Goal: Task Accomplishment & Management: Manage account settings

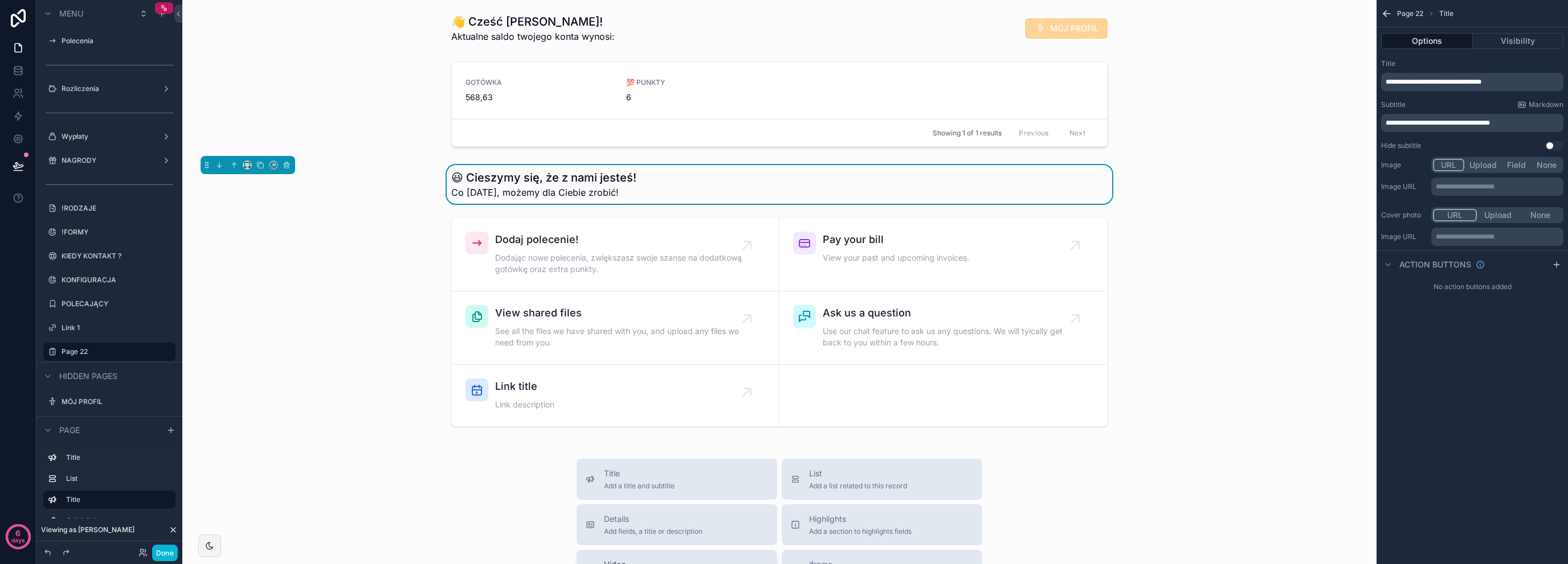
scroll to position [46, 0]
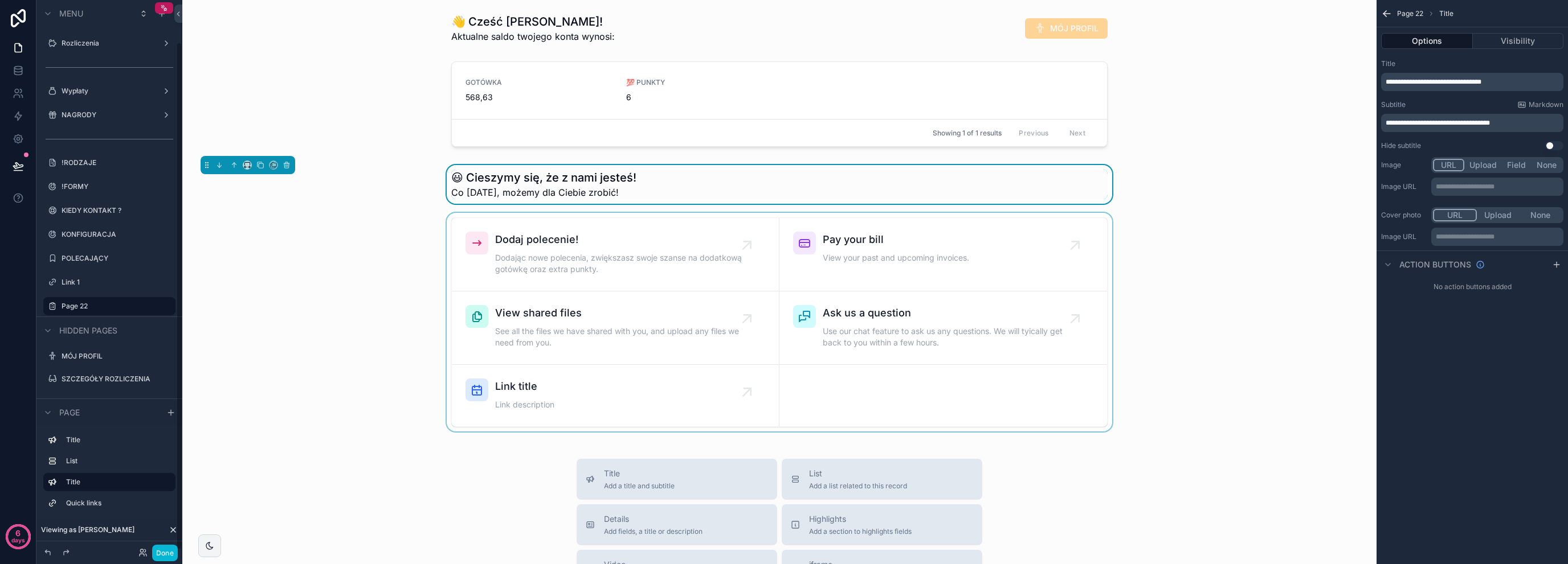
click at [288, 229] on div "scrollable content" at bounding box center [779, 322] width 1176 height 218
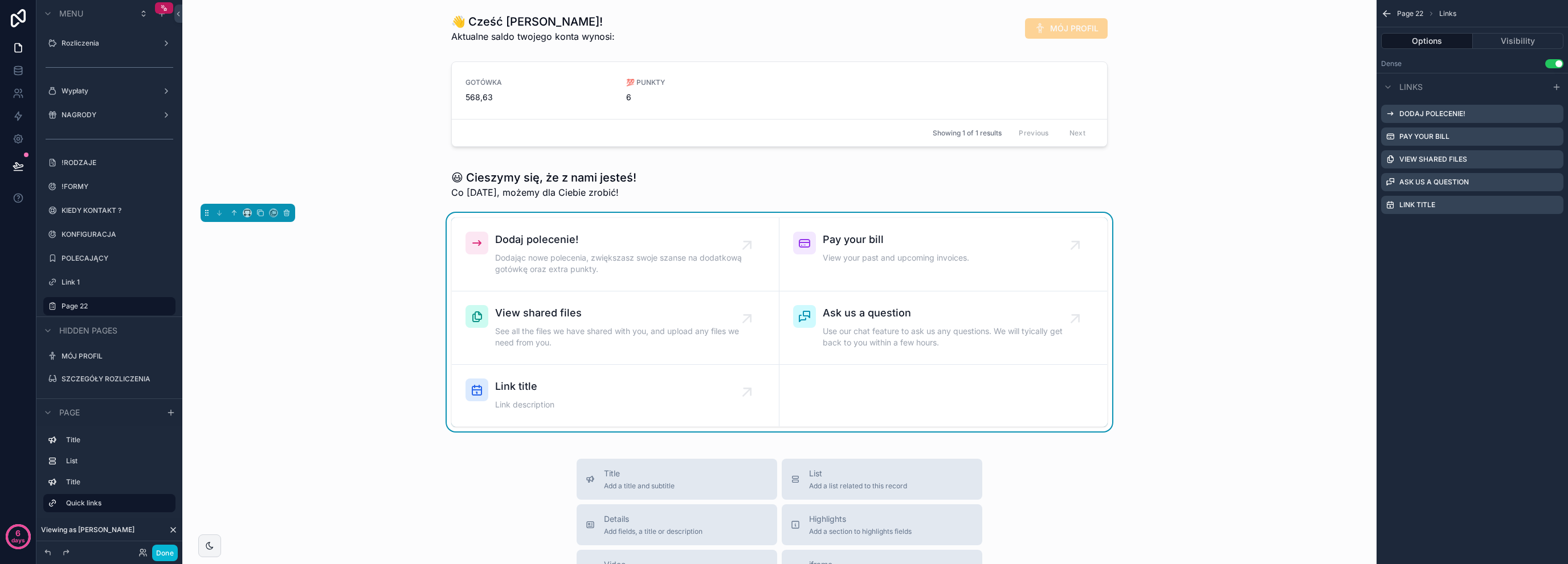
drag, startPoint x: 418, startPoint y: 107, endPoint x: 426, endPoint y: 104, distance: 8.5
click at [423, 105] on div "scrollable content" at bounding box center [779, 107] width 1176 height 99
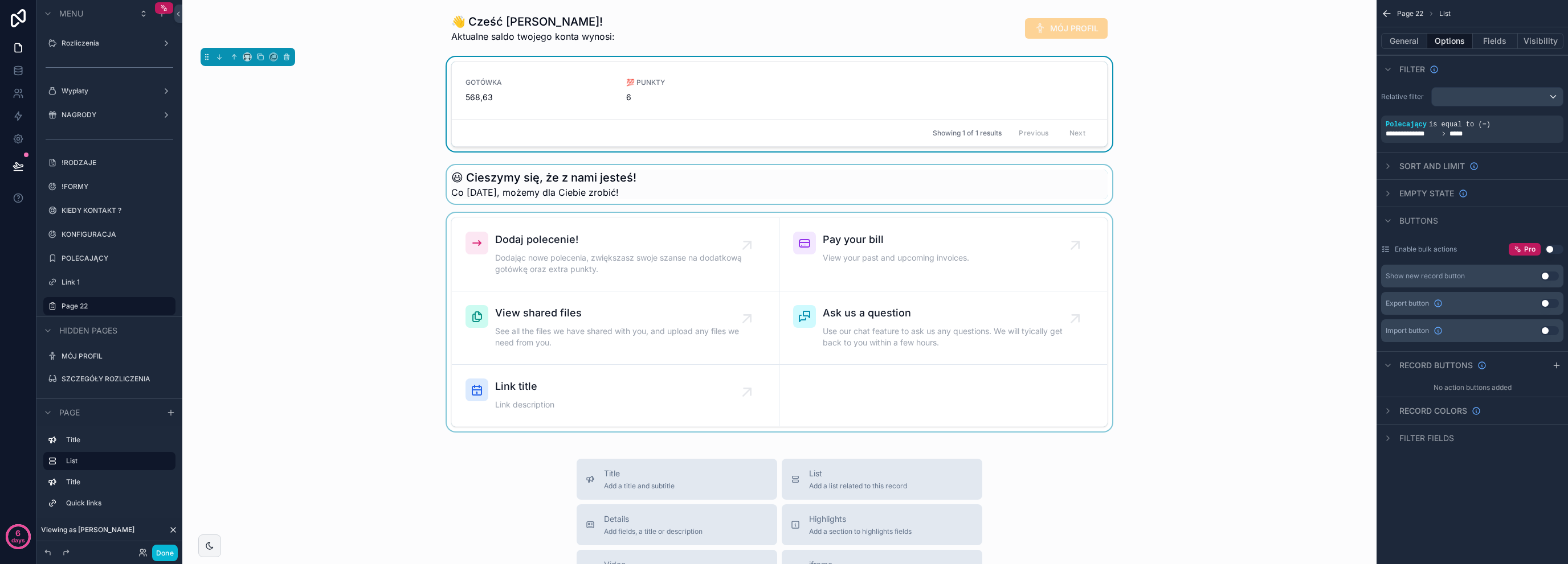
click at [644, 186] on div "scrollable content" at bounding box center [779, 184] width 1176 height 39
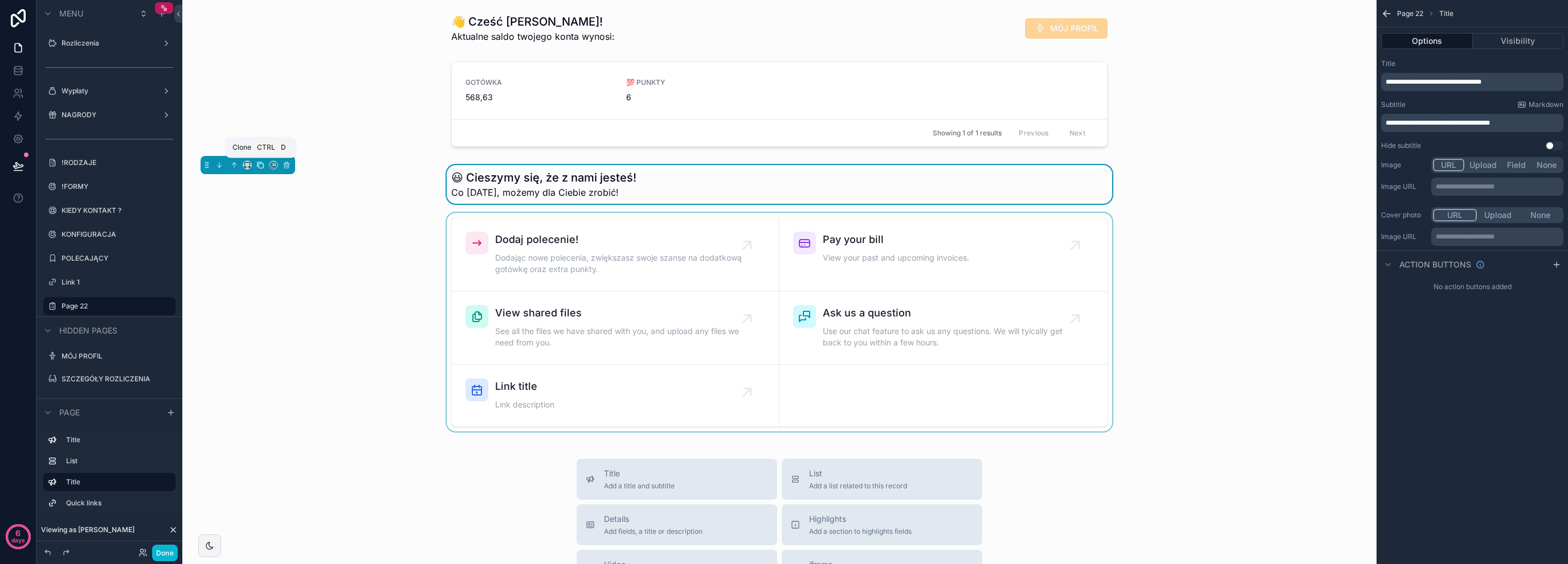
click at [260, 167] on icon "scrollable content" at bounding box center [260, 165] width 5 height 4
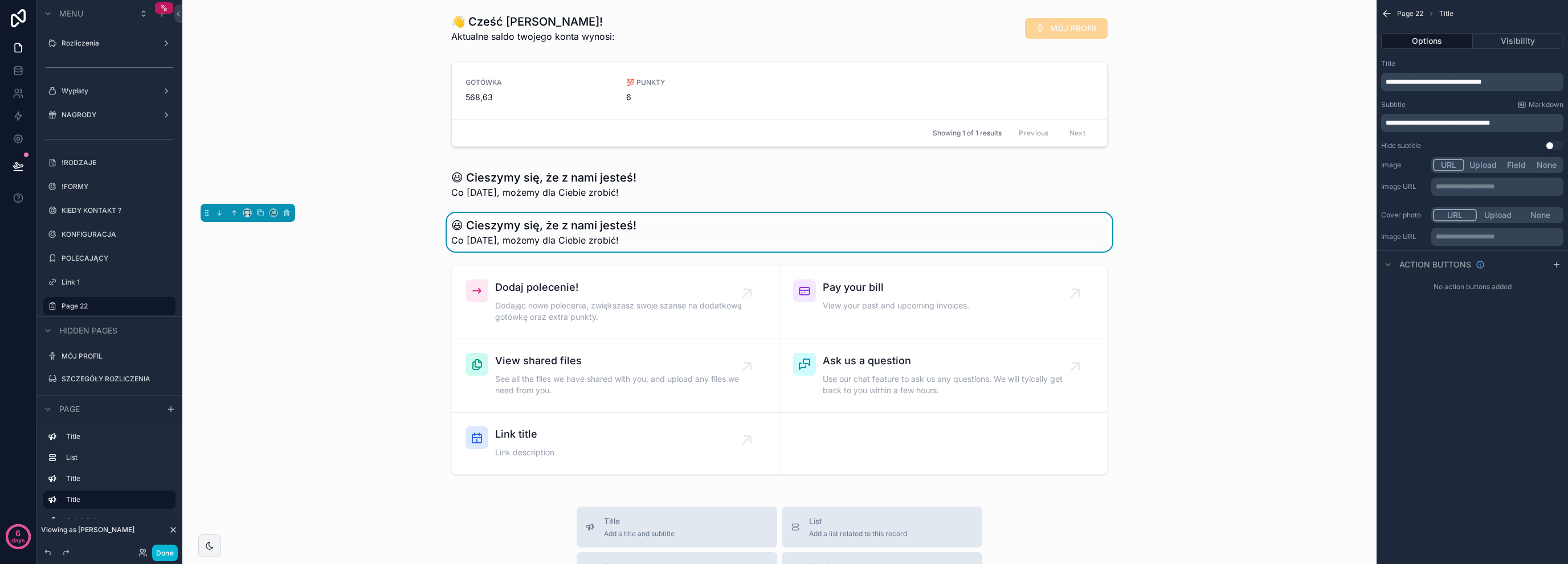
click at [570, 238] on span "Co [DATE], możemy dla Ciebie zrobić!" at bounding box center [544, 240] width 185 height 13
click at [101, 38] on label "Polecenia" at bounding box center [107, 41] width 91 height 9
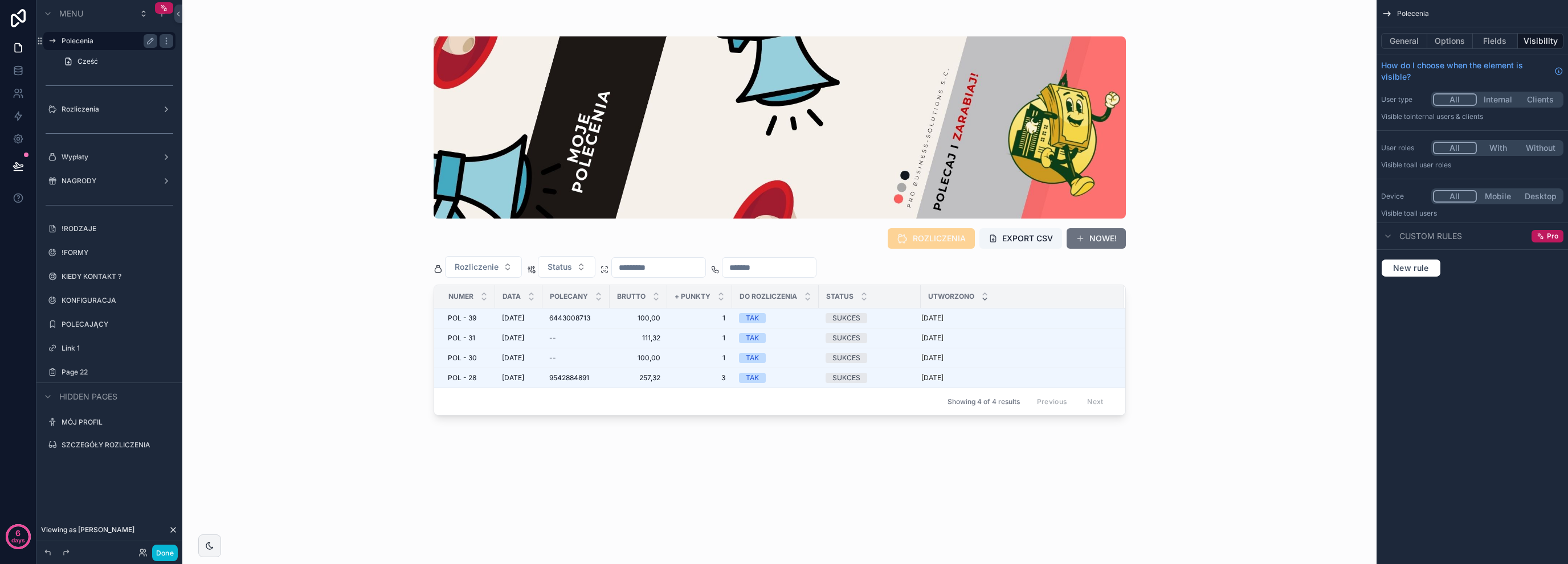
click at [543, 317] on div "scrollable content" at bounding box center [780, 275] width 729 height 551
click at [543, 317] on td "30.09.2025 30.09.2025" at bounding box center [519, 318] width 48 height 20
click at [615, 321] on td "100,00 100,00" at bounding box center [638, 318] width 58 height 20
click at [467, 318] on span "POL - 39" at bounding box center [462, 318] width 28 height 9
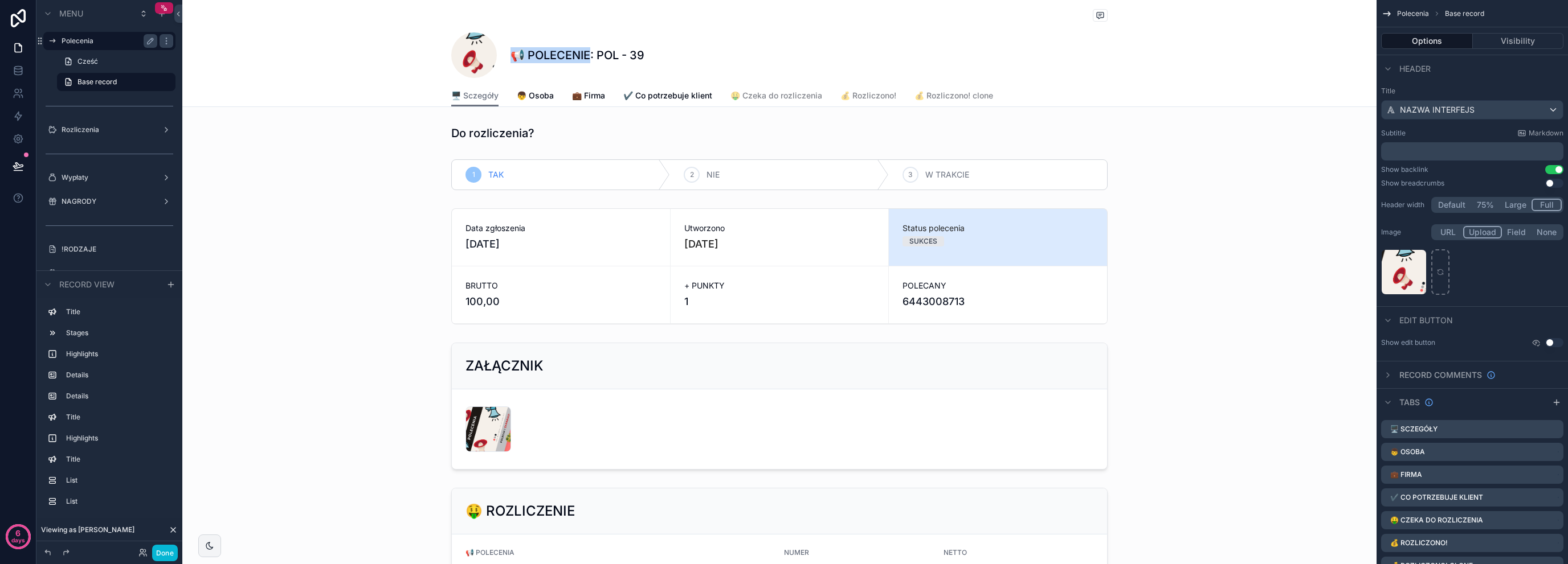
drag, startPoint x: 509, startPoint y: 58, endPoint x: 586, endPoint y: 53, distance: 77.2
click at [586, 53] on h1 "📢 POLECENIE: POL - 39" at bounding box center [577, 55] width 134 height 16
copy h1 "📢 POLECENIE:"
click at [107, 500] on label "Title" at bounding box center [116, 503] width 100 height 9
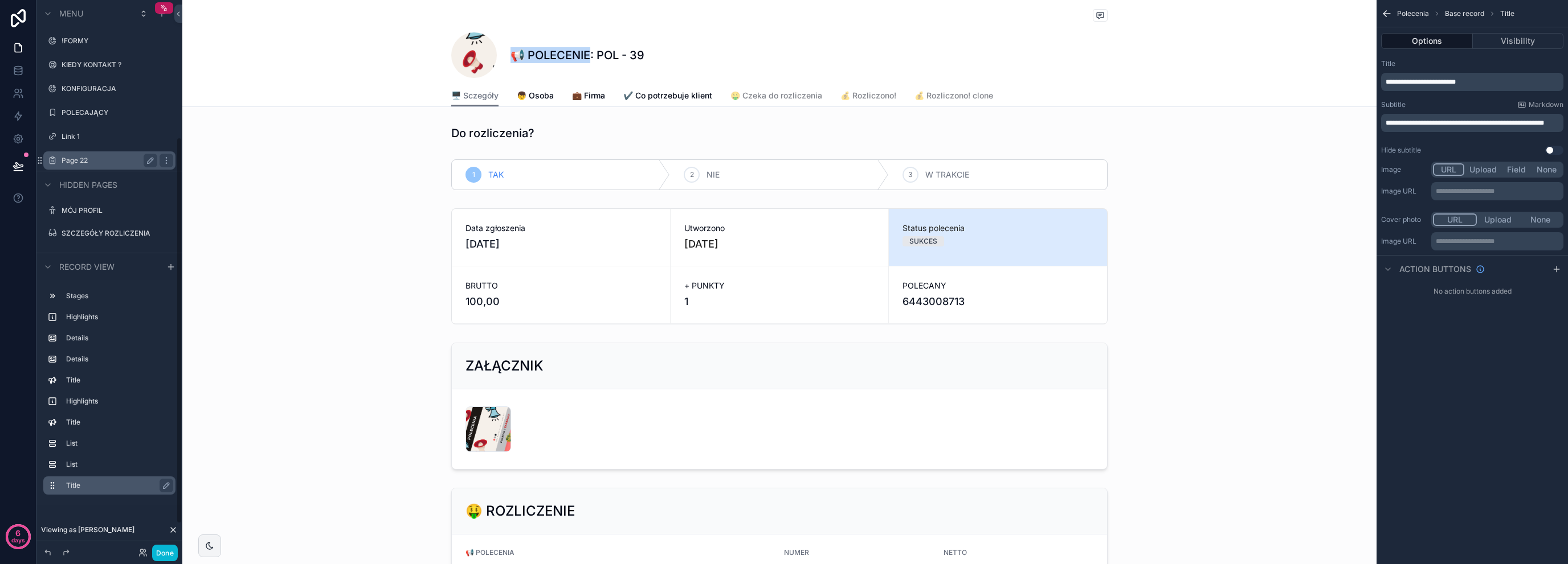
scroll to position [233, 0]
click at [112, 239] on div "SZCZEGÓŁY ROZLICZENIA" at bounding box center [109, 233] width 128 height 18
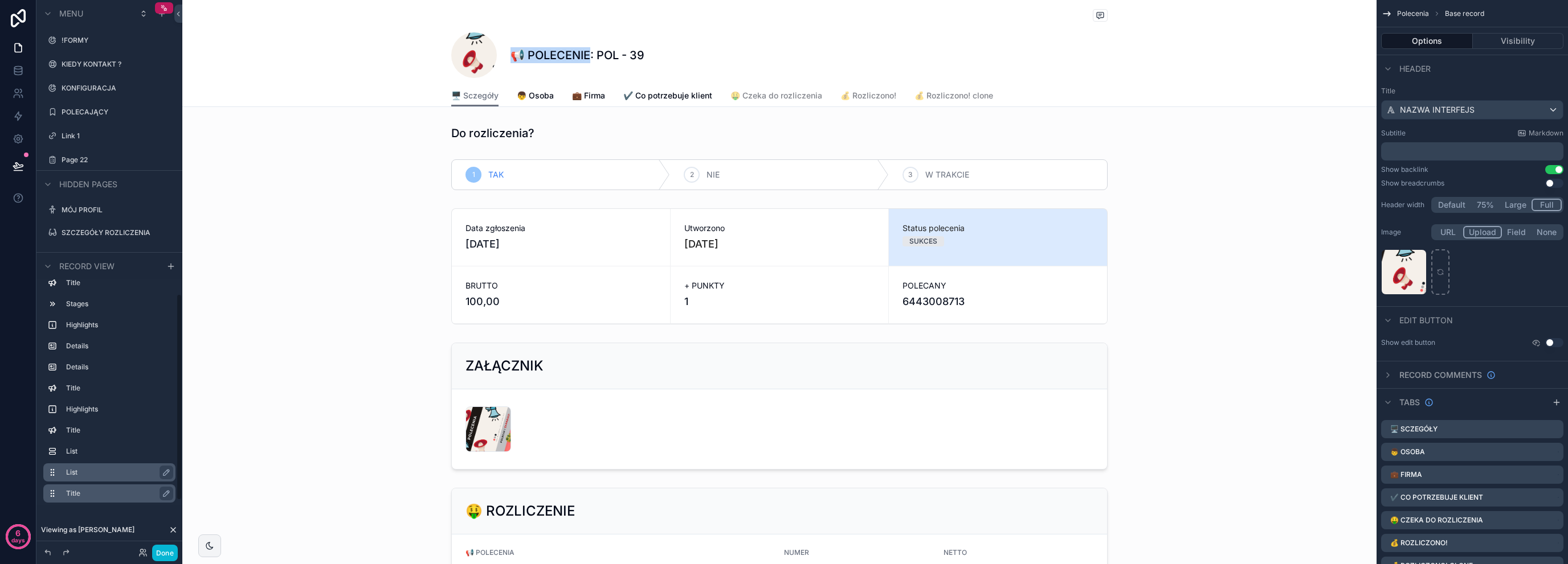
scroll to position [19, 0]
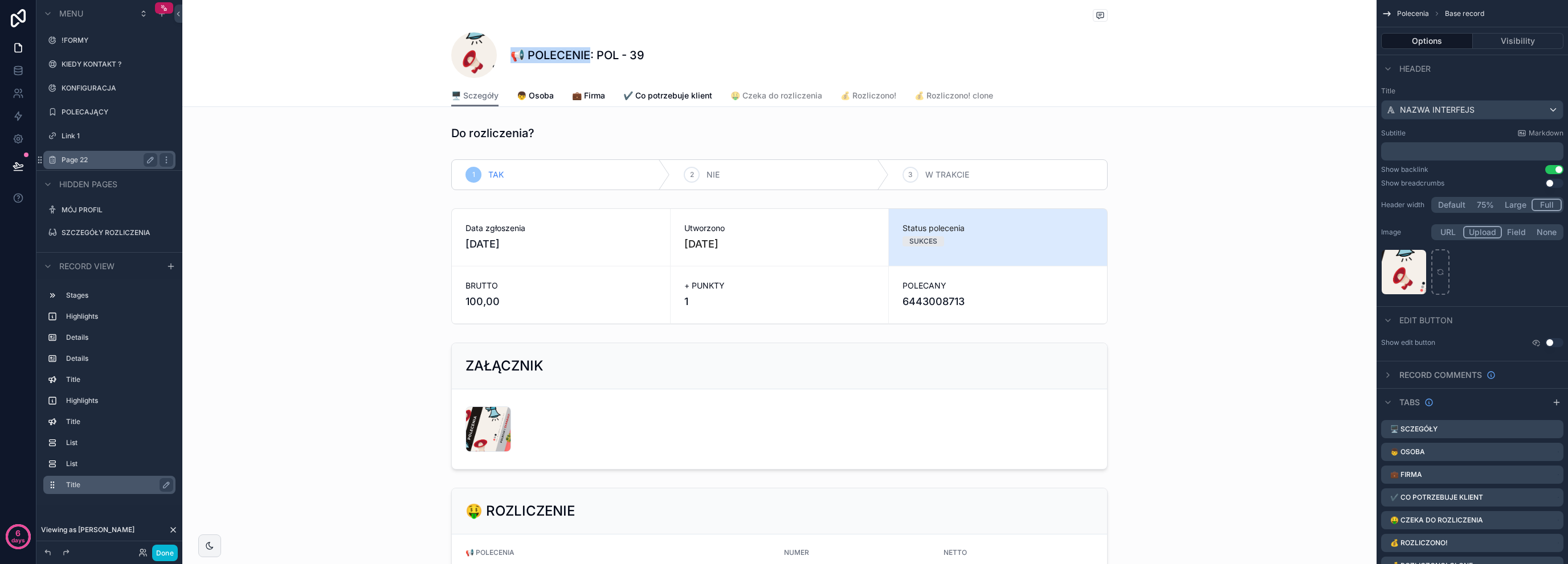
click at [113, 159] on label "Page 22" at bounding box center [107, 160] width 91 height 9
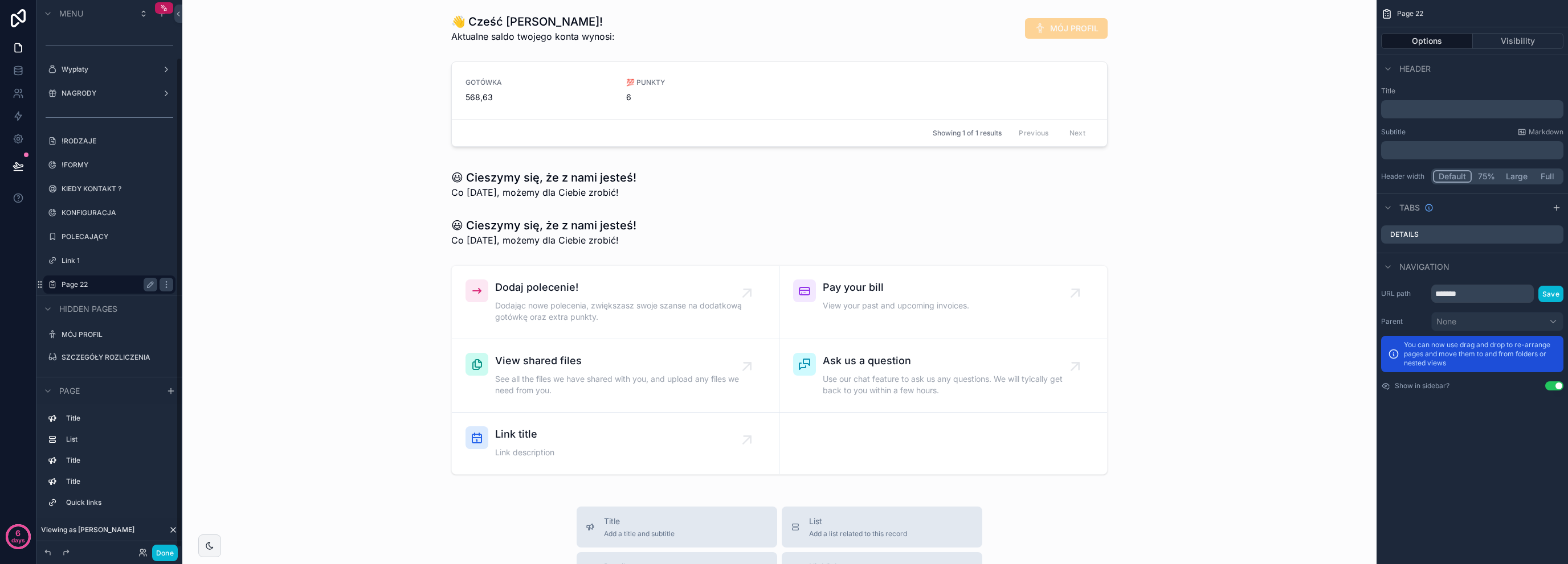
scroll to position [64, 0]
click at [563, 252] on div "👋 Cześć Mariola! Aktualne saldo twojego konta wynosi: MÓJ PROFIL GOTÓWKA 568,63…" at bounding box center [780, 502] width 1194 height 1003
click at [570, 233] on div "scrollable content" at bounding box center [779, 232] width 1176 height 39
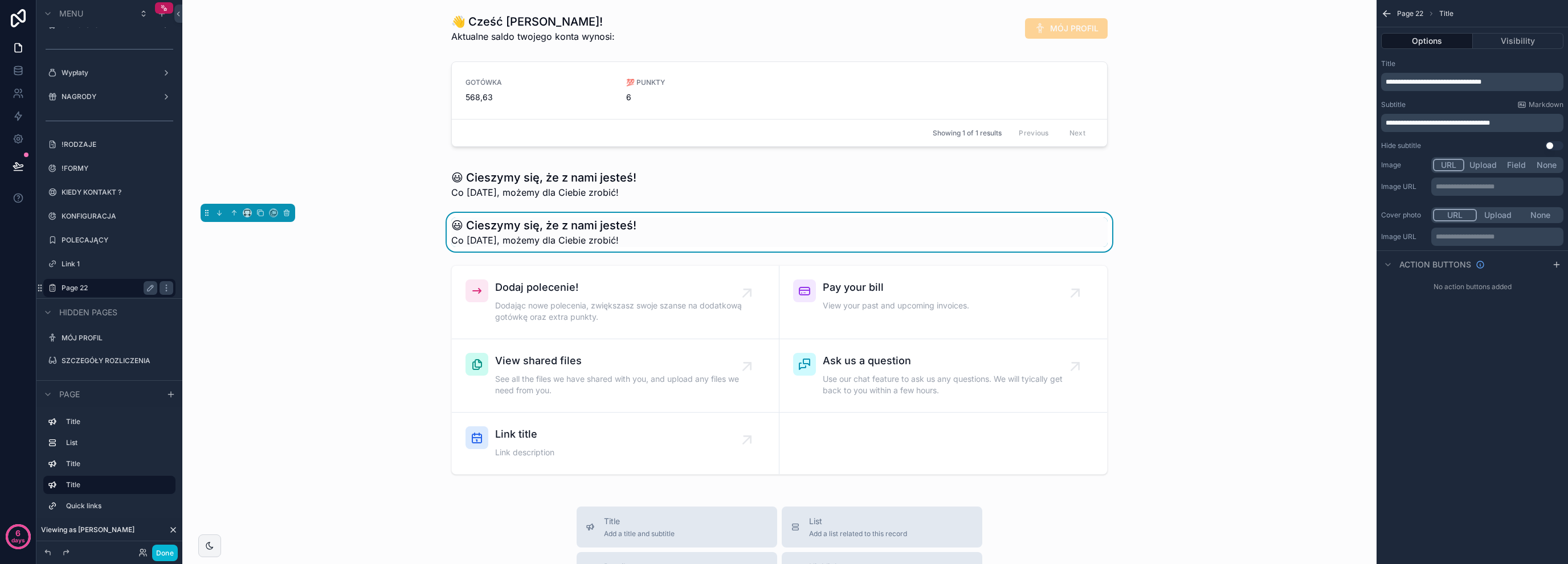
click at [1457, 82] on span "**********" at bounding box center [1434, 82] width 96 height 7
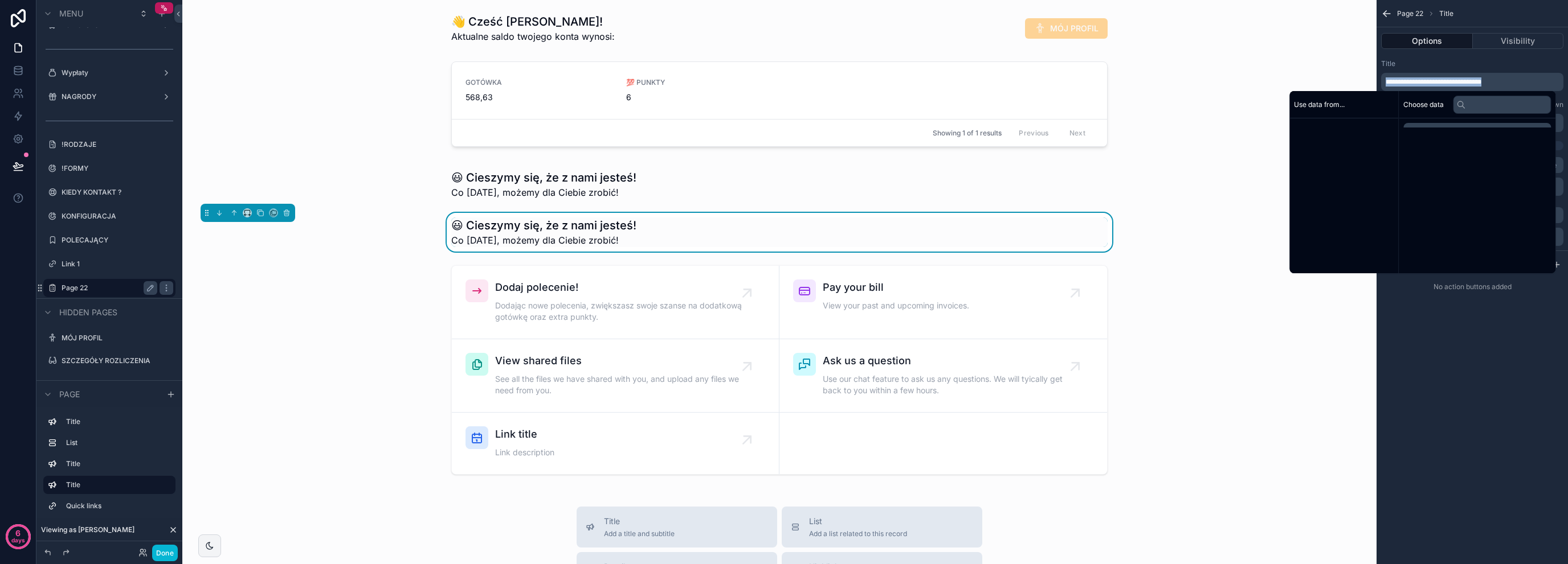
click at [1457, 82] on span "**********" at bounding box center [1434, 82] width 96 height 7
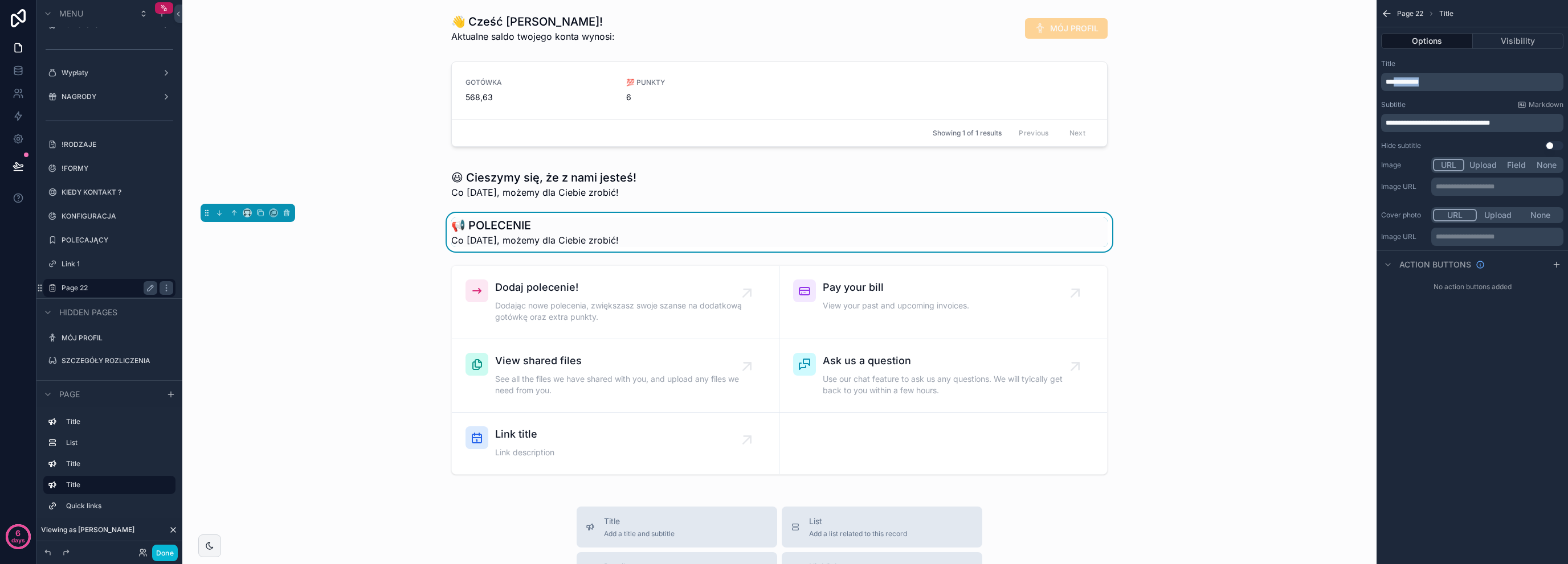
drag, startPoint x: 1398, startPoint y: 80, endPoint x: 1493, endPoint y: 83, distance: 95.0
click at [1493, 83] on p "**********" at bounding box center [1473, 82] width 176 height 9
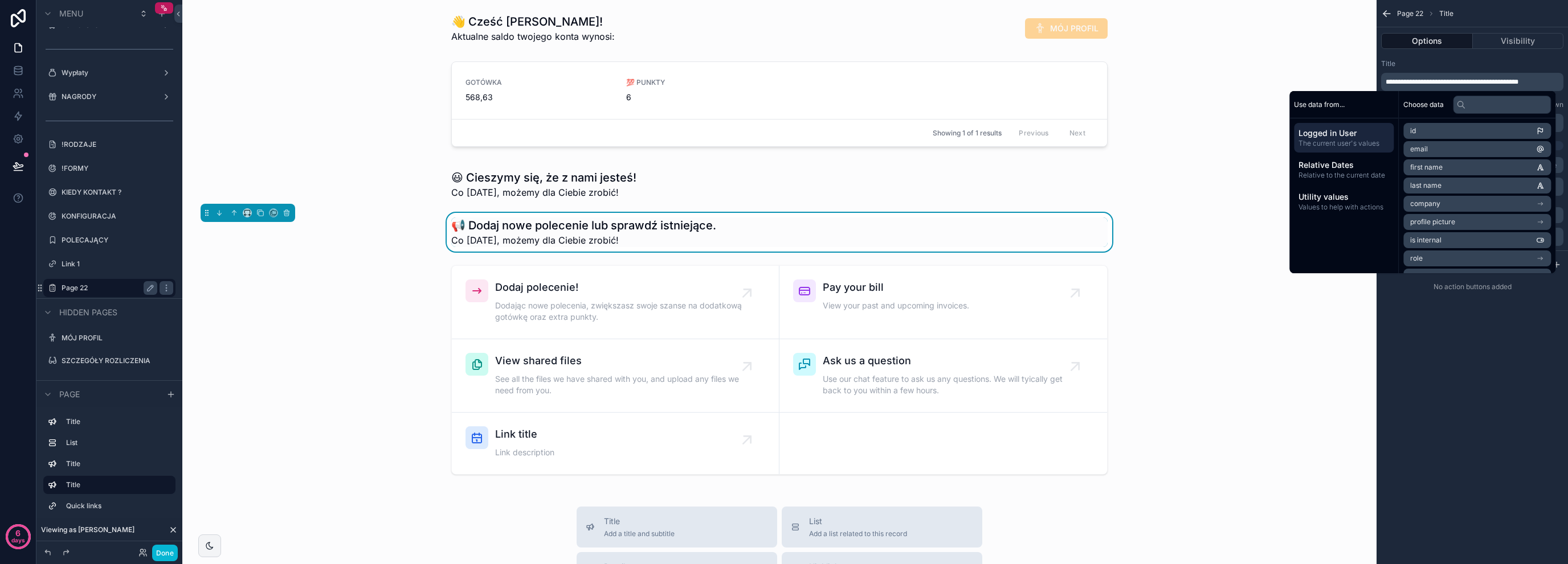
click at [1558, 99] on div "**********" at bounding box center [1472, 105] width 192 height 100
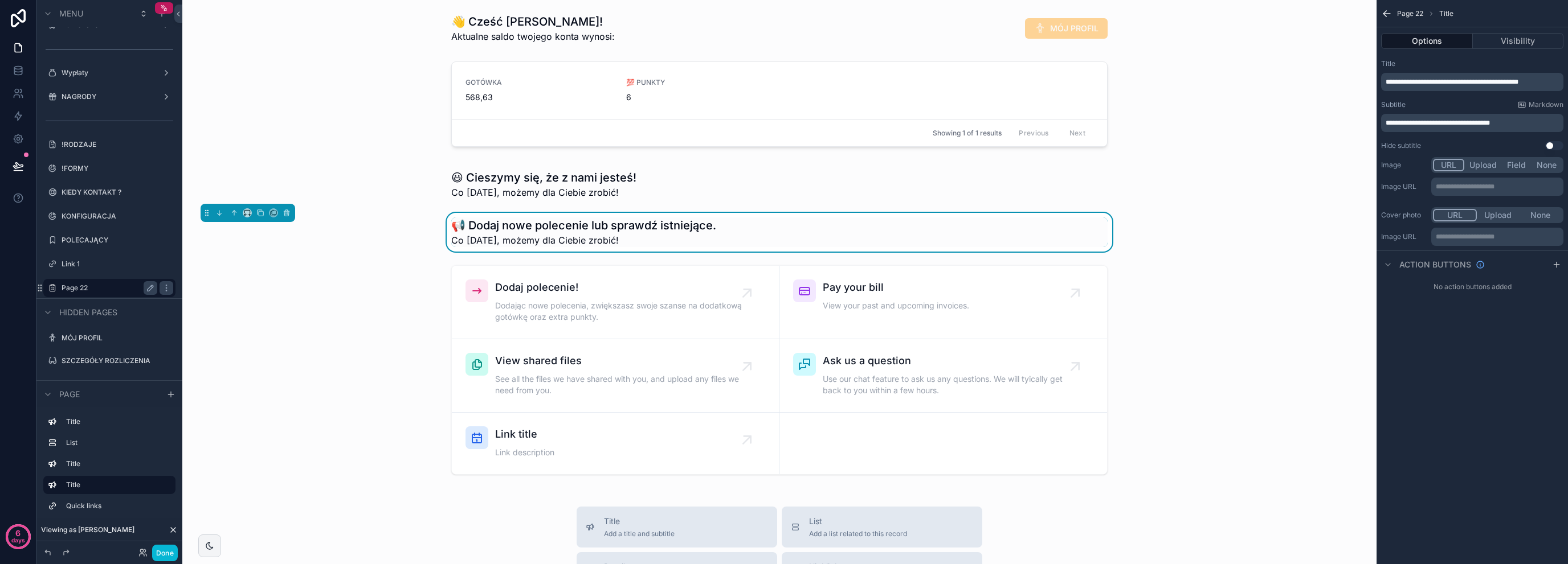
click at [1474, 128] on div "**********" at bounding box center [1473, 123] width 183 height 18
click at [1476, 120] on span "**********" at bounding box center [1438, 123] width 104 height 7
drag, startPoint x: 1476, startPoint y: 120, endPoint x: 1471, endPoint y: 130, distance: 11.2
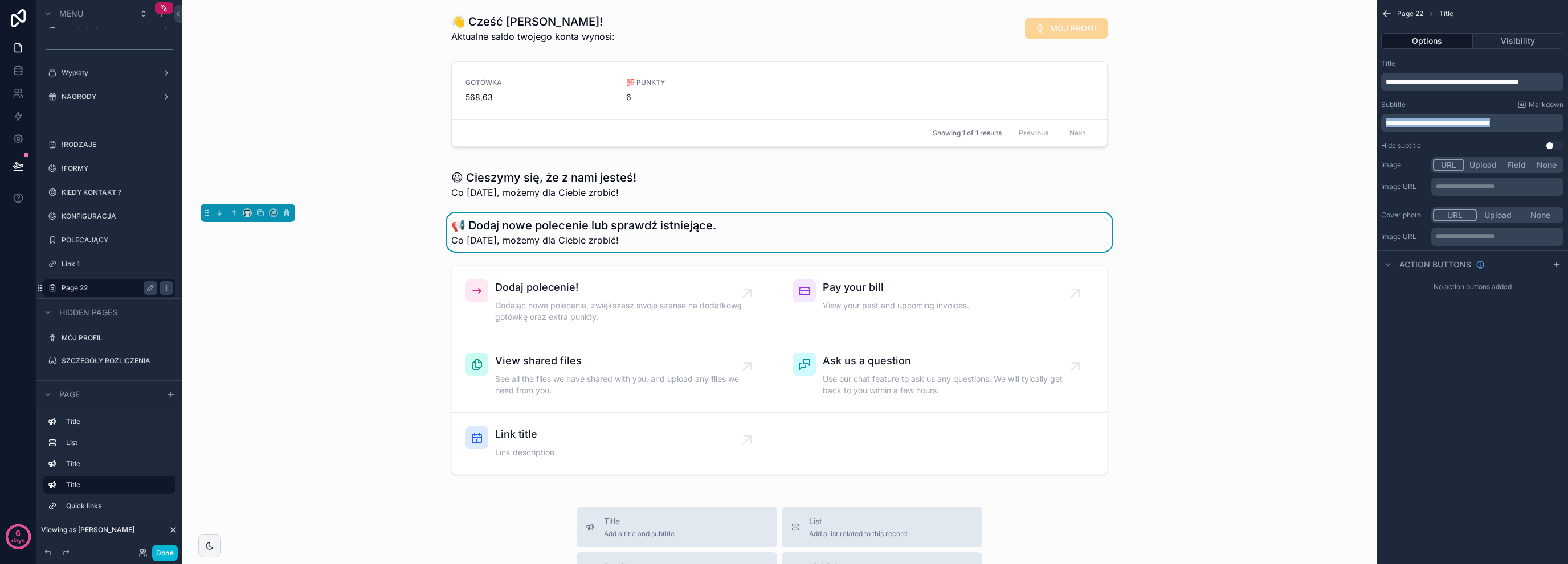
click at [1476, 120] on span "**********" at bounding box center [1438, 123] width 104 height 7
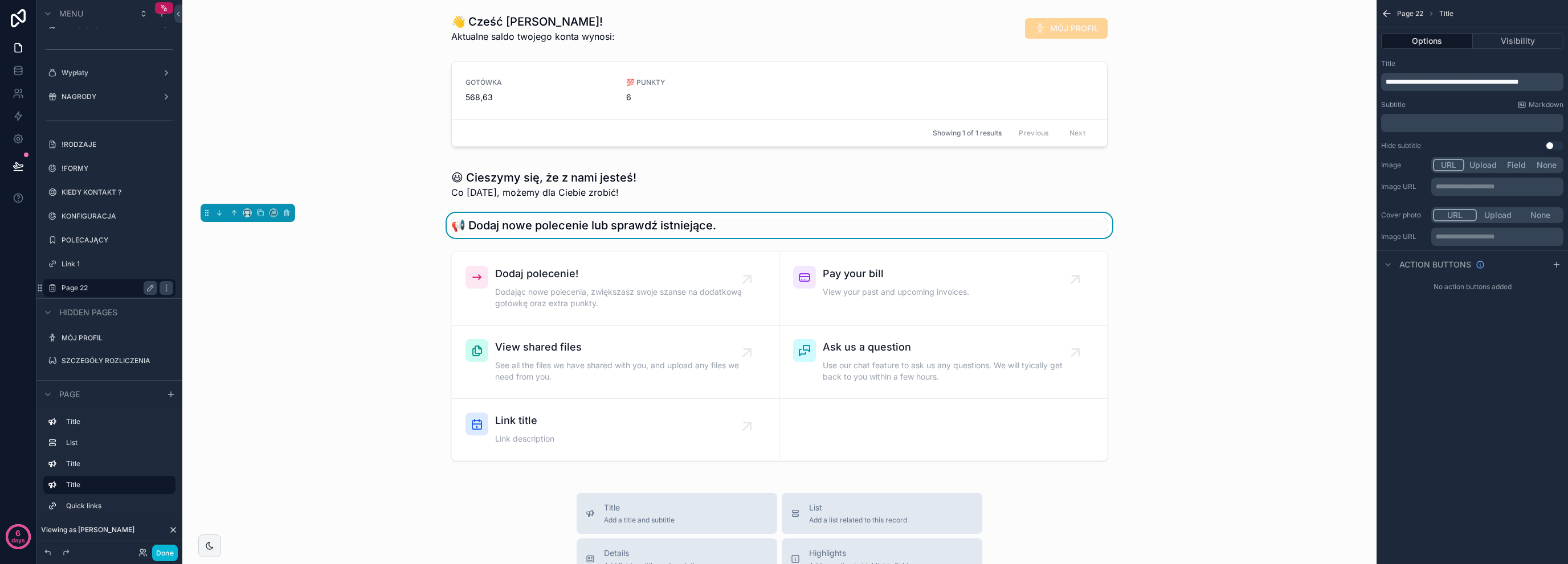
click at [424, 208] on div "👋 Cześć Mariola! Aktualne saldo twojego konta wynosi: MÓJ PROFIL GOTÓWKA 568,63…" at bounding box center [780, 495] width 1194 height 989
click at [529, 173] on div "scrollable content" at bounding box center [779, 184] width 1176 height 39
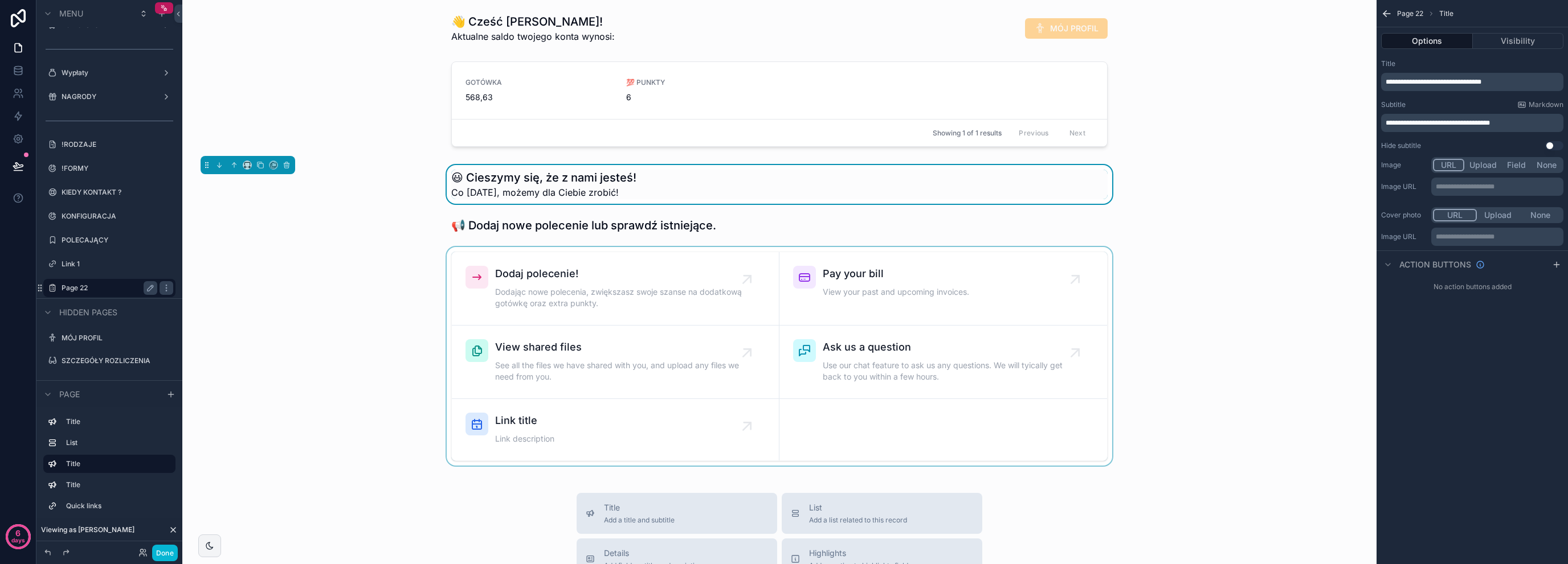
click at [525, 281] on div "scrollable content" at bounding box center [779, 357] width 1176 height 218
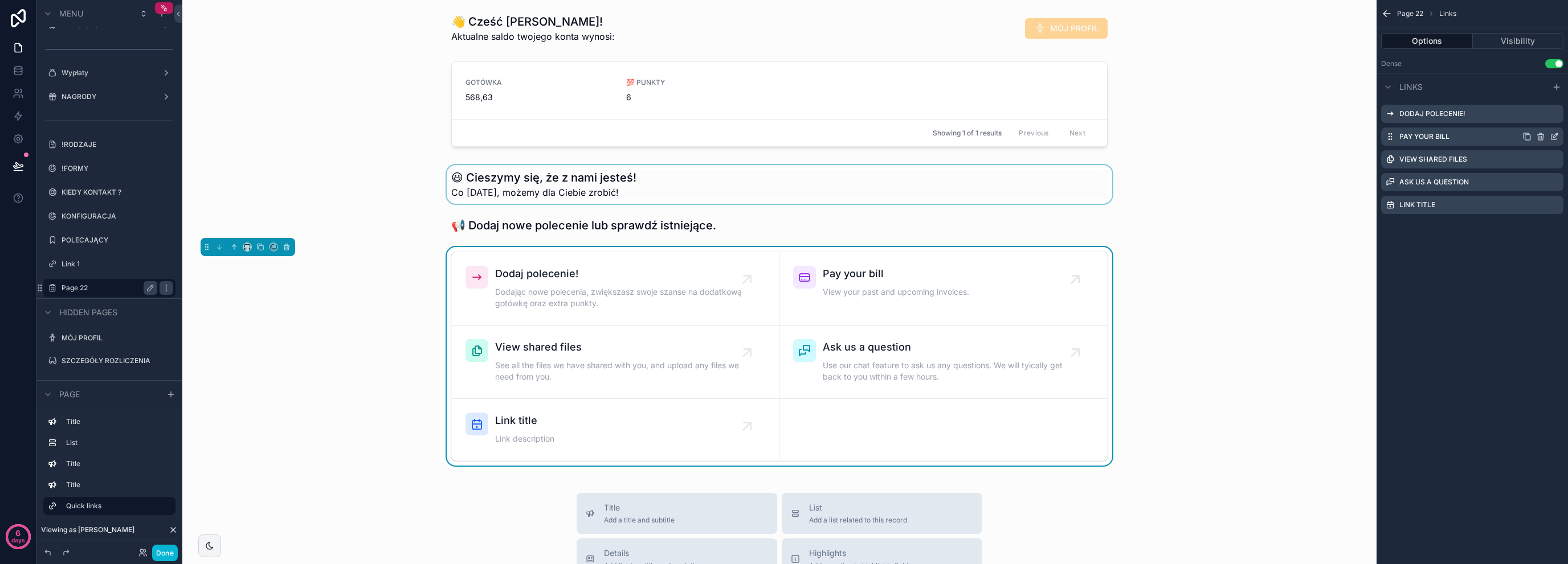
click at [1540, 138] on icon "scrollable content" at bounding box center [1541, 137] width 9 height 9
click at [1537, 119] on icon at bounding box center [1537, 119] width 0 height 3
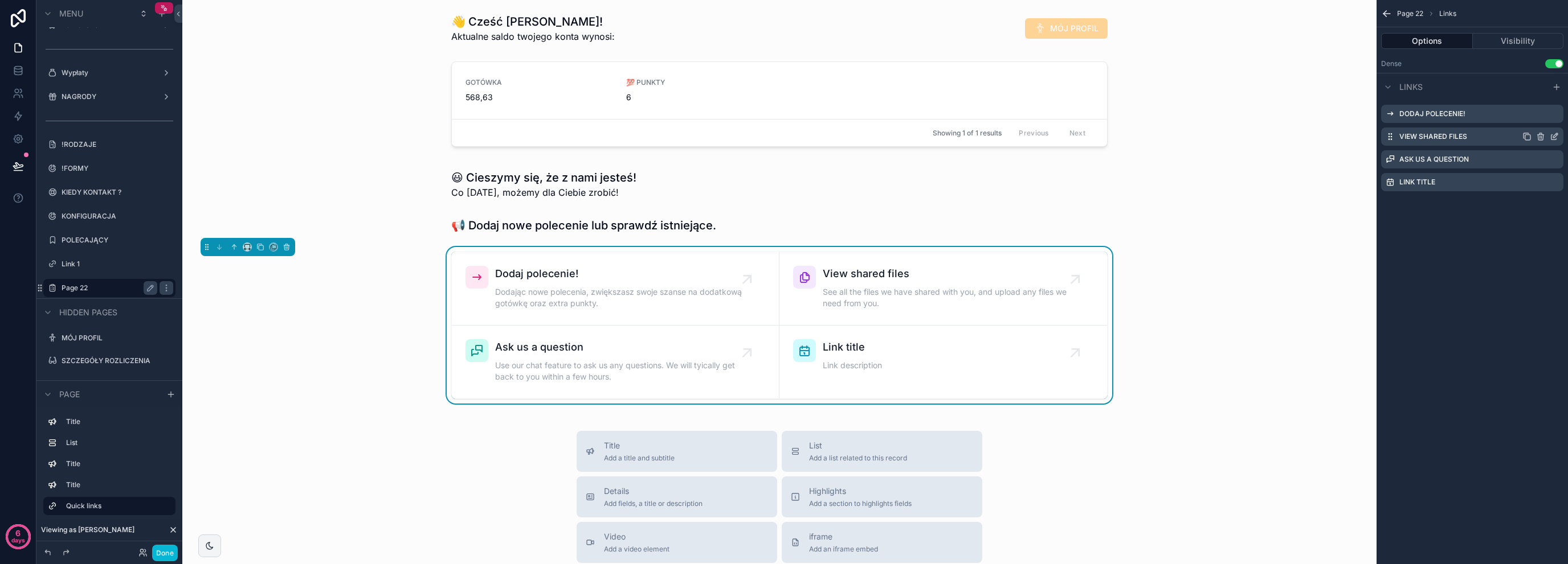
click at [1540, 137] on icon "scrollable content" at bounding box center [1540, 137] width 0 height 3
click at [1537, 118] on icon at bounding box center [1536, 118] width 9 height 9
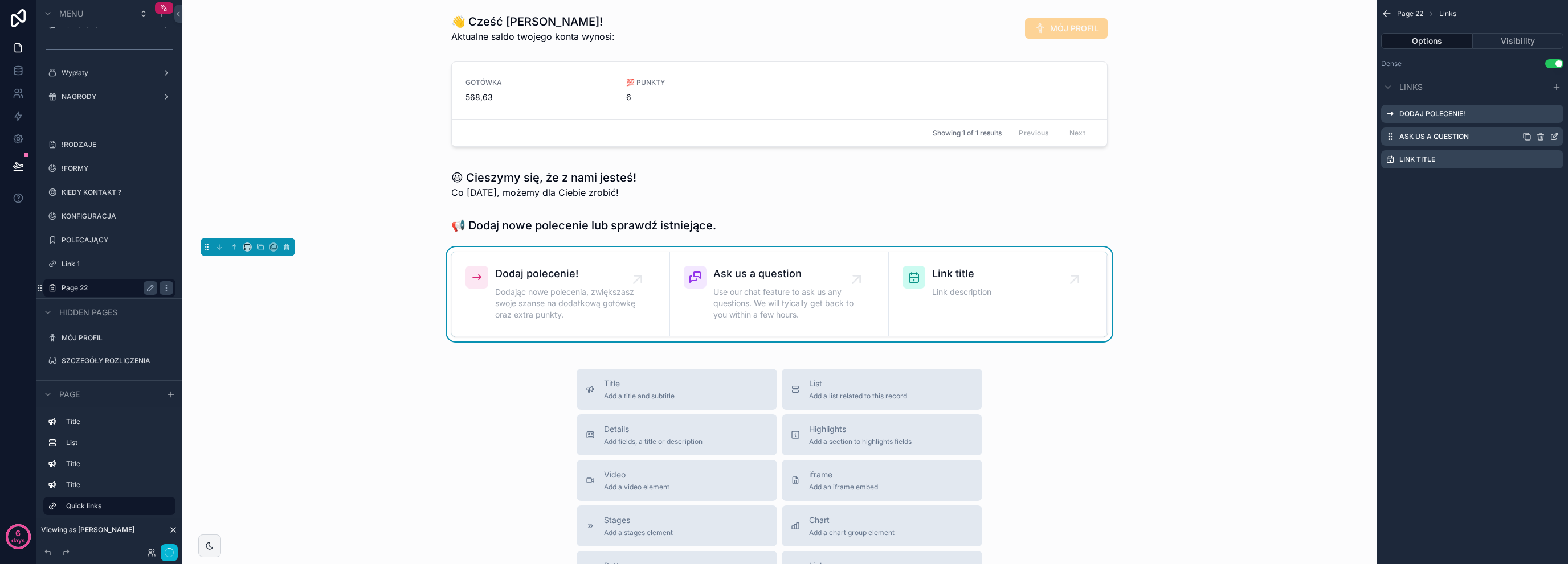
click at [1538, 141] on icon "scrollable content" at bounding box center [1541, 137] width 9 height 9
click at [1534, 120] on div "Confirm delete? 6 days Menu Polecenia Rozliczenia Wypłaty NAGRODY !RODZAJE !FOR…" at bounding box center [784, 282] width 1568 height 564
click at [1535, 121] on icon at bounding box center [1536, 118] width 9 height 9
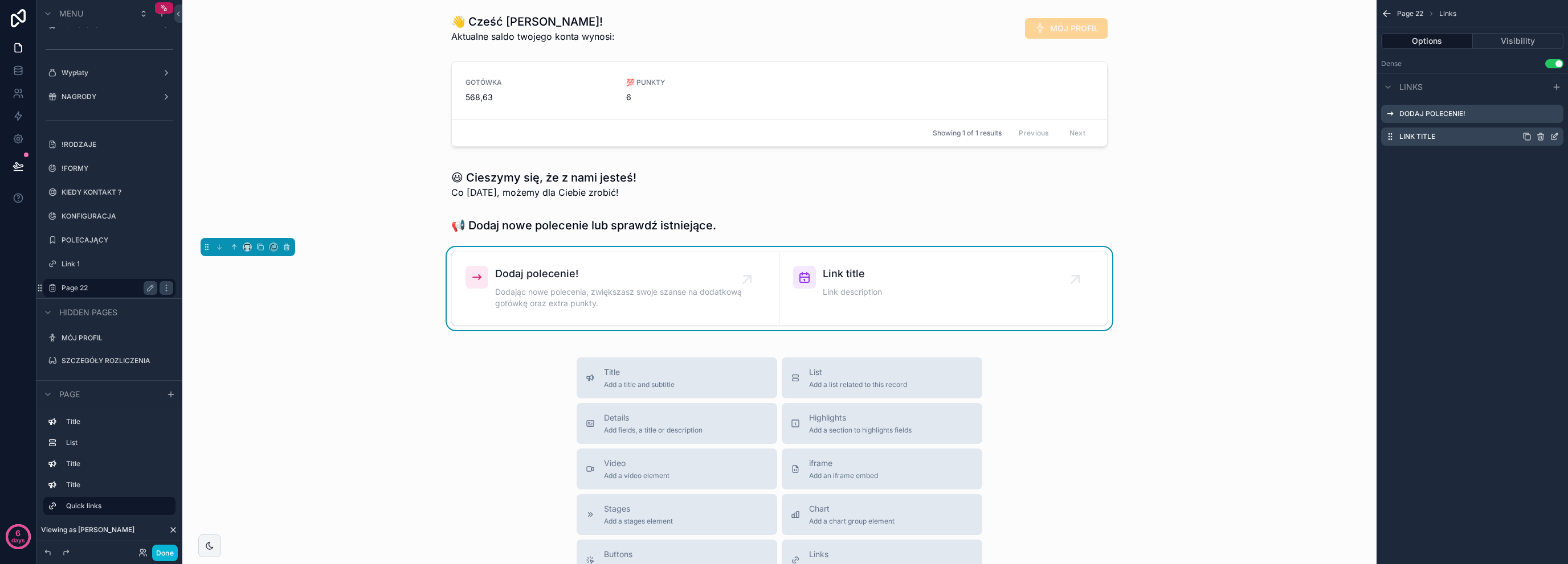
click at [1538, 135] on icon "scrollable content" at bounding box center [1541, 135] width 6 height 0
click at [1535, 121] on icon at bounding box center [1536, 119] width 5 height 5
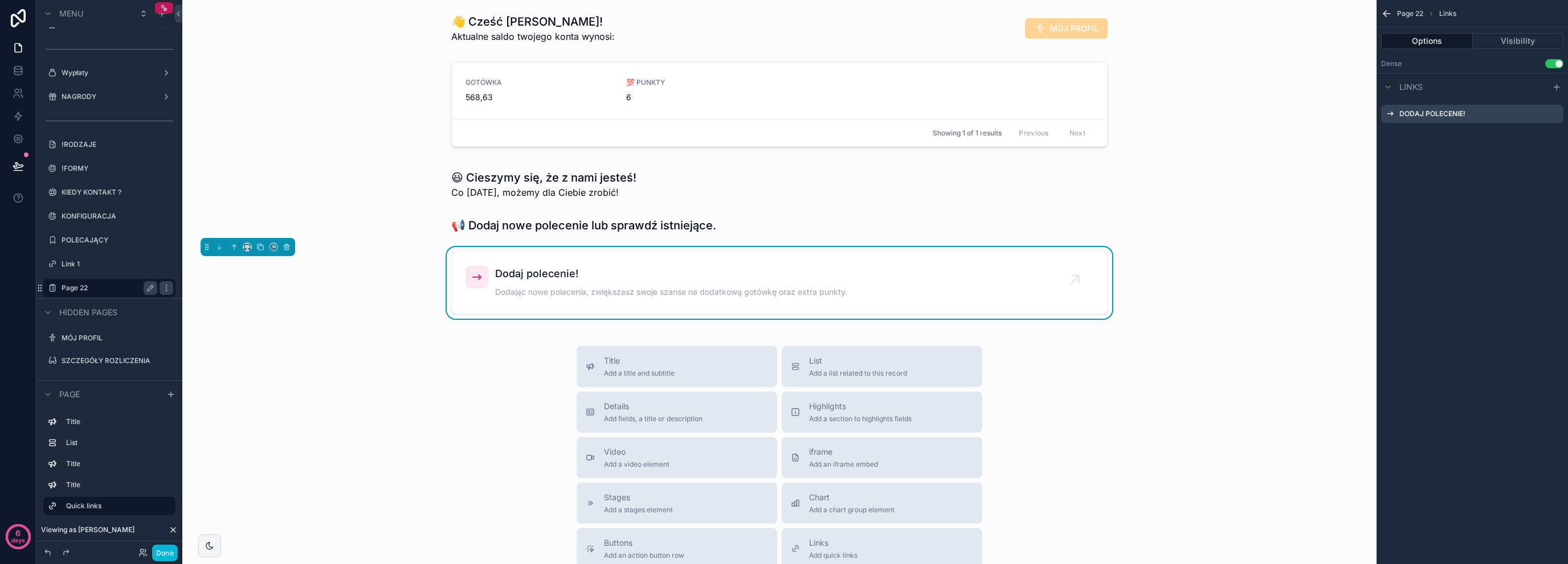
click at [338, 288] on div "Dodaj polecenie! Dodając nowe polecenia, zwiększasz swoje szanse na dodatkową g…" at bounding box center [779, 283] width 1176 height 72
click at [454, 224] on div "scrollable content" at bounding box center [779, 225] width 1176 height 25
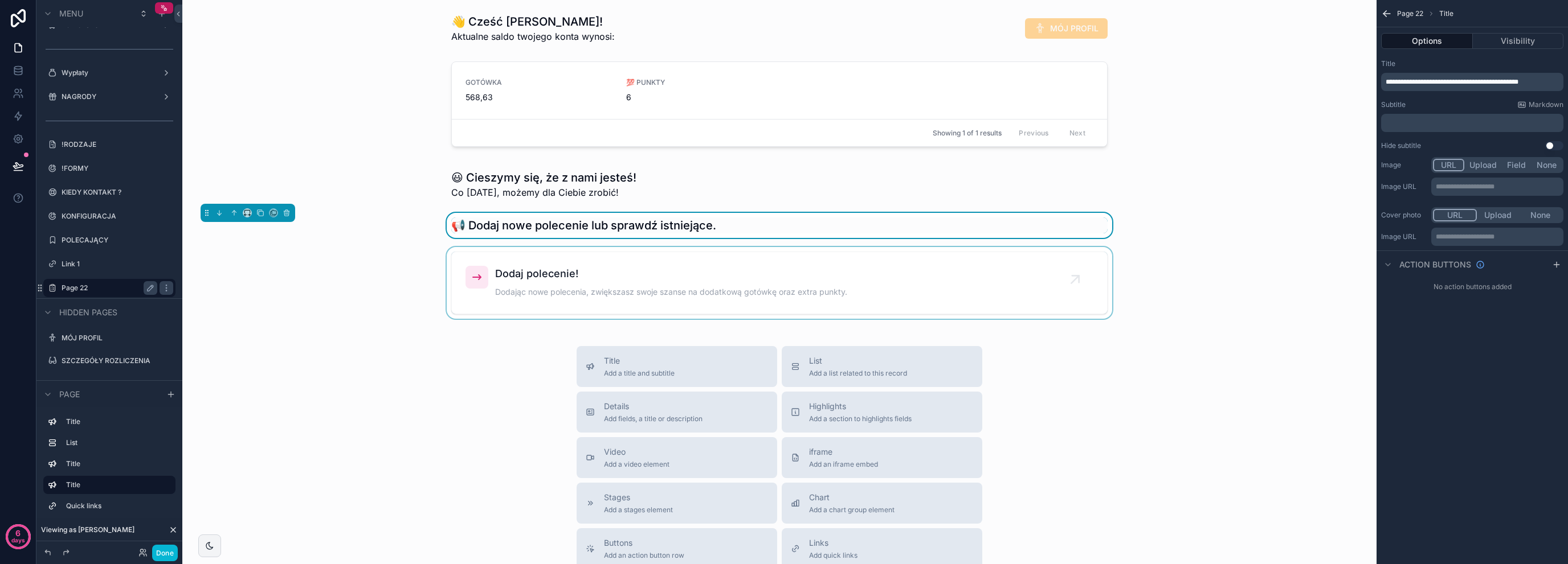
click at [458, 282] on div "scrollable content" at bounding box center [779, 283] width 1176 height 72
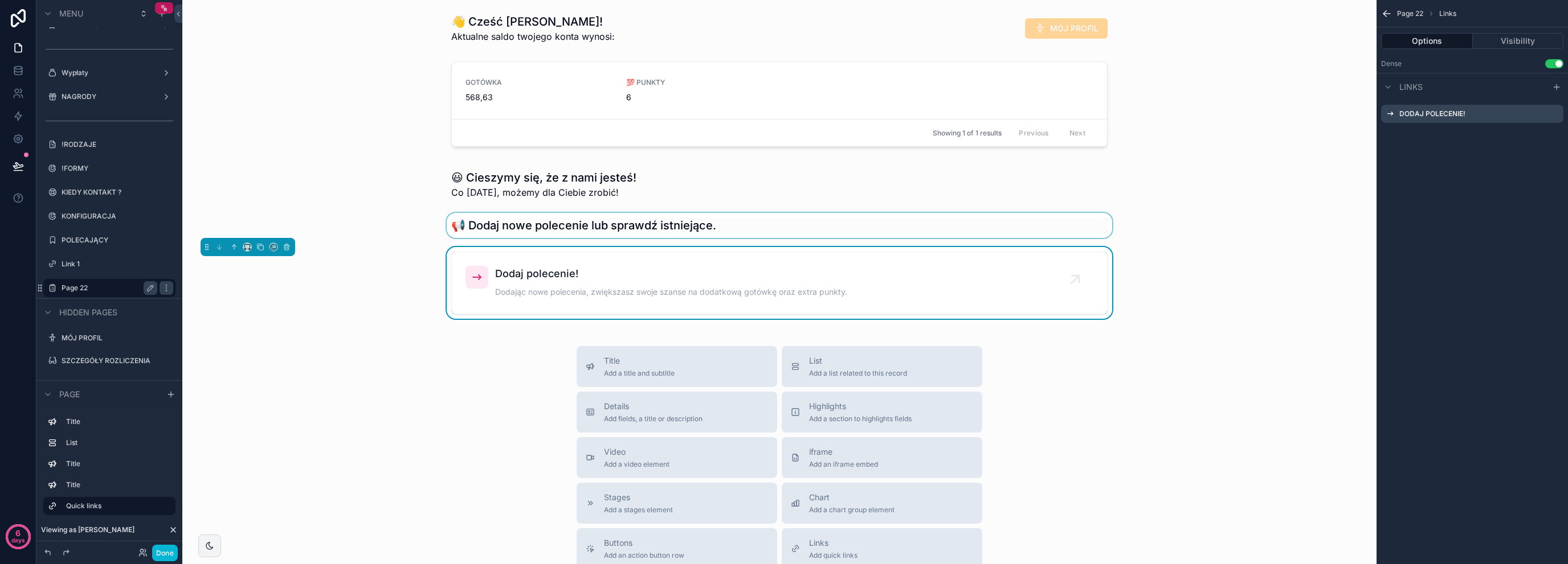
click at [469, 224] on div "scrollable content" at bounding box center [779, 225] width 1176 height 25
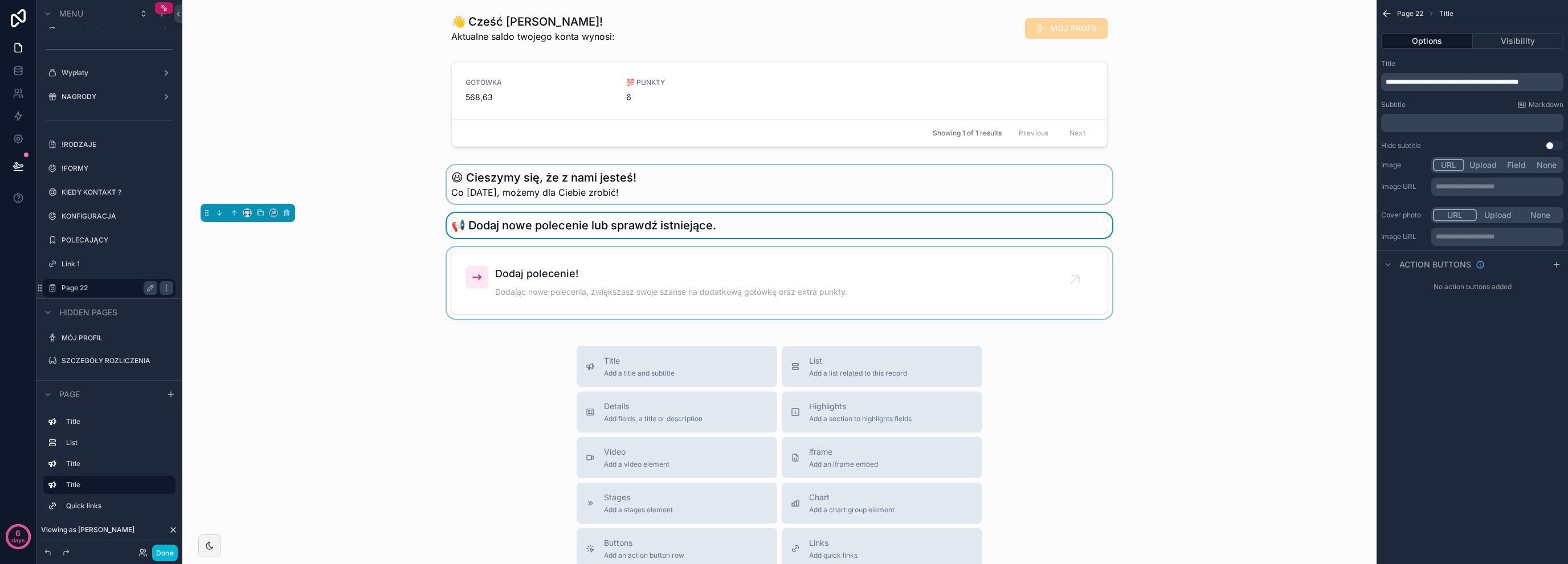
click at [481, 200] on div "scrollable content" at bounding box center [779, 184] width 1176 height 39
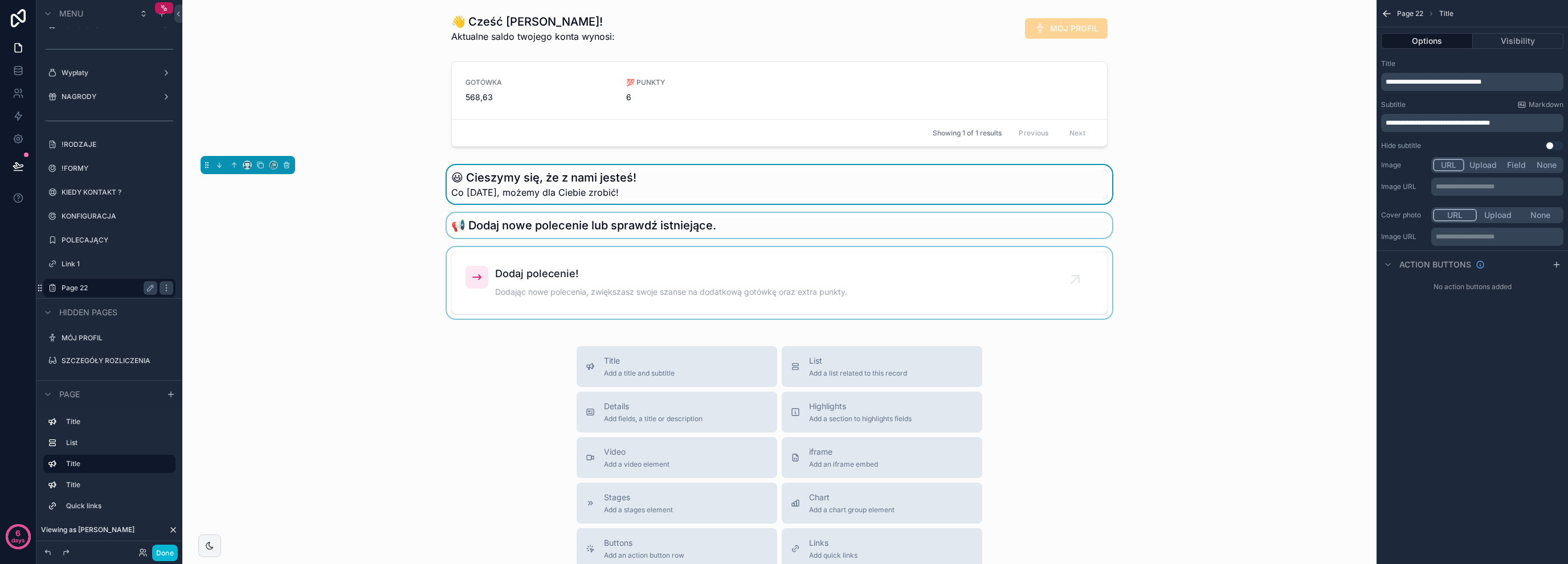
click at [488, 188] on span "Co [DATE], możemy dla Ciebie zrobić!" at bounding box center [544, 192] width 185 height 13
click at [429, 231] on div "scrollable content" at bounding box center [779, 225] width 1176 height 25
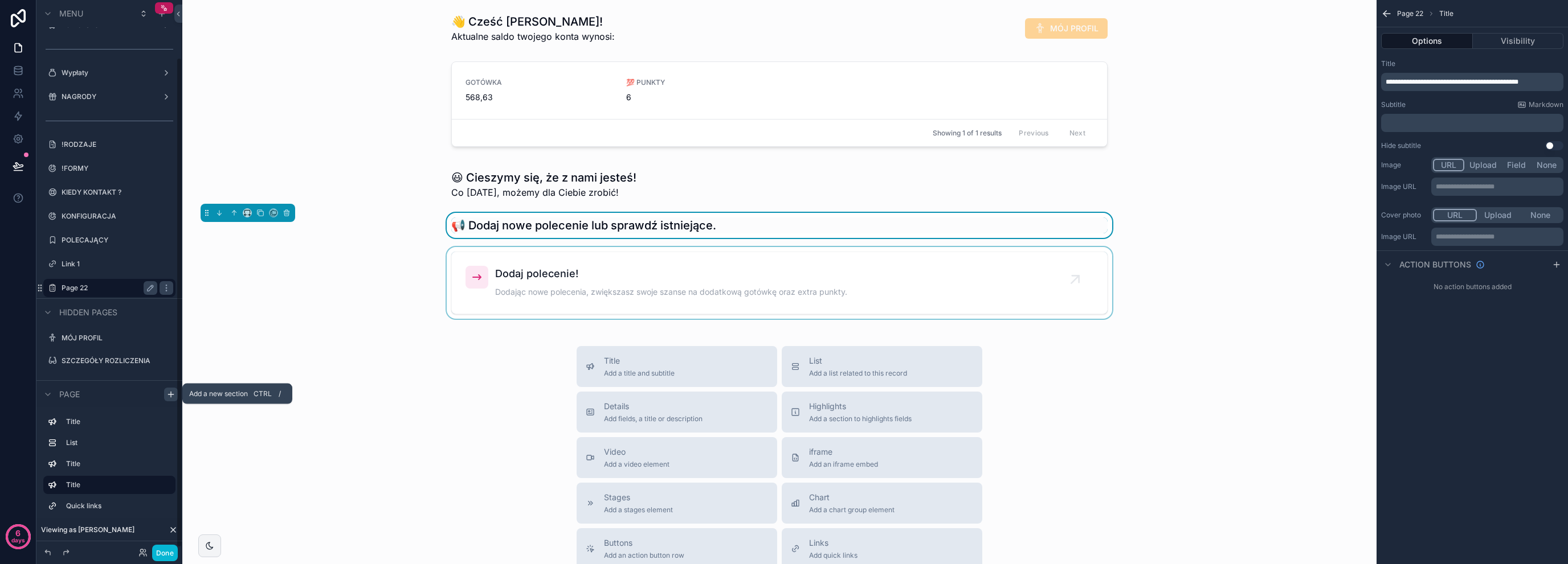
click at [176, 398] on div "scrollable content" at bounding box center [170, 394] width 14 height 13
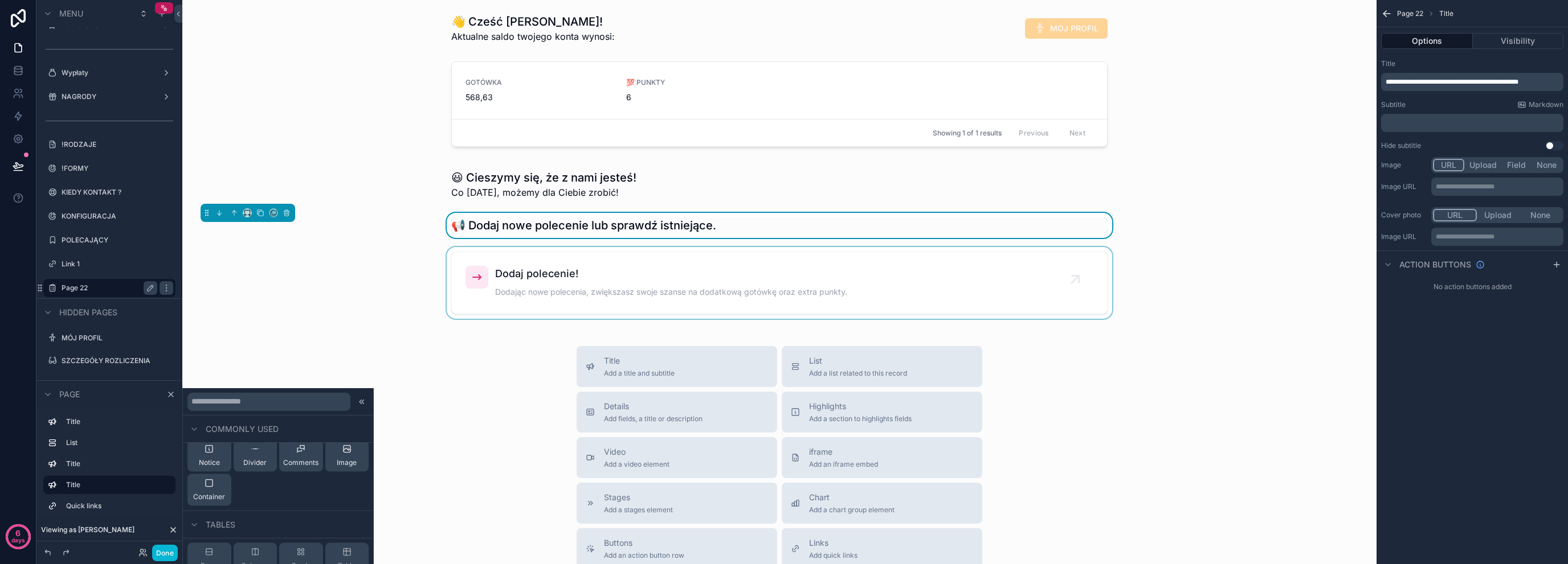
scroll to position [114, 0]
click at [221, 488] on span "Container" at bounding box center [209, 493] width 32 height 9
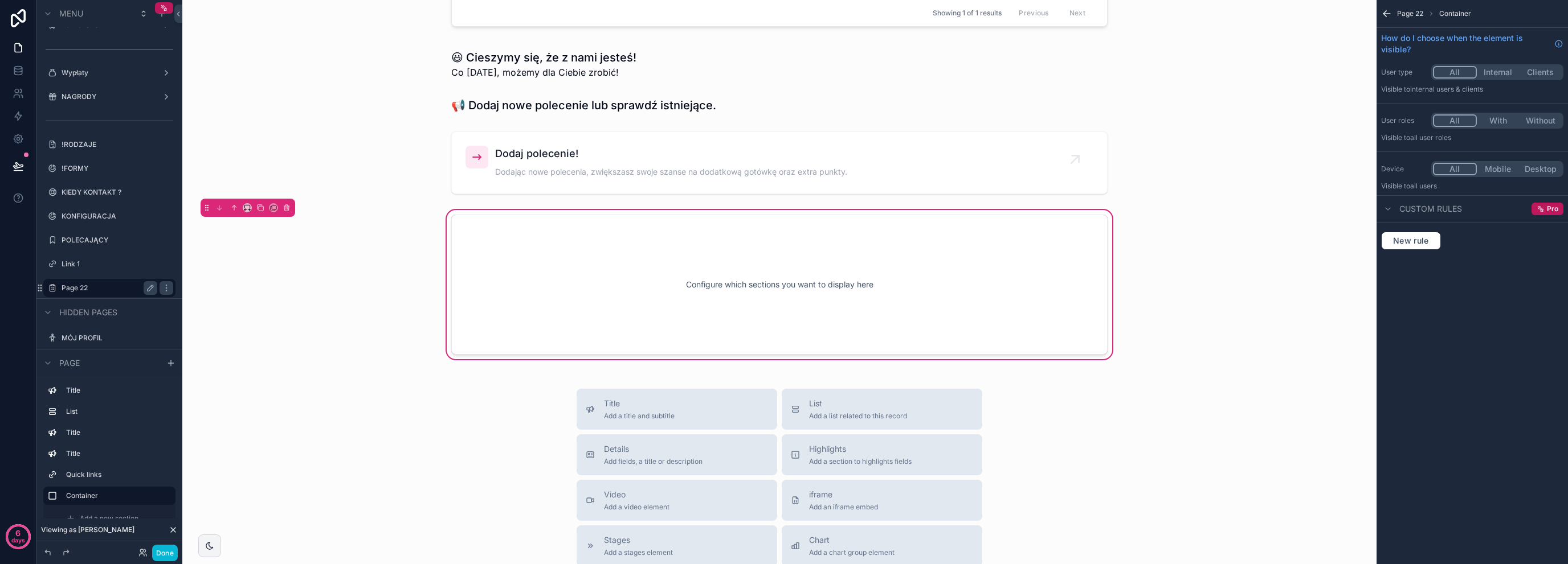
scroll to position [121, 0]
click at [233, 210] on button "scrollable content" at bounding box center [234, 206] width 12 height 12
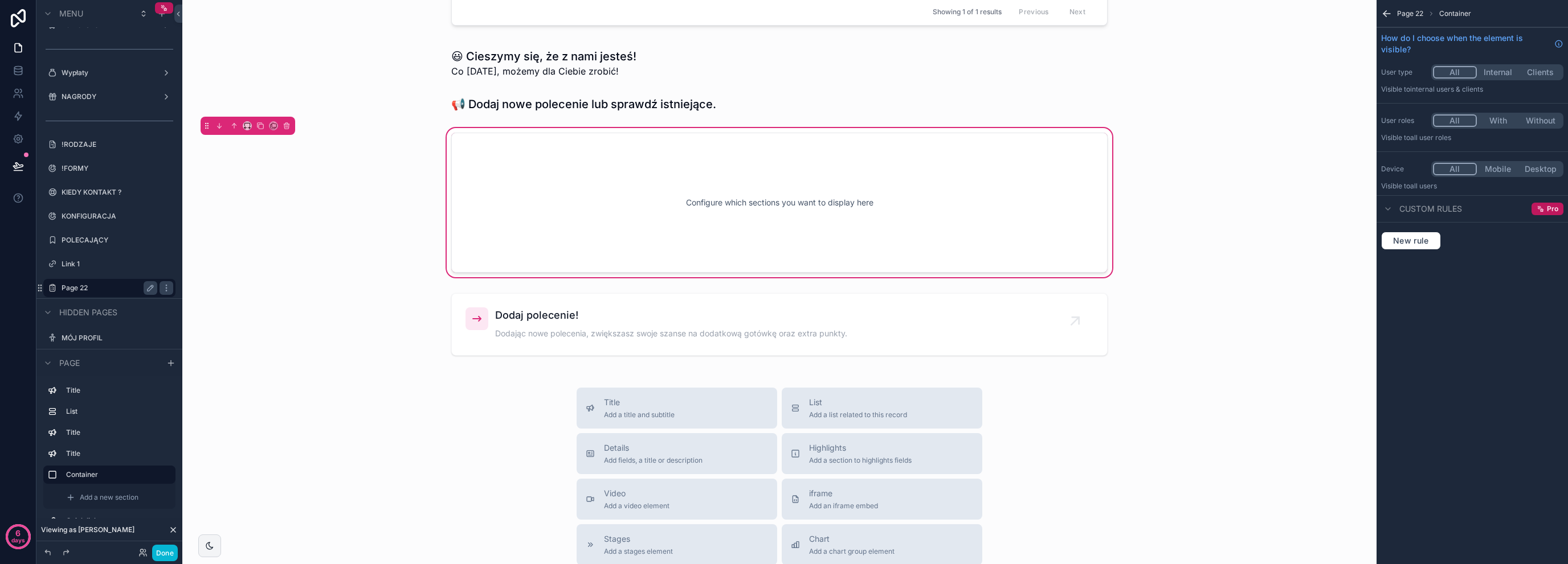
click at [233, 210] on div "Configure which sections you want to display here" at bounding box center [779, 202] width 1176 height 154
click at [233, 118] on div "Move up Ctrl" at bounding box center [234, 108] width 92 height 21
click at [232, 127] on icon "scrollable content" at bounding box center [234, 126] width 8 height 8
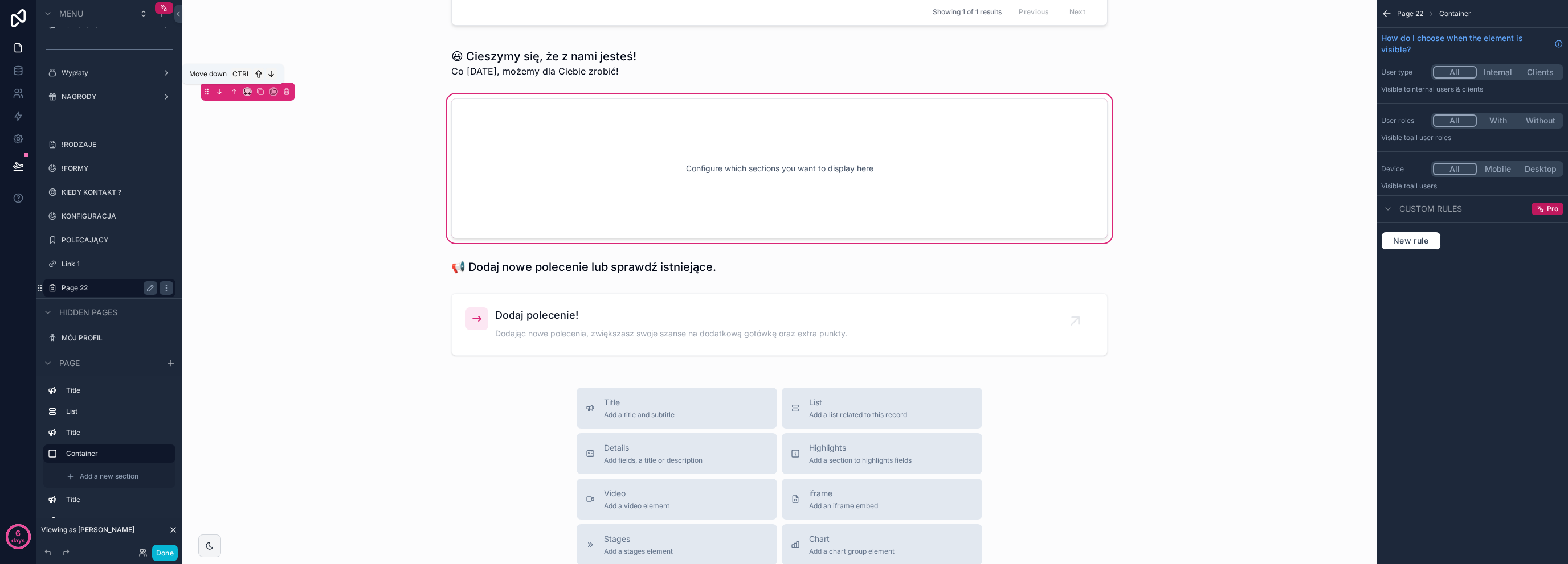
click at [223, 92] on button "scrollable content" at bounding box center [219, 91] width 12 height 12
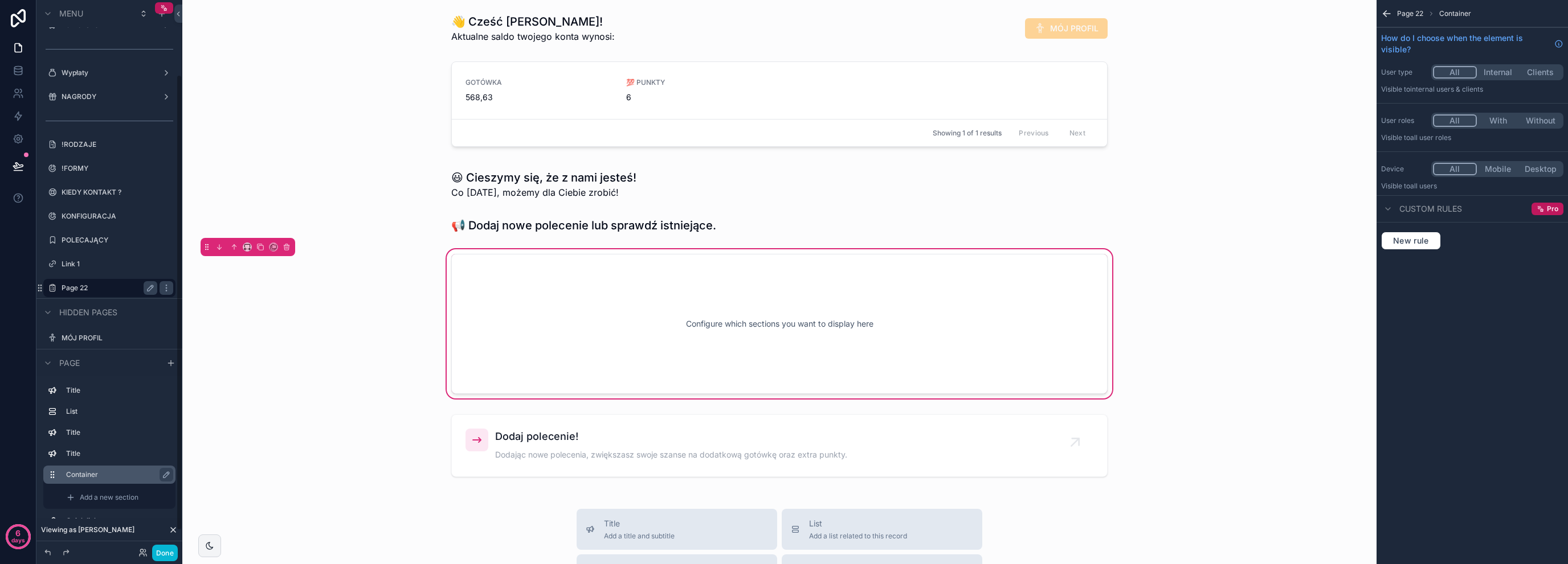
scroll to position [113, 0]
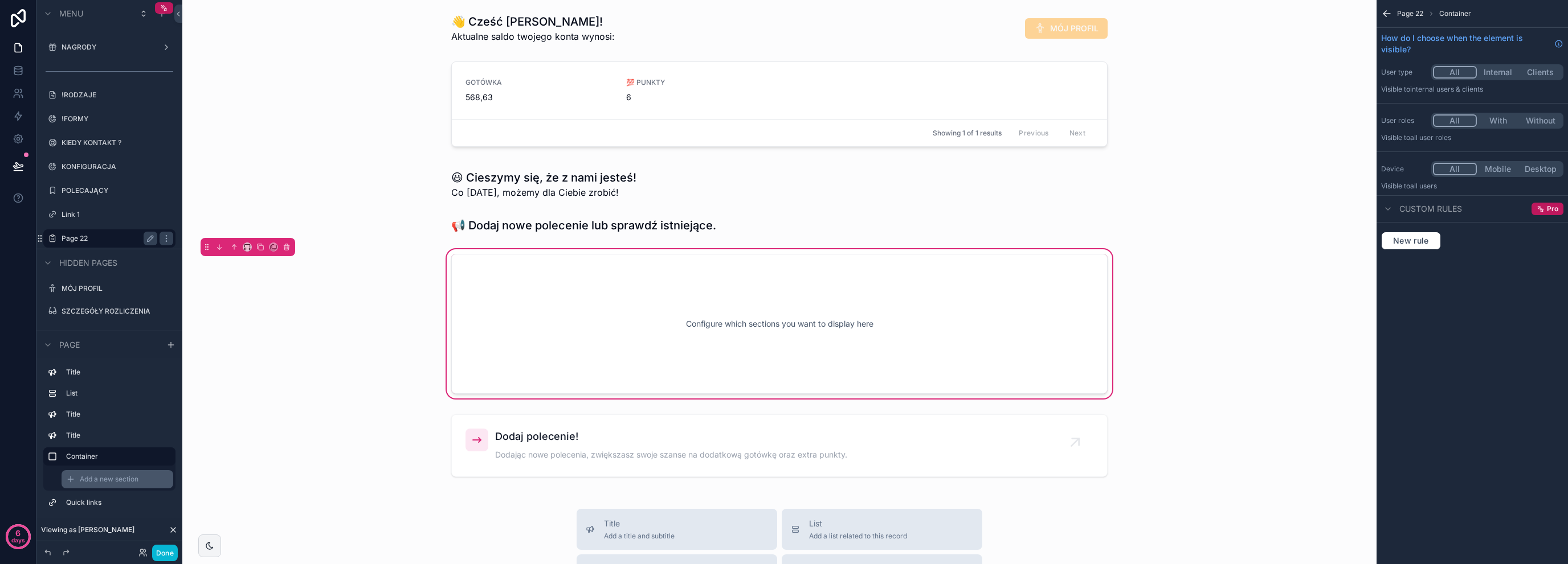
click at [67, 480] on icon "scrollable content" at bounding box center [71, 479] width 9 height 9
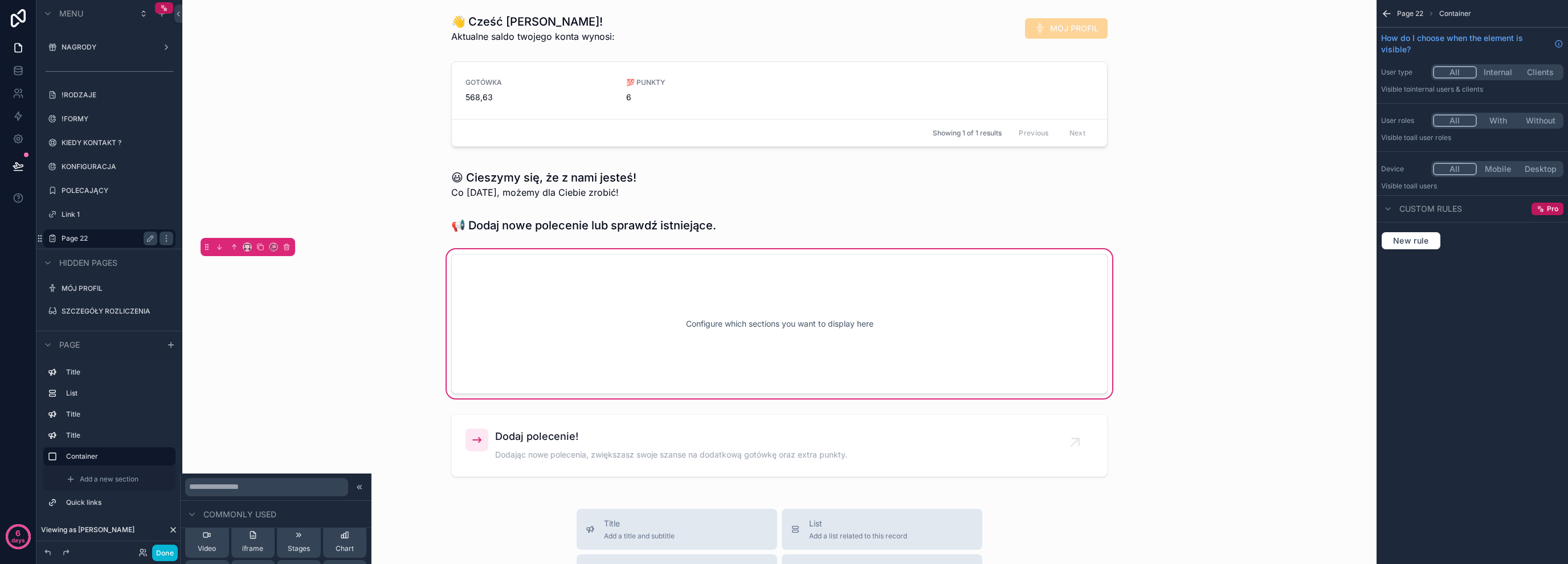
scroll to position [76, 0]
click at [260, 538] on button "Links" at bounding box center [253, 542] width 44 height 32
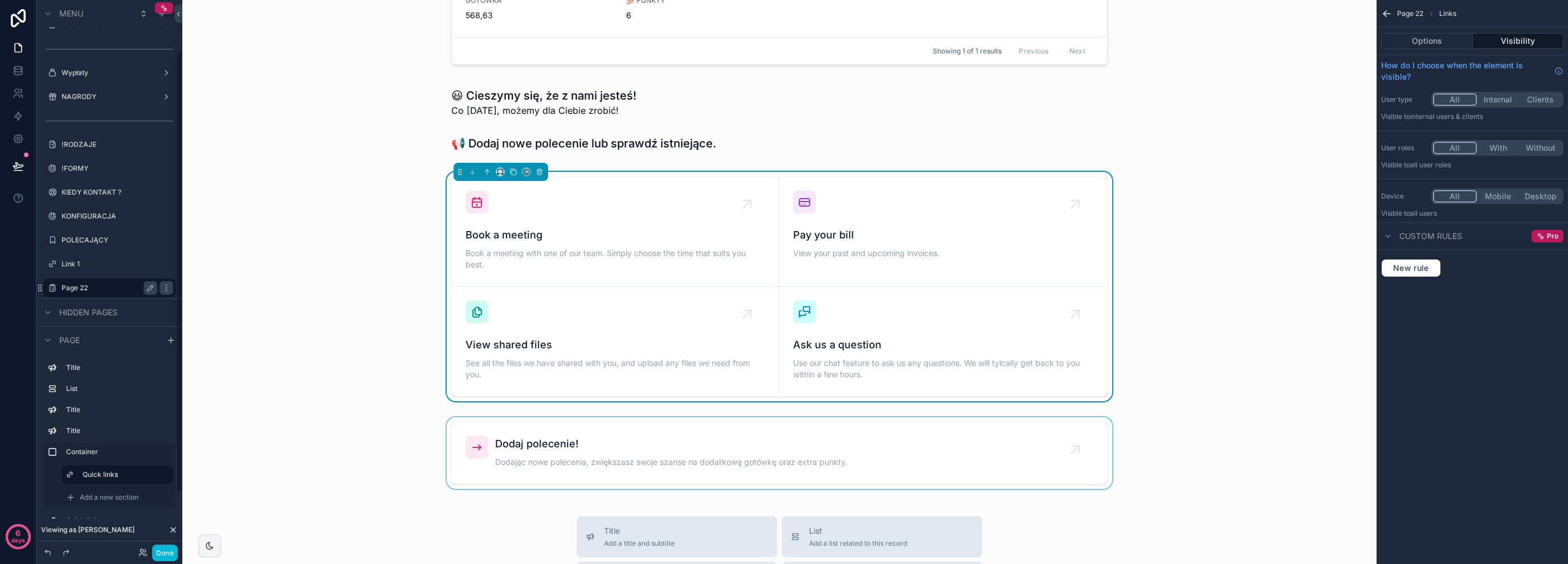
scroll to position [85, 0]
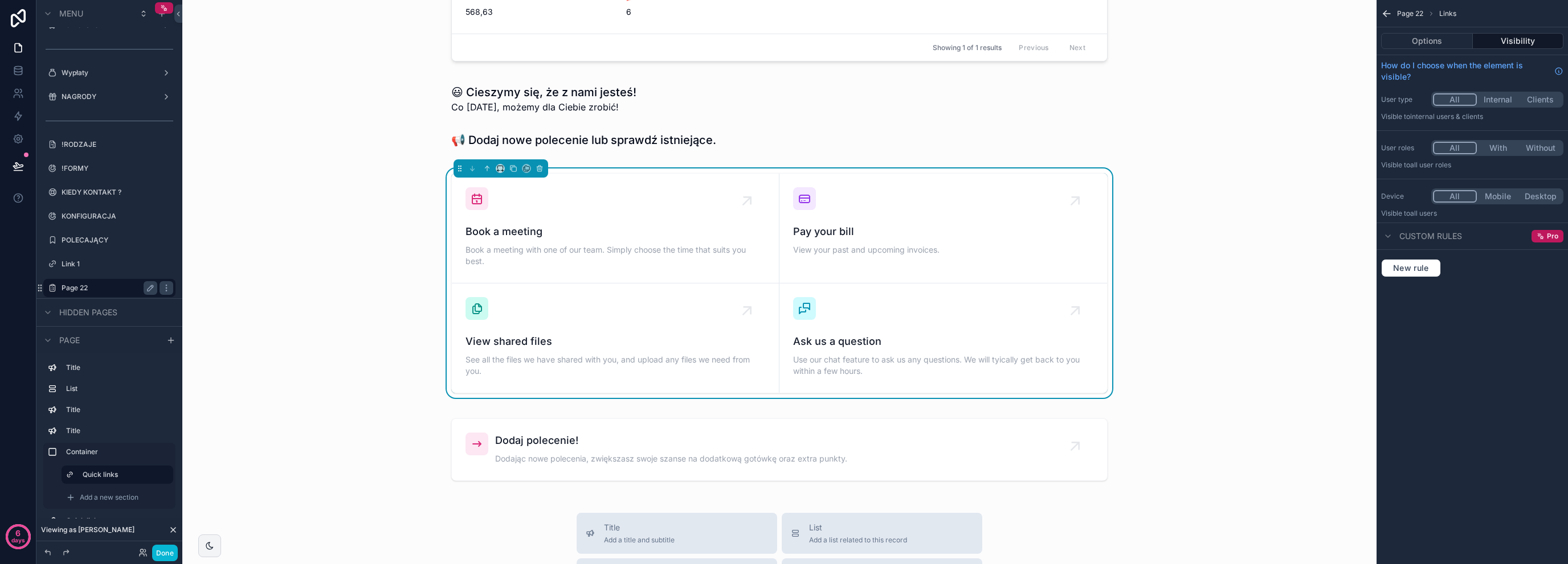
click at [400, 233] on div "Book a meeting Book a meeting with one of our team. Simply choose the time that…" at bounding box center [779, 283] width 1176 height 243
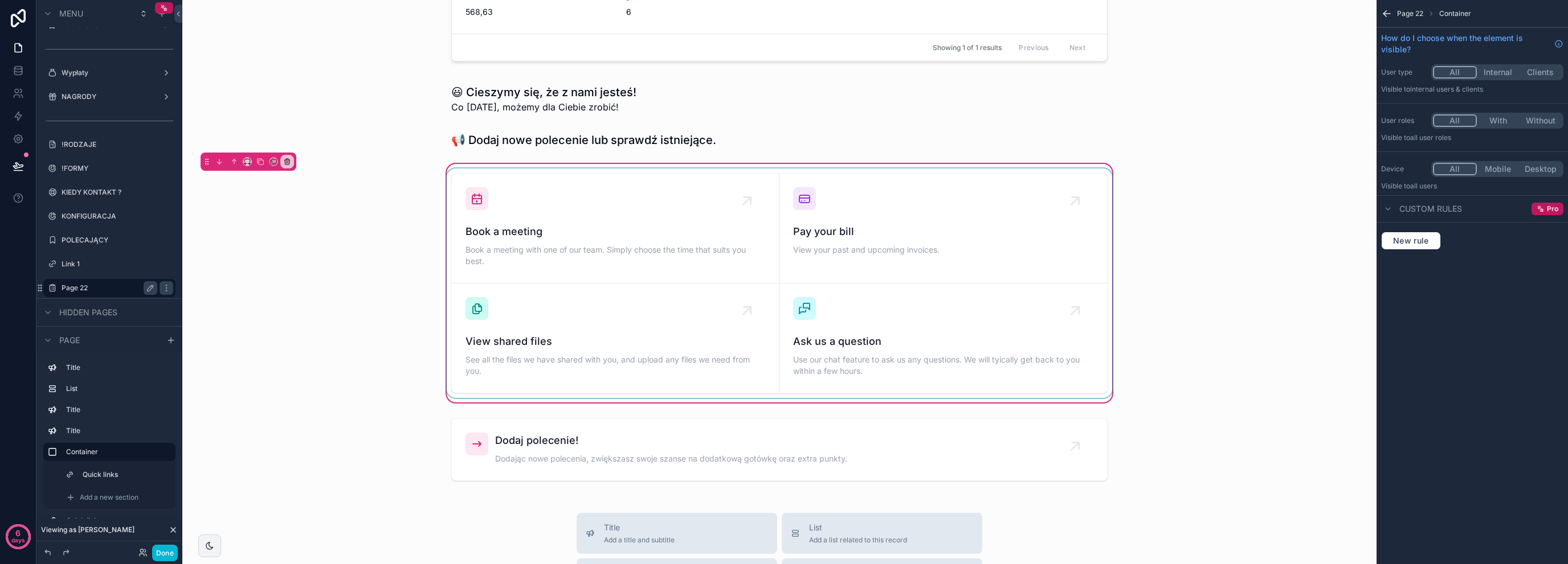
click at [444, 175] on div "scrollable content" at bounding box center [779, 283] width 670 height 229
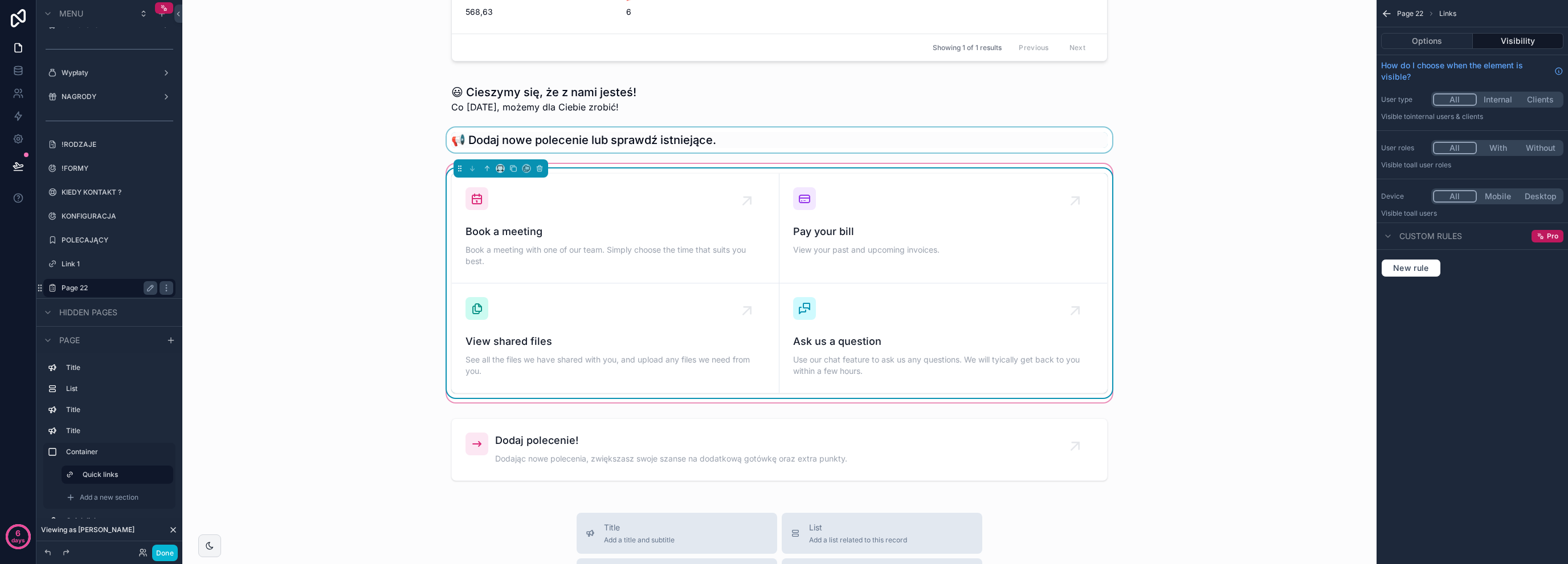
click at [462, 137] on div "scrollable content" at bounding box center [779, 140] width 1176 height 25
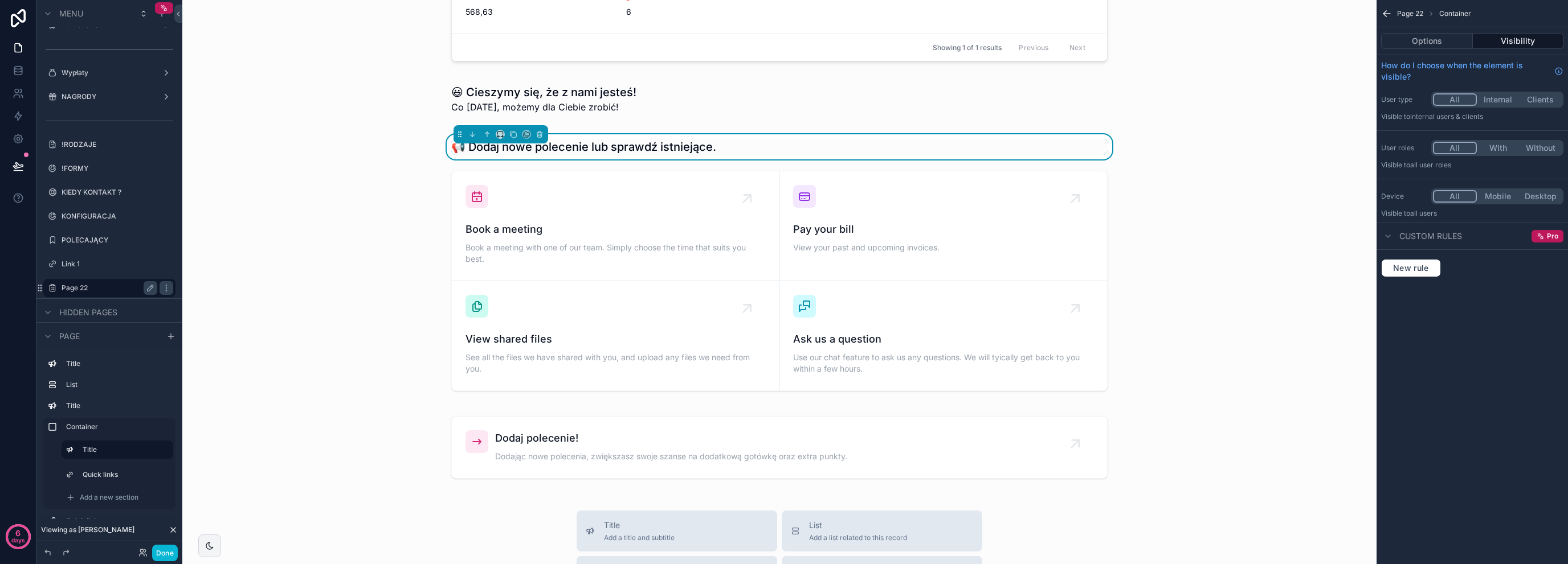
click at [404, 181] on div "📢 Dodaj nowe polecenie lub sprawdź istniejące. Book a meeting Book a meeting wi…" at bounding box center [779, 265] width 1176 height 275
click at [115, 430] on label "Container" at bounding box center [116, 427] width 100 height 9
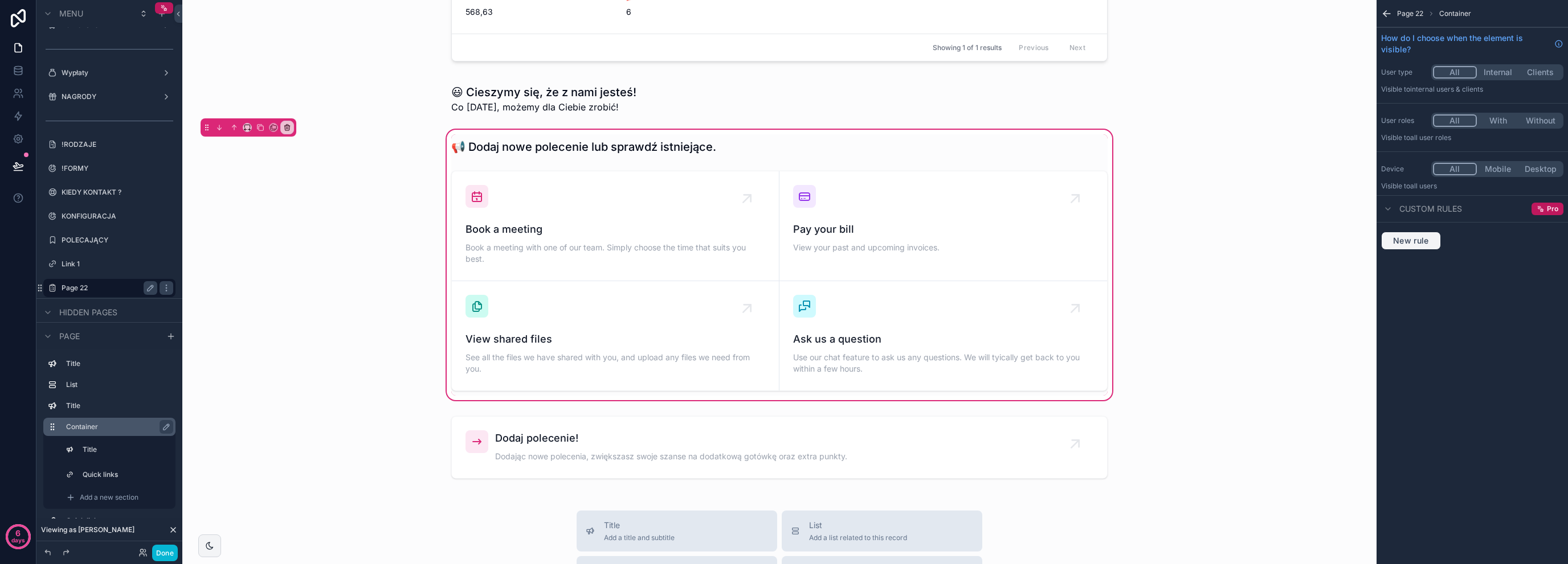
click at [1417, 241] on span "New rule" at bounding box center [1411, 241] width 45 height 10
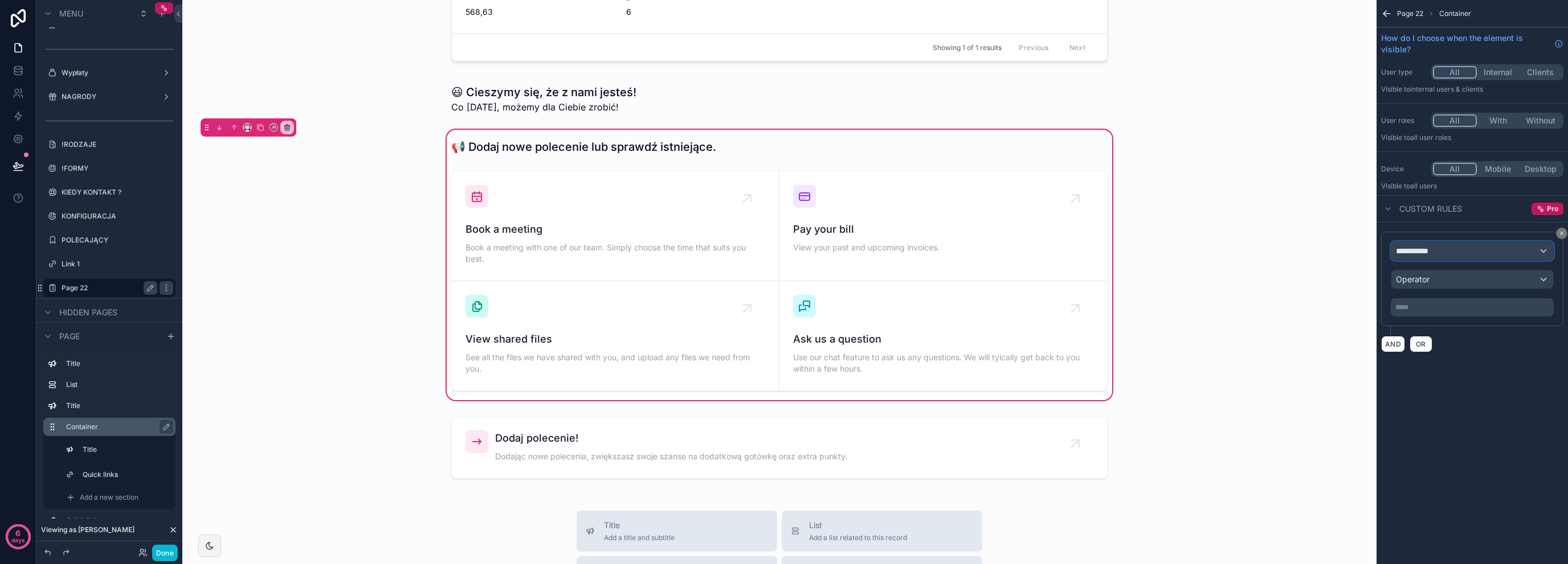
click at [1427, 255] on span "**********" at bounding box center [1418, 251] width 42 height 12
click at [1445, 308] on span "Logged in User" at bounding box center [1448, 311] width 94 height 13
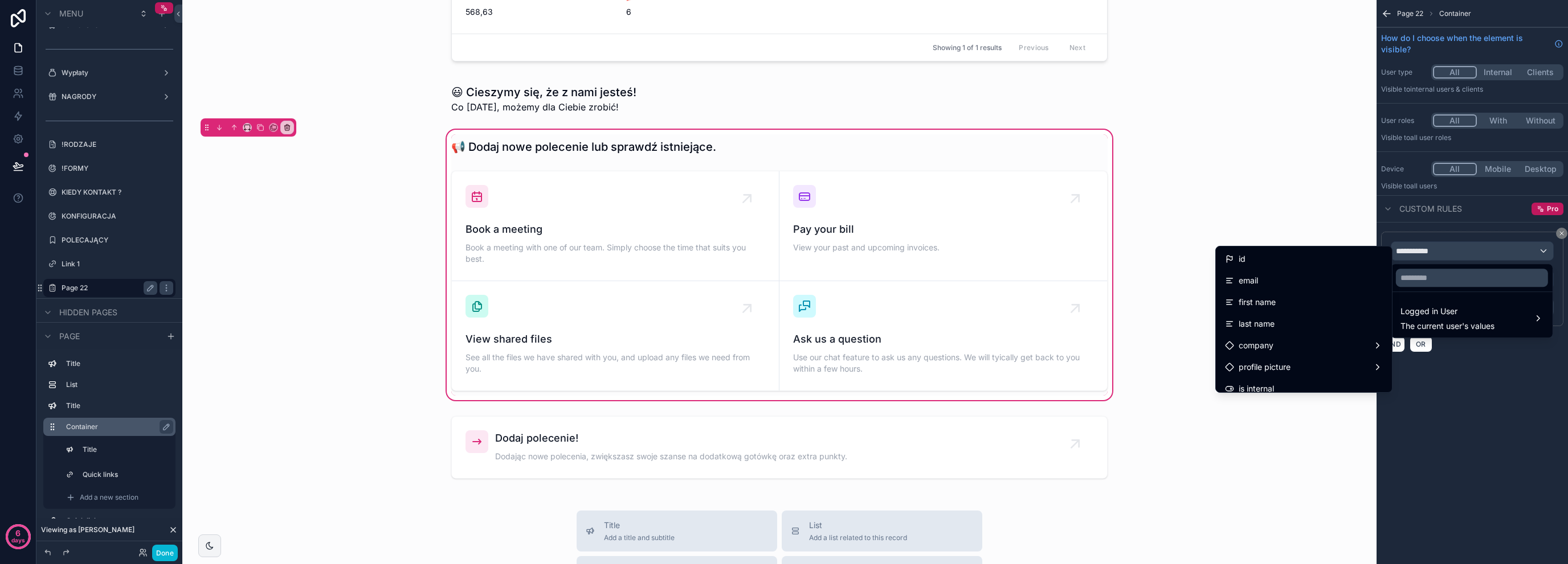
click at [1452, 389] on div "scrollable content" at bounding box center [784, 282] width 1568 height 564
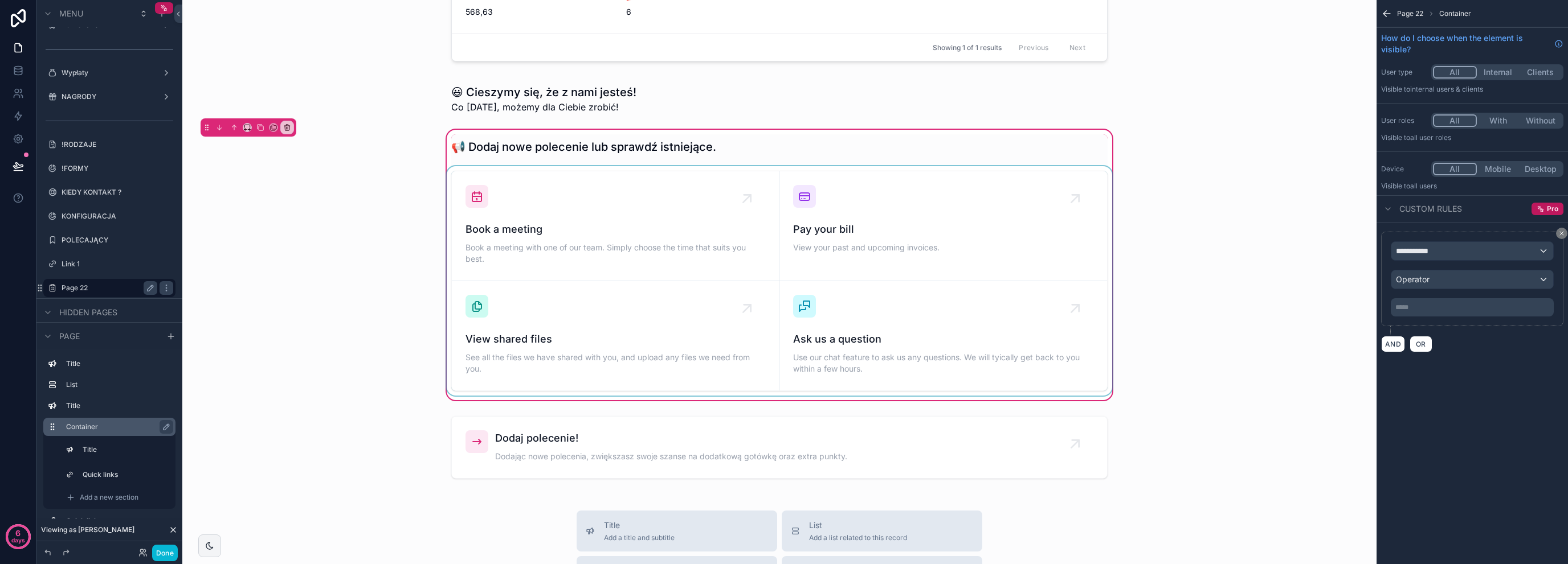
click at [562, 205] on div "scrollable content" at bounding box center [779, 281] width 670 height 229
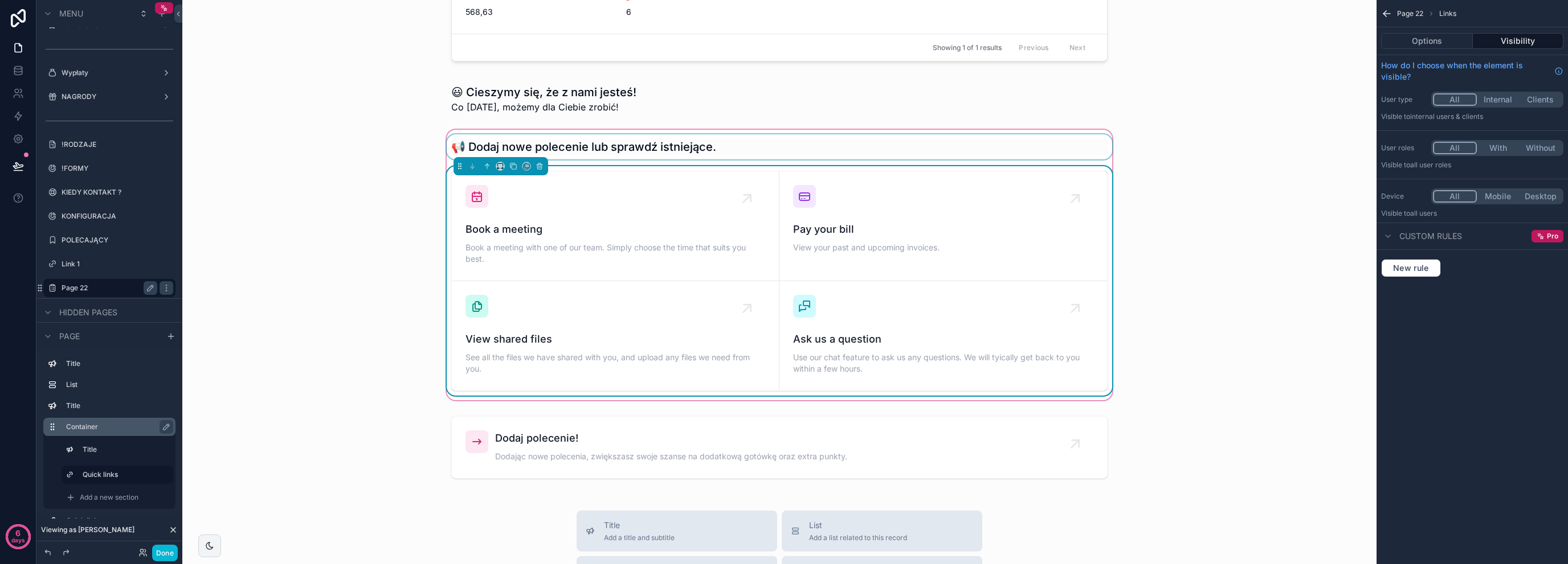
click at [928, 134] on div "scrollable content" at bounding box center [779, 146] width 670 height 25
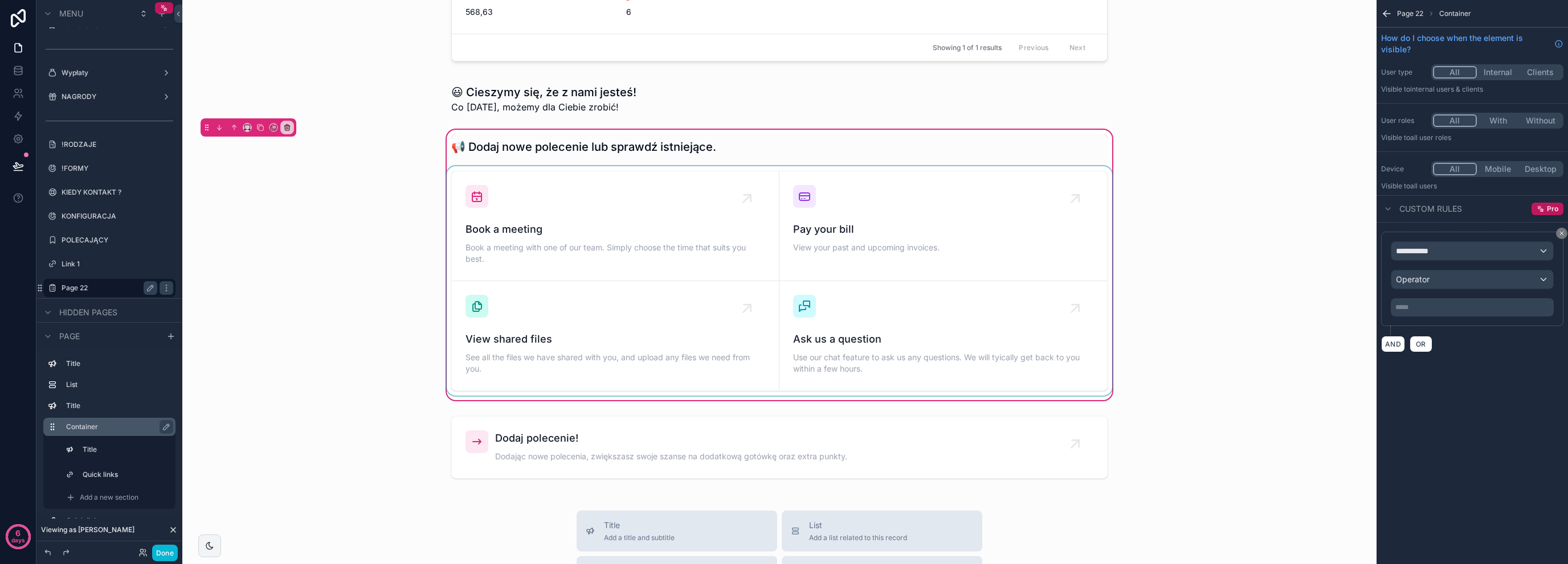
click at [732, 245] on div "scrollable content" at bounding box center [779, 281] width 670 height 229
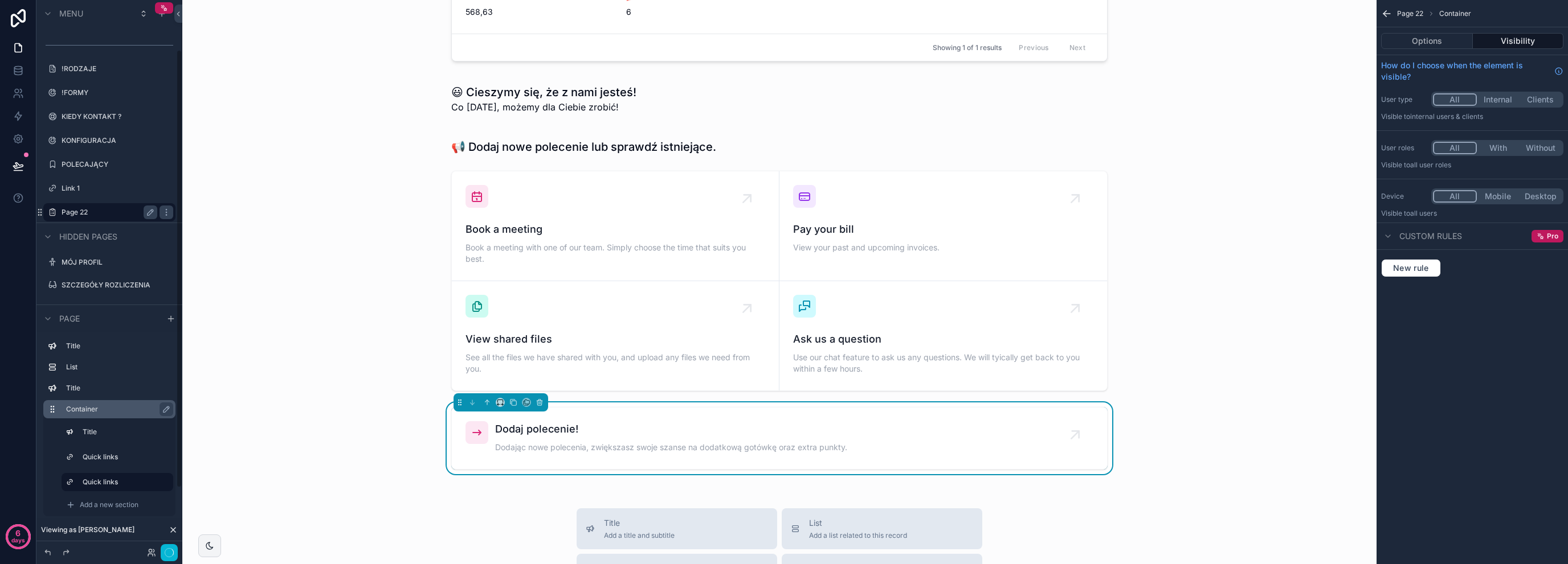
scroll to position [64, 0]
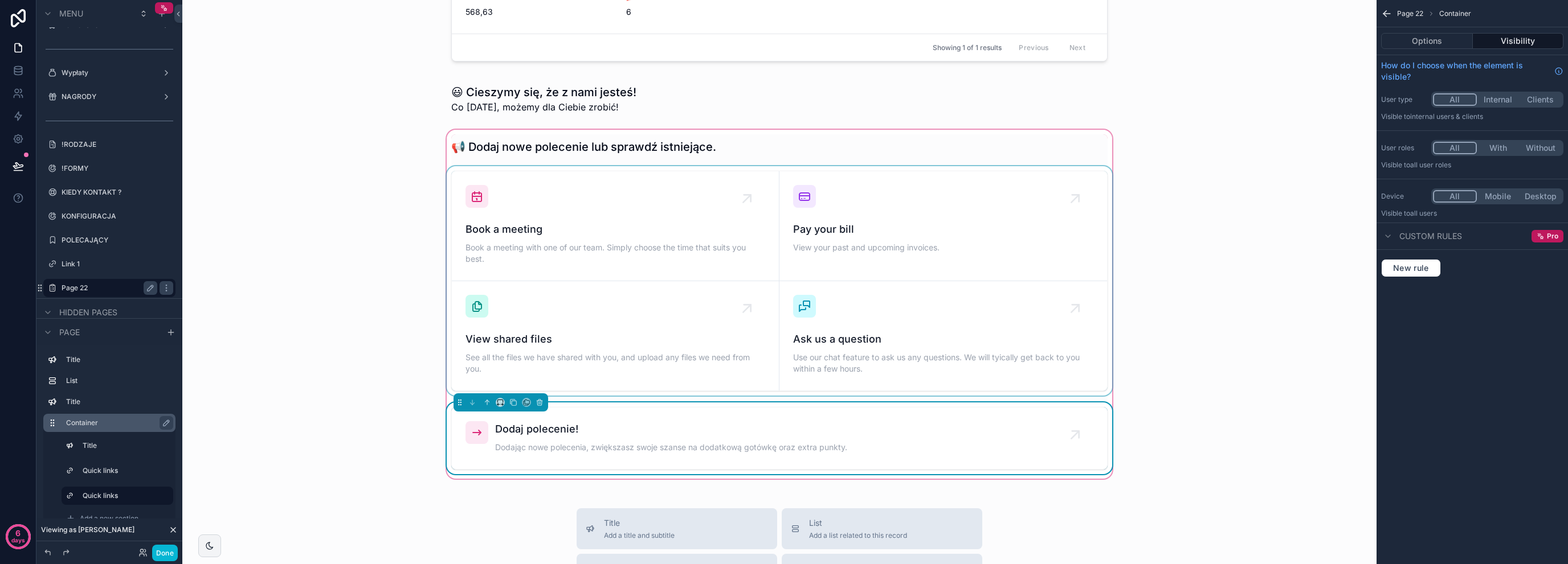
click at [643, 373] on div "scrollable content" at bounding box center [779, 281] width 670 height 229
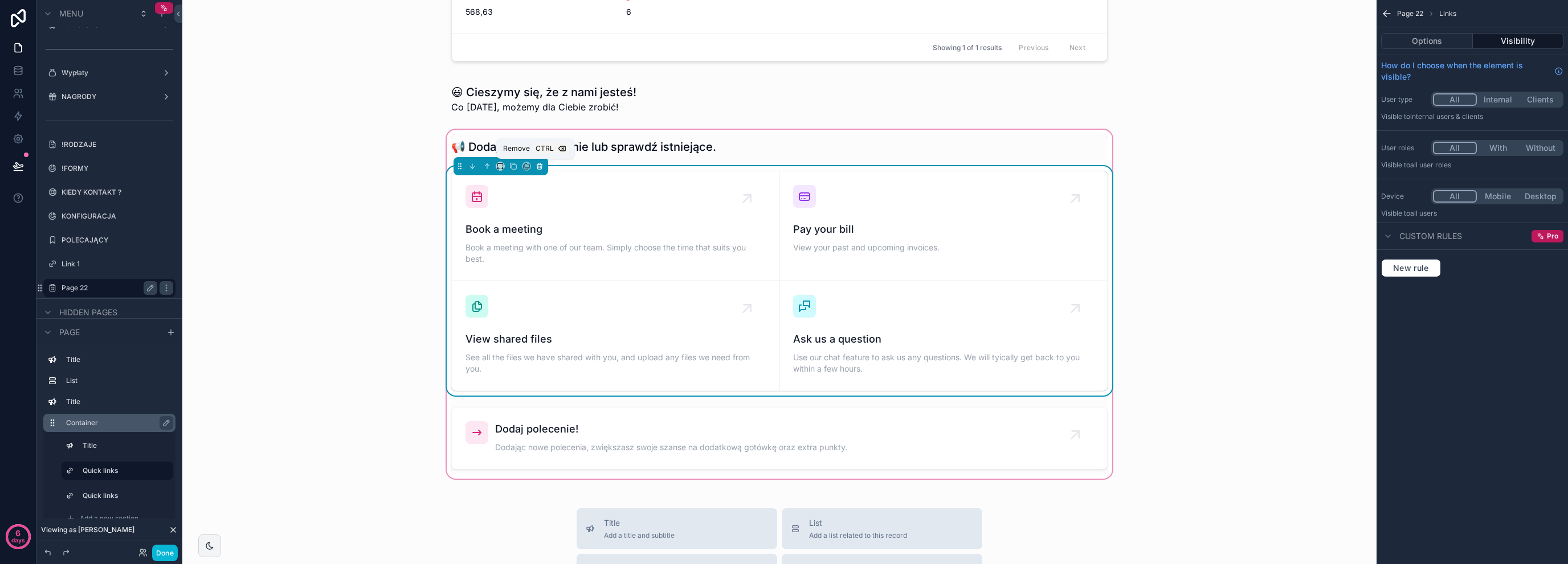
click at [536, 167] on icon "scrollable content" at bounding box center [539, 166] width 8 height 8
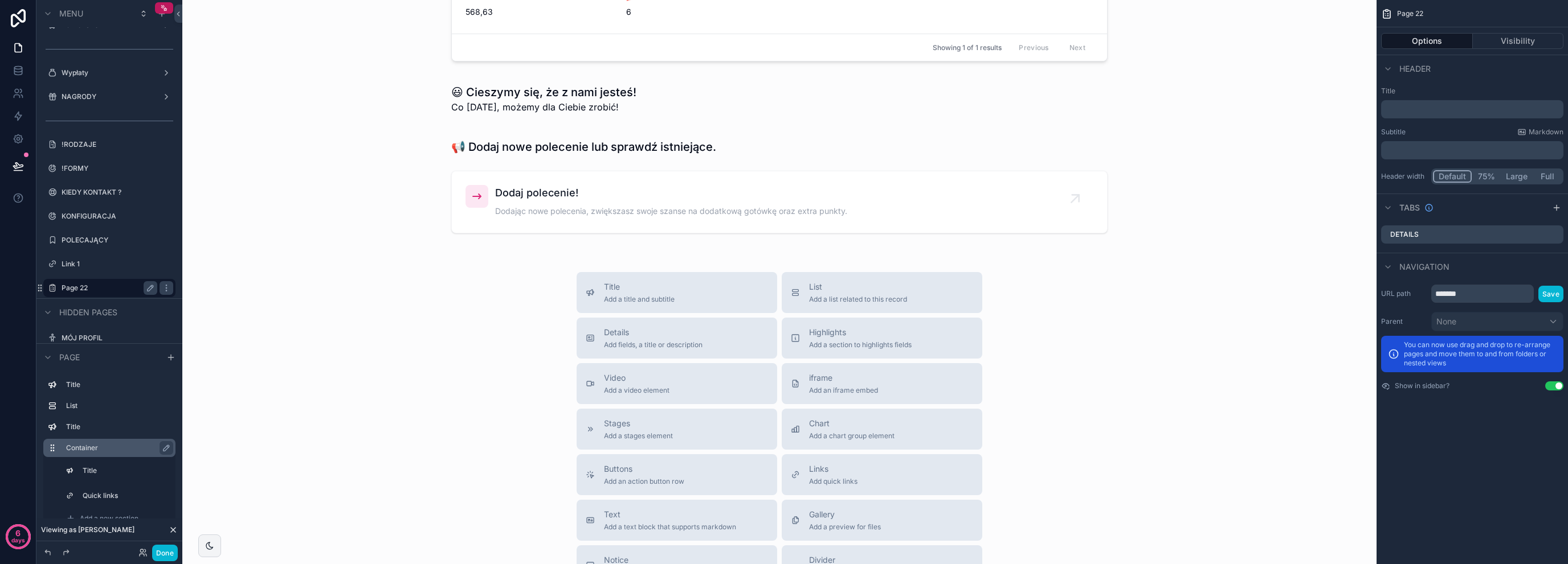
click at [394, 320] on div "Title Add a title and subtitle List Add a list related to this record Details A…" at bounding box center [779, 475] width 1176 height 405
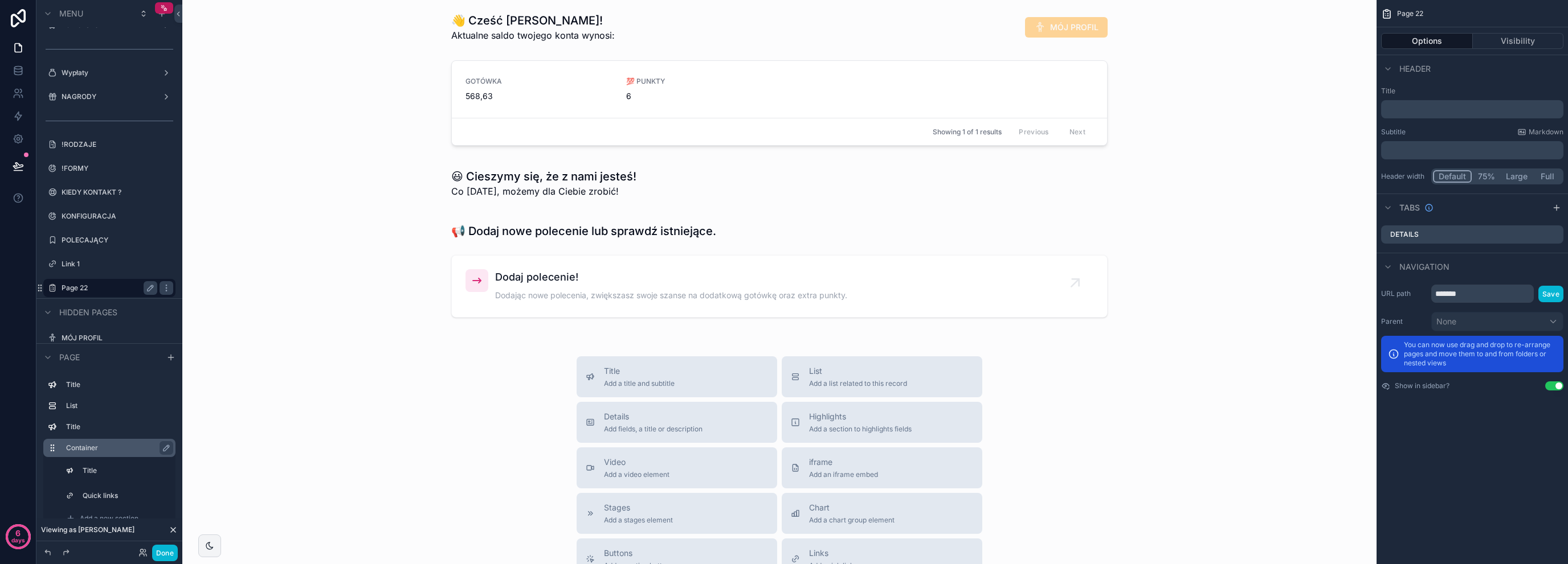
scroll to position [0, 0]
click at [488, 275] on div "scrollable content" at bounding box center [779, 271] width 1176 height 118
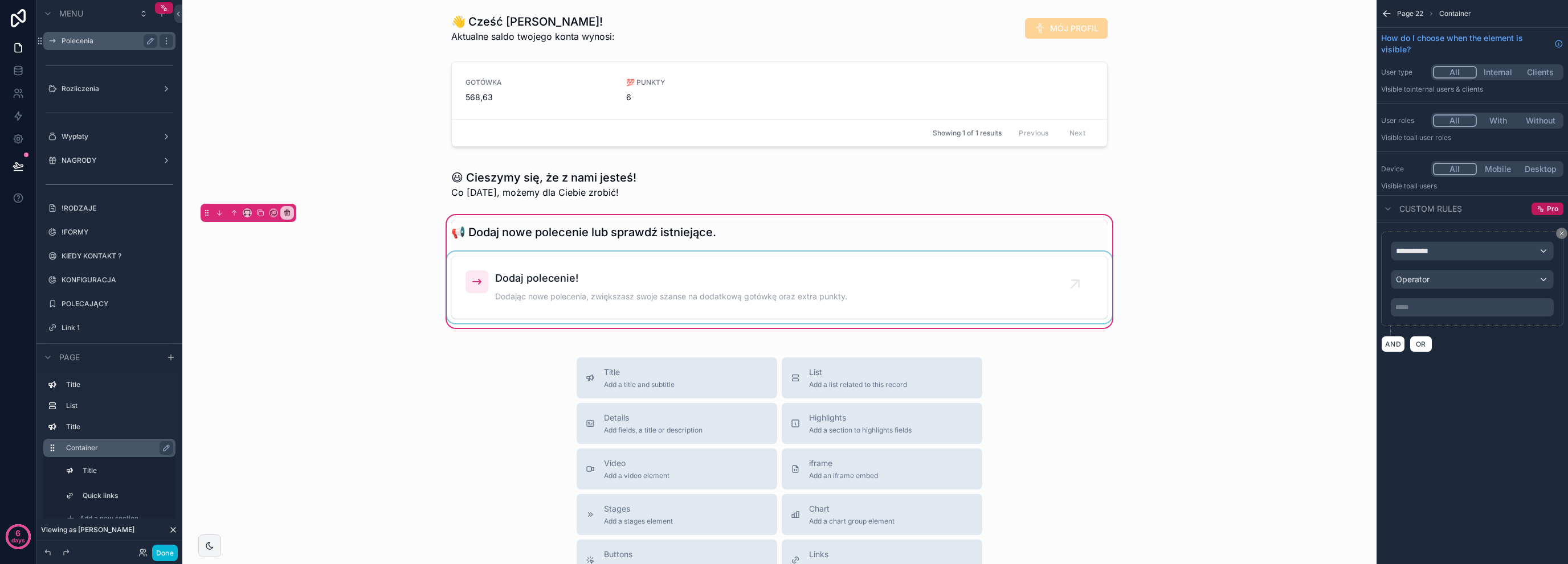
click at [727, 271] on div "scrollable content" at bounding box center [779, 288] width 670 height 72
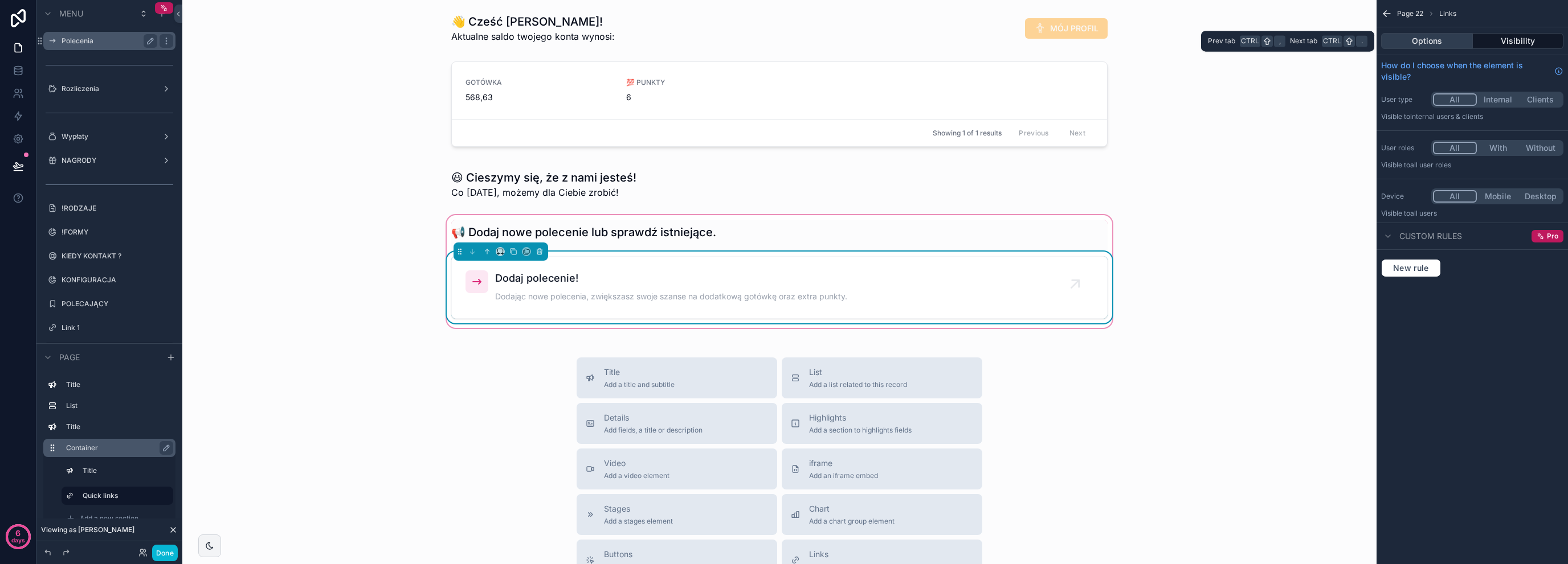
click at [1438, 43] on button "Options" at bounding box center [1427, 40] width 92 height 16
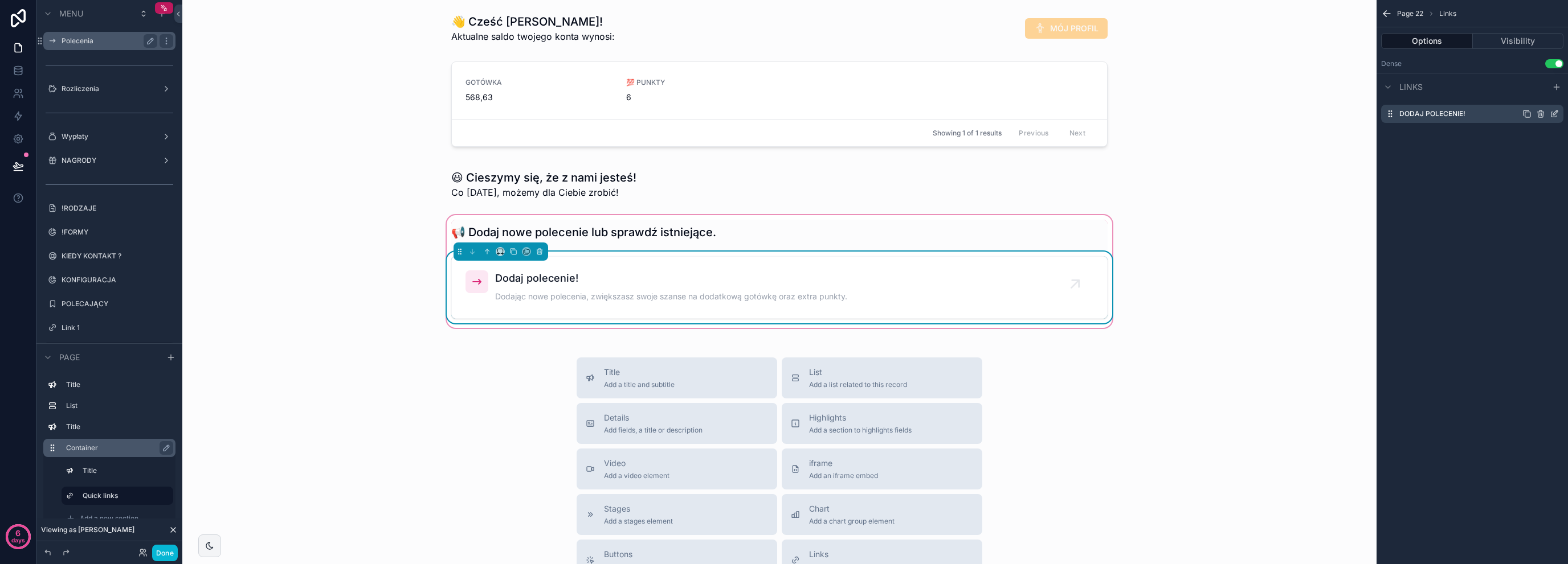
click at [1527, 114] on icon "scrollable content" at bounding box center [1527, 114] width 9 height 9
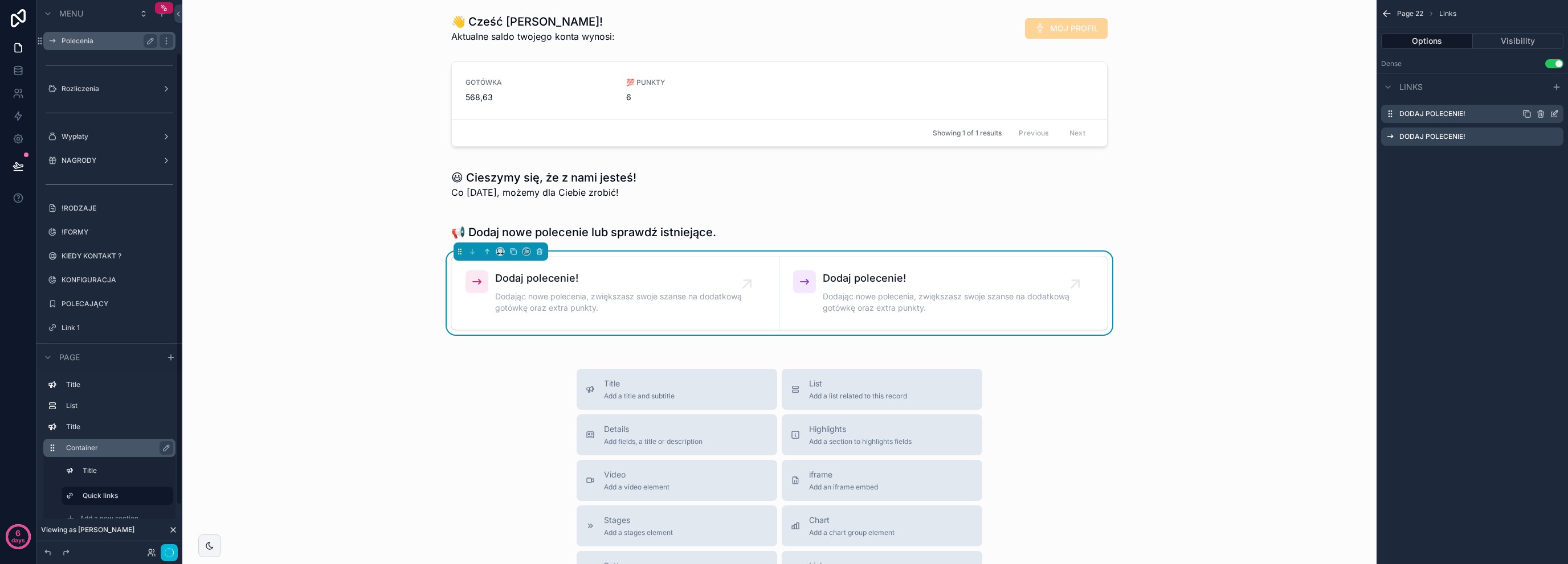
scroll to position [64, 0]
click at [1552, 136] on icon "scrollable content" at bounding box center [1554, 137] width 5 height 5
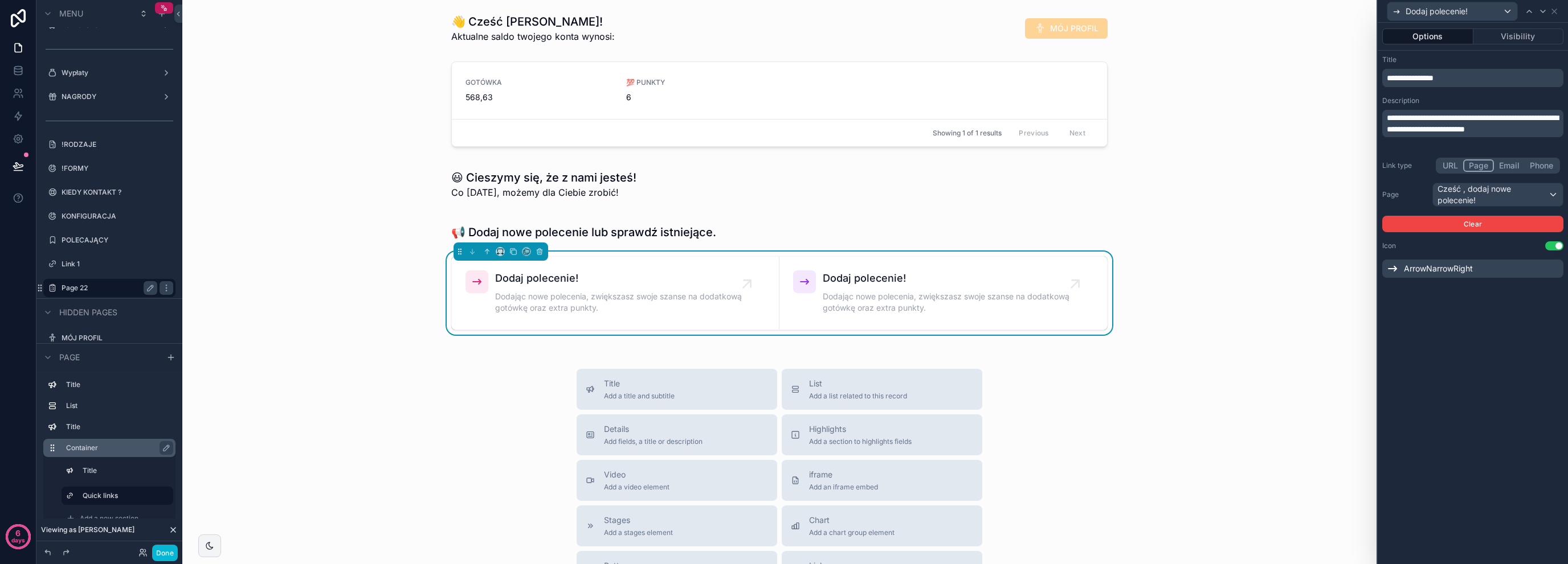
click at [1463, 85] on div "**********" at bounding box center [1473, 78] width 181 height 18
click at [1464, 80] on p "**********" at bounding box center [1473, 78] width 174 height 12
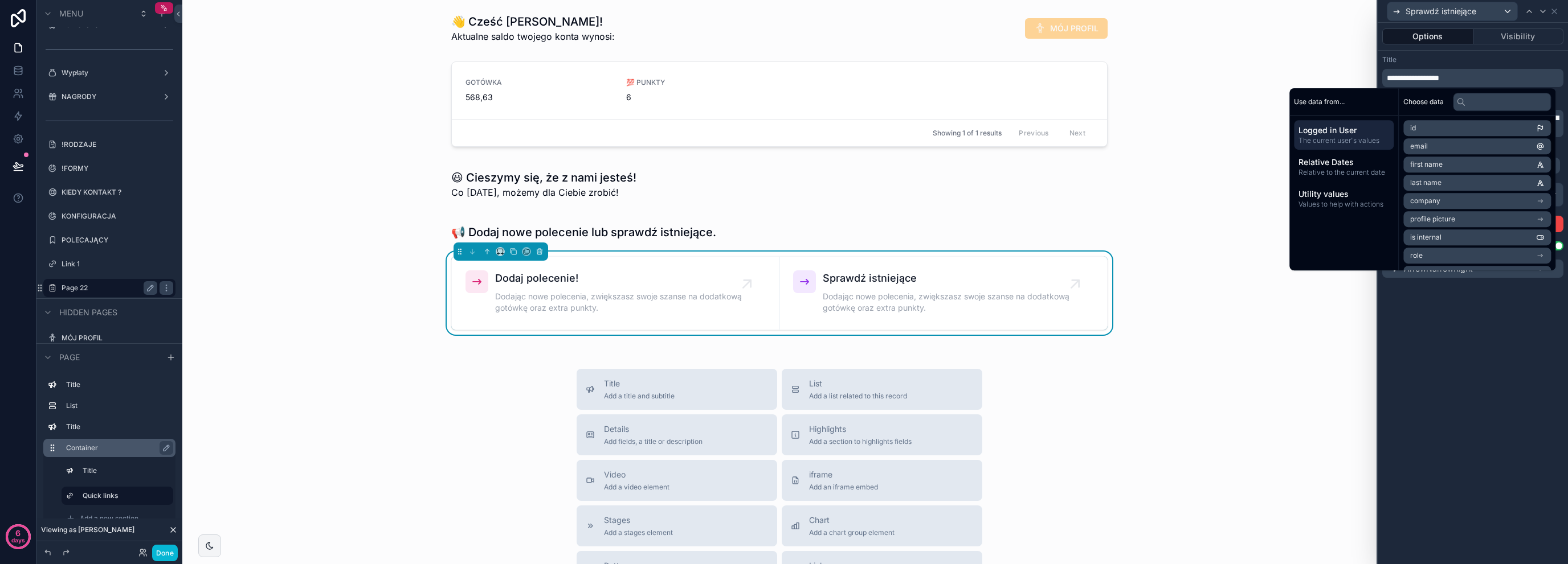
drag, startPoint x: 1502, startPoint y: 349, endPoint x: 1500, endPoint y: 338, distance: 11.2
click at [1503, 349] on div "**********" at bounding box center [1473, 293] width 190 height 542
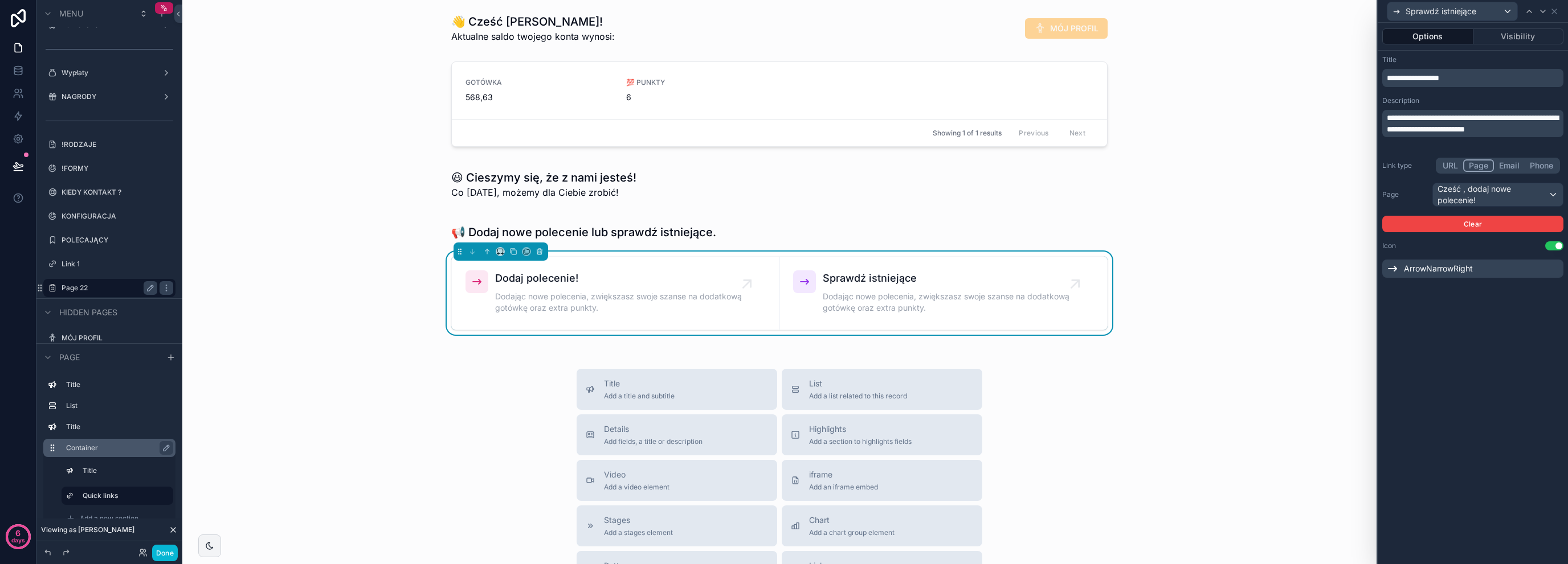
click at [1439, 82] on span "**********" at bounding box center [1413, 78] width 53 height 8
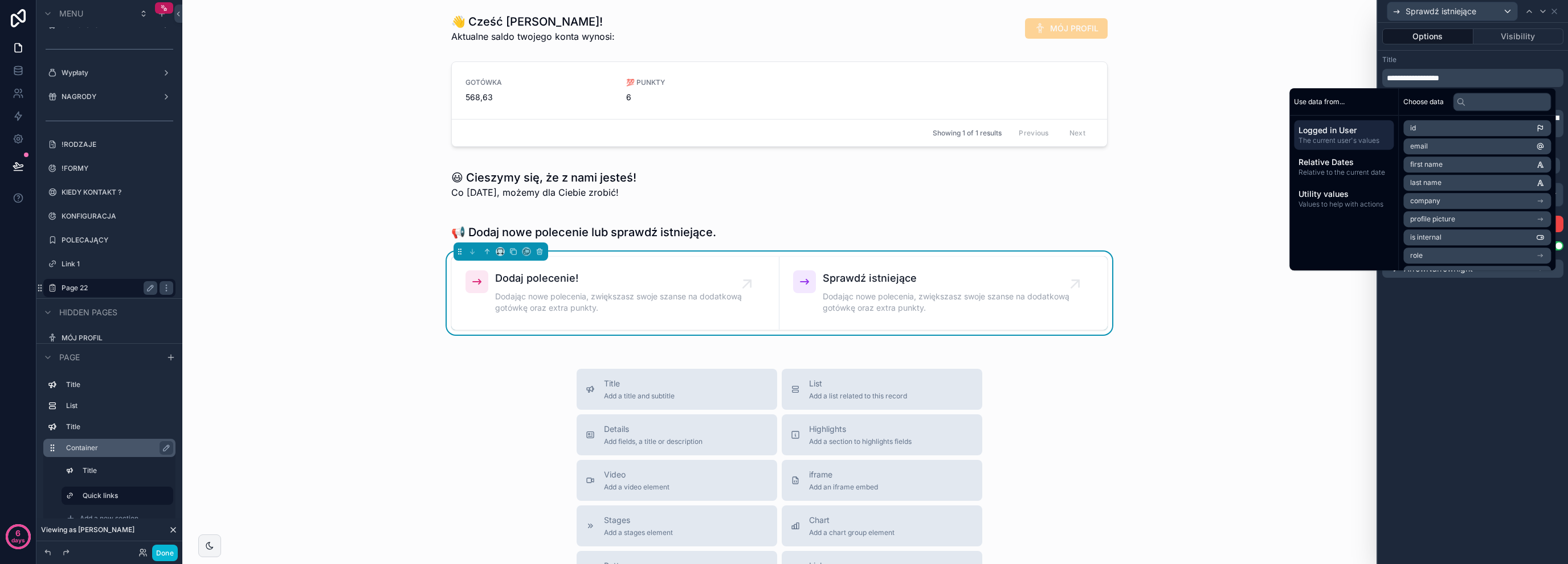
click at [0, 0] on lt-span "**********" at bounding box center [0, 0] width 0 height 0
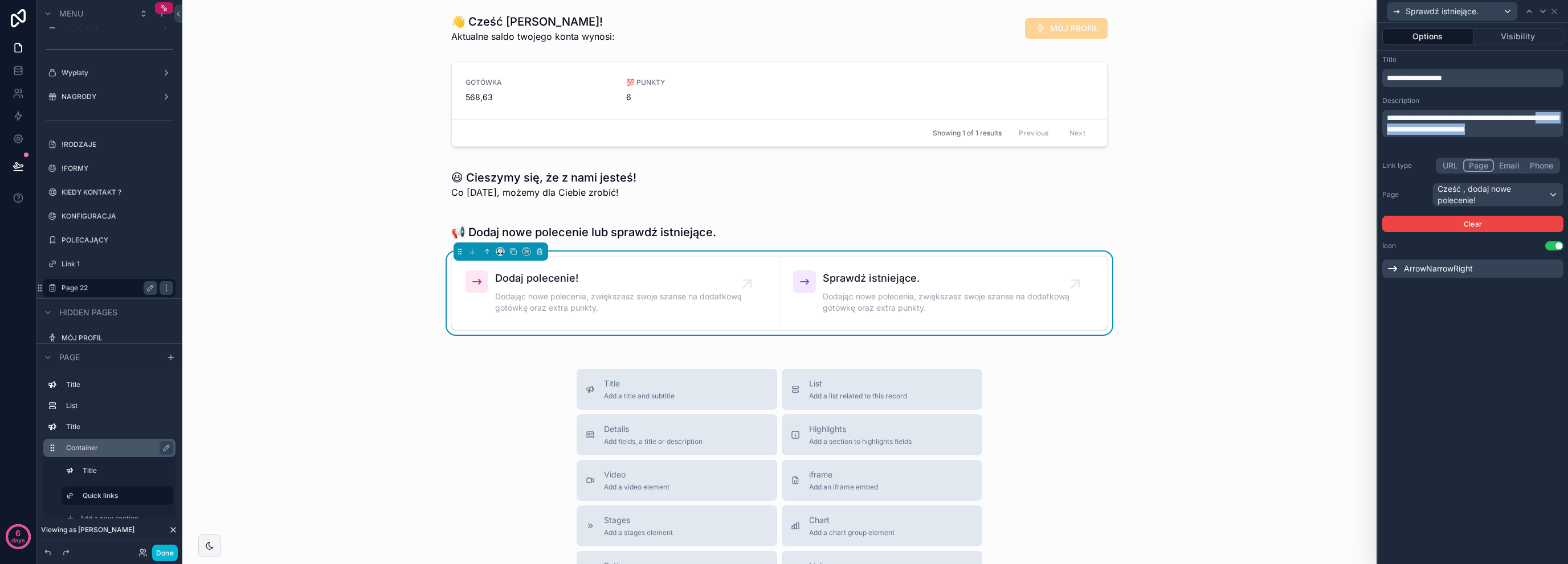
drag, startPoint x: 1434, startPoint y: 134, endPoint x: 1425, endPoint y: 136, distance: 9.2
click at [1425, 135] on p "**********" at bounding box center [1473, 123] width 174 height 22
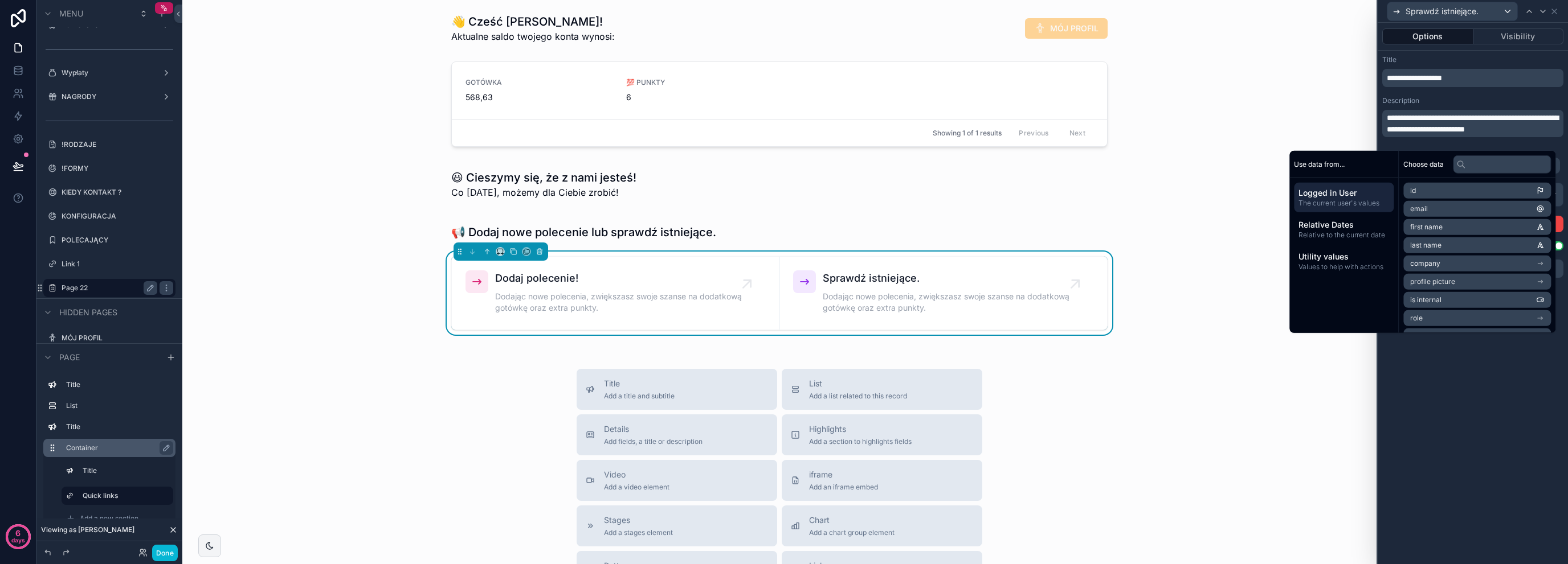
click at [1410, 119] on span "**********" at bounding box center [1472, 123] width 172 height 19
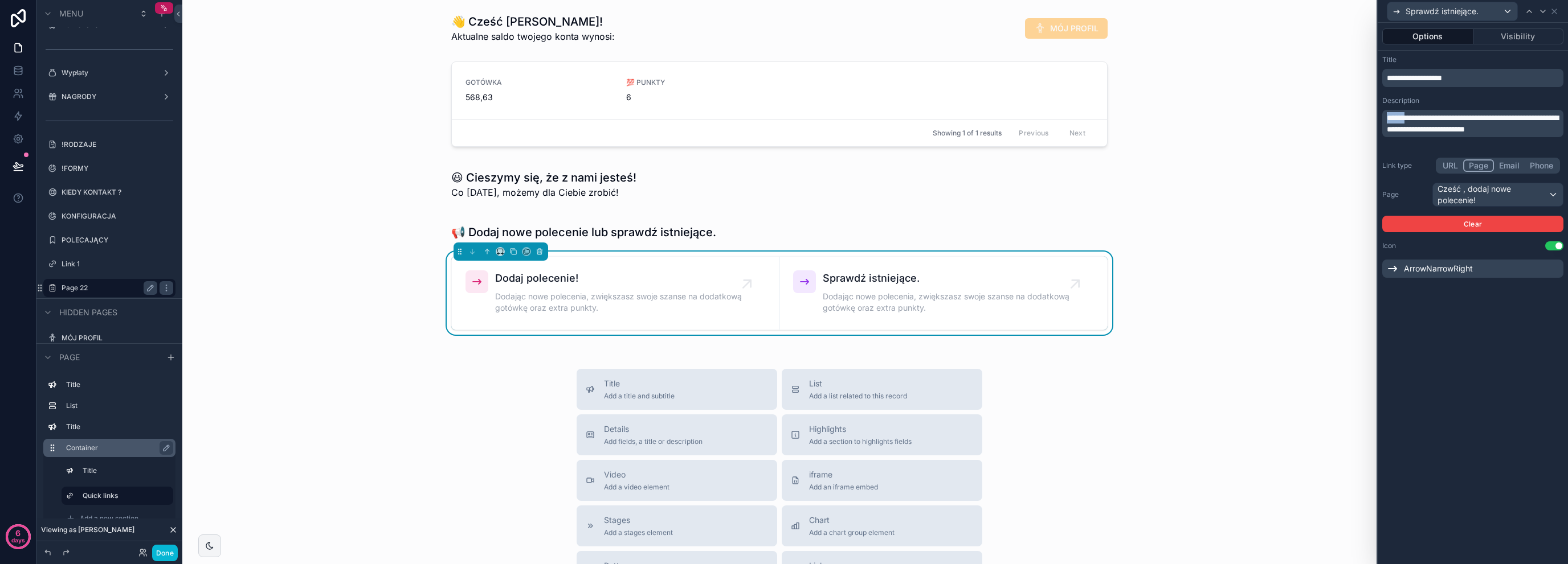
drag, startPoint x: 1415, startPoint y: 118, endPoint x: 1379, endPoint y: 121, distance: 36.1
click at [1379, 121] on div "**********" at bounding box center [1473, 166] width 190 height 232
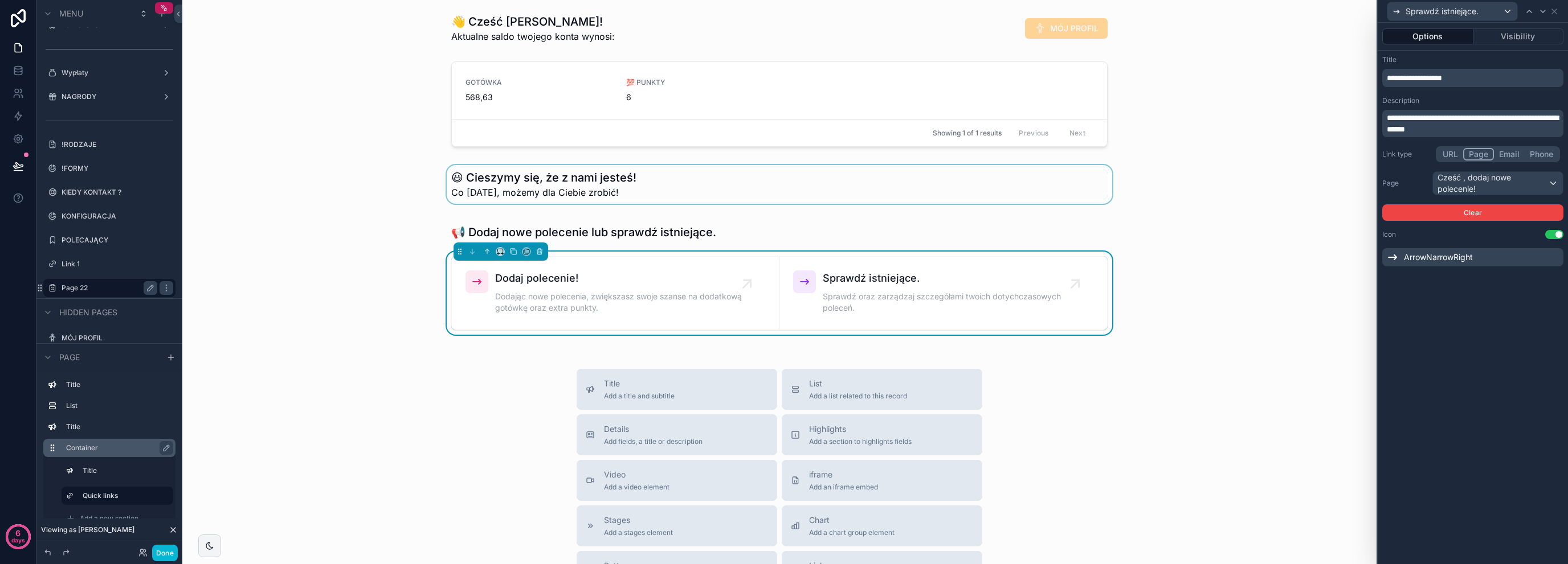
click at [298, 179] on div "scrollable content" at bounding box center [779, 184] width 1176 height 39
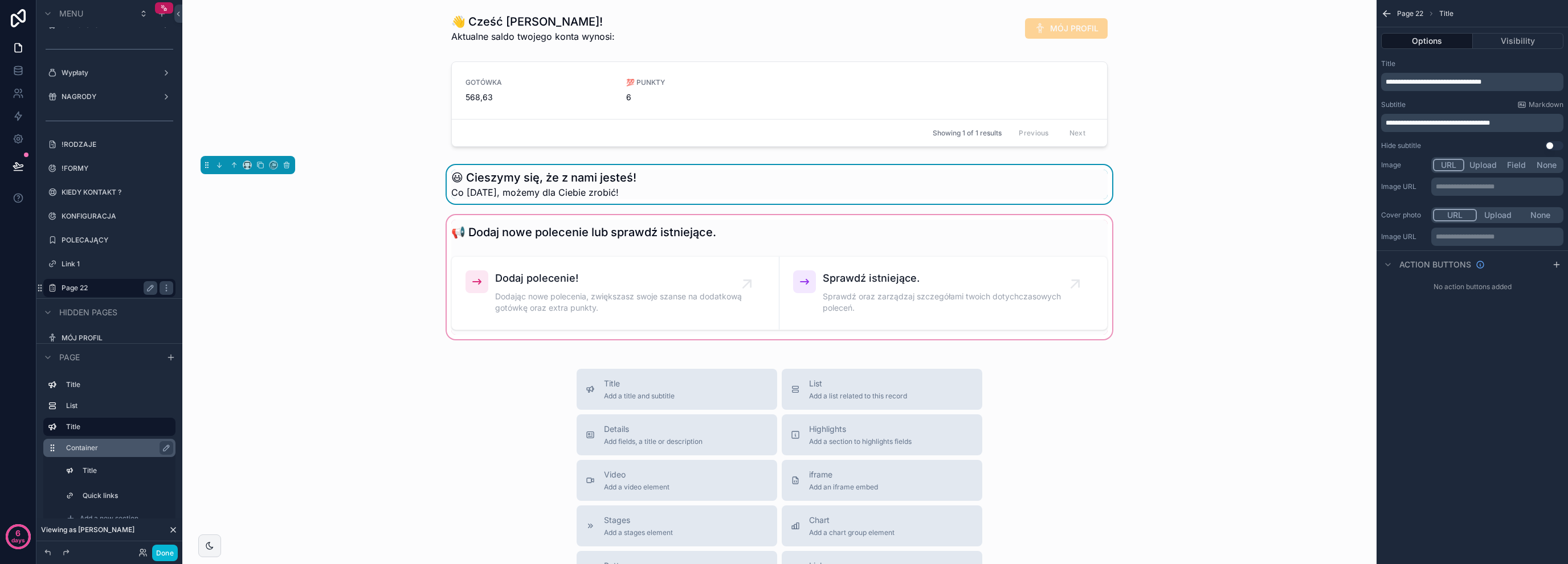
click at [904, 315] on div "scrollable content" at bounding box center [779, 277] width 1176 height 128
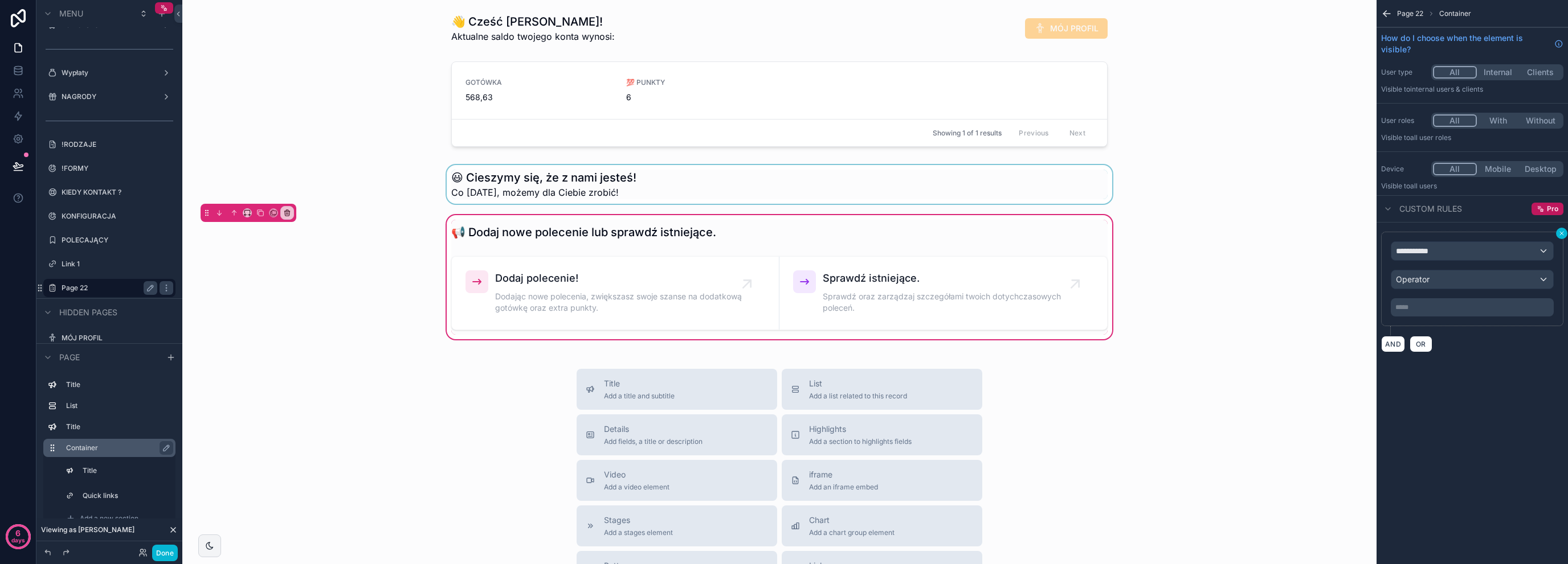
click at [1559, 234] on icon "scrollable content" at bounding box center [1562, 233] width 7 height 7
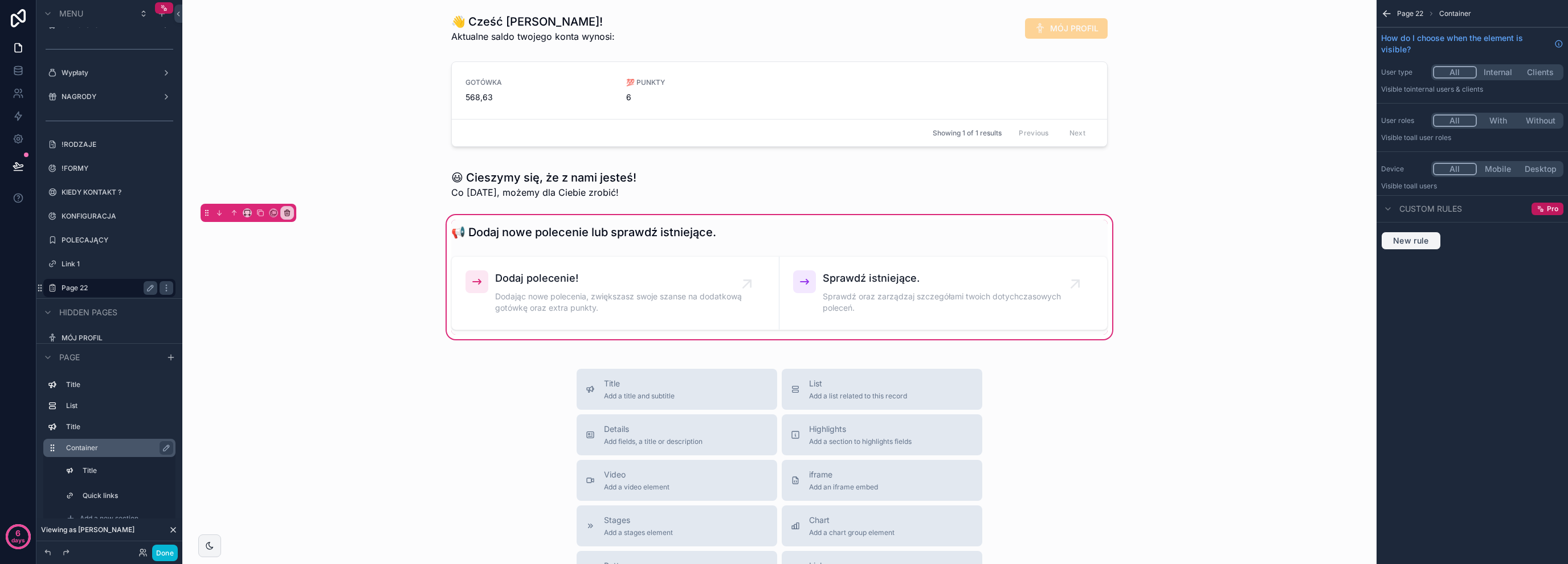
click at [1403, 238] on span "New rule" at bounding box center [1411, 241] width 45 height 10
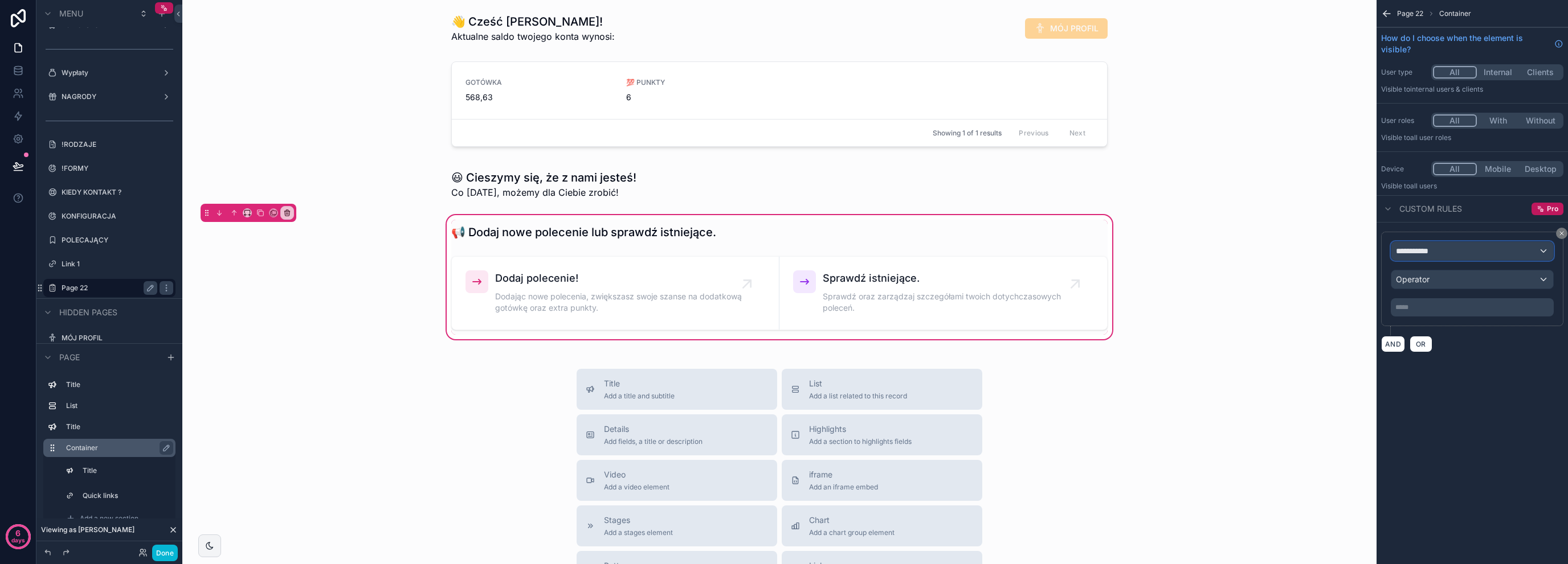
click at [1425, 250] on span "**********" at bounding box center [1418, 251] width 42 height 12
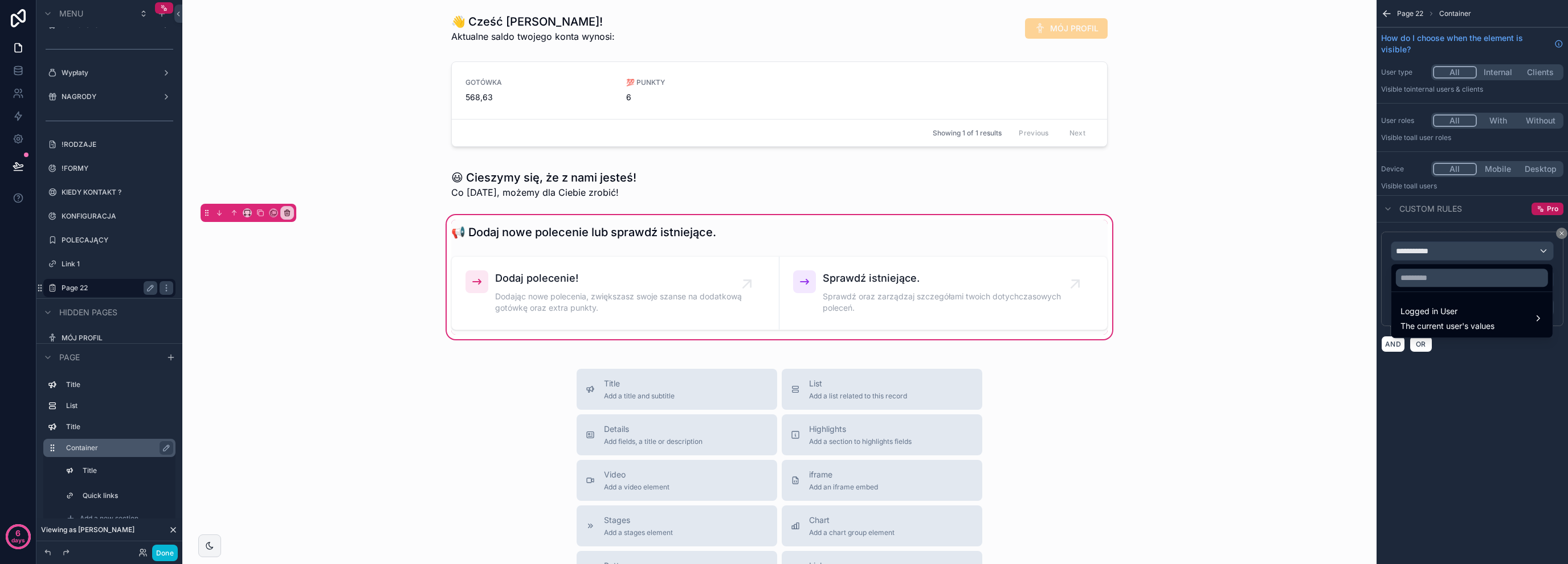
click at [1425, 250] on div "scrollable content" at bounding box center [784, 282] width 1568 height 564
click at [1562, 232] on icon "scrollable content" at bounding box center [1562, 233] width 7 height 7
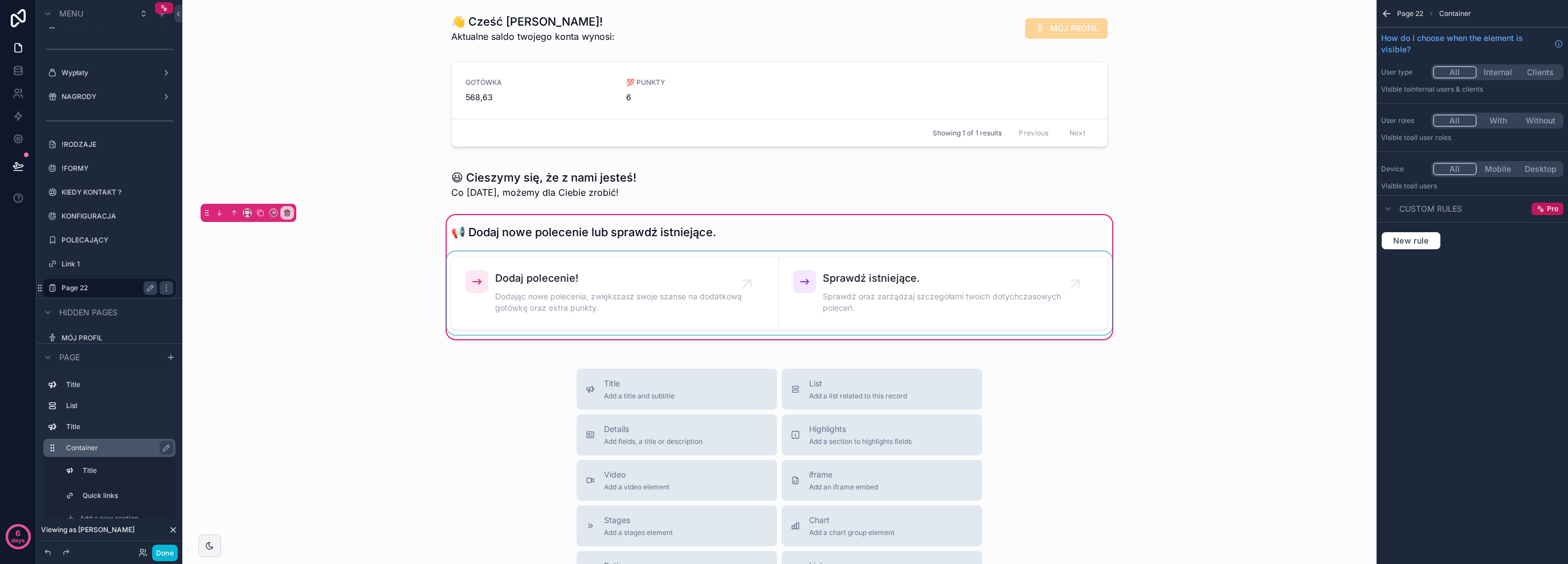
click at [923, 266] on div "scrollable content" at bounding box center [779, 293] width 670 height 83
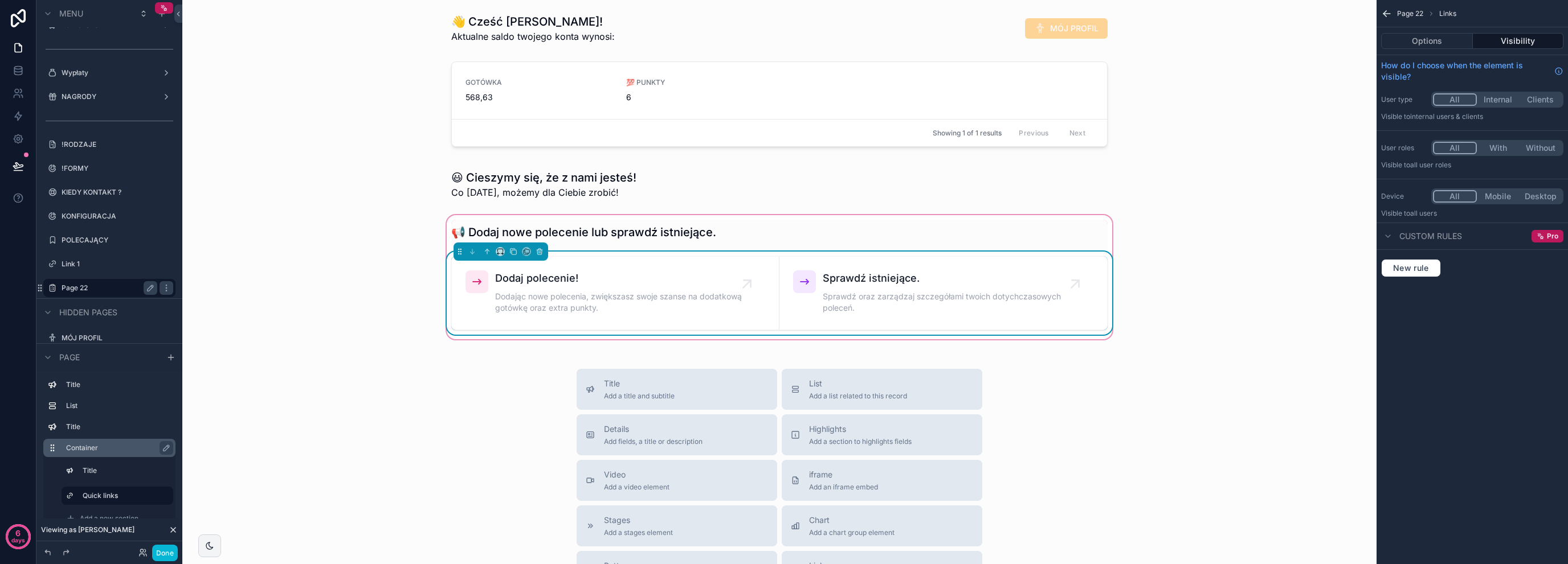
click at [1427, 53] on div "Options Visibility" at bounding box center [1472, 41] width 192 height 28
click at [1428, 48] on button "Options" at bounding box center [1427, 40] width 92 height 16
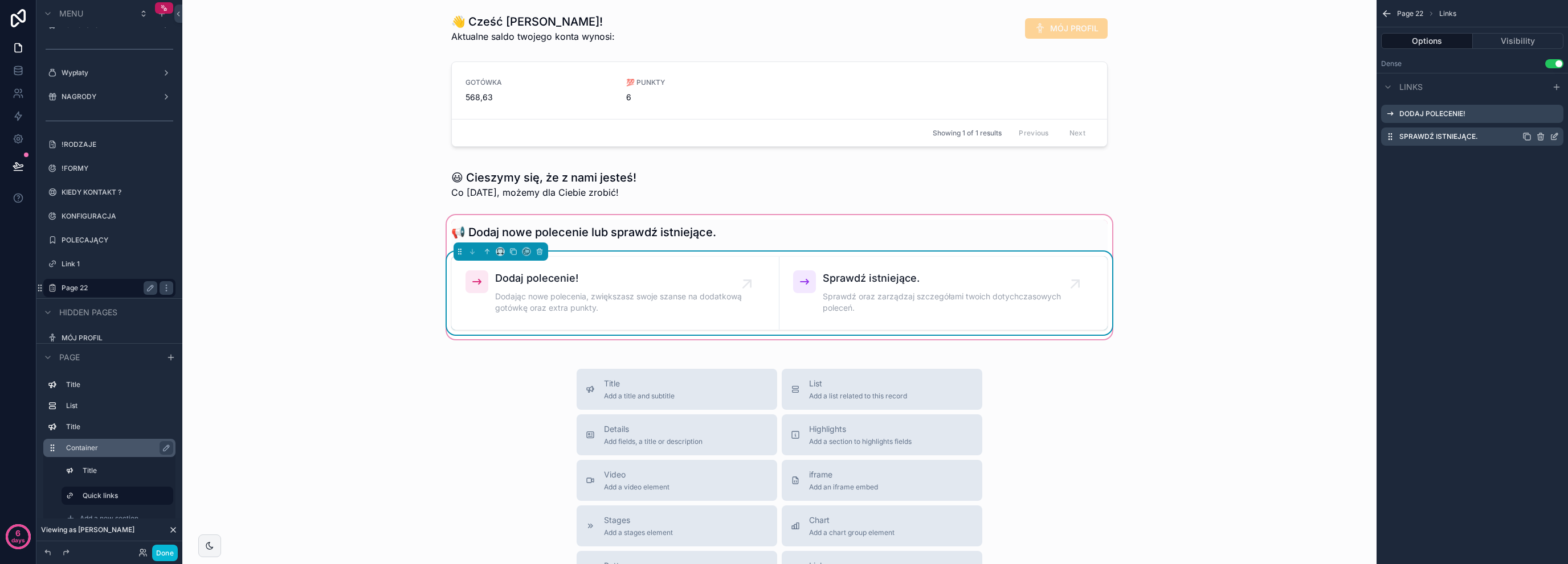
click at [1553, 134] on icon "scrollable content" at bounding box center [1554, 137] width 9 height 9
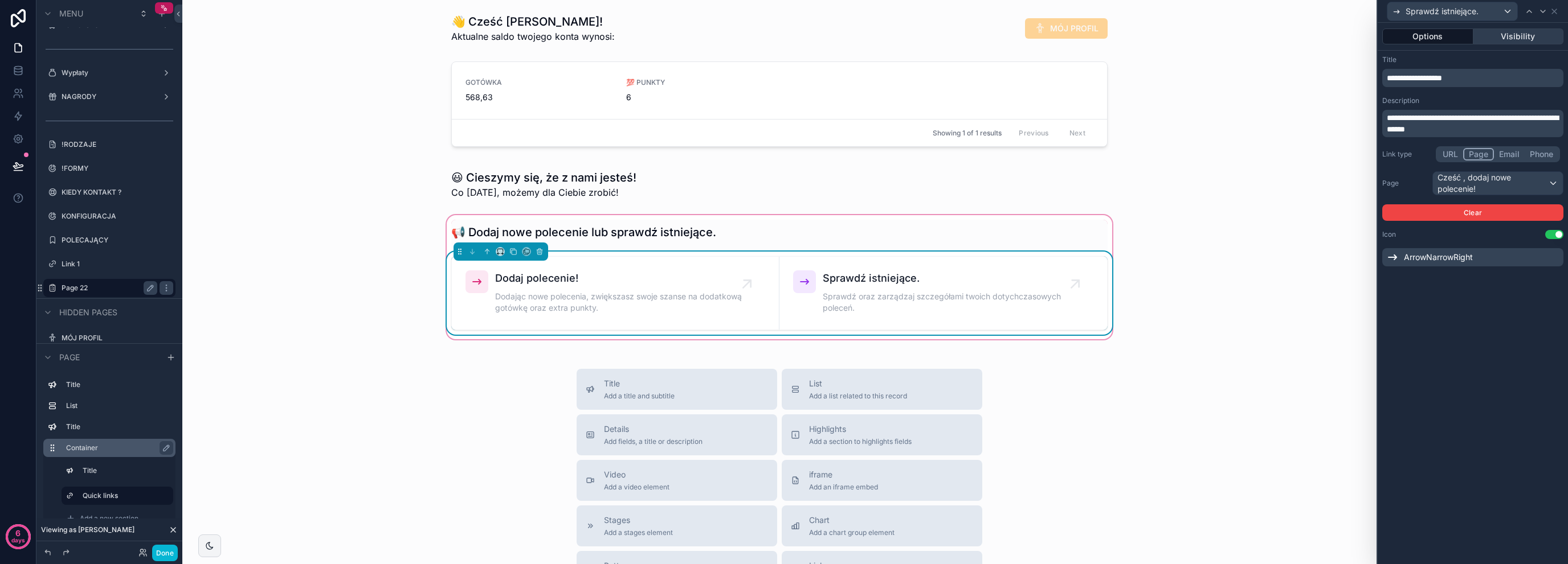
click at [1519, 38] on button "Visibility" at bounding box center [1518, 36] width 91 height 16
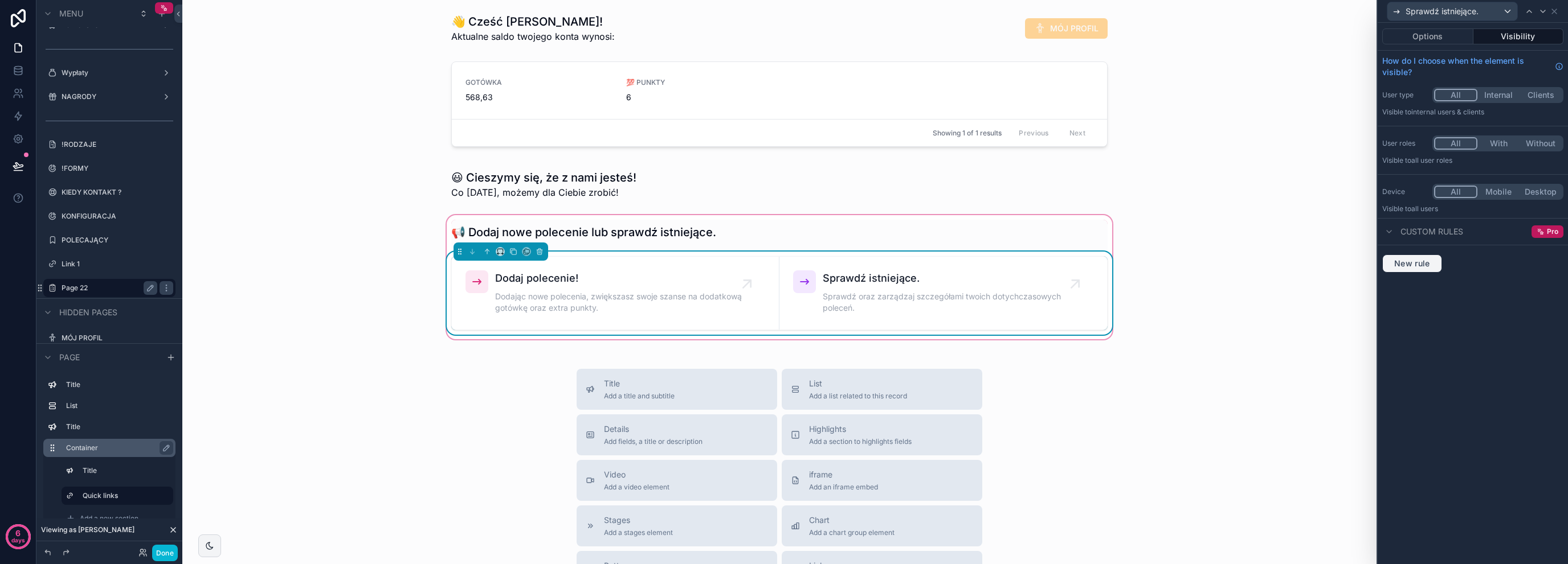
click at [1433, 256] on button "New rule" at bounding box center [1412, 263] width 60 height 18
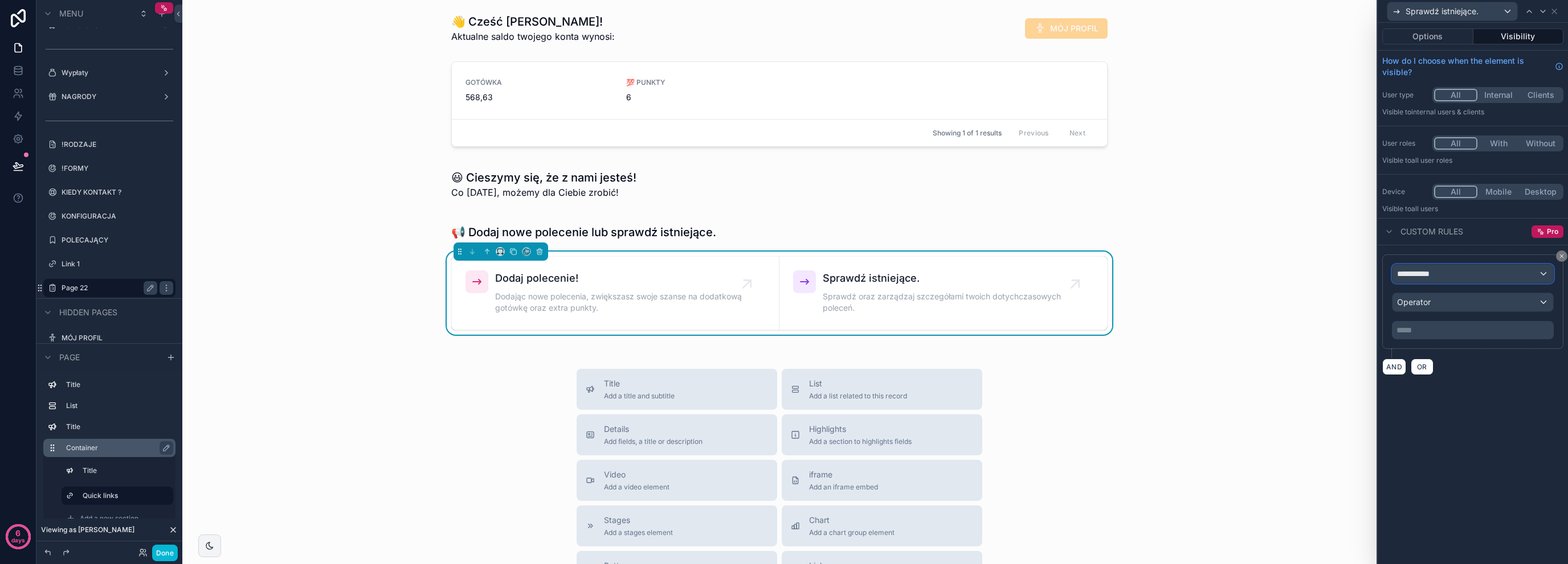
click at [1425, 266] on div "**********" at bounding box center [1473, 274] width 161 height 18
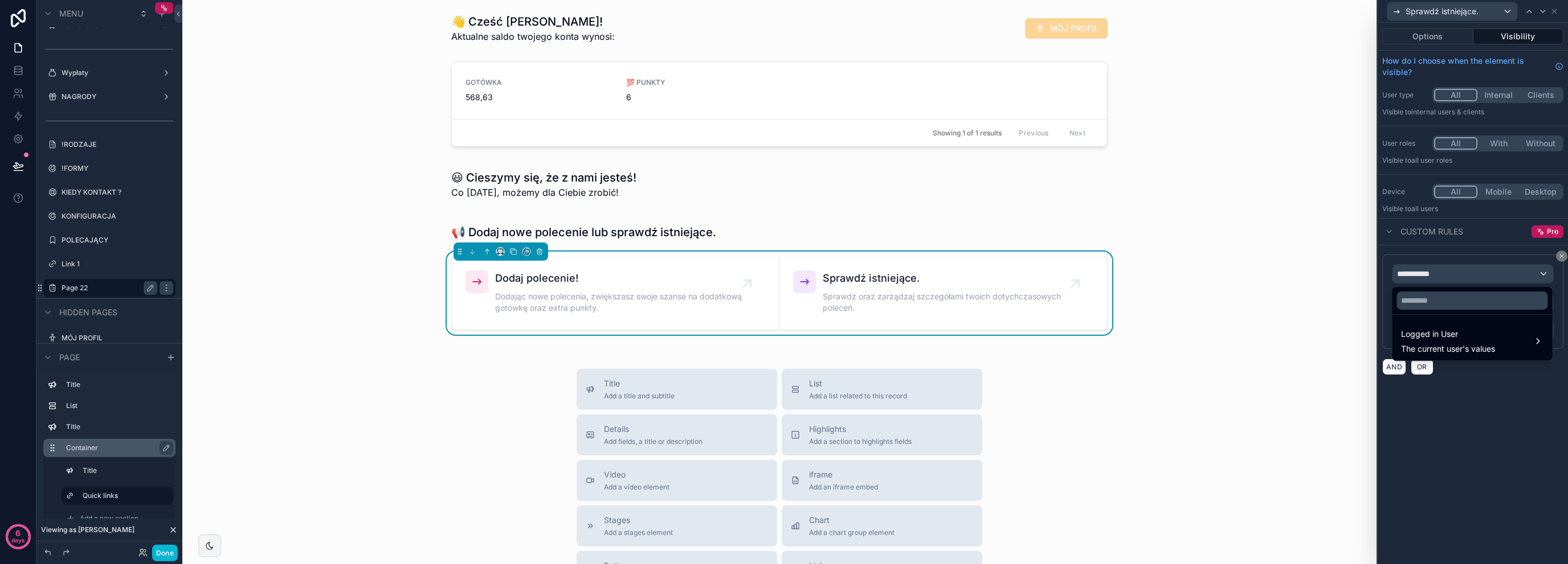
click at [1433, 266] on div at bounding box center [1473, 282] width 190 height 564
click at [1562, 253] on icon at bounding box center [1562, 256] width 7 height 7
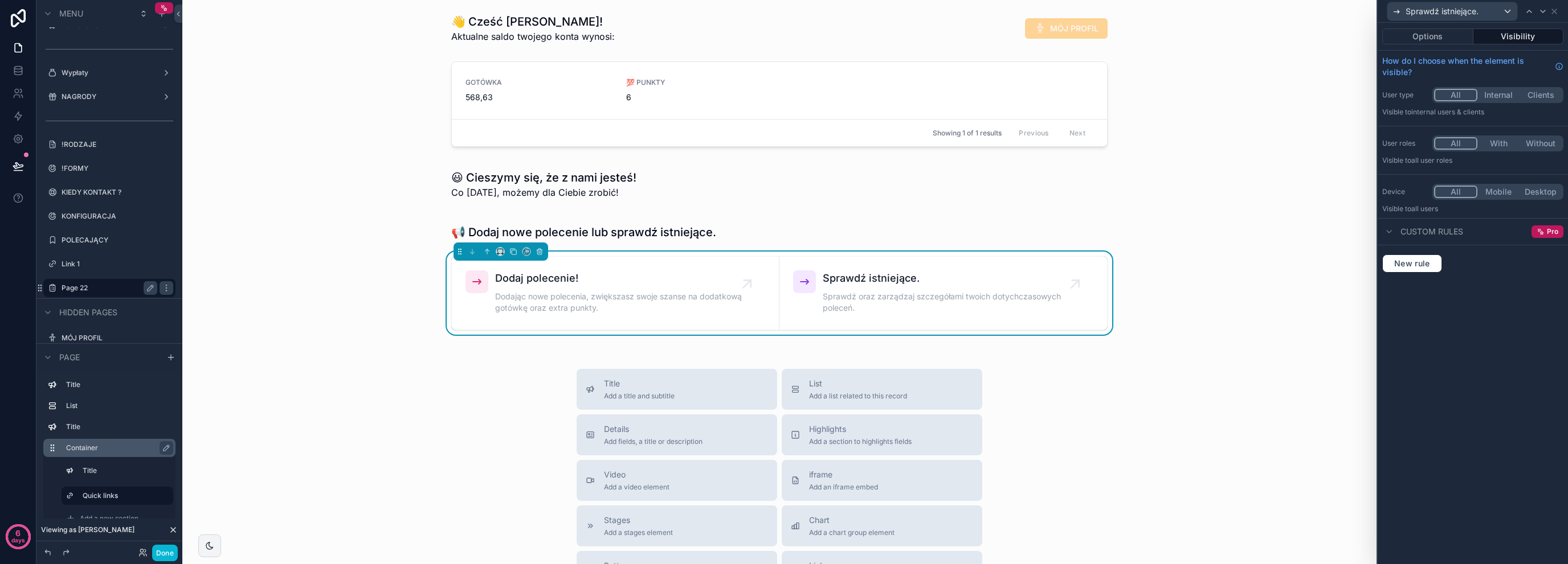
click at [1560, 9] on div "Sprawdź istniejące." at bounding box center [1473, 11] width 181 height 22
click at [1558, 10] on icon at bounding box center [1554, 12] width 9 height 9
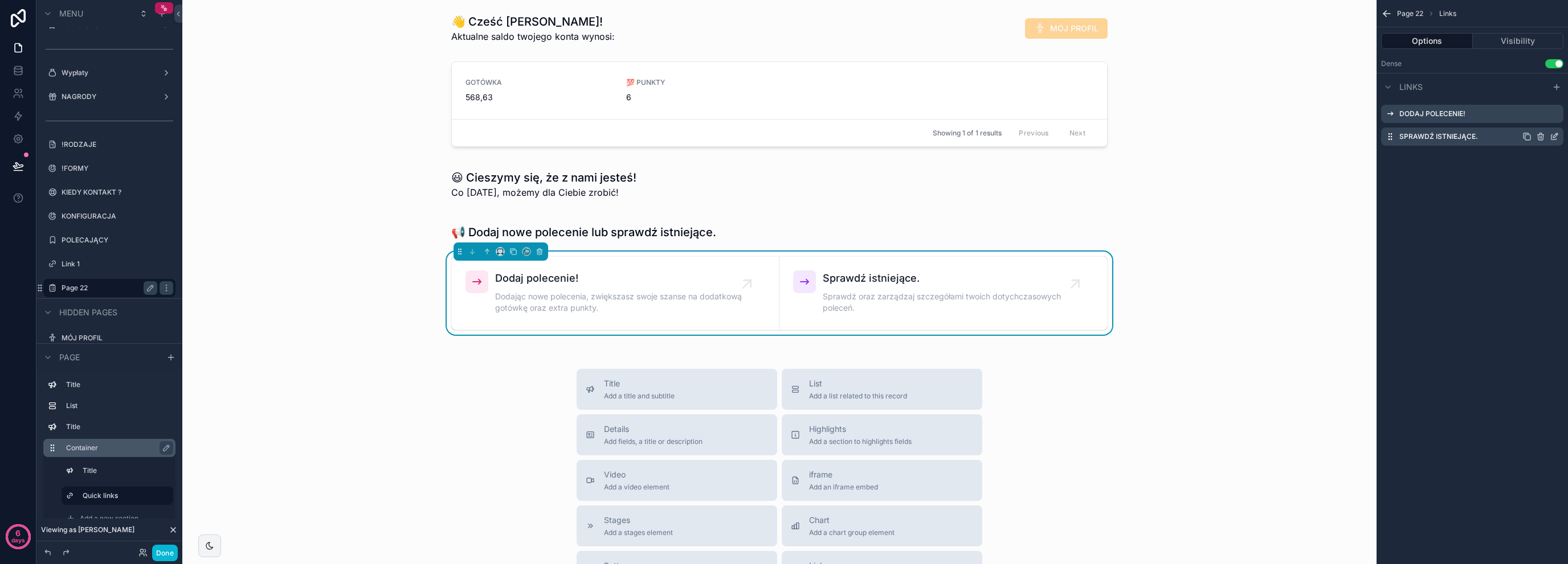
click at [1554, 139] on icon "scrollable content" at bounding box center [1554, 137] width 9 height 9
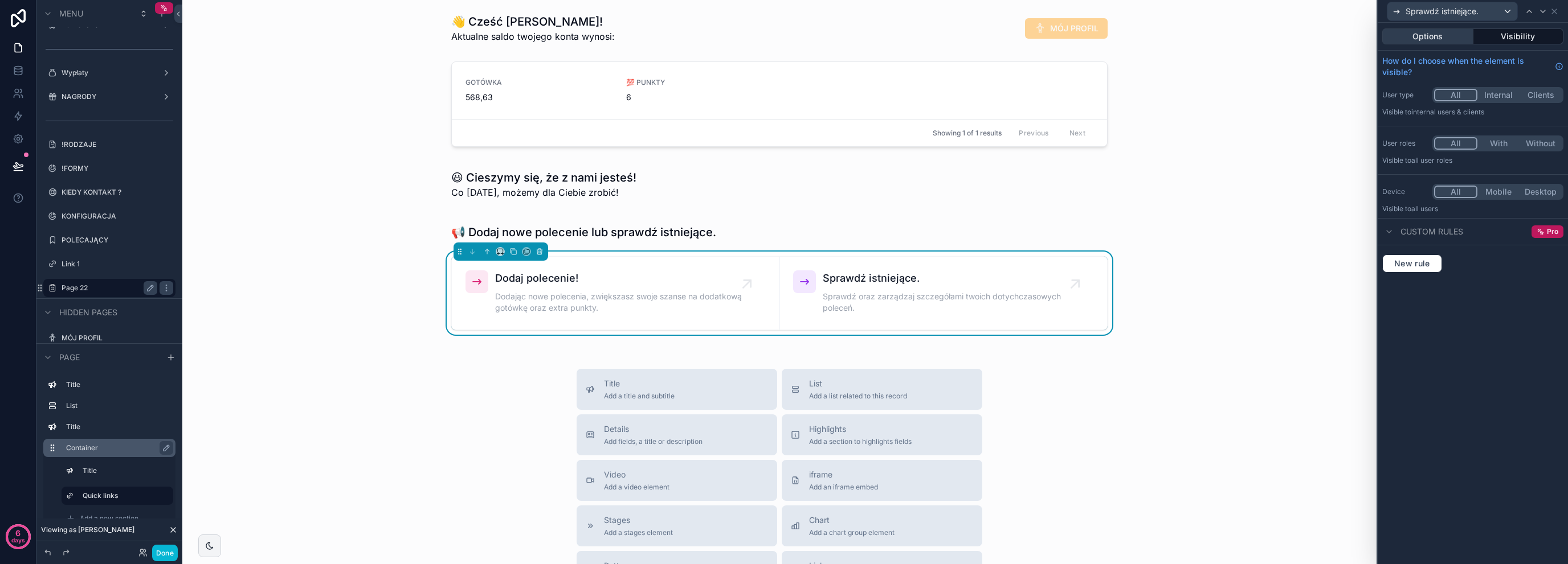
click at [1441, 37] on button "Options" at bounding box center [1428, 36] width 91 height 16
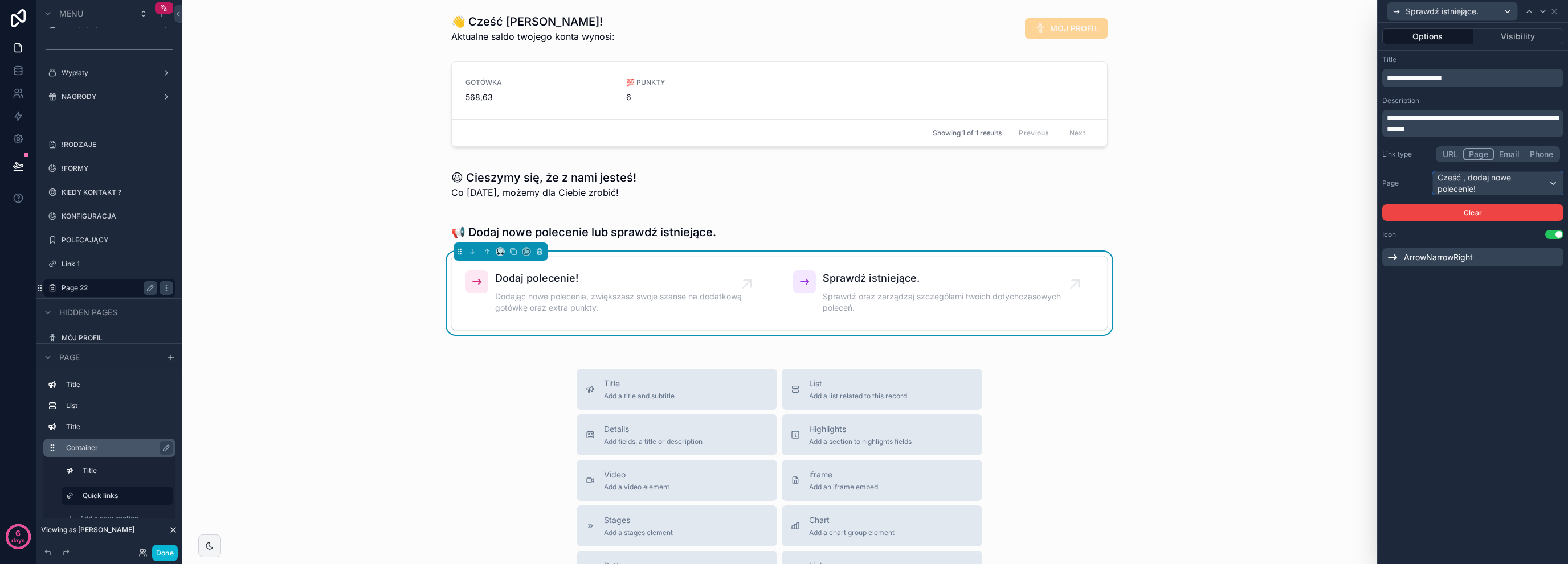
click at [1495, 181] on div "Cześć , dodaj nowe polecenie!" at bounding box center [1498, 183] width 130 height 22
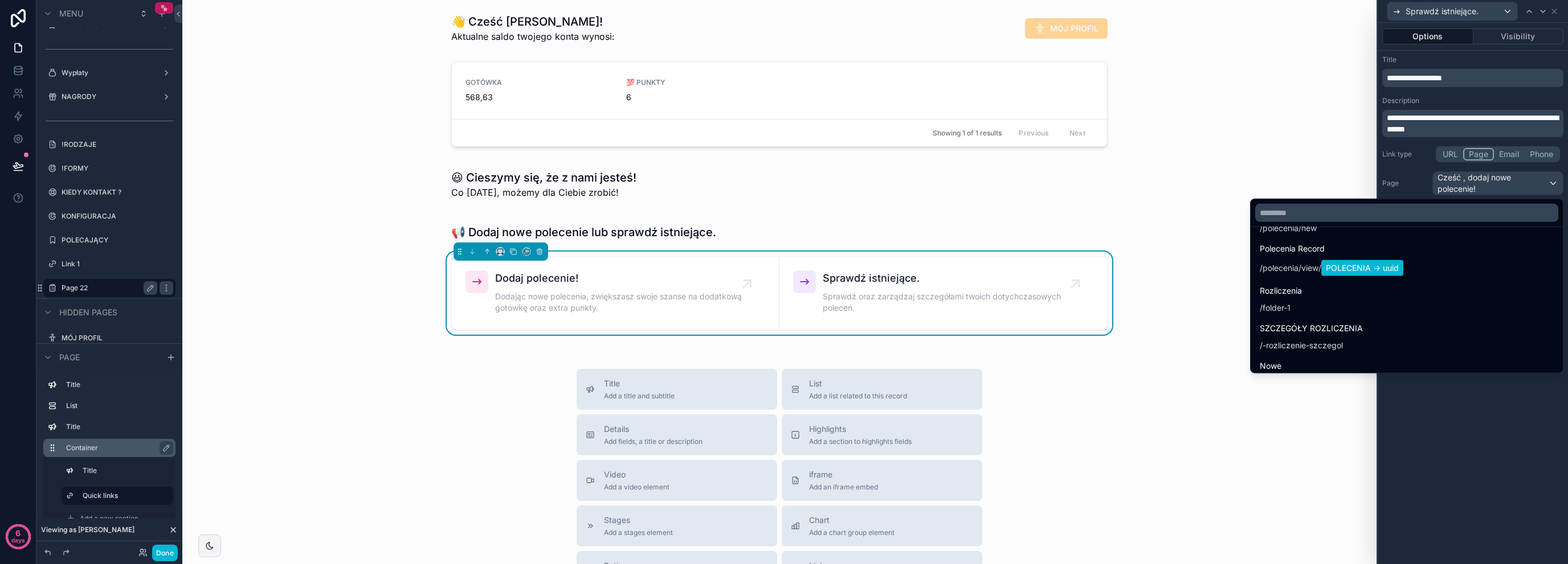
scroll to position [191, 0]
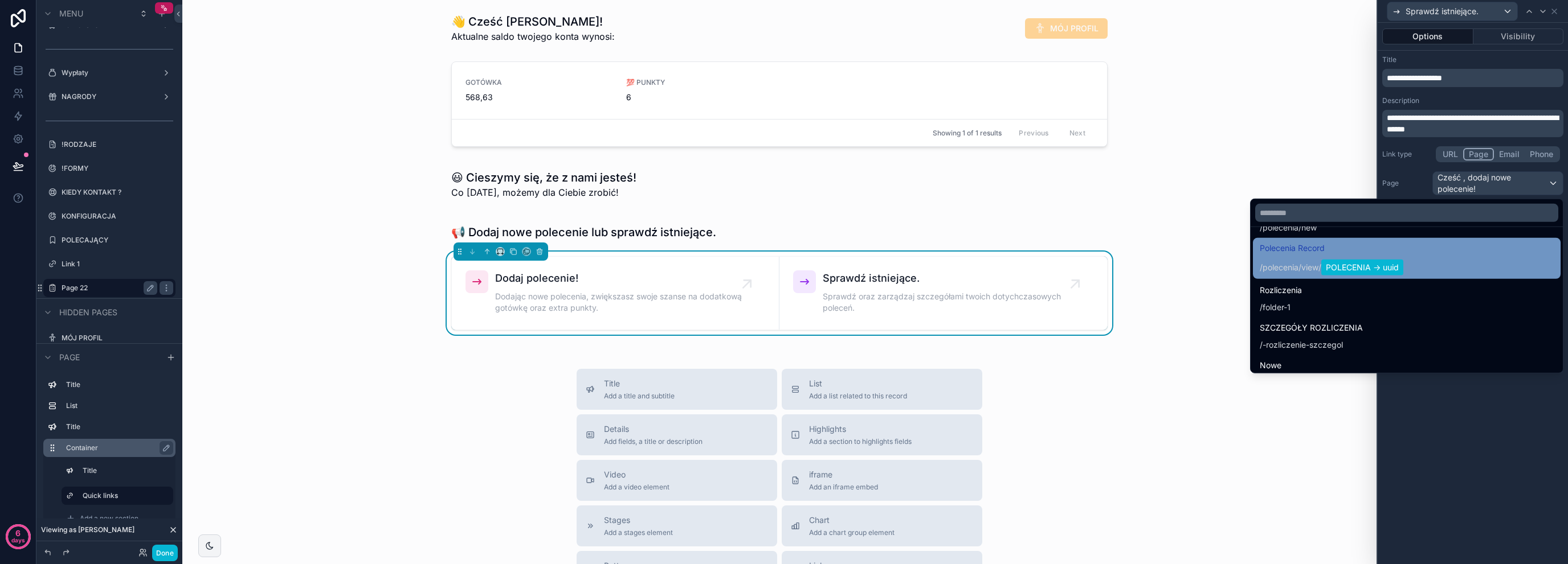
click at [1457, 256] on div "Polecenia Record / polecenia / view / POLECENIA -> uuid" at bounding box center [1407, 258] width 294 height 34
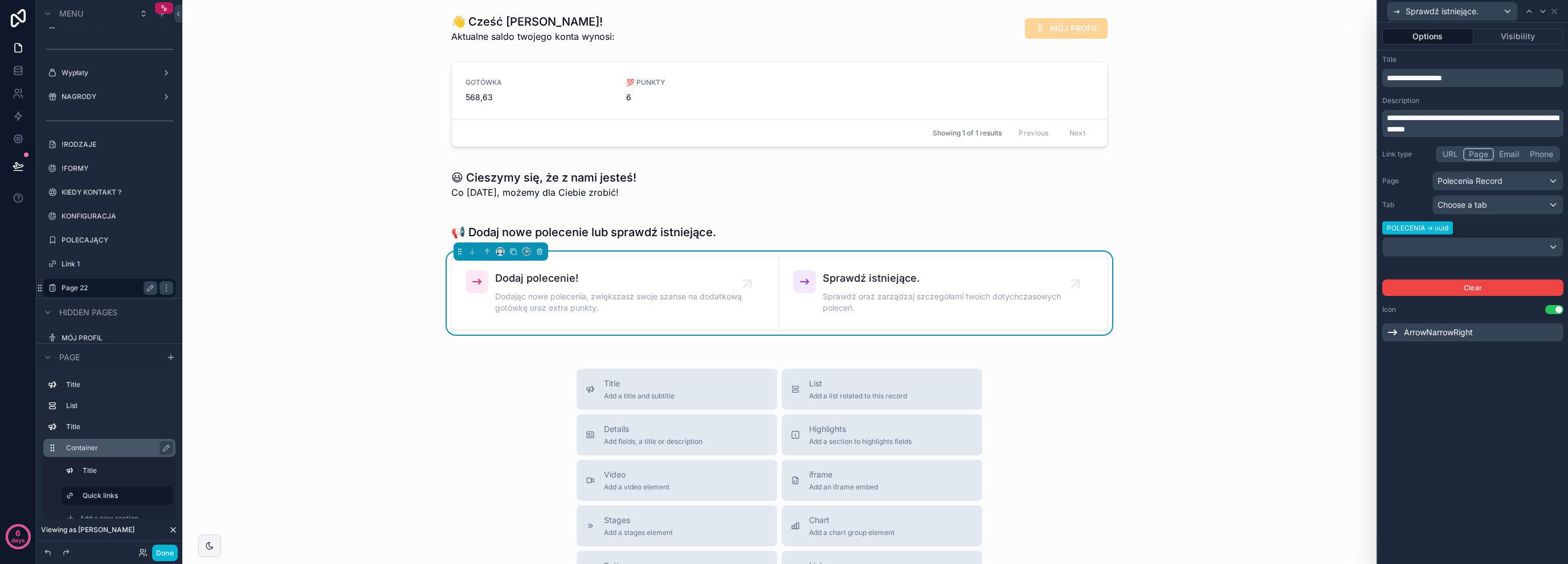
click at [1487, 328] on div "ArrowNarrowRight" at bounding box center [1473, 332] width 181 height 18
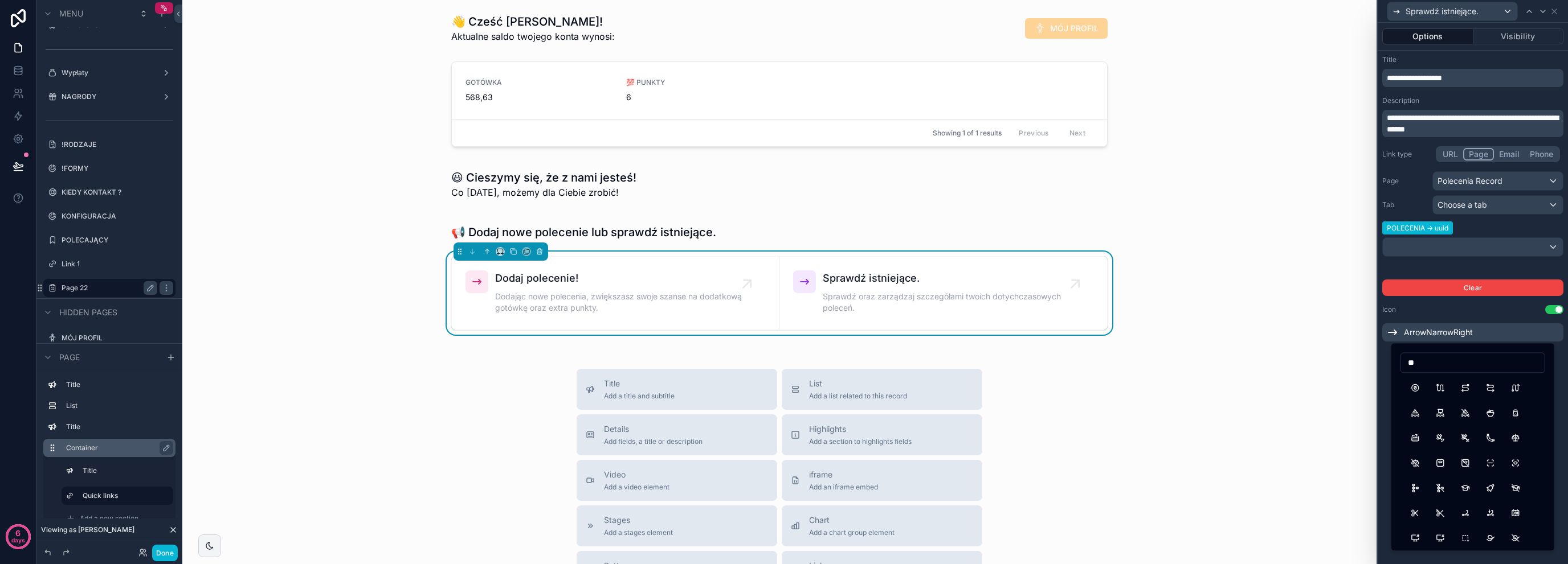
type input "*"
type input "******"
click at [1444, 439] on button "TableAlias" at bounding box center [1441, 433] width 21 height 21
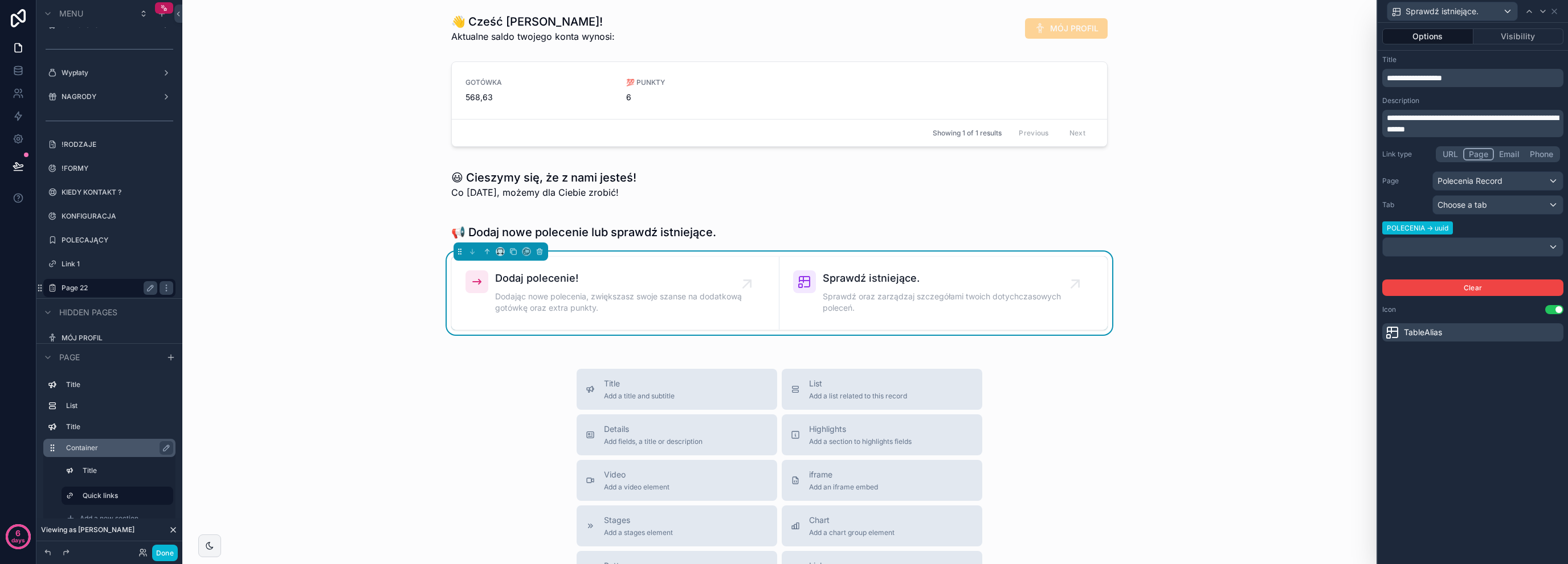
click at [408, 364] on div "👋 Cześć Mariola! Aktualne saldo twojego konta wynosi: MÓJ PROFIL GOTÓWKA 568,63…" at bounding box center [780, 432] width 1194 height 865
click at [1558, 8] on icon at bounding box center [1554, 12] width 9 height 9
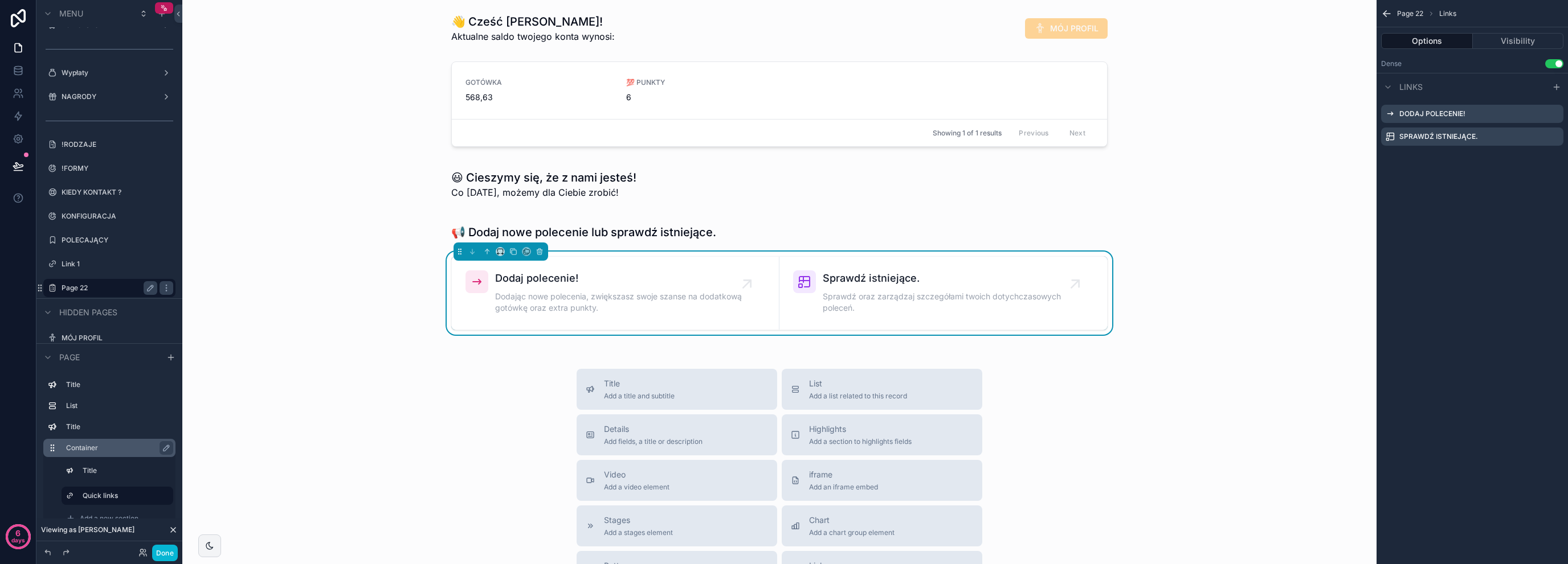
click at [1155, 233] on div "📢 Dodaj nowe polecenie lub sprawdź istniejące. Dodaj polecenie! Dodając nowe po…" at bounding box center [779, 277] width 1176 height 128
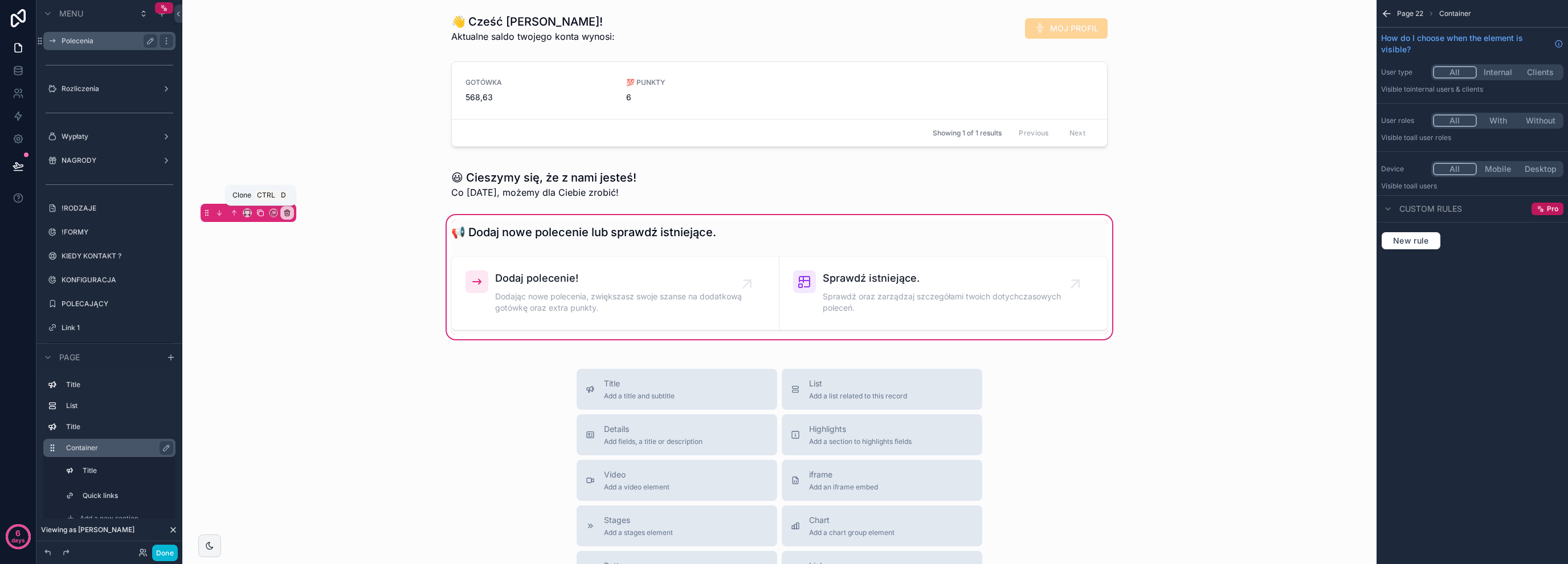
click at [255, 211] on button "scrollable content" at bounding box center [260, 213] width 12 height 12
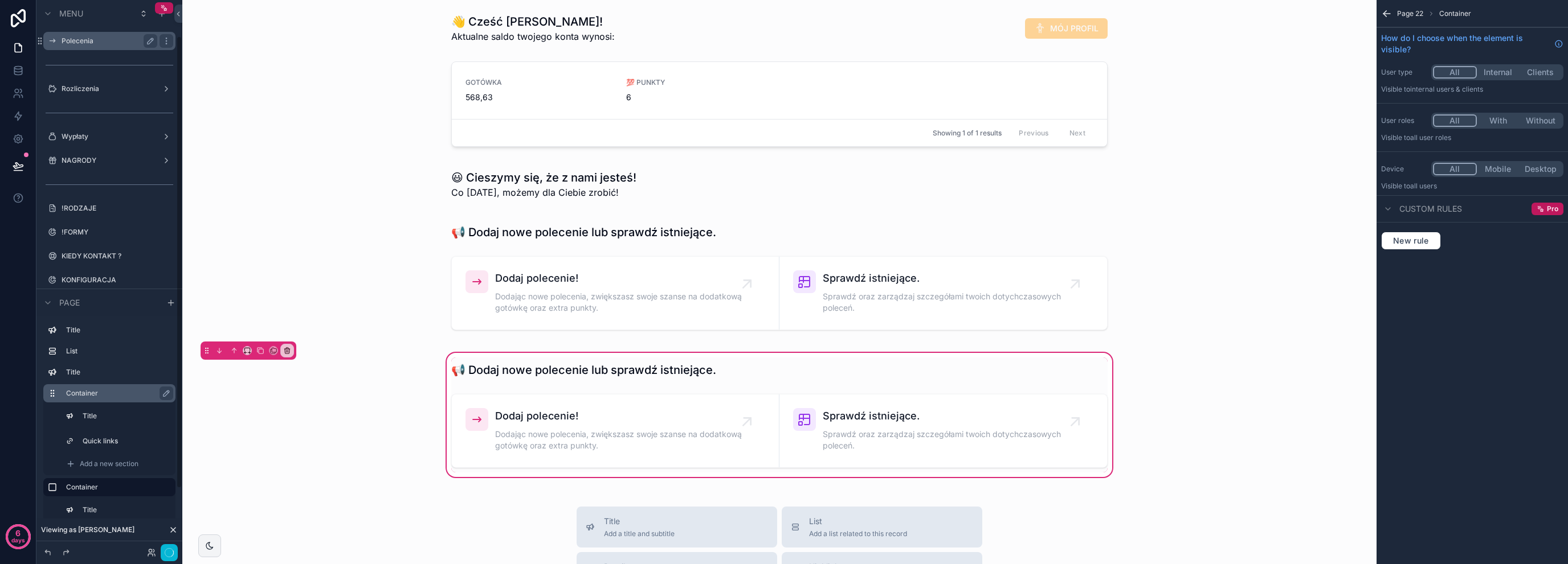
scroll to position [64, 0]
click at [575, 360] on div "scrollable content" at bounding box center [779, 370] width 670 height 25
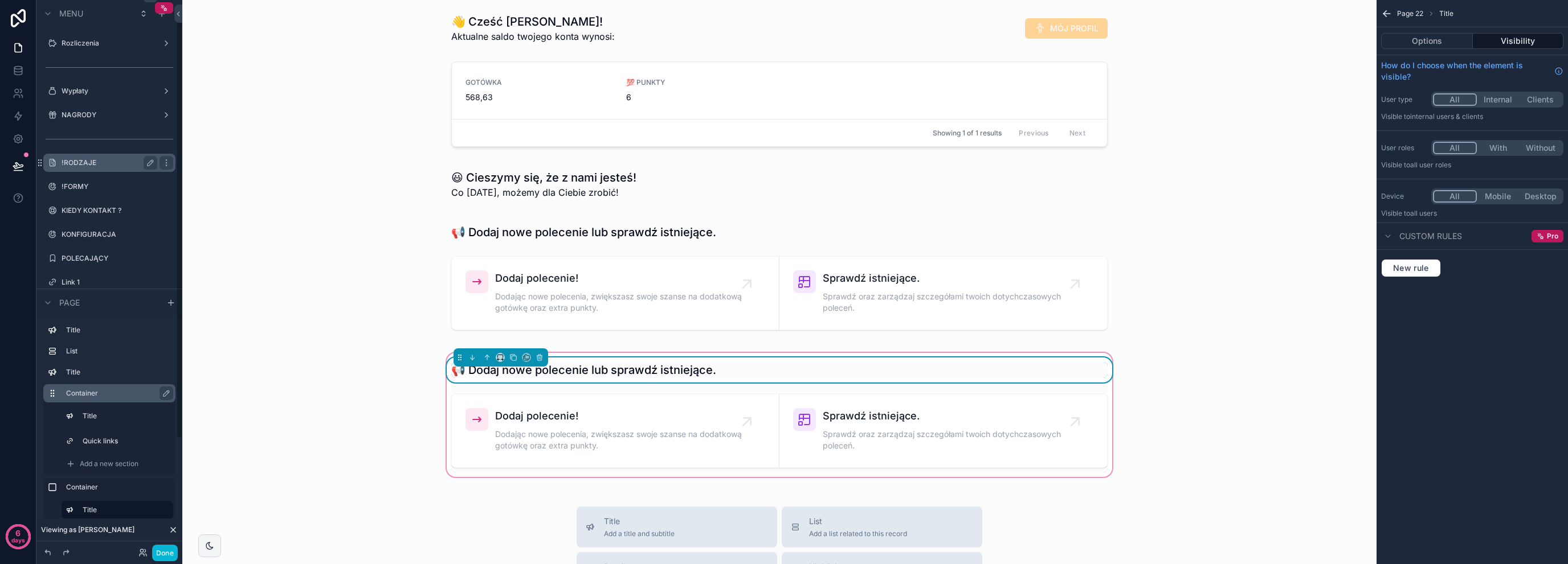
scroll to position [0, 0]
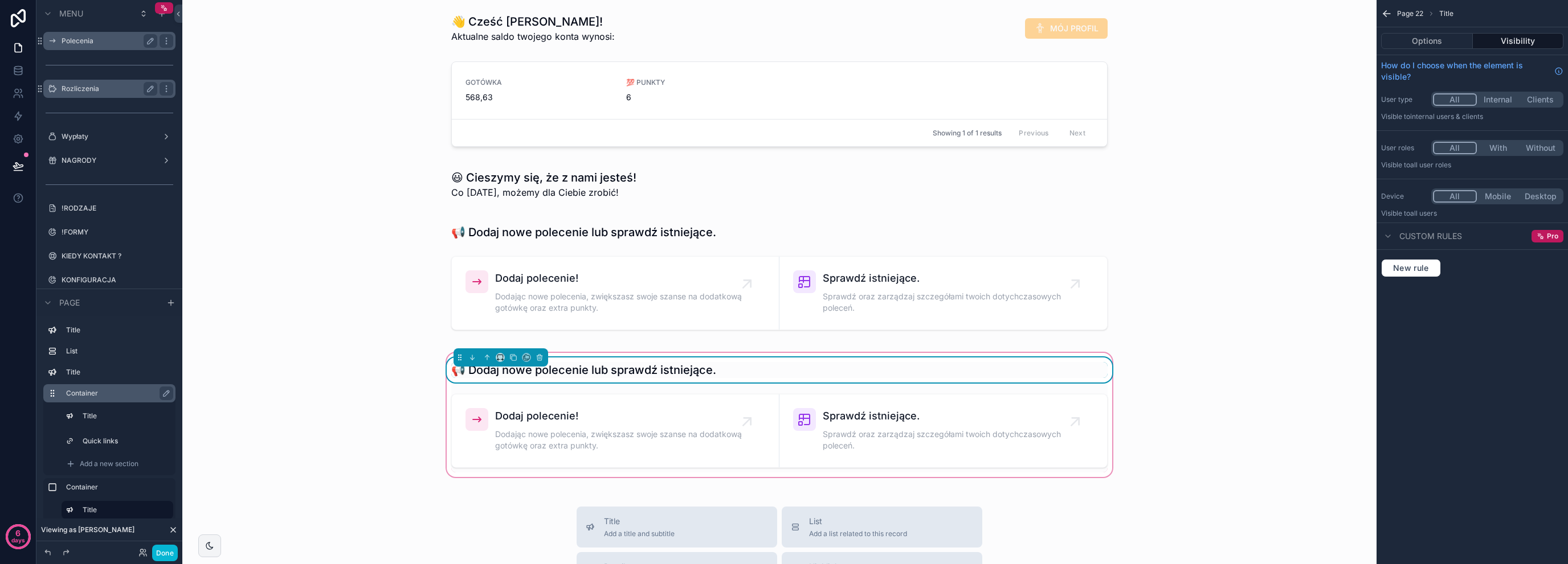
click at [116, 85] on label "Rozliczenia" at bounding box center [107, 89] width 91 height 9
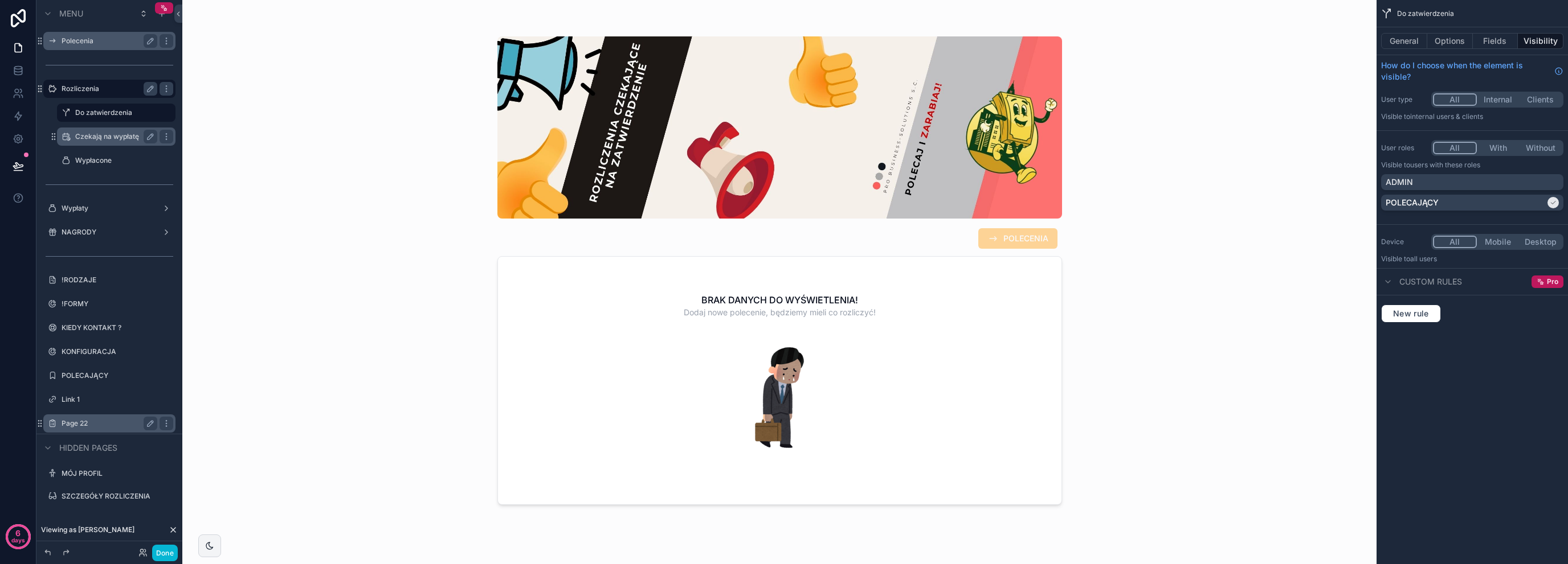
click at [122, 139] on label "Czekają na wypłatę" at bounding box center [114, 137] width 78 height 9
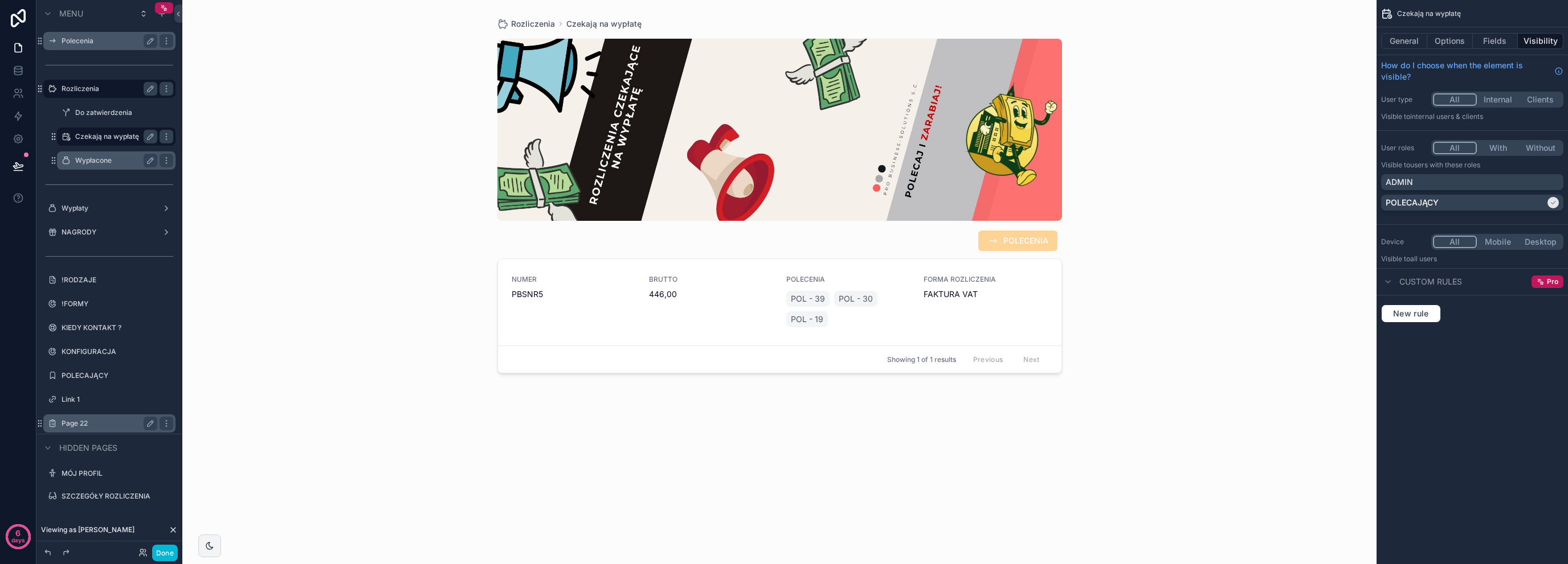
click at [122, 163] on label "Wypłacone" at bounding box center [114, 161] width 78 height 9
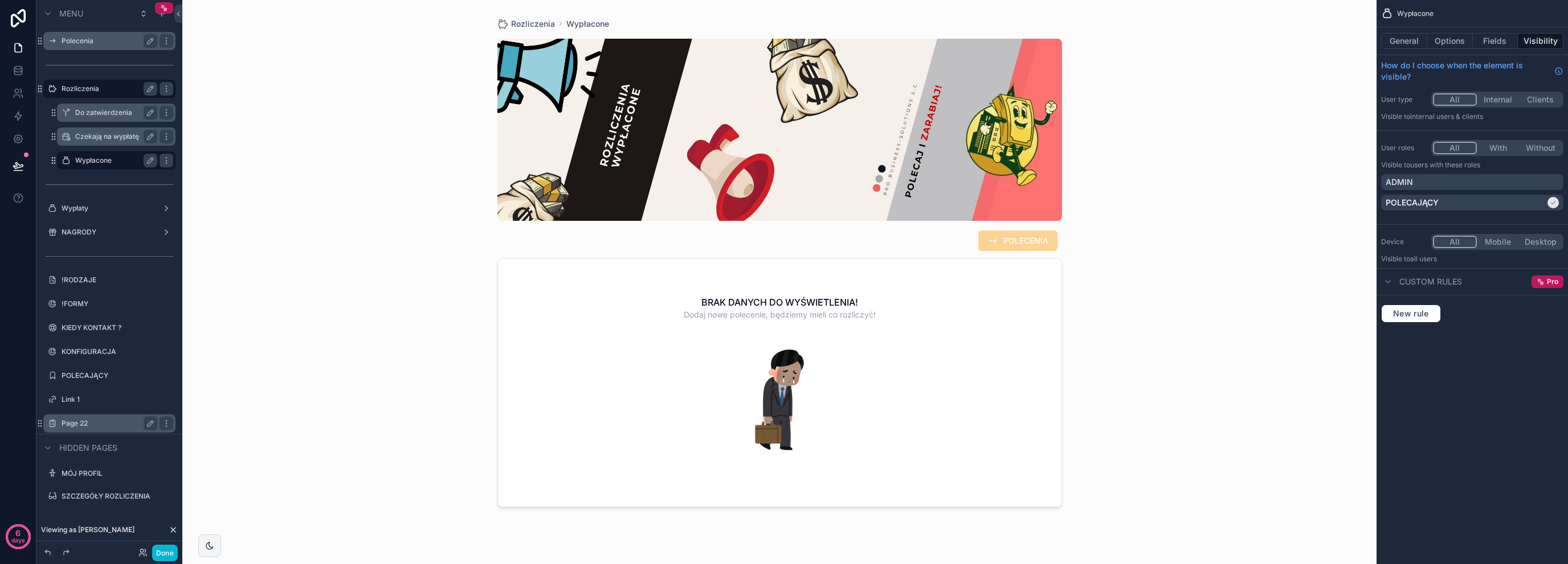
click at [103, 111] on label "Do zatwierdzenia" at bounding box center [114, 112] width 78 height 9
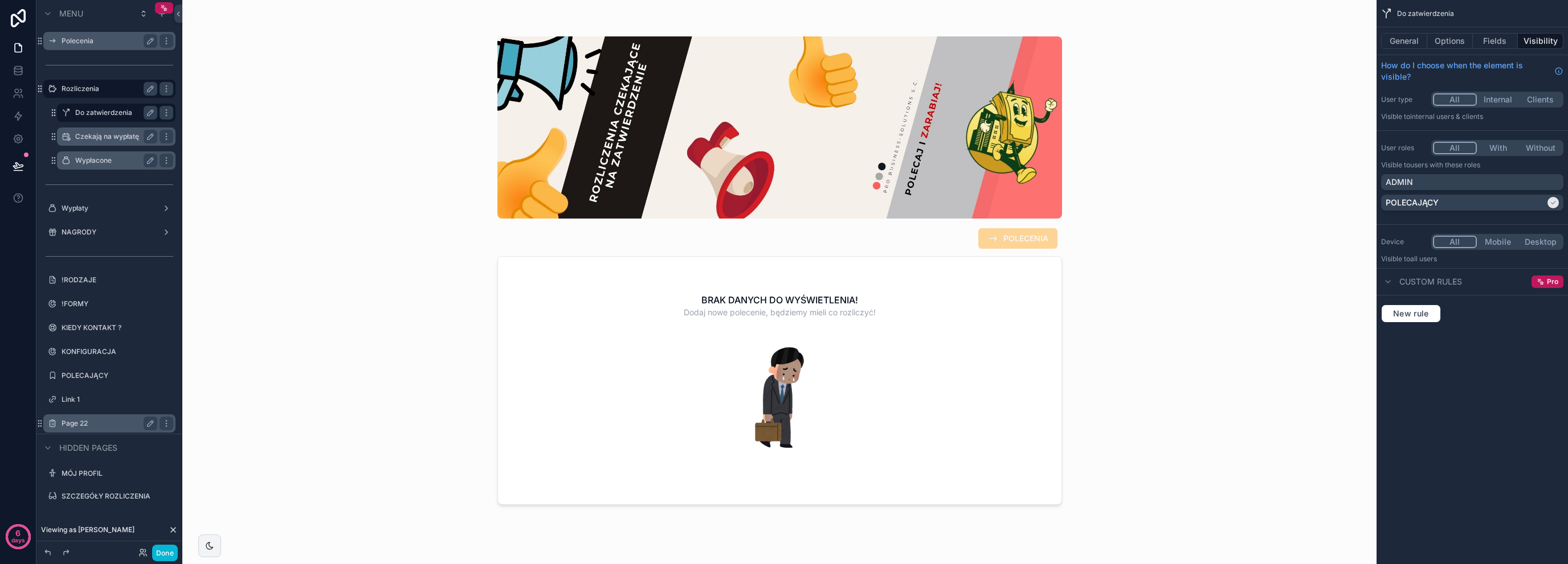
click at [105, 131] on div "Czekają na wypłatę" at bounding box center [116, 136] width 82 height 13
click at [109, 140] on label "Czekają na wypłatę" at bounding box center [114, 137] width 78 height 9
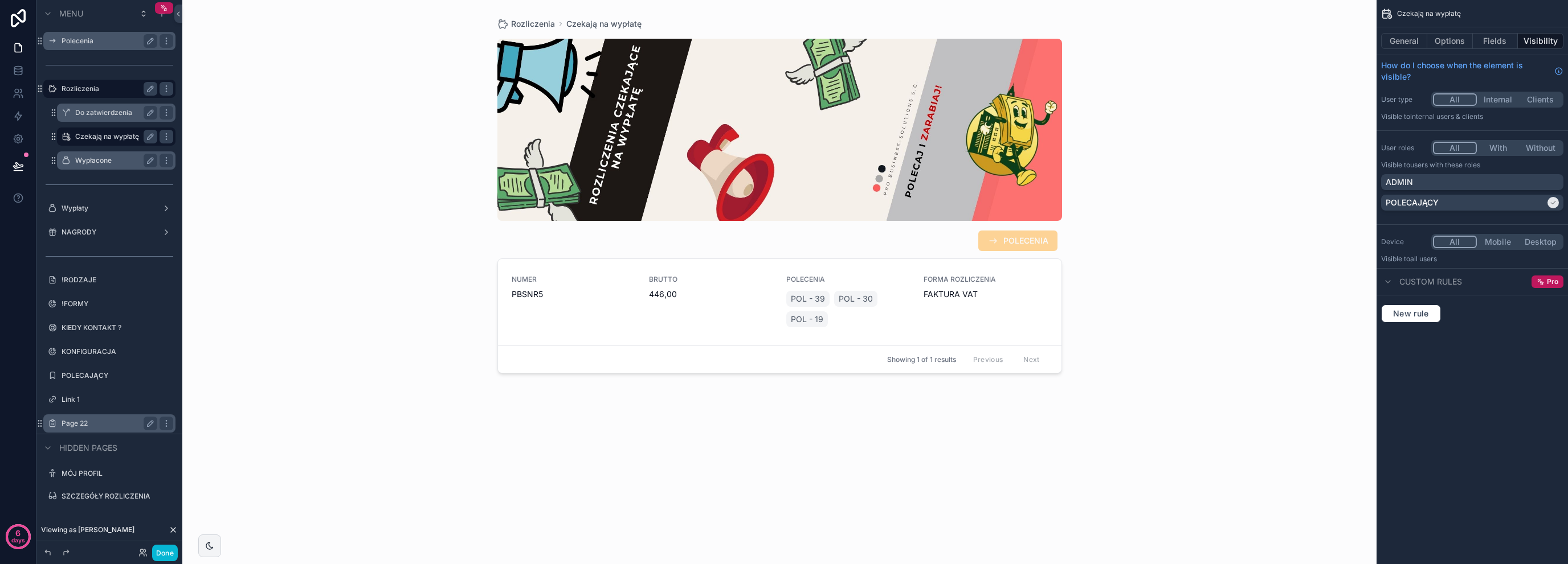
click at [108, 161] on label "Wypłacone" at bounding box center [114, 161] width 78 height 9
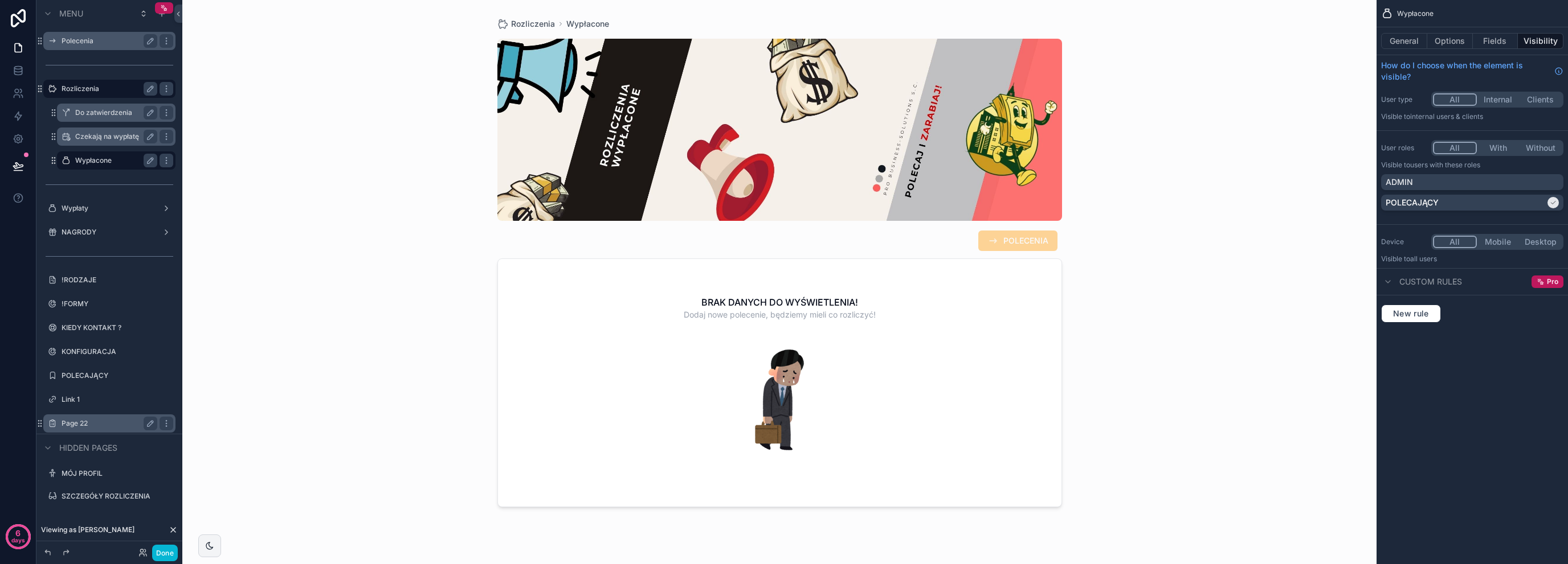
click at [109, 94] on div "Rozliczenia" at bounding box center [109, 89] width 96 height 13
click at [118, 89] on label "Rozliczenia" at bounding box center [107, 89] width 91 height 9
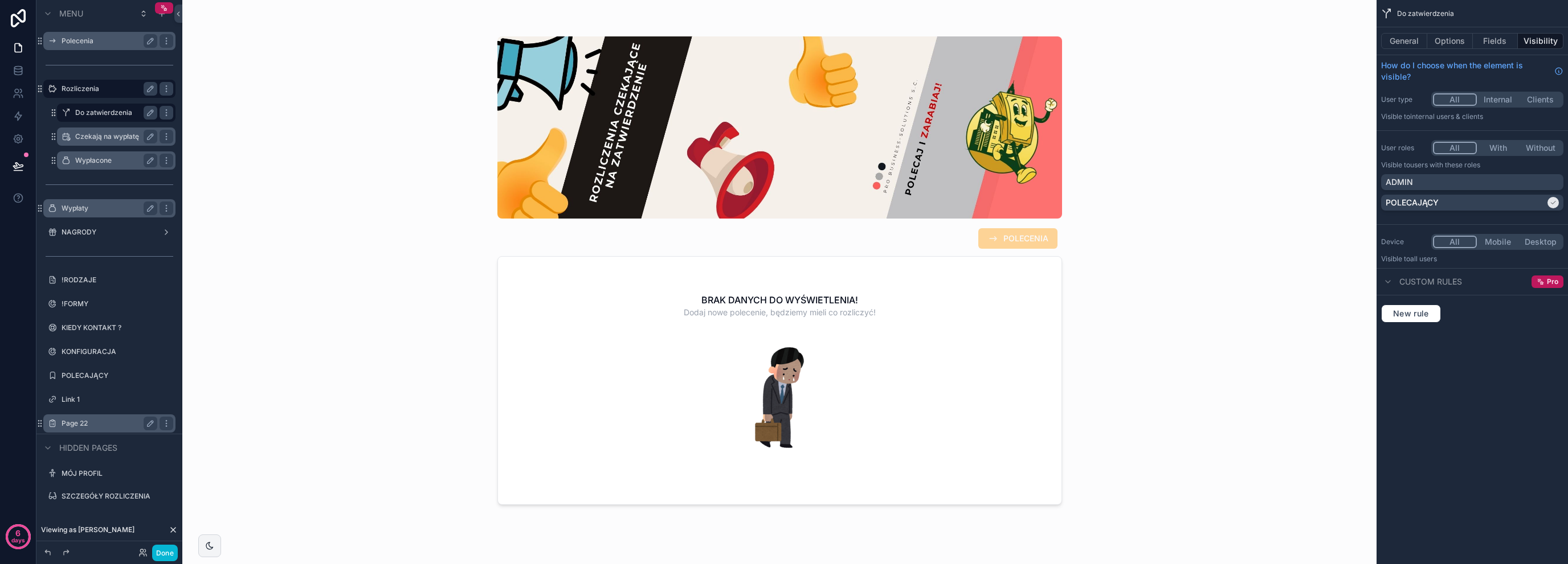
click at [114, 206] on label "Wypłaty" at bounding box center [107, 208] width 91 height 9
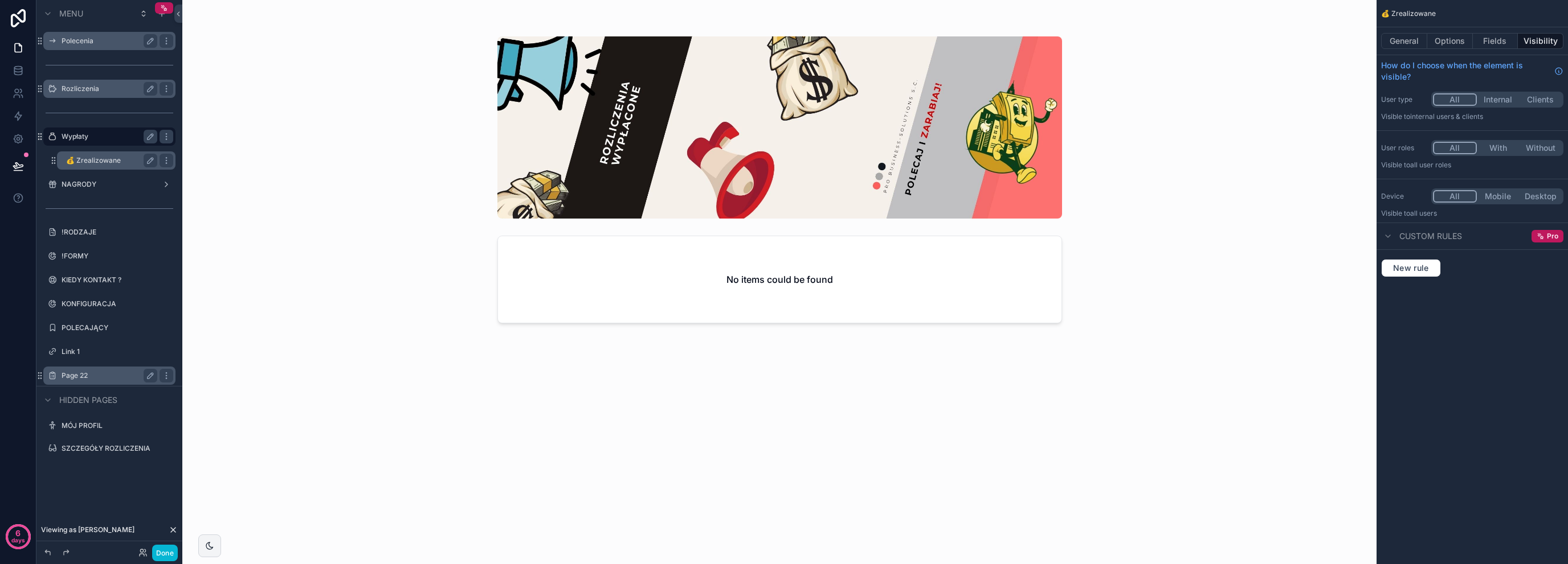
click at [108, 159] on label "💰 Zrealizowane" at bounding box center [109, 161] width 87 height 9
click at [104, 183] on label "NAGRODY" at bounding box center [107, 184] width 91 height 9
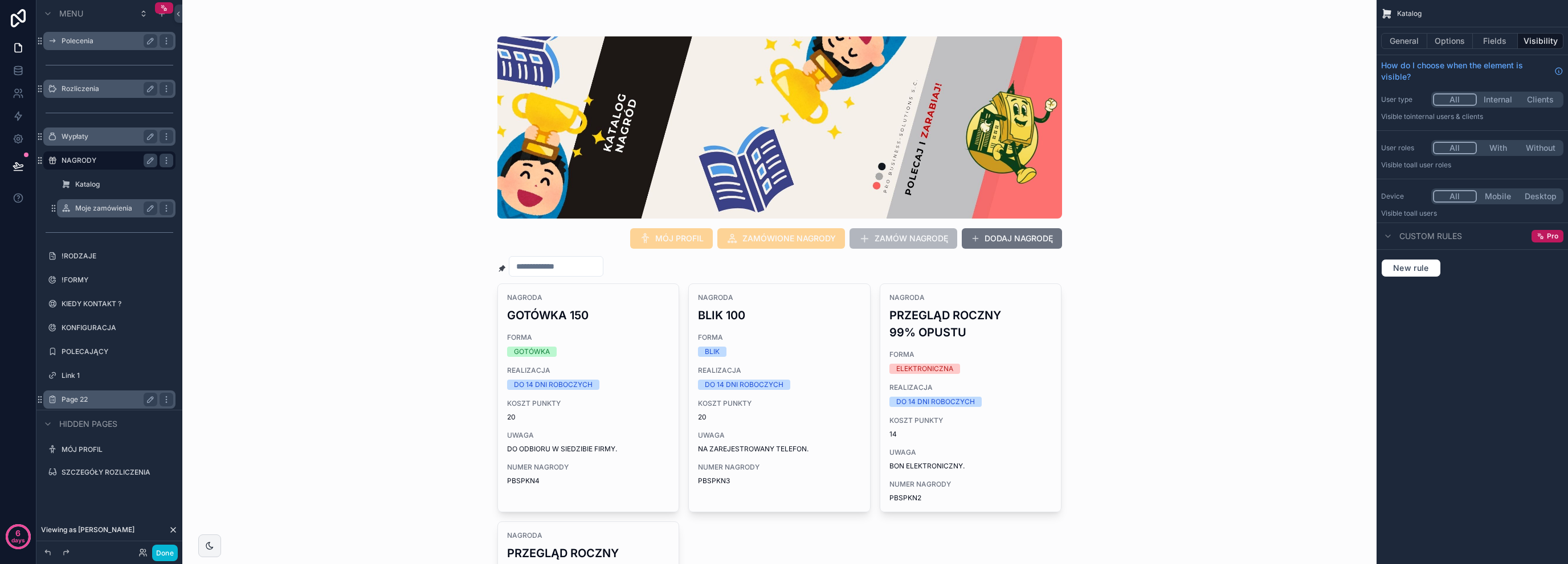
click at [102, 210] on label "Moje zamówienia" at bounding box center [114, 208] width 78 height 9
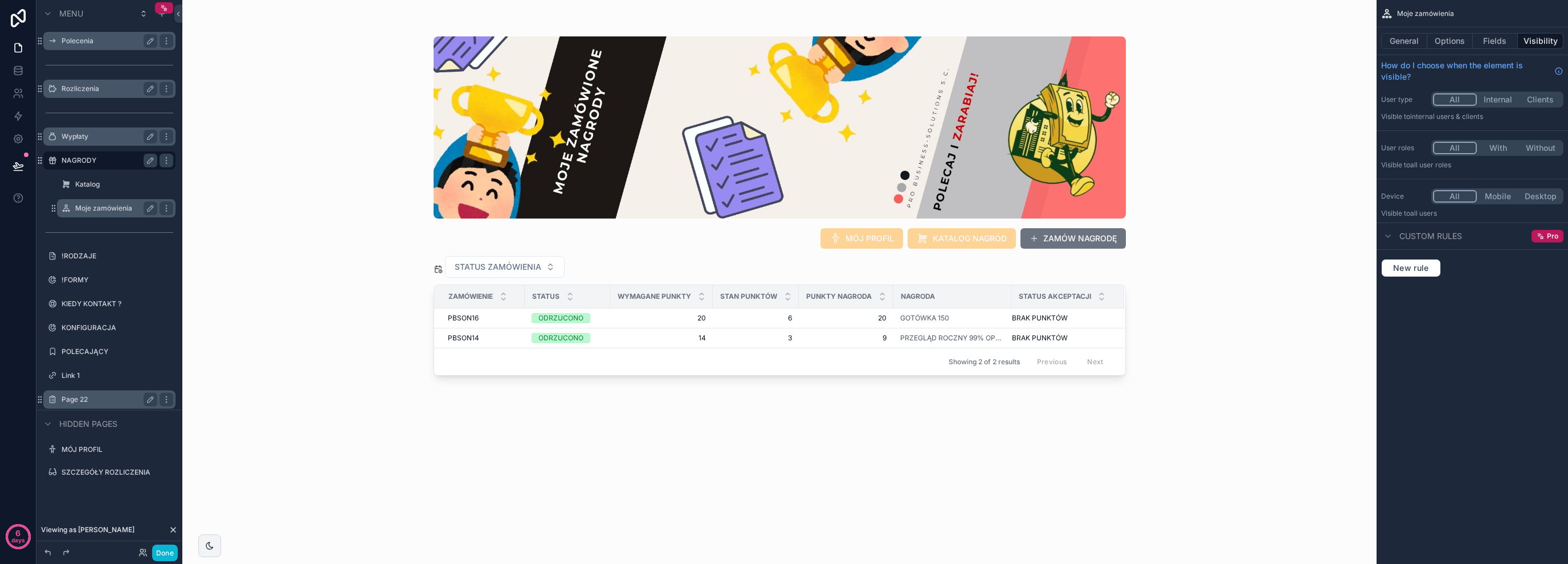
click at [114, 398] on label "Page 22" at bounding box center [107, 400] width 91 height 9
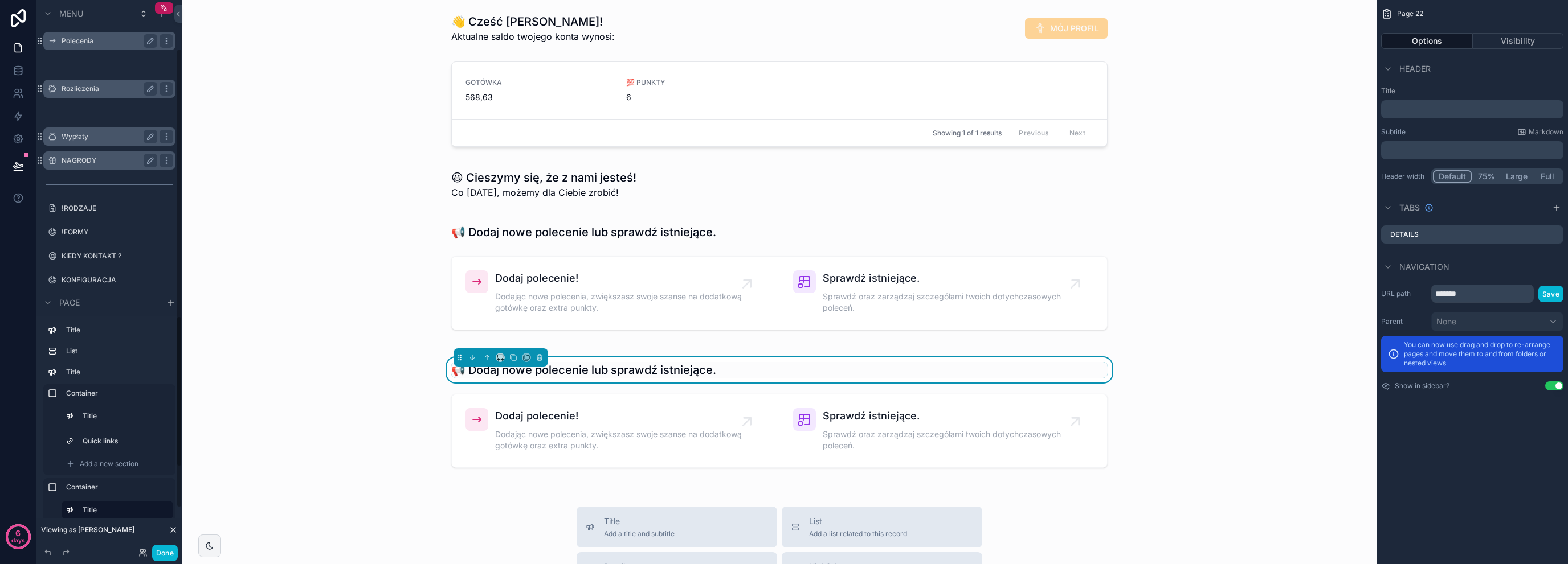
scroll to position [64, 0]
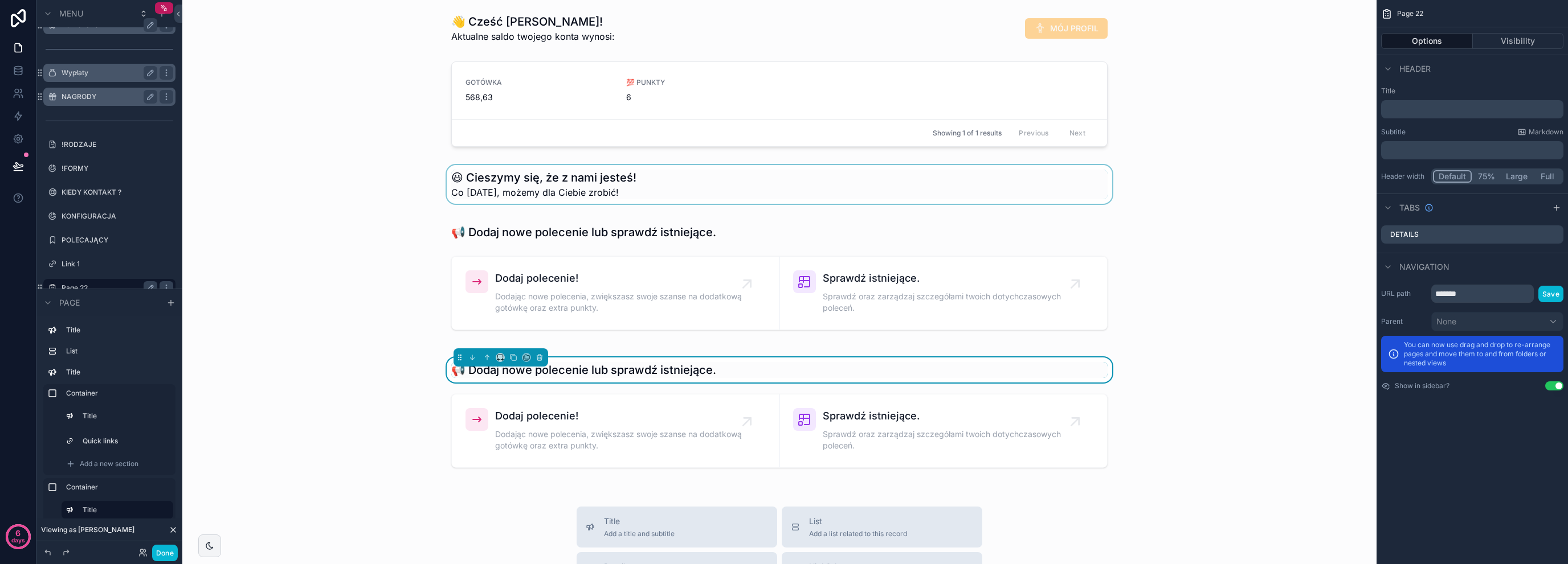
click at [395, 177] on div "scrollable content" at bounding box center [779, 184] width 1176 height 39
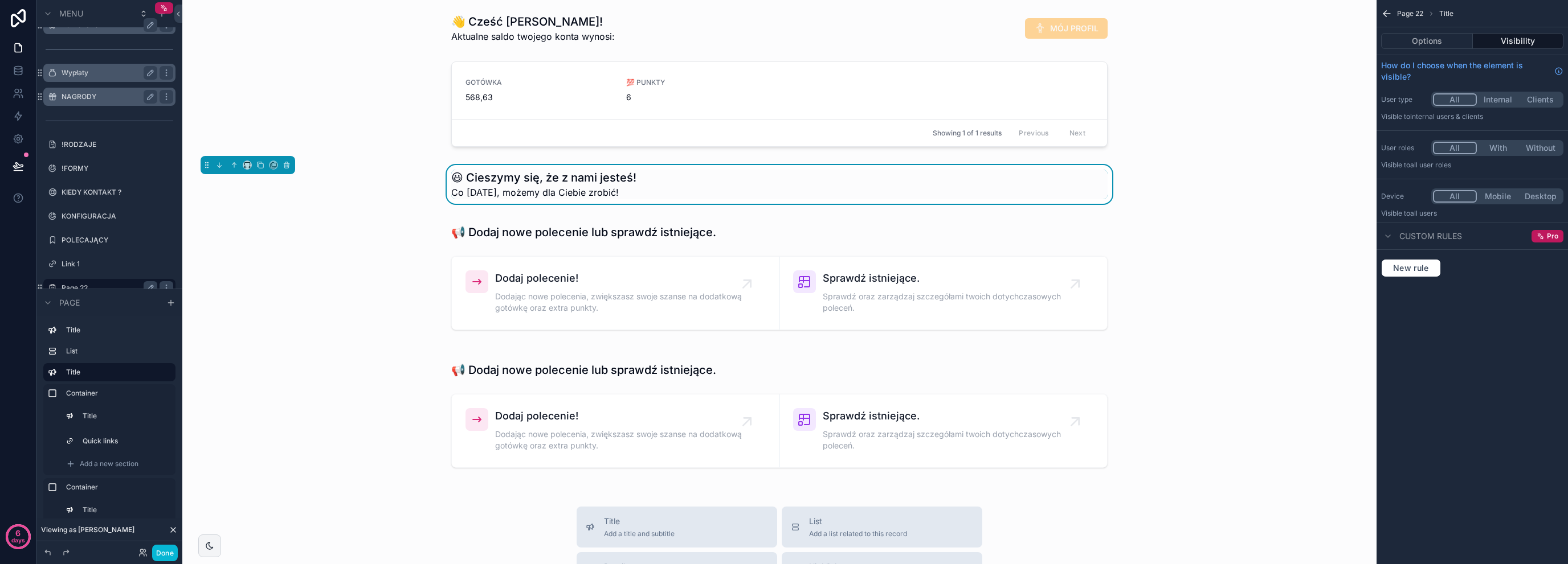
click at [405, 337] on div "scrollable content" at bounding box center [779, 277] width 1176 height 128
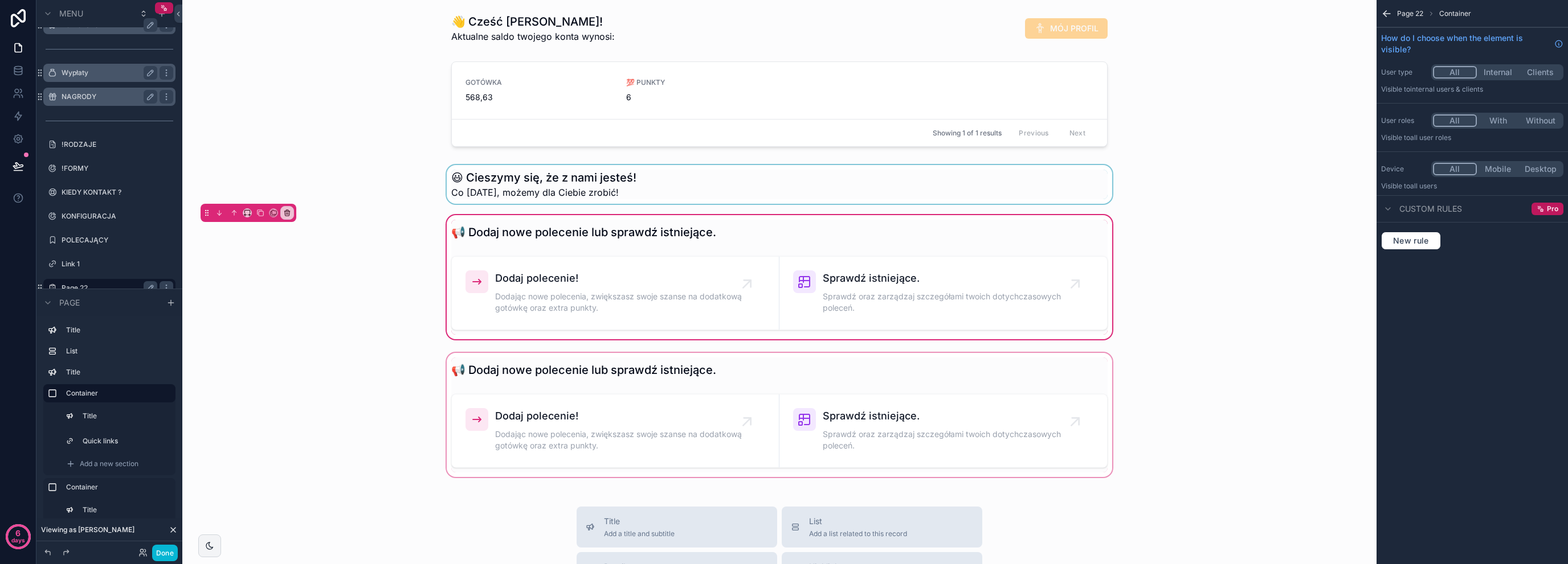
click at [381, 378] on div "scrollable content" at bounding box center [779, 415] width 1176 height 128
click at [362, 293] on div "📢 Dodaj nowe polecenie lub sprawdź istniejące. Dodaj polecenie! Dodając nowe po…" at bounding box center [779, 277] width 1176 height 128
click at [551, 197] on div "scrollable content" at bounding box center [779, 184] width 1176 height 39
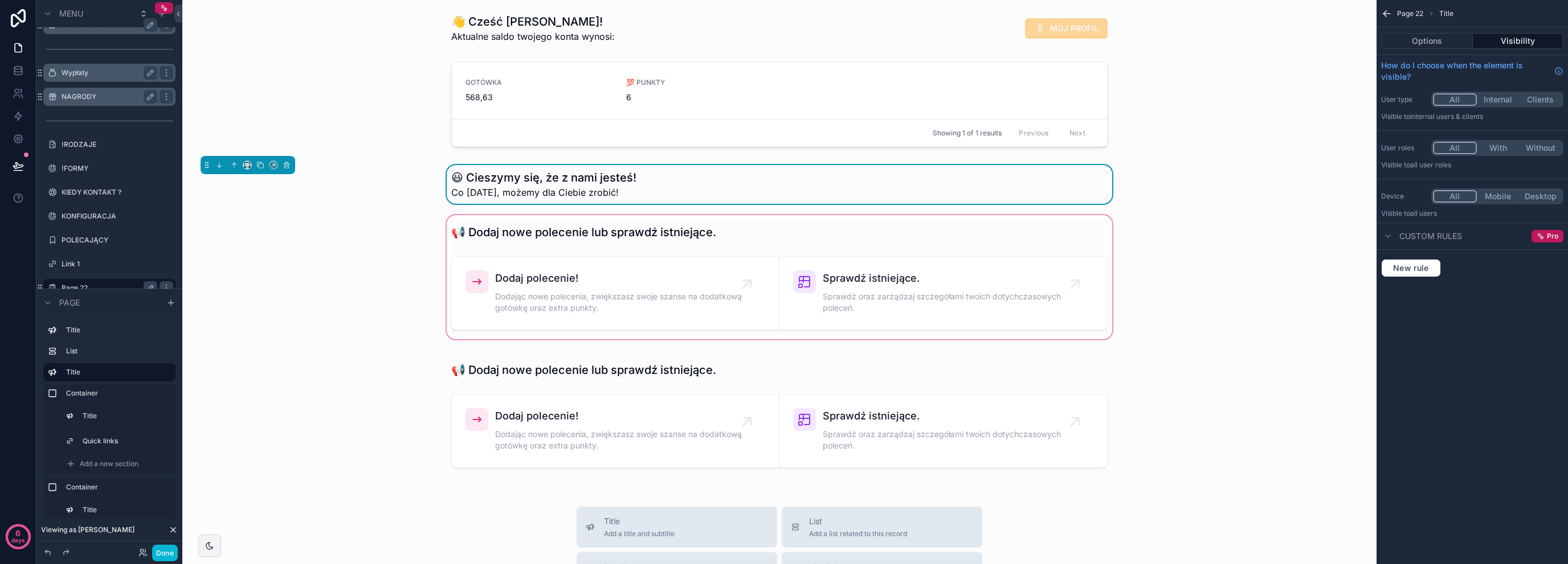
click at [362, 329] on div "scrollable content" at bounding box center [779, 277] width 1176 height 128
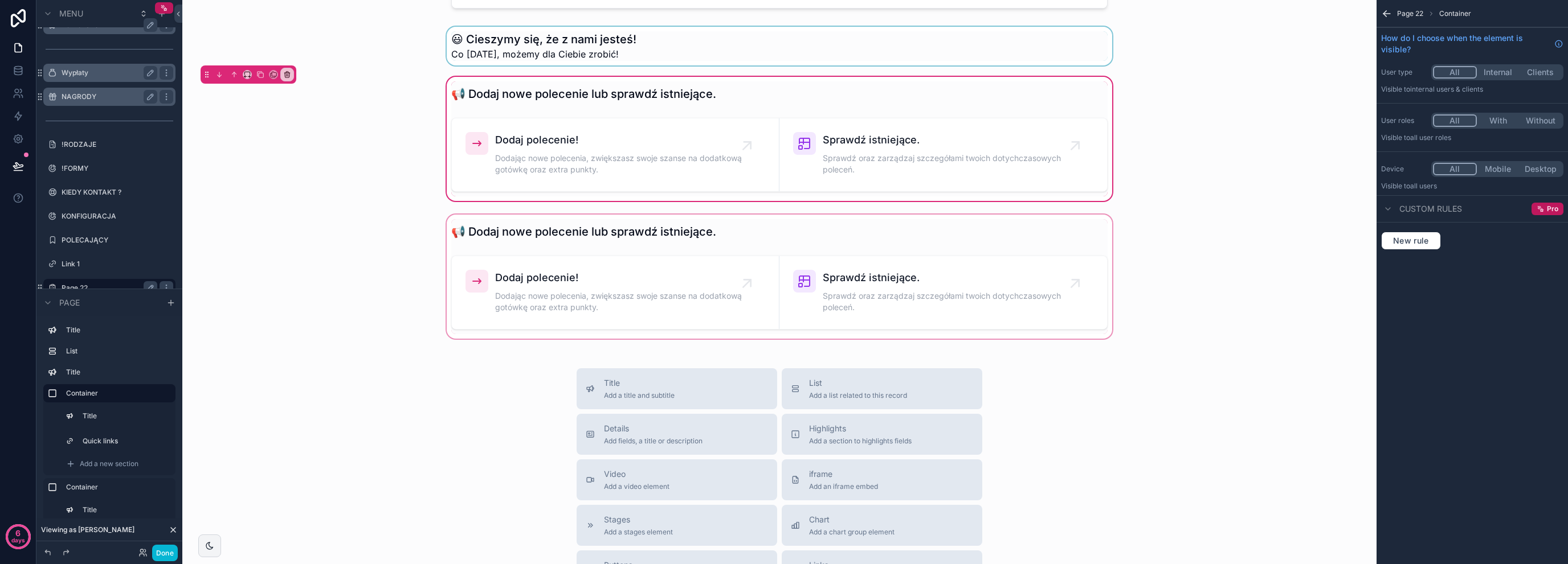
scroll to position [114, 0]
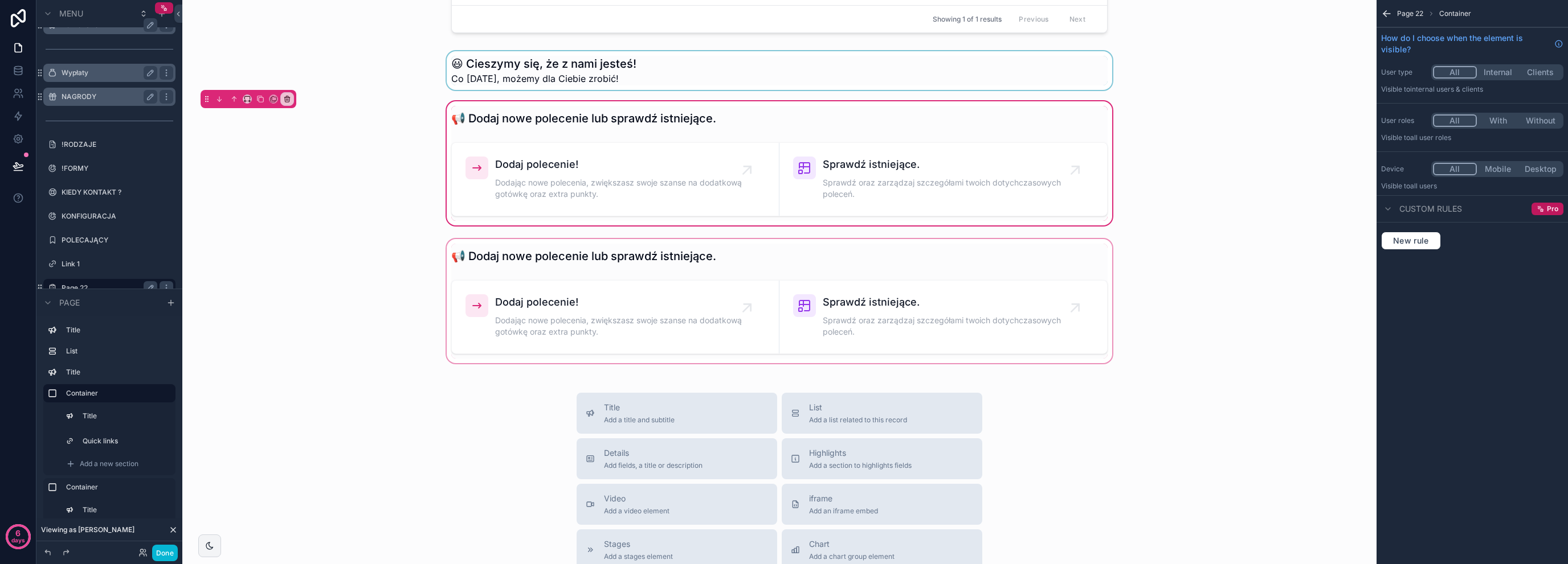
click at [461, 254] on div "scrollable content" at bounding box center [779, 301] width 1176 height 128
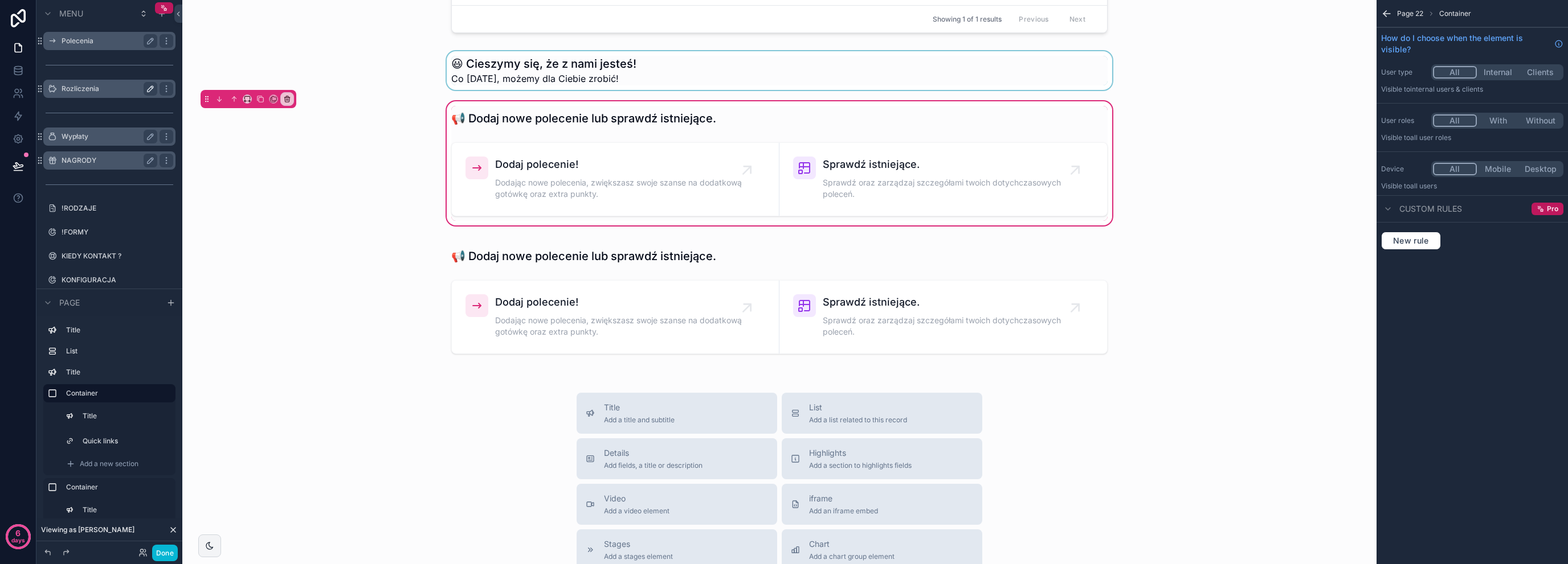
click at [144, 91] on button "scrollable content" at bounding box center [150, 89] width 14 height 13
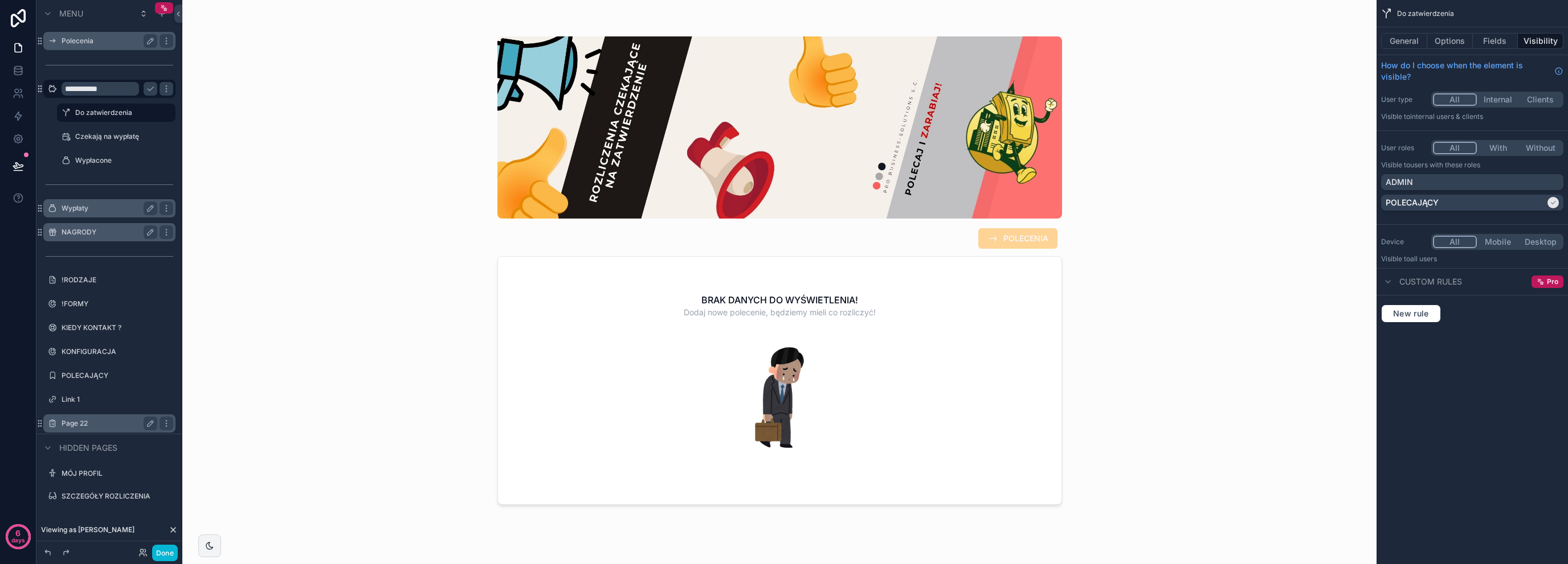
click at [84, 86] on input "**********" at bounding box center [100, 89] width 78 height 13
click at [239, 163] on div "POLECENIA BRAK DANYCH DO WYŚWIETLENIA! Dodaj nowe polecenie, będziemy mieli co …" at bounding box center [780, 282] width 1194 height 564
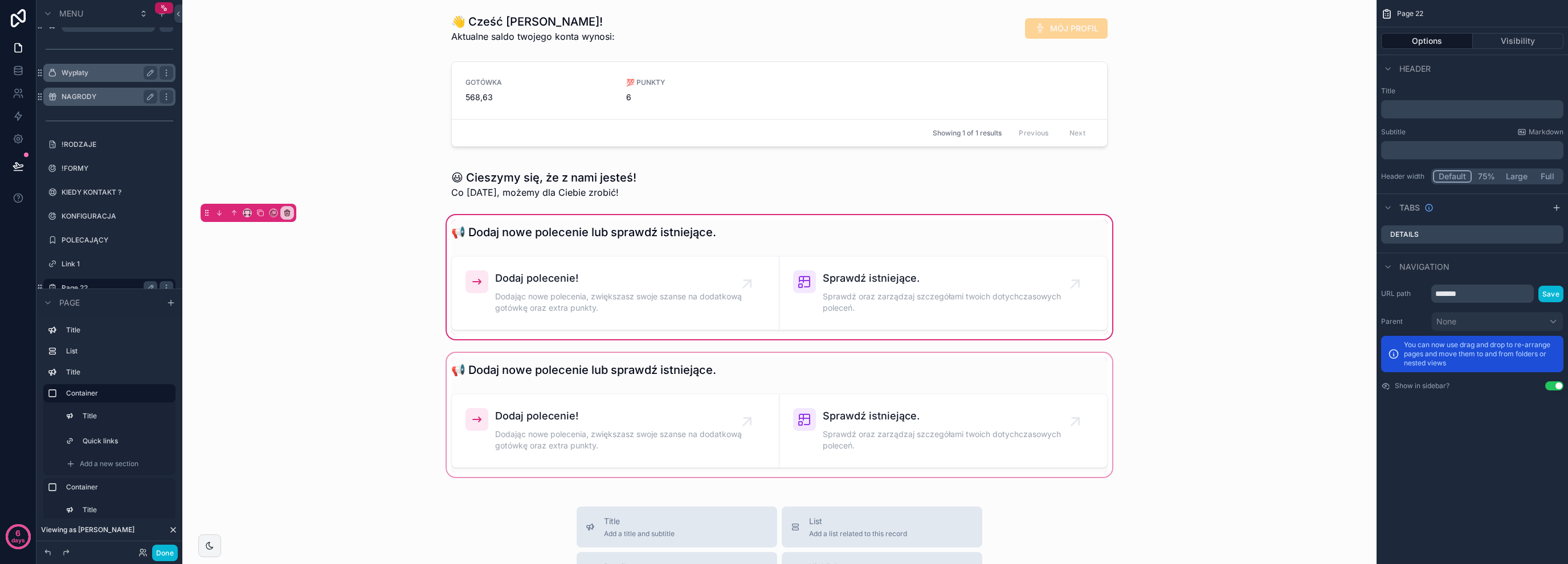
click at [658, 370] on div "scrollable content" at bounding box center [779, 415] width 1176 height 128
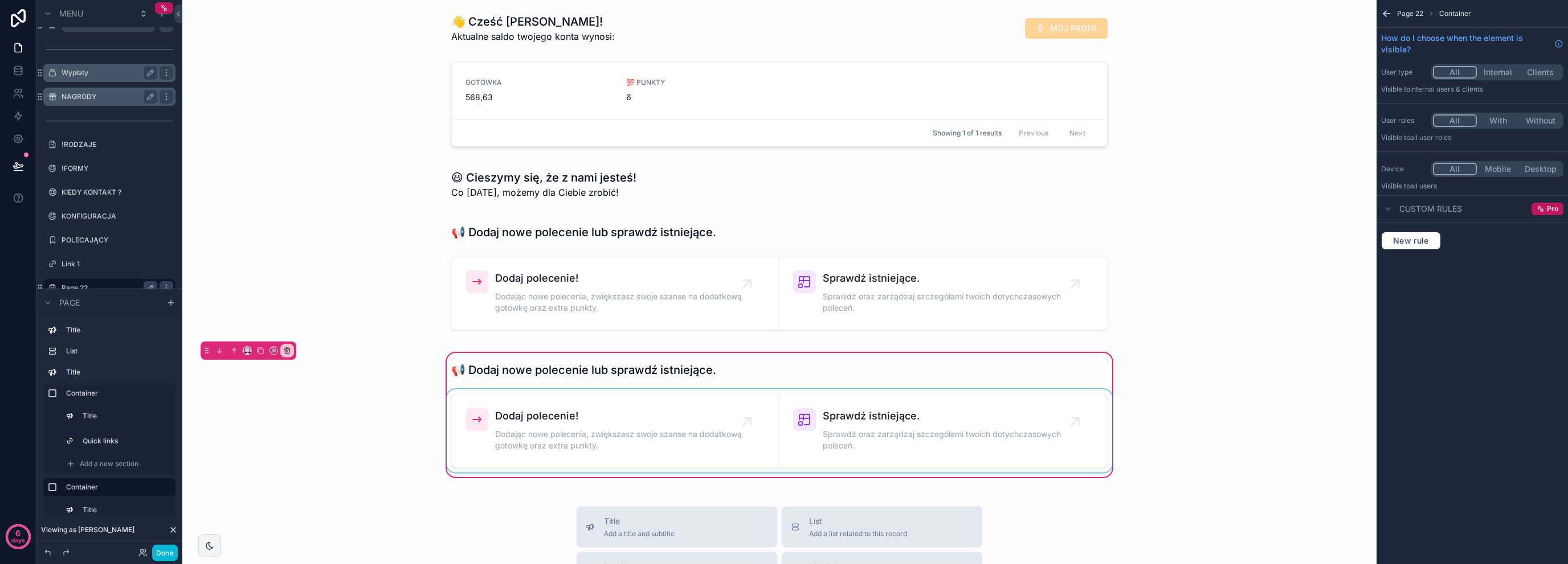
click at [845, 423] on div "scrollable content" at bounding box center [779, 430] width 670 height 83
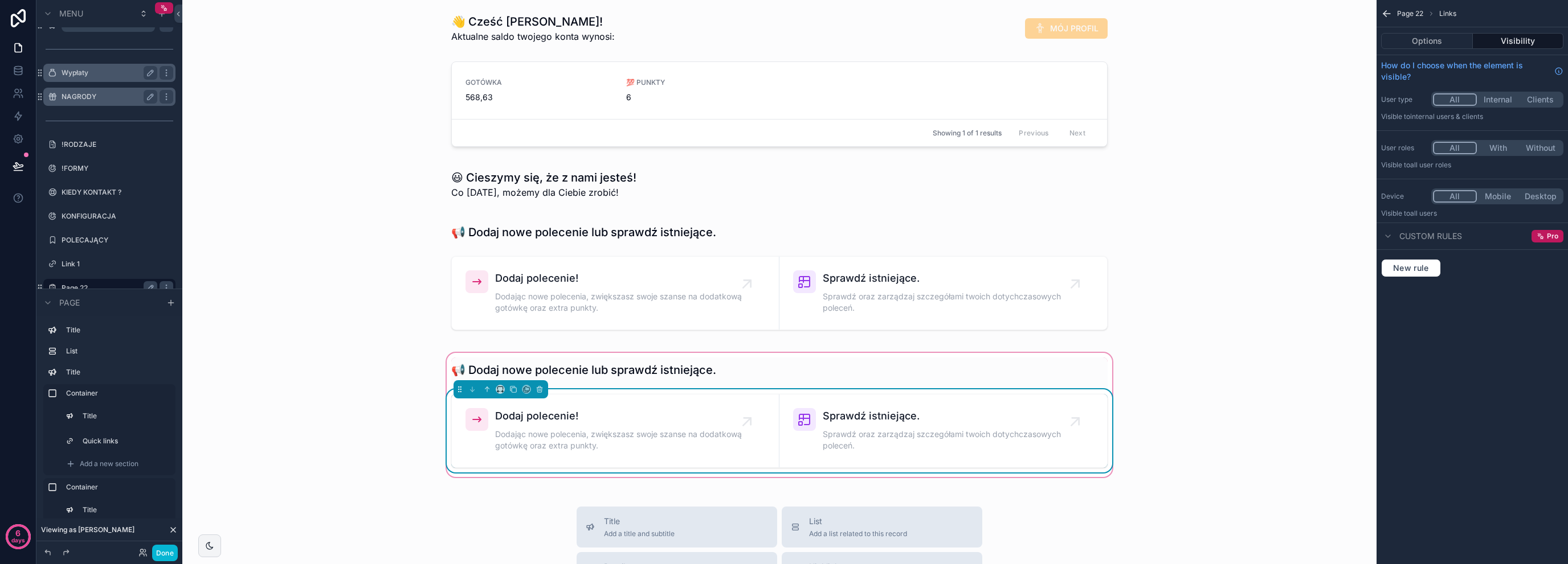
drag, startPoint x: 1432, startPoint y: 53, endPoint x: 1436, endPoint y: 45, distance: 8.9
click at [1432, 53] on div "Options Visibility" at bounding box center [1472, 41] width 192 height 28
click at [1436, 45] on button "Options" at bounding box center [1427, 40] width 92 height 16
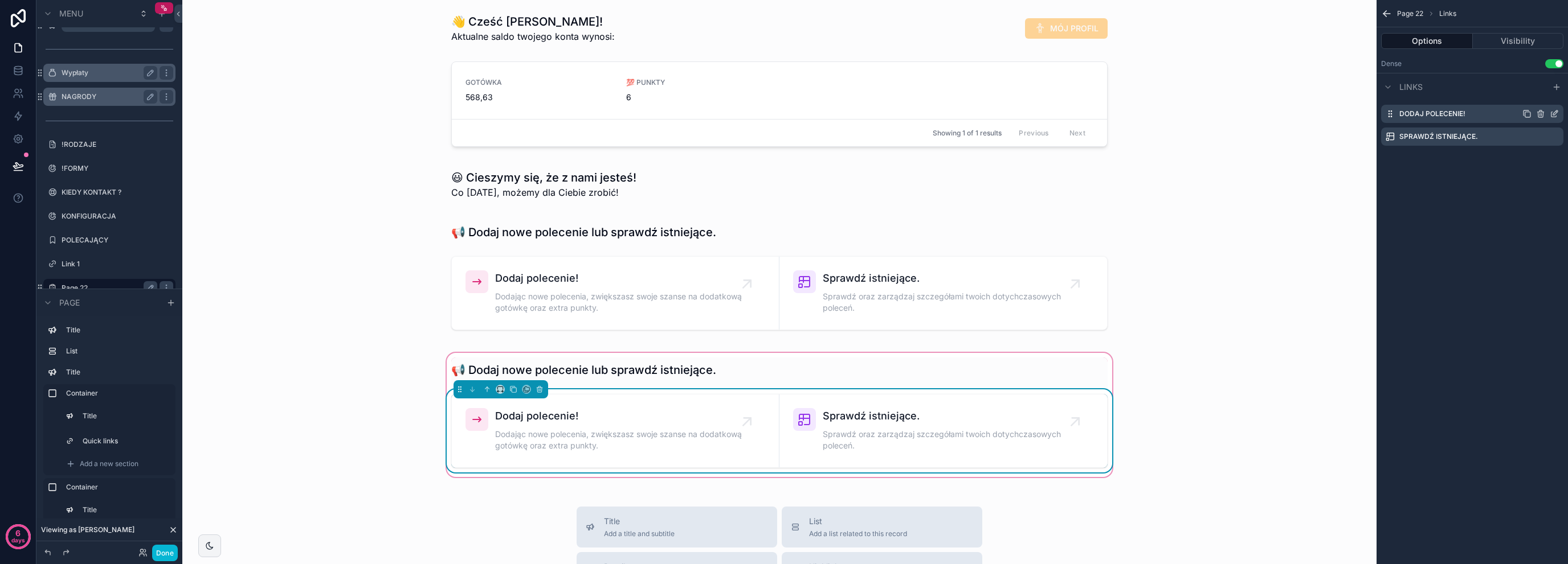
click at [1552, 113] on icon "scrollable content" at bounding box center [1554, 115] width 5 height 5
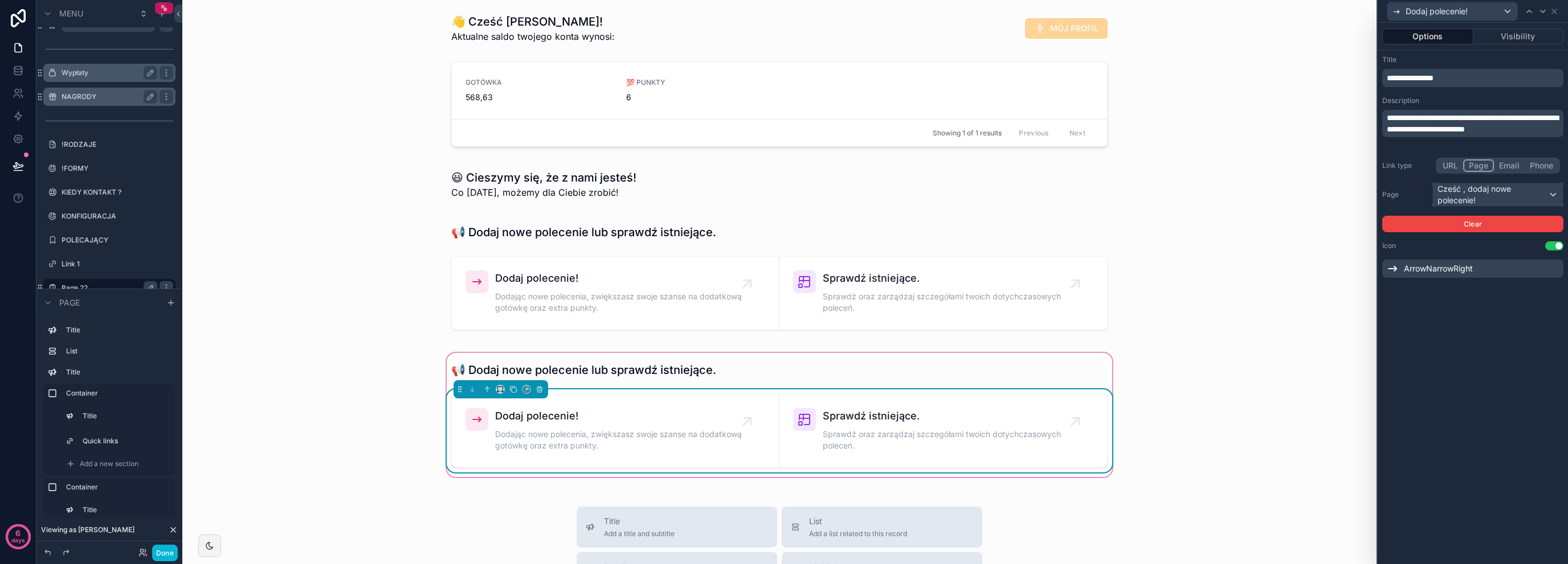
click at [1483, 198] on div "Cześć , dodaj nowe polecenie!" at bounding box center [1498, 194] width 130 height 22
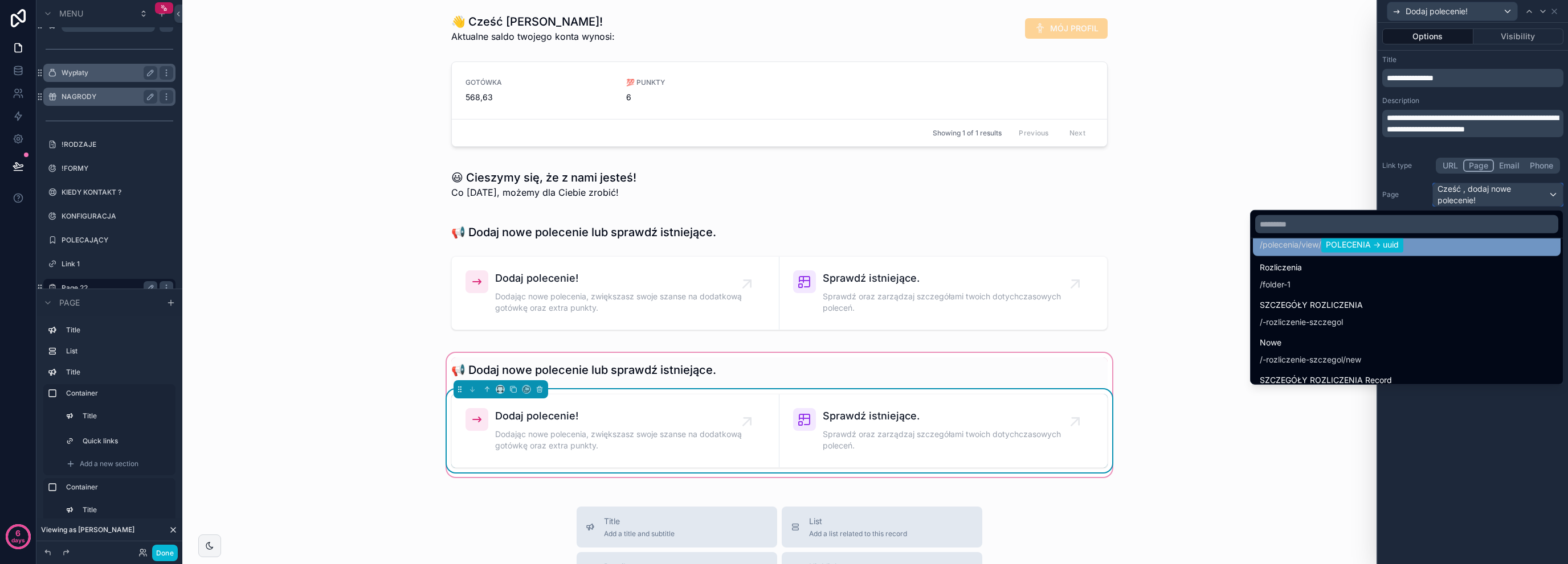
scroll to position [228, 0]
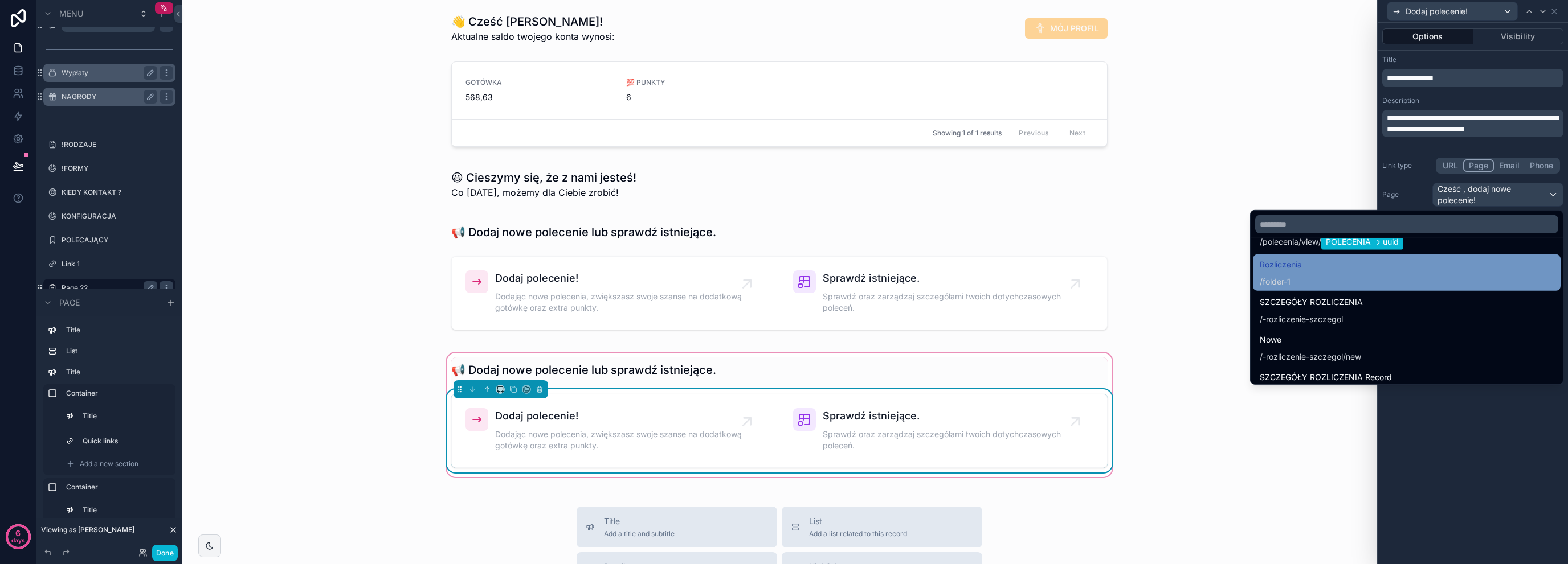
click at [1365, 273] on div "Rozliczenia / folder-1" at bounding box center [1407, 273] width 294 height 30
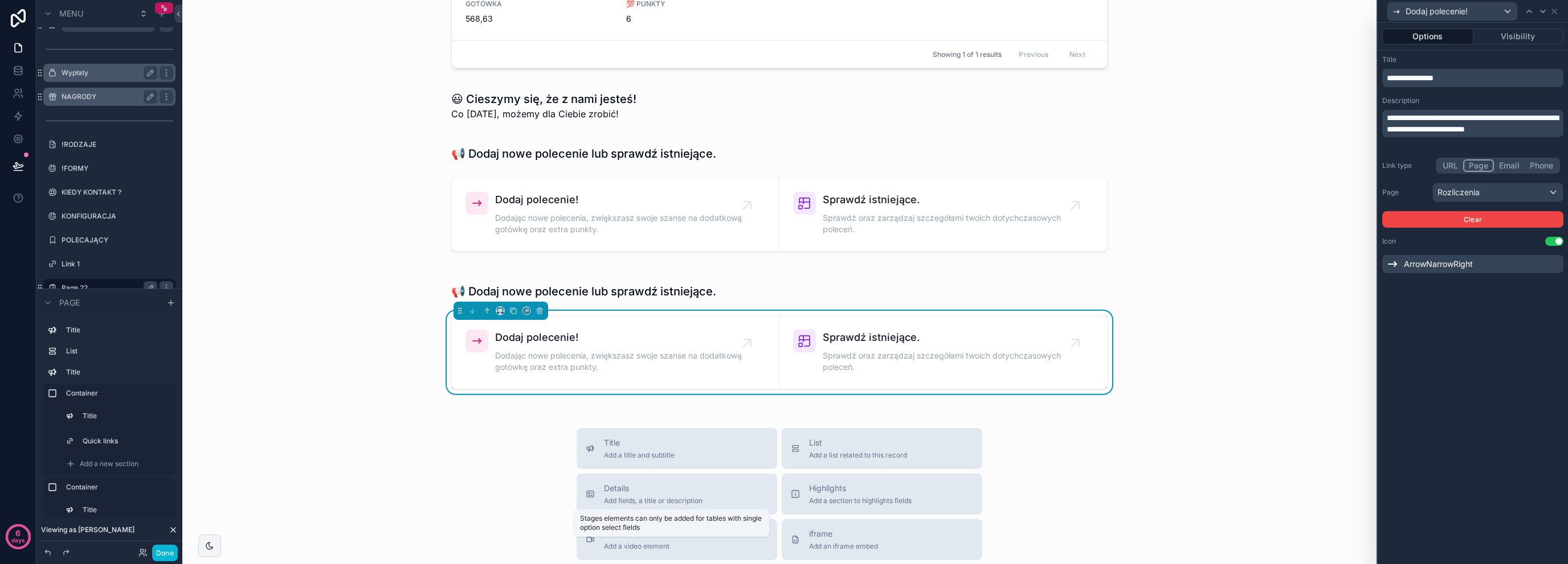
scroll to position [76, 0]
click at [602, 312] on div "📢 Dodaj nowe polecenie lub sprawdź istniejące. Dodaj polecenie! Dodając nowe po…" at bounding box center [779, 339] width 670 height 115
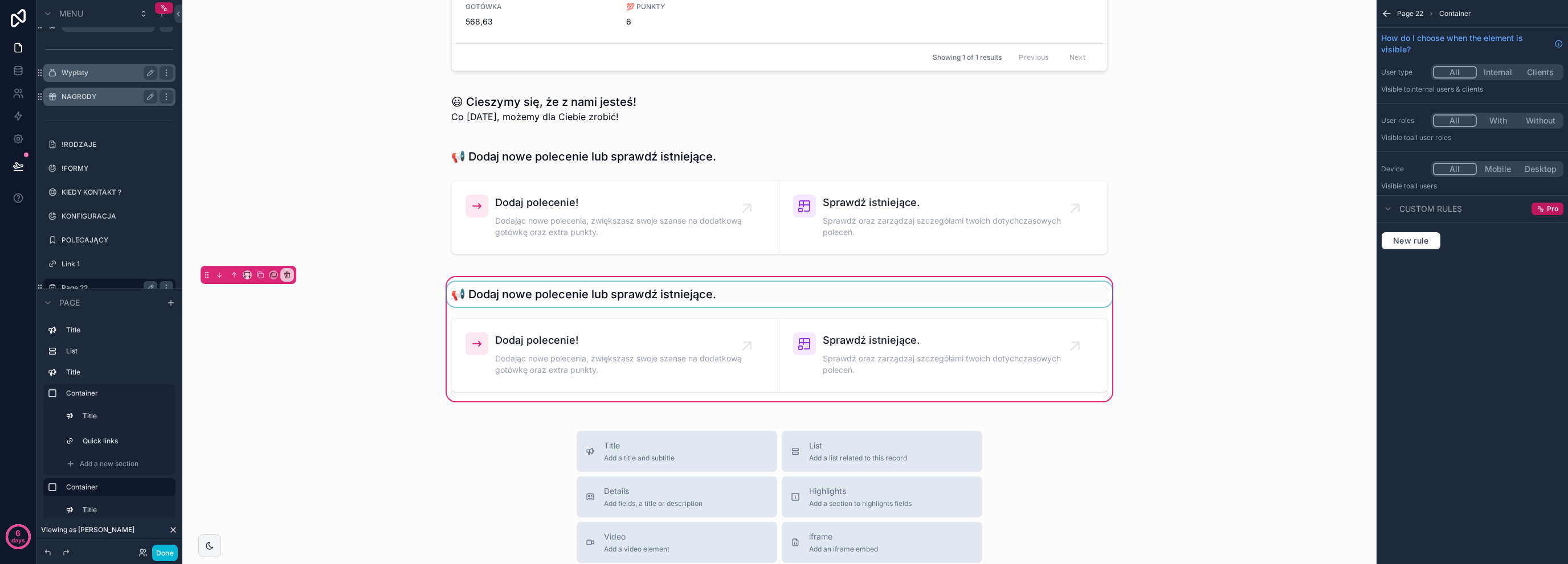
click at [590, 298] on div "scrollable content" at bounding box center [779, 294] width 670 height 25
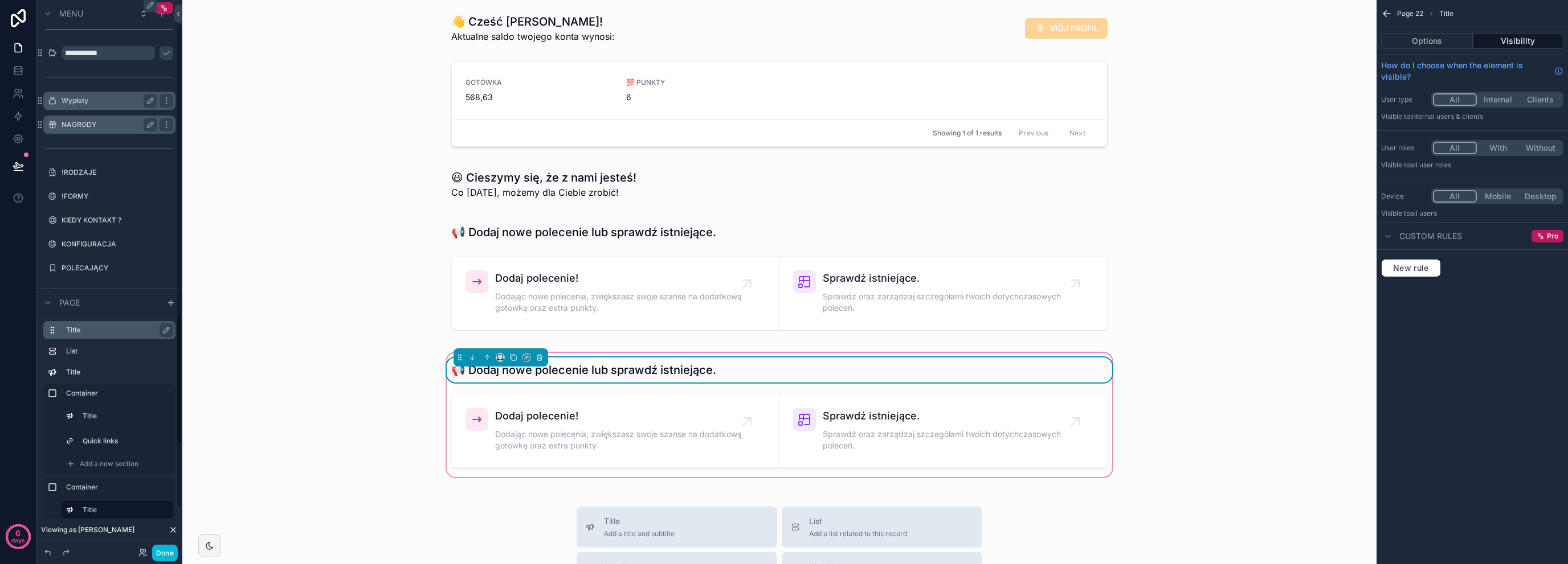
scroll to position [0, 0]
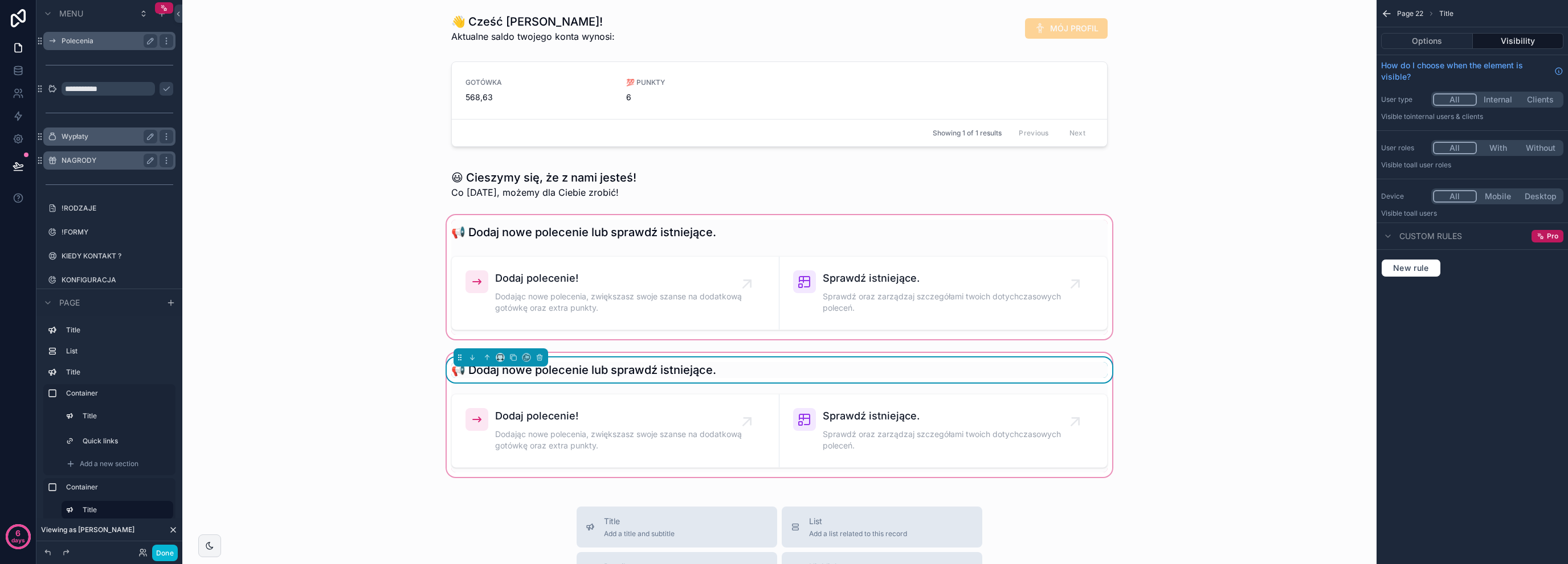
click at [408, 218] on div "scrollable content" at bounding box center [779, 277] width 1176 height 128
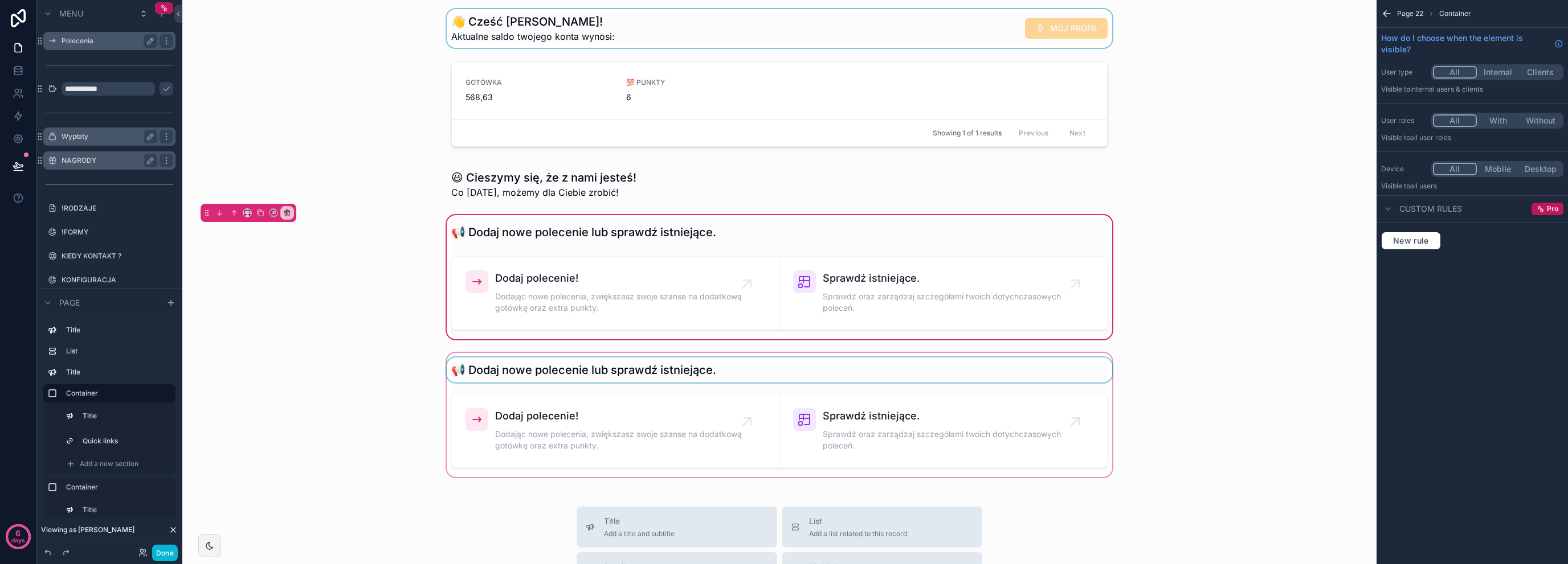
click at [521, 42] on div "scrollable content" at bounding box center [779, 28] width 1176 height 39
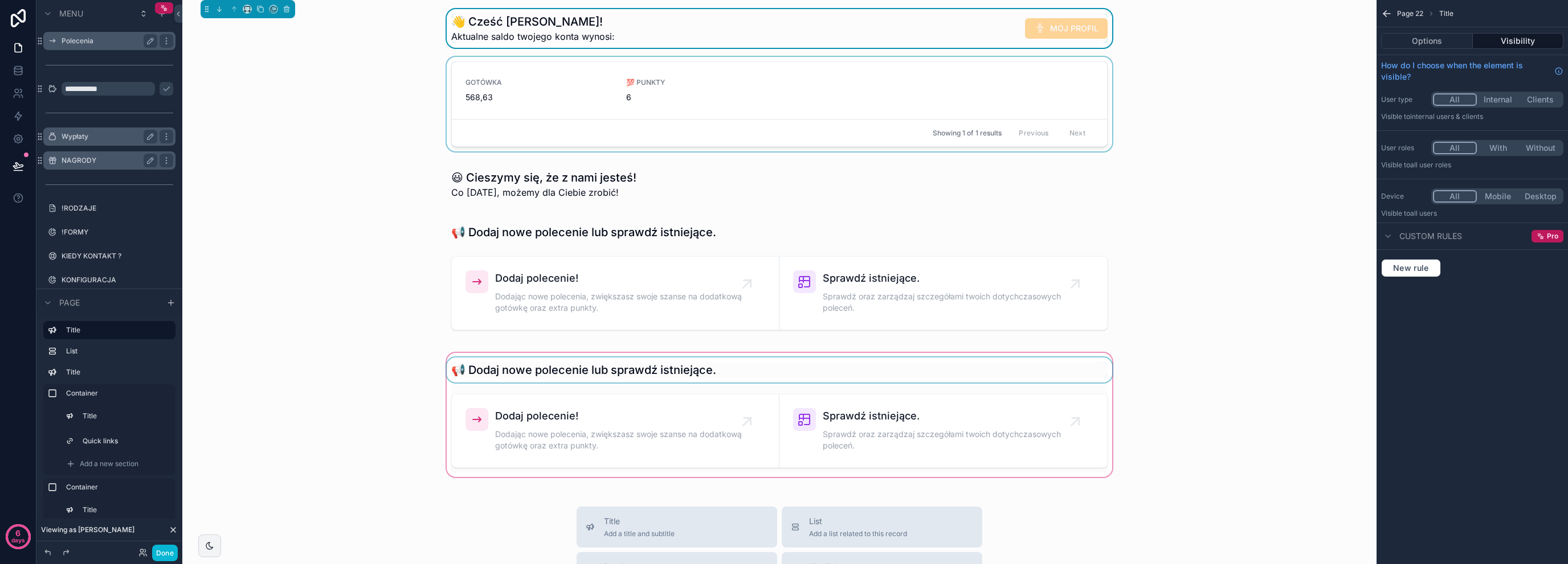
click at [391, 118] on div "scrollable content" at bounding box center [779, 107] width 1176 height 99
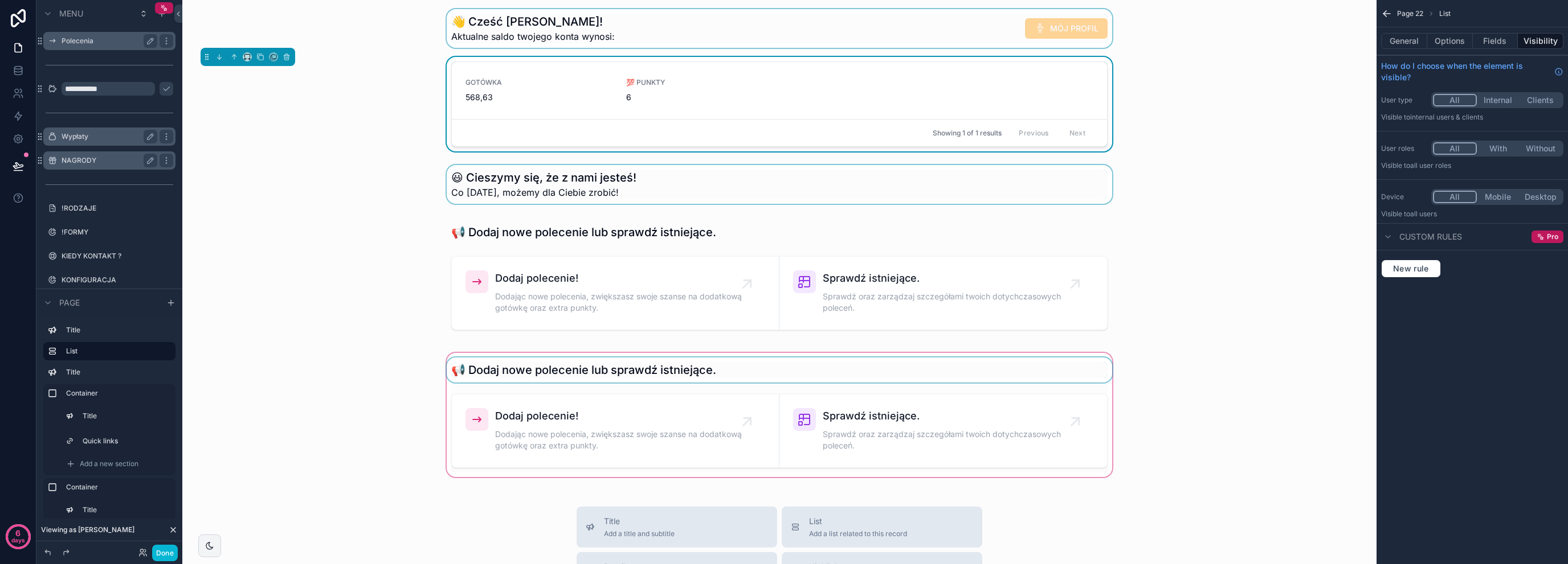
click at [503, 176] on div "scrollable content" at bounding box center [779, 184] width 1176 height 39
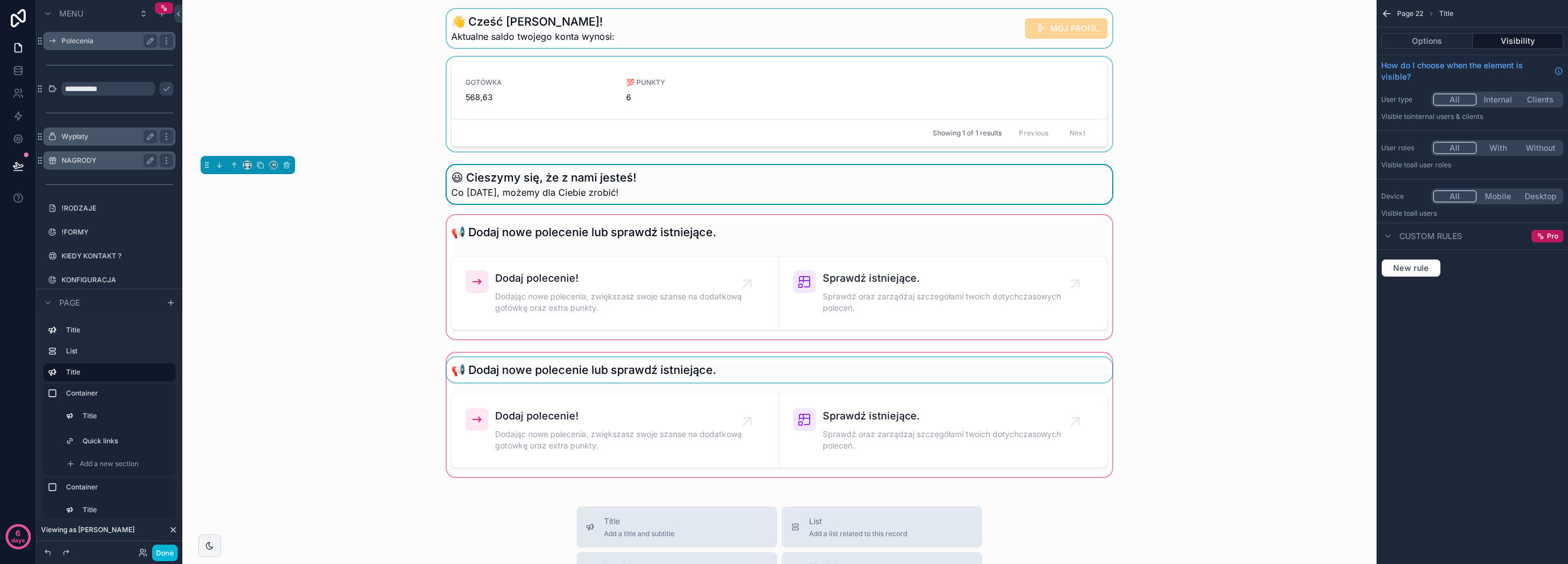
click at [519, 237] on div "scrollable content" at bounding box center [779, 277] width 1176 height 128
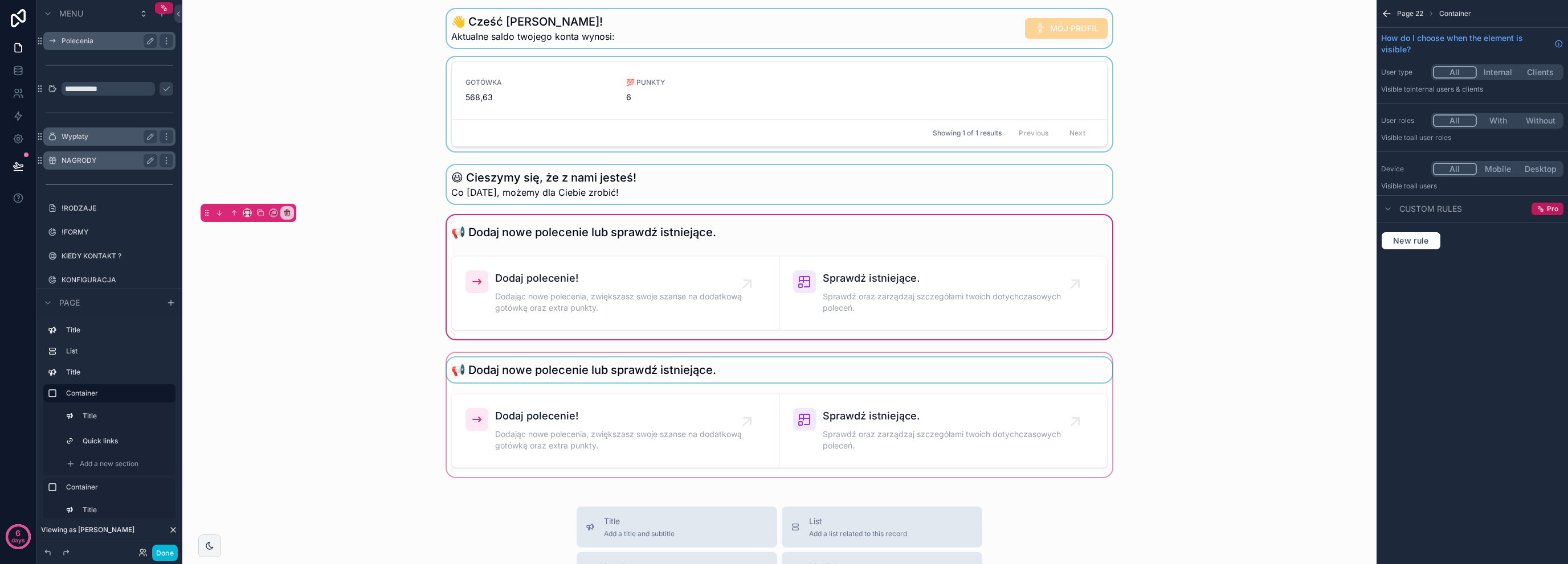
click at [482, 364] on div "scrollable content" at bounding box center [779, 415] width 1176 height 128
click at [460, 352] on div "scrollable content" at bounding box center [779, 415] width 1176 height 128
click at [509, 354] on div "scrollable content" at bounding box center [779, 415] width 1176 height 128
click at [569, 423] on div "scrollable content" at bounding box center [779, 415] width 1176 height 128
click at [745, 393] on div "scrollable content" at bounding box center [779, 415] width 1176 height 128
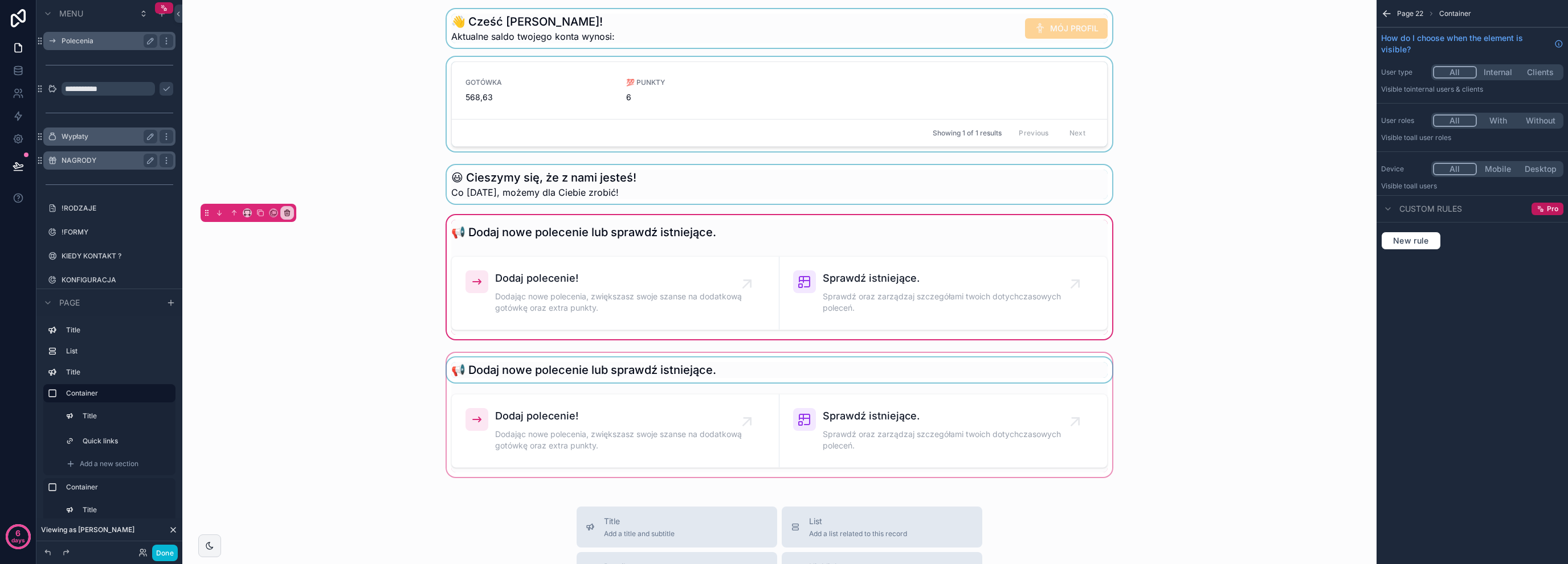
click at [703, 434] on div "scrollable content" at bounding box center [779, 415] width 1176 height 128
click at [528, 387] on div "scrollable content" at bounding box center [779, 415] width 1176 height 128
click at [474, 436] on div "scrollable content" at bounding box center [779, 415] width 1176 height 128
click at [642, 247] on div "📢 Dodaj nowe polecenie lub sprawdź istniejące. Dodaj polecenie! Dodając nowe po…" at bounding box center [779, 277] width 670 height 115
click at [1128, 78] on div "scrollable content" at bounding box center [779, 107] width 1176 height 99
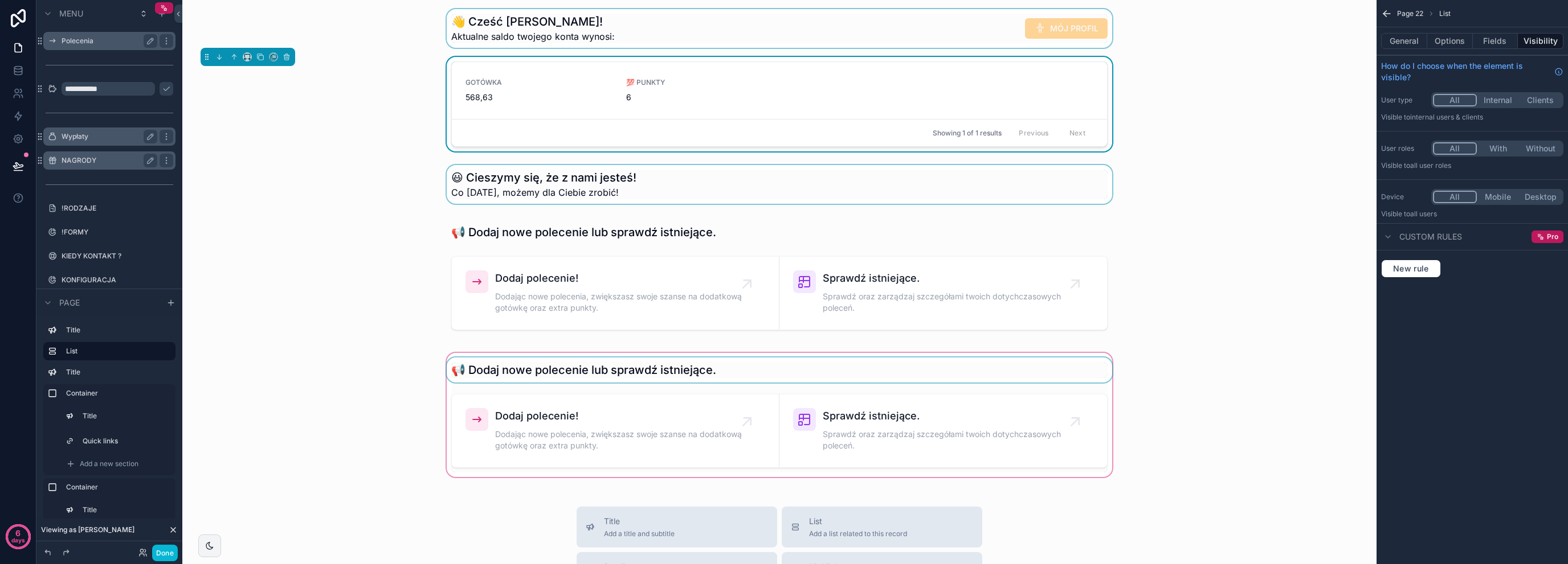
click at [752, 379] on div "scrollable content" at bounding box center [779, 415] width 1176 height 128
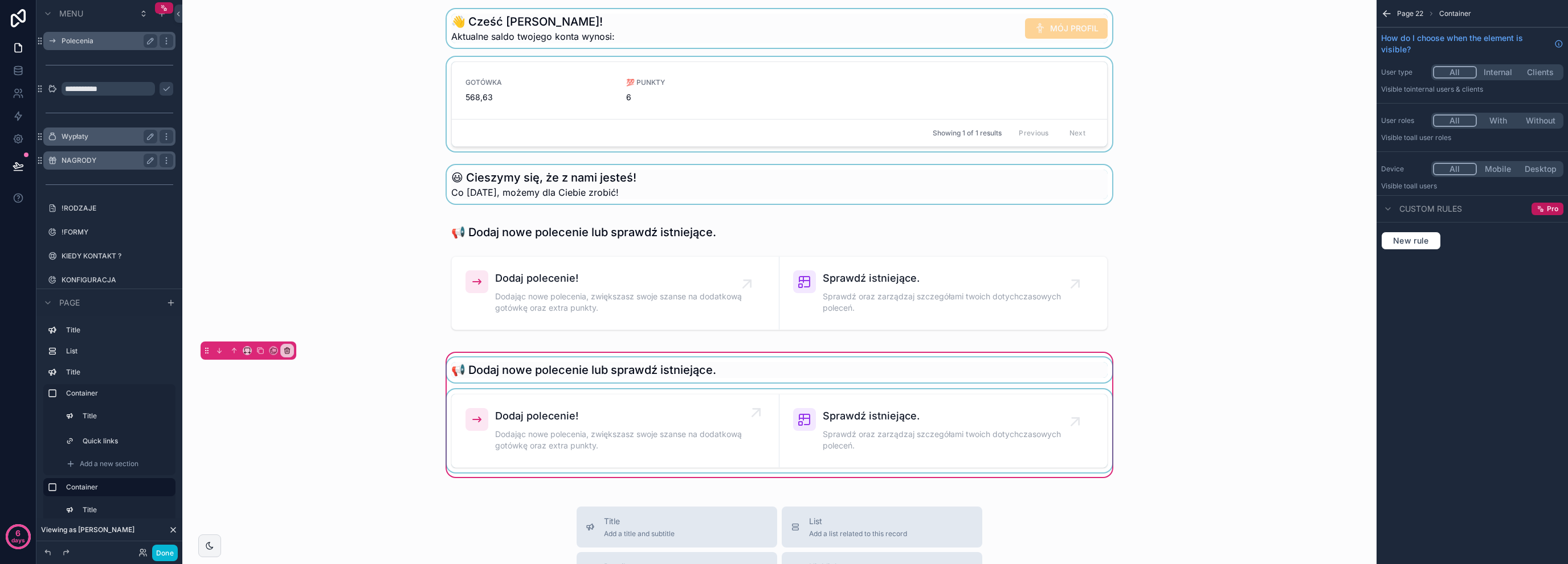
click at [740, 398] on div "scrollable content" at bounding box center [779, 430] width 670 height 83
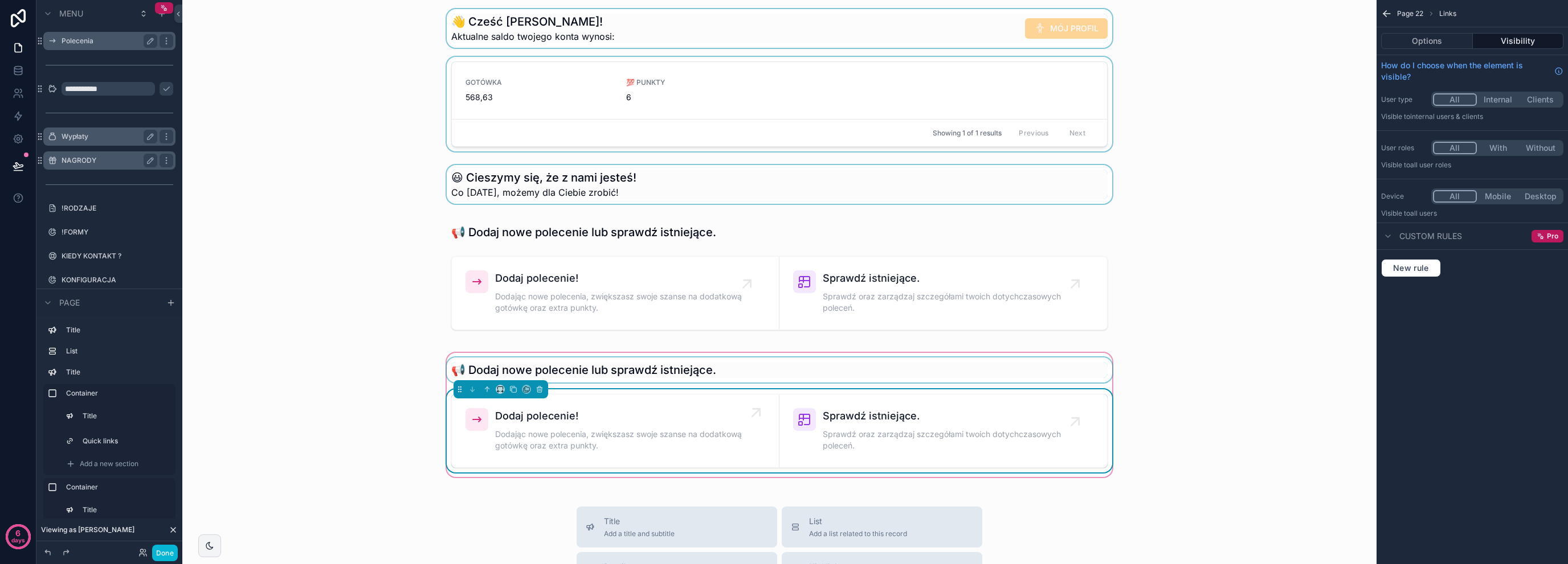
click at [652, 414] on span "Dodaj polecenie!" at bounding box center [621, 416] width 252 height 16
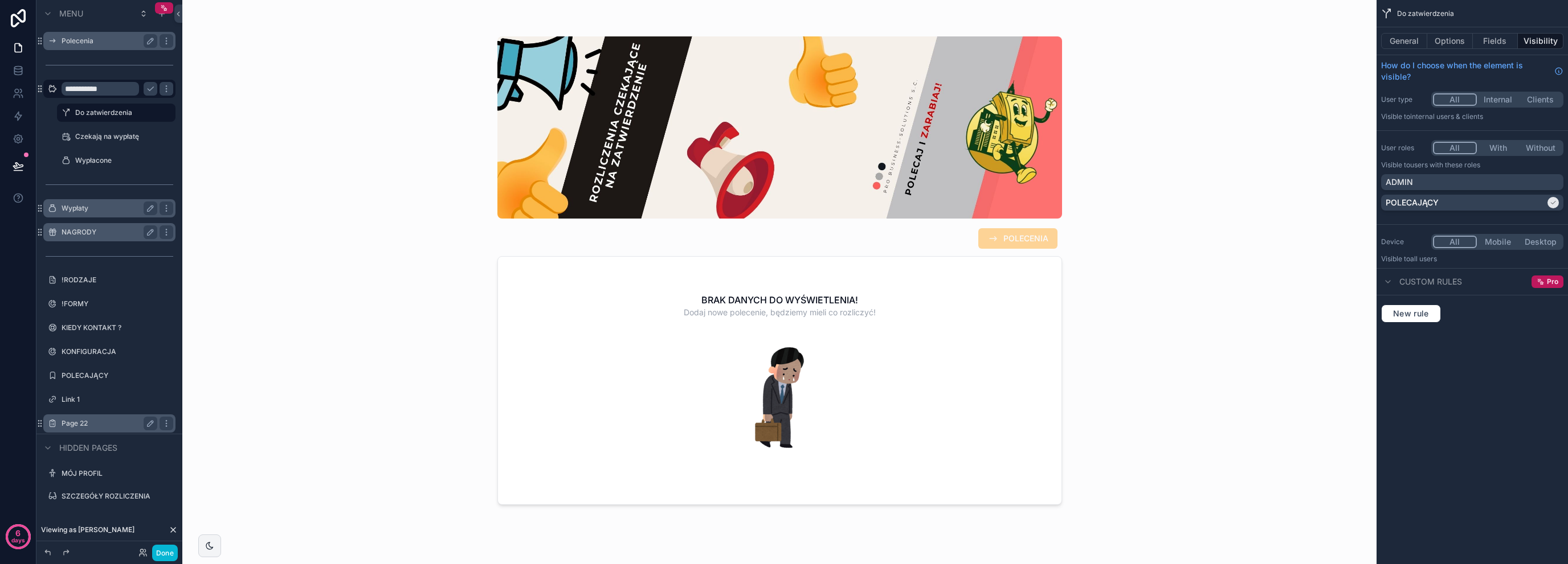
drag, startPoint x: 408, startPoint y: 262, endPoint x: 417, endPoint y: 248, distance: 16.6
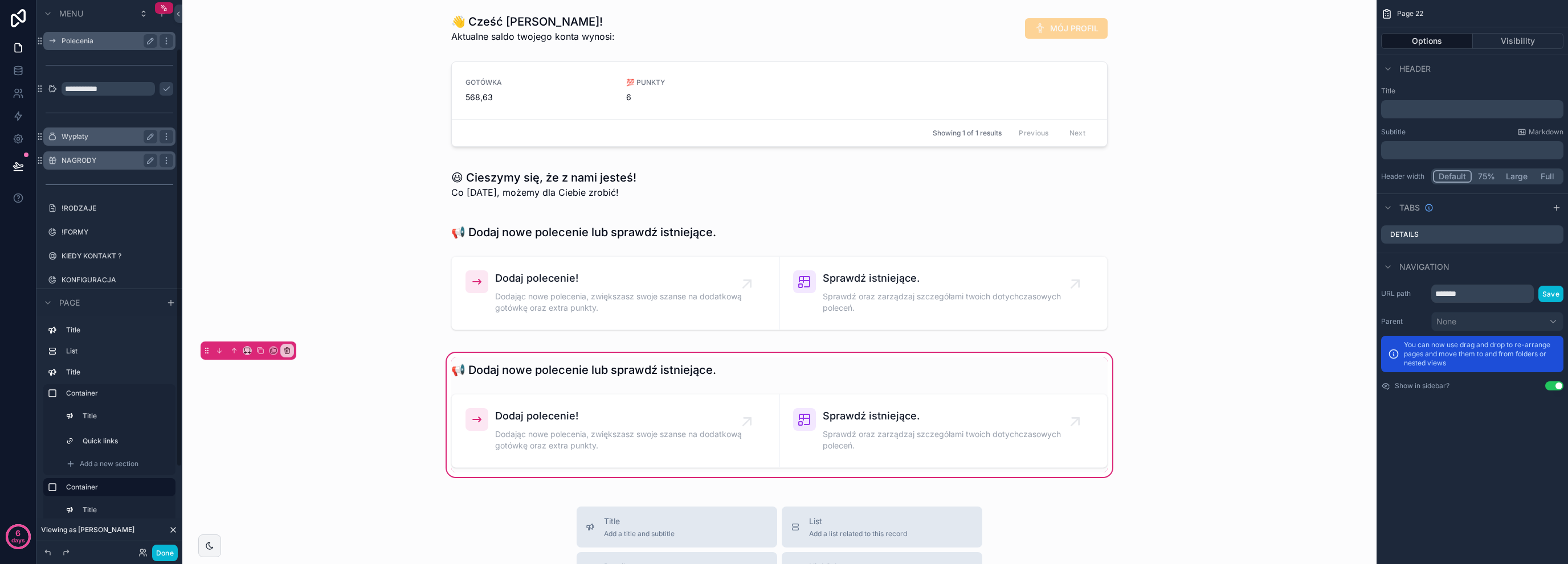
scroll to position [64, 0]
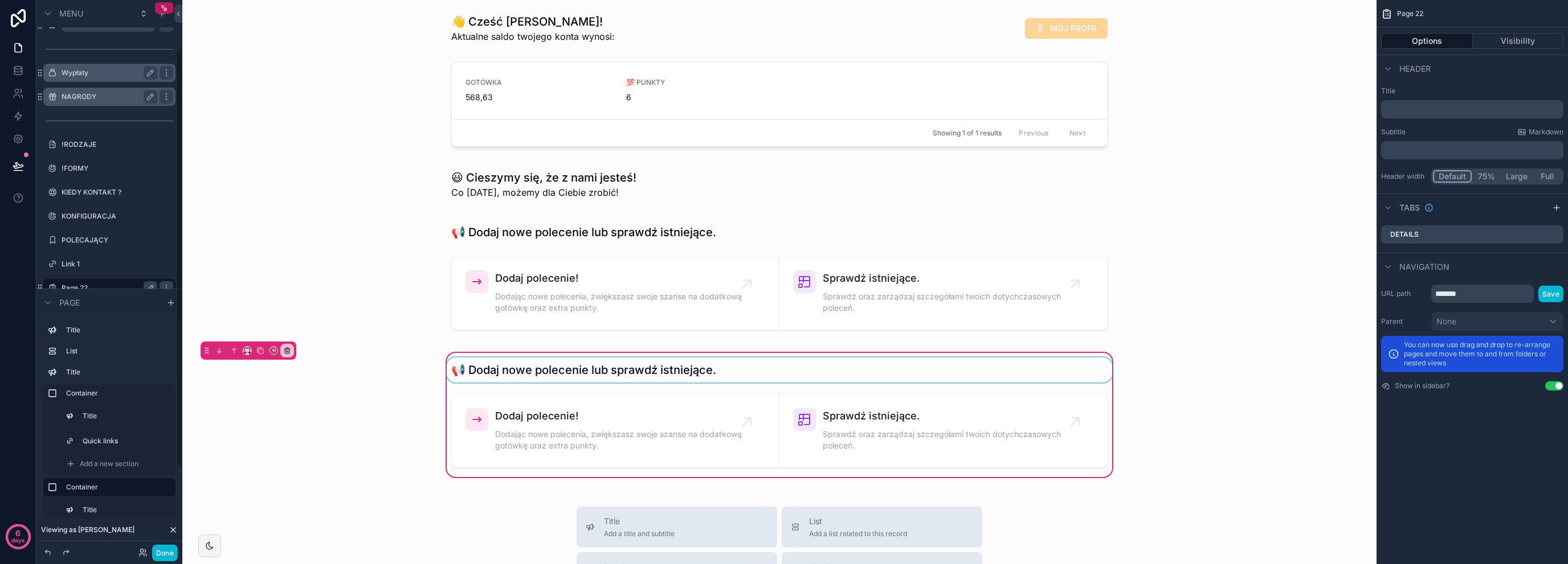
click at [647, 368] on div "scrollable content" at bounding box center [779, 370] width 670 height 25
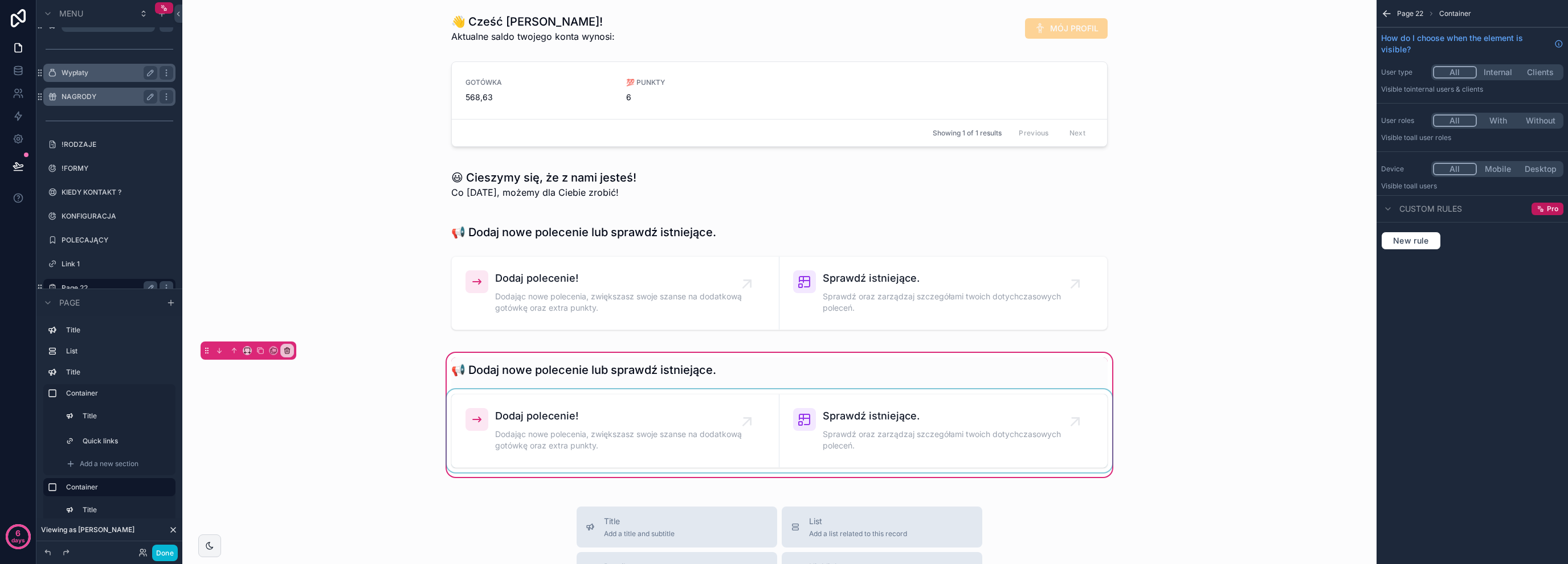
click at [975, 460] on div "scrollable content" at bounding box center [779, 430] width 670 height 83
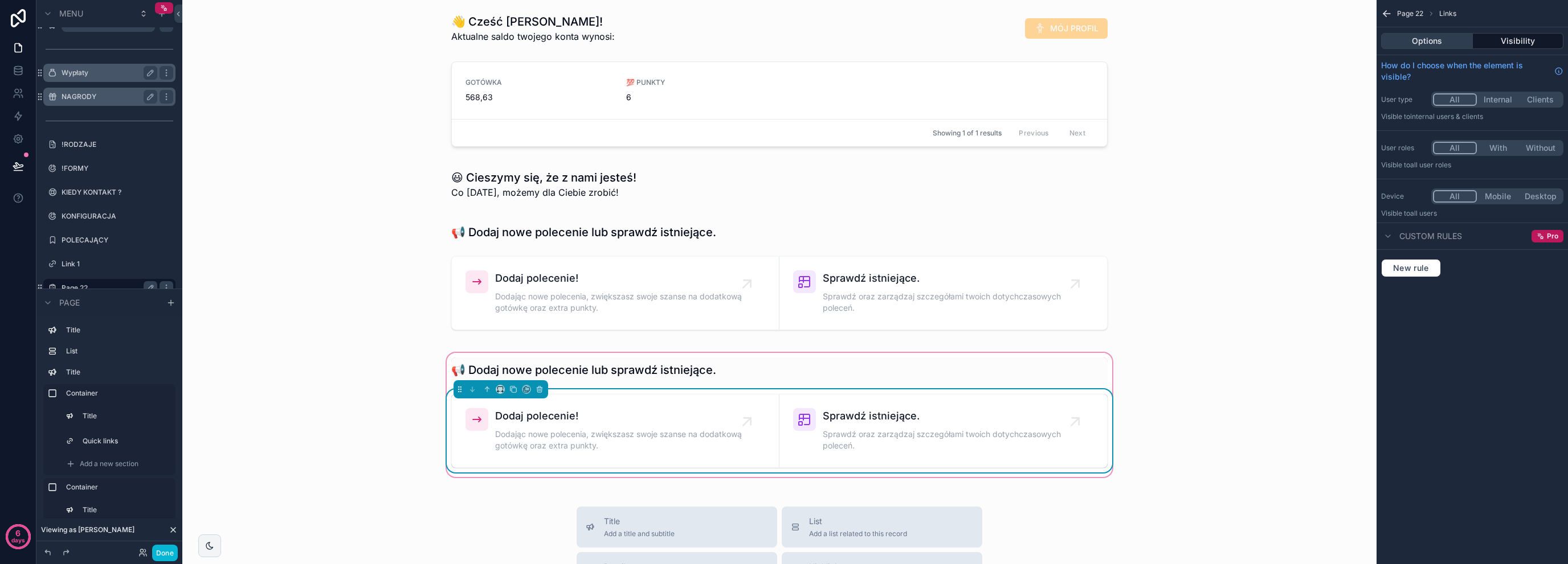
click at [1454, 45] on button "Options" at bounding box center [1427, 40] width 92 height 16
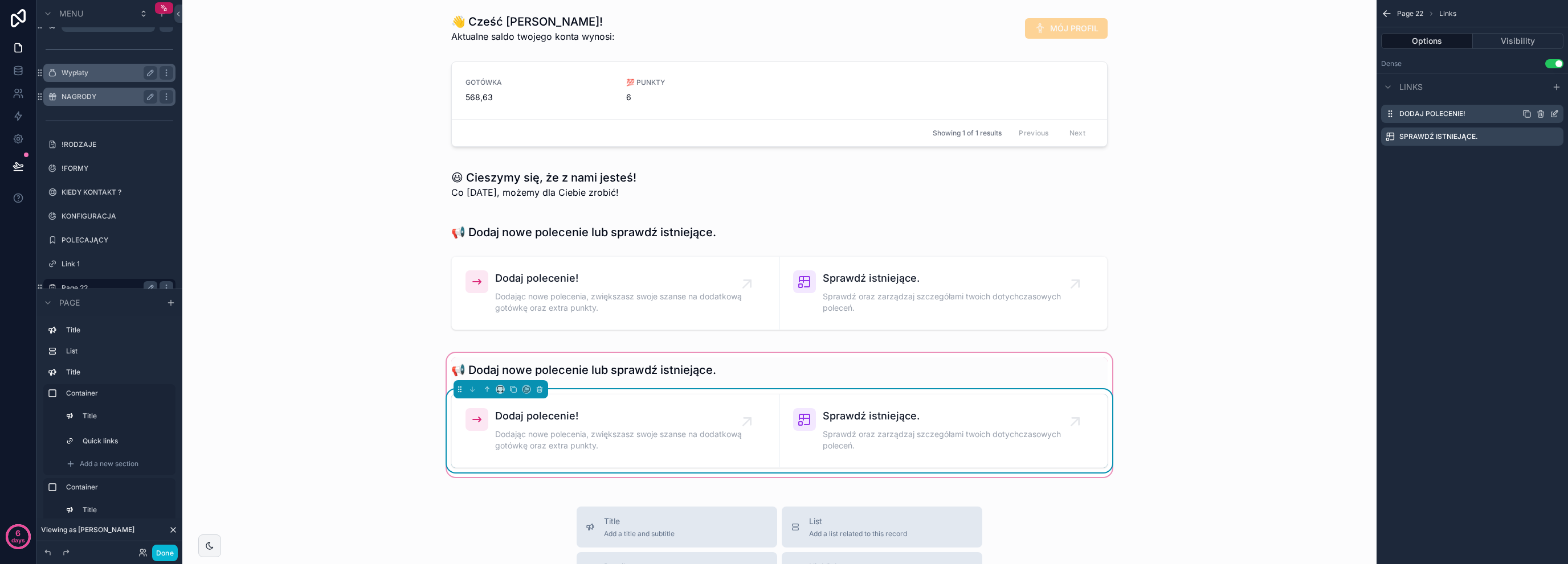
click at [1556, 113] on icon "scrollable content" at bounding box center [1555, 112] width 5 height 4
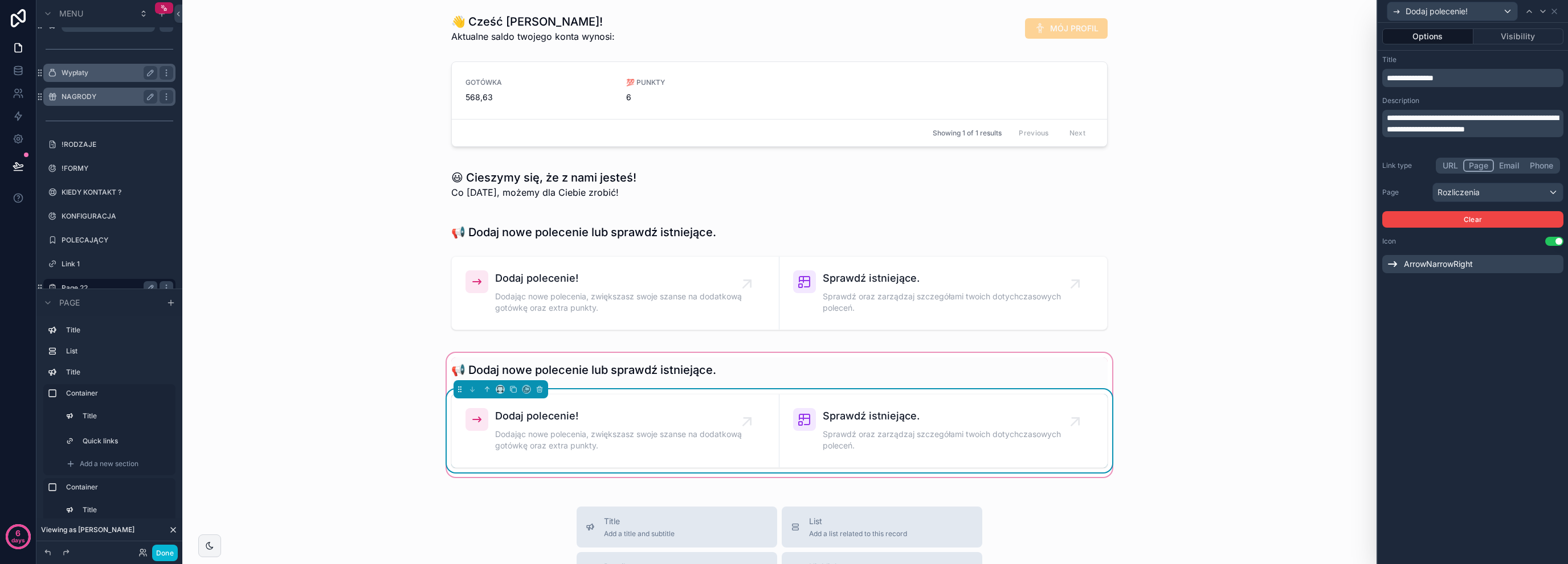
click at [1466, 78] on p "**********" at bounding box center [1473, 78] width 174 height 12
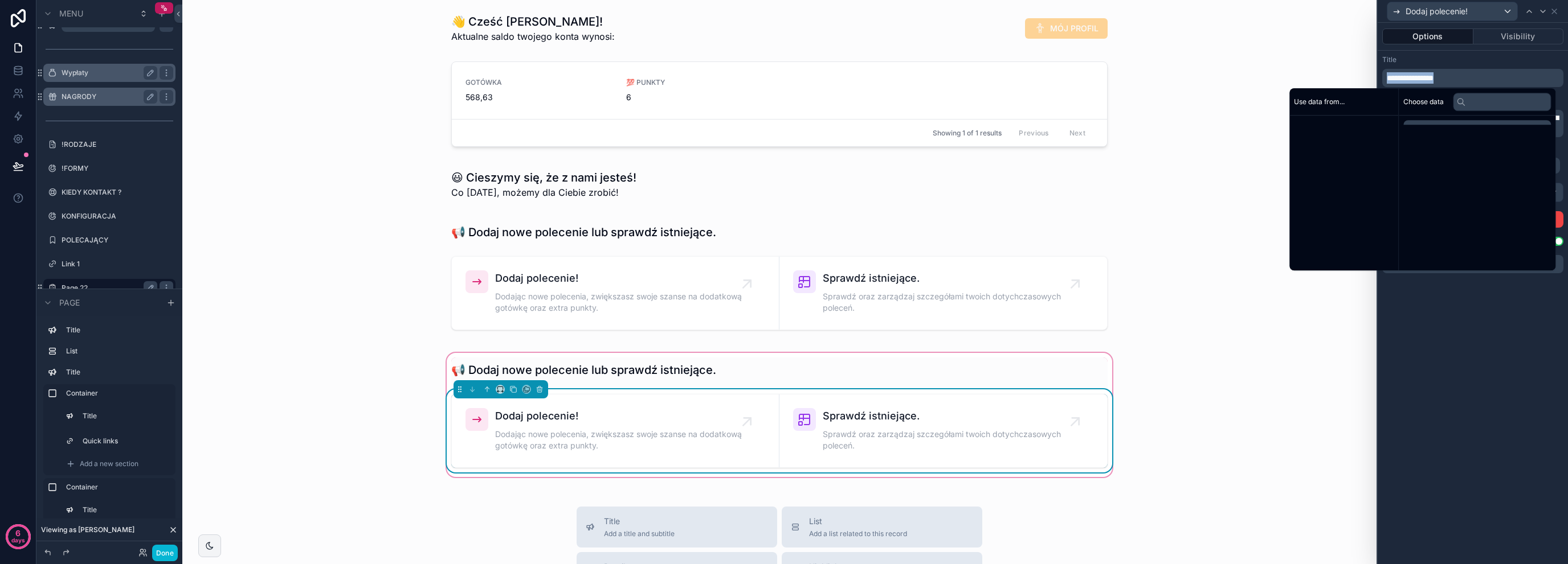
click at [1466, 78] on p "**********" at bounding box center [1473, 78] width 174 height 12
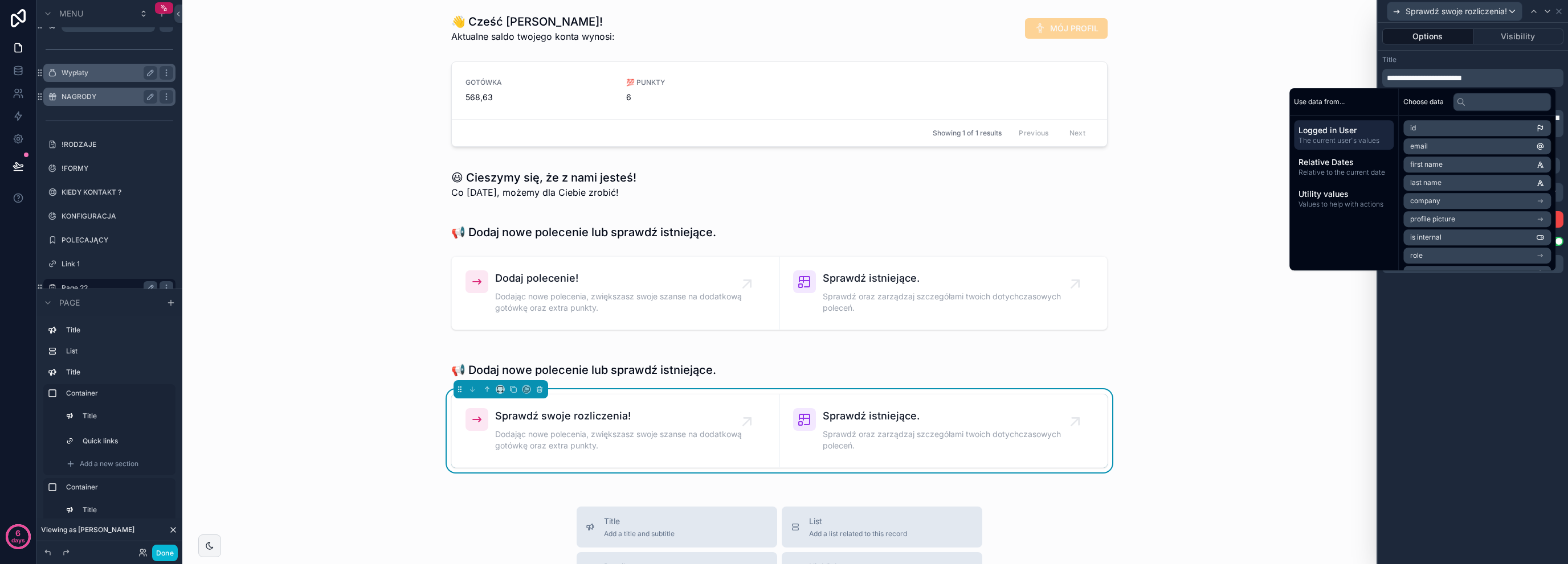
click at [1475, 330] on div "**********" at bounding box center [1473, 293] width 190 height 542
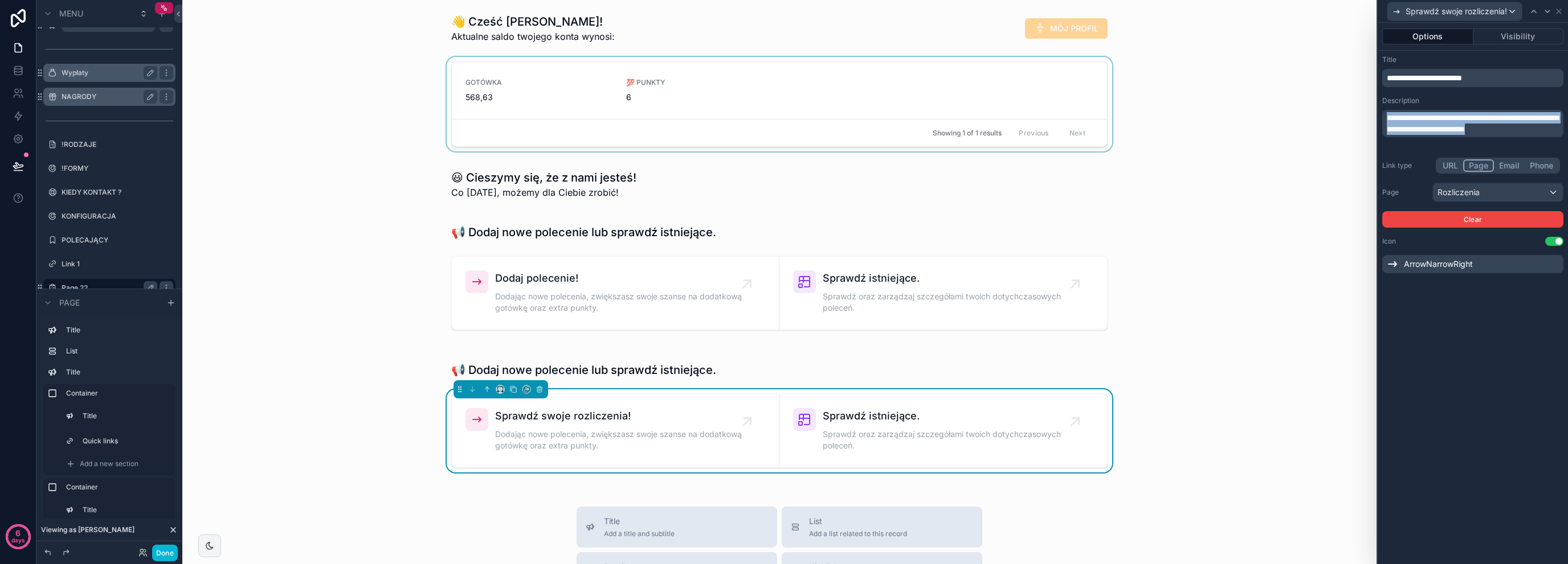
drag, startPoint x: 1437, startPoint y: 137, endPoint x: 1331, endPoint y: 100, distance: 112.3
click at [1331, 100] on div "**********" at bounding box center [784, 282] width 1568 height 564
click at [696, 365] on div "scrollable content" at bounding box center [779, 370] width 670 height 25
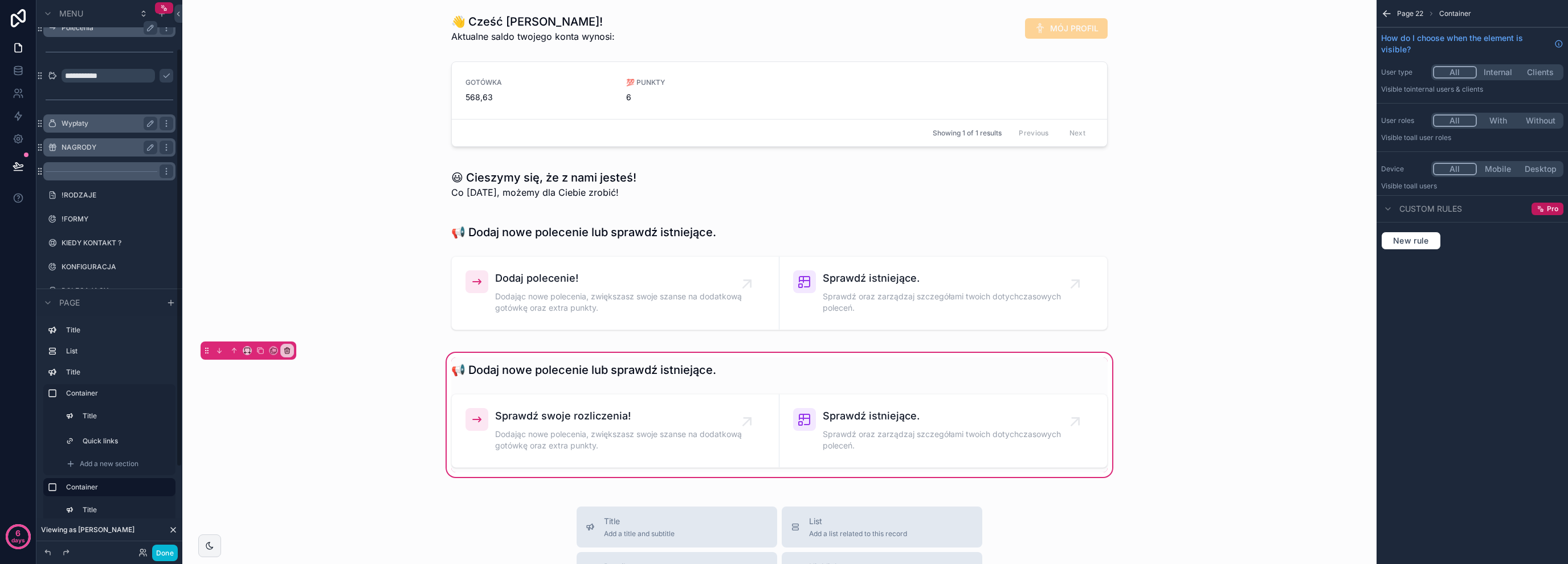
scroll to position [0, 0]
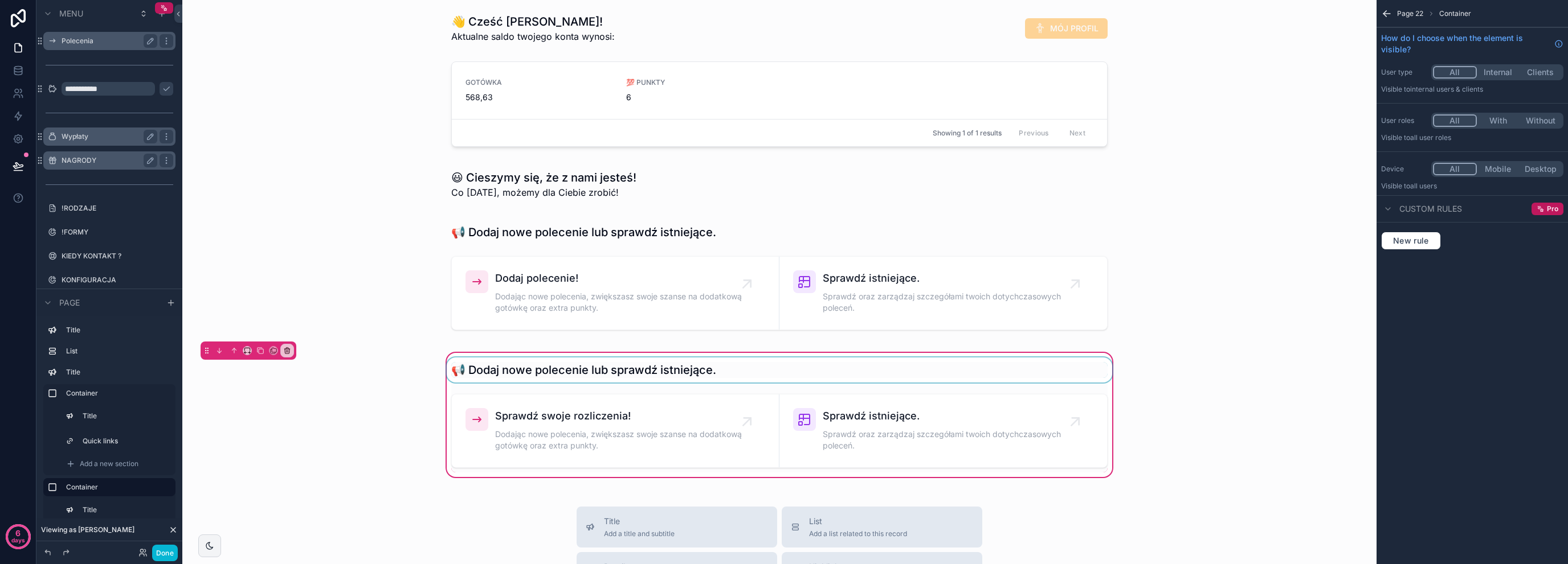
click at [609, 369] on div "scrollable content" at bounding box center [779, 370] width 670 height 25
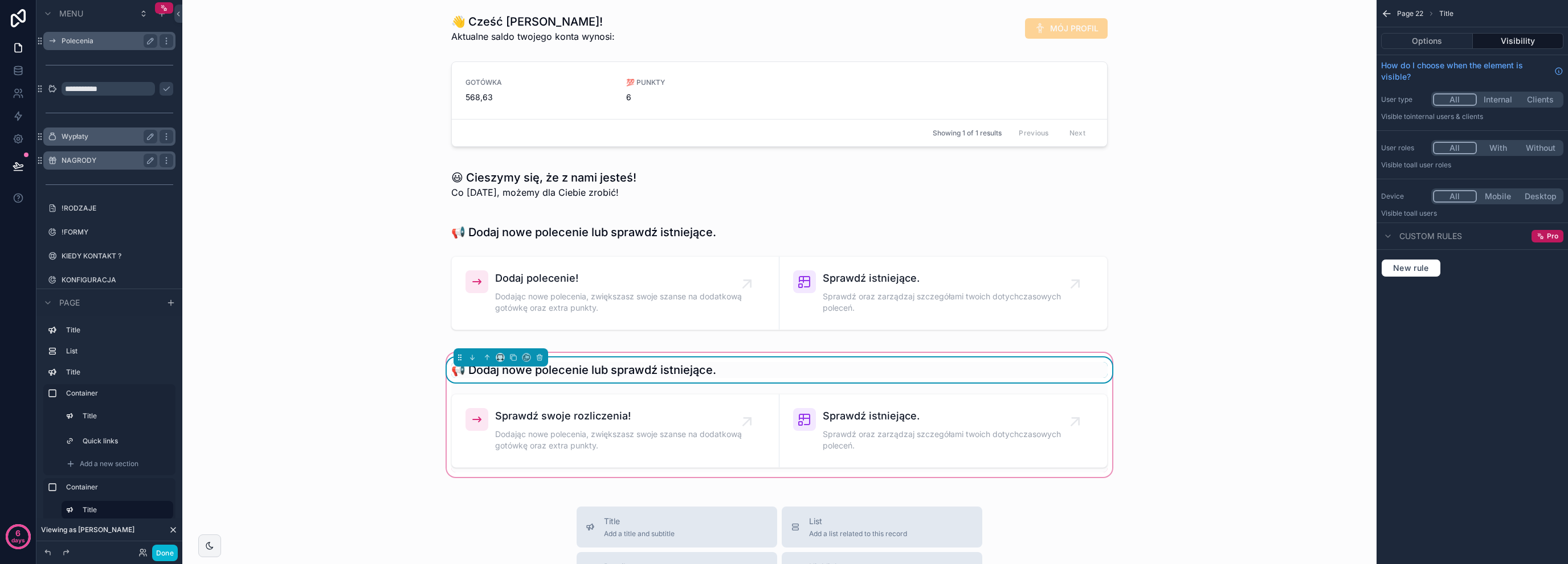
click at [589, 362] on h1 "📢 Dodaj nowe polecenie lub sprawdź istniejące." at bounding box center [584, 370] width 265 height 16
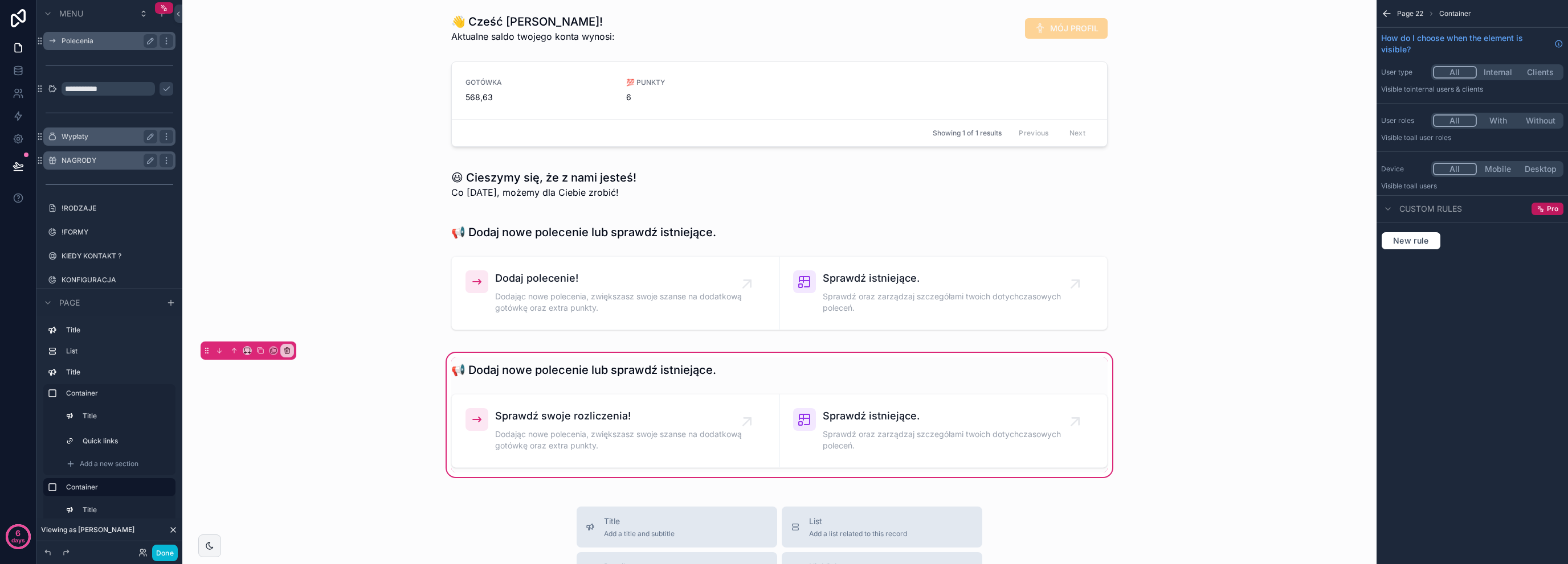
click at [1225, 370] on div "📢 Dodaj nowe polecenie lub sprawdź istniejące. Sprawdź swoje rozliczenia! Dodaj…" at bounding box center [779, 415] width 1176 height 128
click at [402, 223] on div "scrollable content" at bounding box center [779, 277] width 1176 height 128
click at [584, 172] on div "scrollable content" at bounding box center [779, 184] width 1176 height 39
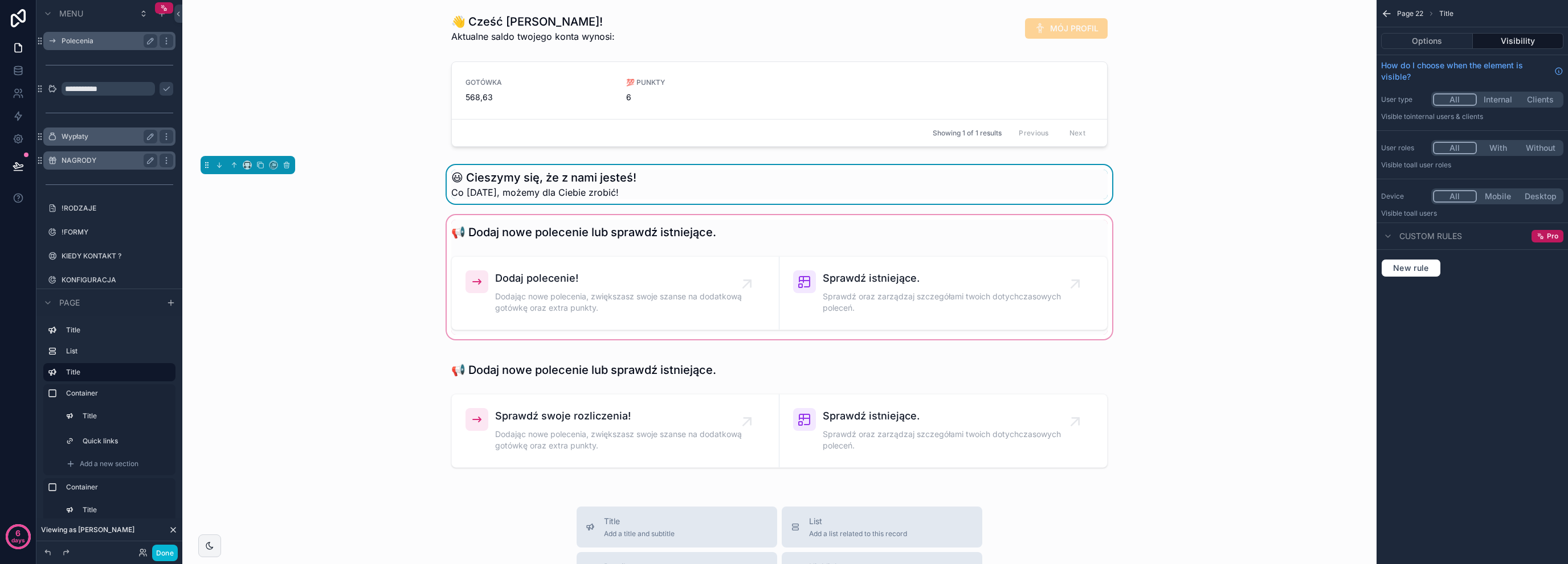
click at [435, 216] on div "scrollable content" at bounding box center [779, 277] width 1176 height 128
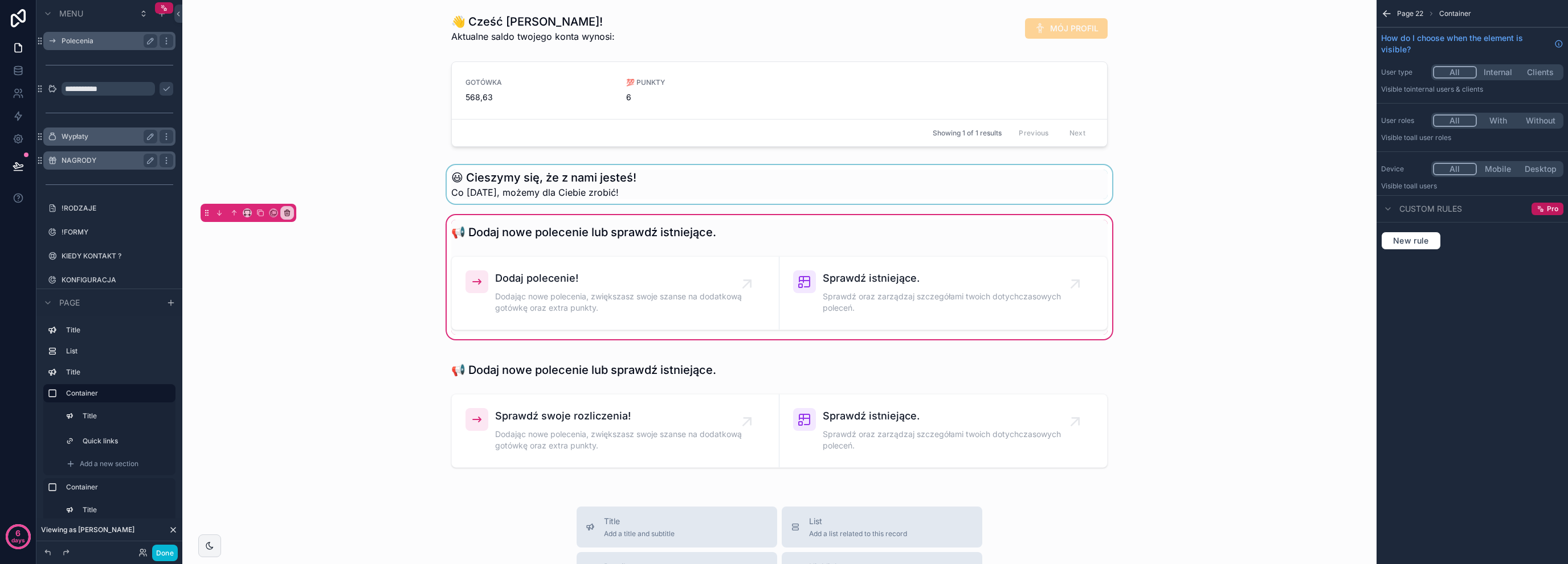
click at [408, 312] on div "📢 Dodaj nowe polecenie lub sprawdź istniejące. Dodaj polecenie! Dodając nowe po…" at bounding box center [779, 277] width 1176 height 128
click at [595, 156] on div "👋 Cześć Mariola! Aktualne saldo twojego konta wynosi: MÓJ PROFIL GOTÓWKA 568,63…" at bounding box center [780, 502] width 1194 height 1003
click at [368, 245] on div "📢 Dodaj nowe polecenie lub sprawdź istniejące. Dodaj polecenie! Dodając nowe po…" at bounding box center [779, 277] width 1176 height 128
click at [501, 215] on div "📢 Dodaj nowe polecenie lub sprawdź istniejące. Dodaj polecenie! Dodając nowe po…" at bounding box center [779, 277] width 1176 height 128
click at [1382, 13] on icon "scrollable content" at bounding box center [1387, 13] width 12 height 12
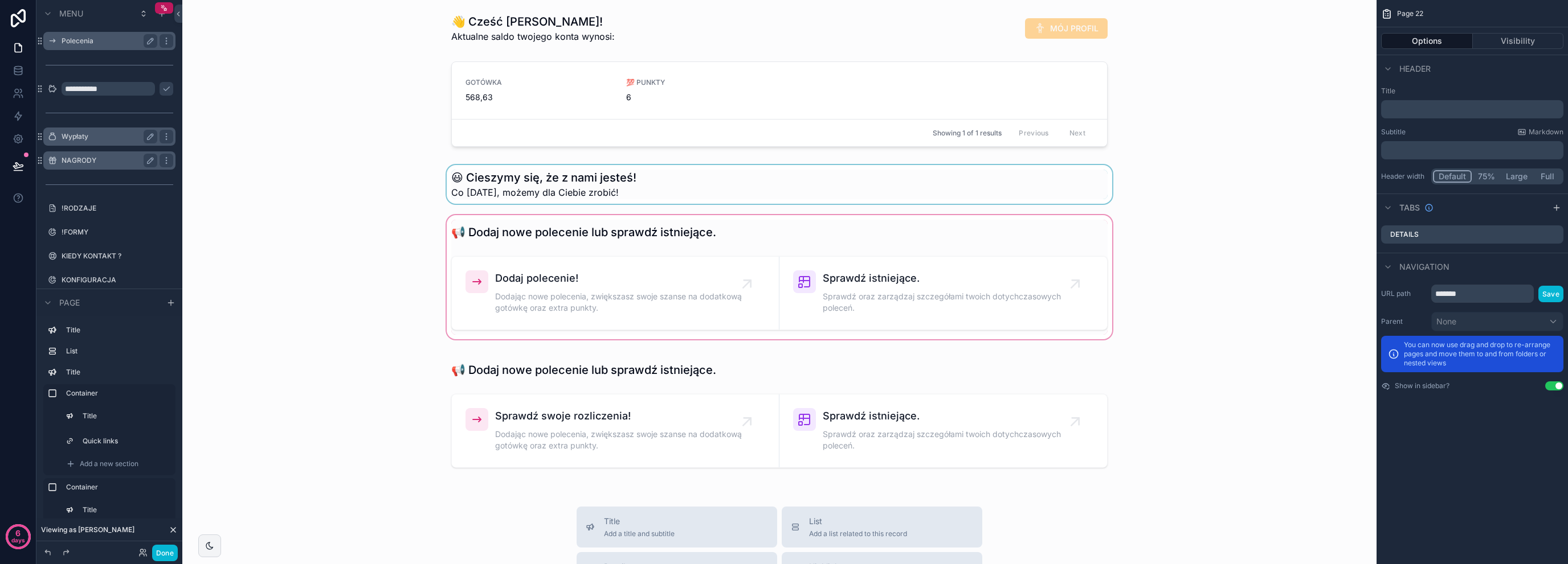
click at [895, 236] on div "scrollable content" at bounding box center [779, 277] width 1176 height 128
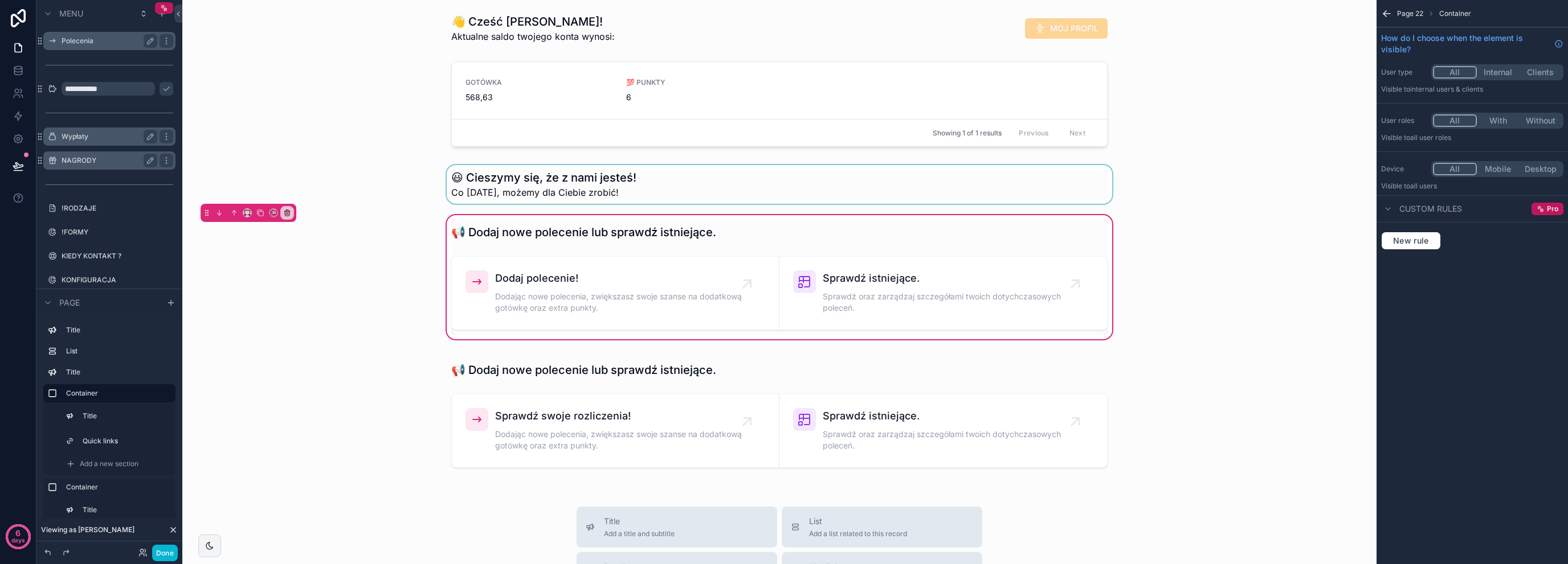
click at [1315, 255] on div "📢 Dodaj nowe polecenie lub sprawdź istniejące. Dodaj polecenie! Dodając nowe po…" at bounding box center [779, 277] width 1176 height 128
click at [766, 220] on div "scrollable content" at bounding box center [779, 232] width 670 height 25
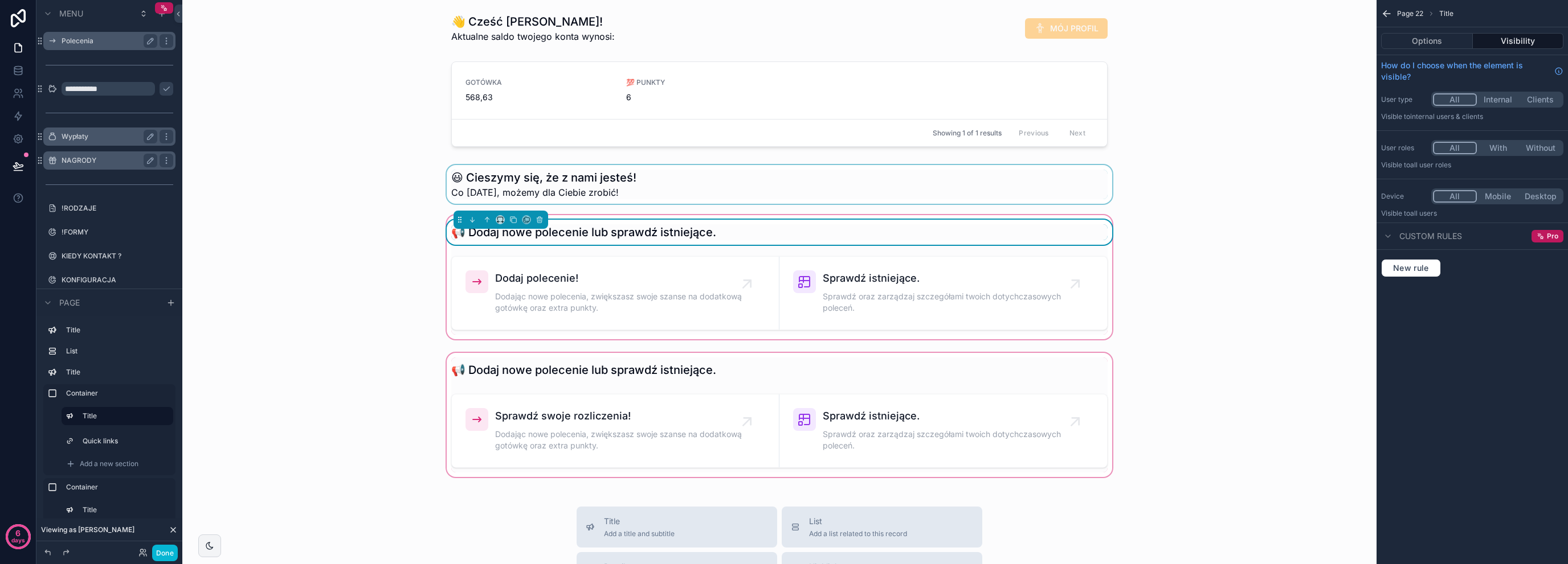
click at [685, 378] on div "scrollable content" at bounding box center [779, 415] width 1176 height 128
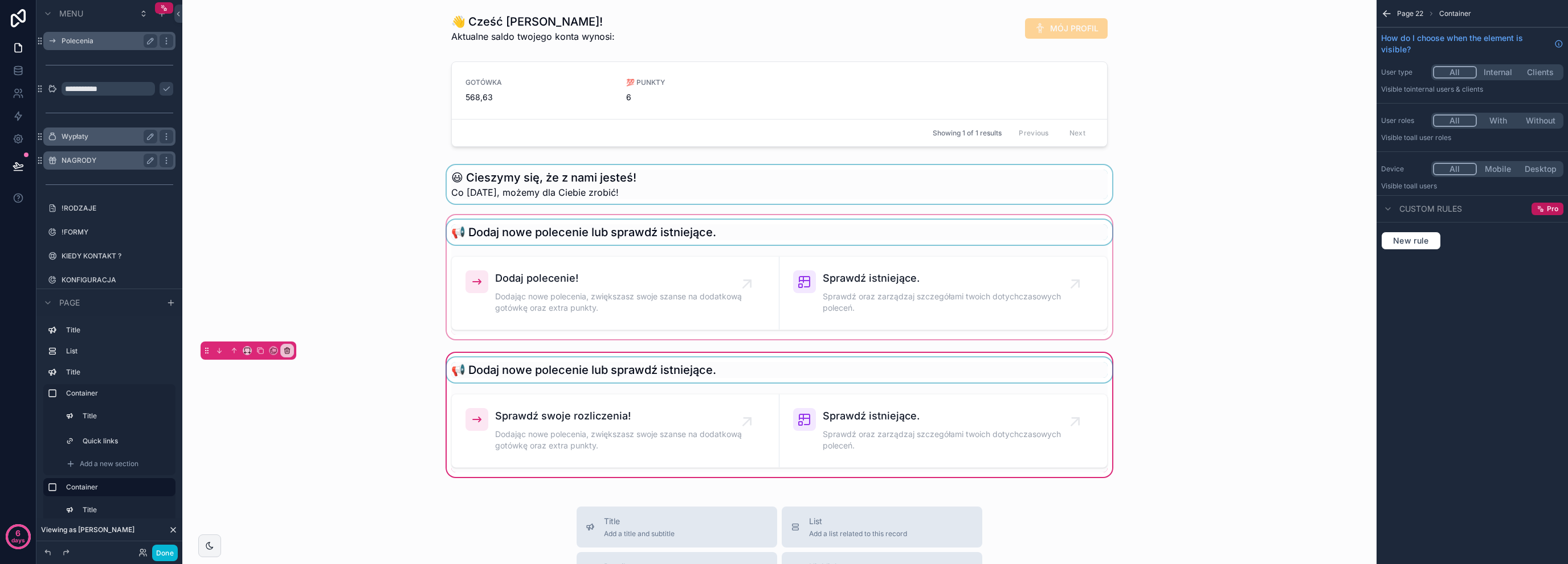
click at [484, 367] on div "scrollable content" at bounding box center [779, 370] width 670 height 25
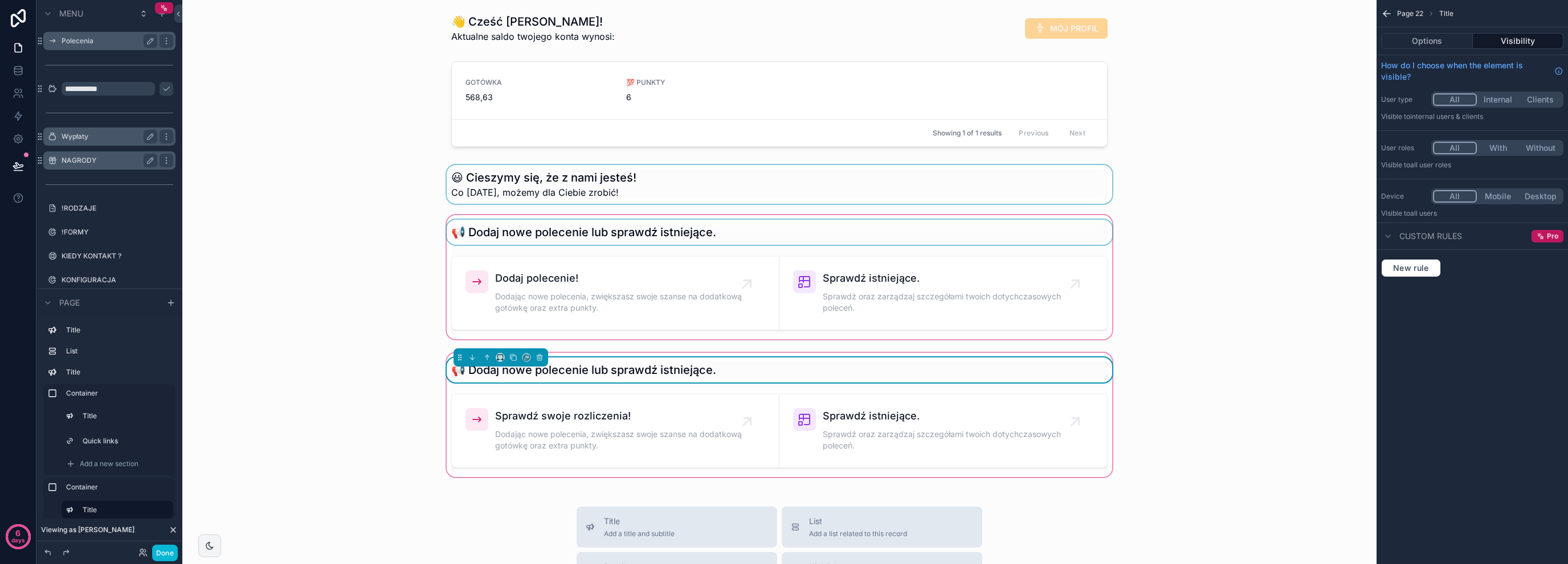
click at [484, 367] on h1 "📢 Dodaj nowe polecenie lub sprawdź istniejące." at bounding box center [584, 370] width 265 height 16
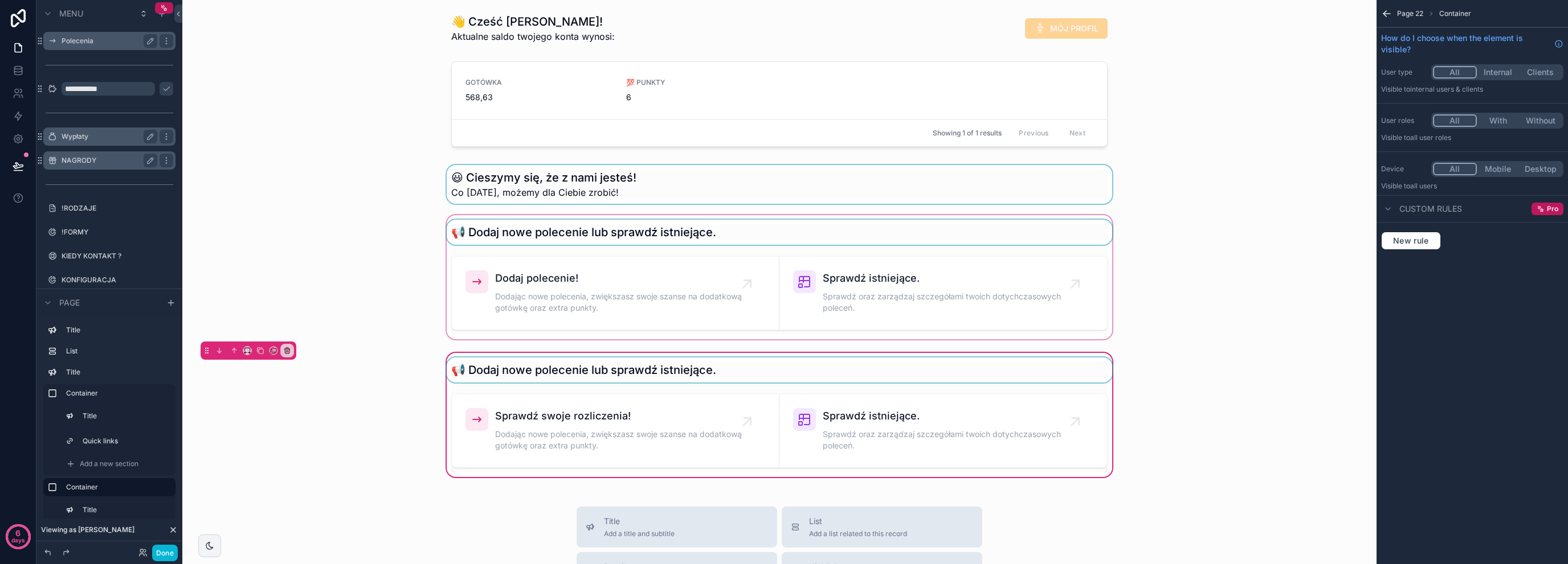
click at [635, 371] on div "scrollable content" at bounding box center [779, 370] width 670 height 25
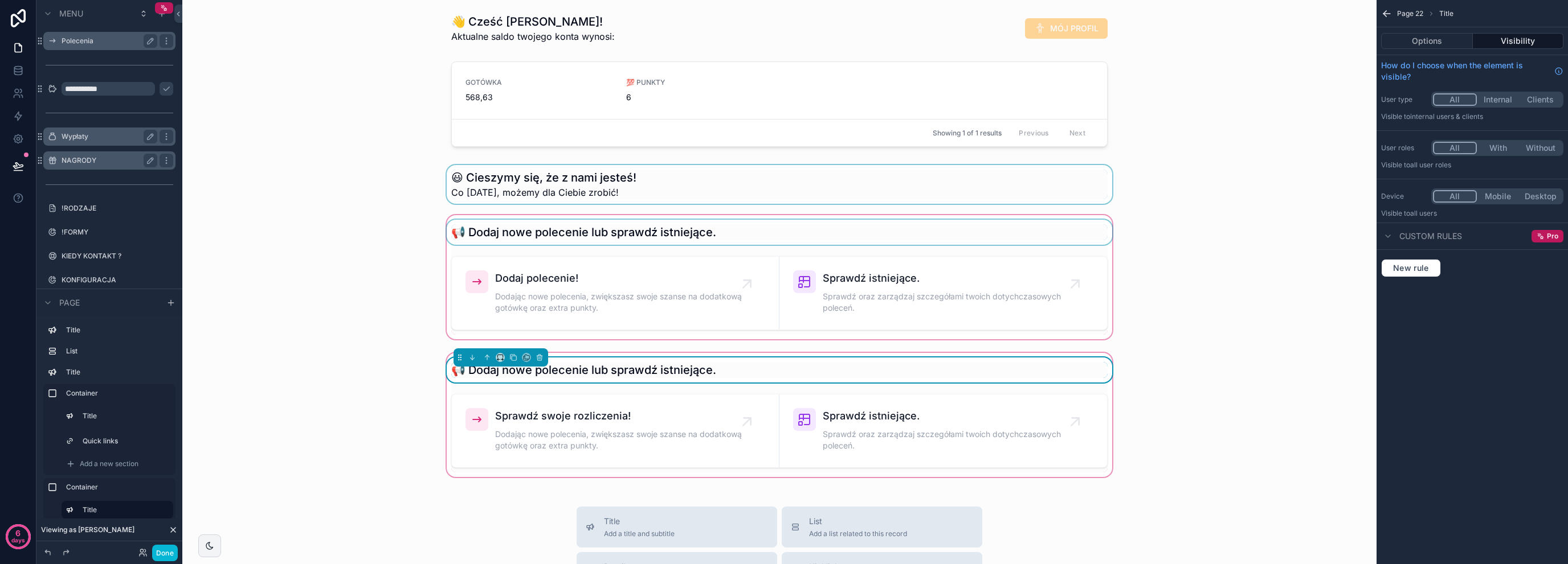
click at [1446, 52] on div "Options Visibility" at bounding box center [1472, 41] width 192 height 28
click at [1442, 48] on button "Options" at bounding box center [1427, 40] width 92 height 16
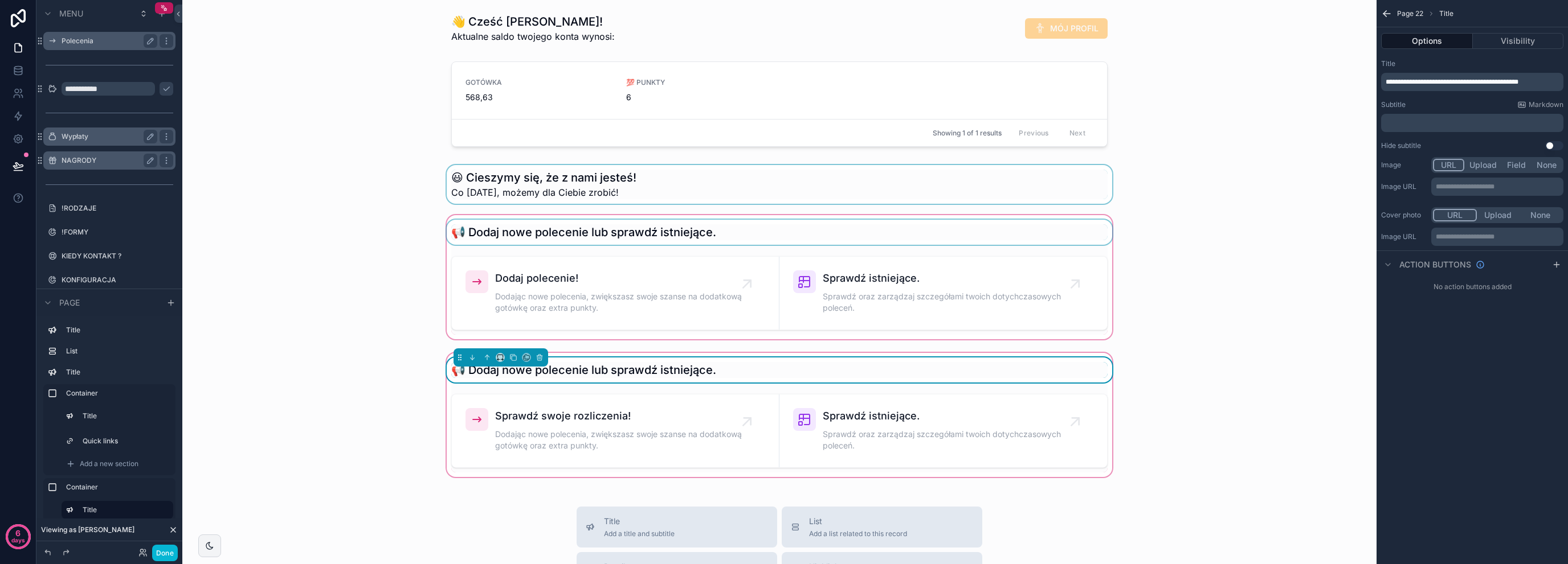
click at [1391, 82] on span "**********" at bounding box center [1452, 82] width 133 height 7
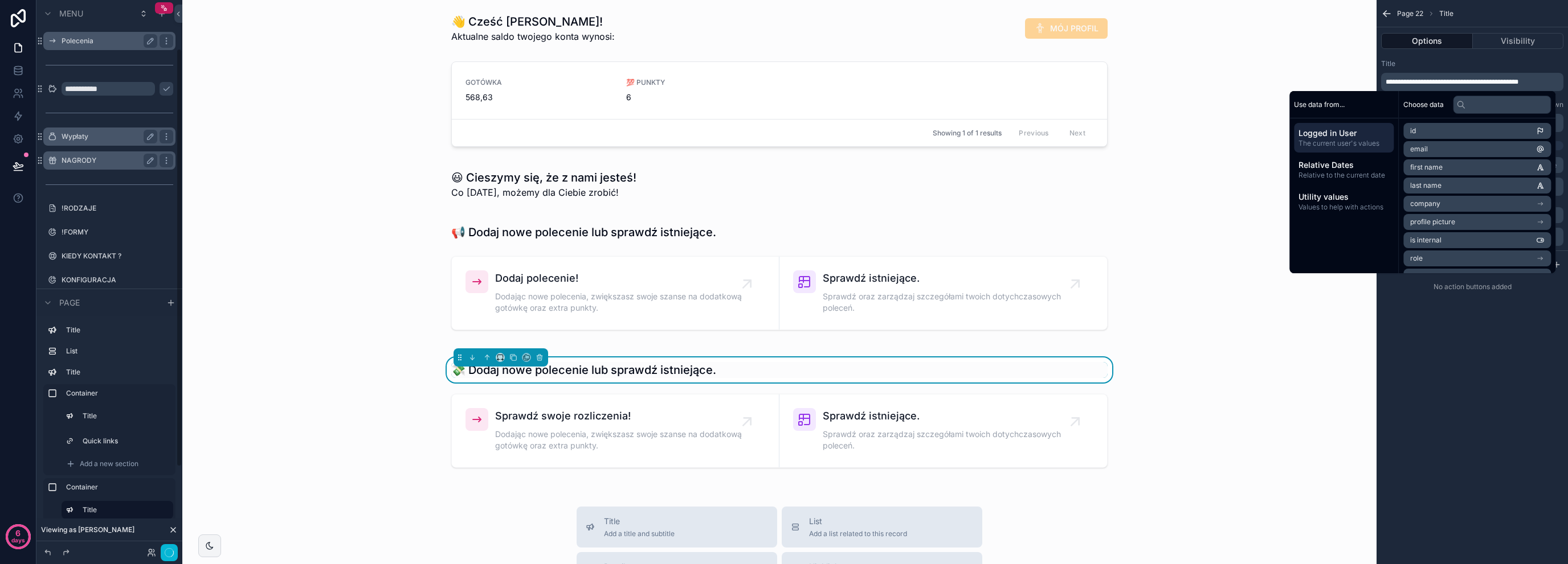
scroll to position [64, 0]
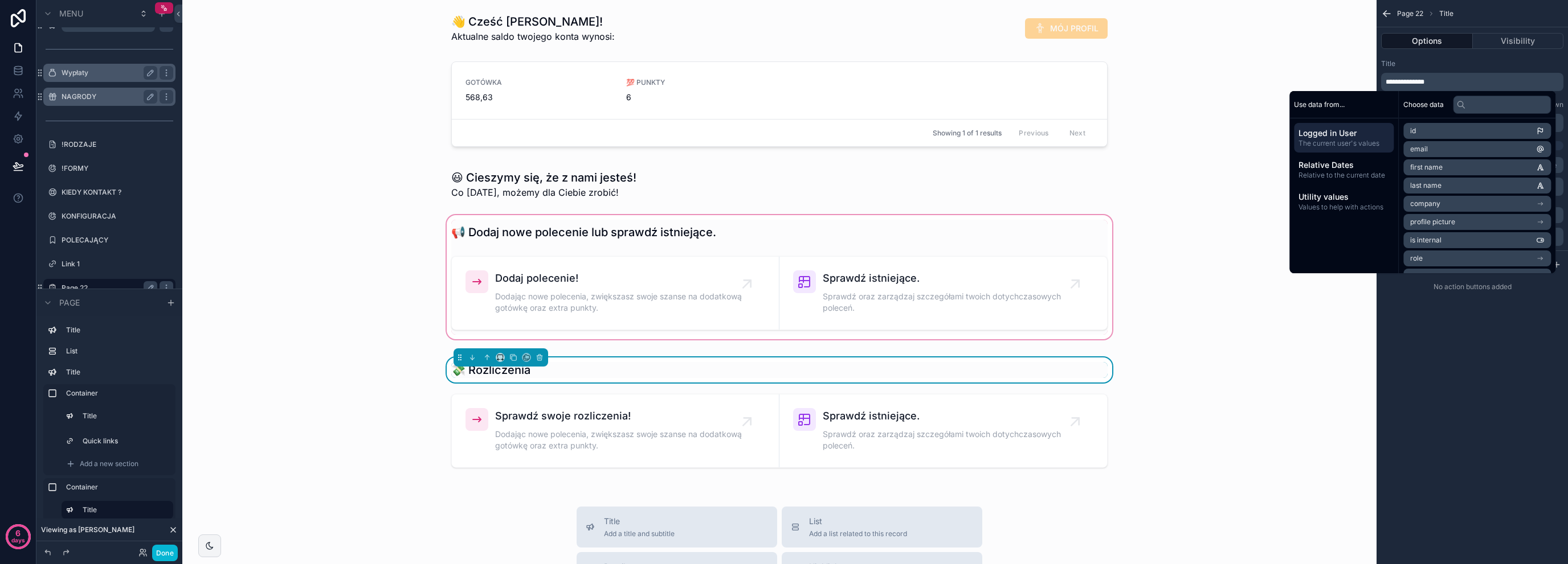
click at [579, 238] on div "scrollable content" at bounding box center [779, 277] width 1176 height 128
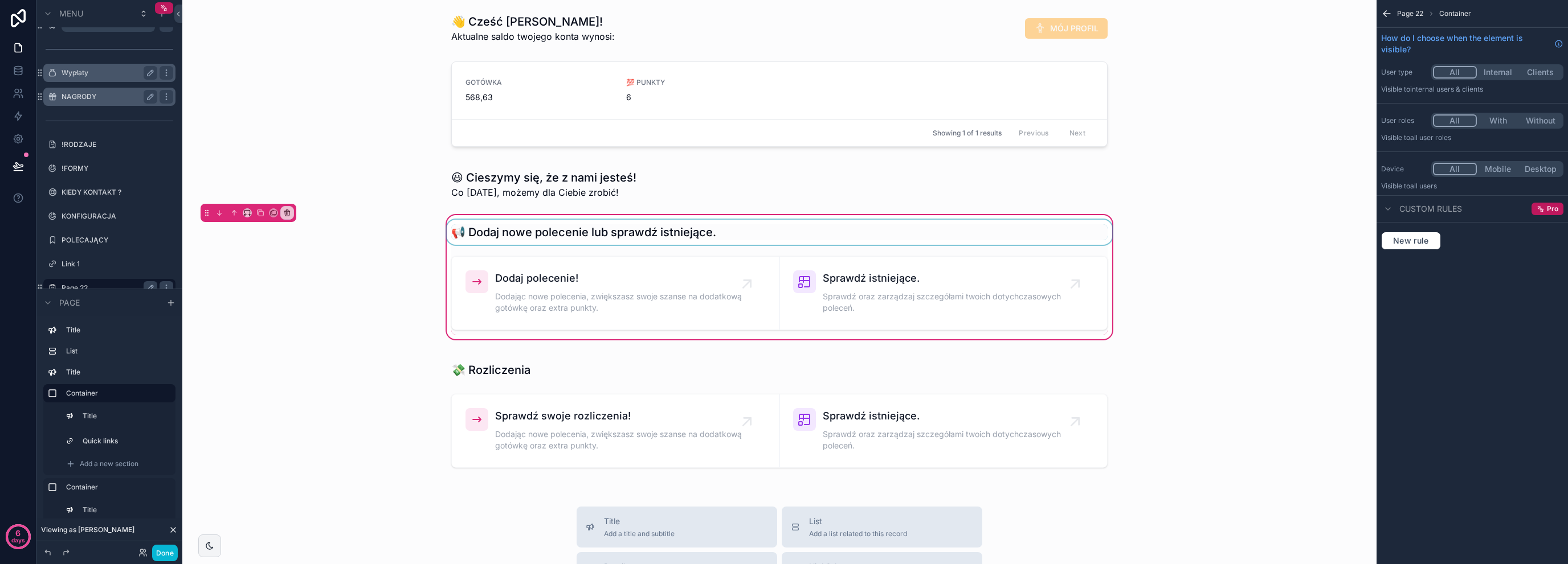
click at [604, 228] on div "scrollable content" at bounding box center [779, 232] width 670 height 25
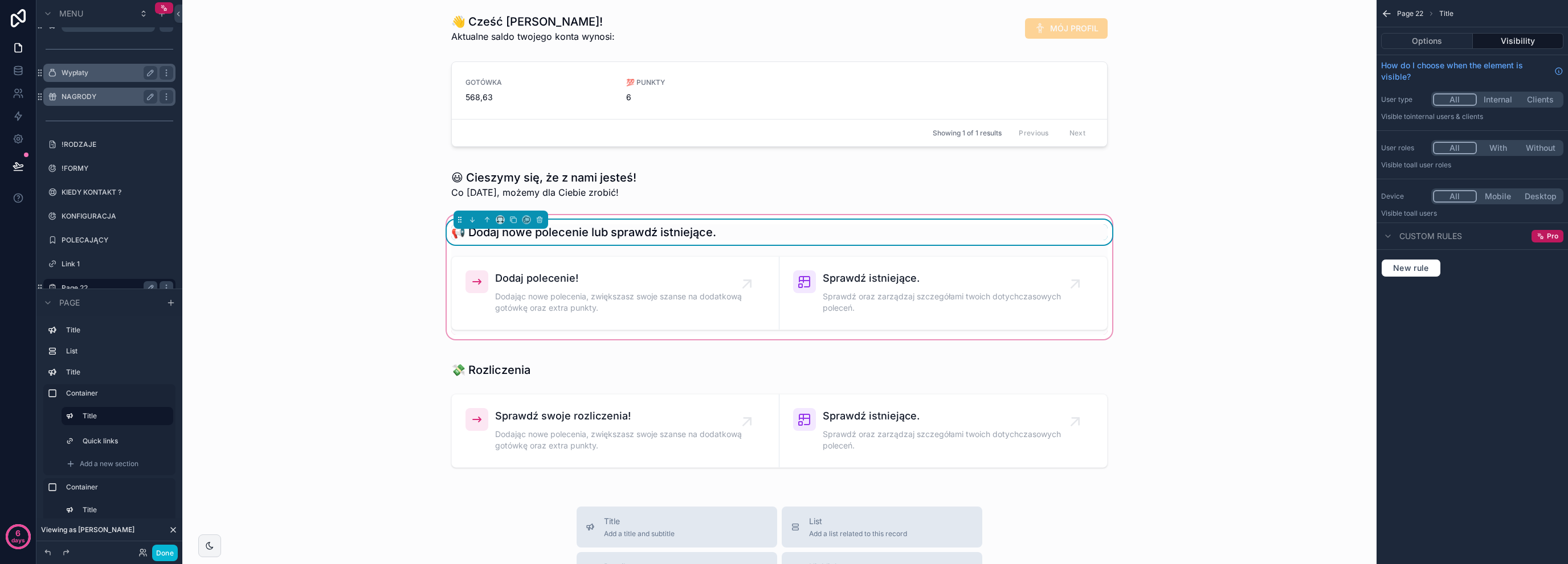
click at [1433, 31] on div "Options Visibility" at bounding box center [1472, 41] width 192 height 28
click at [1427, 45] on button "Options" at bounding box center [1427, 40] width 92 height 16
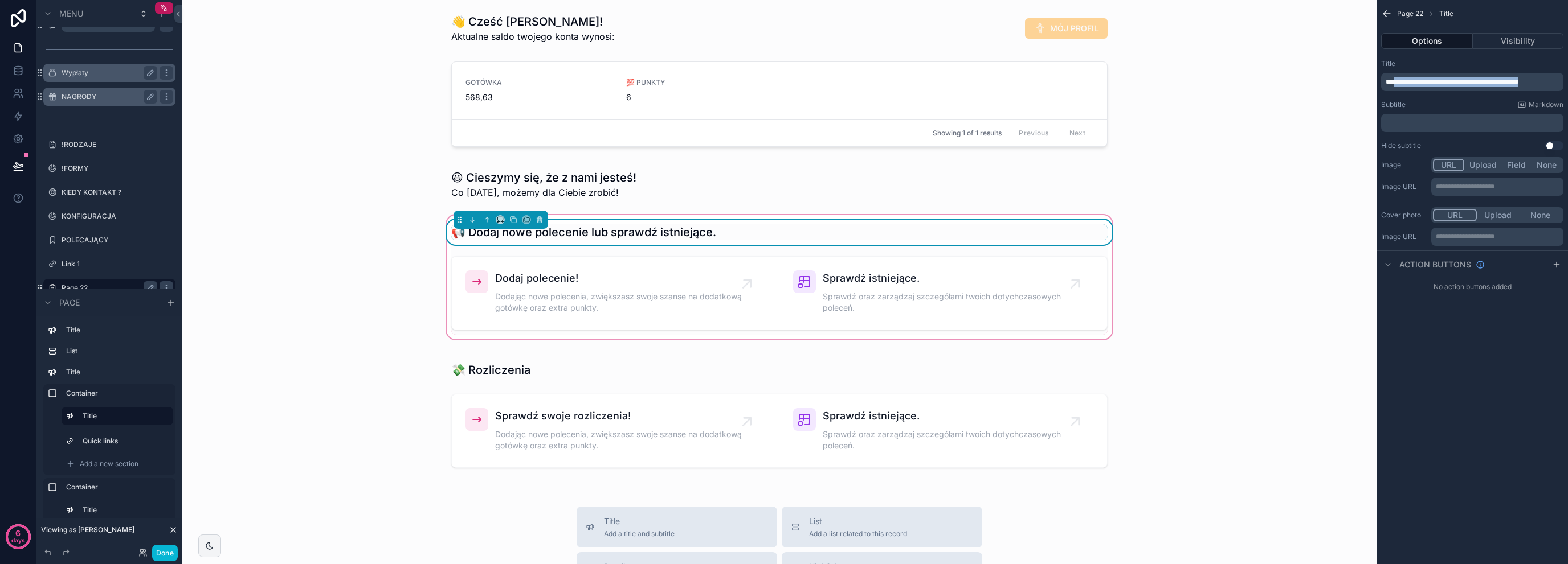
drag, startPoint x: 1400, startPoint y: 84, endPoint x: 1567, endPoint y: 87, distance: 167.0
click at [1567, 87] on div "**********" at bounding box center [1472, 105] width 192 height 100
click at [631, 367] on div "scrollable content" at bounding box center [779, 415] width 1176 height 128
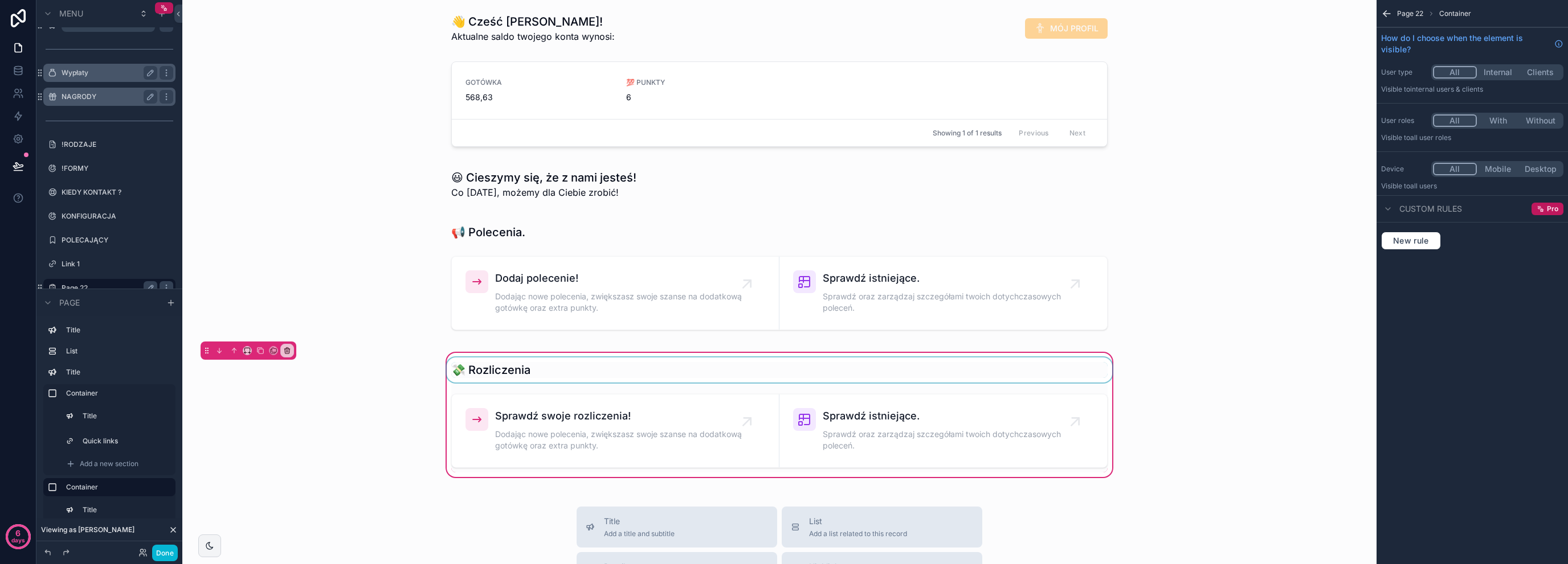
click at [620, 373] on div "scrollable content" at bounding box center [779, 370] width 670 height 25
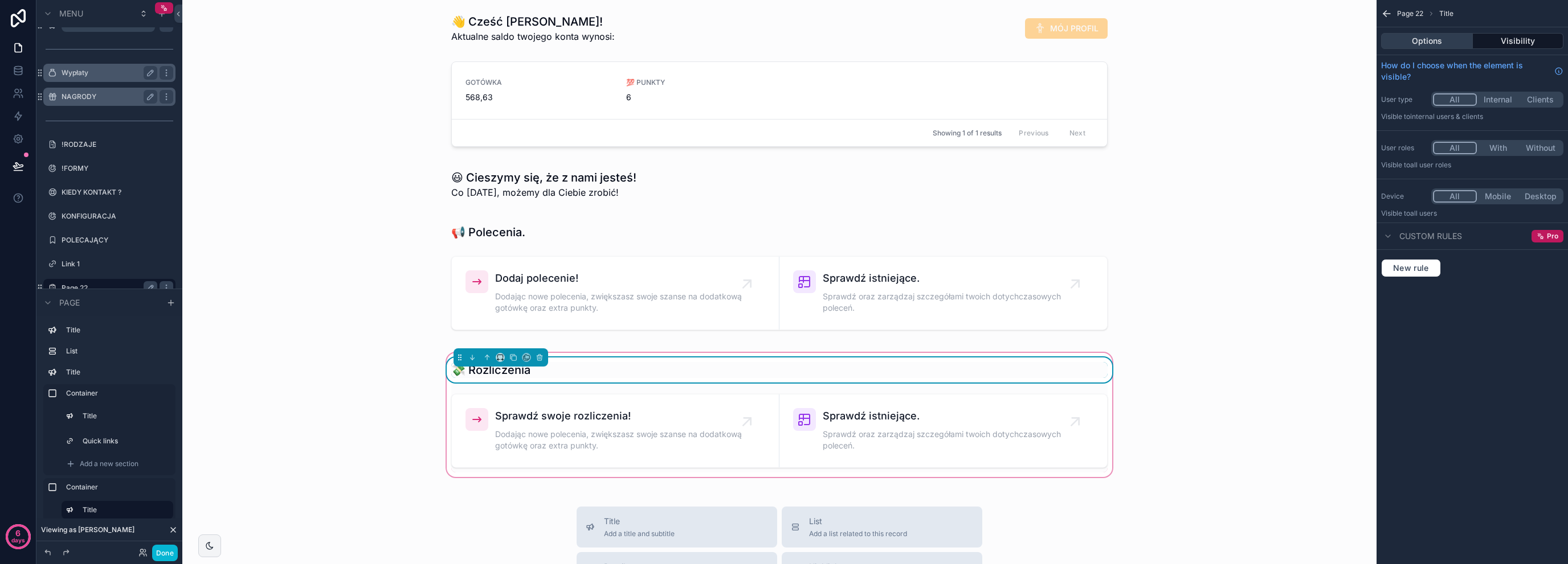
click at [1423, 48] on button "Options" at bounding box center [1427, 40] width 92 height 16
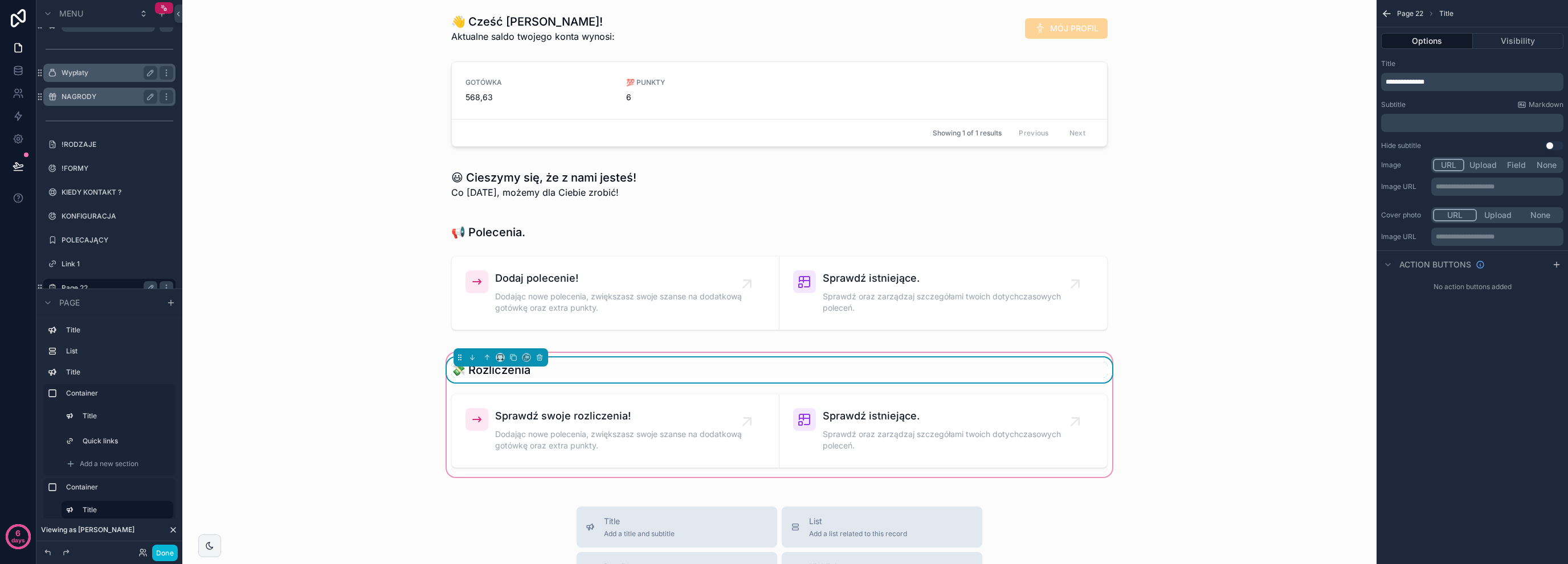
click at [1450, 84] on p "**********" at bounding box center [1473, 82] width 176 height 9
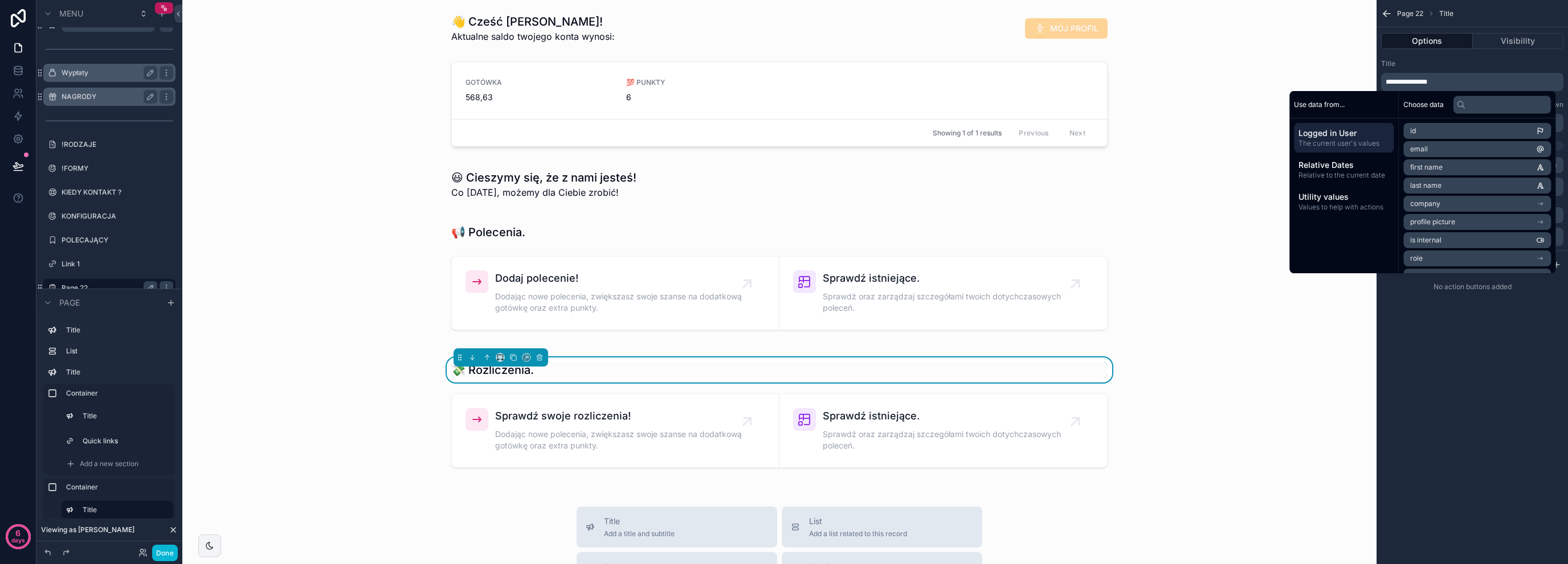
click at [376, 361] on div "💸 Rozliczenia. Sprawdź swoje rozliczenia! Dodając nowe polecenia, zwiększasz sw…" at bounding box center [779, 415] width 1176 height 128
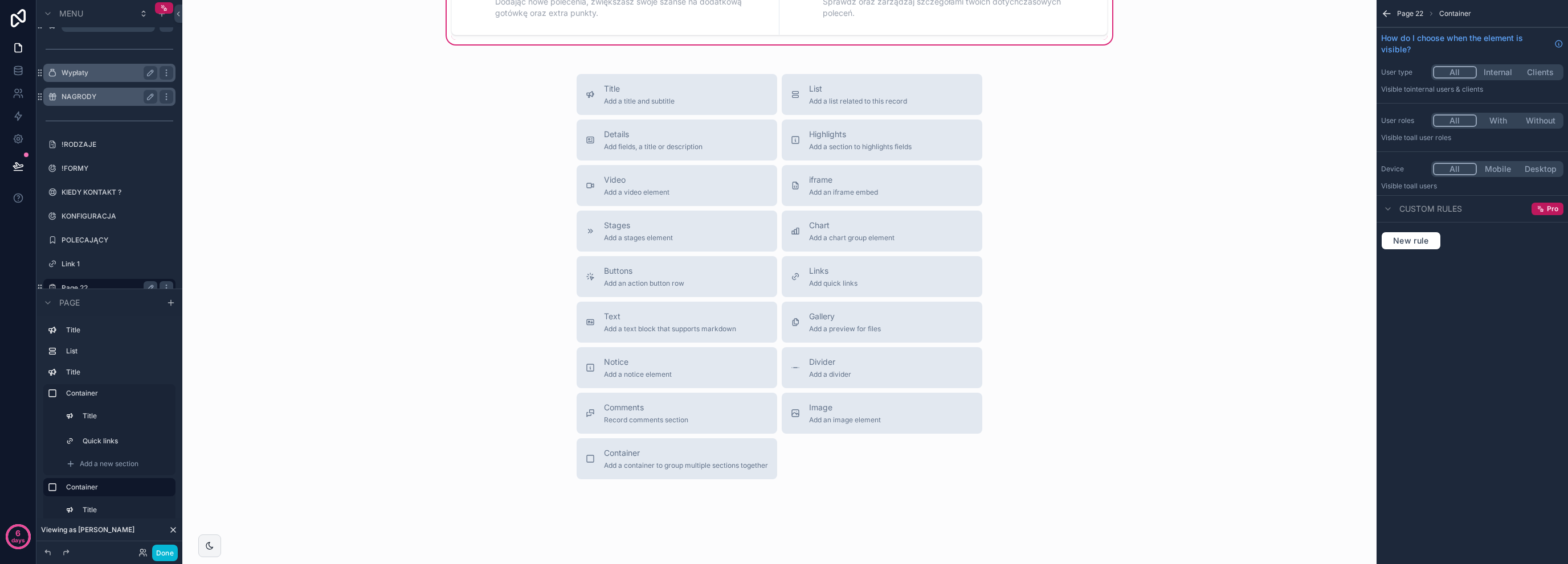
scroll to position [455, 0]
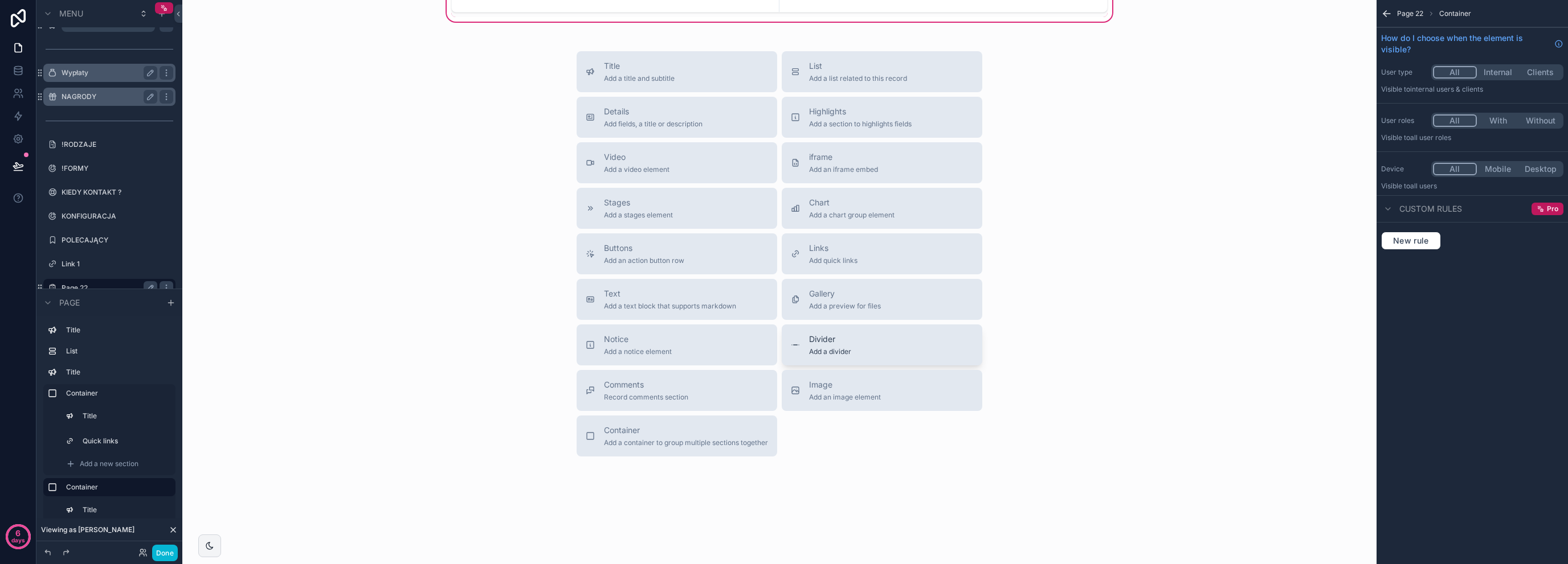
click at [834, 355] on button "Divider Add a divider" at bounding box center [882, 345] width 201 height 41
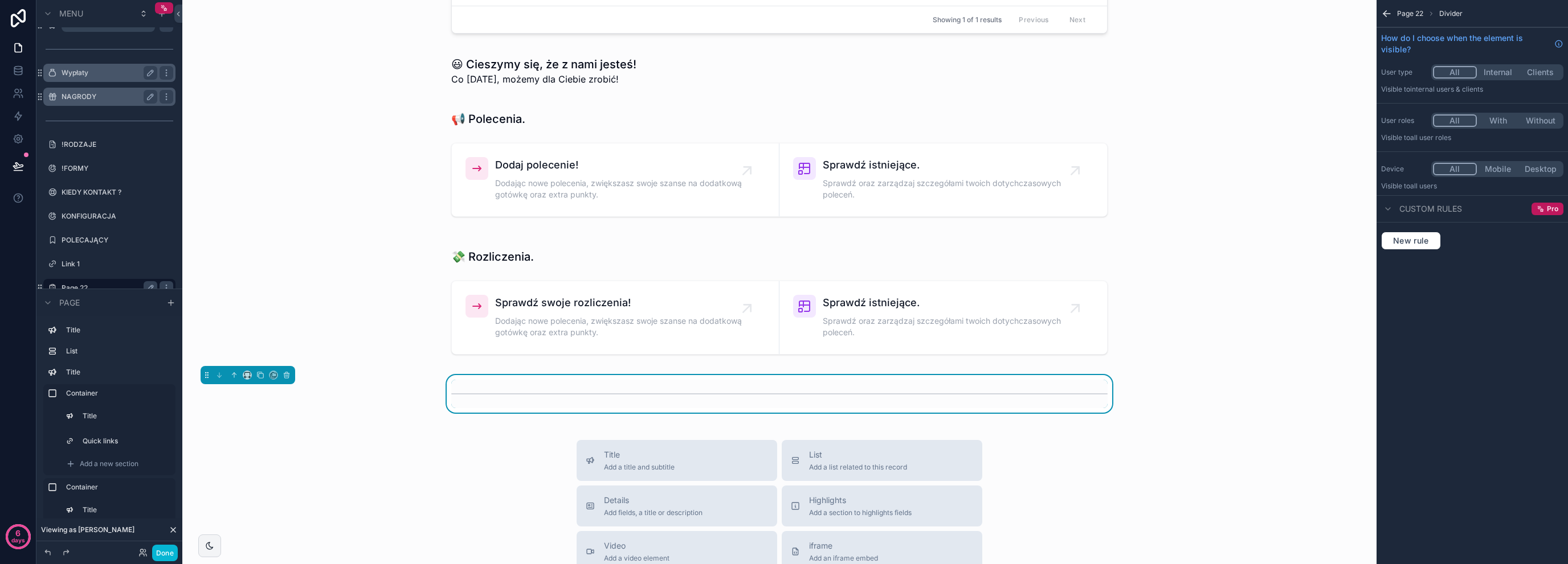
scroll to position [109, 0]
click at [230, 378] on button "scrollable content" at bounding box center [234, 379] width 12 height 12
click at [233, 378] on icon "scrollable content" at bounding box center [234, 379] width 8 height 8
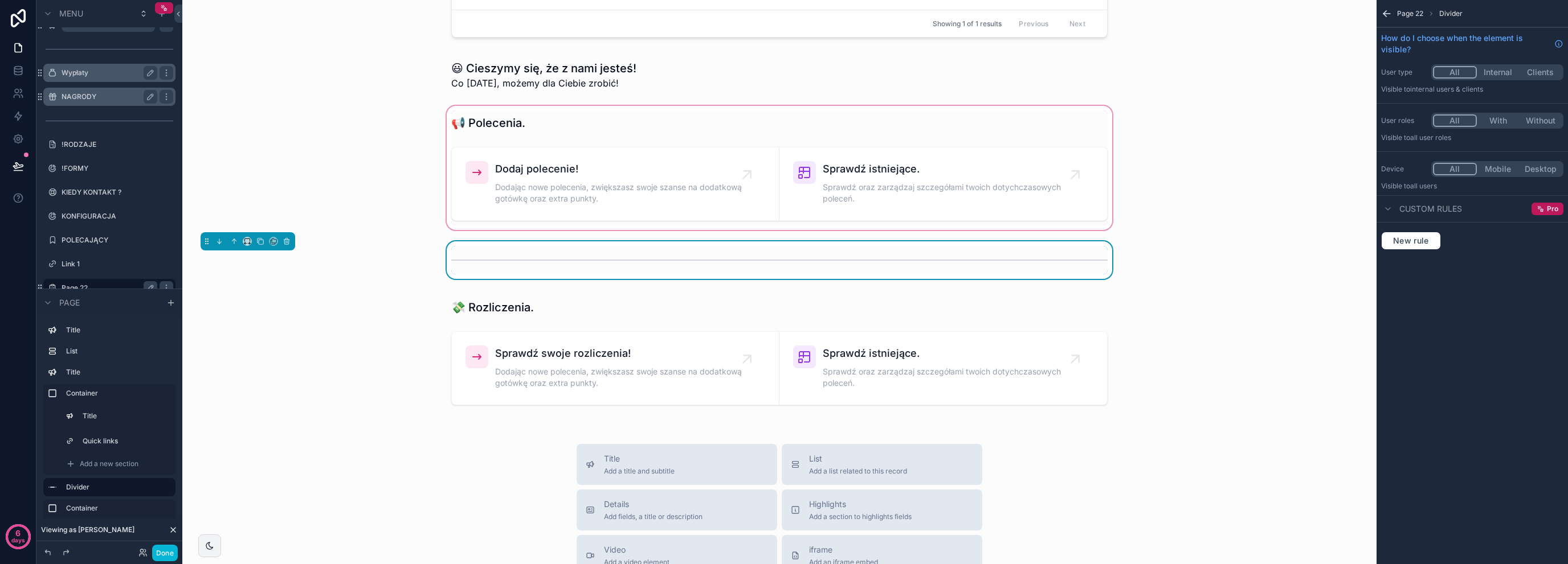
click at [428, 229] on div "scrollable content" at bounding box center [779, 168] width 1176 height 128
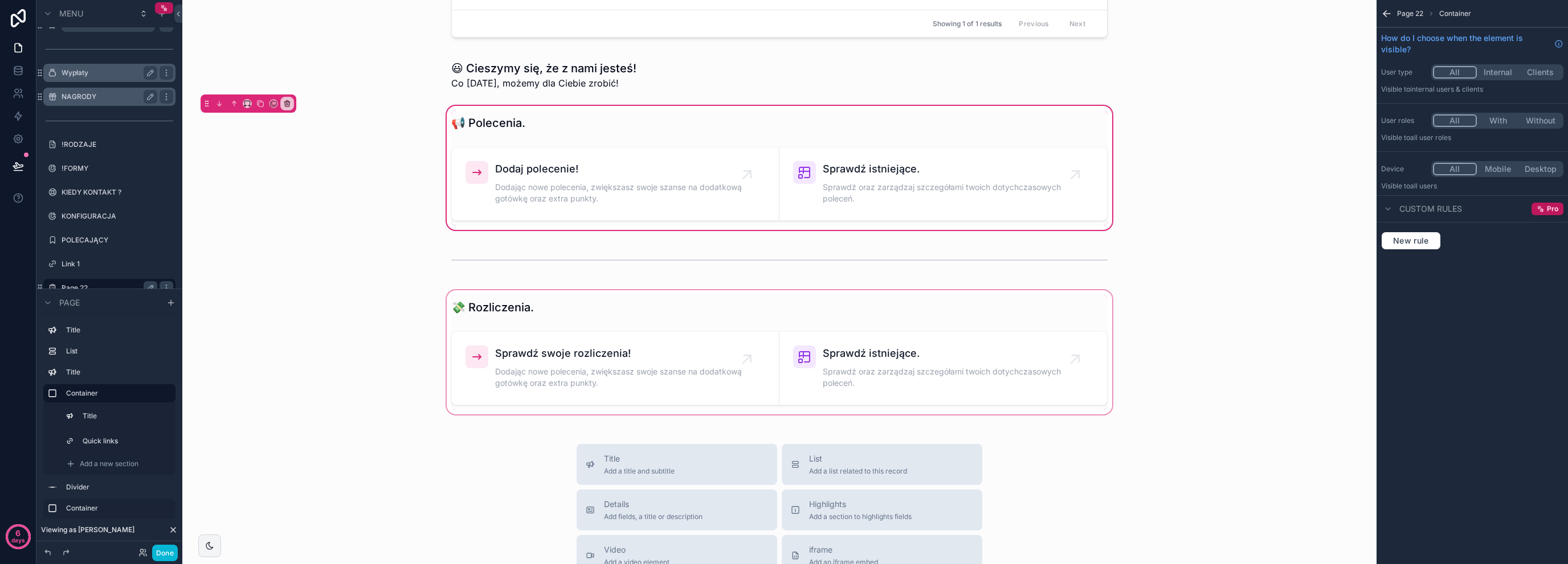
click at [419, 308] on div "scrollable content" at bounding box center [779, 352] width 1176 height 128
click at [659, 371] on div "scrollable content" at bounding box center [779, 352] width 1176 height 128
click at [875, 381] on div "scrollable content" at bounding box center [779, 352] width 1176 height 128
click at [1391, 15] on icon "scrollable content" at bounding box center [1387, 13] width 12 height 12
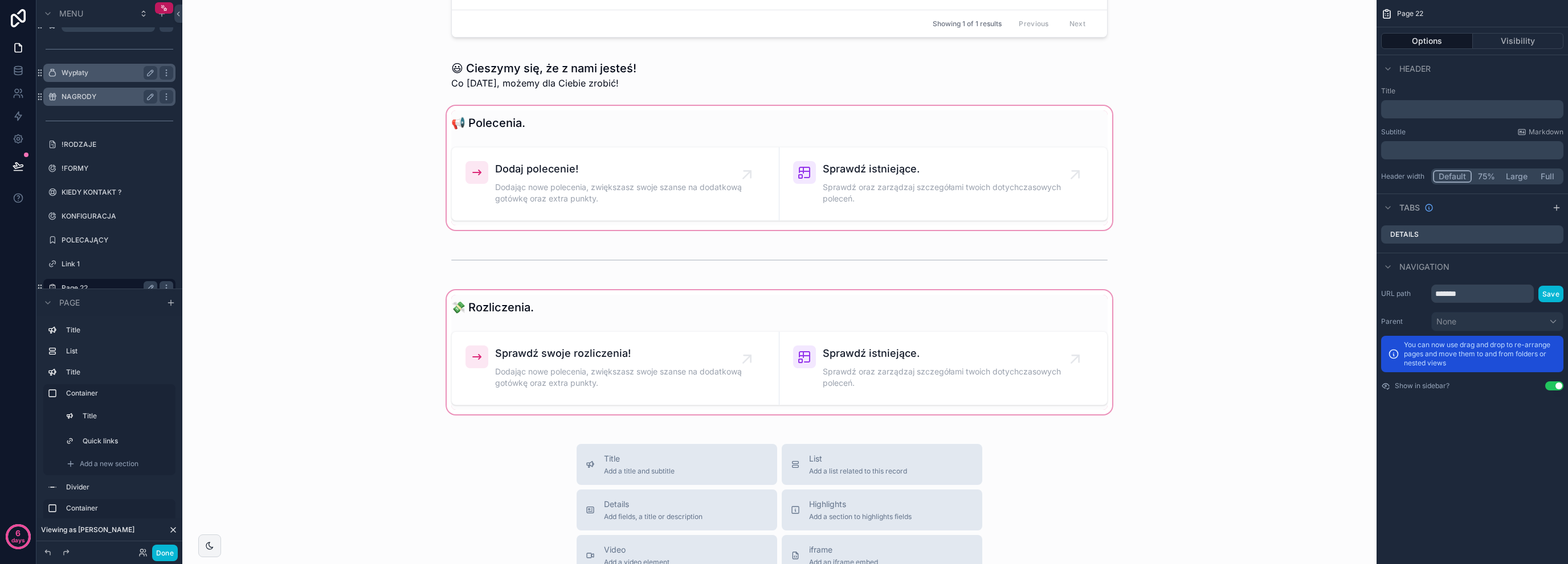
click at [785, 376] on div "scrollable content" at bounding box center [779, 352] width 1176 height 128
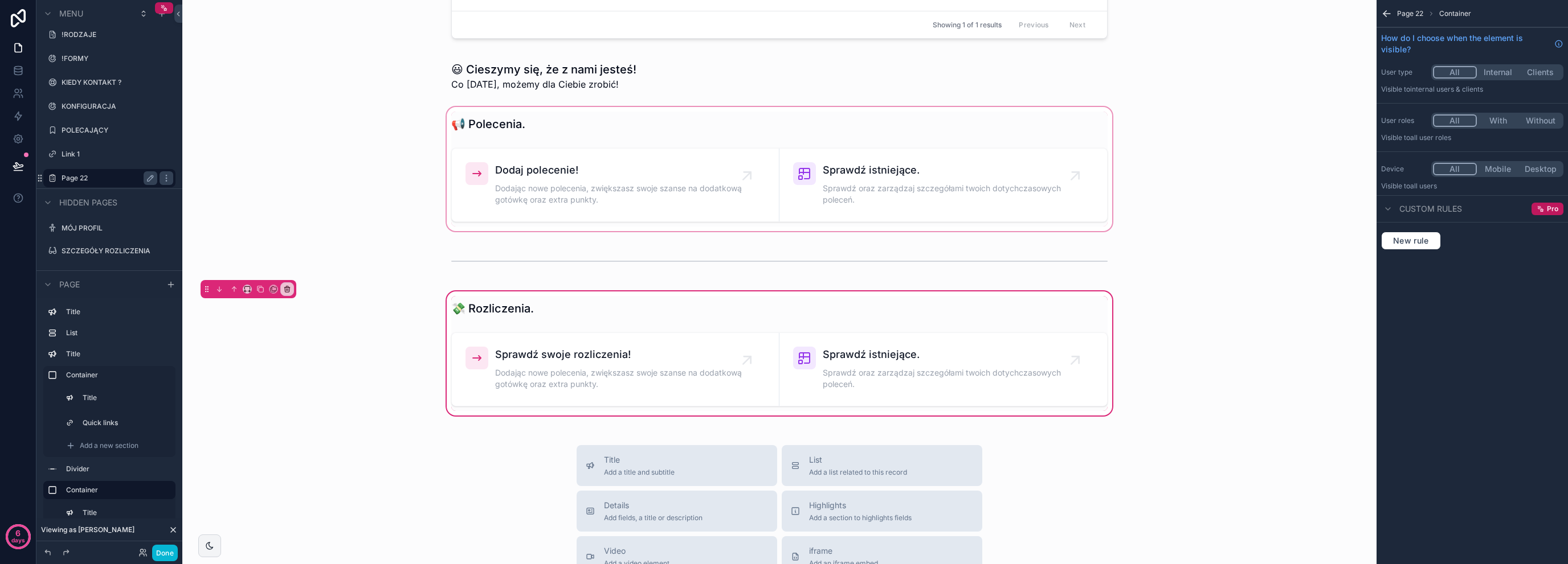
scroll to position [189, 0]
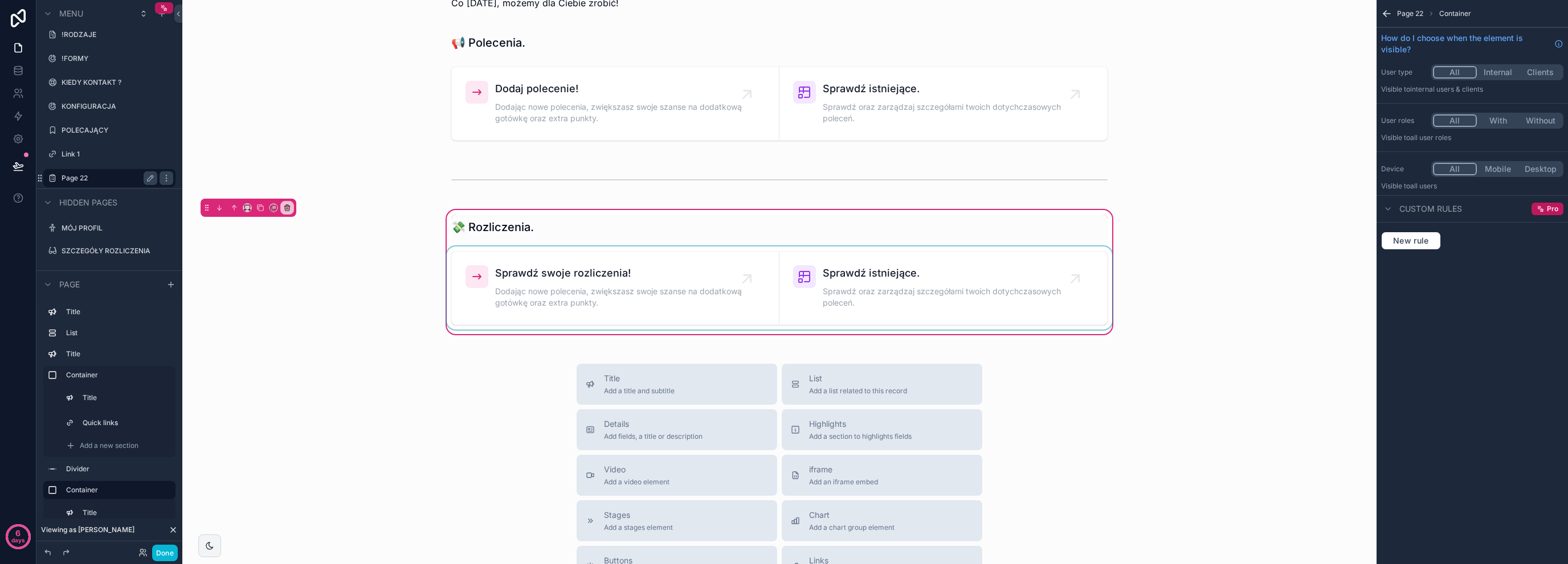
click at [1067, 309] on div "scrollable content" at bounding box center [779, 288] width 670 height 83
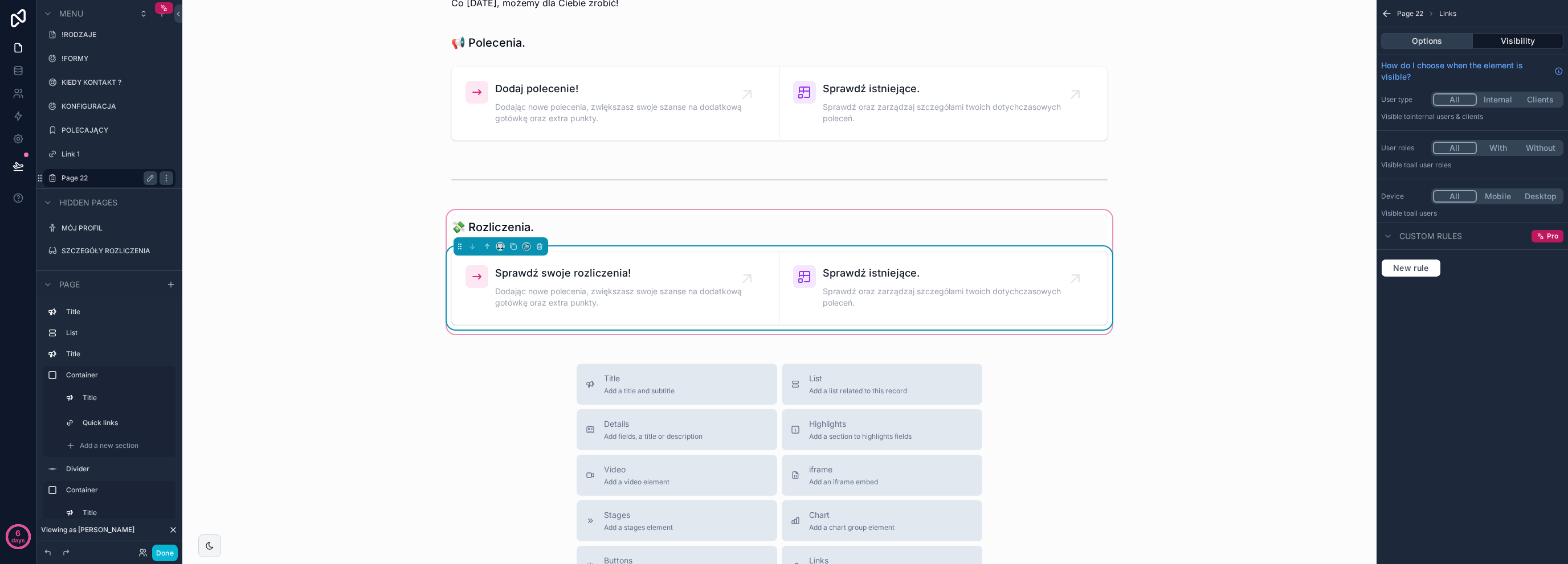
click at [1419, 44] on button "Options" at bounding box center [1427, 40] width 92 height 16
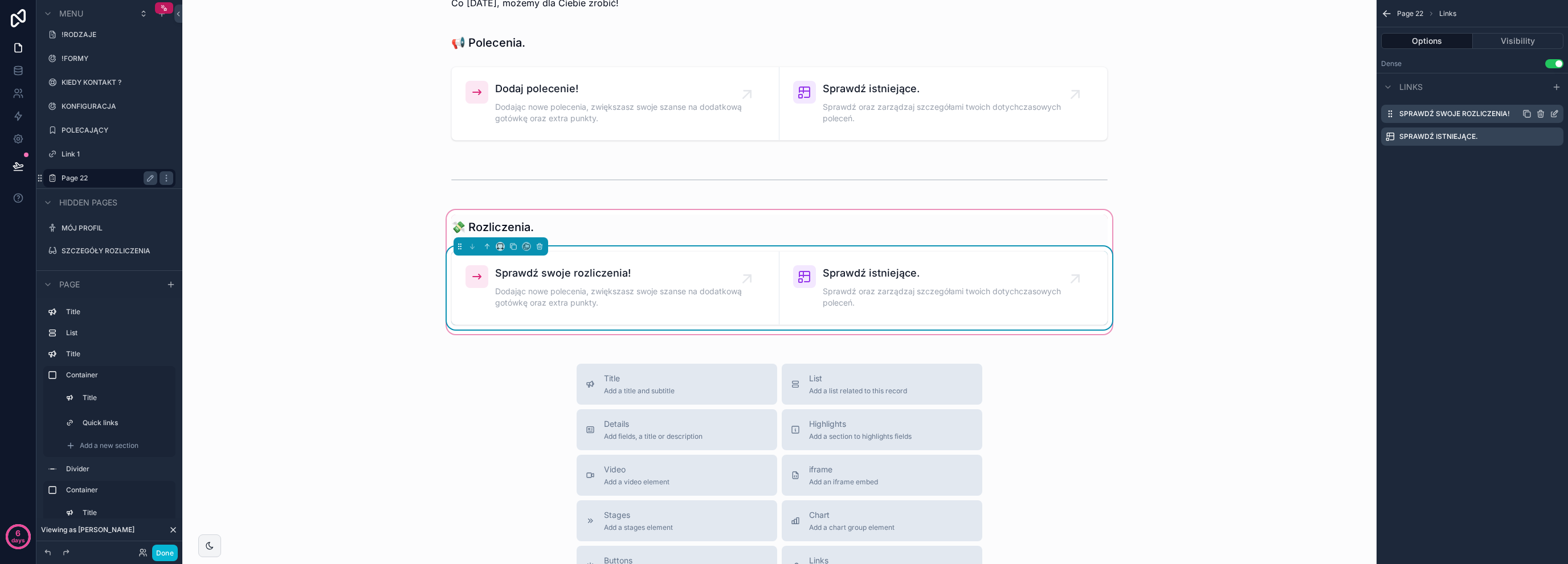
click at [1540, 114] on icon "scrollable content" at bounding box center [1540, 114] width 0 height 3
click at [1538, 95] on icon at bounding box center [1536, 96] width 5 height 5
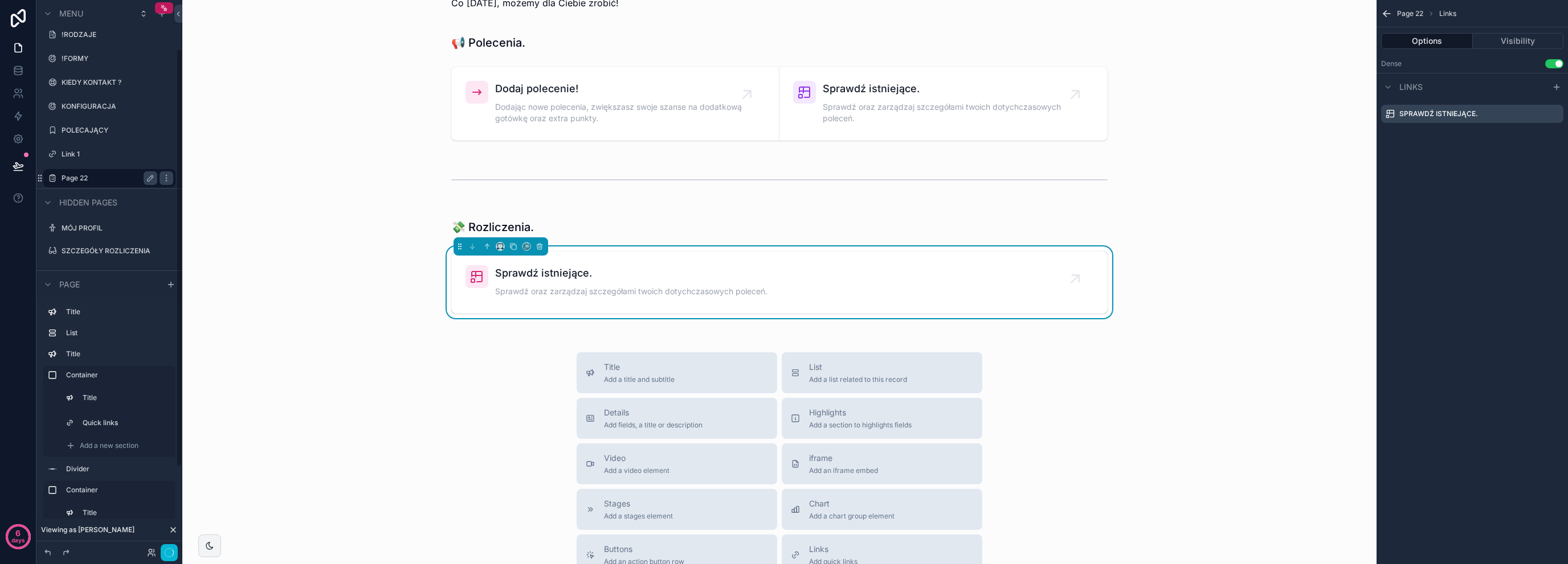
scroll to position [64, 0]
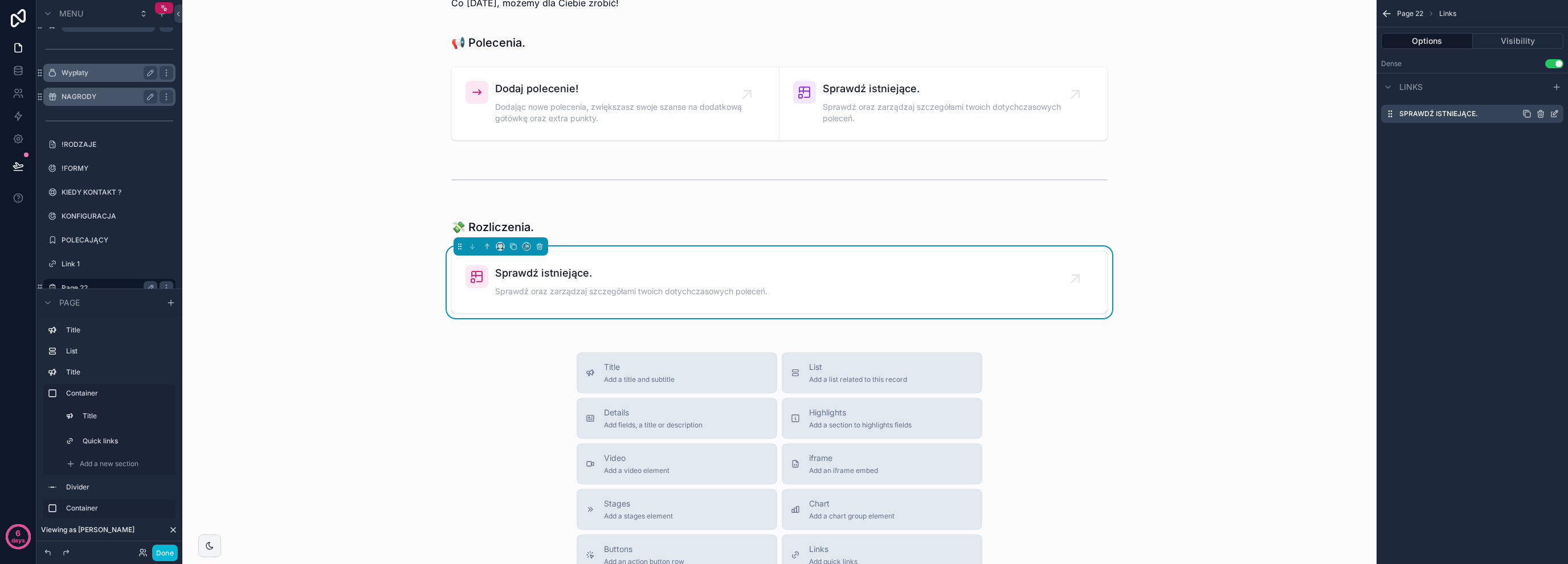
click at [1554, 116] on icon "scrollable content" at bounding box center [1554, 114] width 9 height 9
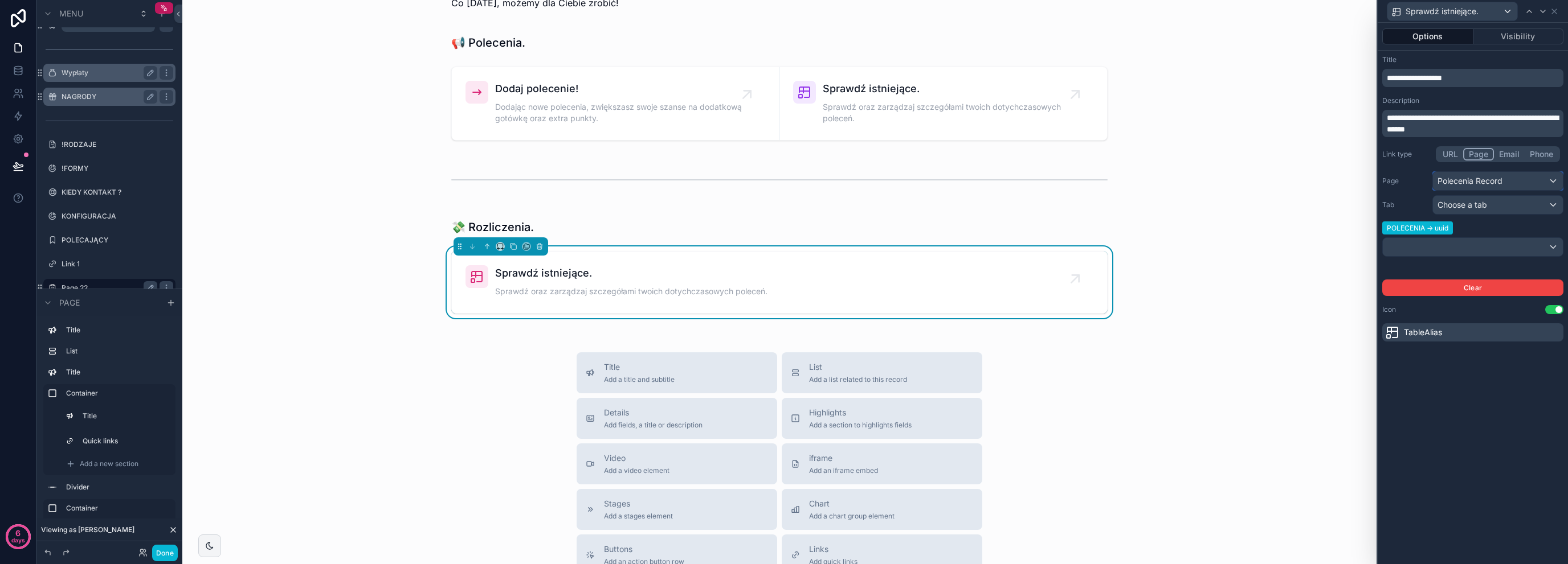
click at [1481, 182] on div "Polecenia Record" at bounding box center [1498, 181] width 130 height 18
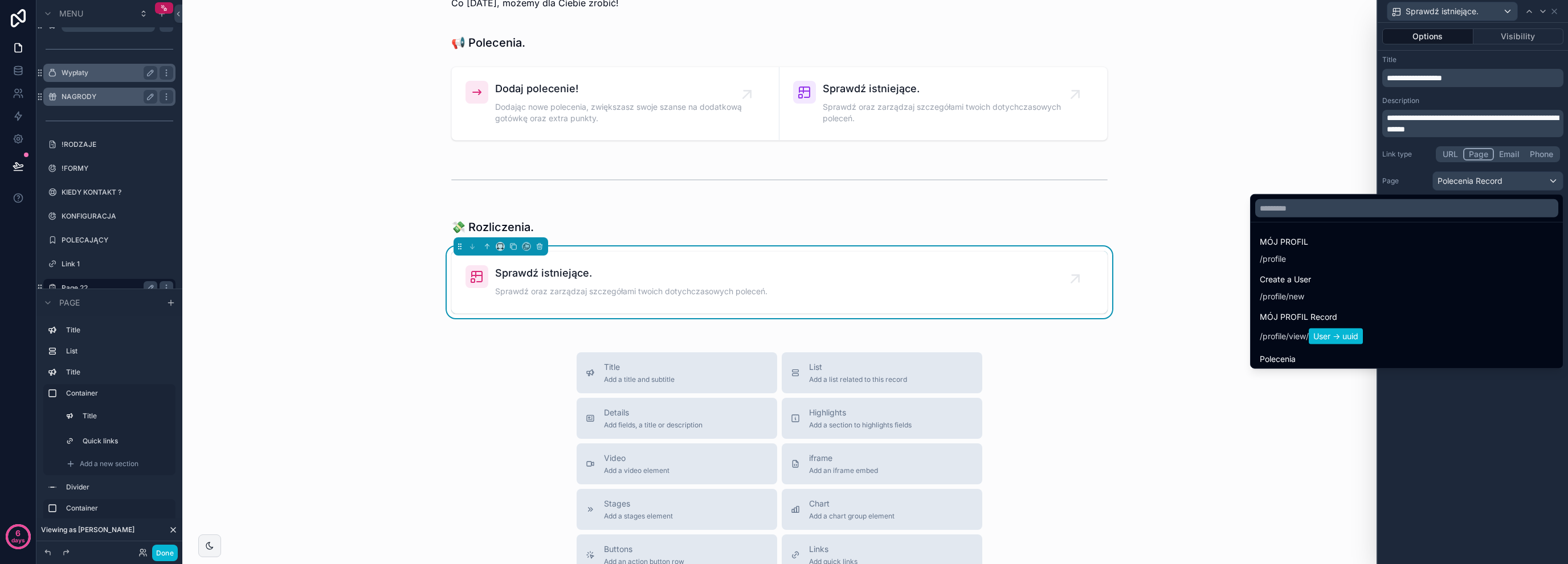
click at [1481, 182] on div at bounding box center [1473, 282] width 190 height 564
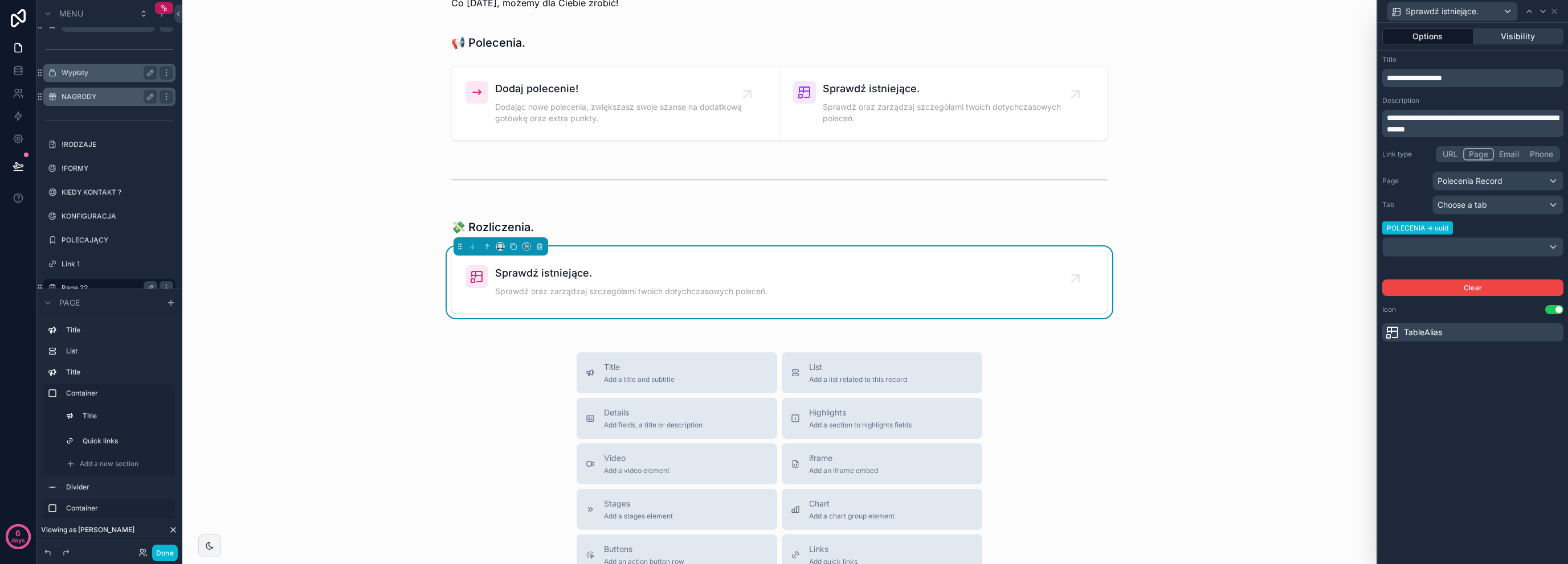
click at [1513, 38] on button "Visibility" at bounding box center [1518, 36] width 91 height 16
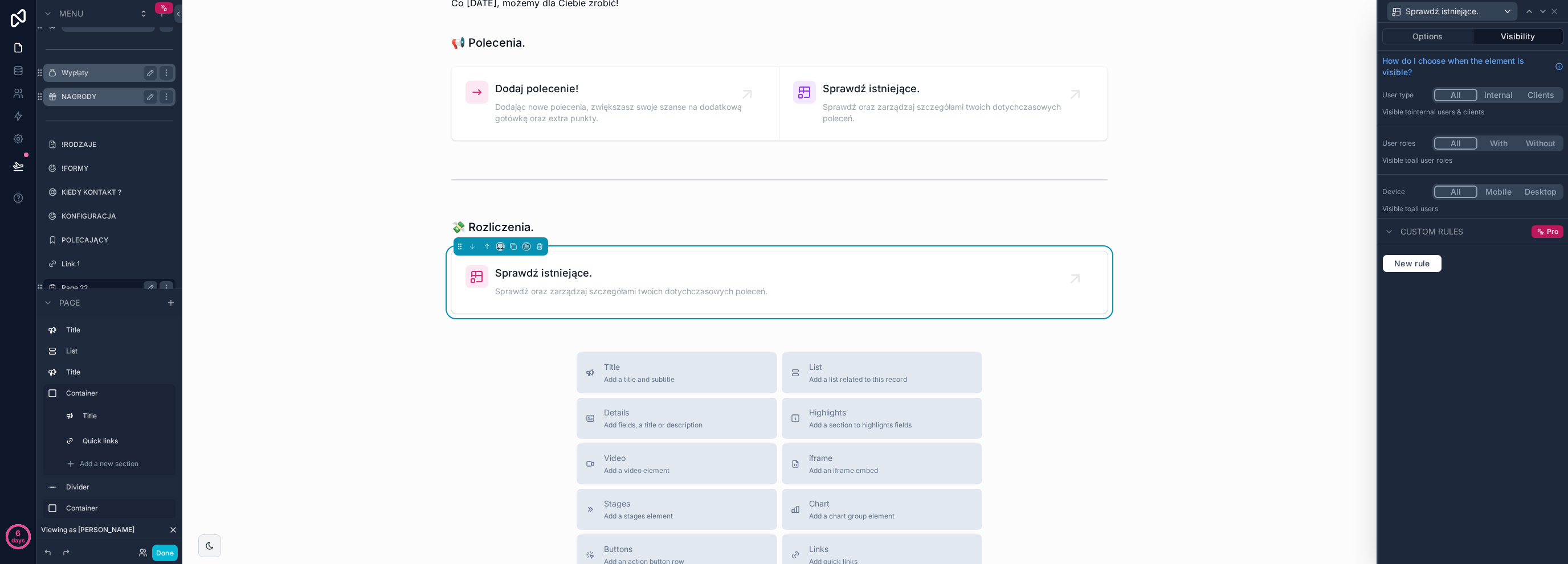
click at [1437, 44] on div "Options Visibility" at bounding box center [1473, 36] width 190 height 28
click at [1462, 31] on button "Options" at bounding box center [1428, 36] width 91 height 16
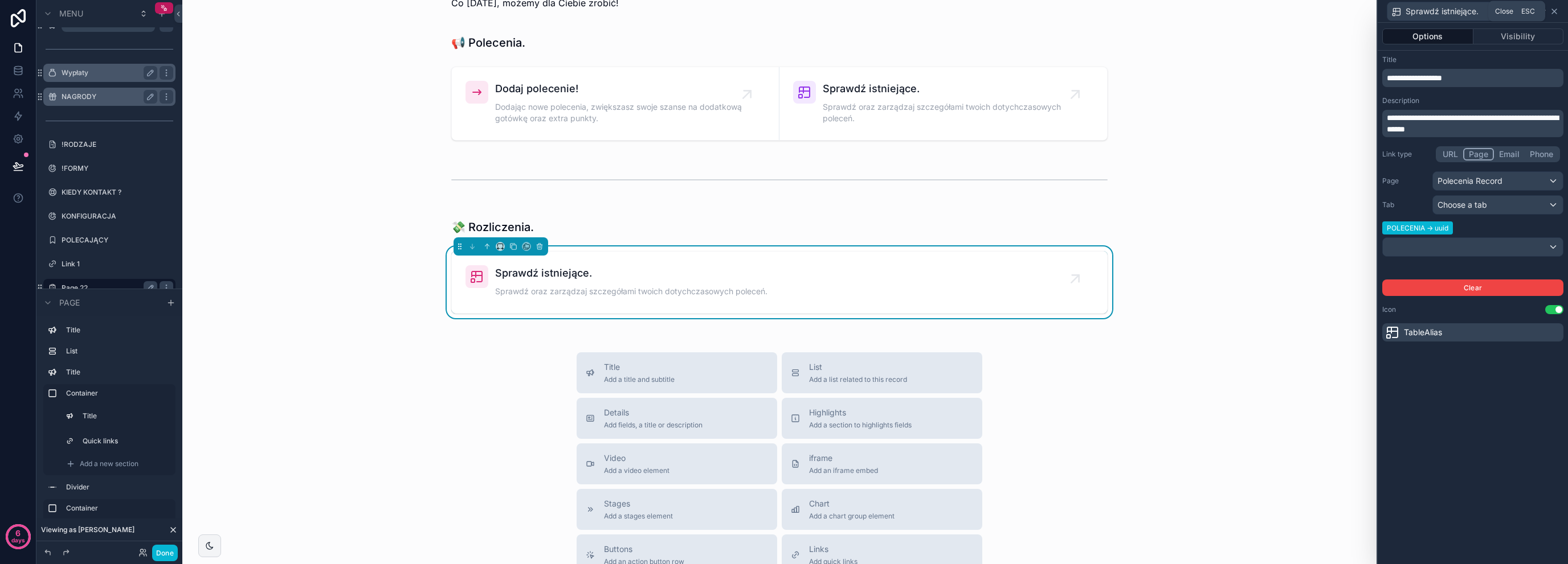
click at [1552, 10] on icon at bounding box center [1554, 12] width 9 height 9
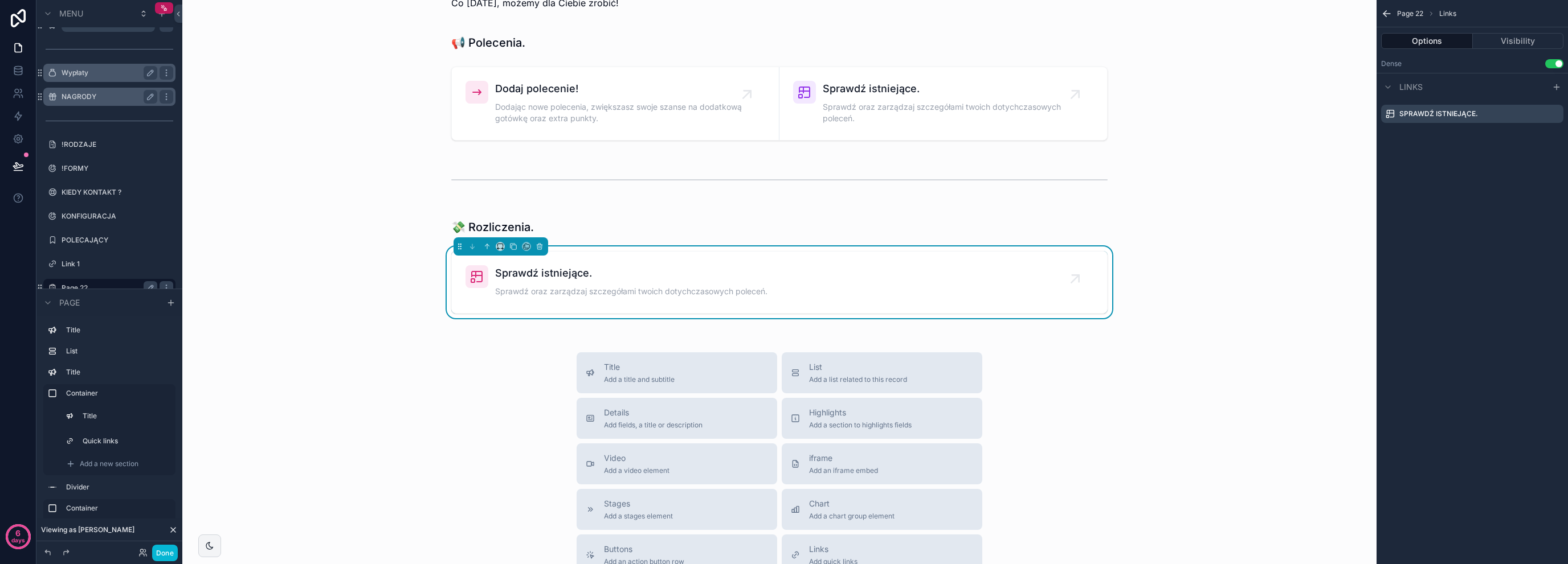
click at [298, 217] on div "💸 Rozliczenia. Sprawdź istniejące. Sprawdź oraz zarządzaj szczegółami twoich do…" at bounding box center [779, 267] width 1176 height 118
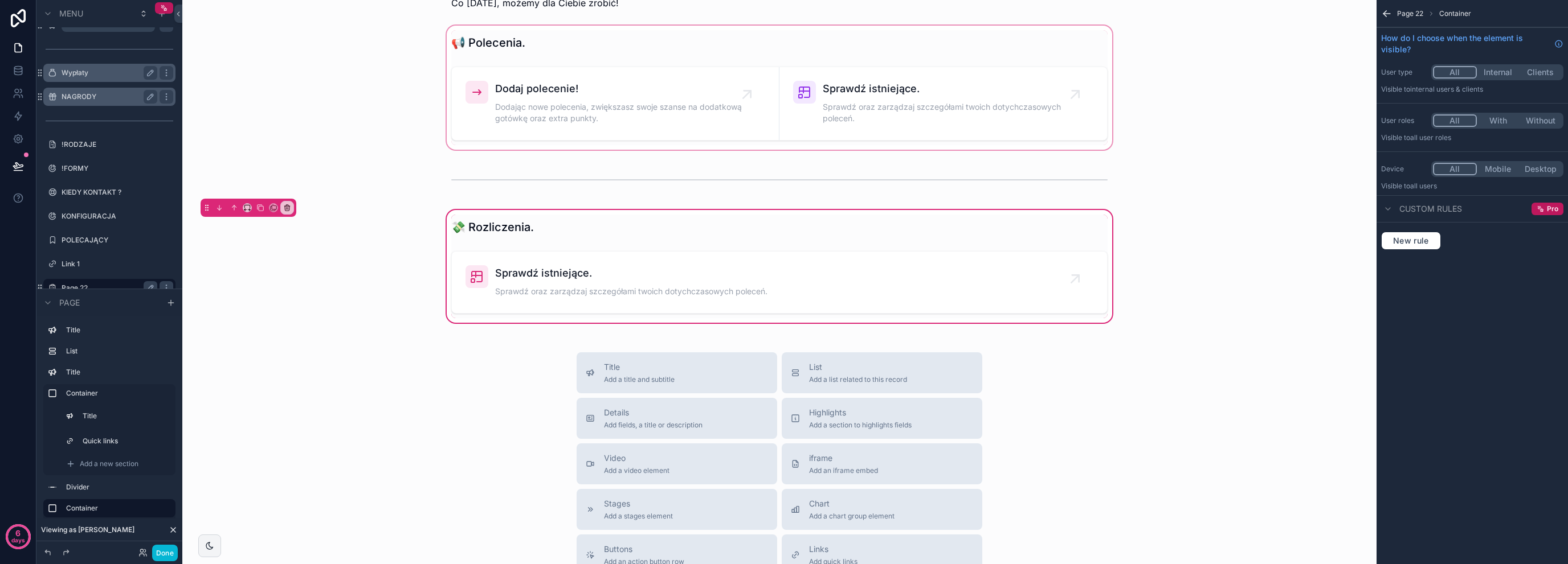
click at [449, 57] on div "scrollable content" at bounding box center [779, 87] width 1176 height 128
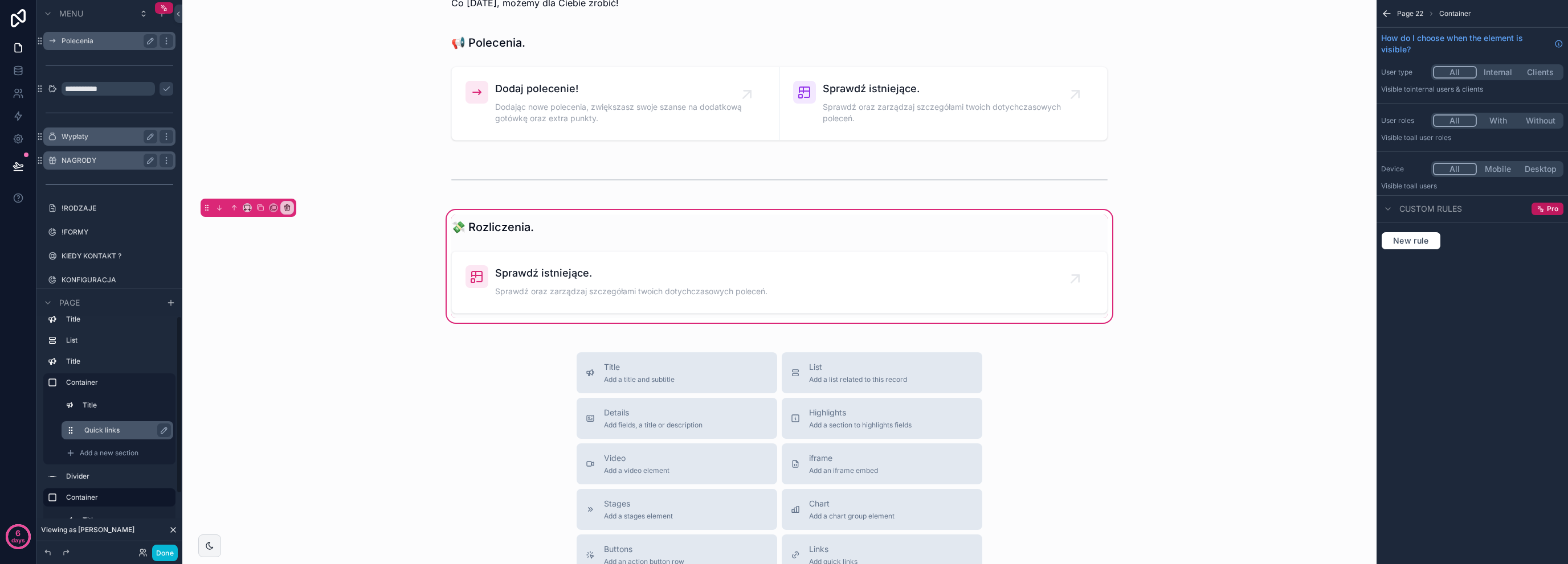
scroll to position [0, 0]
click at [358, 279] on div "💸 Rozliczenia. Sprawdź istniejące. Sprawdź oraz zarządzaj szczegółami twoich do…" at bounding box center [779, 267] width 1176 height 118
click at [473, 193] on div "scrollable content" at bounding box center [779, 180] width 1176 height 37
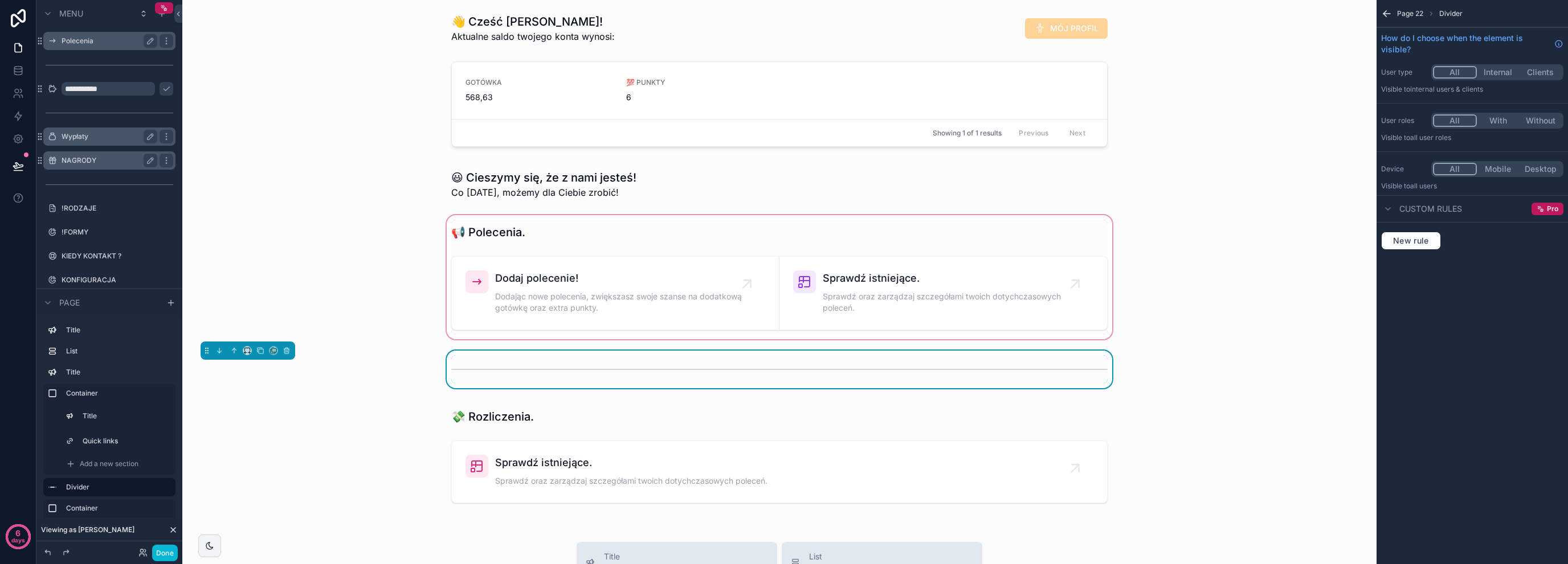
click at [402, 256] on div "scrollable content" at bounding box center [779, 277] width 1176 height 128
click at [497, 194] on div "scrollable content" at bounding box center [779, 184] width 1176 height 39
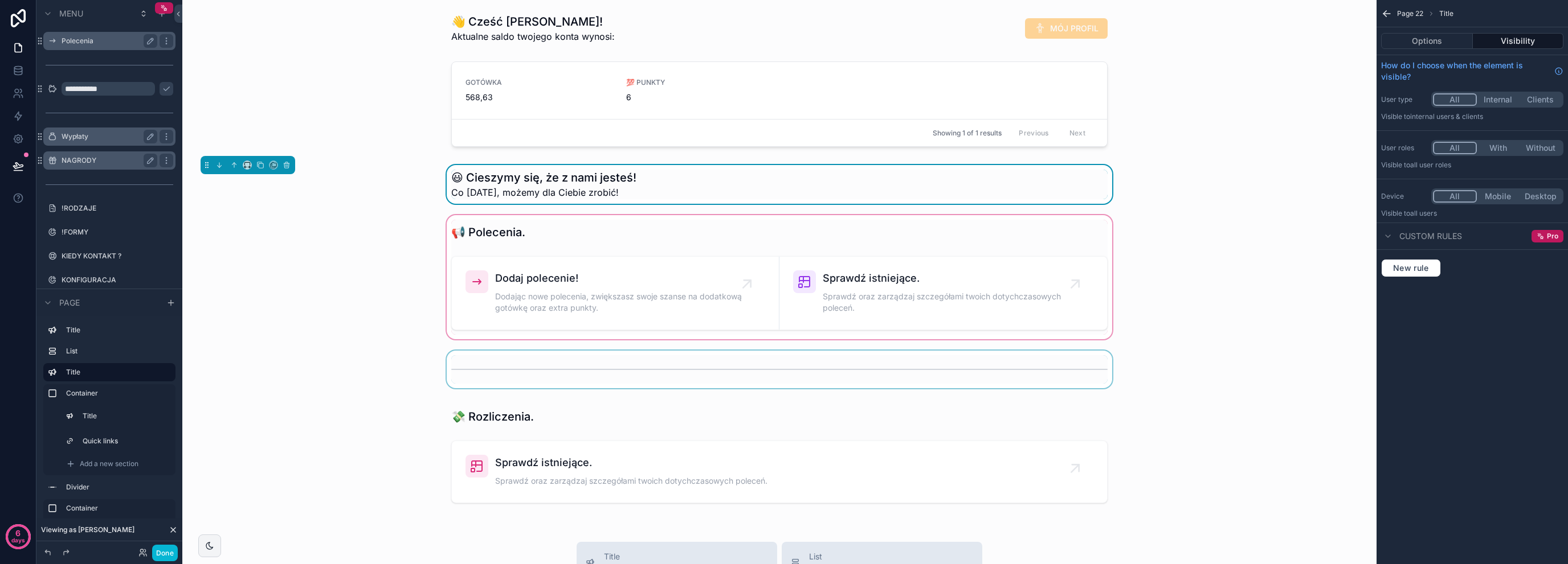
click at [409, 268] on div "scrollable content" at bounding box center [779, 277] width 1176 height 128
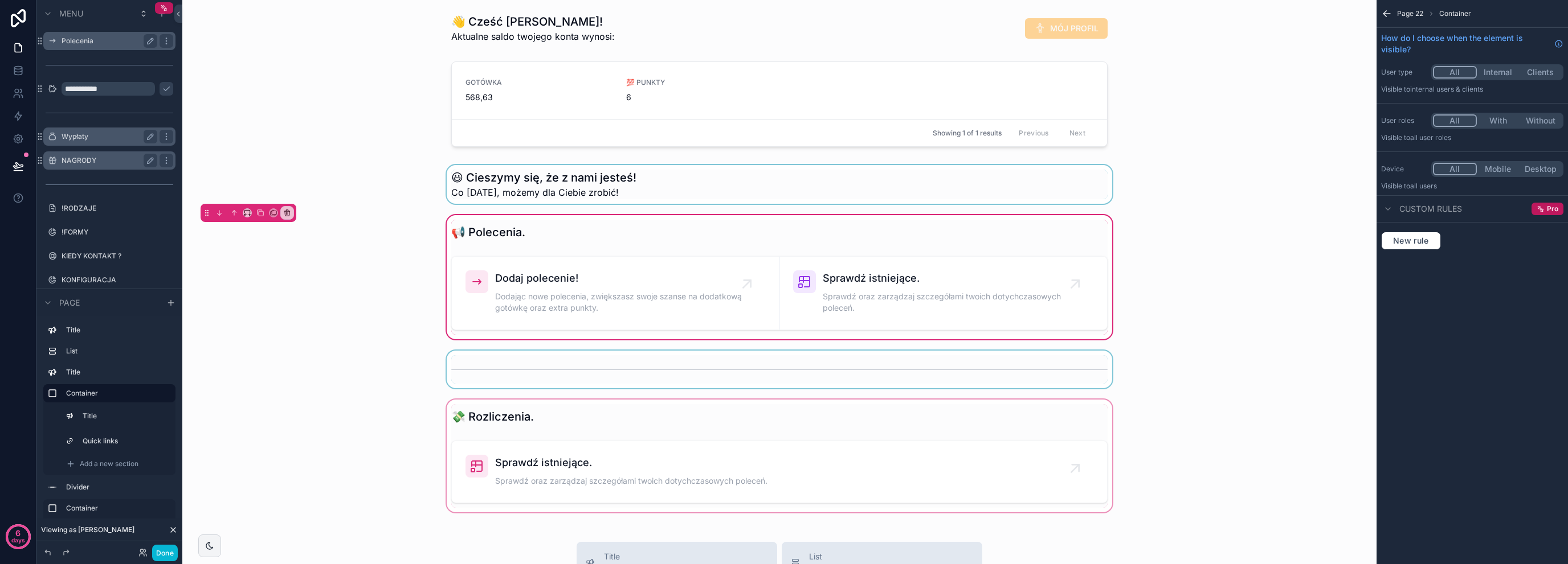
click at [496, 413] on div "scrollable content" at bounding box center [779, 456] width 1176 height 118
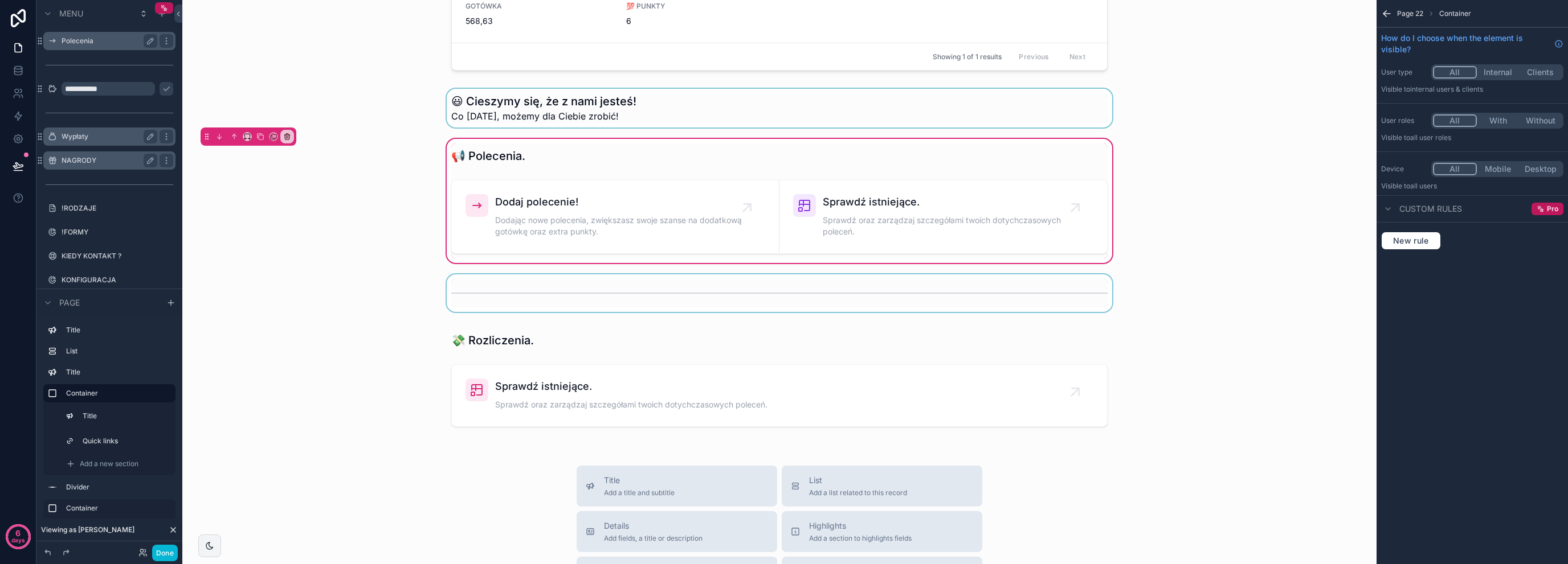
scroll to position [189, 0]
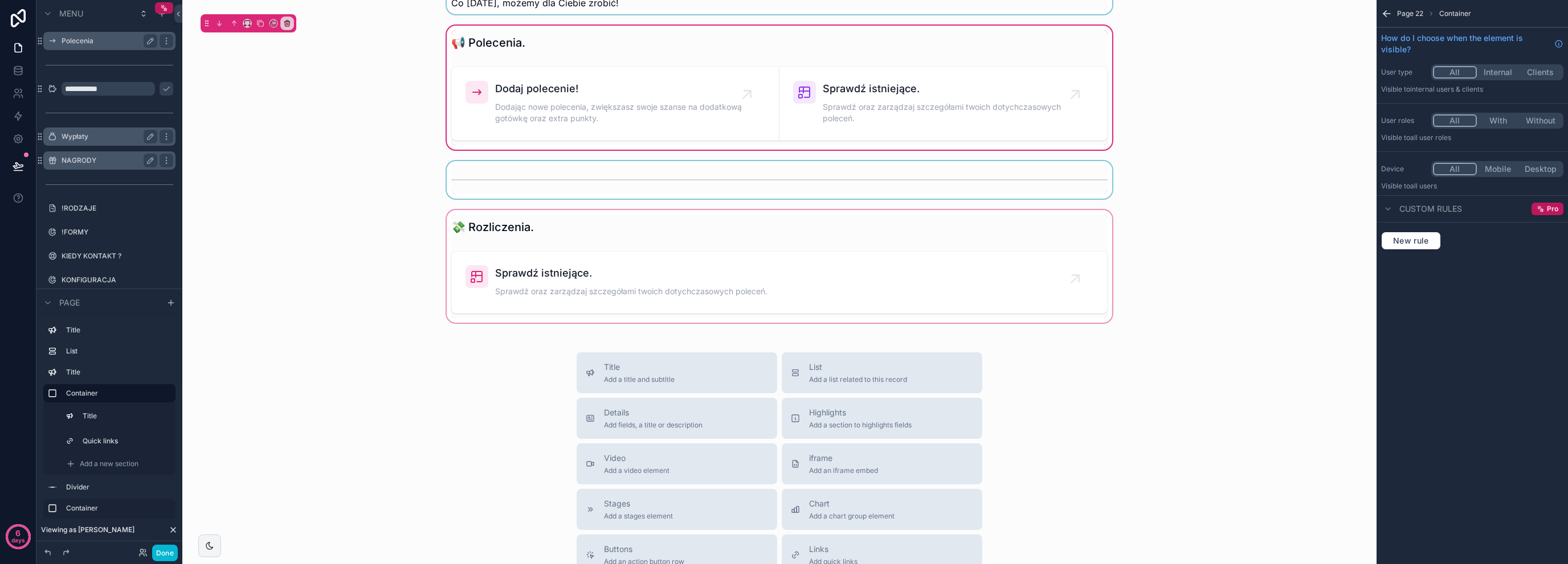
click at [642, 281] on div "scrollable content" at bounding box center [779, 267] width 1176 height 118
click at [827, 270] on div "scrollable content" at bounding box center [779, 267] width 1176 height 118
click at [595, 294] on div "scrollable content" at bounding box center [779, 267] width 1176 height 118
click at [789, 277] on div "scrollable content" at bounding box center [779, 267] width 1176 height 118
click at [338, 115] on div "📢 Polecenia. Dodaj polecenie! Dodając nowe polecenia, zwiększasz swoje szanse n…" at bounding box center [779, 87] width 1176 height 128
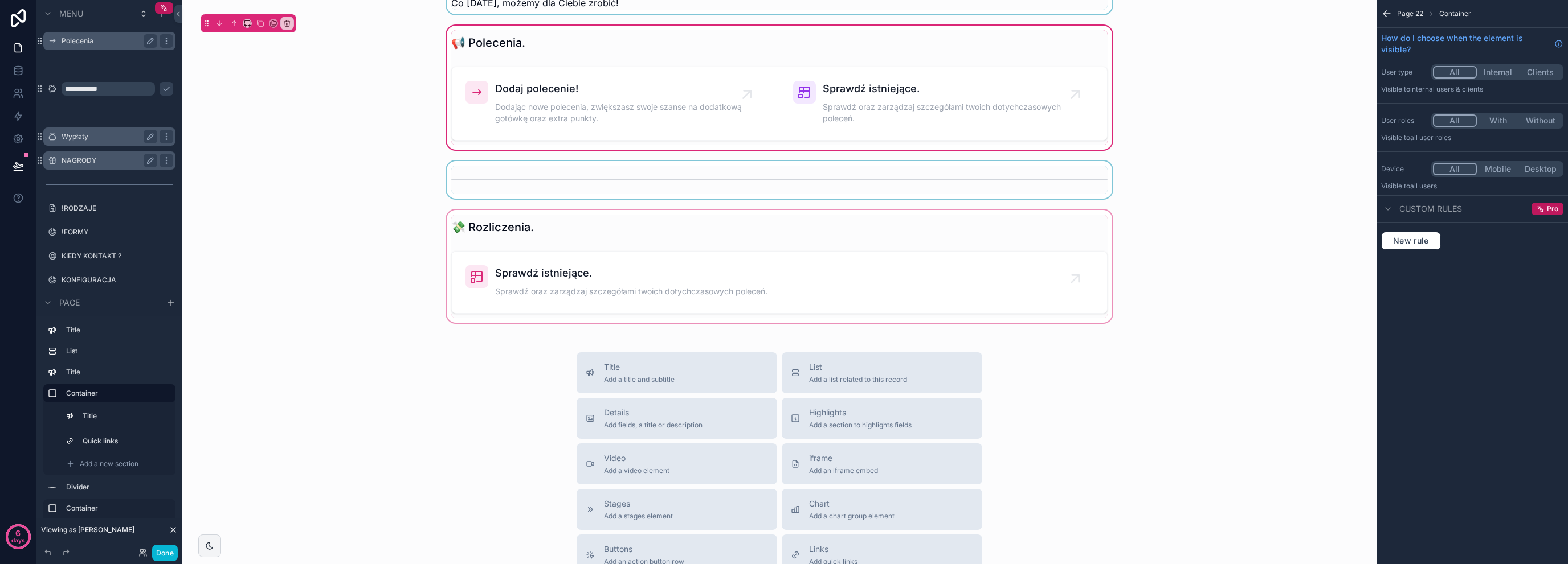
click at [554, 211] on div "scrollable content" at bounding box center [779, 267] width 1176 height 118
click at [539, 279] on div "scrollable content" at bounding box center [779, 267] width 1176 height 118
click at [770, 439] on div "Title Add a title and subtitle List Add a list related to this record Details A…" at bounding box center [779, 555] width 424 height 405
click at [91, 399] on div "Container" at bounding box center [118, 393] width 105 height 13
click at [474, 246] on div "scrollable content" at bounding box center [779, 267] width 1176 height 118
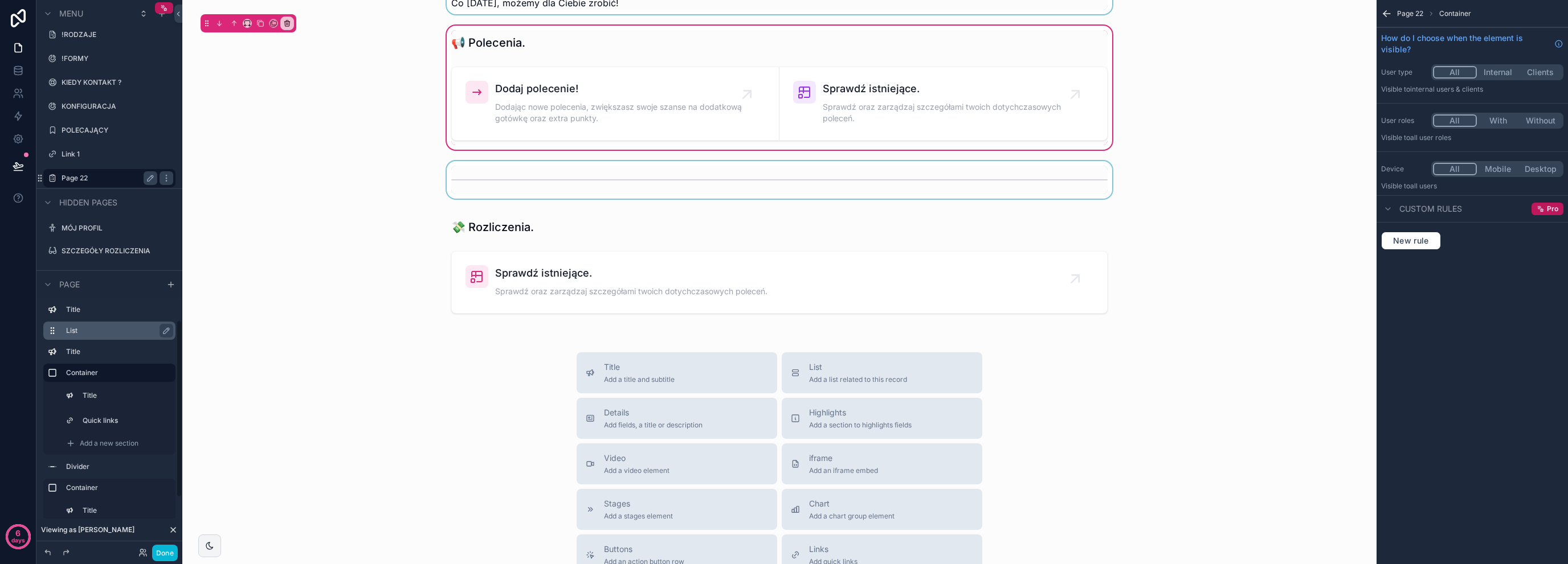
scroll to position [0, 0]
click at [168, 175] on icon "scrollable content" at bounding box center [167, 178] width 9 height 9
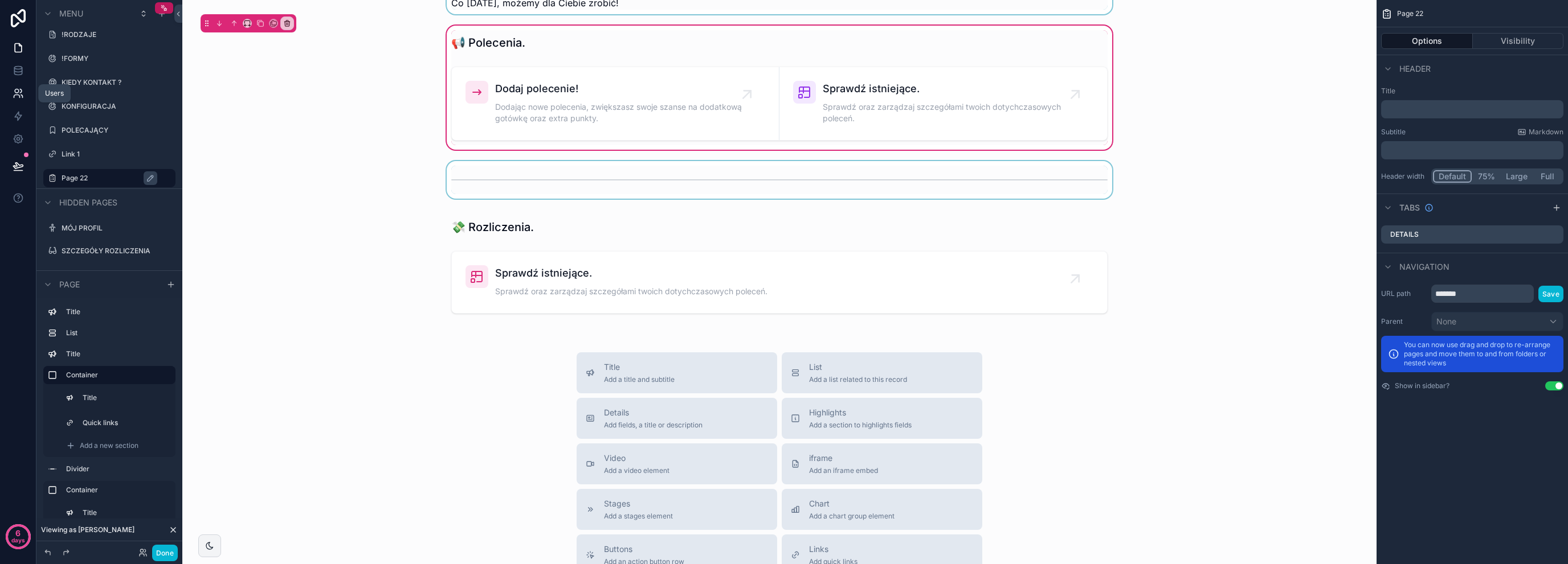
click at [17, 91] on icon at bounding box center [18, 93] width 12 height 12
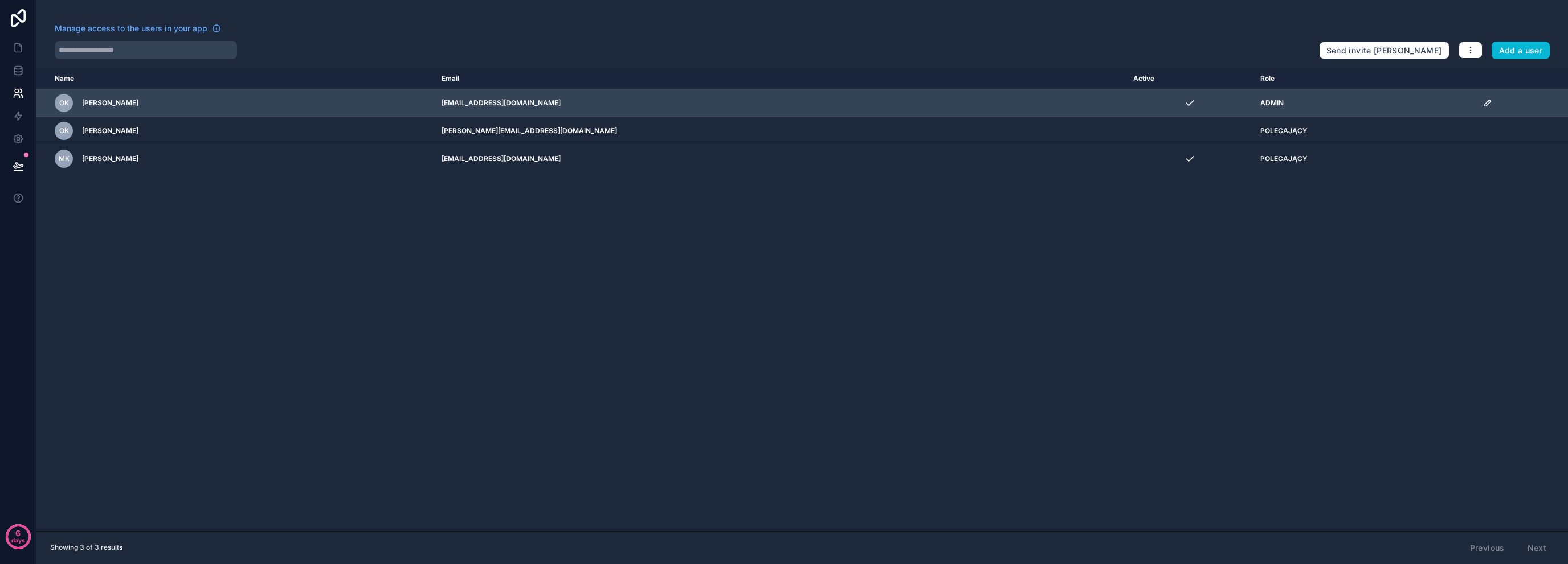
click at [1254, 108] on td "ADMIN" at bounding box center [1365, 103] width 223 height 28
click at [1483, 103] on icon "scrollable content" at bounding box center [1488, 103] width 9 height 9
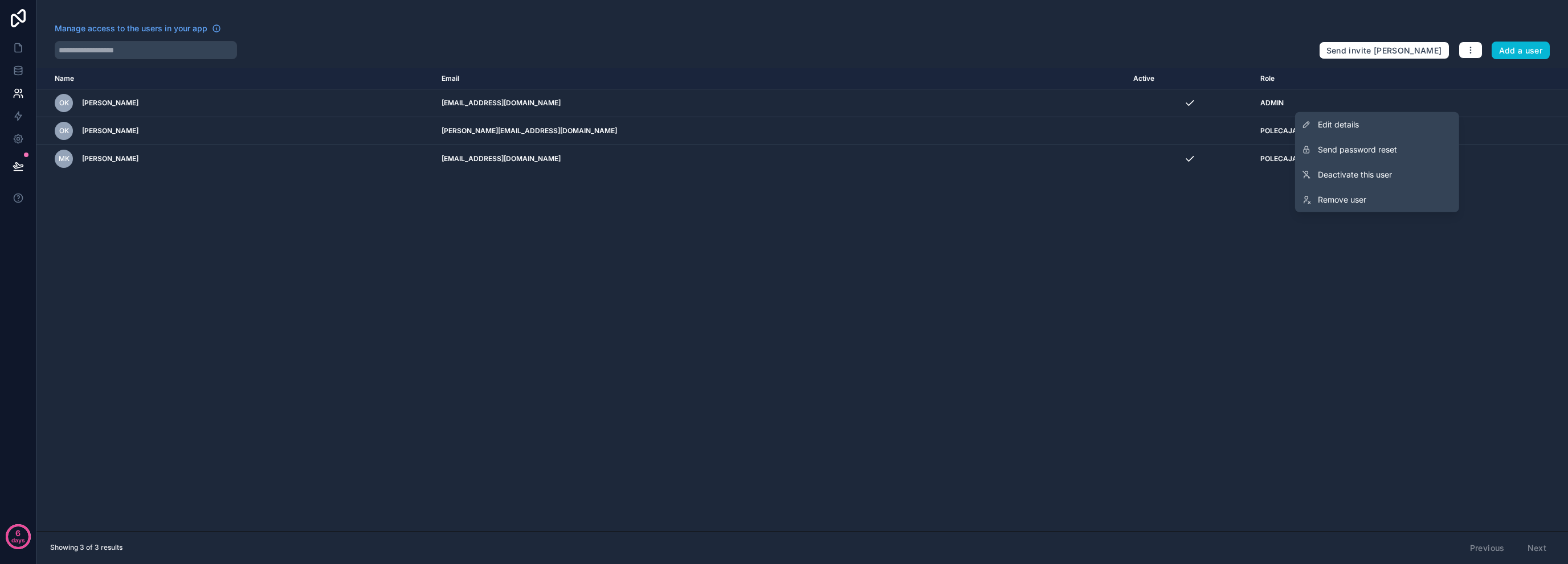
click at [168, 270] on div "Name Email Active Role userTable.email OK OSKAR KORFEL oskar@p-bs.pl ADMIN OK O…" at bounding box center [802, 299] width 1532 height 463
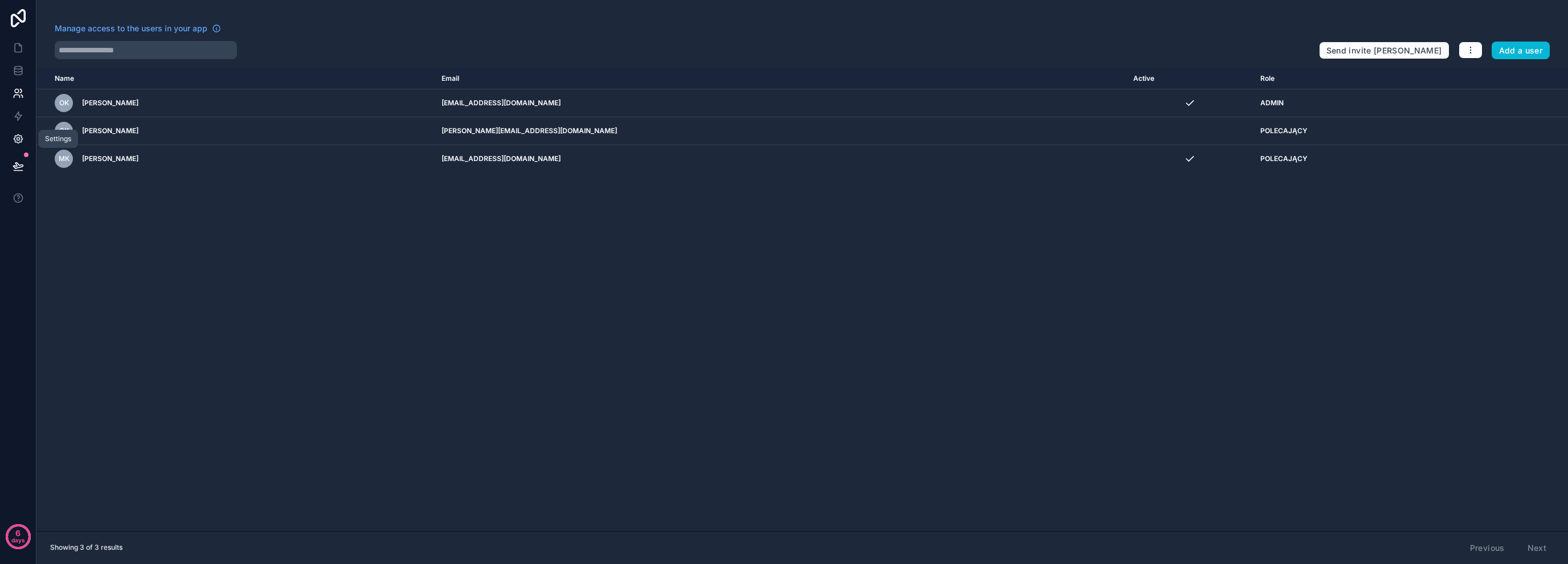
click at [14, 141] on icon at bounding box center [18, 139] width 12 height 12
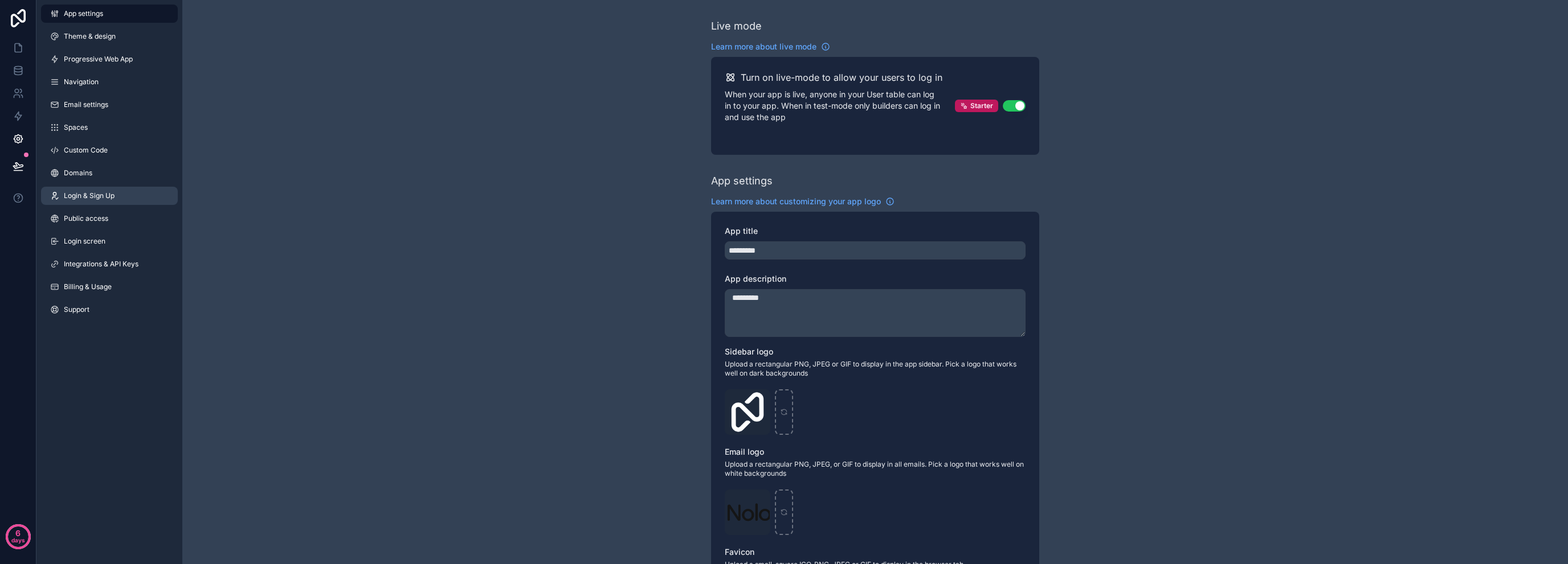
click at [99, 197] on span "Login & Sign Up" at bounding box center [89, 196] width 51 height 9
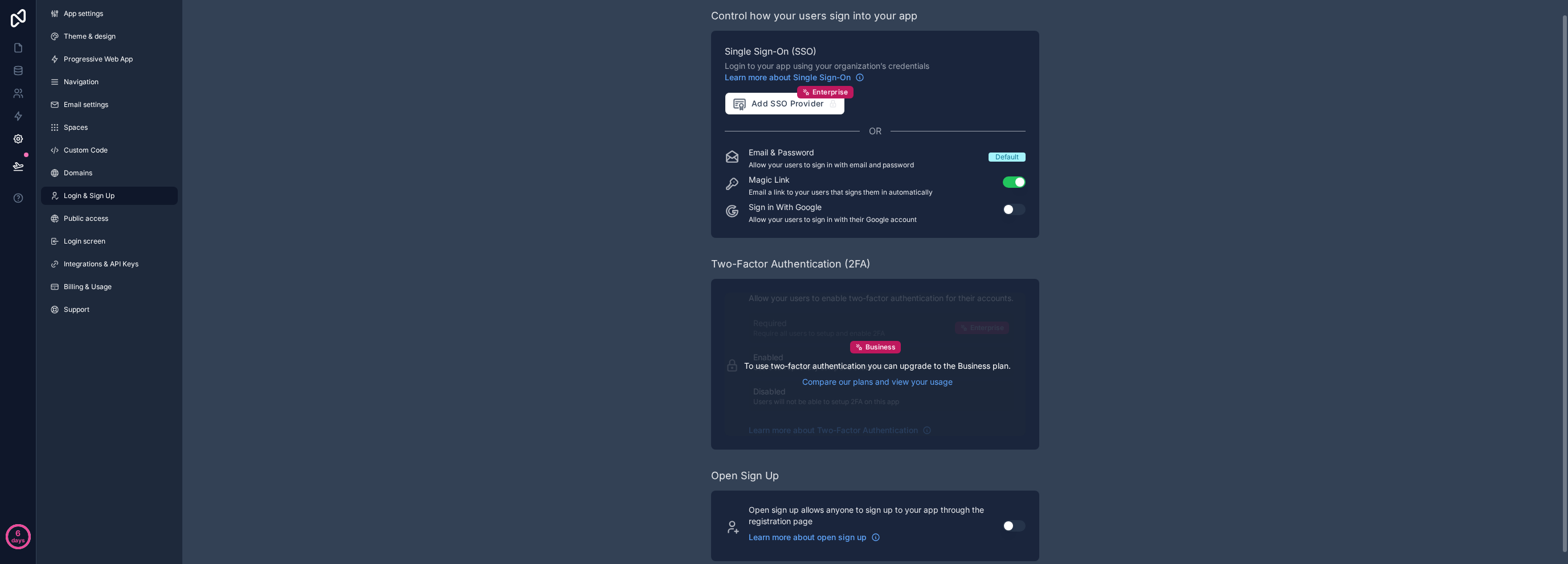
scroll to position [25, 0]
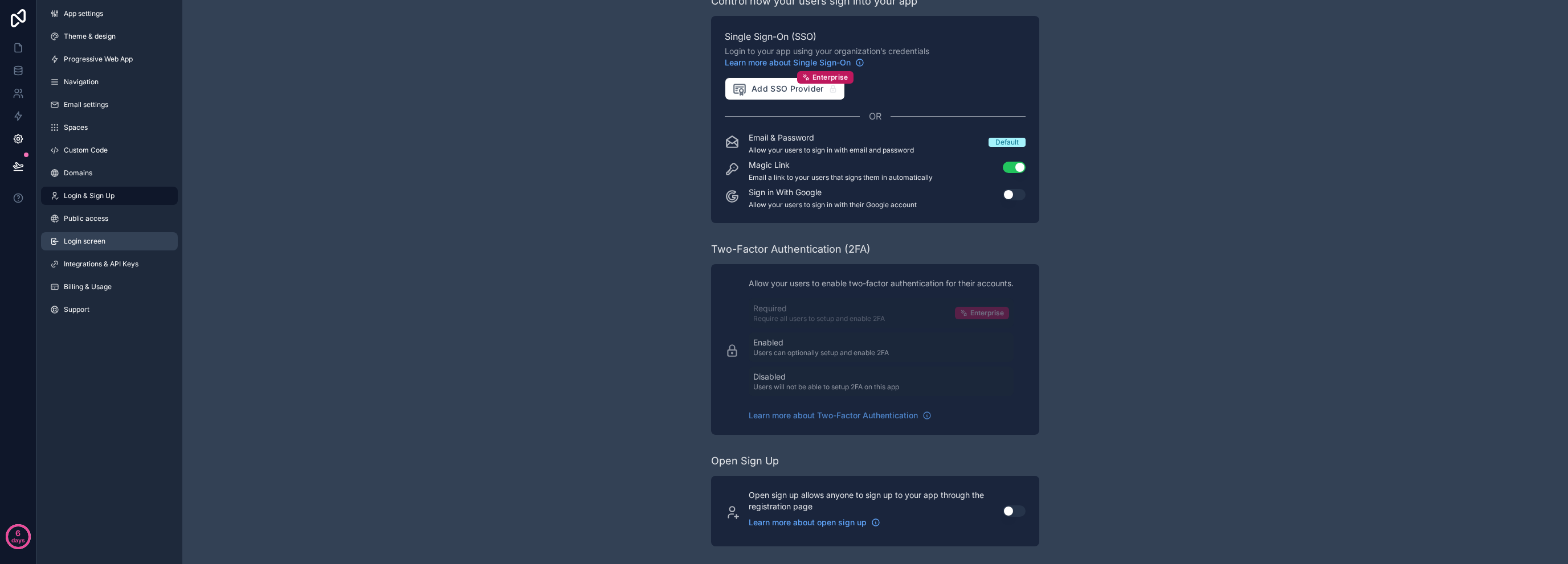
click at [70, 247] on link "Login screen" at bounding box center [109, 242] width 137 height 18
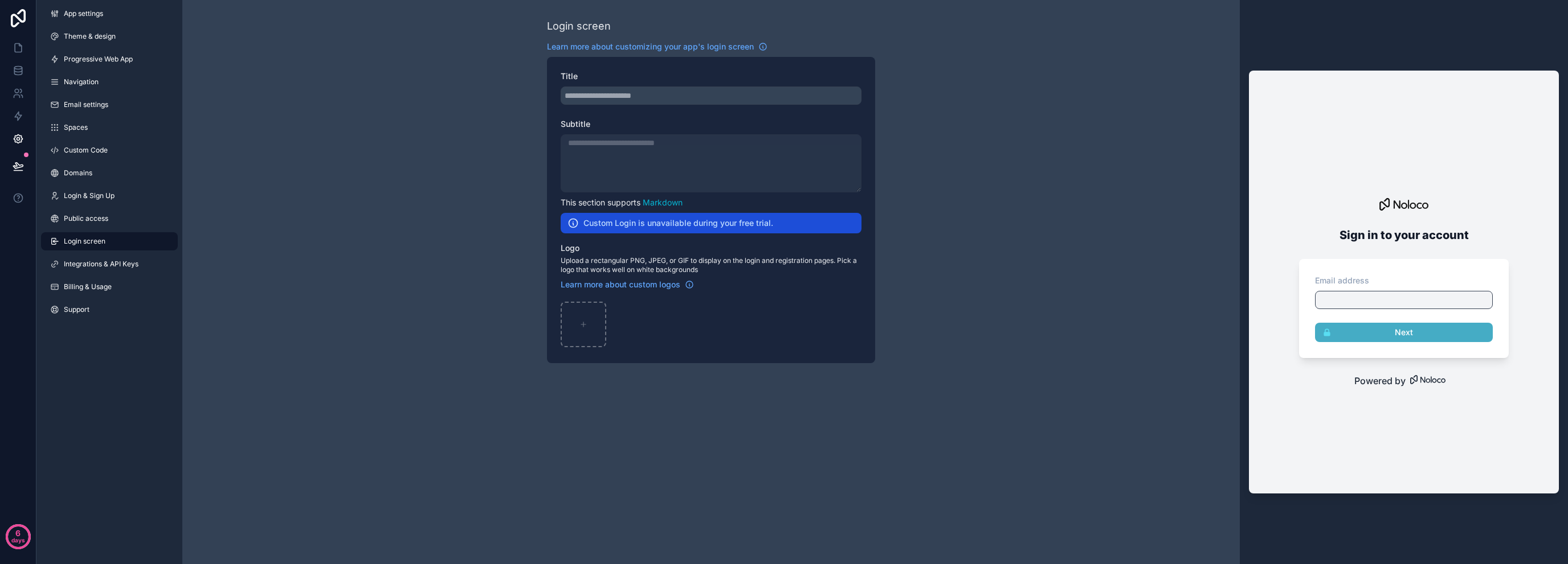
click at [73, 243] on span "Login screen" at bounding box center [84, 242] width 42 height 9
click at [78, 258] on link "Integrations & API Keys" at bounding box center [109, 264] width 137 height 18
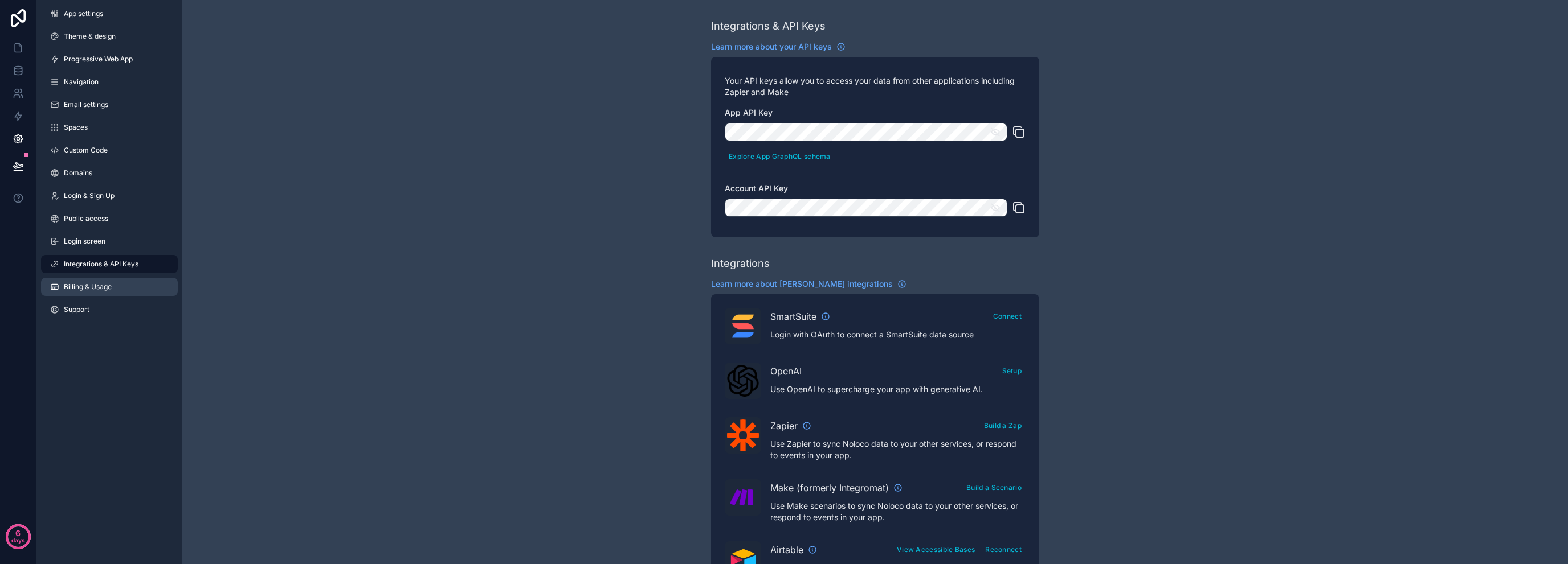
click at [79, 291] on span "Billing & Usage" at bounding box center [87, 287] width 48 height 9
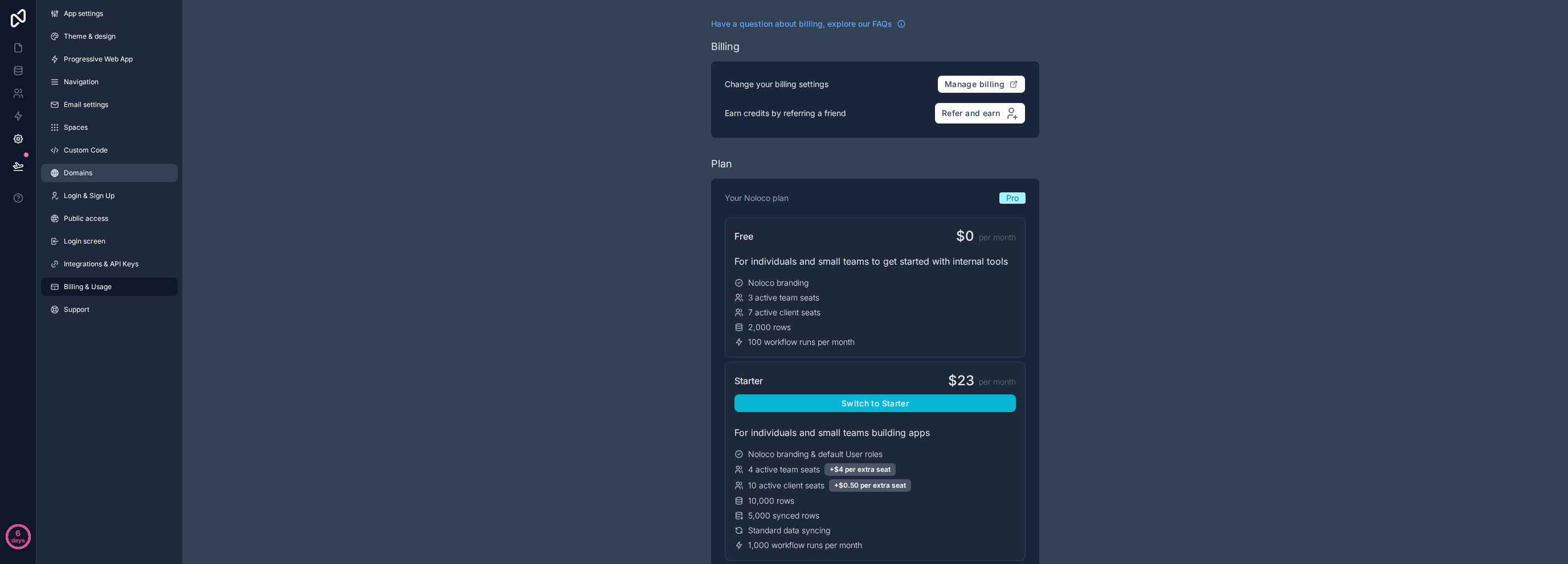
click at [93, 173] on link "Domains" at bounding box center [109, 173] width 137 height 18
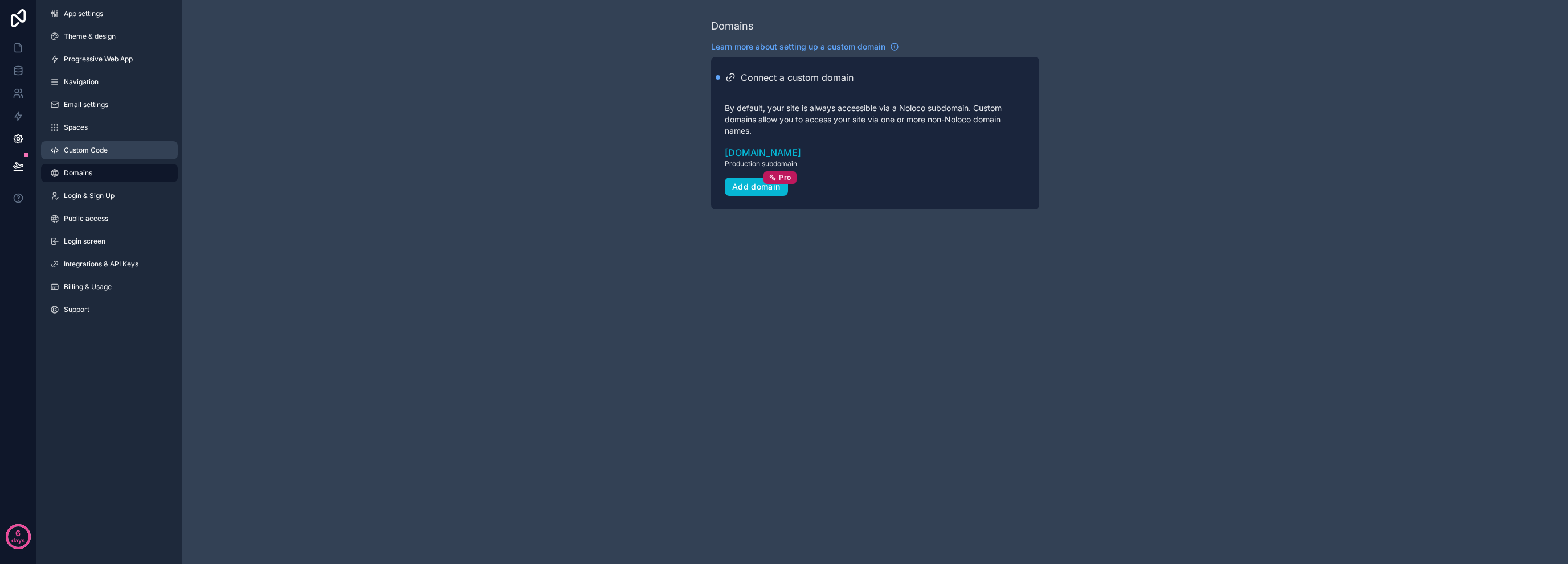
click at [96, 144] on link "Custom Code" at bounding box center [109, 150] width 137 height 18
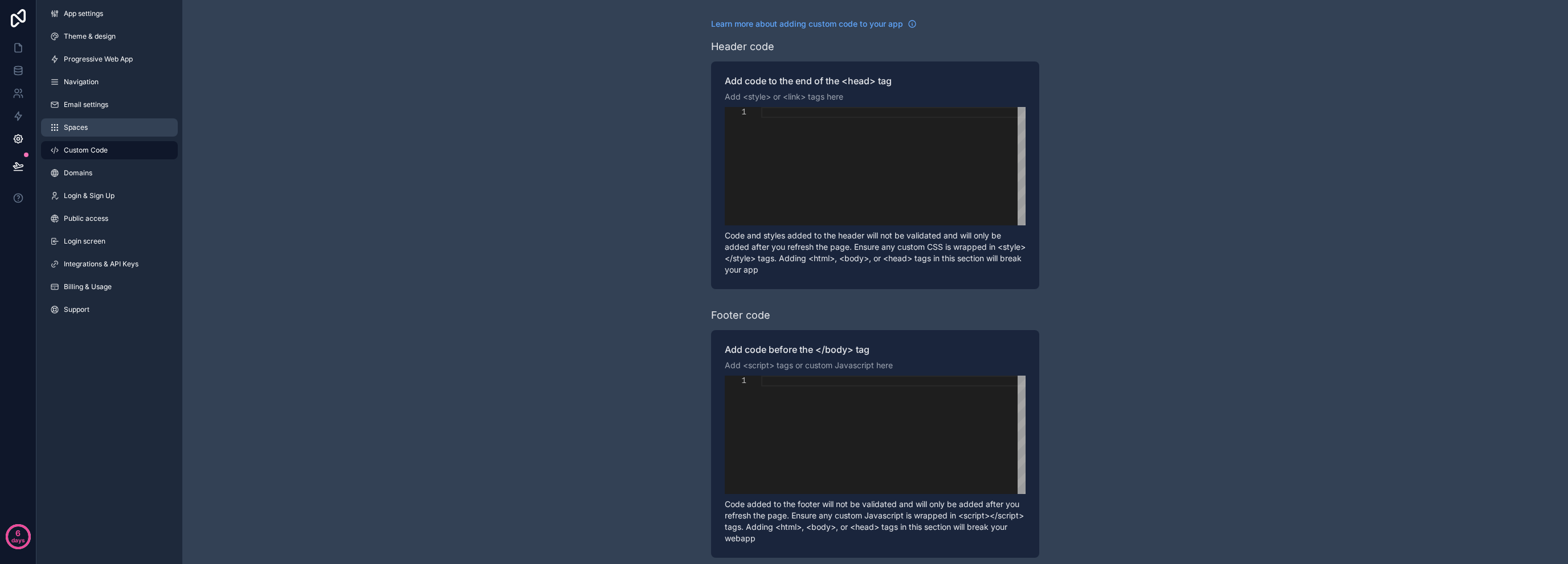
click at [98, 130] on link "Spaces" at bounding box center [109, 127] width 137 height 18
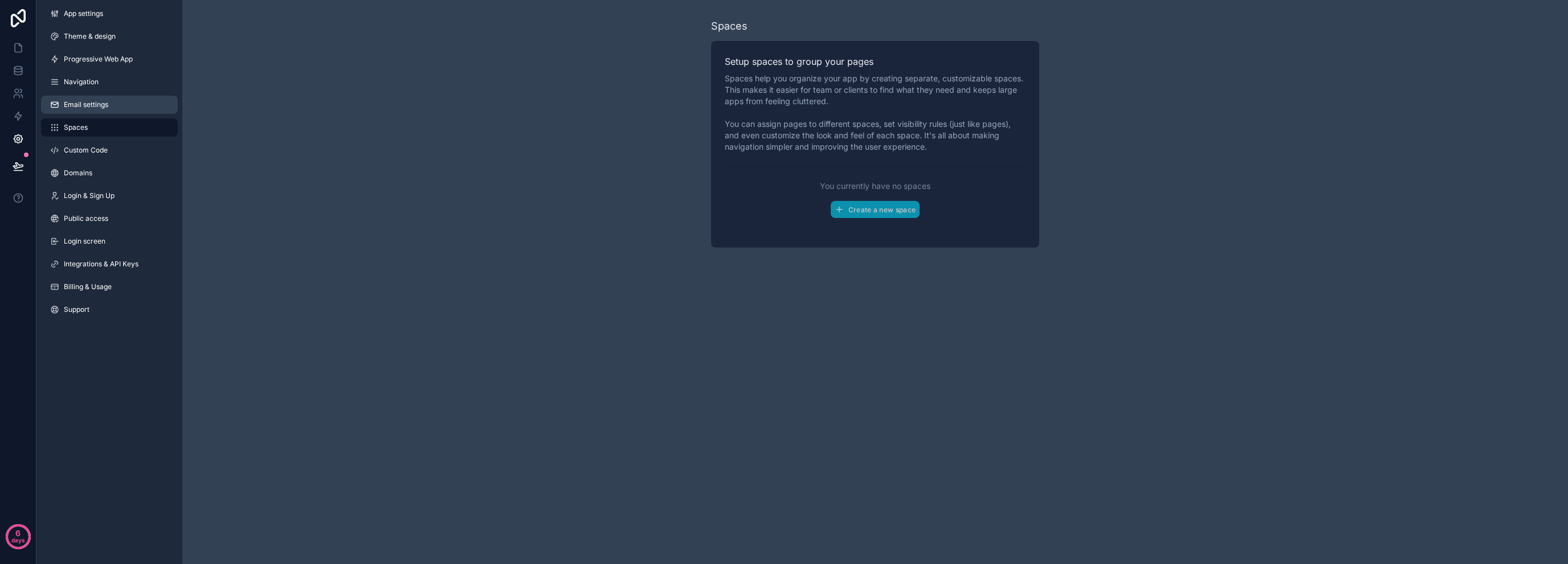
click at [100, 111] on link "Email settings" at bounding box center [109, 105] width 137 height 18
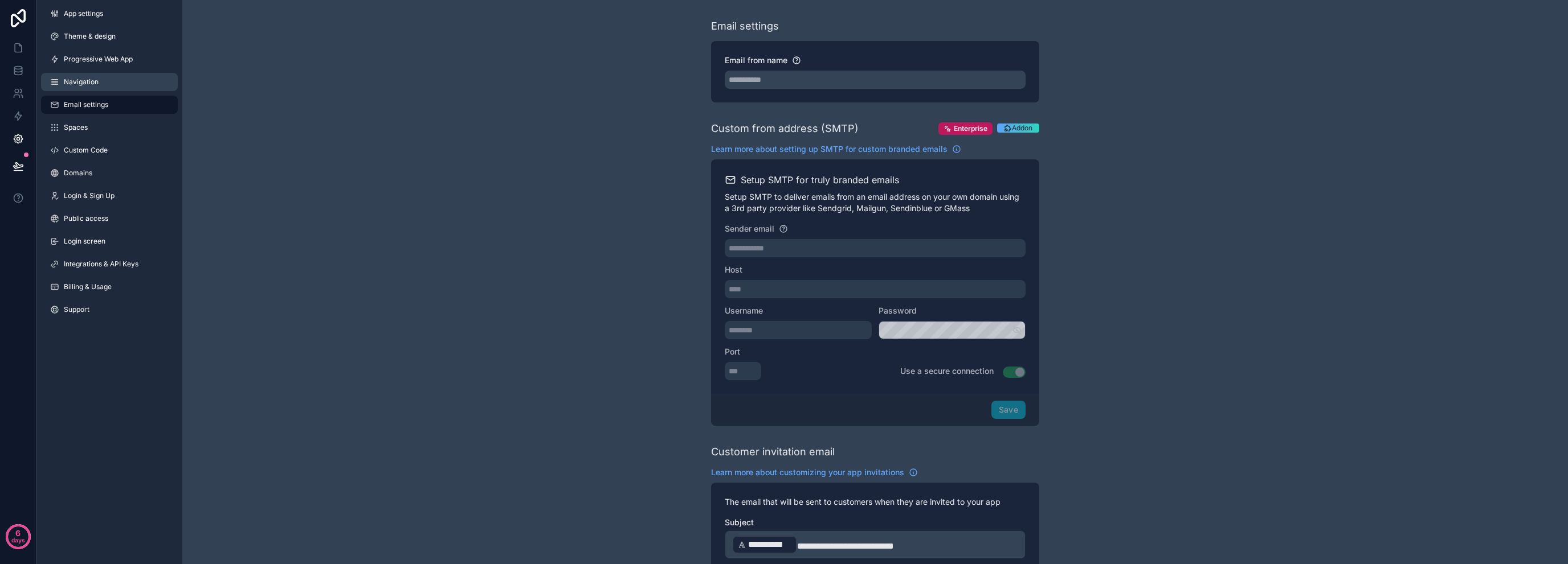
click at [98, 84] on link "Navigation" at bounding box center [109, 82] width 137 height 18
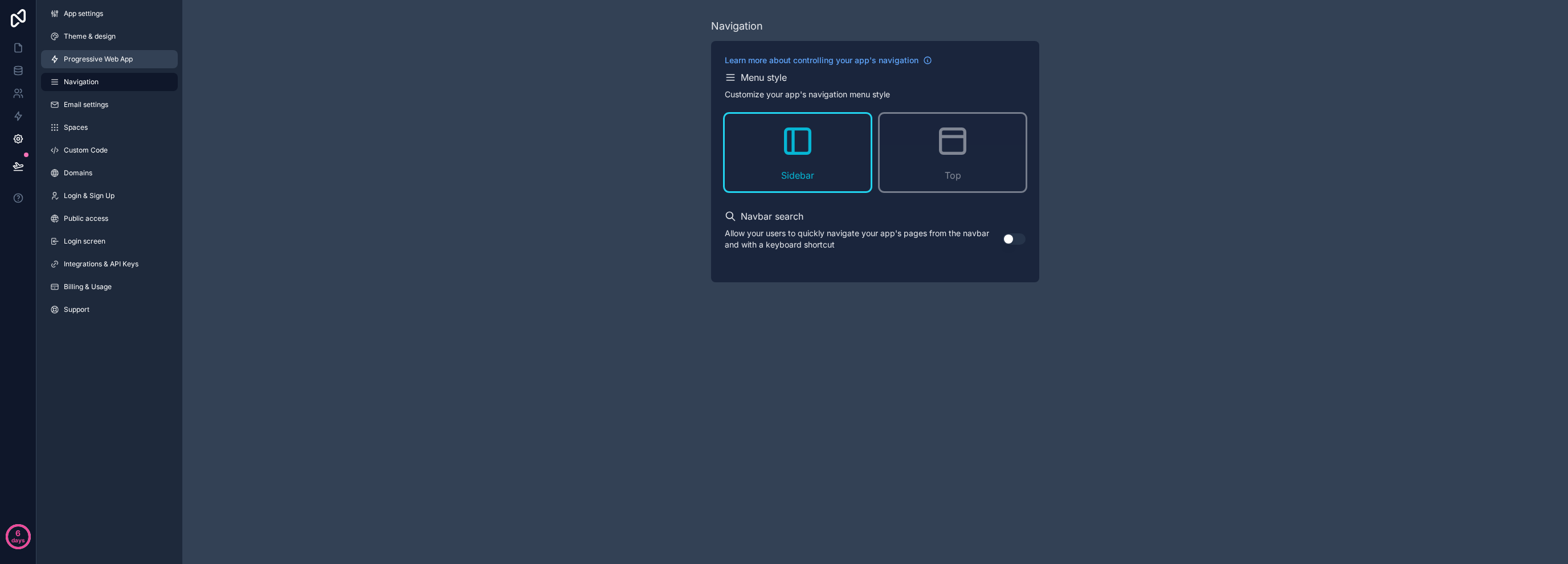
click at [95, 64] on link "Progressive Web App" at bounding box center [109, 59] width 137 height 18
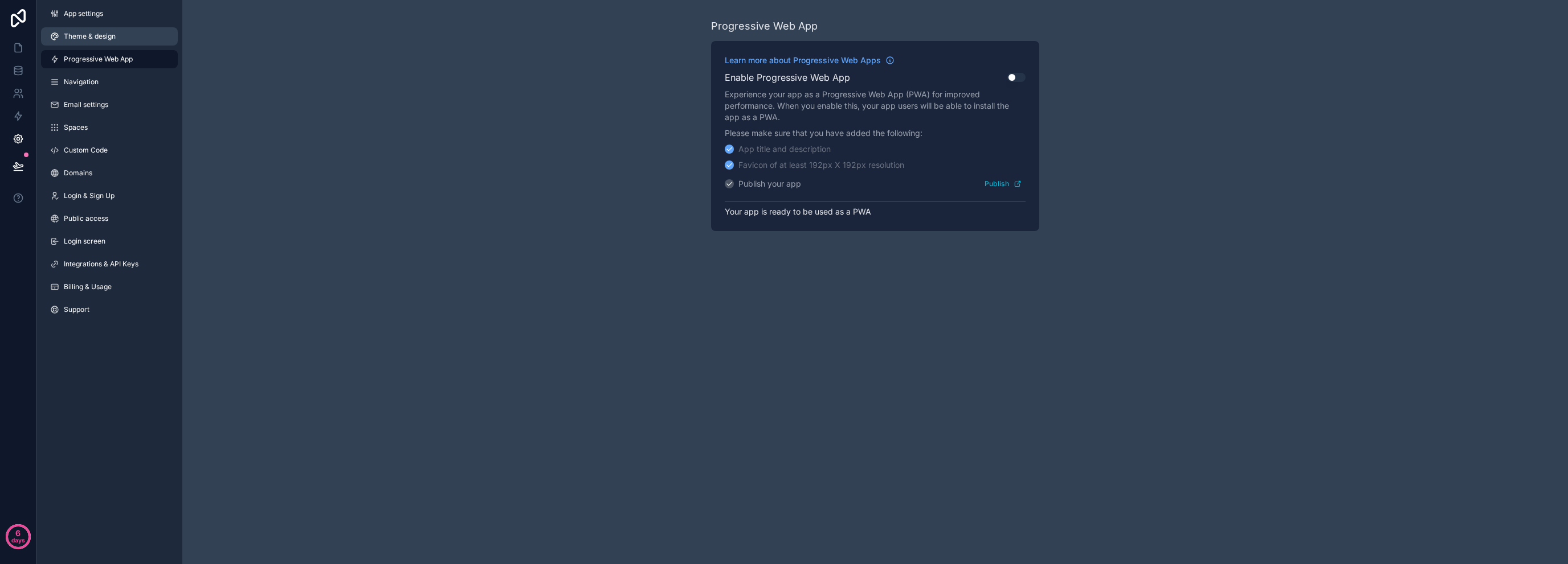
click at [109, 39] on span "Theme & design" at bounding box center [89, 37] width 52 height 9
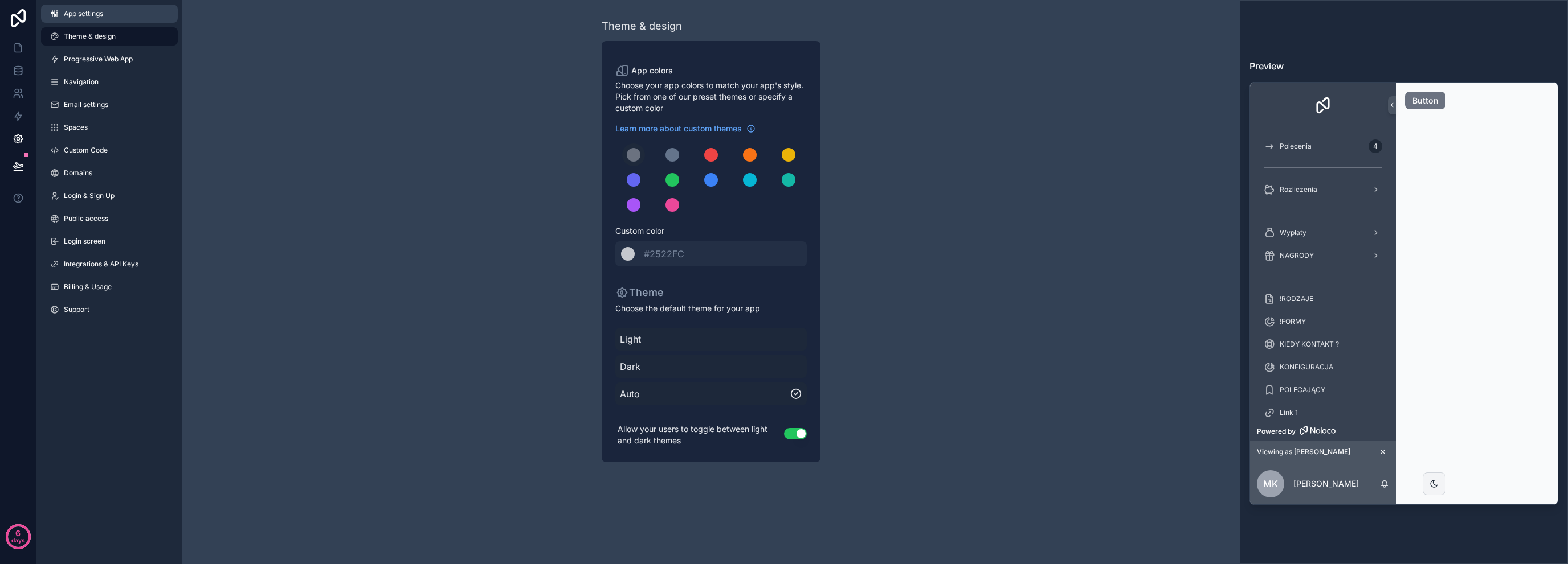
click at [102, 17] on span "App settings" at bounding box center [83, 13] width 39 height 9
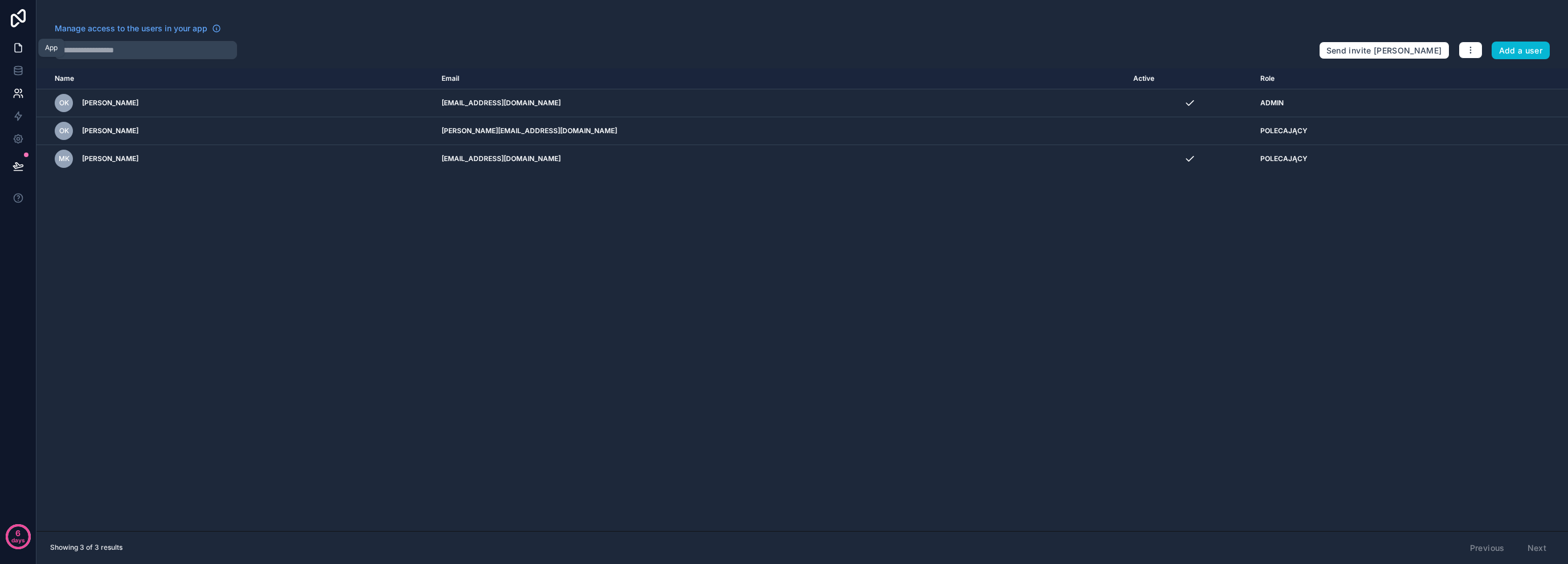
click at [24, 48] on link at bounding box center [18, 48] width 36 height 22
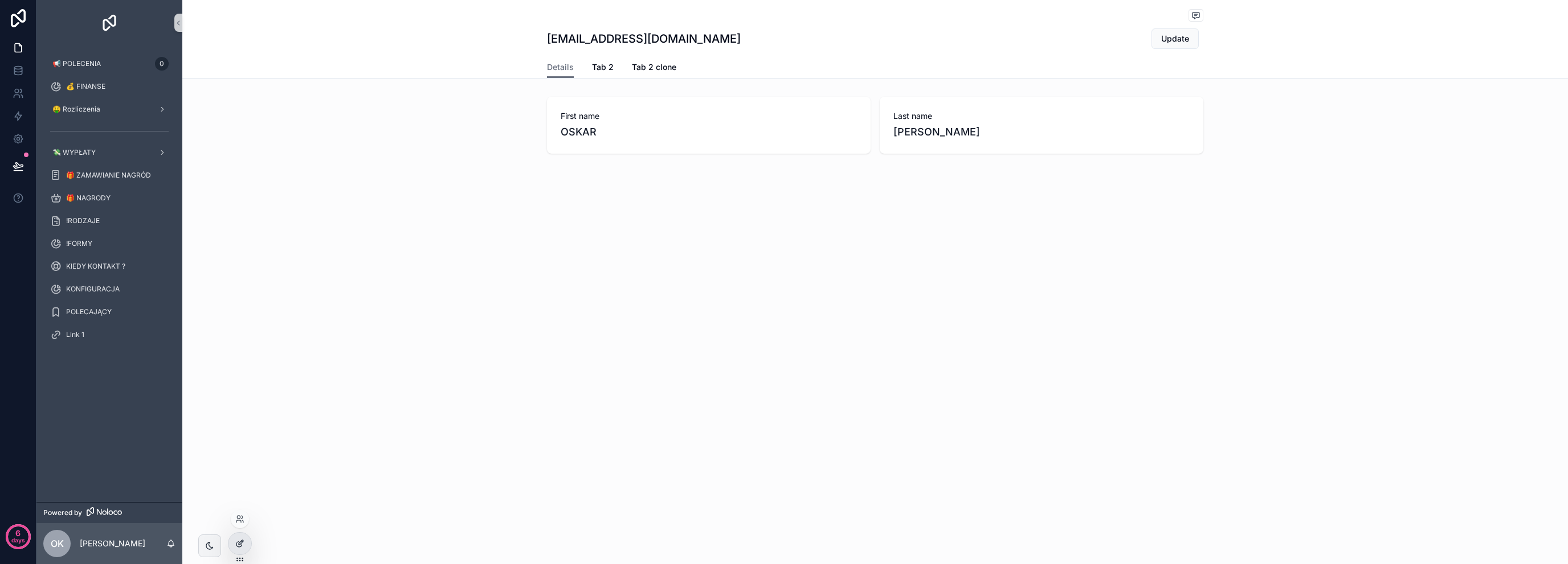
click at [237, 549] on div at bounding box center [239, 544] width 23 height 22
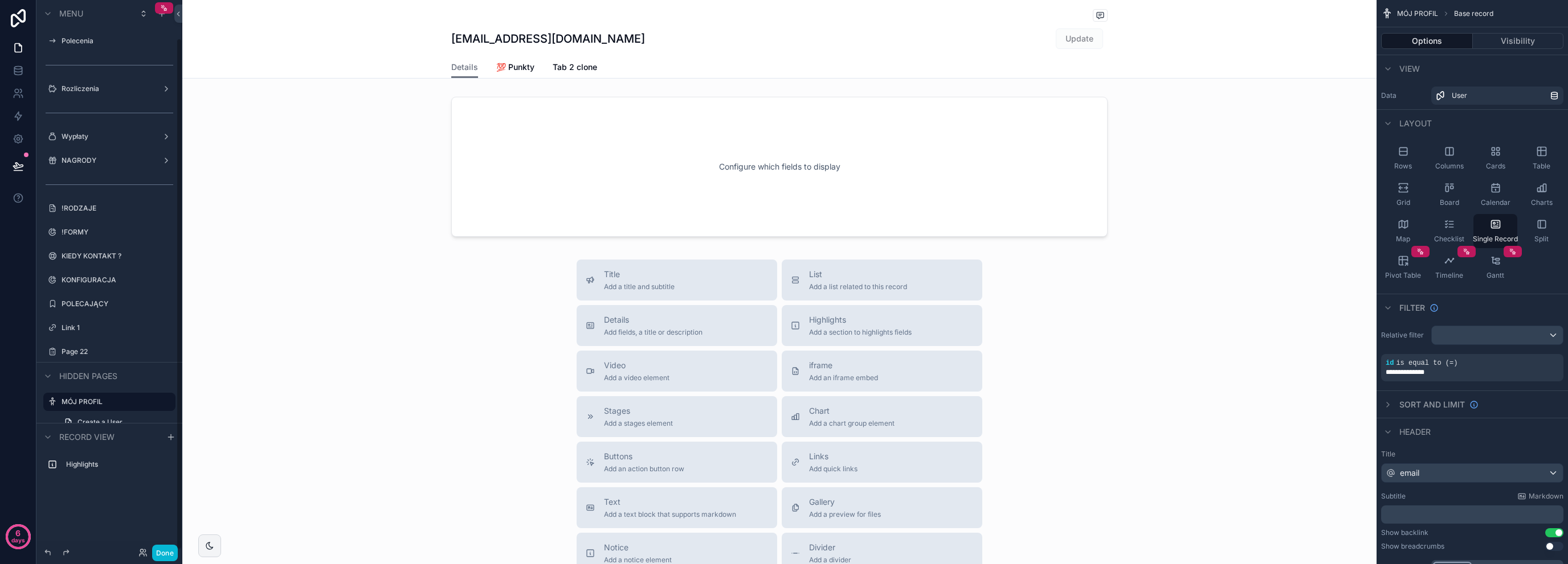
scroll to position [41, 0]
click at [163, 15] on icon "scrollable content" at bounding box center [162, 13] width 9 height 9
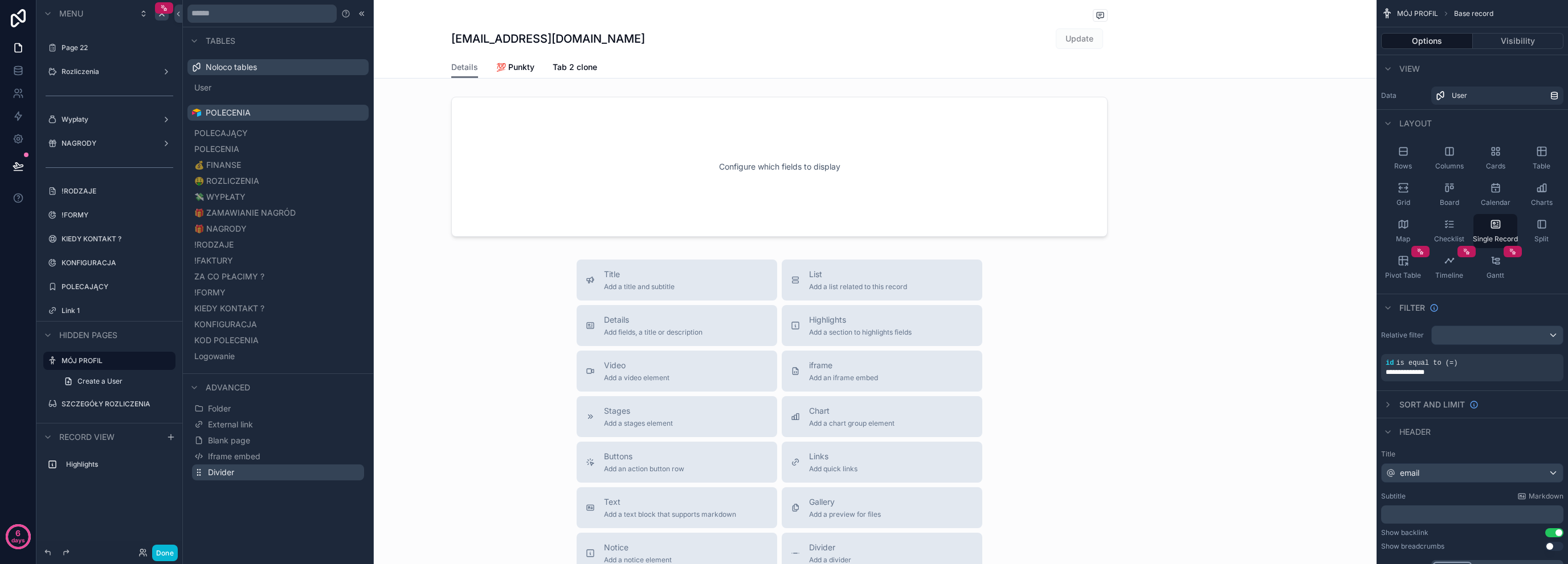
click at [203, 479] on button "Divider" at bounding box center [278, 472] width 172 height 16
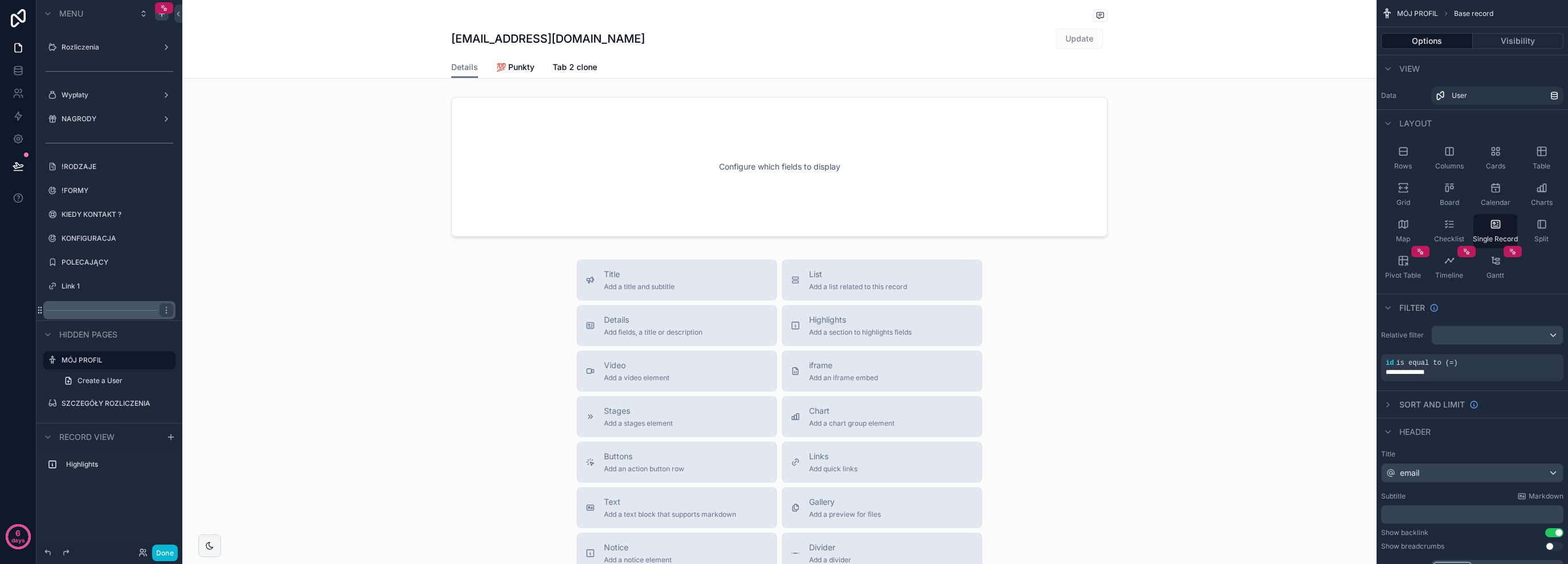
click at [57, 310] on div "scrollable content" at bounding box center [109, 310] width 132 height 18
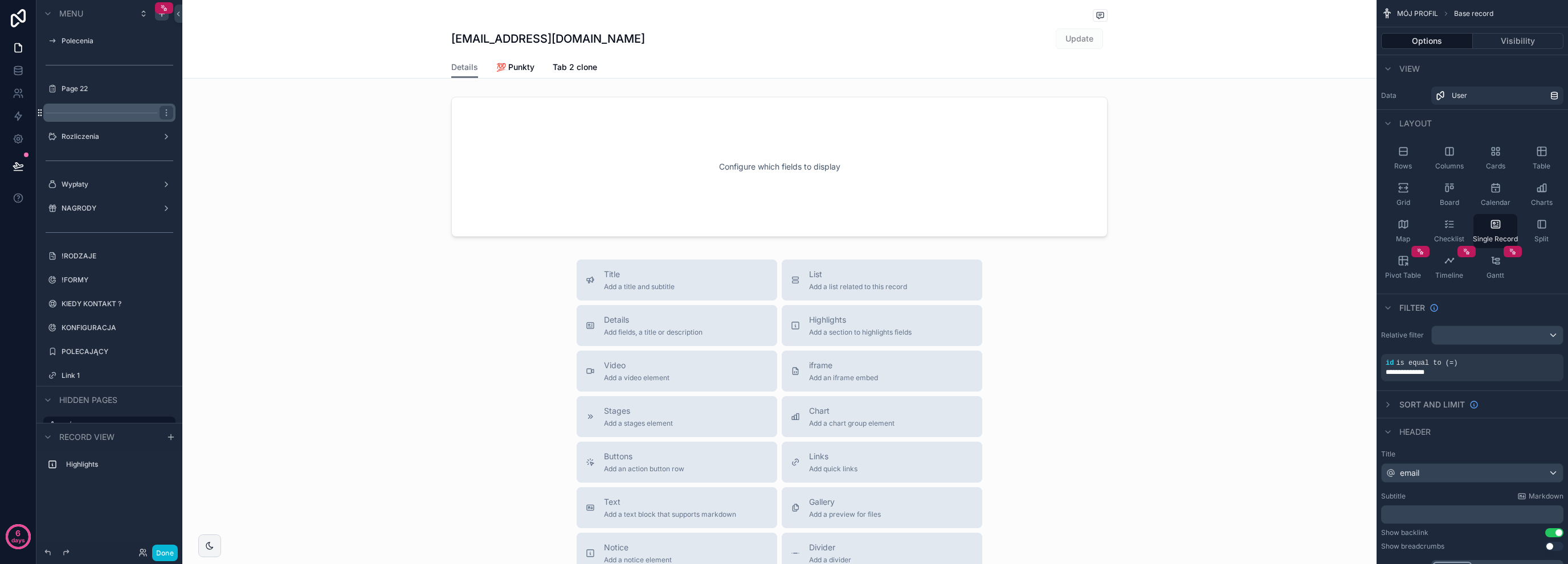
click at [41, 115] on icon "scrollable content" at bounding box center [41, 115] width 1 height 1
click at [148, 94] on button "scrollable content" at bounding box center [150, 89] width 14 height 13
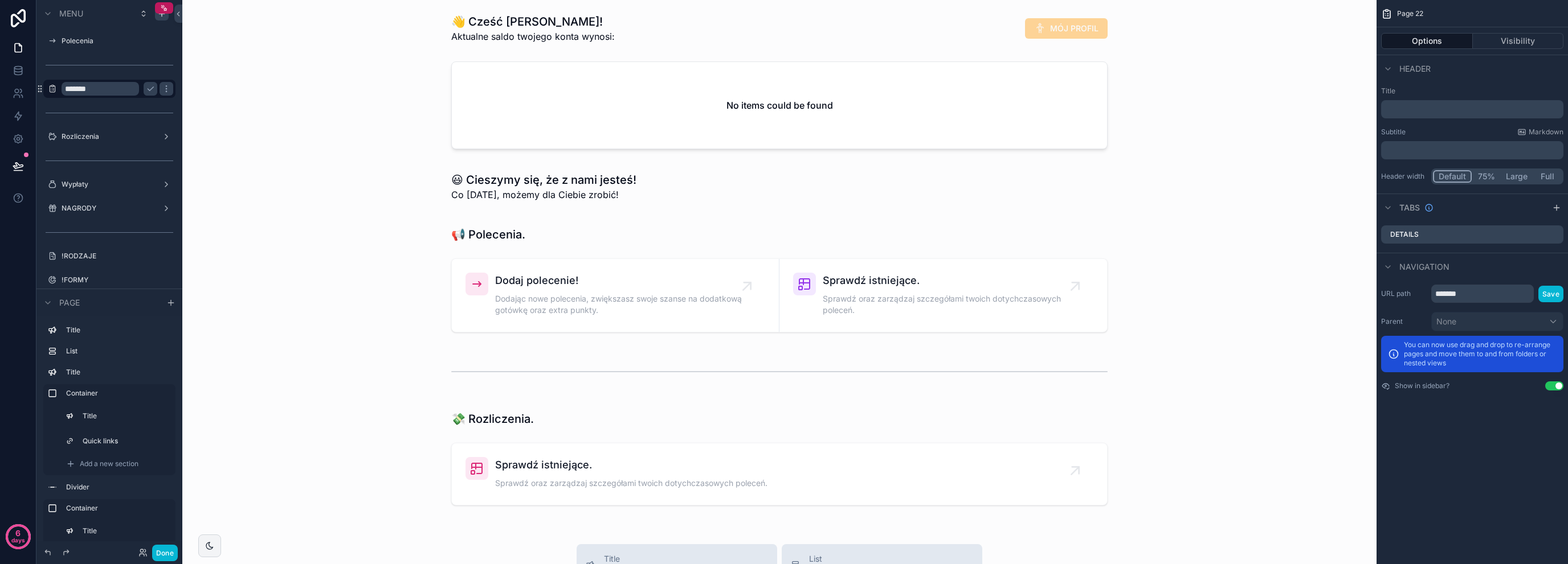
click at [115, 91] on input "*******" at bounding box center [100, 89] width 78 height 13
type input "*"
type input "****"
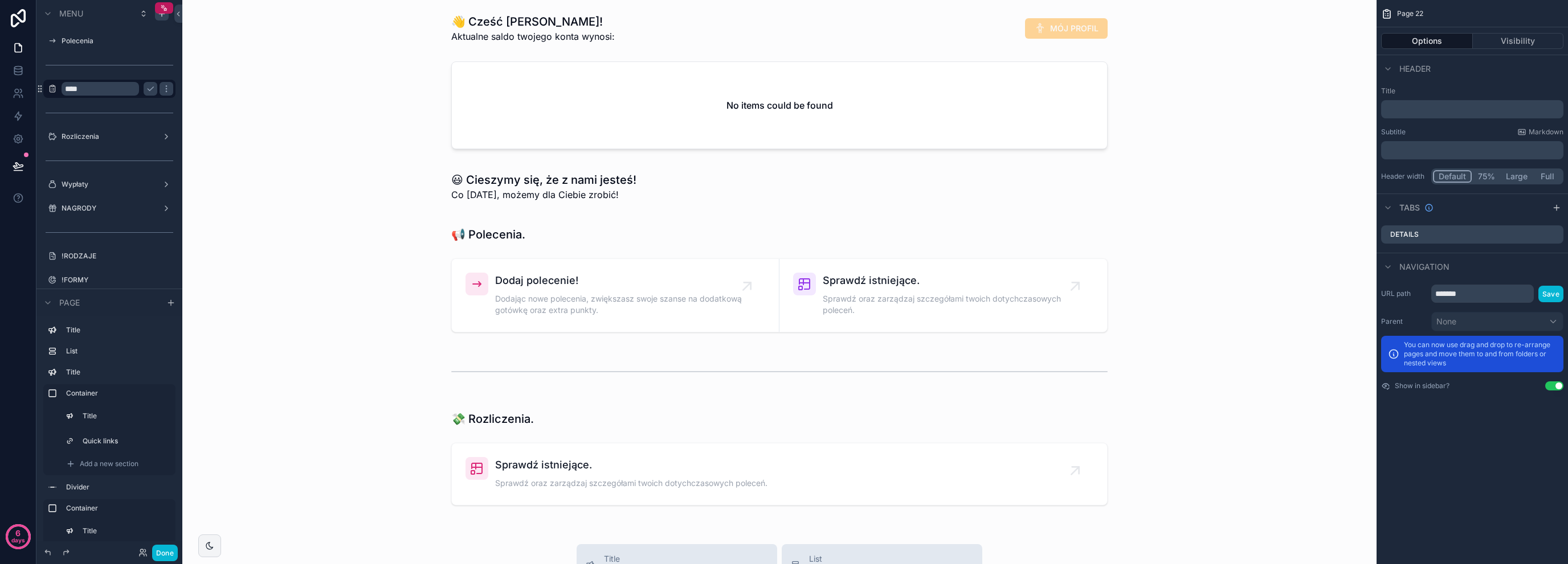
click at [153, 96] on div "****" at bounding box center [109, 89] width 128 height 18
click at [152, 93] on icon "scrollable content" at bounding box center [150, 89] width 9 height 9
click at [48, 89] on icon "scrollable content" at bounding box center [52, 89] width 9 height 9
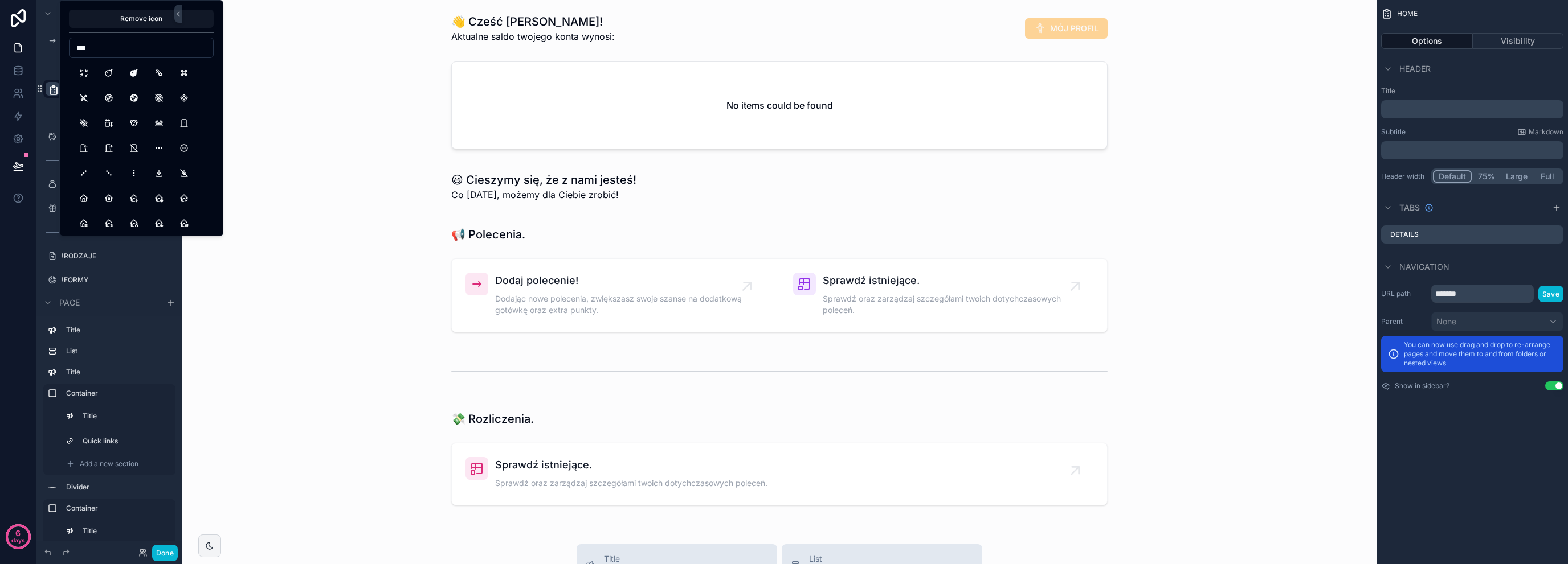
click at [153, 53] on input "***" at bounding box center [141, 48] width 143 height 16
click at [155, 52] on input "***" at bounding box center [141, 48] width 143 height 16
type input "********"
click at [83, 80] on button "HomeCancel" at bounding box center [84, 73] width 21 height 21
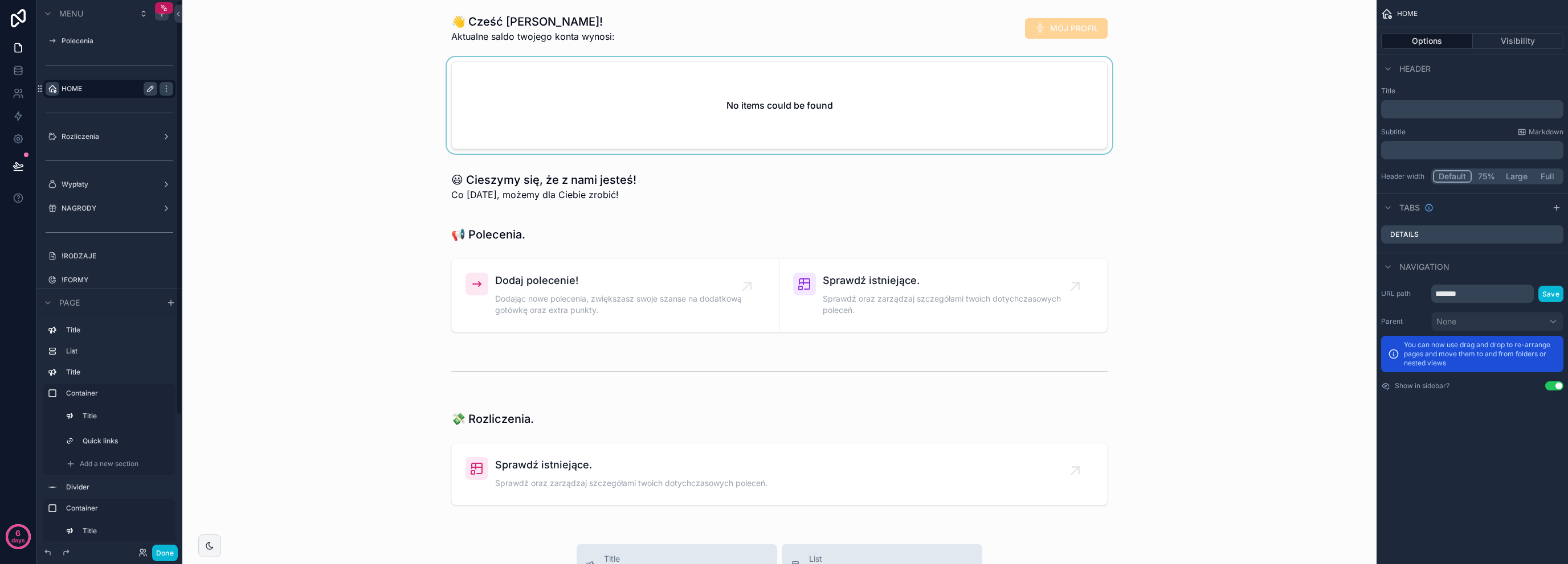
click at [296, 92] on div "scrollable content" at bounding box center [779, 108] width 1176 height 101
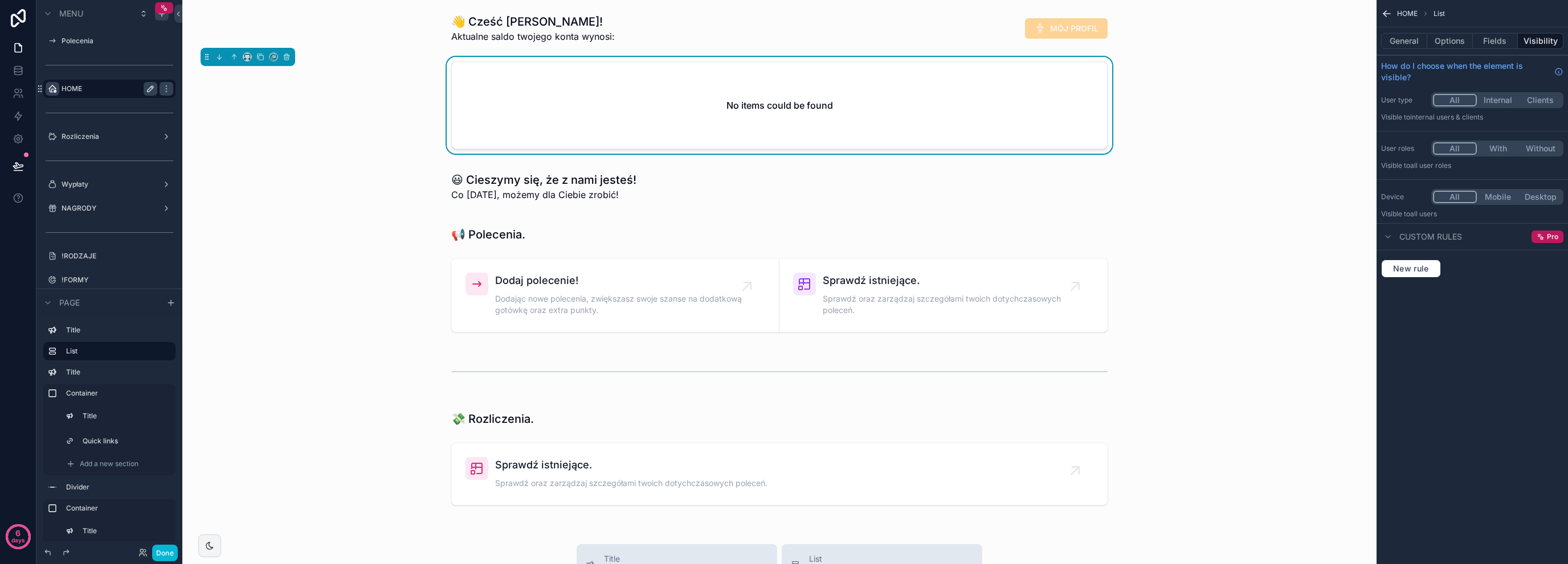
click at [145, 87] on button "scrollable content" at bounding box center [150, 89] width 14 height 13
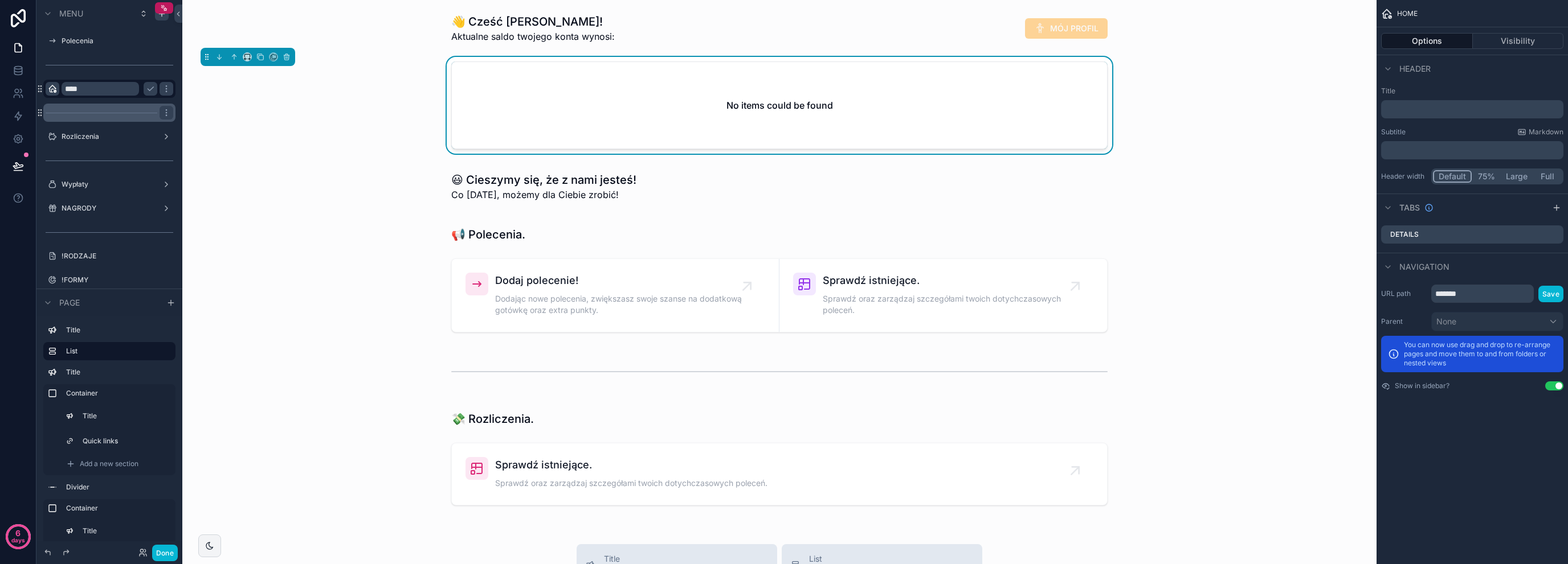
type input "****"
click at [145, 91] on button "scrollable content" at bounding box center [150, 89] width 14 height 13
click at [117, 42] on label "Polecenia" at bounding box center [107, 41] width 91 height 9
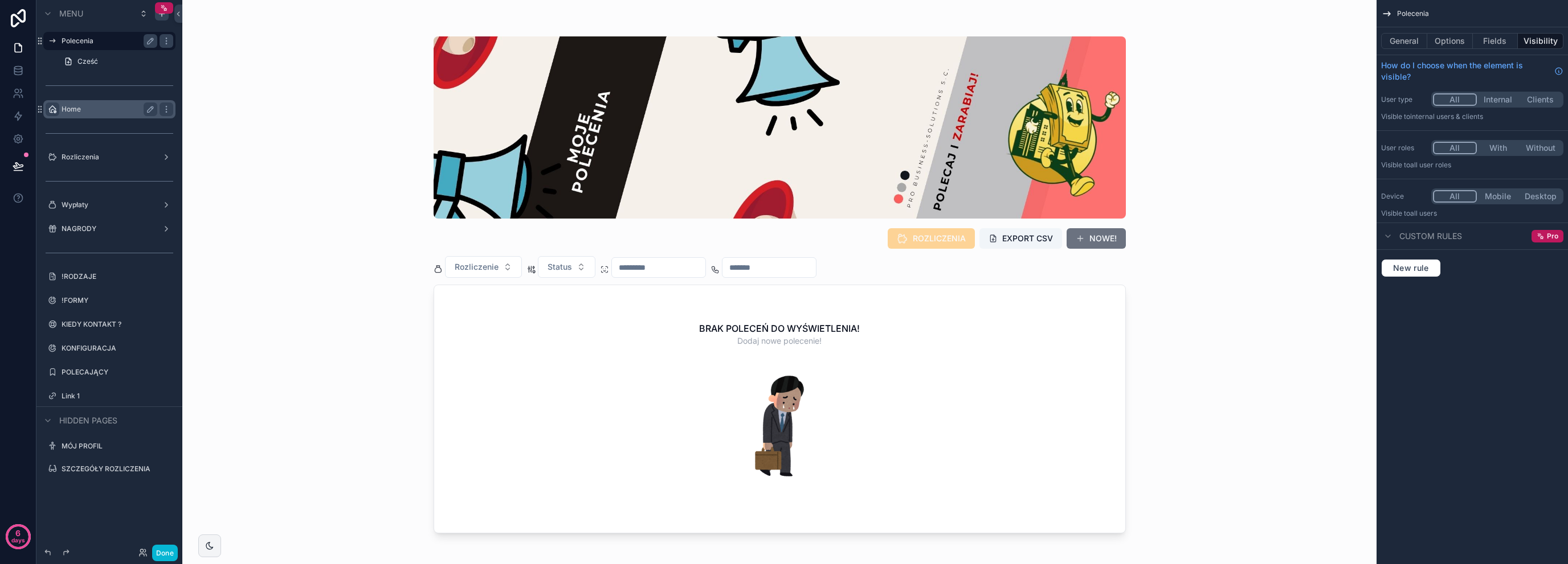
click at [94, 118] on div "Home" at bounding box center [109, 109] width 128 height 18
click at [96, 113] on label "Home" at bounding box center [107, 109] width 91 height 9
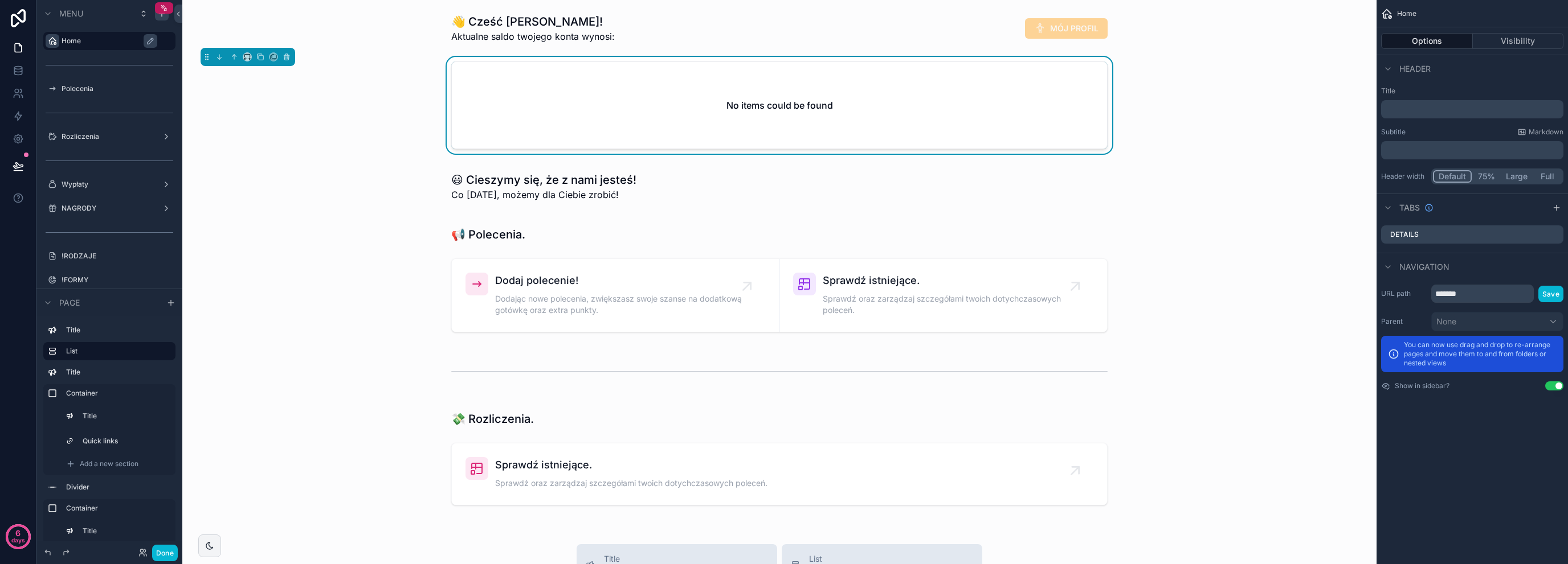
click at [102, 39] on label "Home" at bounding box center [115, 41] width 107 height 9
click at [100, 88] on label "Polecenia" at bounding box center [107, 89] width 91 height 9
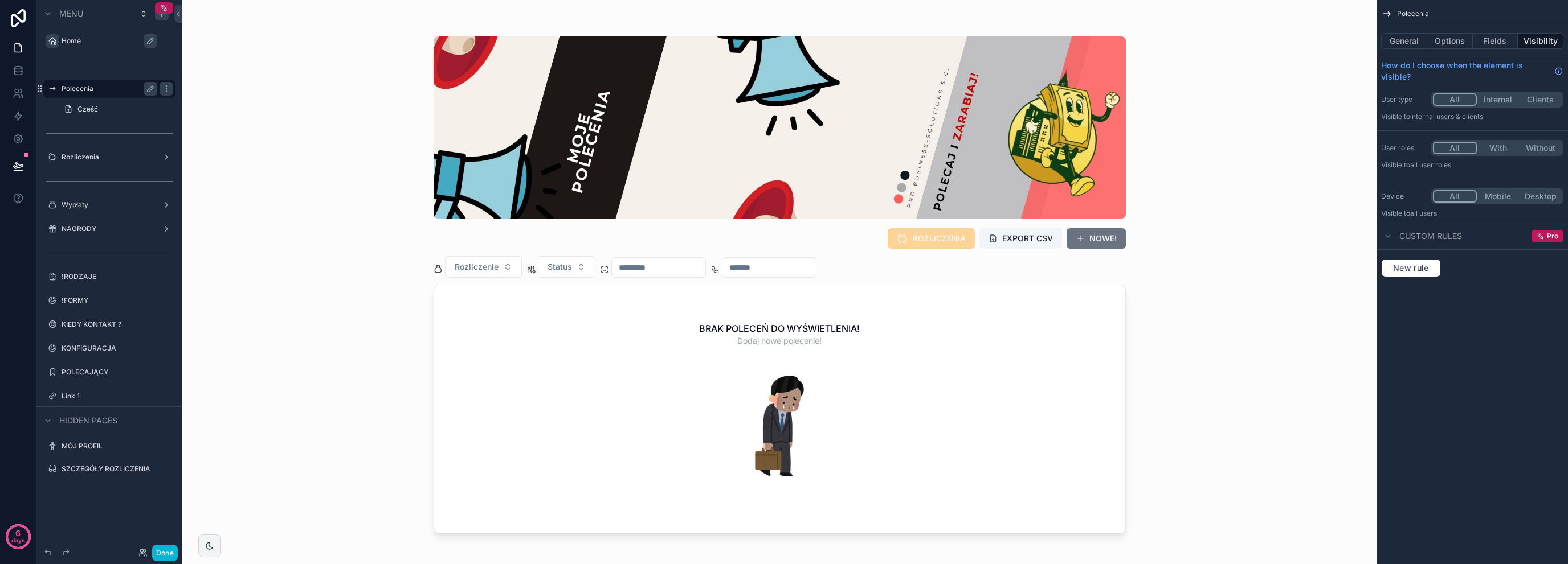
click at [100, 44] on label "Home" at bounding box center [115, 41] width 107 height 9
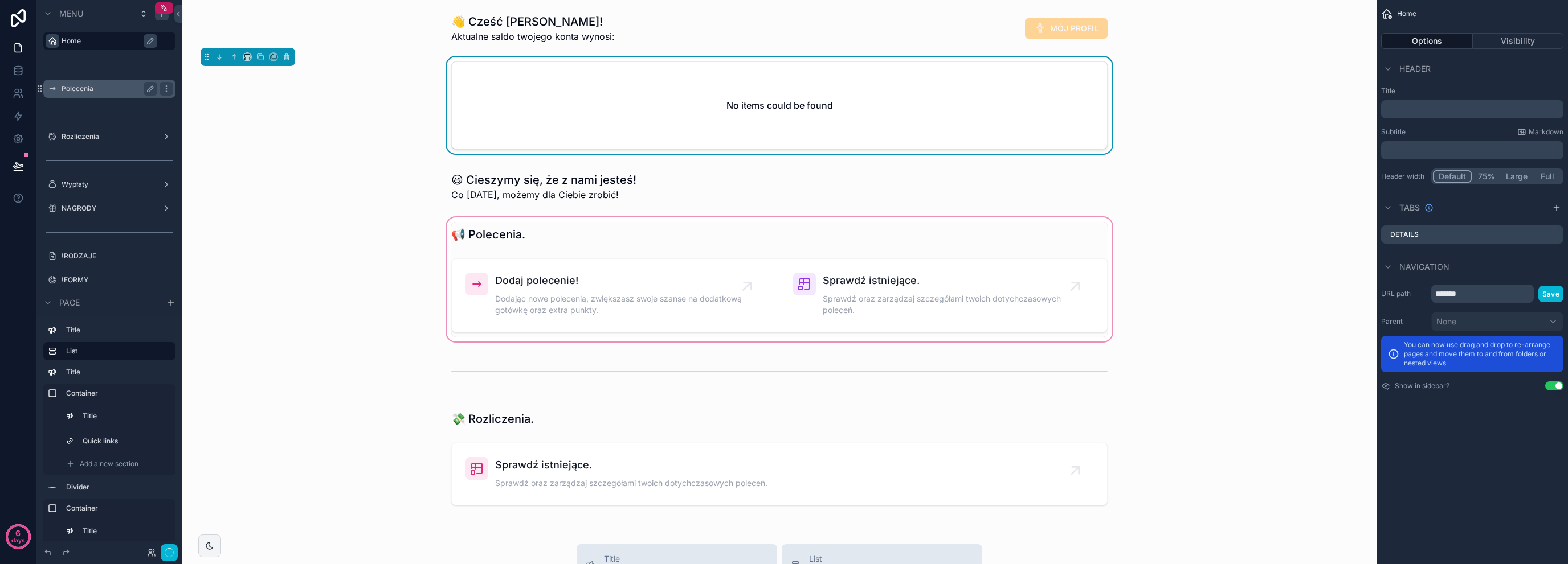
click at [382, 219] on div "scrollable content" at bounding box center [779, 279] width 1176 height 128
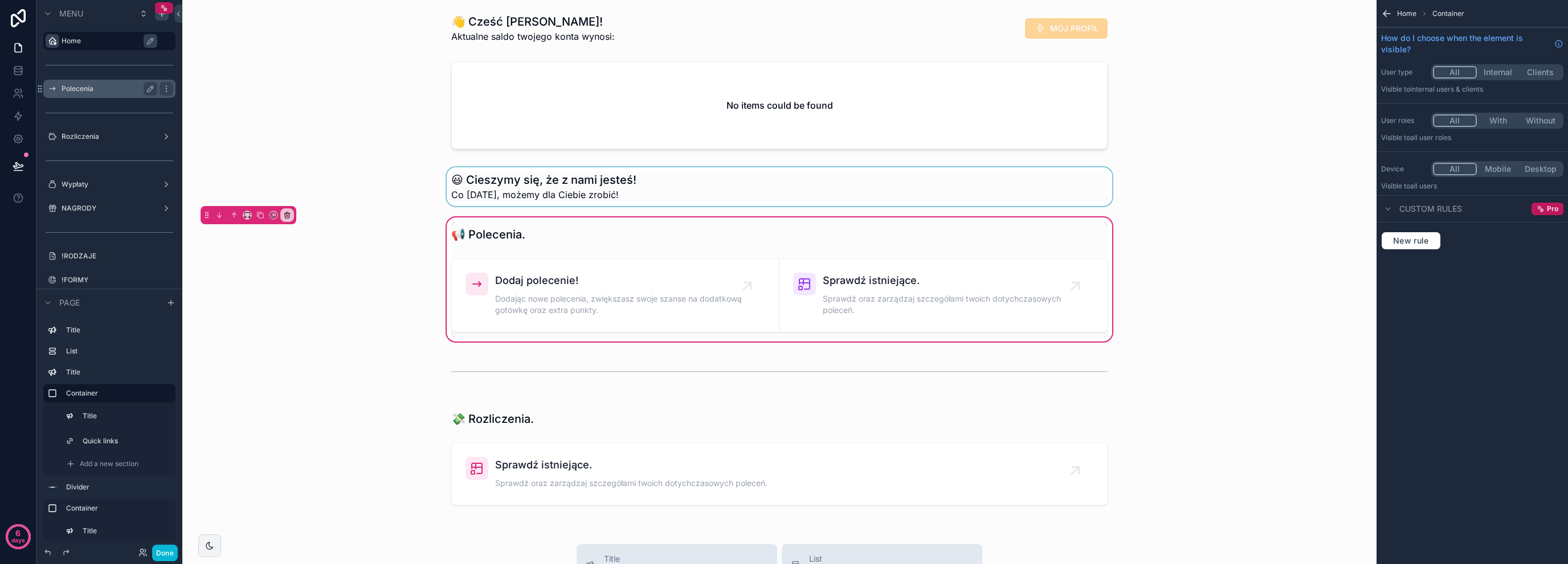
click at [591, 169] on div "scrollable content" at bounding box center [779, 187] width 1176 height 39
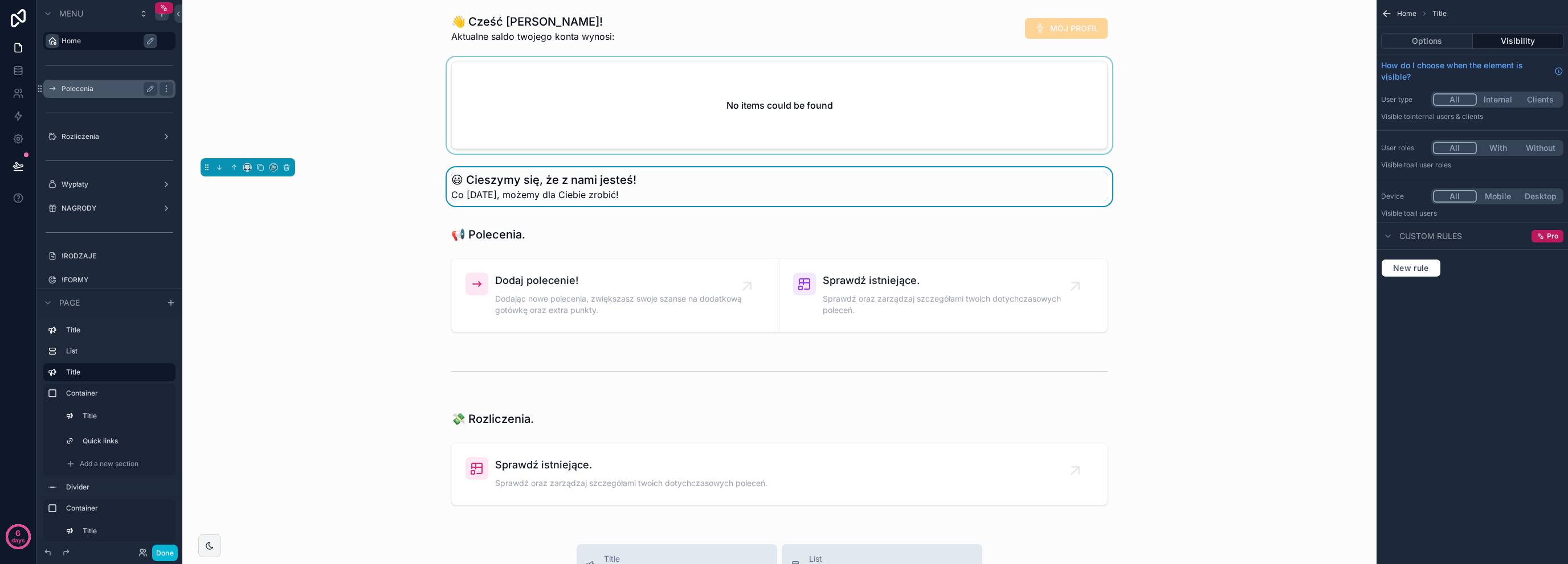
click at [609, 117] on div "scrollable content" at bounding box center [779, 108] width 1176 height 101
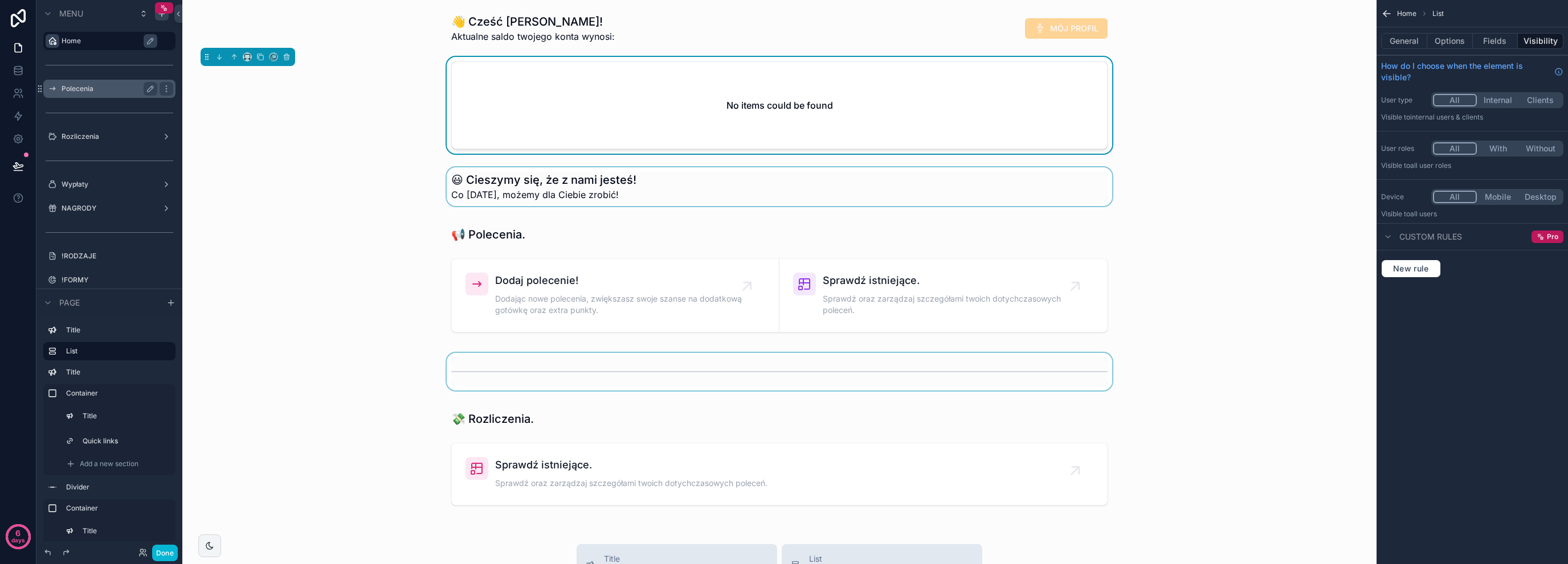
click at [534, 381] on div "scrollable content" at bounding box center [779, 372] width 1176 height 37
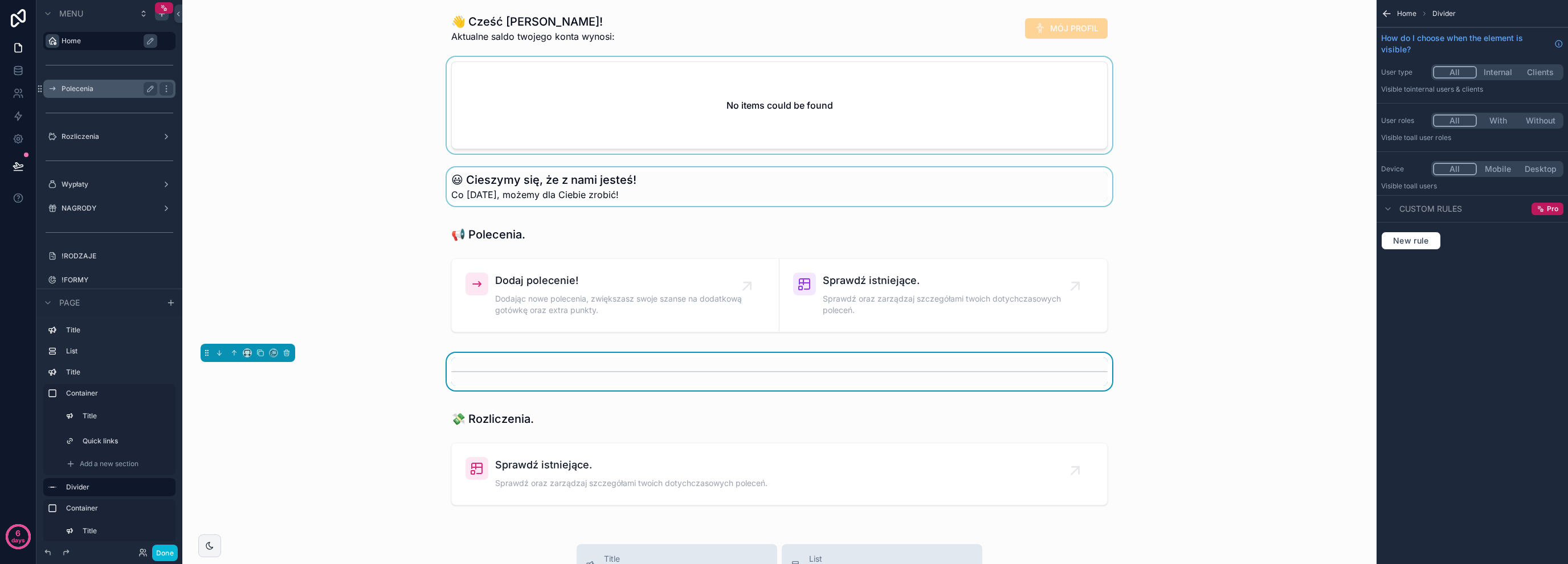
click at [365, 382] on div "scrollable content" at bounding box center [779, 372] width 1176 height 37
click at [534, 432] on div "scrollable content" at bounding box center [779, 458] width 1176 height 118
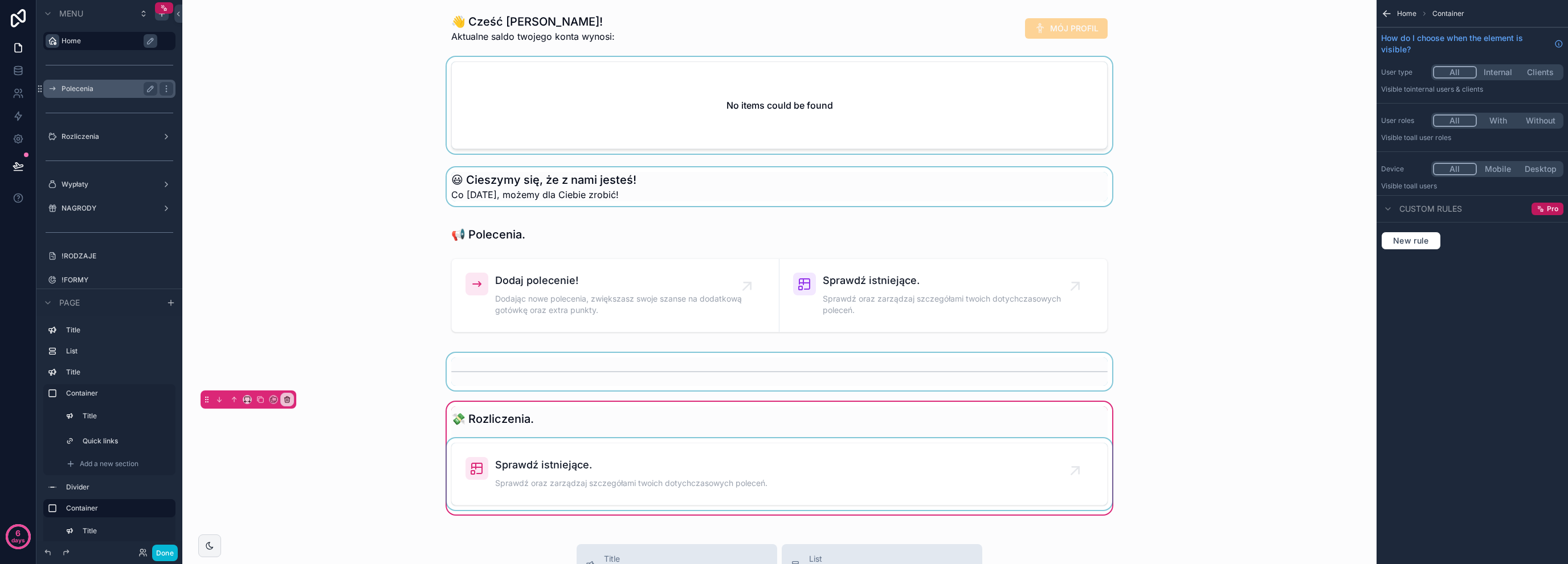
click at [797, 493] on div "scrollable content" at bounding box center [779, 474] width 670 height 72
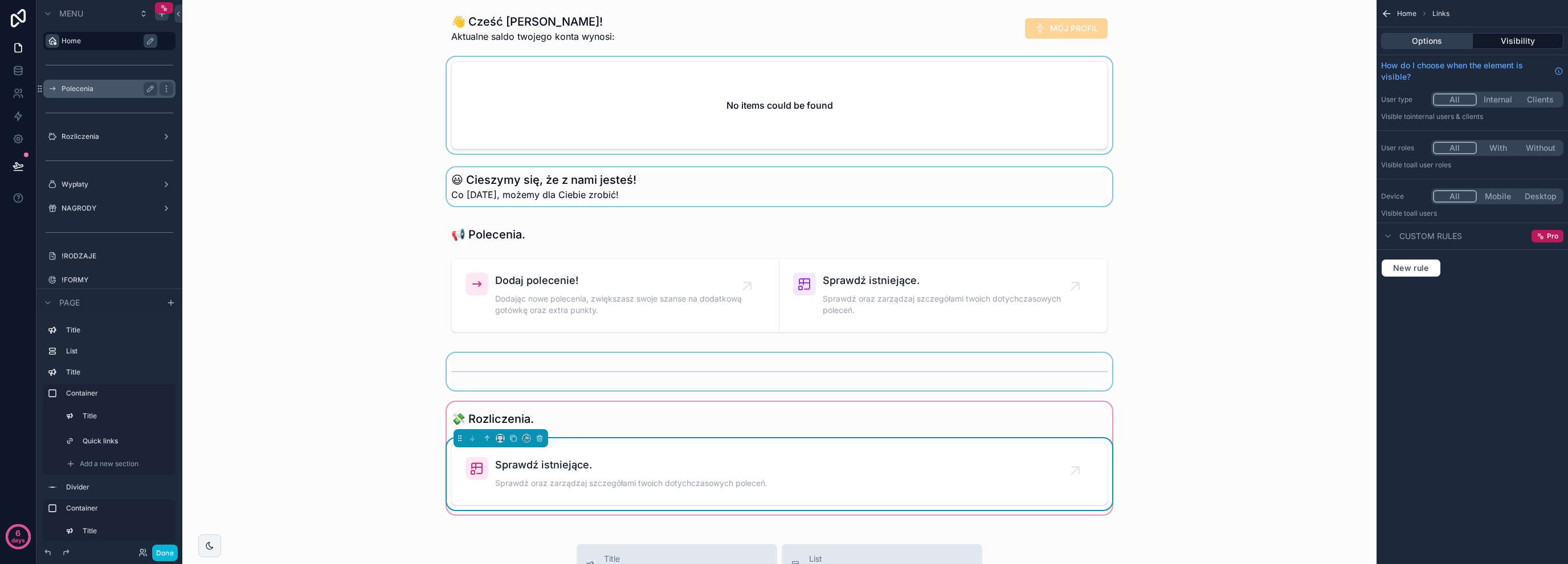
click at [1437, 42] on button "Options" at bounding box center [1427, 40] width 92 height 16
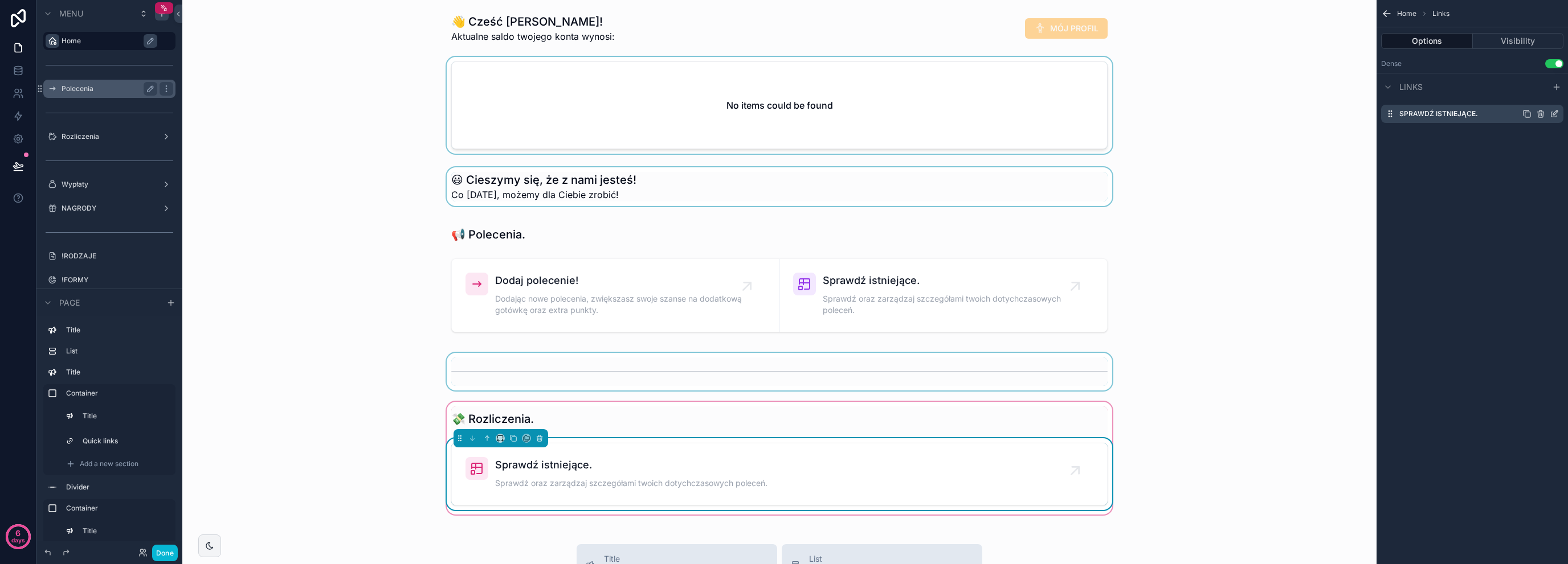
click at [1553, 112] on icon "scrollable content" at bounding box center [1554, 114] width 9 height 9
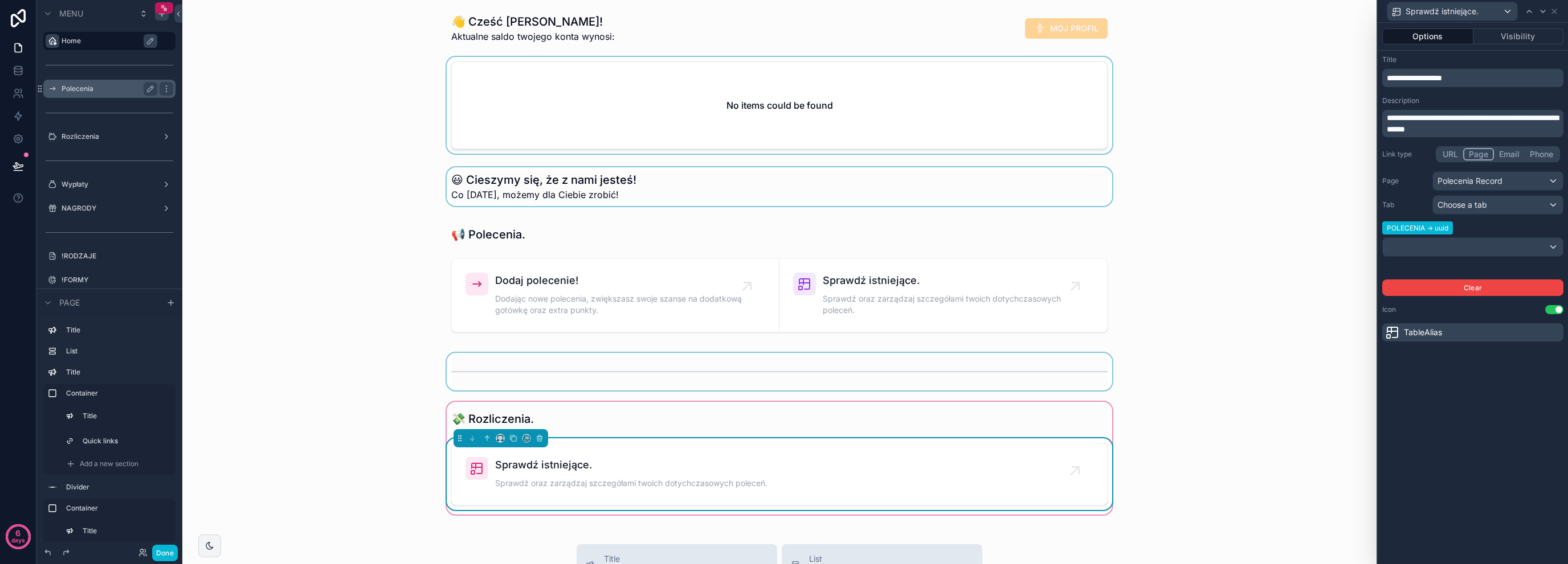
click at [1457, 129] on span "**********" at bounding box center [1472, 123] width 172 height 19
click at [357, 385] on div "scrollable content" at bounding box center [779, 372] width 1176 height 37
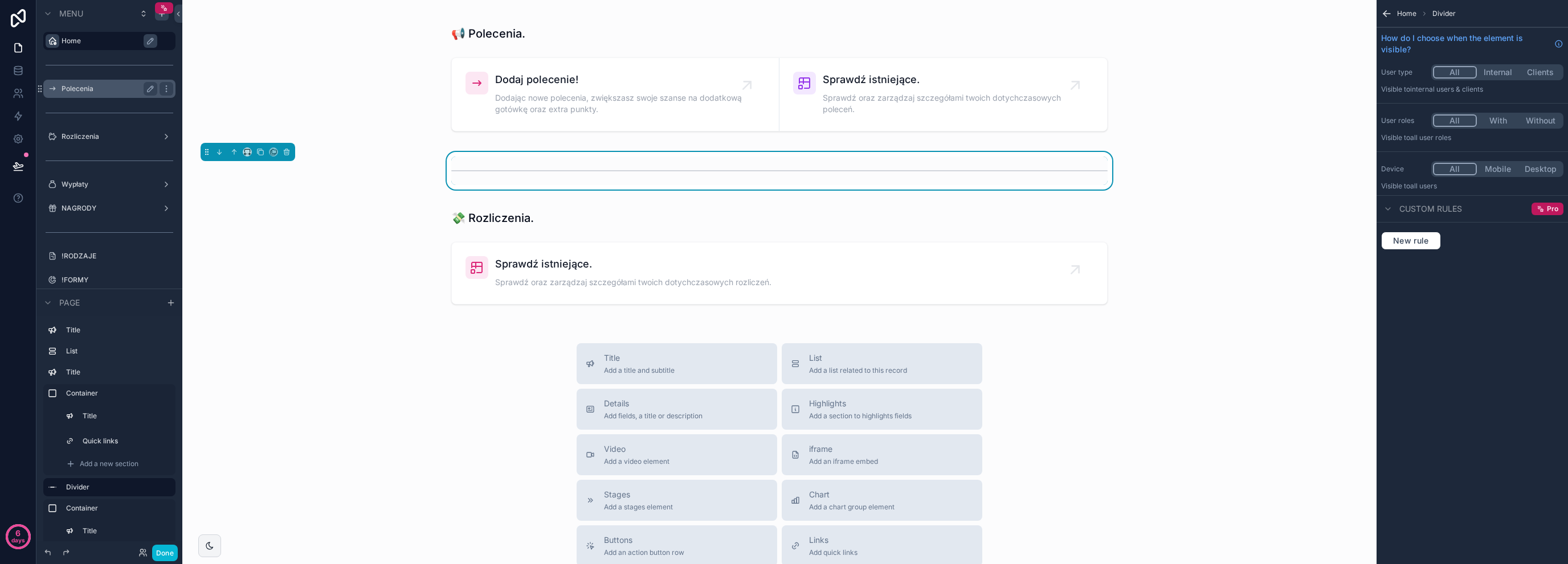
scroll to position [152, 0]
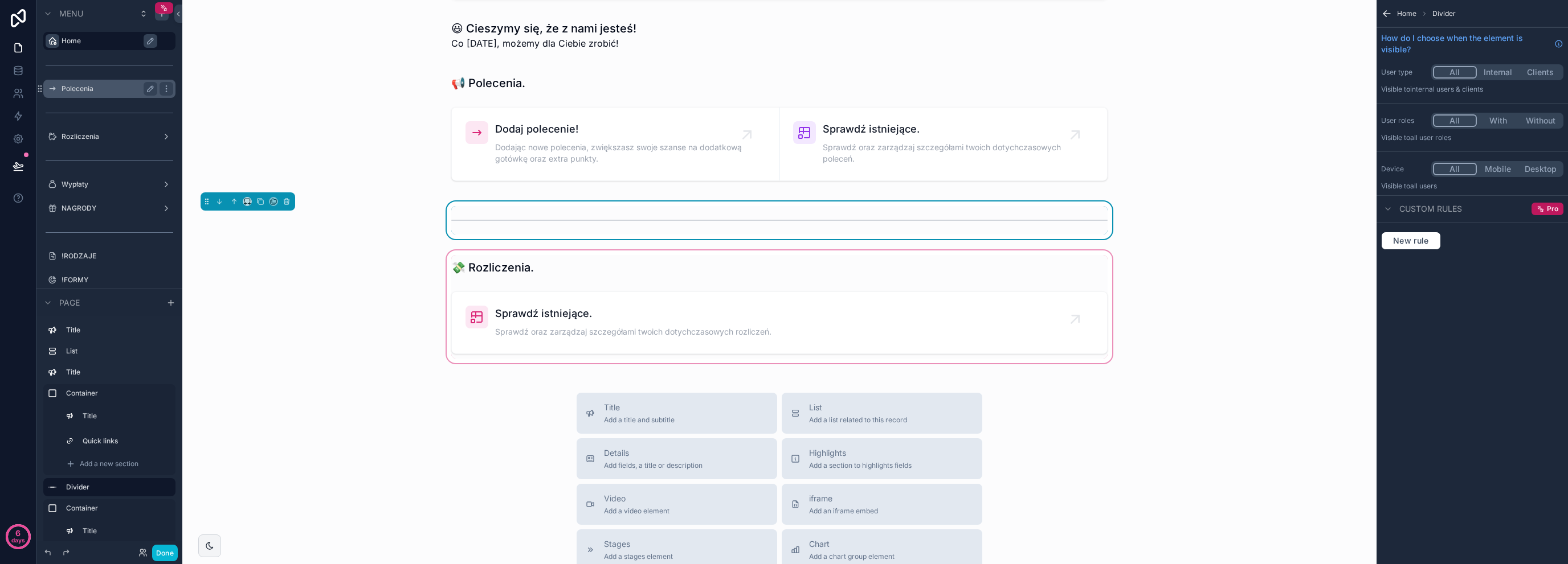
click at [448, 312] on div "scrollable content" at bounding box center [779, 306] width 1176 height 118
click at [446, 152] on div "scrollable content" at bounding box center [779, 128] width 1176 height 128
click at [446, 102] on div "scrollable content" at bounding box center [779, 128] width 1176 height 128
click at [296, 46] on div "scrollable content" at bounding box center [779, 35] width 1176 height 39
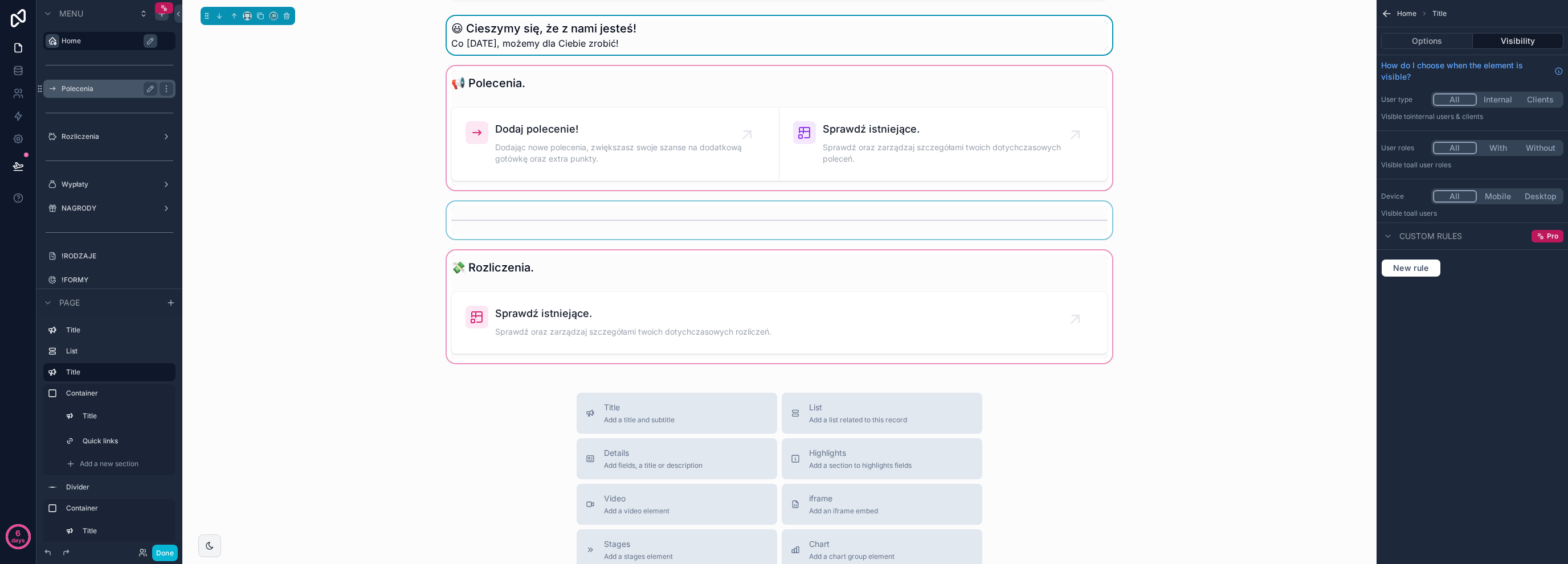
click at [444, 101] on div "scrollable content" at bounding box center [779, 128] width 1176 height 128
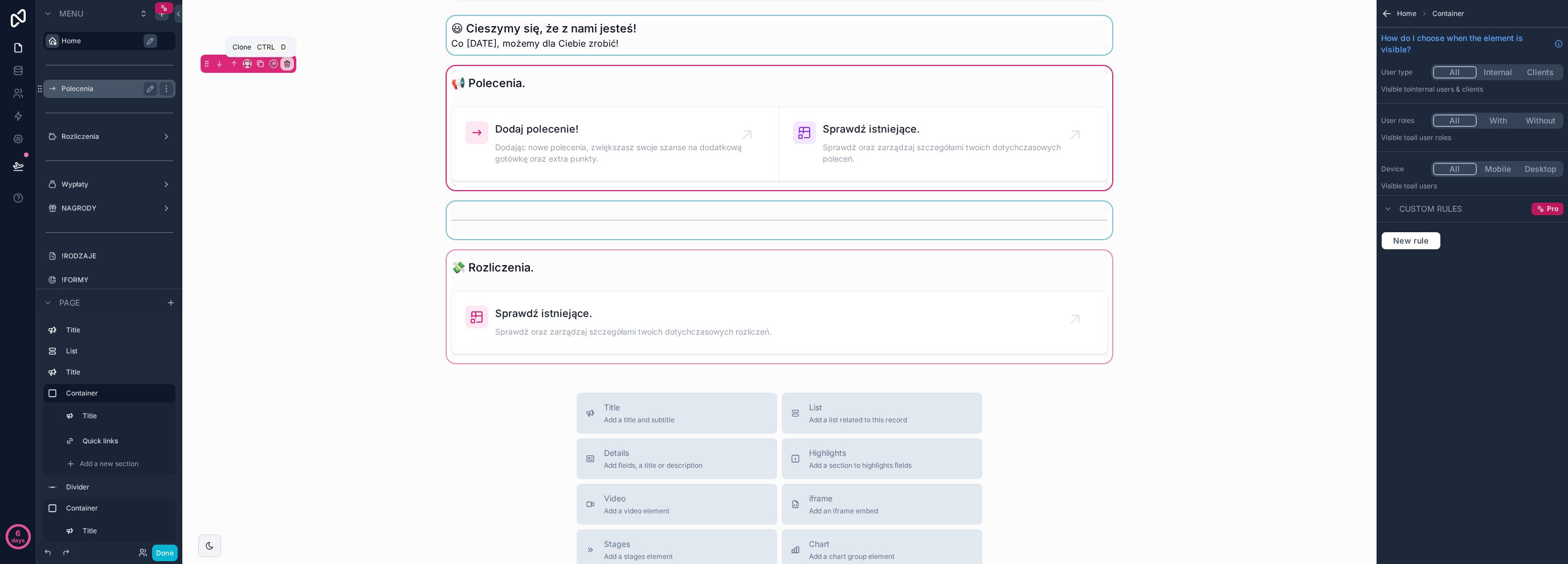
click at [264, 63] on button "scrollable content" at bounding box center [260, 64] width 12 height 12
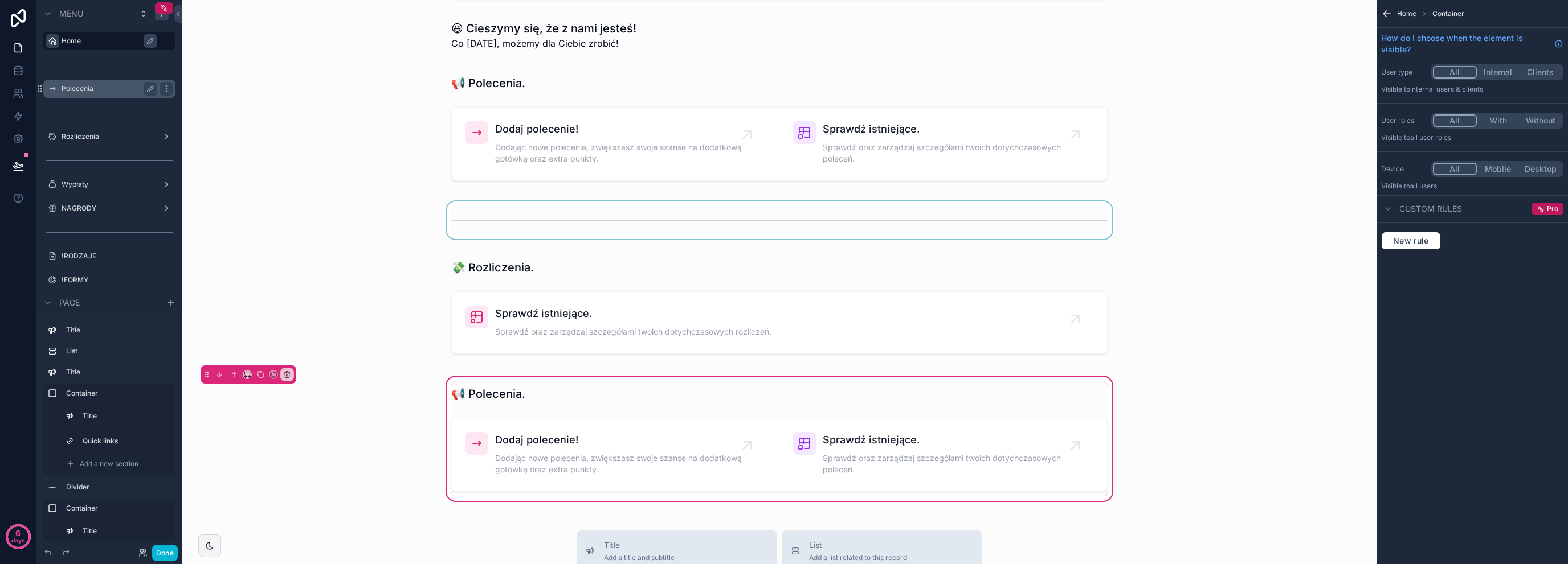
click at [483, 224] on div "scrollable content" at bounding box center [779, 220] width 1176 height 37
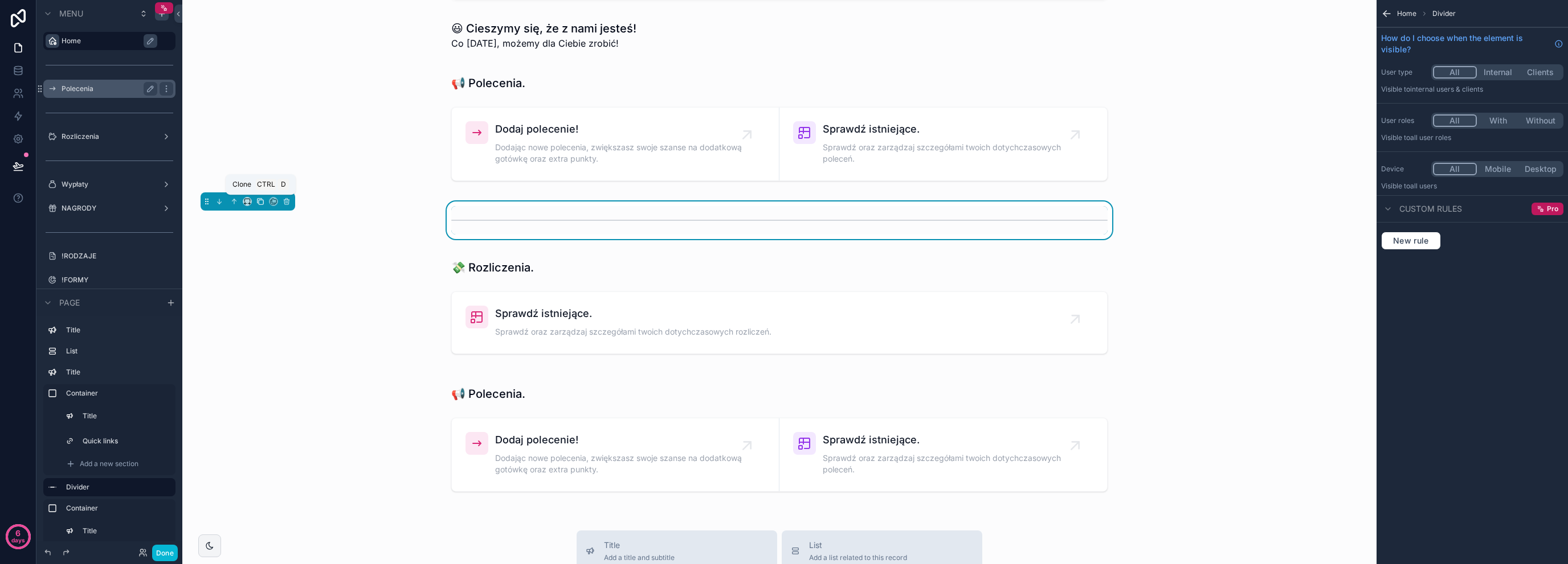
click at [260, 200] on icon "scrollable content" at bounding box center [260, 202] width 8 height 8
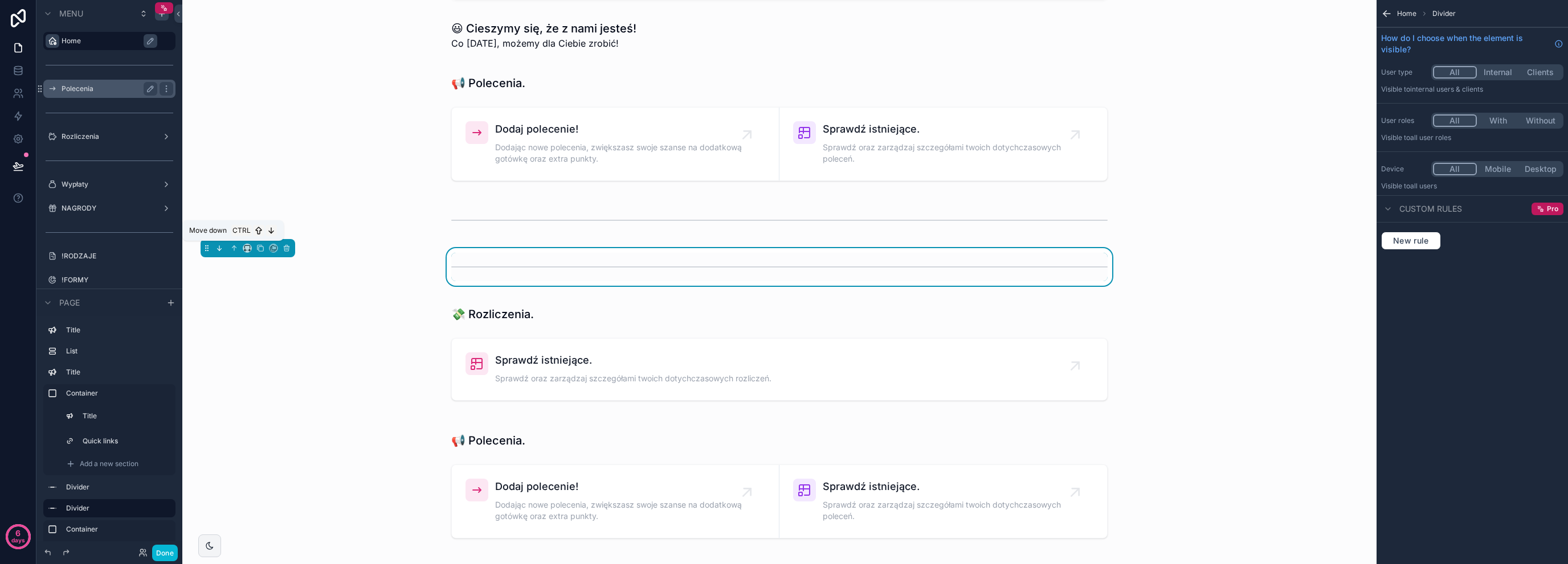
click at [222, 249] on icon "scrollable content" at bounding box center [219, 248] width 8 height 8
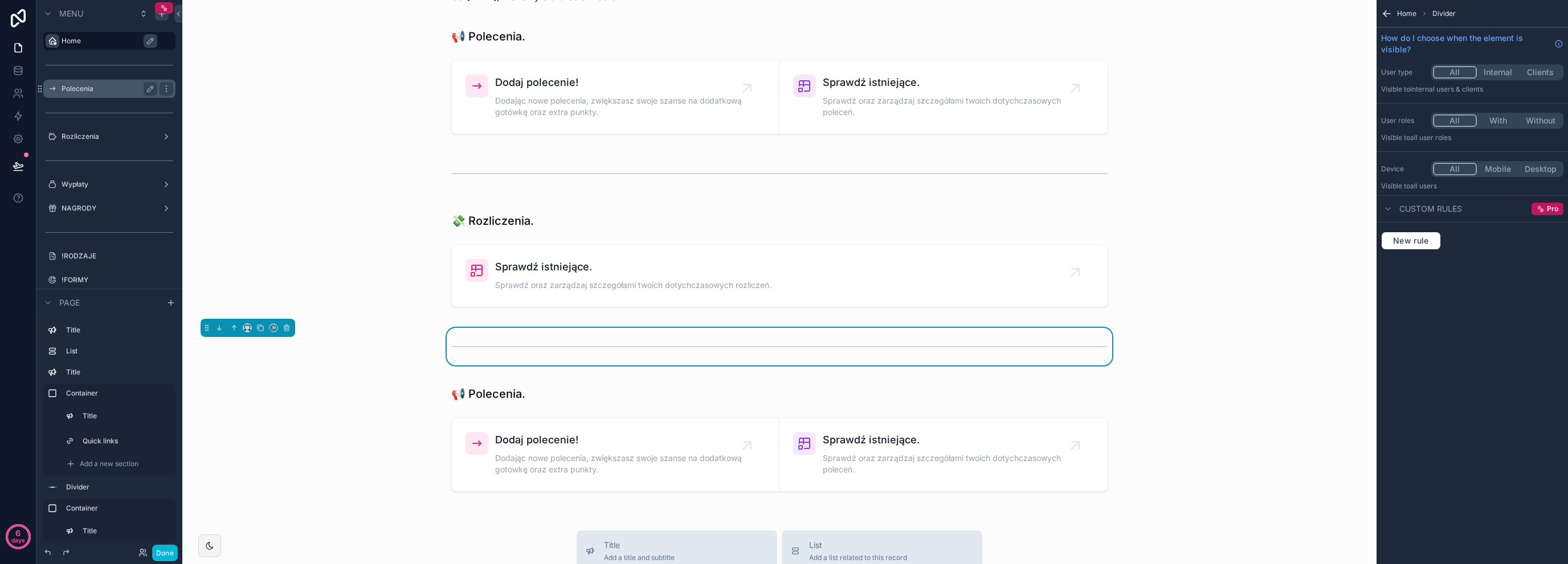
scroll to position [418, 0]
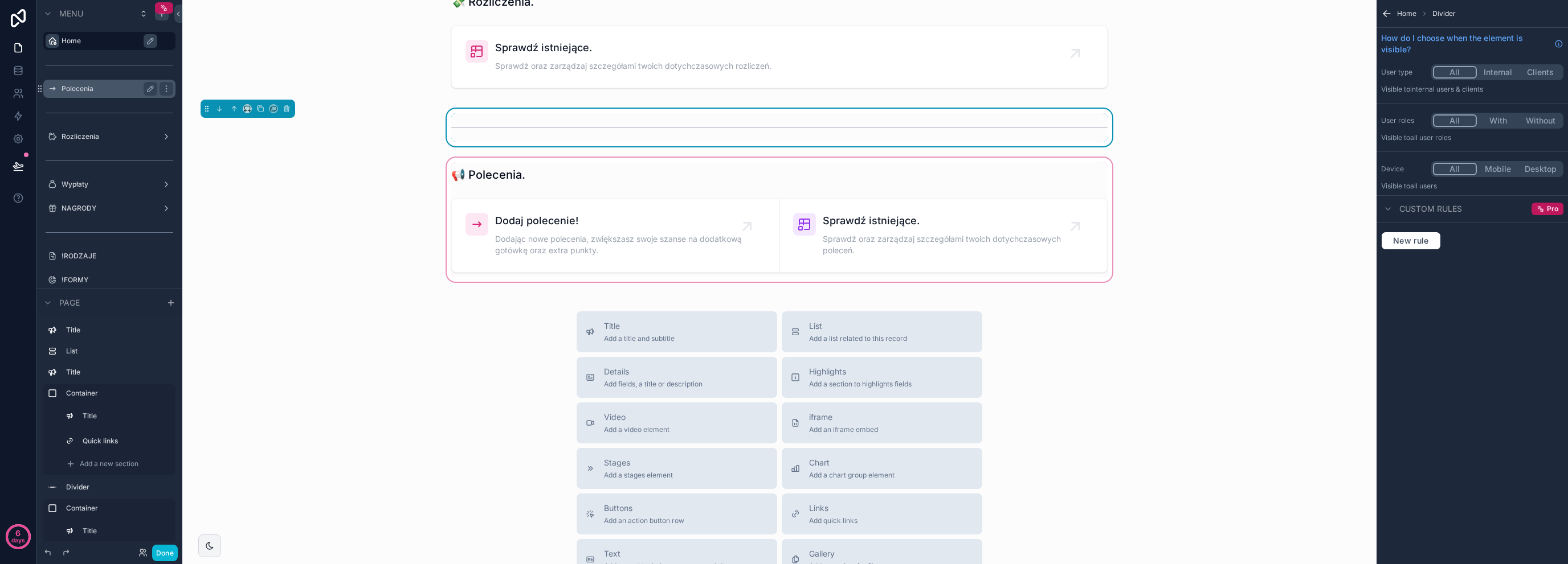
click at [429, 272] on div "scrollable content" at bounding box center [779, 220] width 1176 height 128
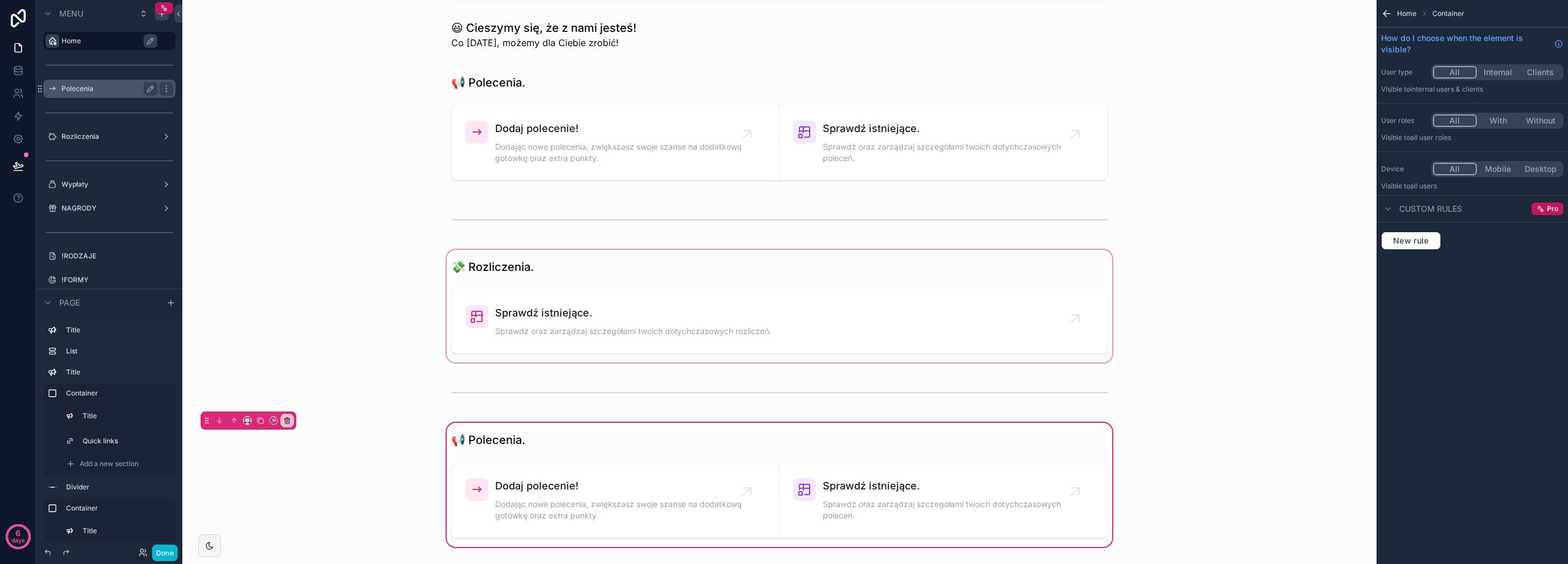
scroll to position [152, 0]
click at [162, 19] on div "scrollable content" at bounding box center [161, 13] width 14 height 13
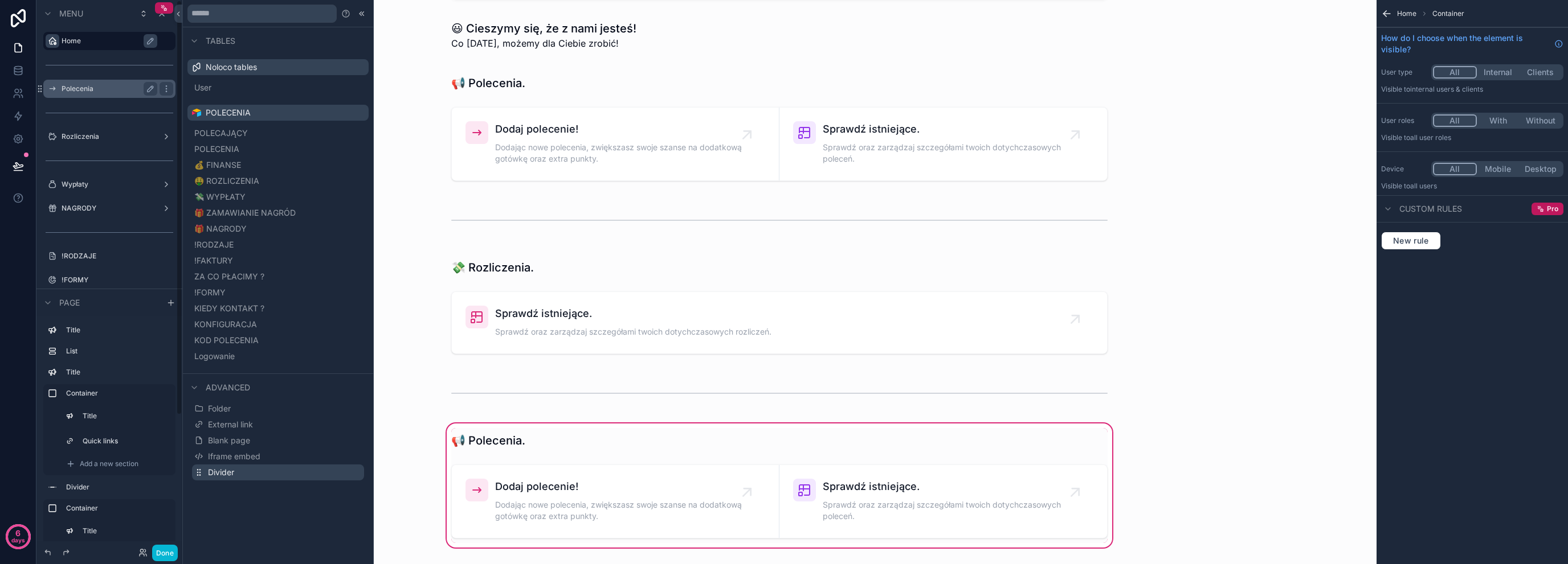
click at [207, 471] on button "Divider" at bounding box center [278, 472] width 172 height 16
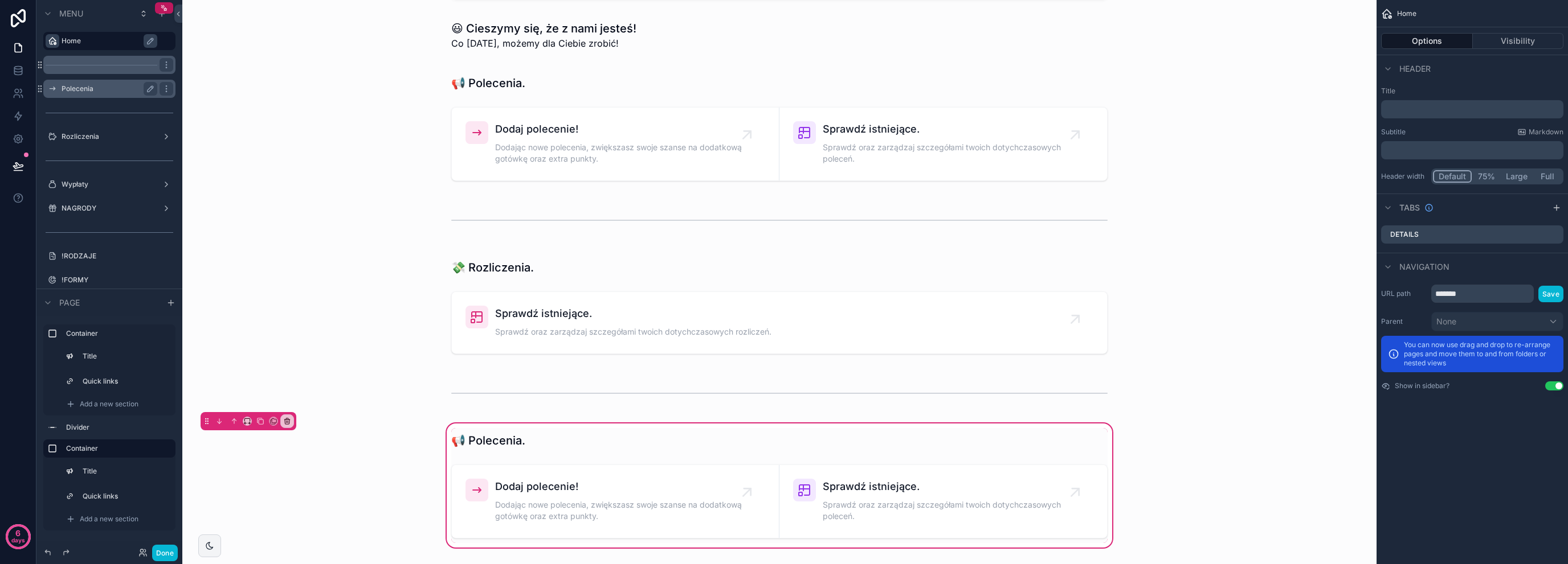
click at [122, 60] on div "scrollable content" at bounding box center [109, 65] width 132 height 18
click at [162, 17] on icon "scrollable content" at bounding box center [162, 13] width 9 height 9
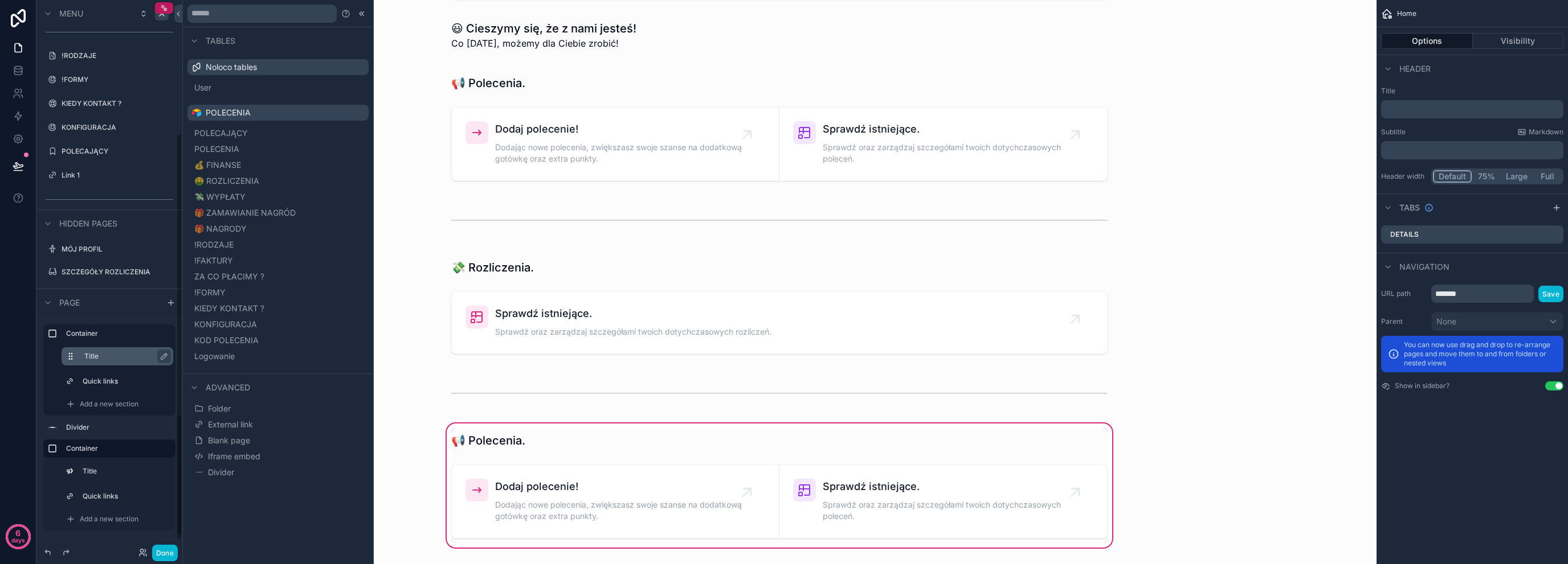
scroll to position [203, 0]
click at [97, 195] on div "scrollable content" at bounding box center [109, 197] width 132 height 18
click at [82, 118] on hr "scrollable content" at bounding box center [102, 118] width 112 height 1
click at [42, 120] on icon "scrollable content" at bounding box center [40, 118] width 9 height 9
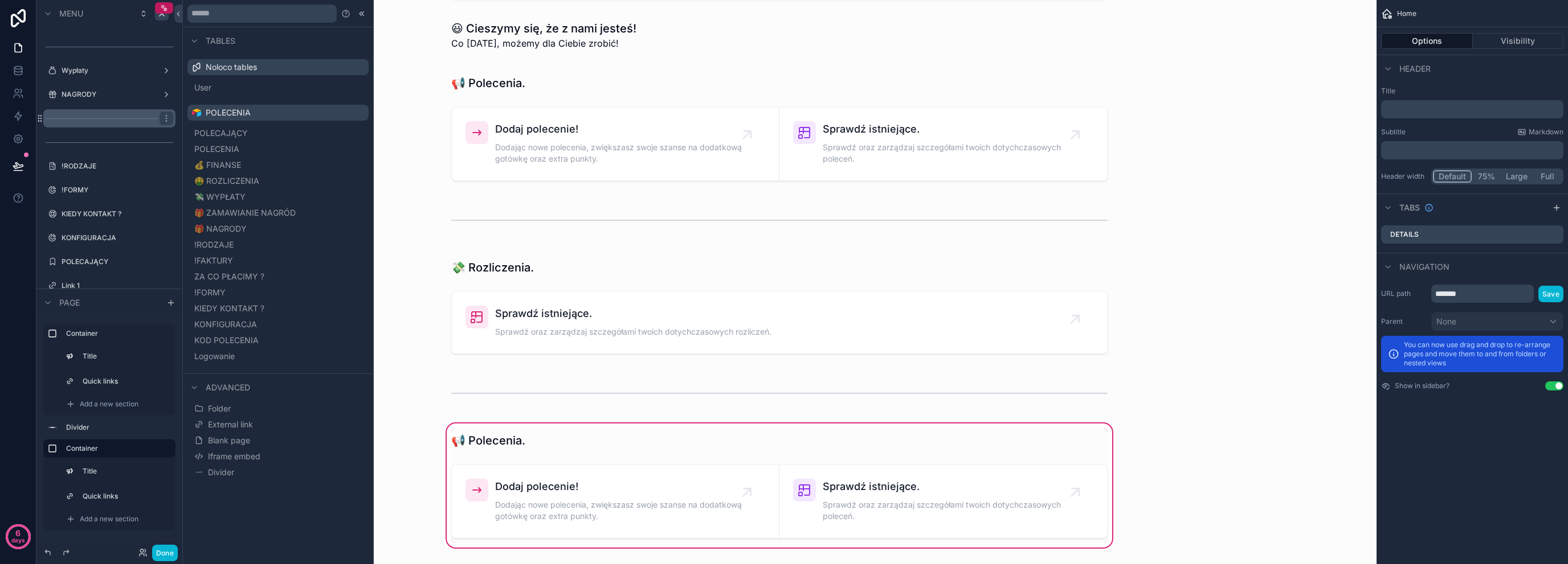
click at [79, 114] on div "scrollable content" at bounding box center [109, 118] width 132 height 18
click at [163, 197] on icon "scrollable content" at bounding box center [167, 197] width 9 height 9
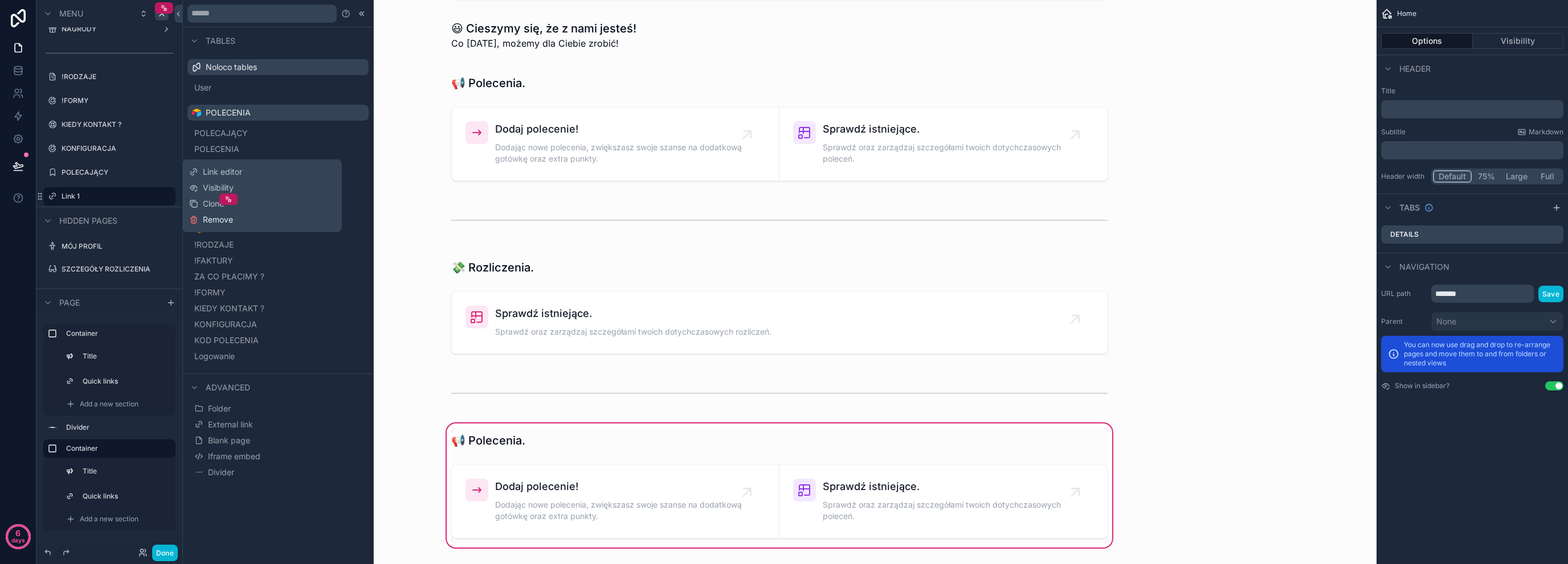
click at [215, 223] on span "Remove" at bounding box center [218, 220] width 30 height 12
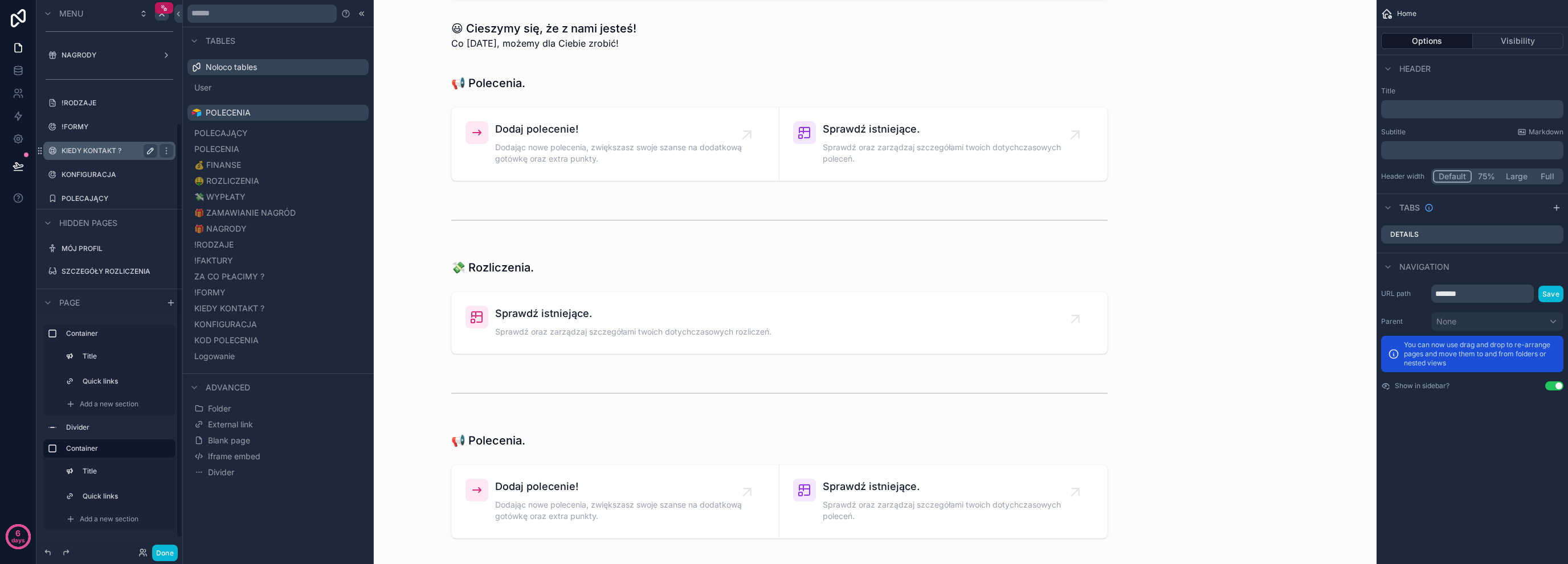
scroll to position [179, 0]
click at [171, 197] on div "scrollable content" at bounding box center [166, 196] width 14 height 13
click at [217, 213] on span "Remove" at bounding box center [218, 213] width 30 height 12
click at [165, 197] on icon "scrollable content" at bounding box center [167, 197] width 9 height 9
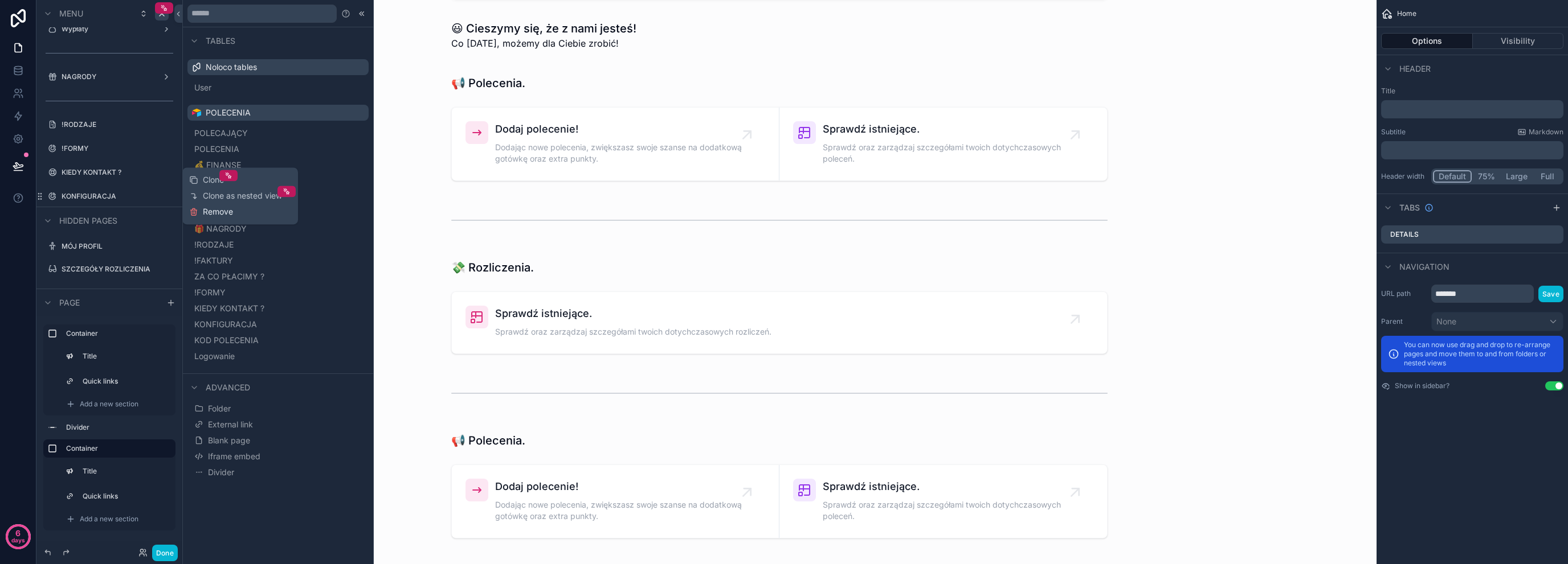
click at [209, 211] on span "Remove" at bounding box center [218, 212] width 30 height 12
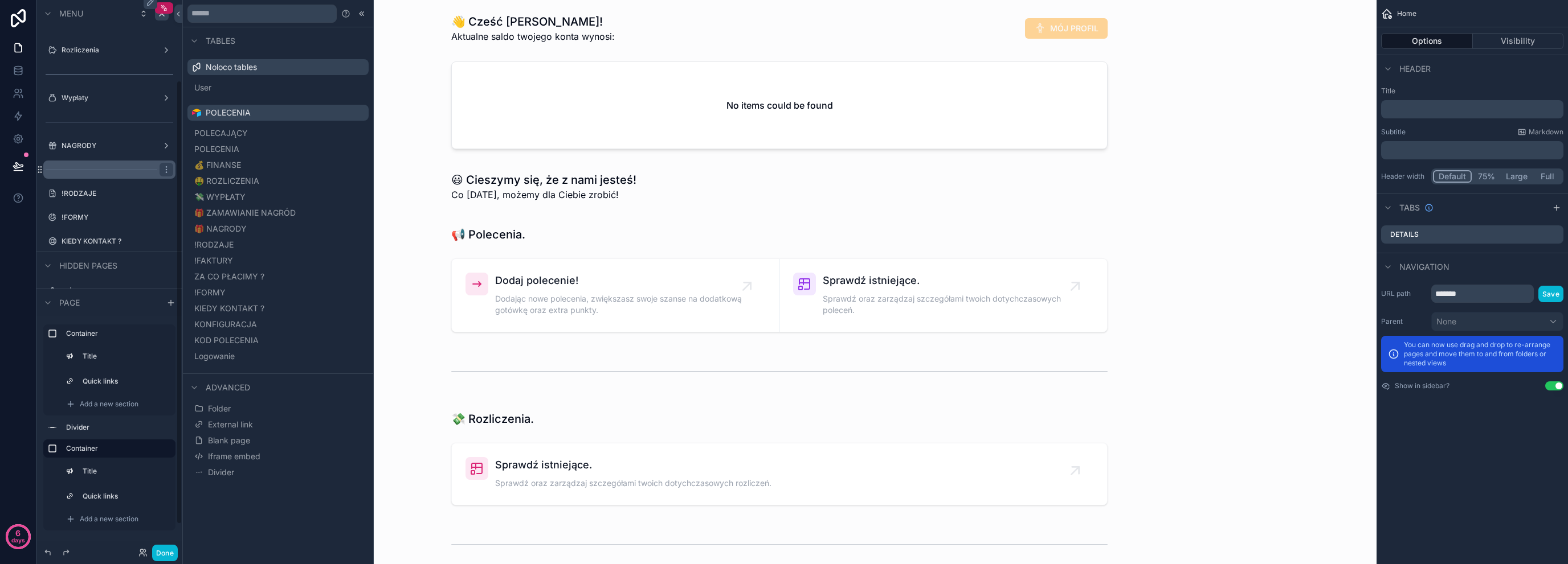
scroll to position [132, 0]
click at [226, 448] on button "Blank page" at bounding box center [278, 441] width 172 height 16
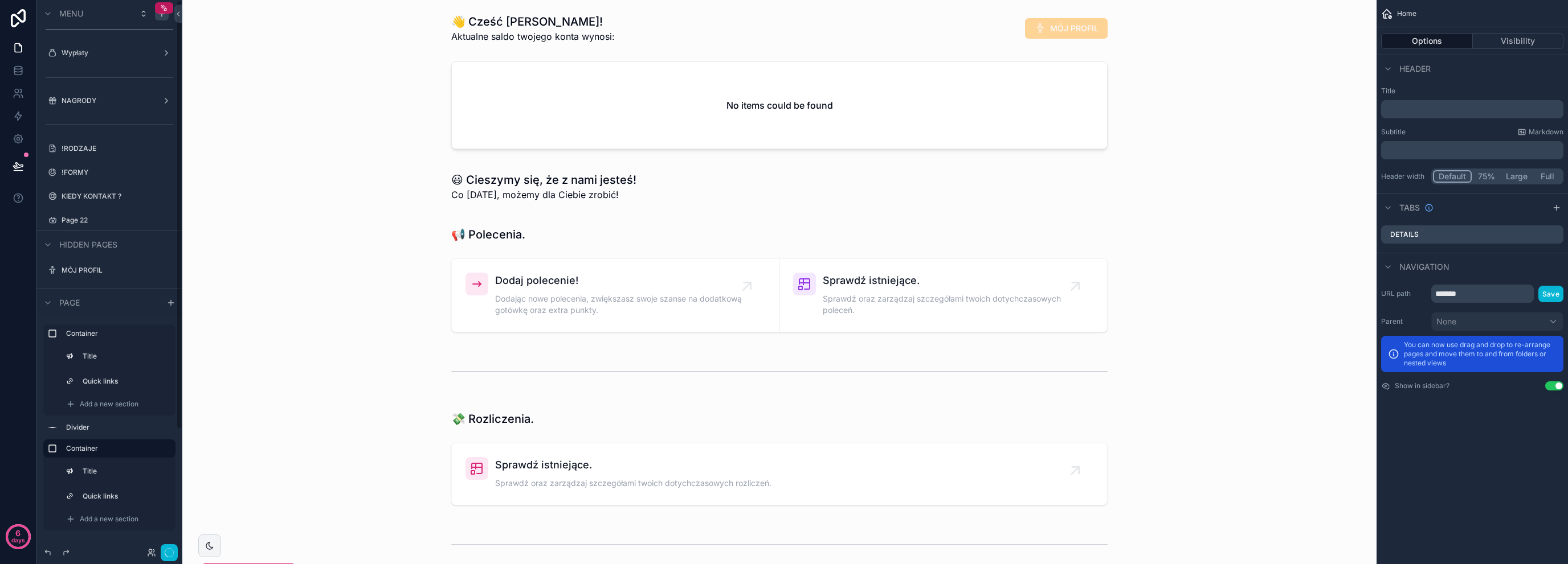
scroll to position [0, 0]
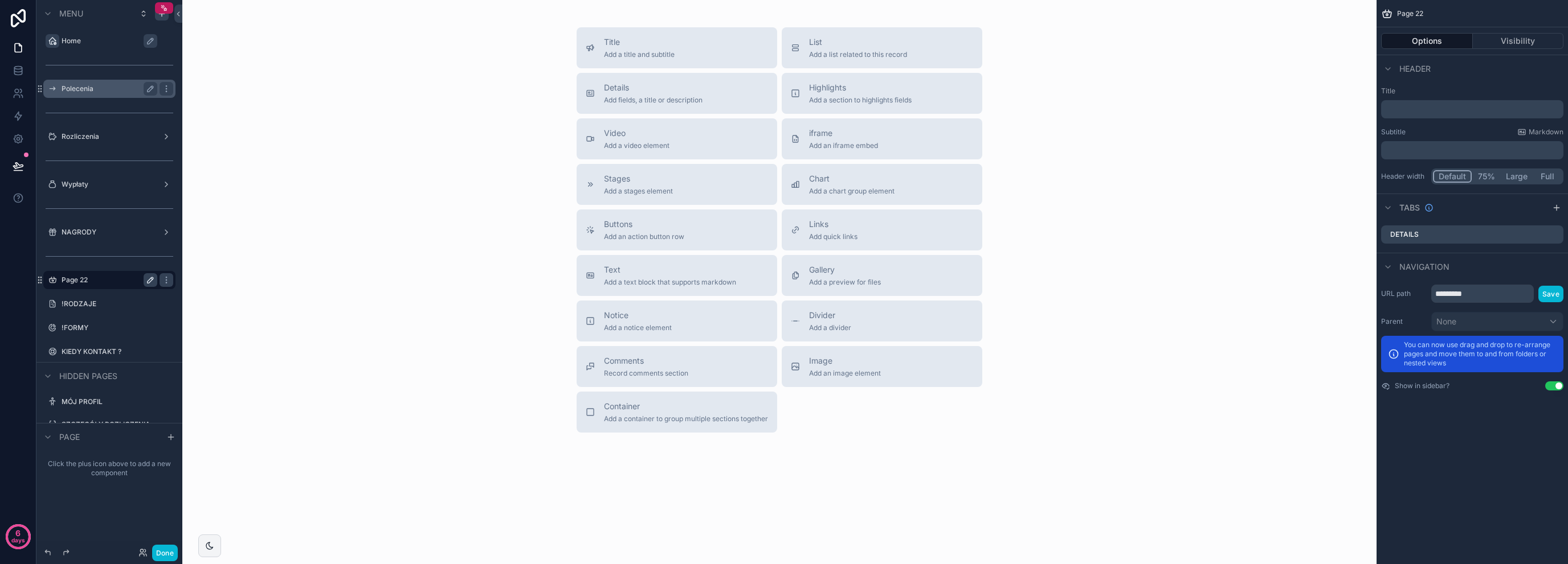
click at [154, 283] on icon "scrollable content" at bounding box center [150, 280] width 9 height 9
click at [50, 286] on div "scrollable content" at bounding box center [52, 279] width 14 height 13
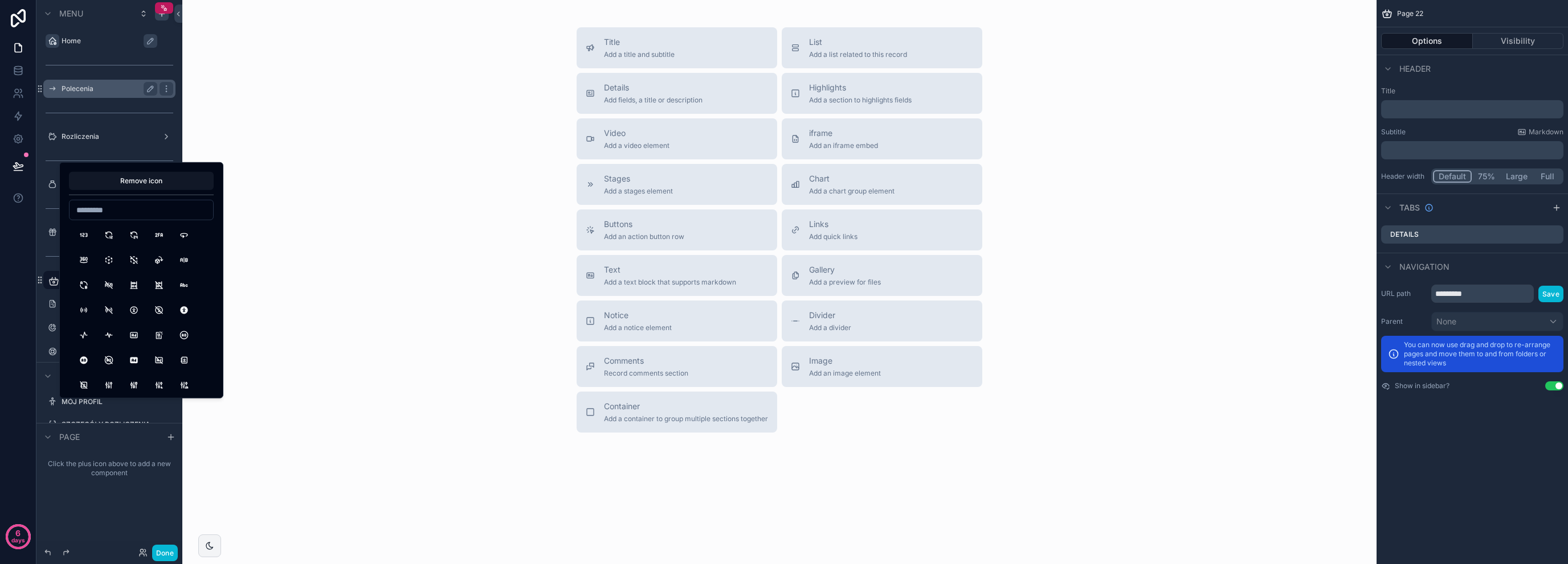
type input "*"
type input "****"
click at [138, 242] on button "HelpCircleFilled" at bounding box center [134, 235] width 21 height 21
click at [32, 275] on div "6 days" at bounding box center [18, 282] width 37 height 564
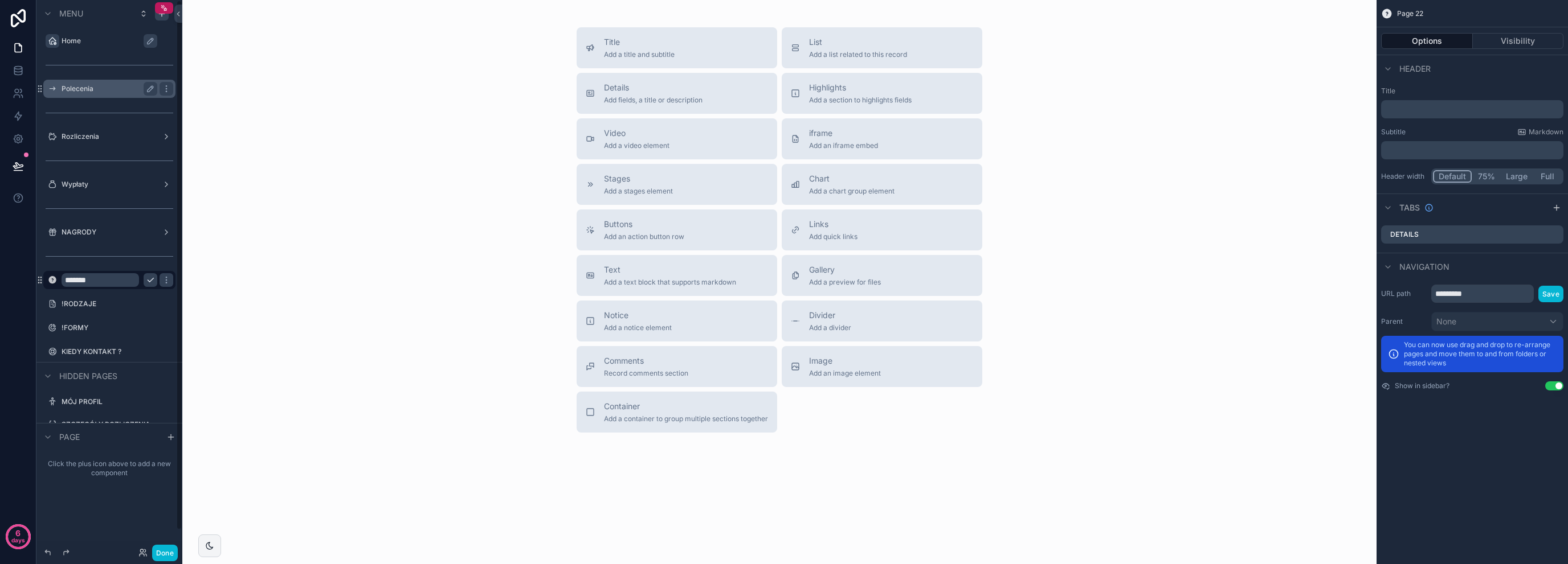
click at [98, 280] on input "*******" at bounding box center [100, 279] width 78 height 13
type input "*****"
click at [147, 279] on icon "scrollable content" at bounding box center [150, 280] width 9 height 9
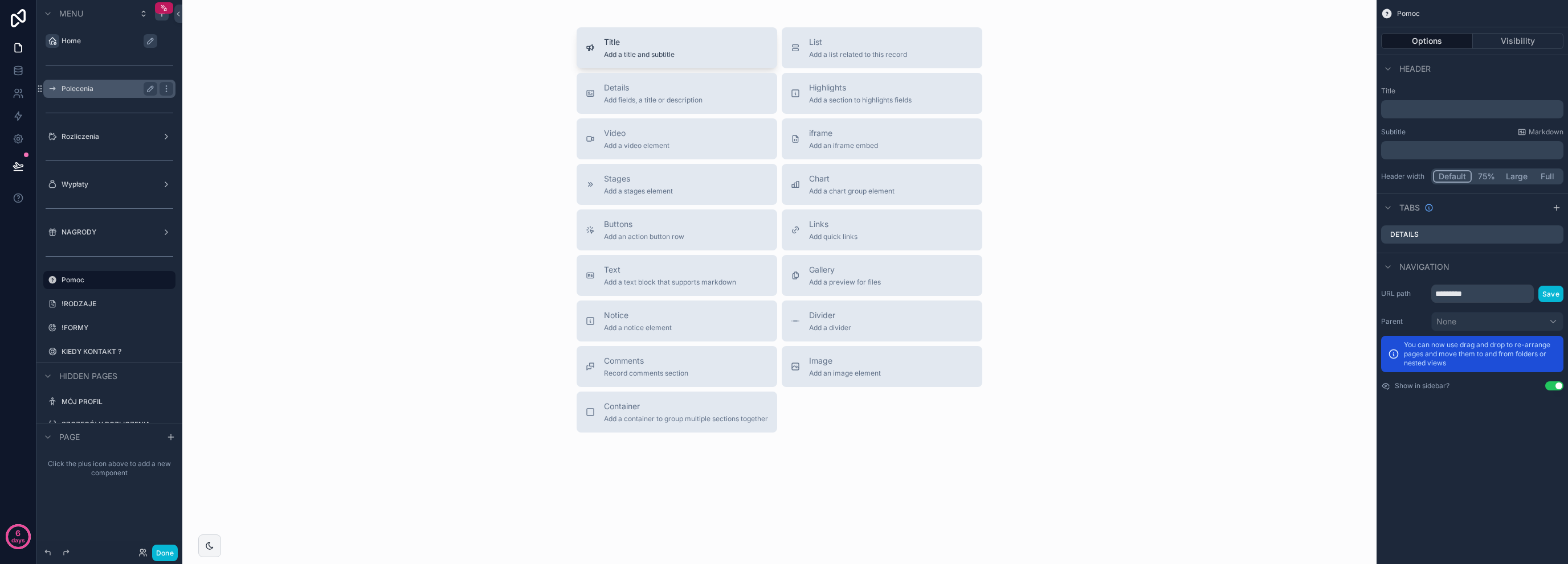
click at [622, 54] on span "Add a title and subtitle" at bounding box center [640, 55] width 71 height 9
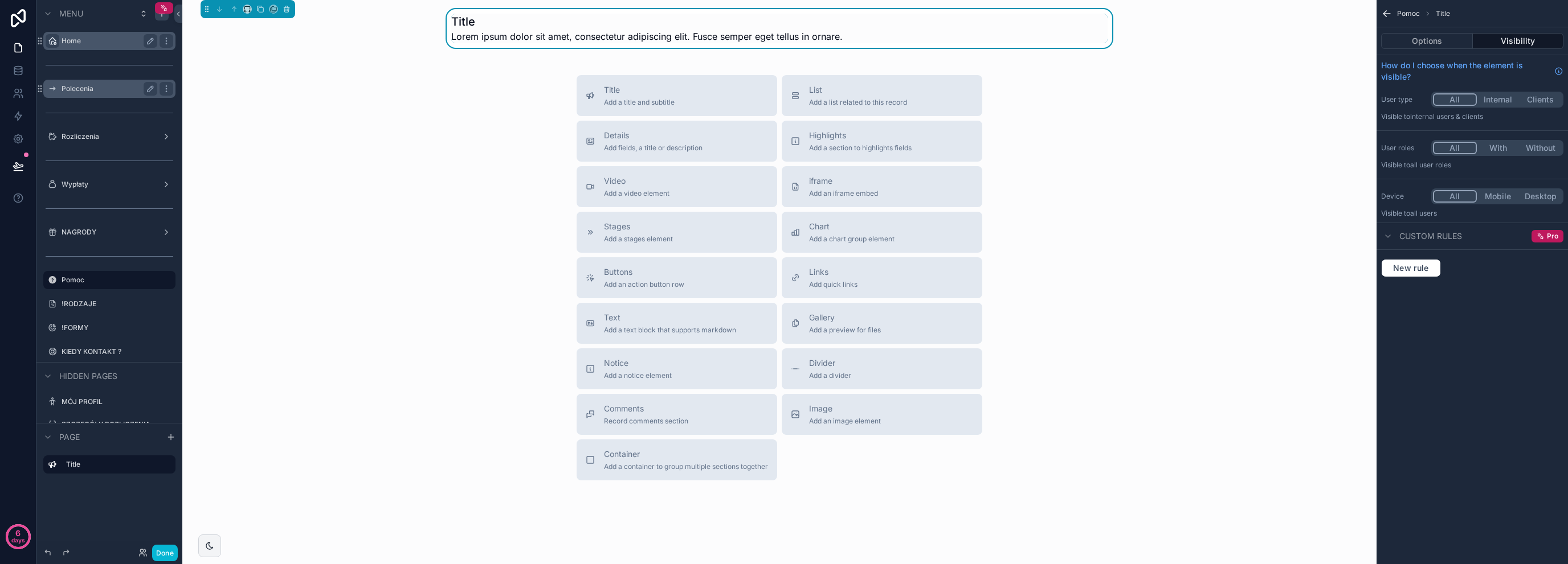
click at [87, 48] on div "Home" at bounding box center [109, 41] width 128 height 18
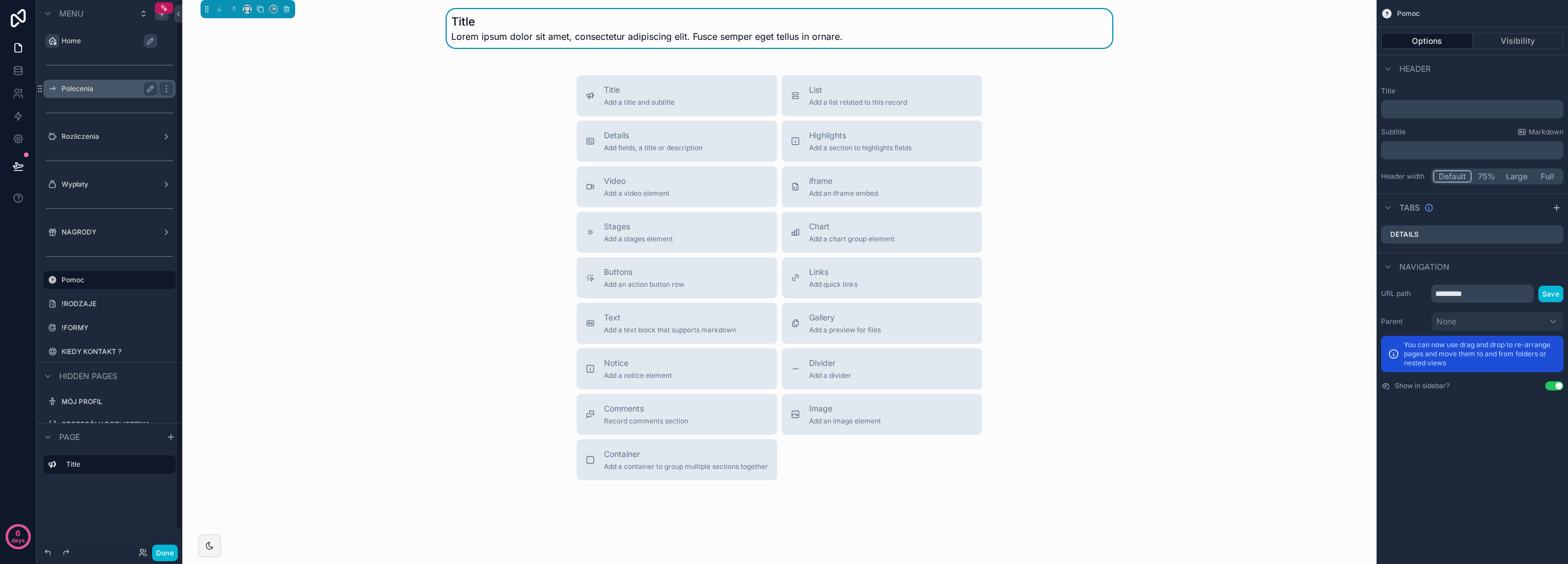
click at [103, 38] on label "Home" at bounding box center [115, 41] width 107 height 9
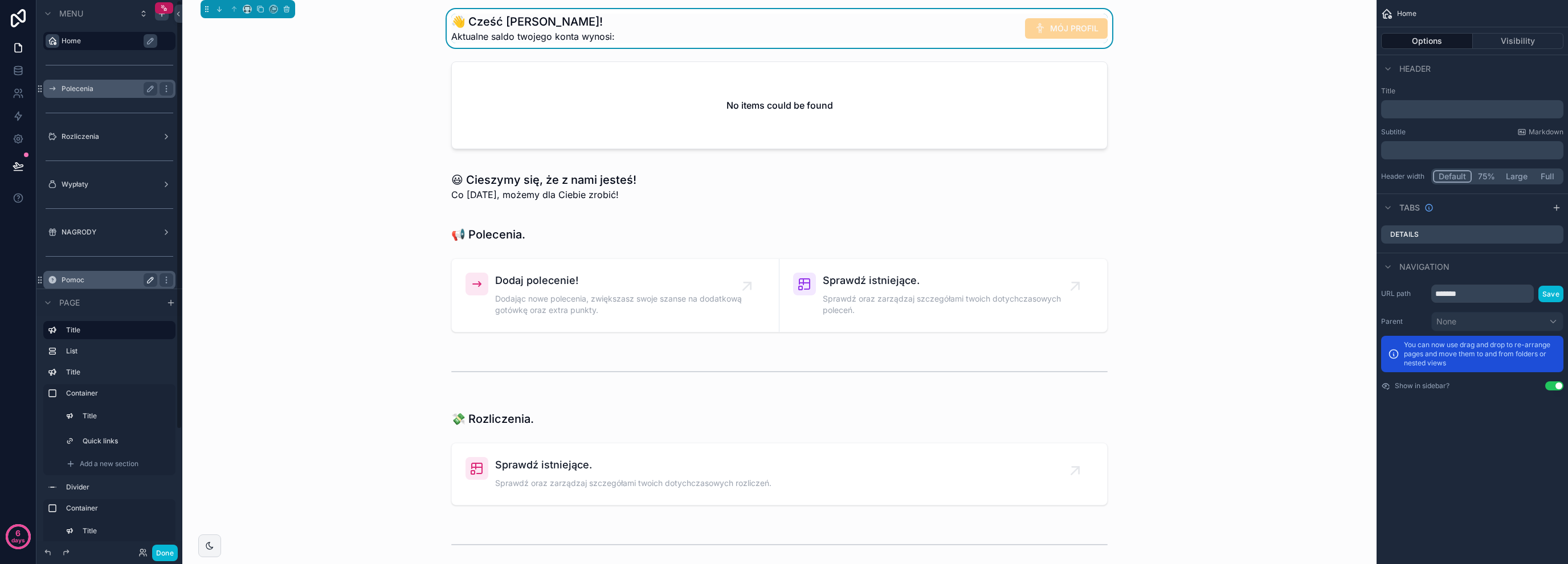
click at [95, 278] on label "Pomoc" at bounding box center [107, 280] width 91 height 9
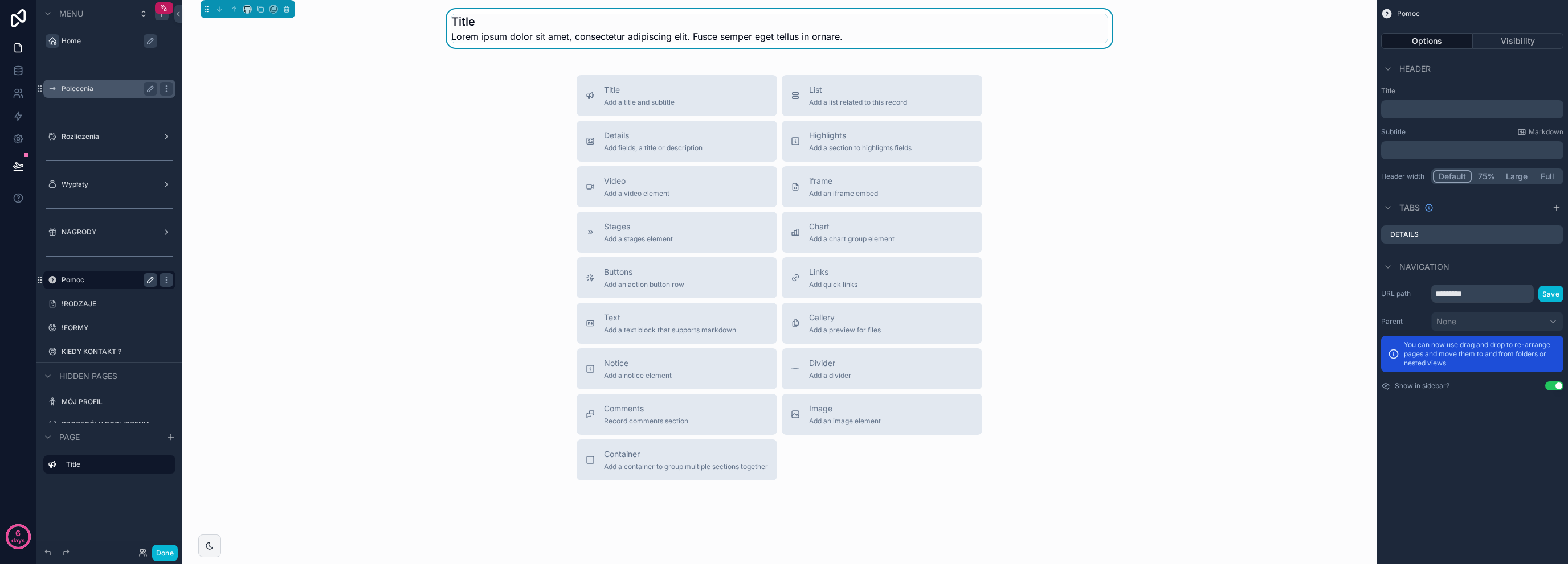
click at [101, 45] on label "Home" at bounding box center [115, 41] width 107 height 9
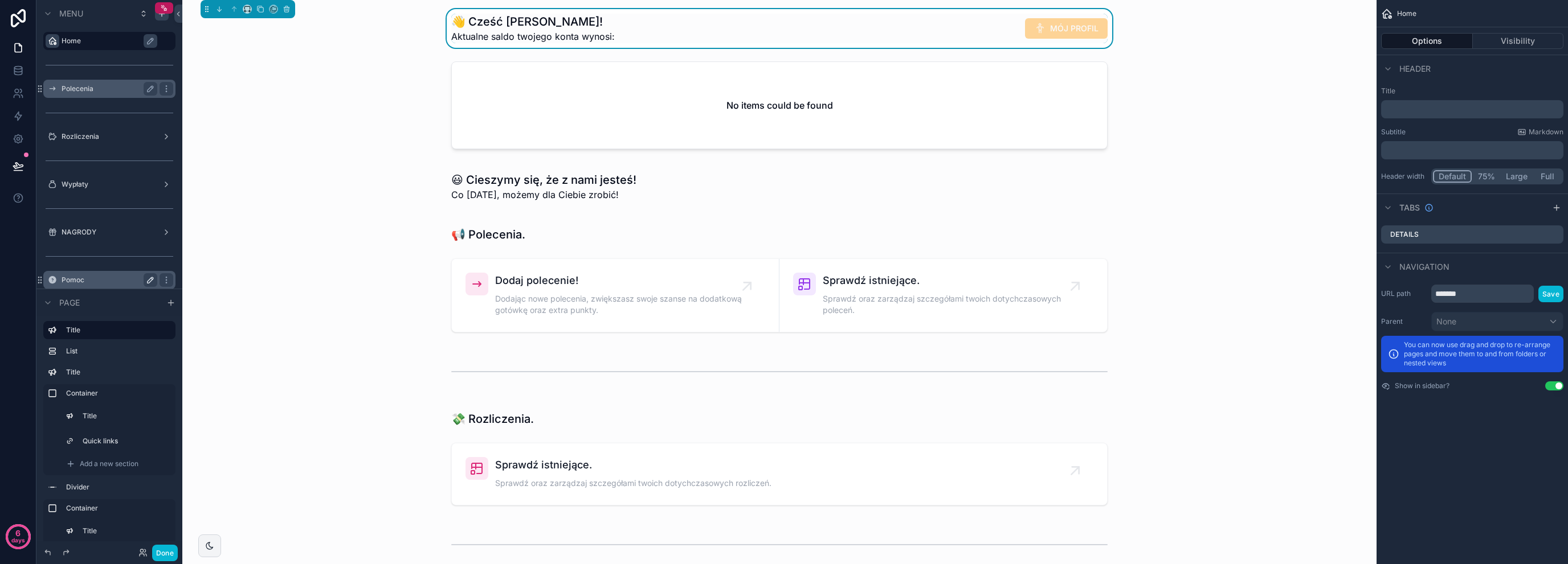
click at [87, 277] on label "Pomoc" at bounding box center [107, 280] width 91 height 9
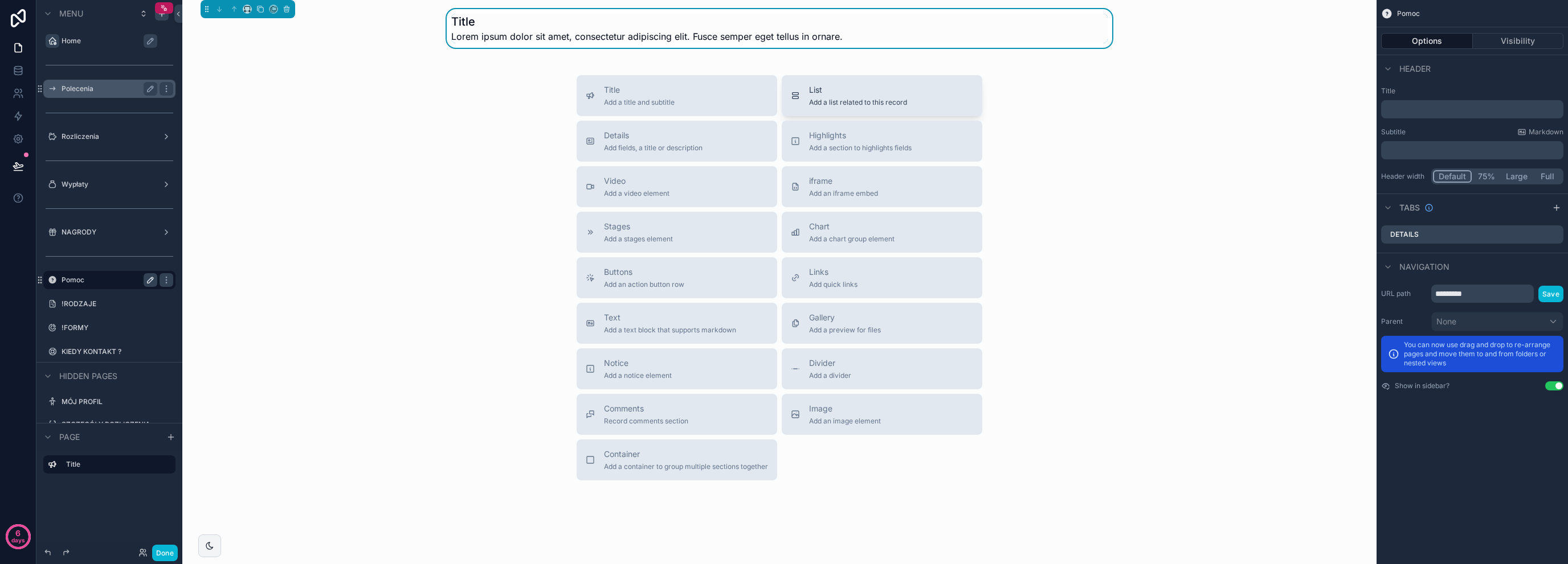
click at [843, 91] on span "List" at bounding box center [858, 90] width 98 height 12
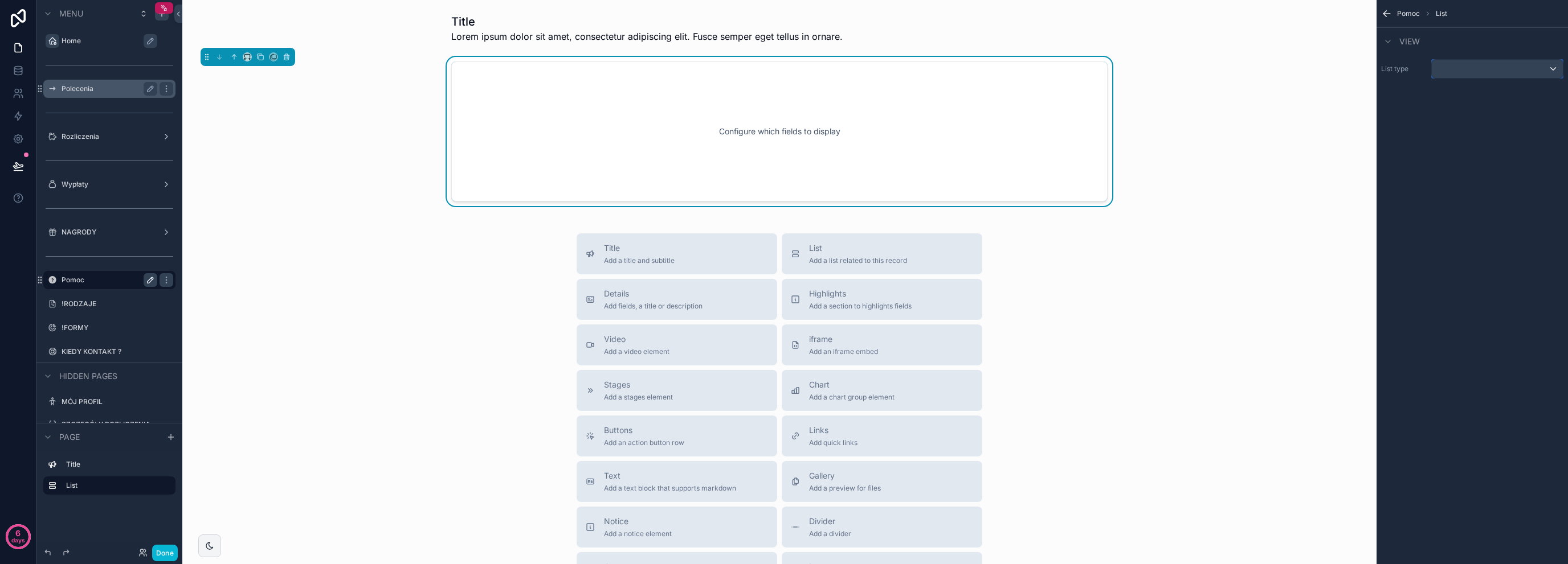
click at [1451, 64] on div "scrollable content" at bounding box center [1497, 69] width 131 height 18
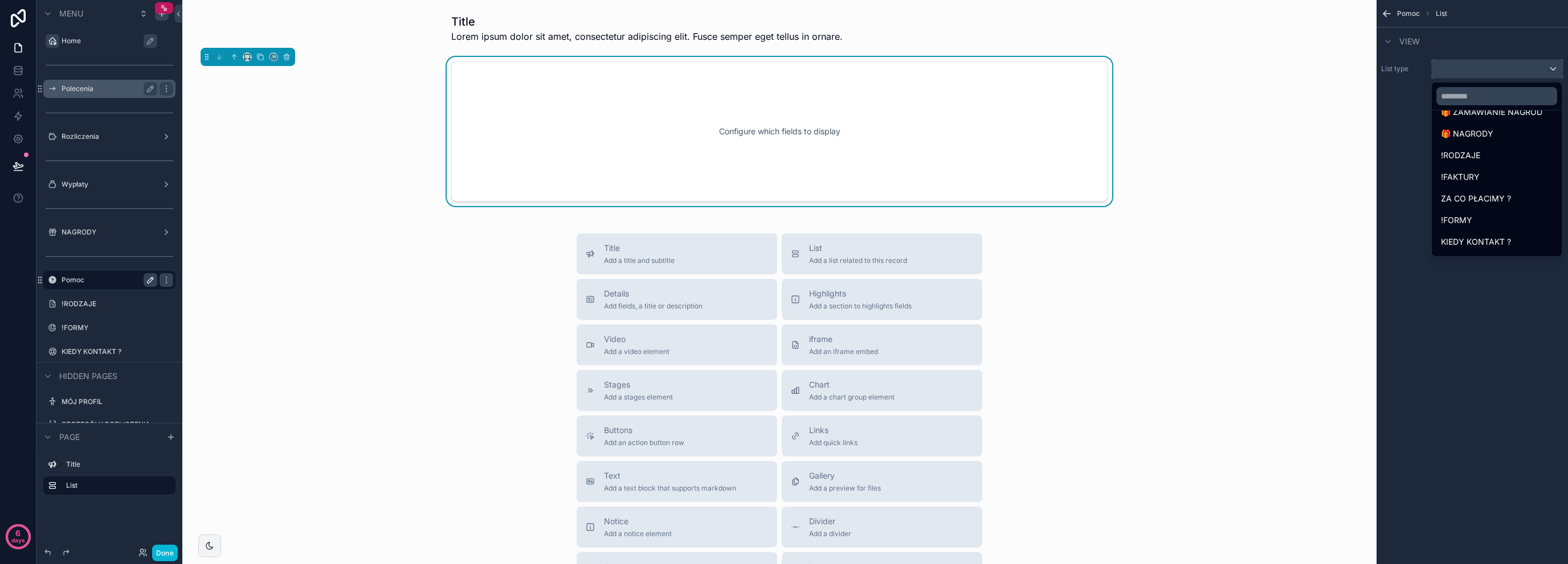
scroll to position [189, 0]
click at [1500, 152] on div "!RODZAJE" at bounding box center [1497, 147] width 112 height 13
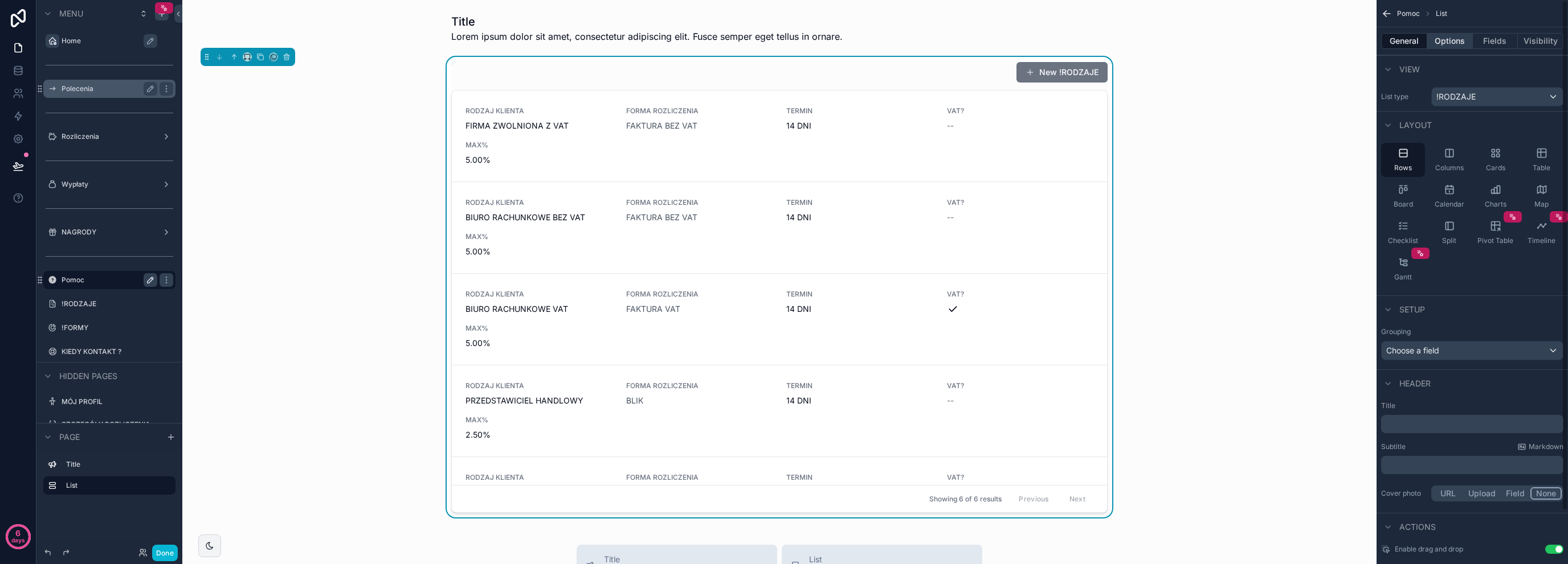
click at [1453, 42] on button "Options" at bounding box center [1450, 40] width 46 height 16
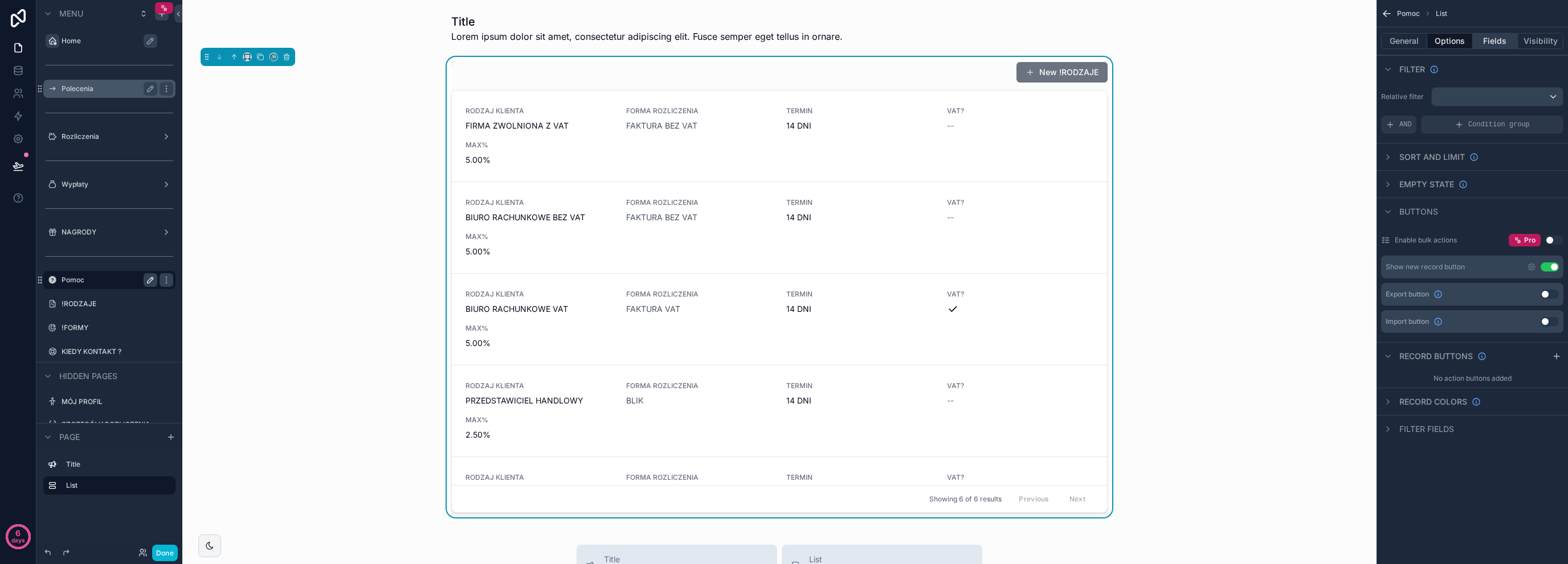
click at [1489, 46] on button "Fields" at bounding box center [1495, 40] width 46 height 16
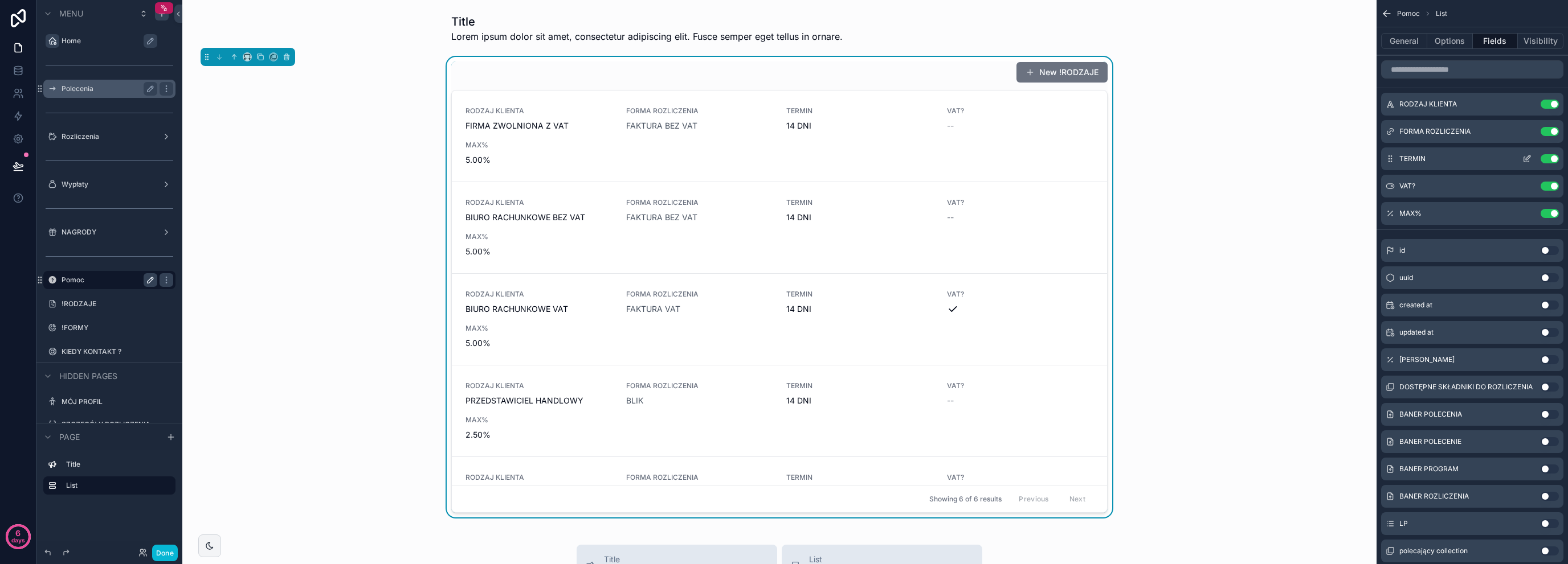
click at [1527, 159] on icon "scrollable content" at bounding box center [1528, 157] width 5 height 4
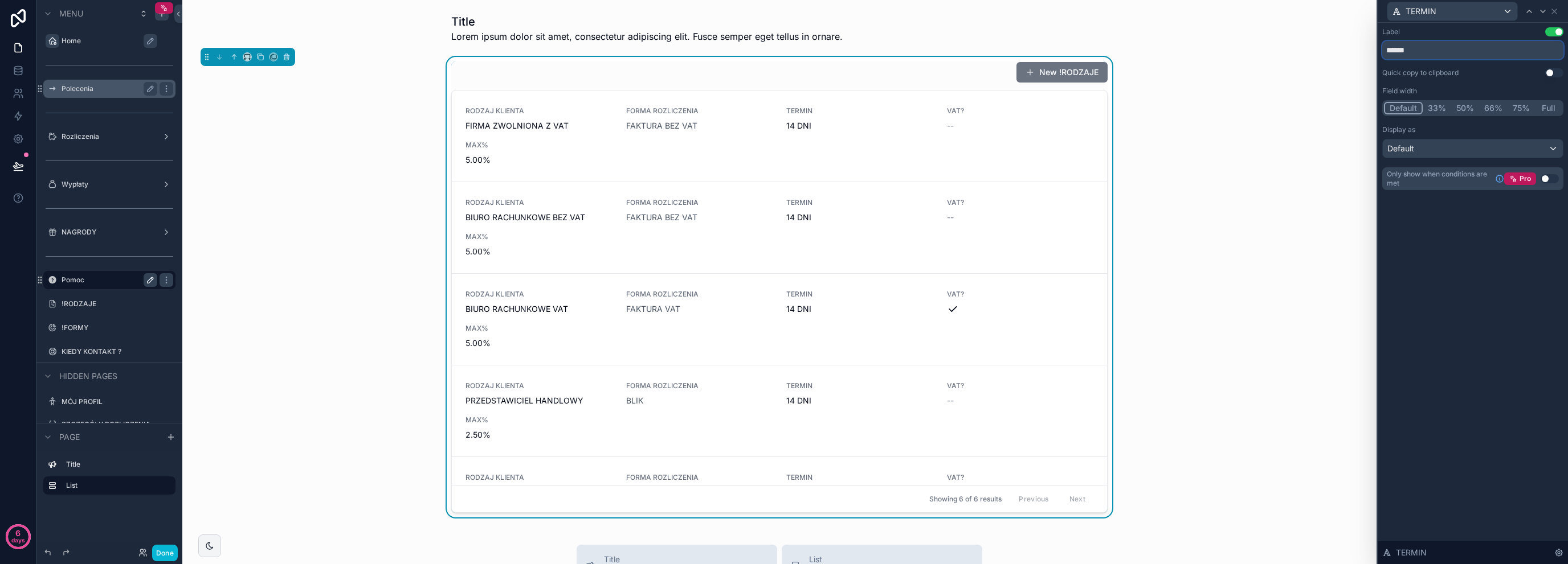
click at [1448, 57] on input "******" at bounding box center [1473, 50] width 181 height 18
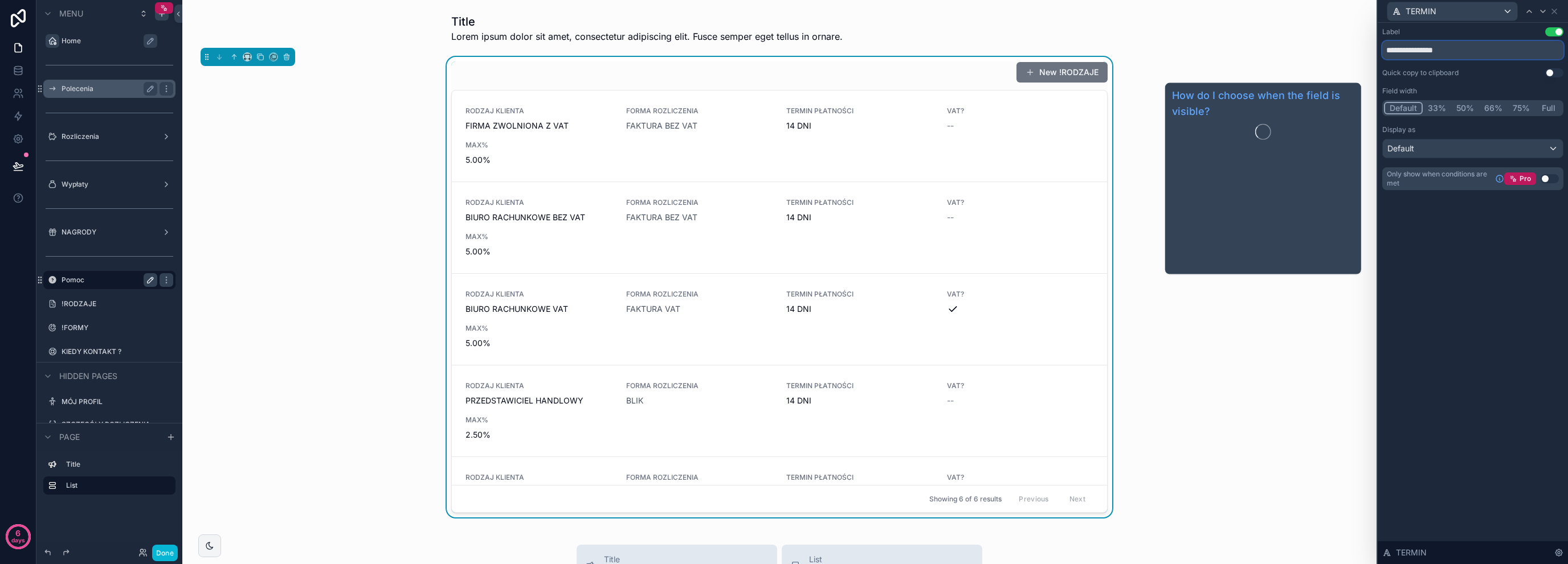
type input "**********"
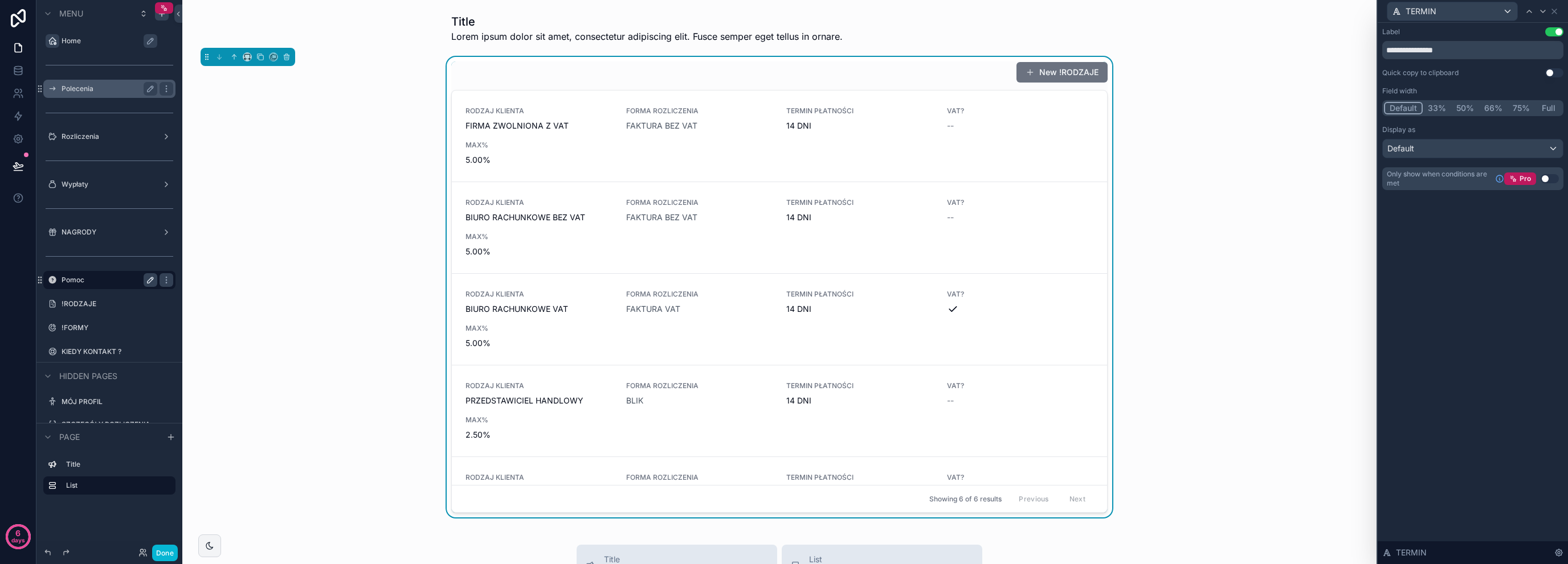
click at [1452, 259] on div "**********" at bounding box center [1473, 293] width 190 height 542
click at [957, 118] on div "VAT? --" at bounding box center [1020, 119] width 147 height 25
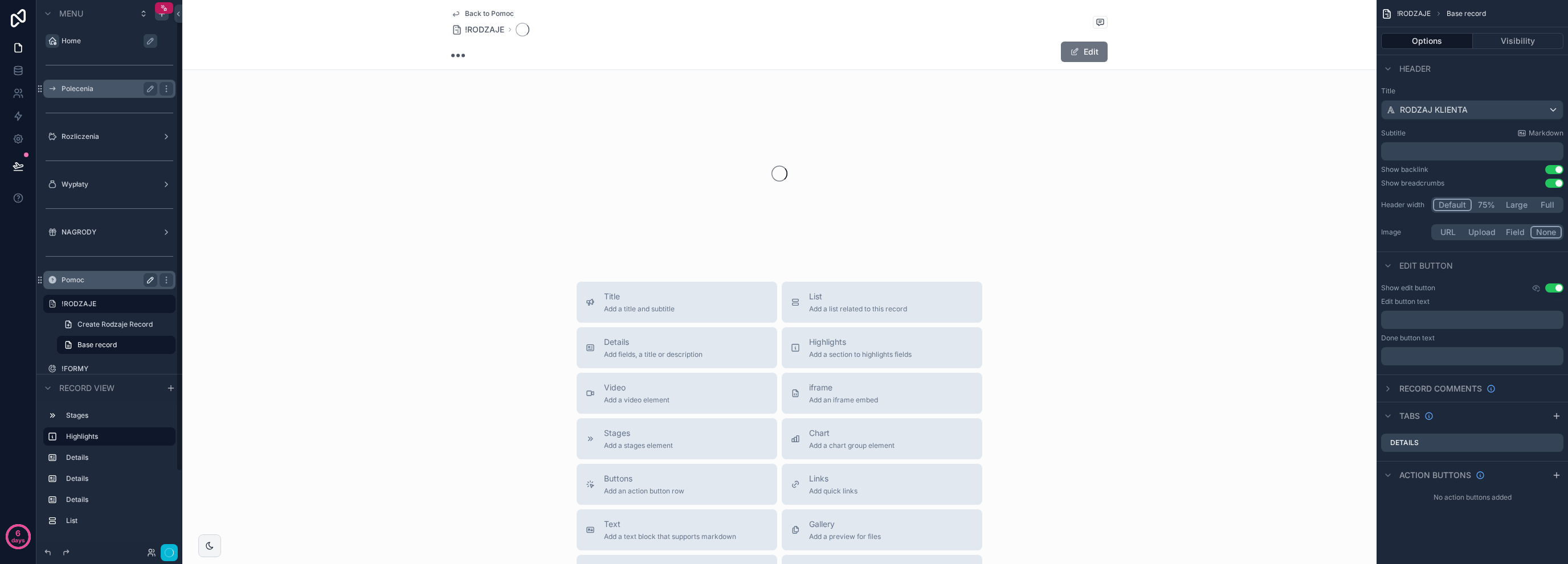
scroll to position [16, 0]
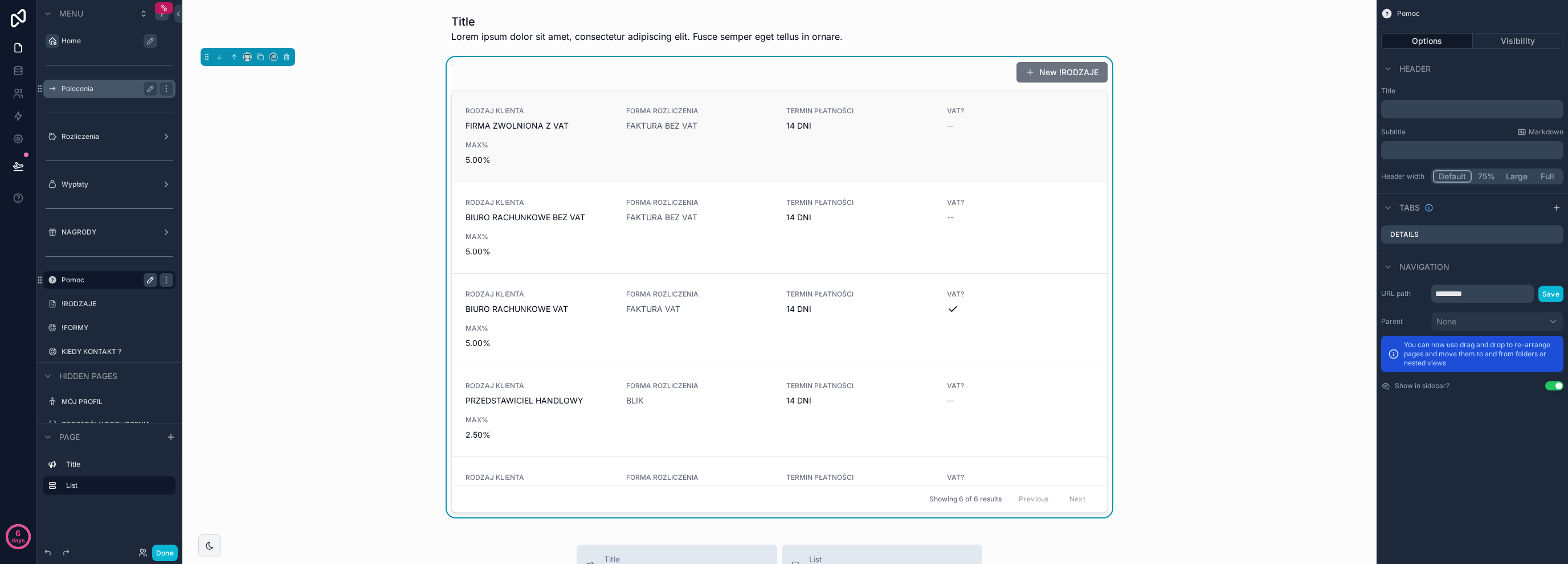
click at [966, 122] on div "--" at bounding box center [1020, 126] width 147 height 12
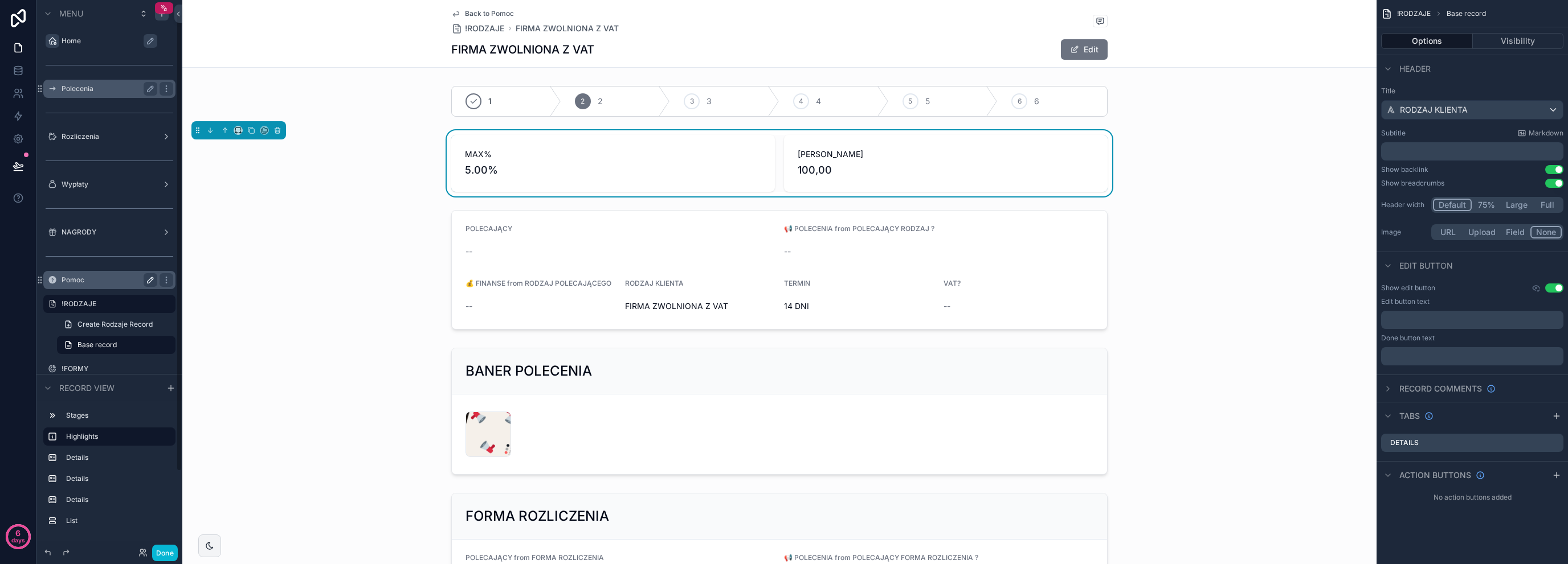
scroll to position [16, 0]
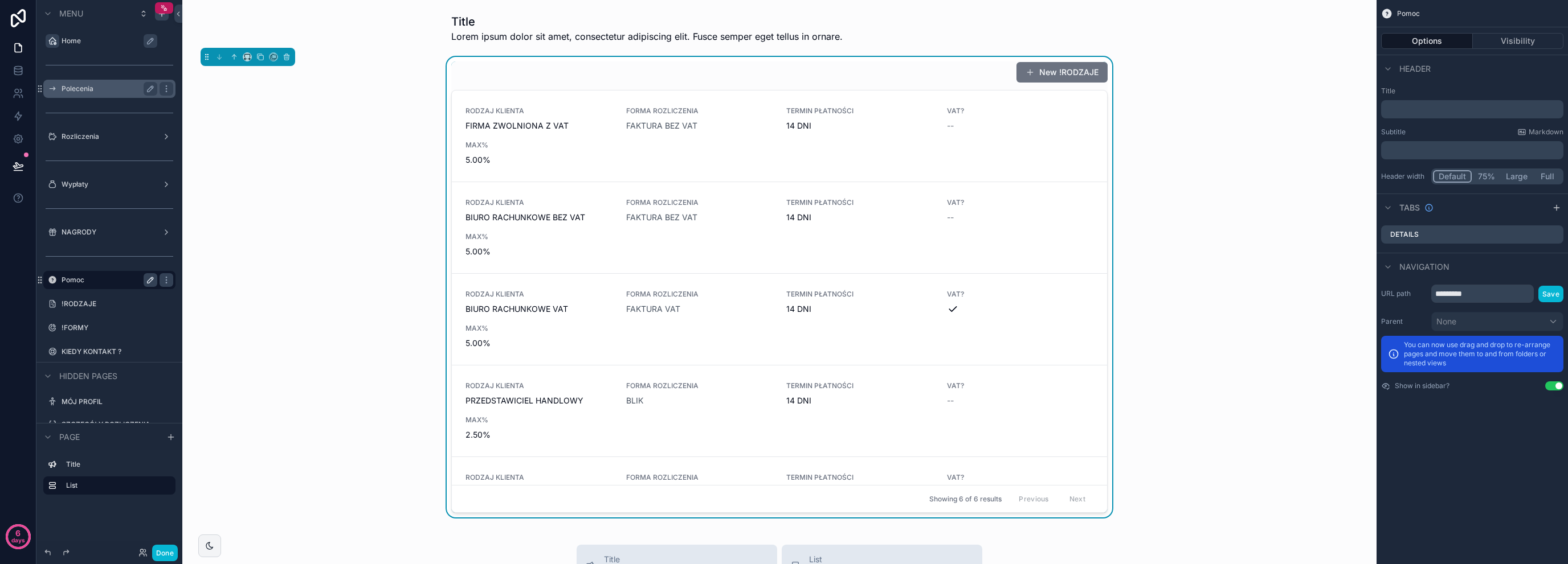
click at [1221, 199] on div "New !RODZAJE RODZAJ KLIENTA FIRMA ZWOLNIONA Z VAT FORMA ROZLICZENIA FAKTURA BEZ…" at bounding box center [779, 287] width 1176 height 461
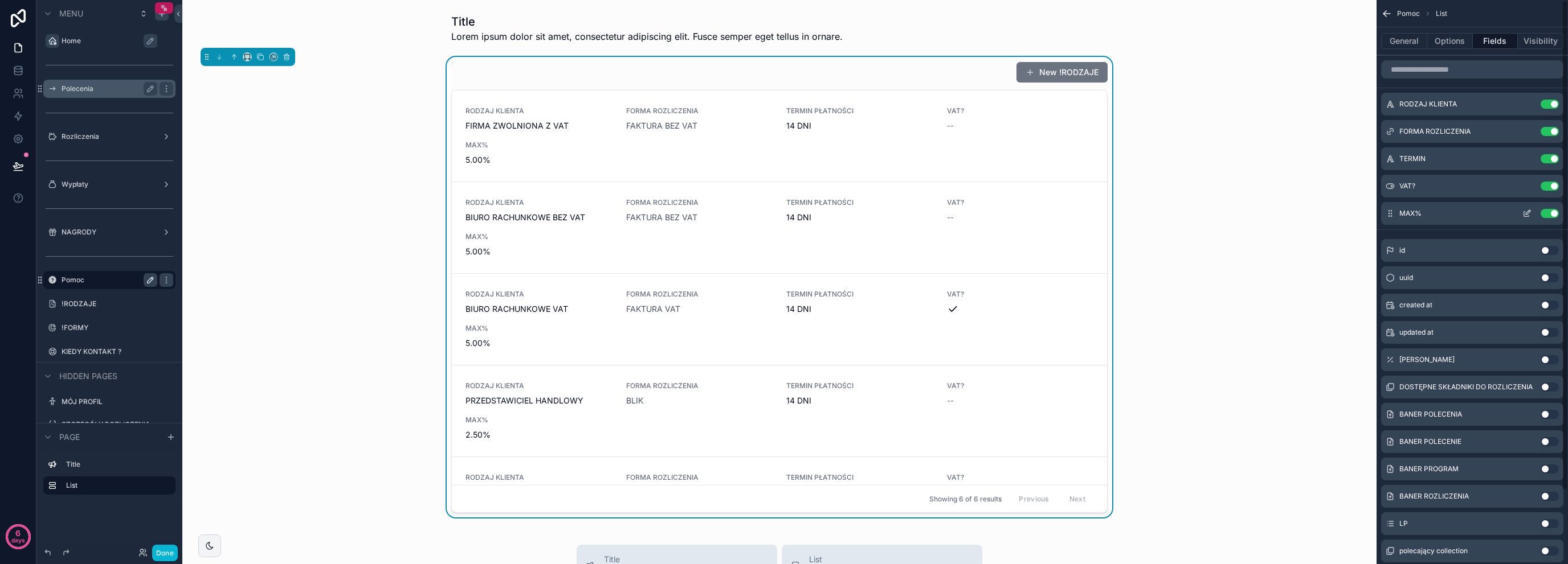
click at [1552, 211] on button "Use setting" at bounding box center [1550, 213] width 18 height 9
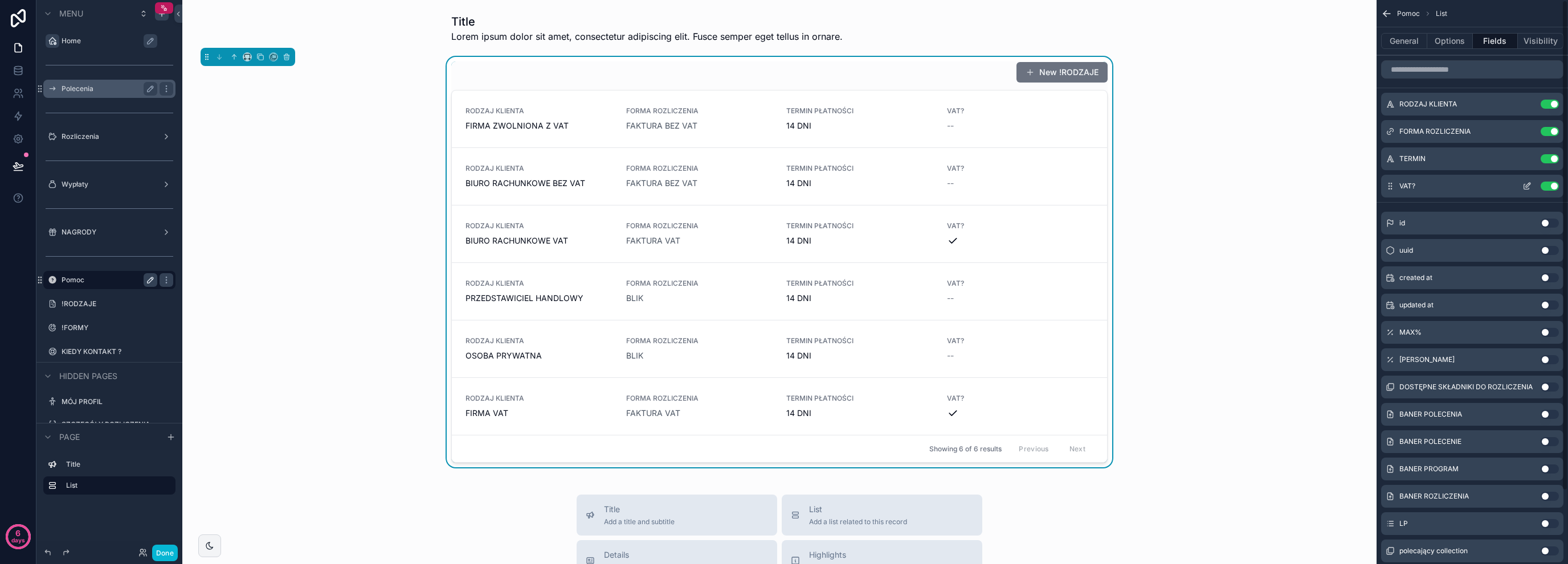
click at [1529, 186] on icon "scrollable content" at bounding box center [1527, 186] width 9 height 9
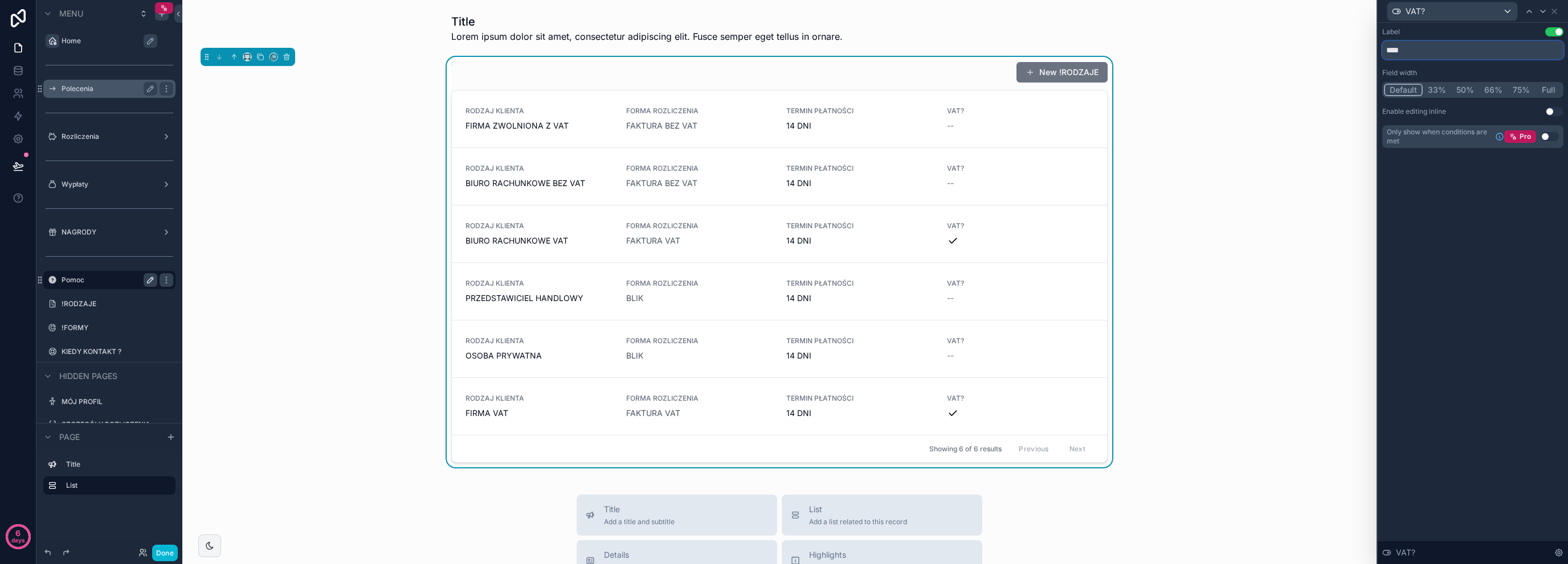
drag, startPoint x: 1435, startPoint y: 57, endPoint x: 1434, endPoint y: 71, distance: 14.0
click at [1435, 57] on input "****" at bounding box center [1473, 50] width 181 height 18
type input "**********"
click at [1554, 11] on icon at bounding box center [1554, 11] width 5 height 4
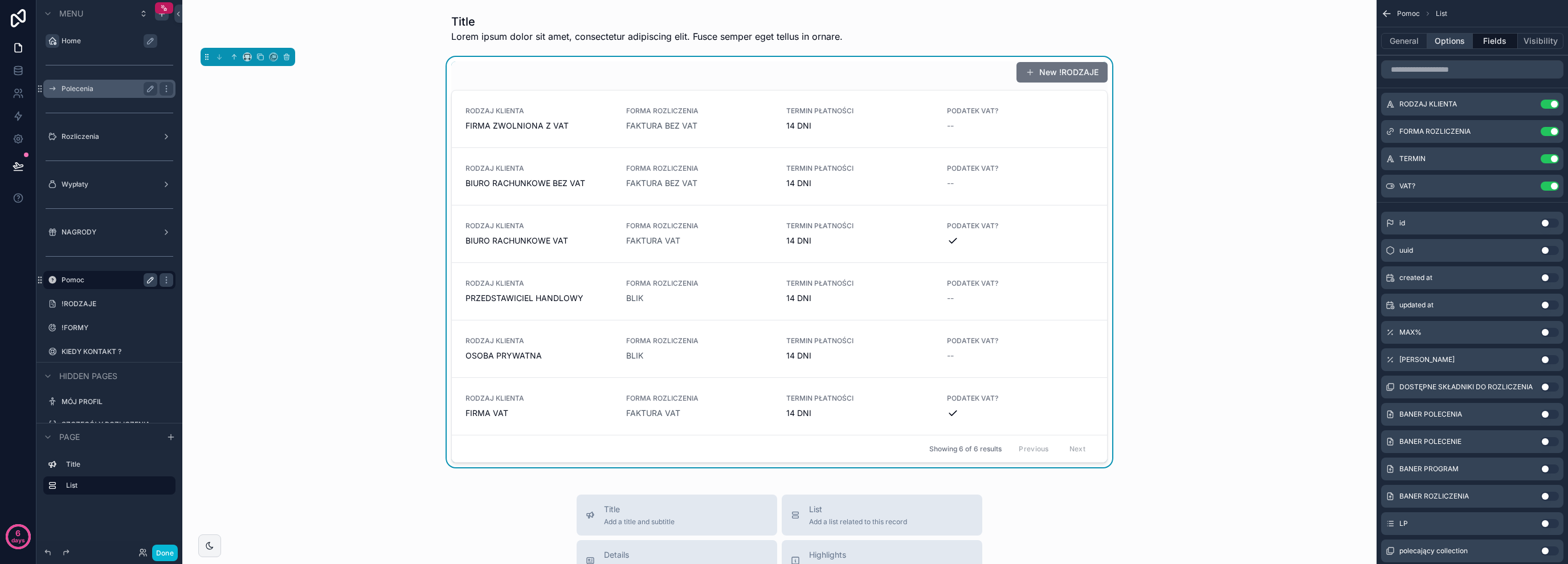
click at [1443, 34] on button "Options" at bounding box center [1450, 40] width 46 height 16
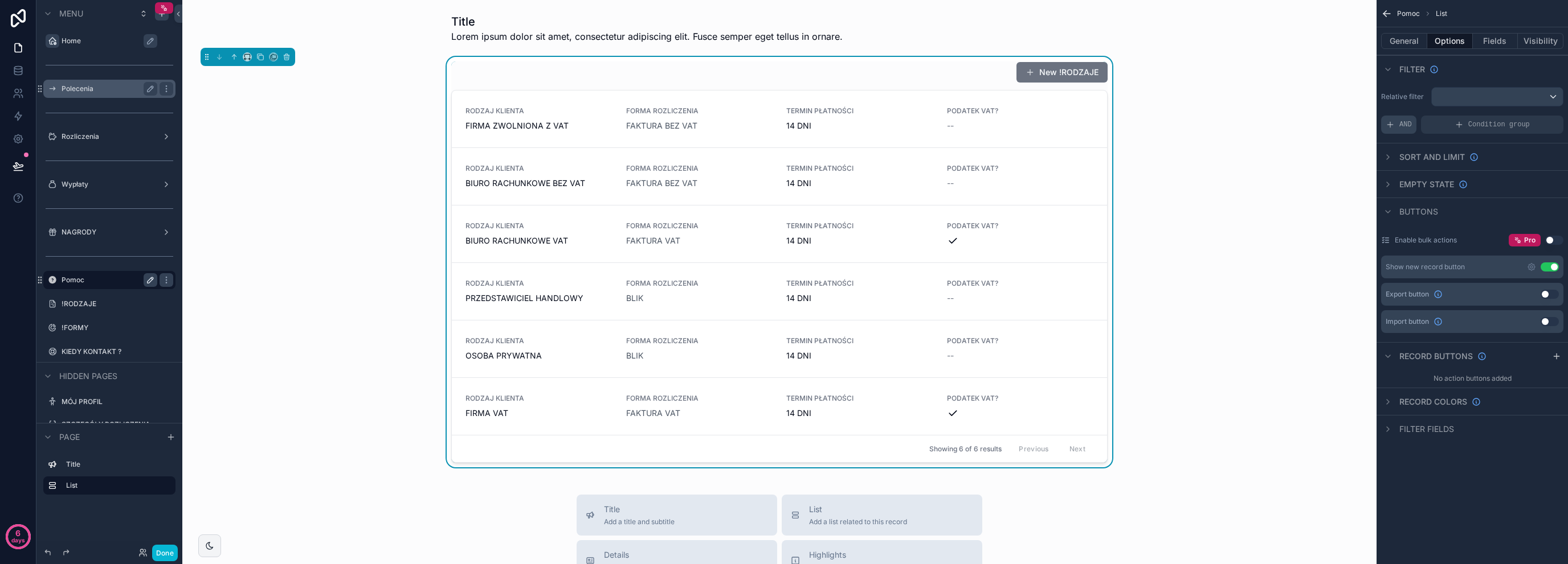
click at [1398, 126] on div "AND" at bounding box center [1399, 125] width 35 height 18
click at [1538, 119] on div "scrollable content" at bounding box center [1535, 116] width 16 height 16
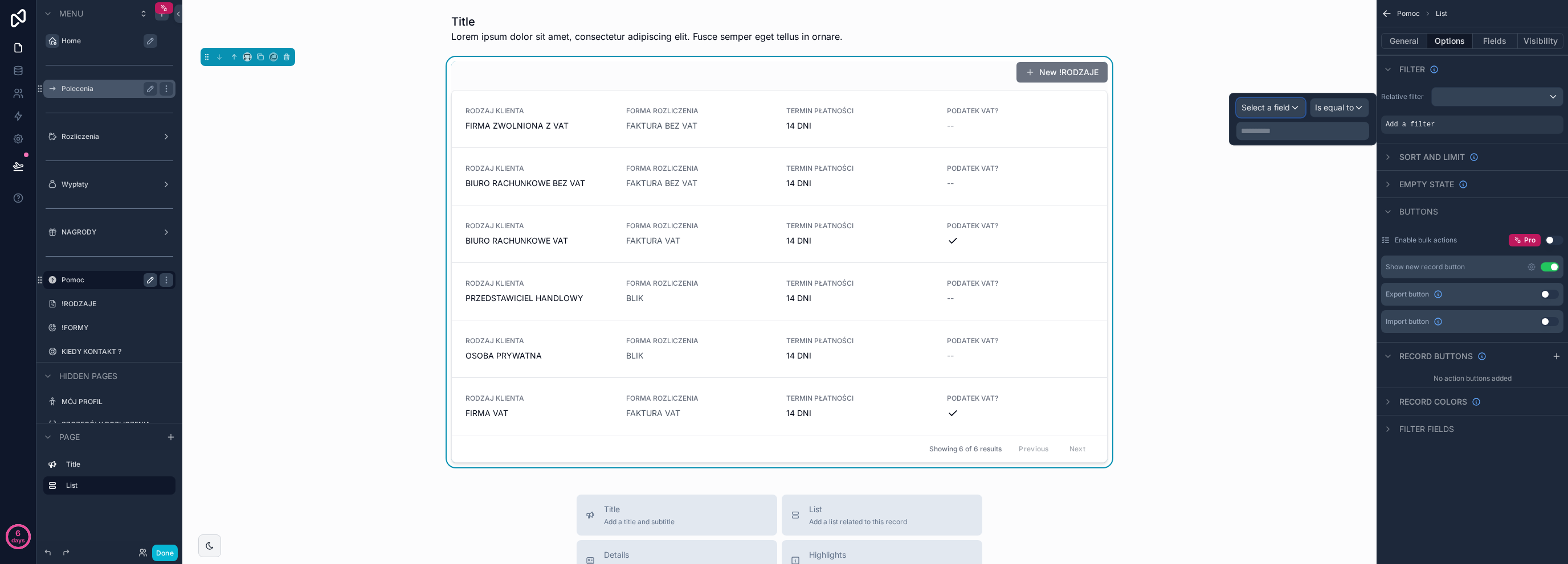
click at [1301, 112] on div "Select a field" at bounding box center [1270, 107] width 68 height 18
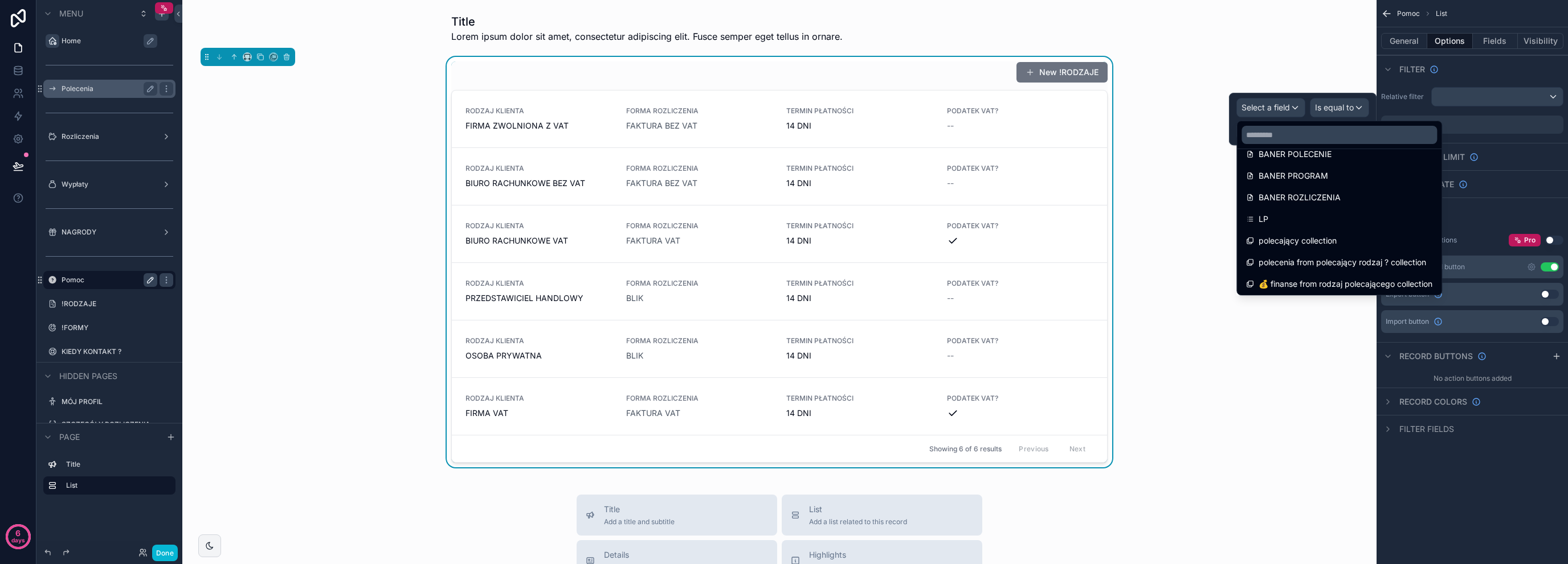
scroll to position [276, 0]
click at [1407, 263] on span "polecenia from polecający rodzaj ? collection" at bounding box center [1342, 260] width 168 height 13
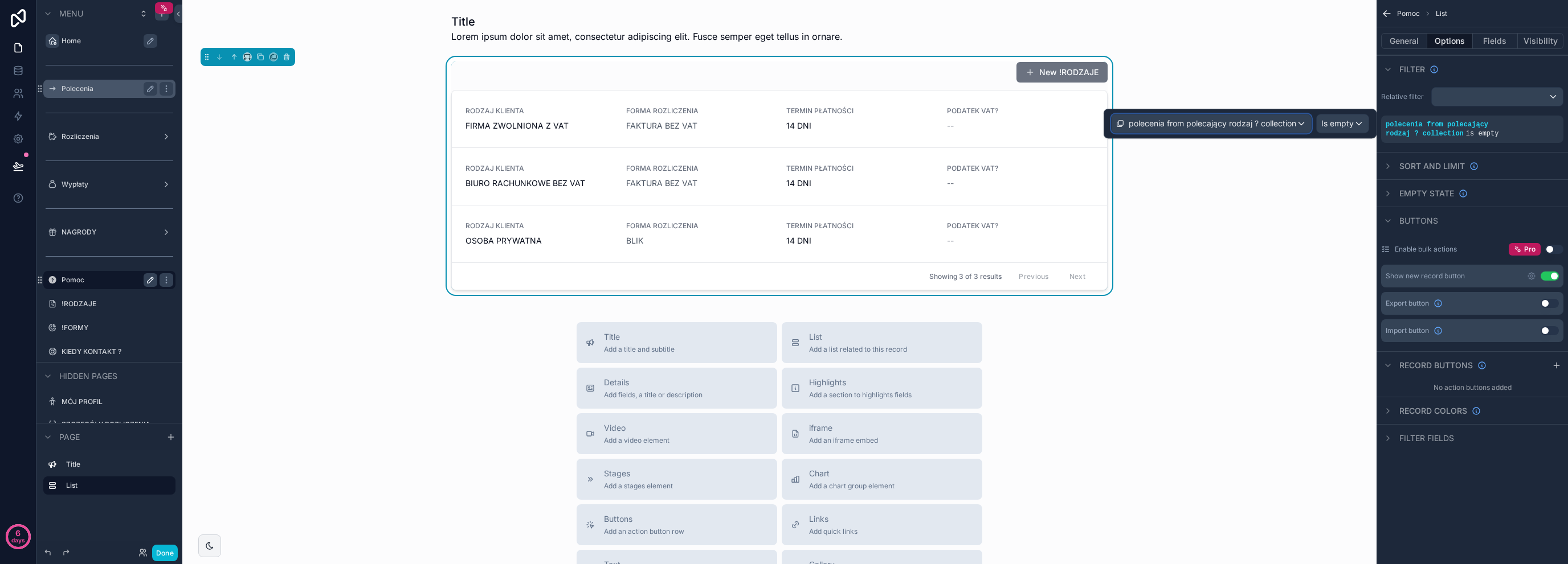
click at [1256, 124] on span "polecenia from polecający rodzaj ? collection" at bounding box center [1212, 123] width 168 height 12
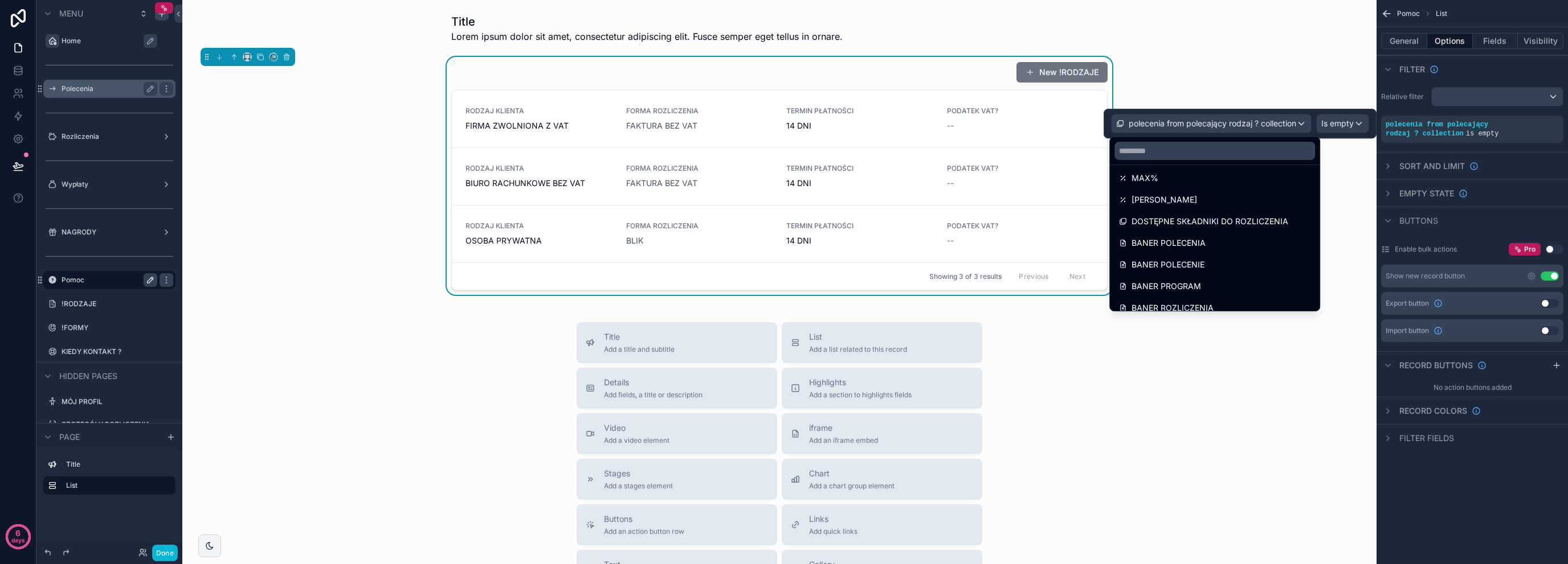
scroll to position [297, 0]
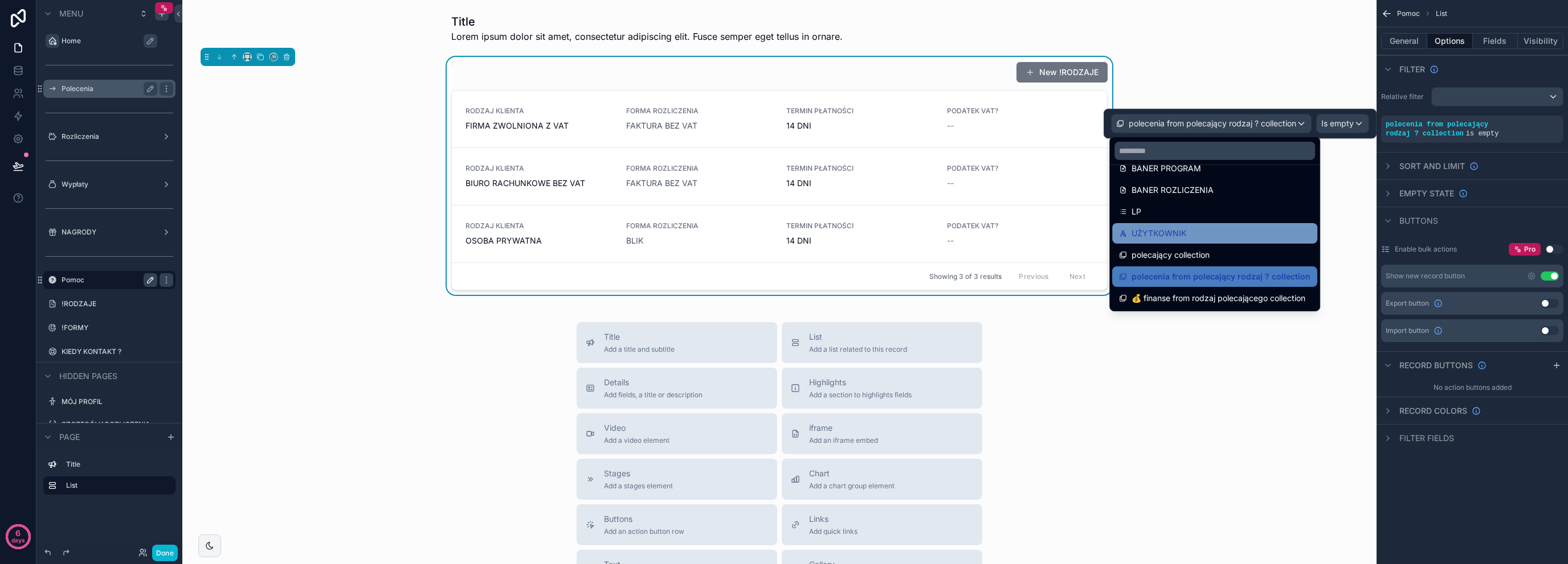
click at [1200, 241] on div "UŻYTKOWNIK" at bounding box center [1214, 233] width 205 height 21
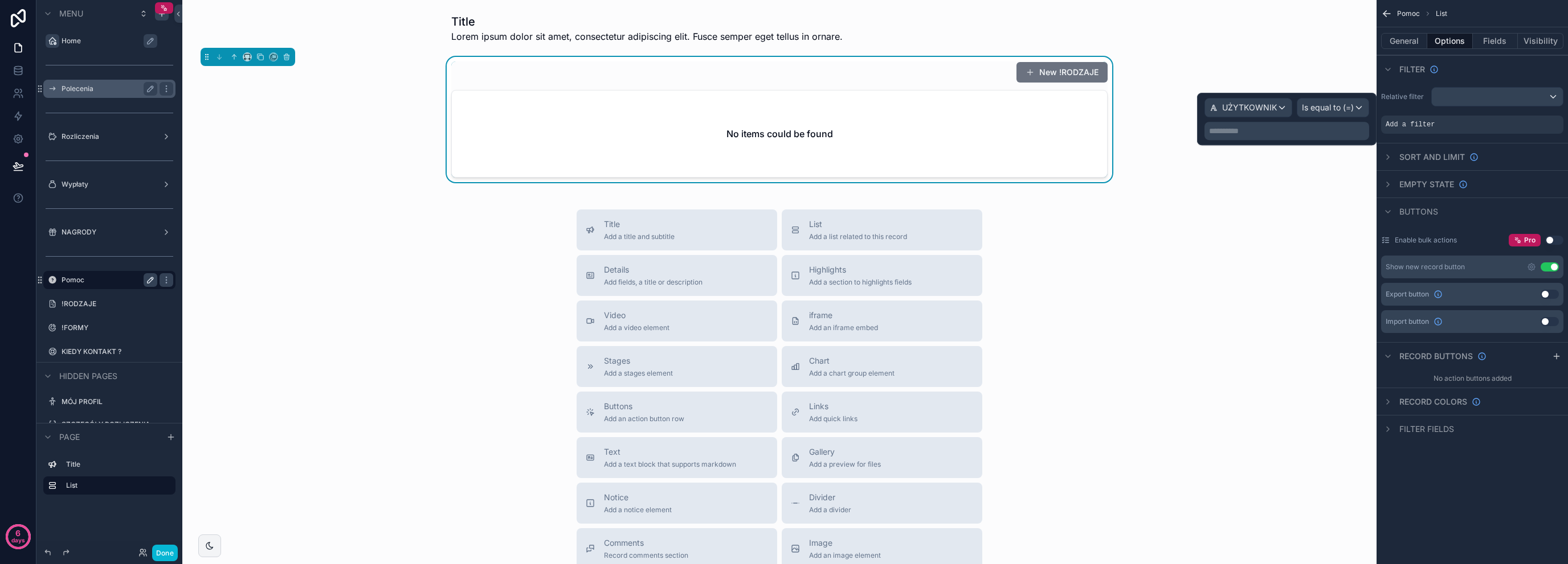
click at [1298, 132] on p "**********" at bounding box center [1288, 131] width 158 height 12
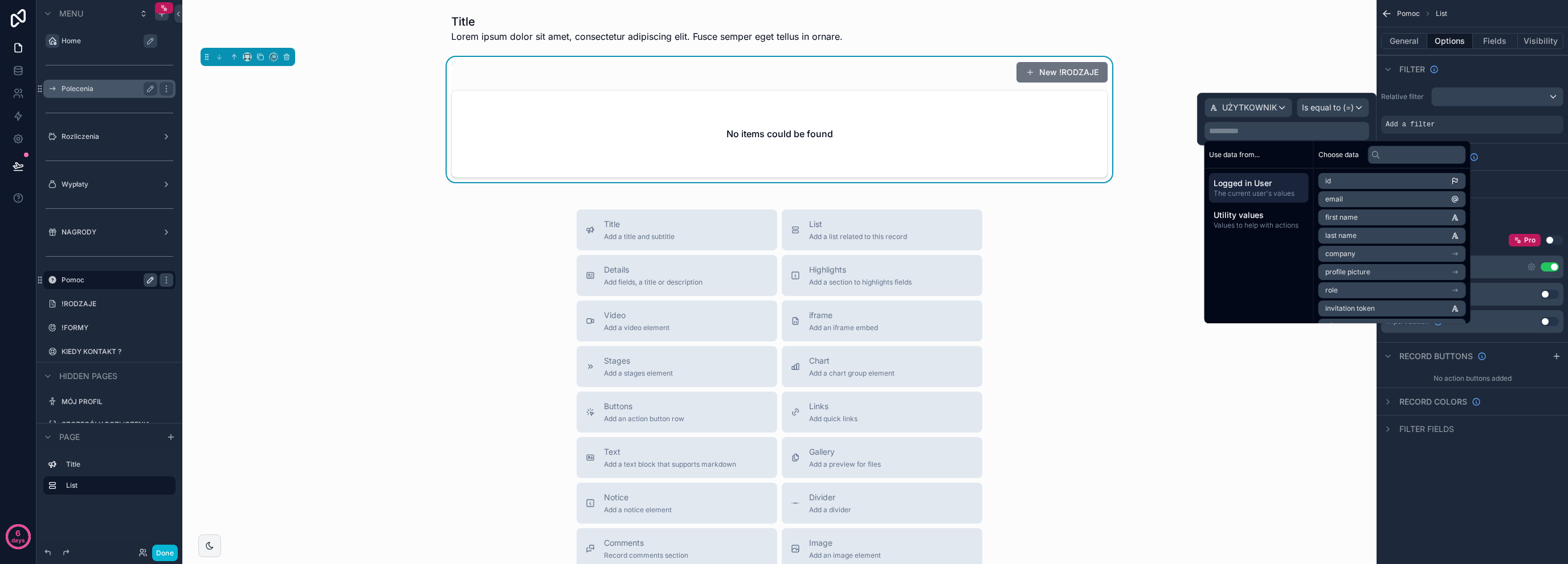
click at [1350, 198] on li "email" at bounding box center [1392, 199] width 148 height 16
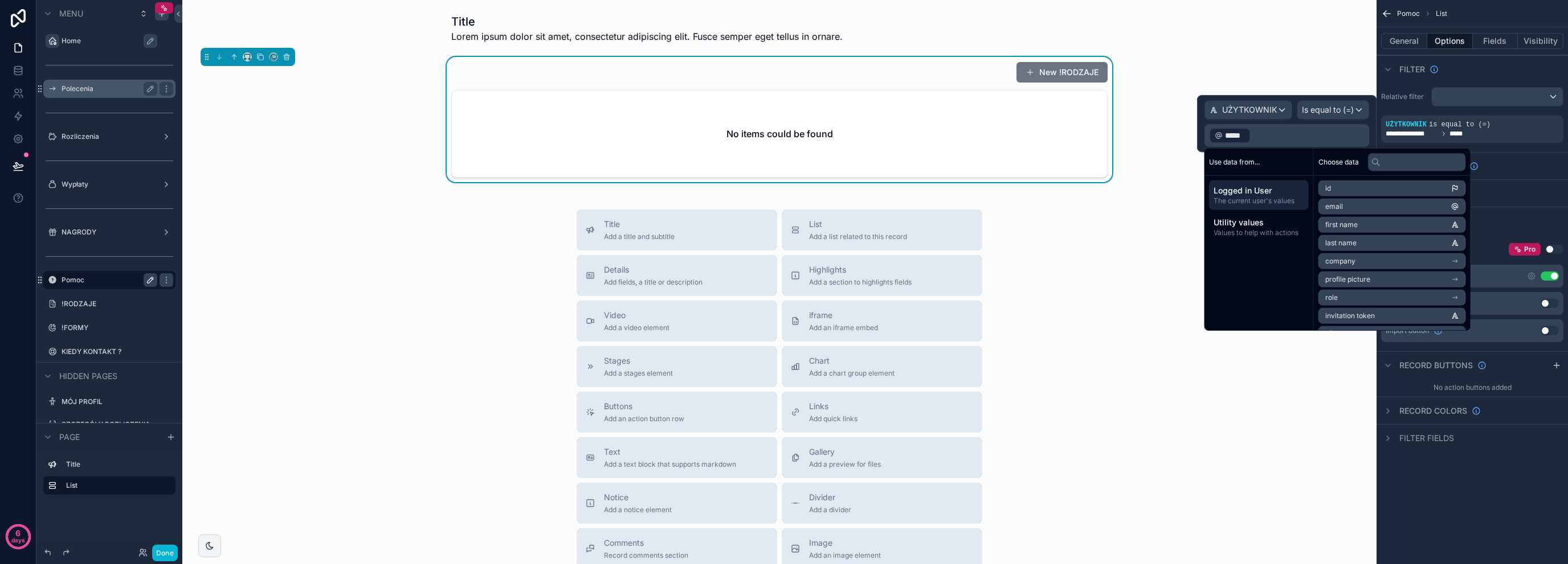
click at [141, 558] on div "Done" at bounding box center [155, 553] width 46 height 17
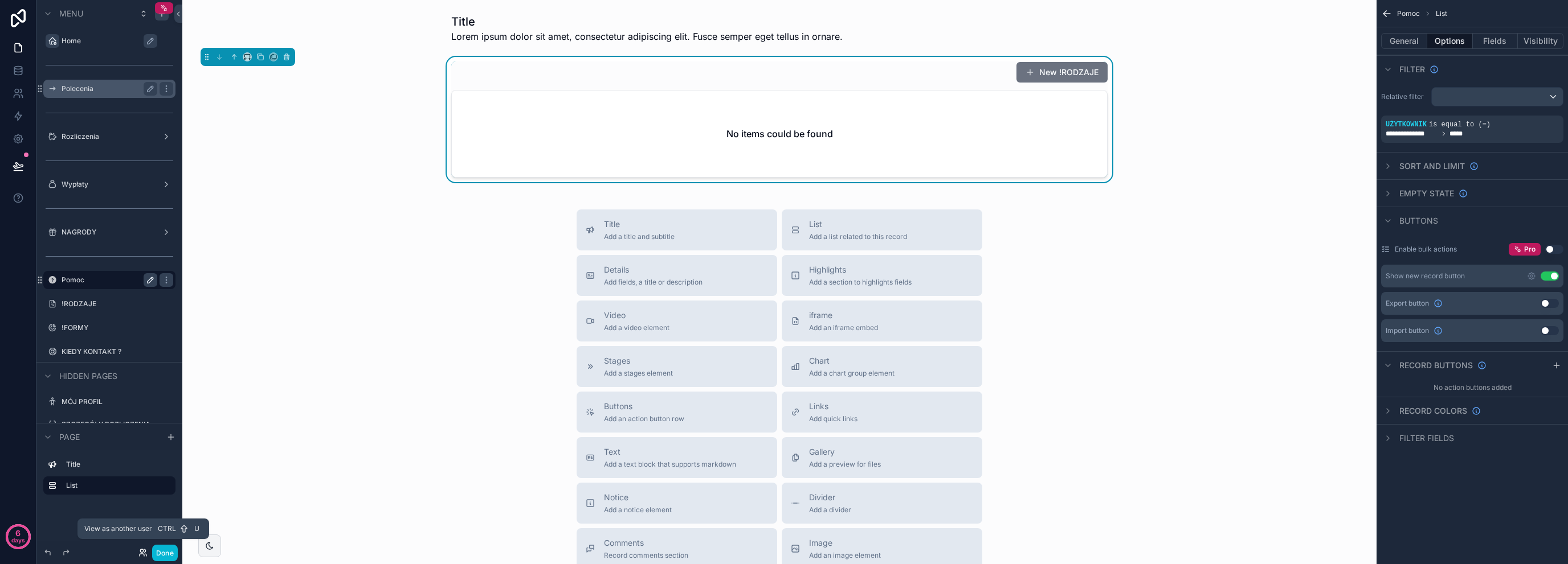
click at [141, 554] on icon at bounding box center [141, 555] width 5 height 3
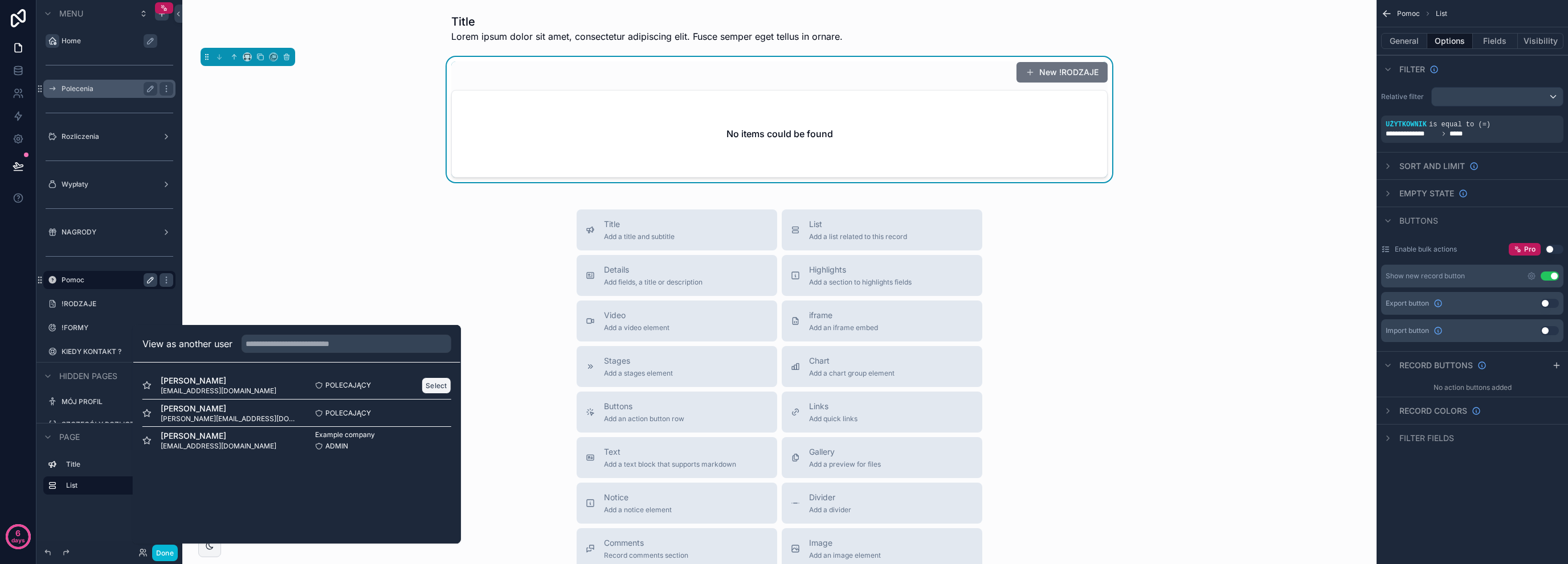
click at [426, 385] on button "Select" at bounding box center [437, 386] width 30 height 17
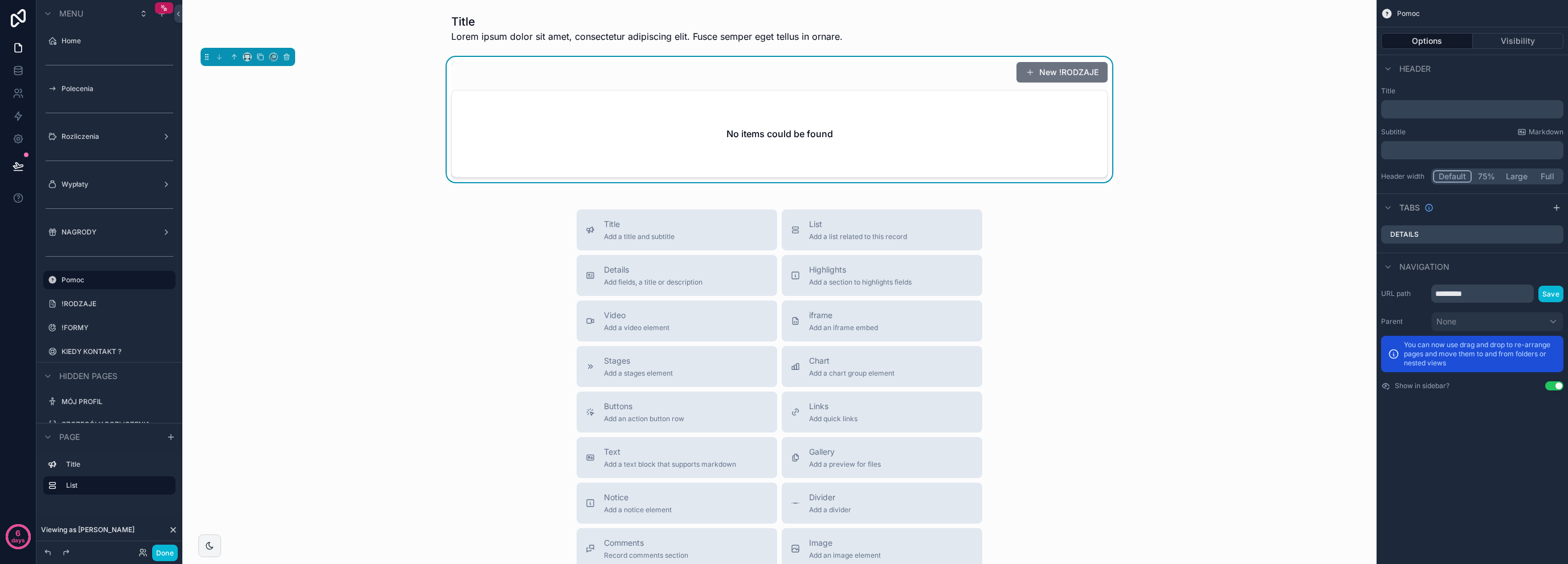
click at [1065, 119] on div "No items could be found" at bounding box center [779, 134] width 655 height 87
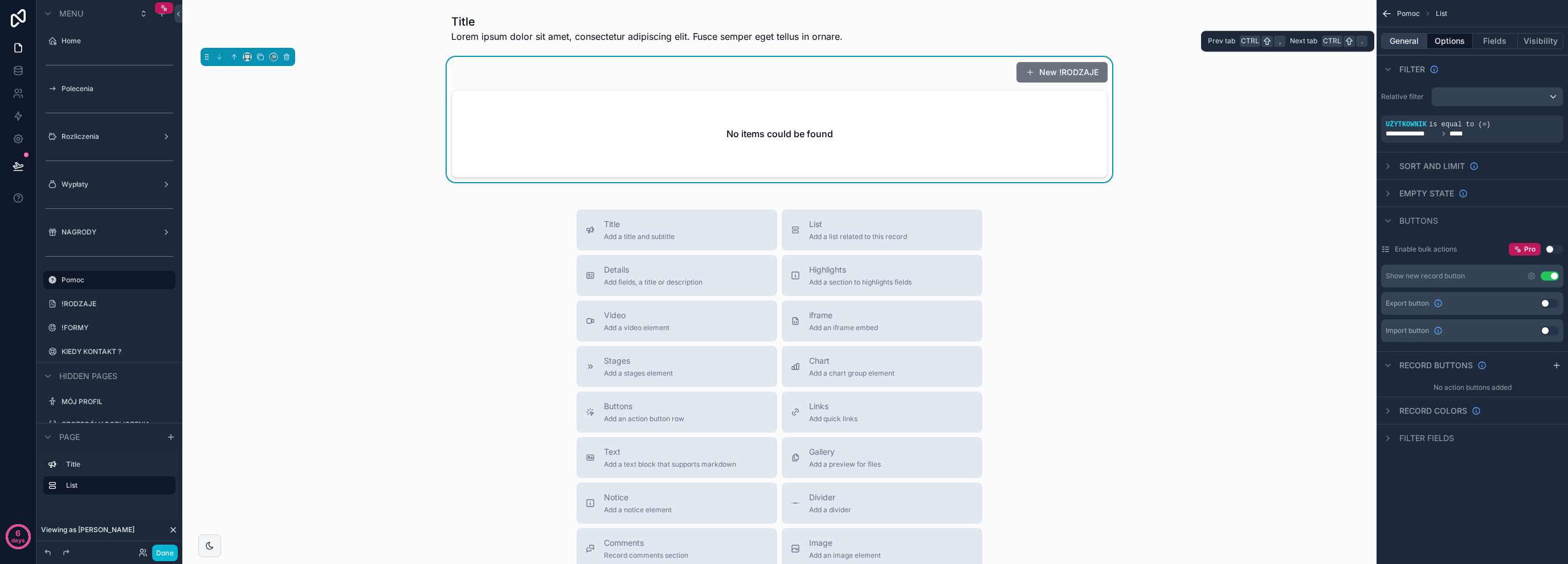
click at [1399, 42] on button "General" at bounding box center [1405, 40] width 46 height 16
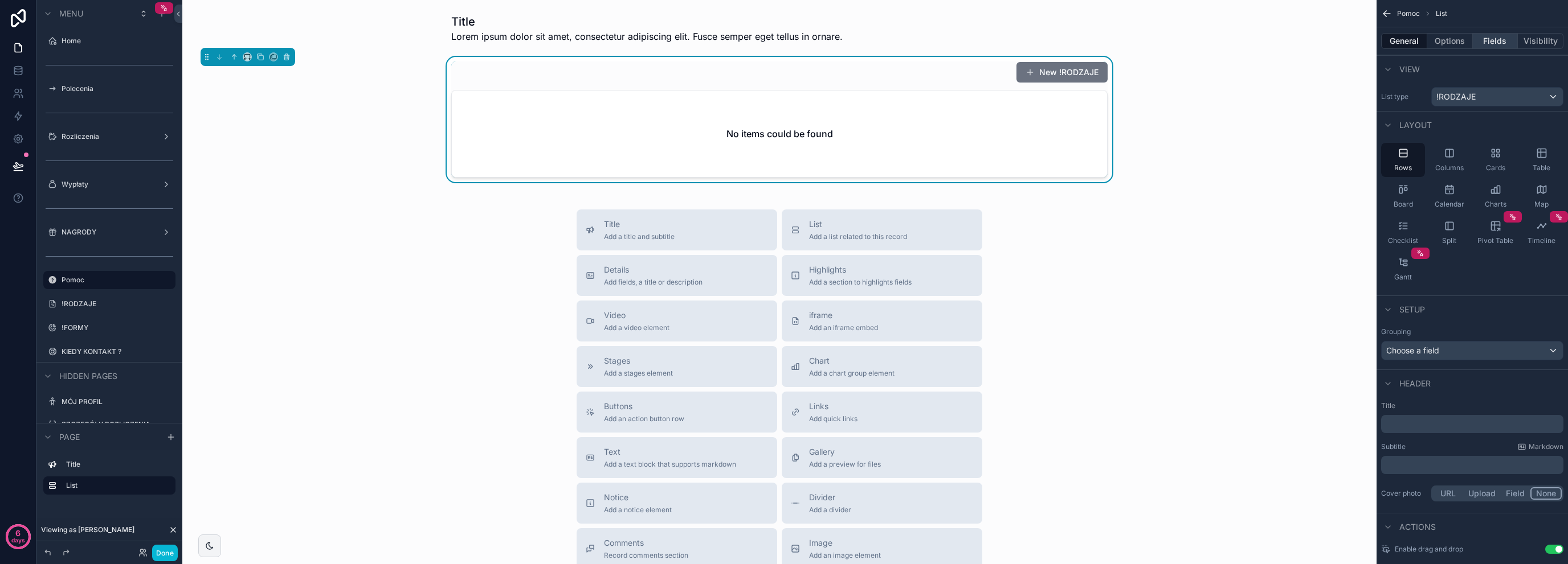
click at [1502, 40] on button "Fields" at bounding box center [1495, 40] width 46 height 16
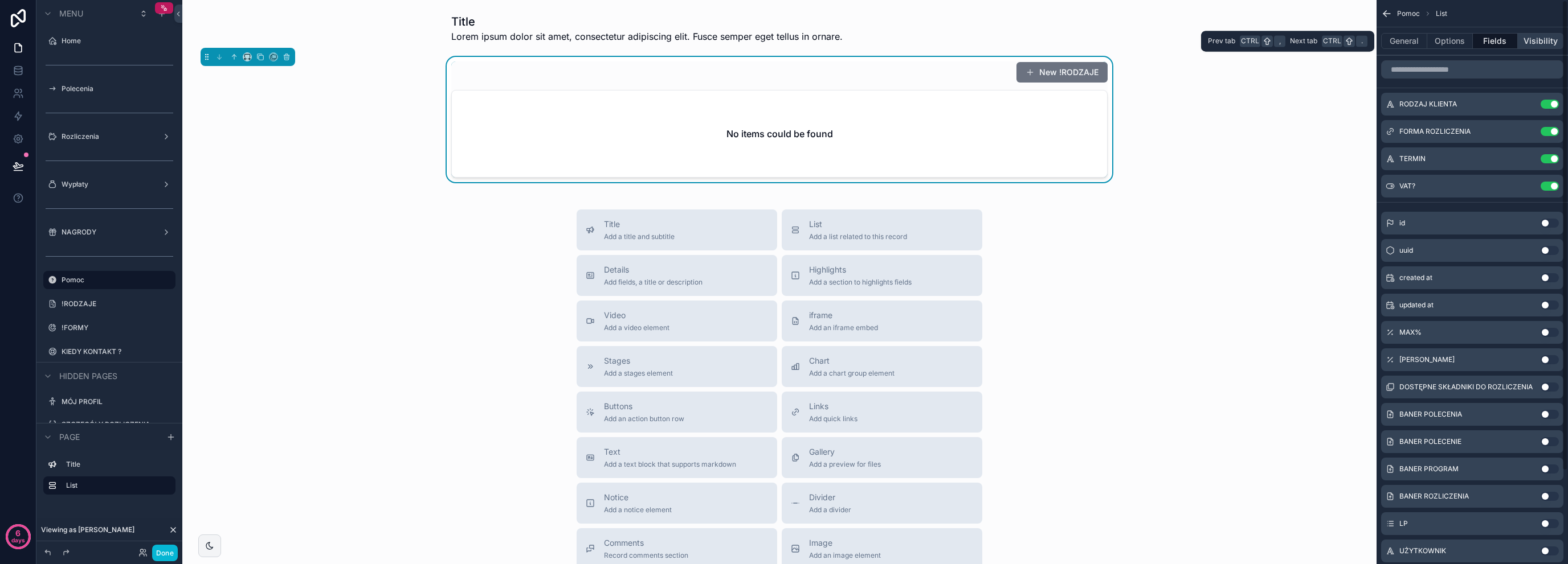
drag, startPoint x: 1566, startPoint y: 39, endPoint x: 1555, endPoint y: 41, distance: 11.2
click at [1566, 39] on div "Pomoc List General Options Fields Visibility RODZAJ KLIENTA Use setting FORMA R…" at bounding box center [1472, 282] width 192 height 564
click at [1553, 41] on button "Visibility" at bounding box center [1540, 40] width 46 height 16
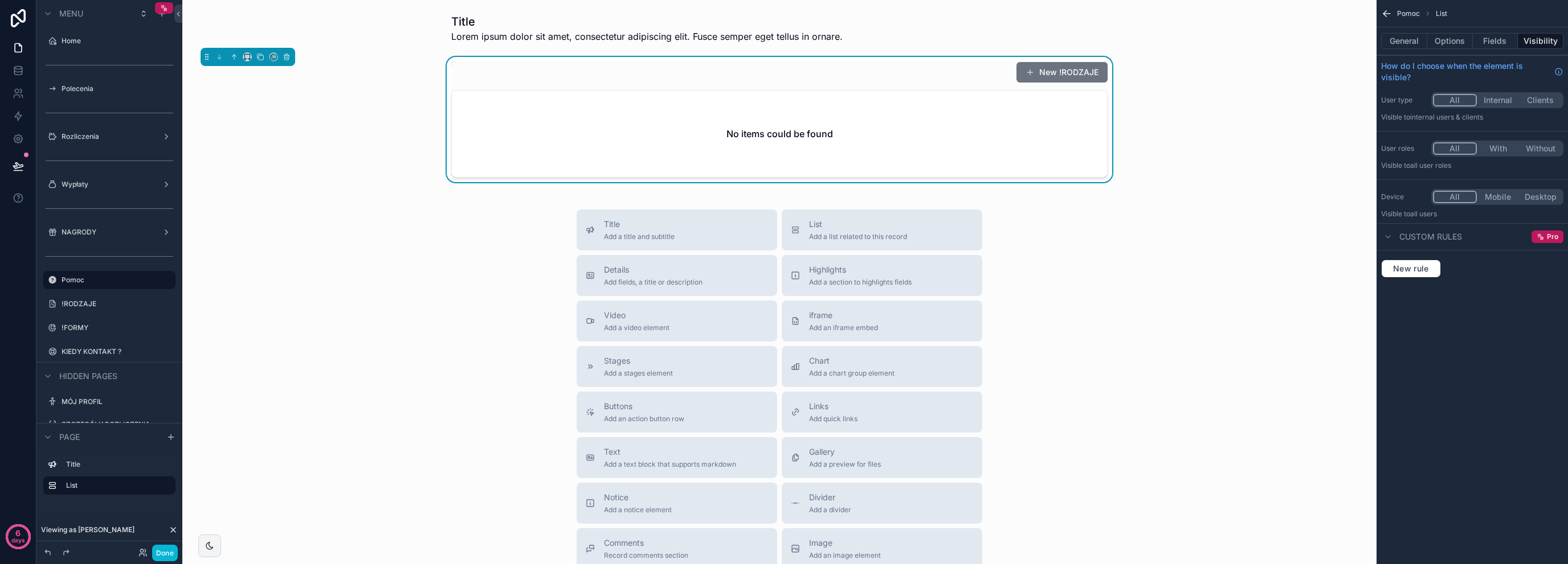
click at [1046, 123] on div "No items could be found" at bounding box center [779, 134] width 655 height 87
click at [1447, 48] on button "Options" at bounding box center [1450, 40] width 46 height 16
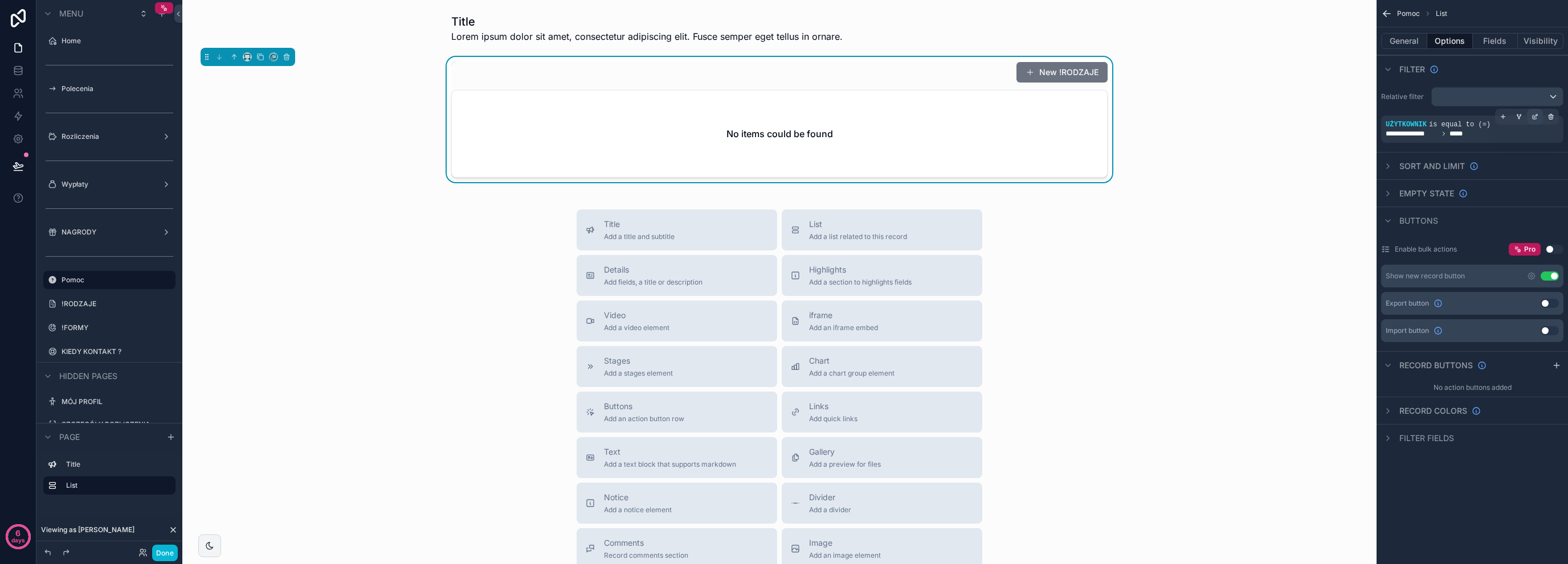
click at [1535, 118] on icon "scrollable content" at bounding box center [1535, 116] width 7 height 7
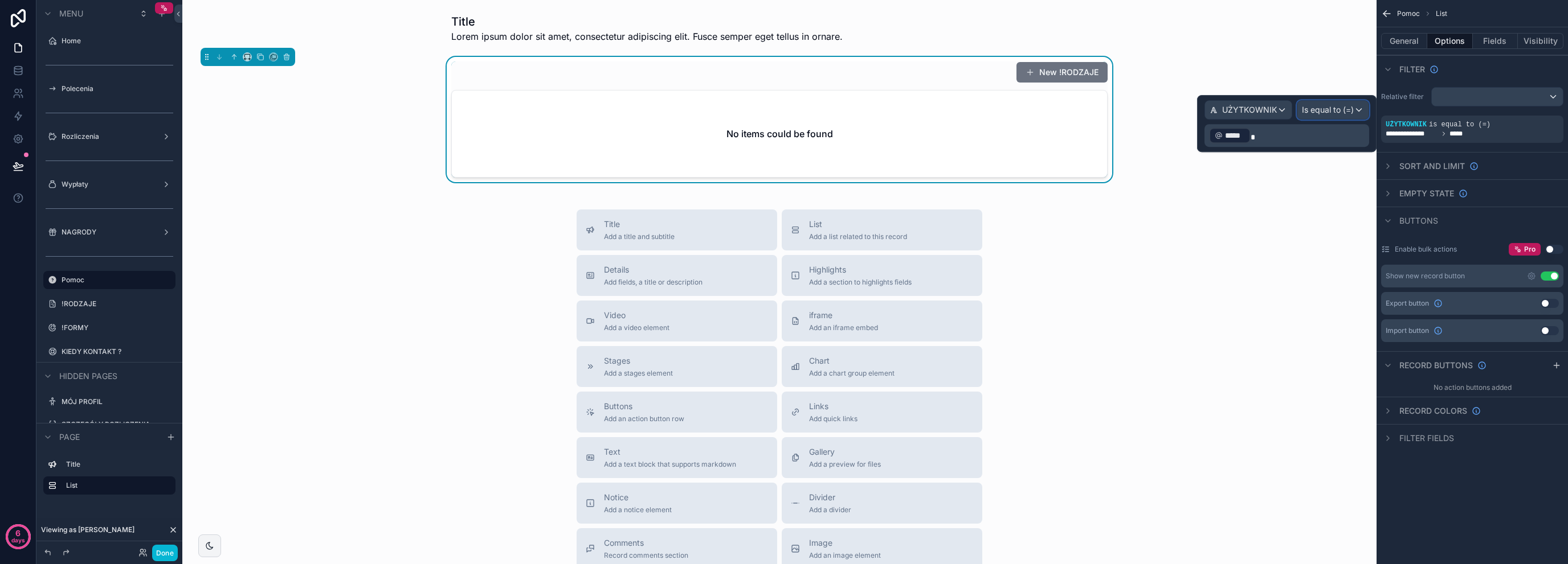
click at [1325, 114] on span "Is equal to (=)" at bounding box center [1328, 110] width 52 height 12
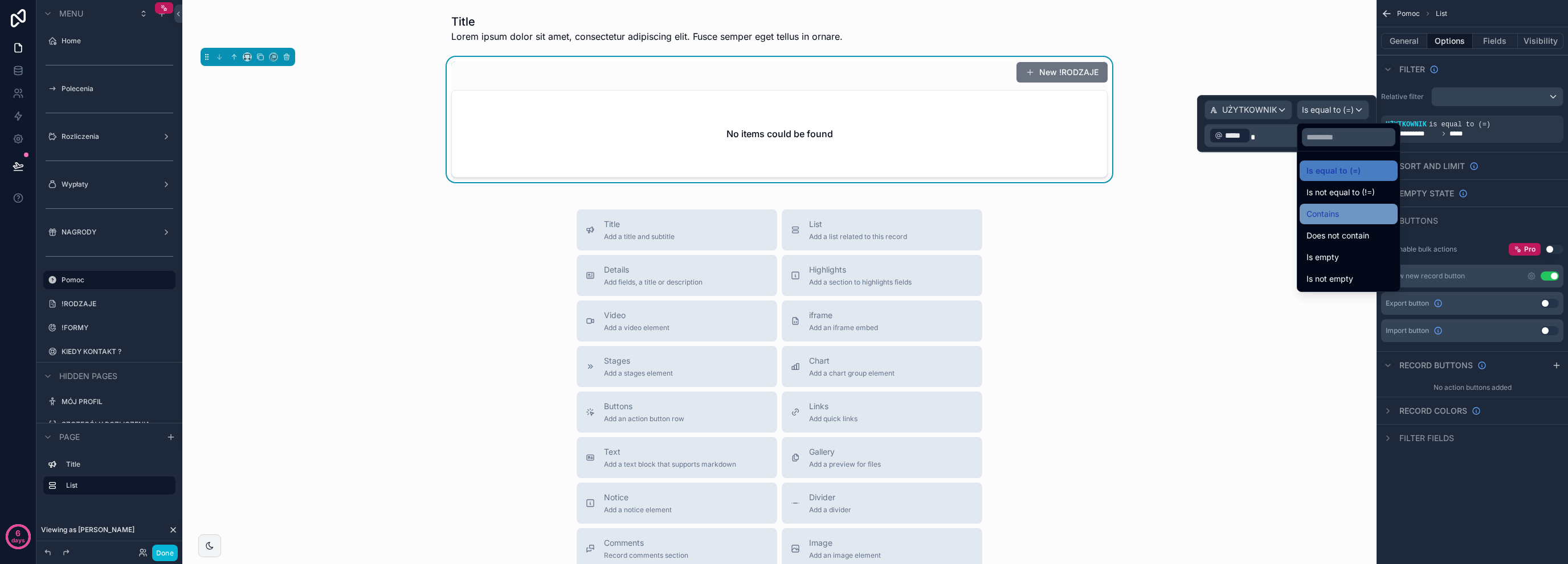
click at [1351, 208] on div "Contains" at bounding box center [1348, 214] width 84 height 13
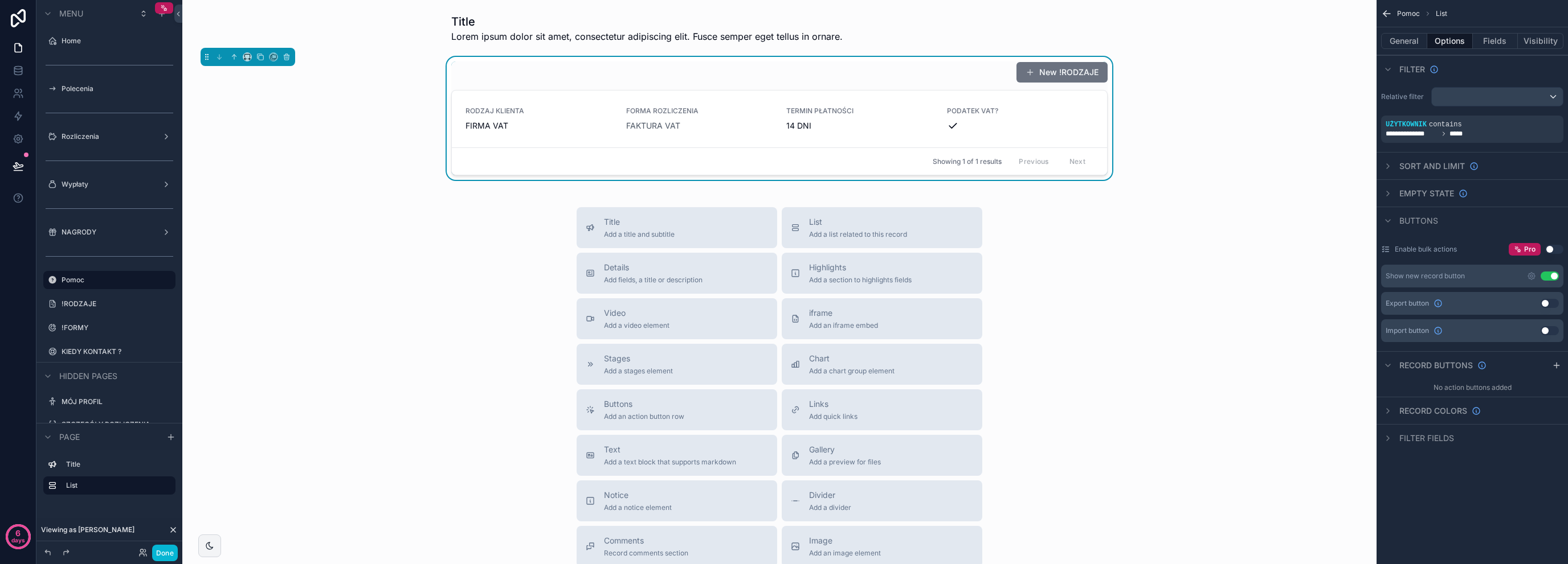
click at [429, 227] on div "Title Add a title and subtitle List Add a list related to this record Details A…" at bounding box center [779, 410] width 1176 height 405
click at [408, 84] on div "New !RODZAJE RODZAJ KLIENTA FIRMA VAT FORMA ROZLICZENIA FAKTURA VAT TERMIN PŁAT…" at bounding box center [779, 118] width 1176 height 123
click at [527, 36] on div "scrollable content" at bounding box center [779, 28] width 1176 height 39
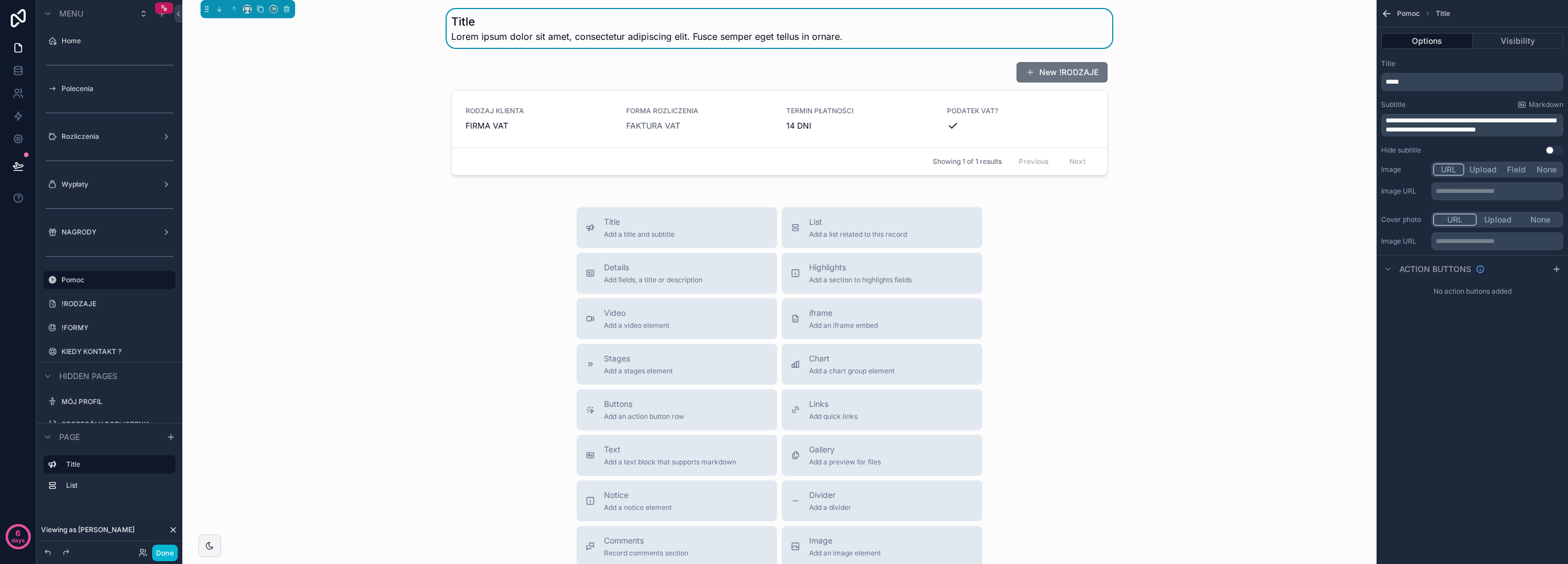
click at [382, 183] on div "Title Lorem ipsum dolor sit amet, consectetur adipiscing elit. Fusce semper ege…" at bounding box center [780, 352] width 1194 height 704
click at [674, 141] on div "scrollable content" at bounding box center [779, 118] width 1176 height 123
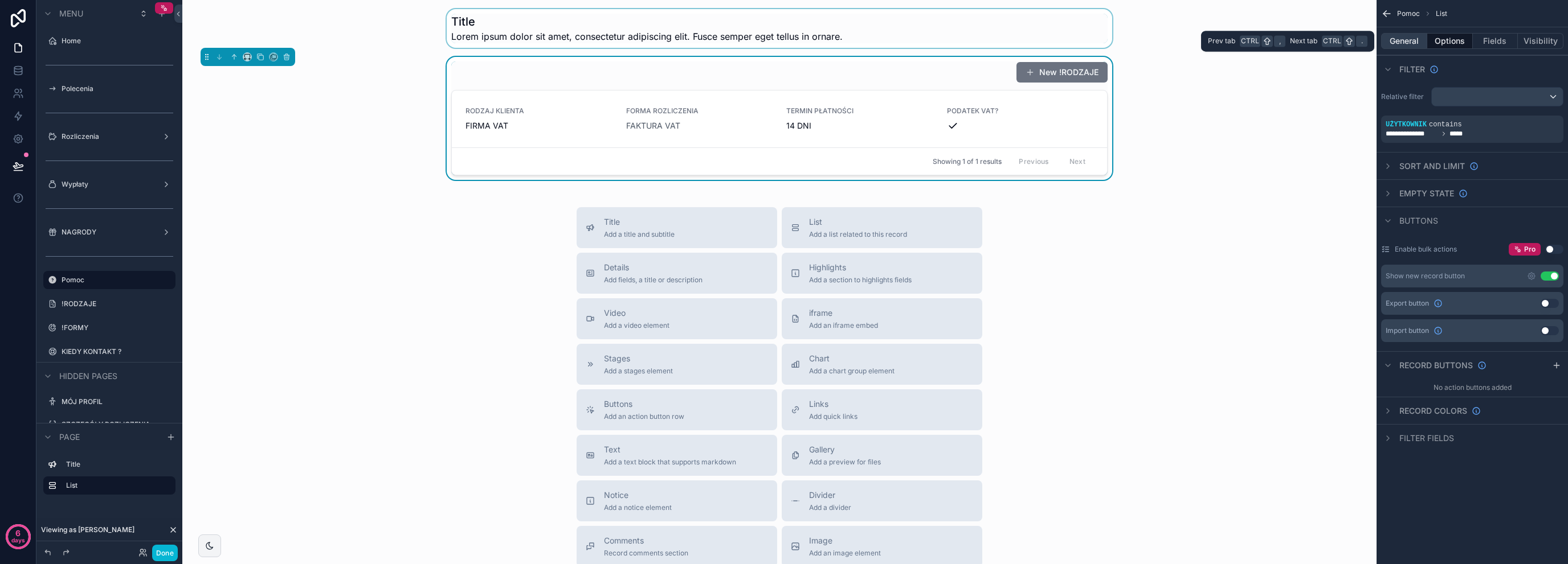
click at [1394, 46] on button "General" at bounding box center [1405, 40] width 46 height 16
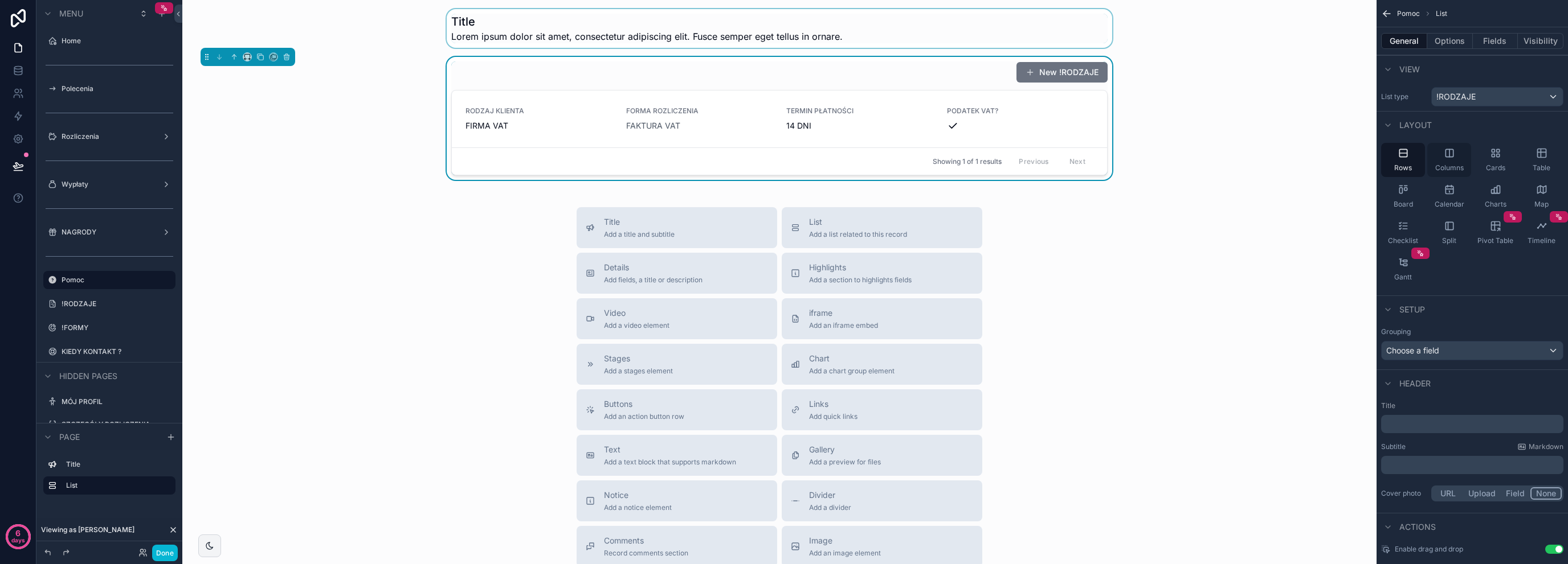
click at [1468, 168] on div "Columns" at bounding box center [1449, 159] width 44 height 34
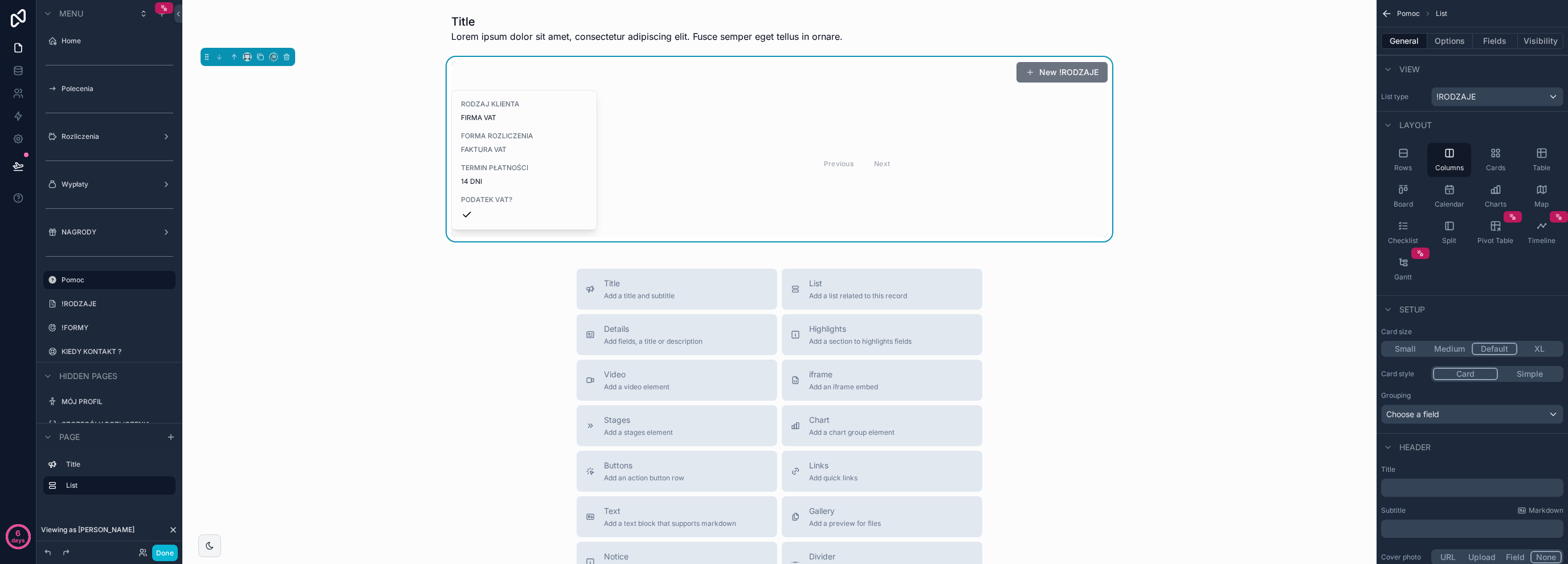
click at [1400, 348] on button "Small" at bounding box center [1405, 349] width 44 height 12
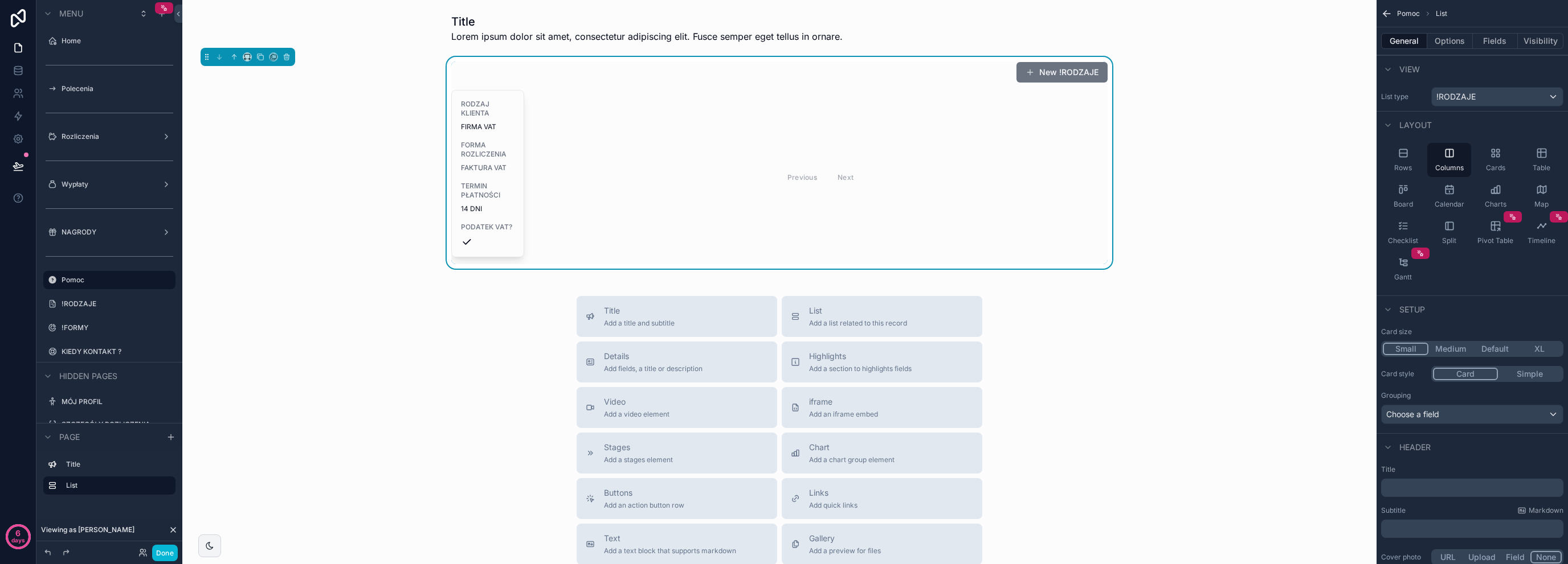
click at [1446, 349] on button "Medium" at bounding box center [1450, 349] width 44 height 12
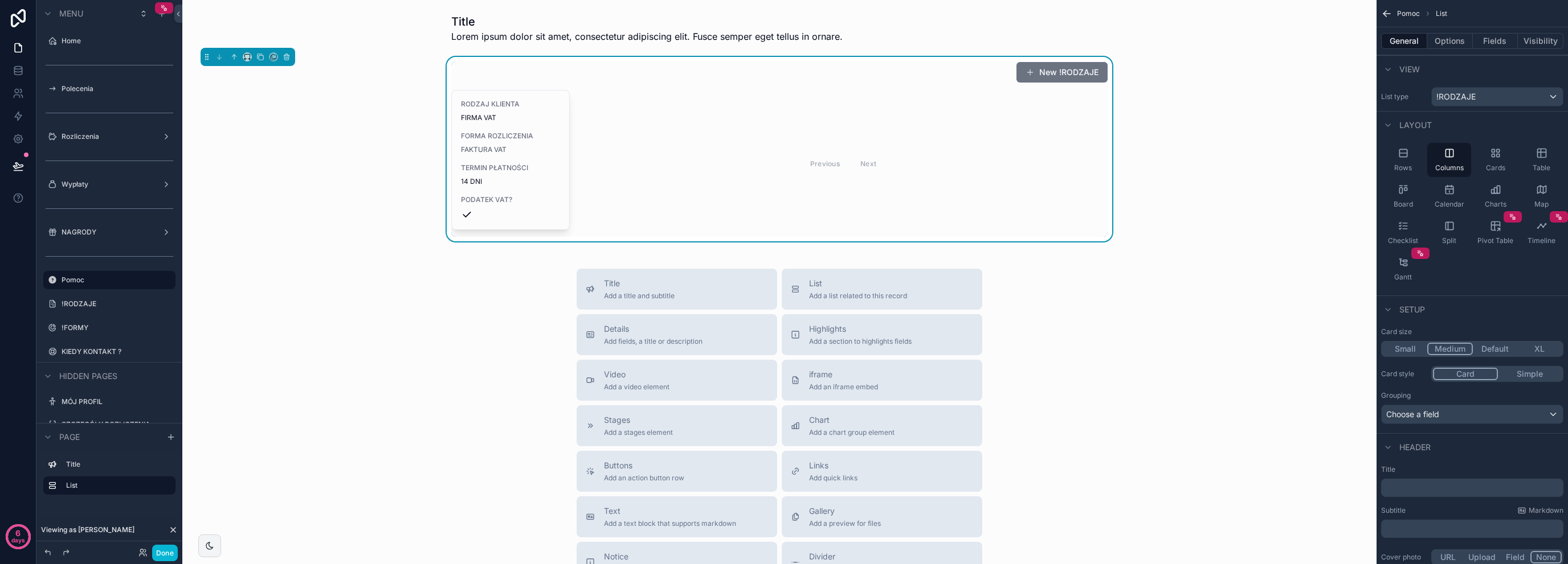
click at [1497, 343] on button "Default" at bounding box center [1495, 349] width 44 height 12
click at [1538, 348] on button "XL" at bounding box center [1539, 349] width 44 height 12
click at [1495, 414] on div "Choose a field" at bounding box center [1472, 414] width 181 height 18
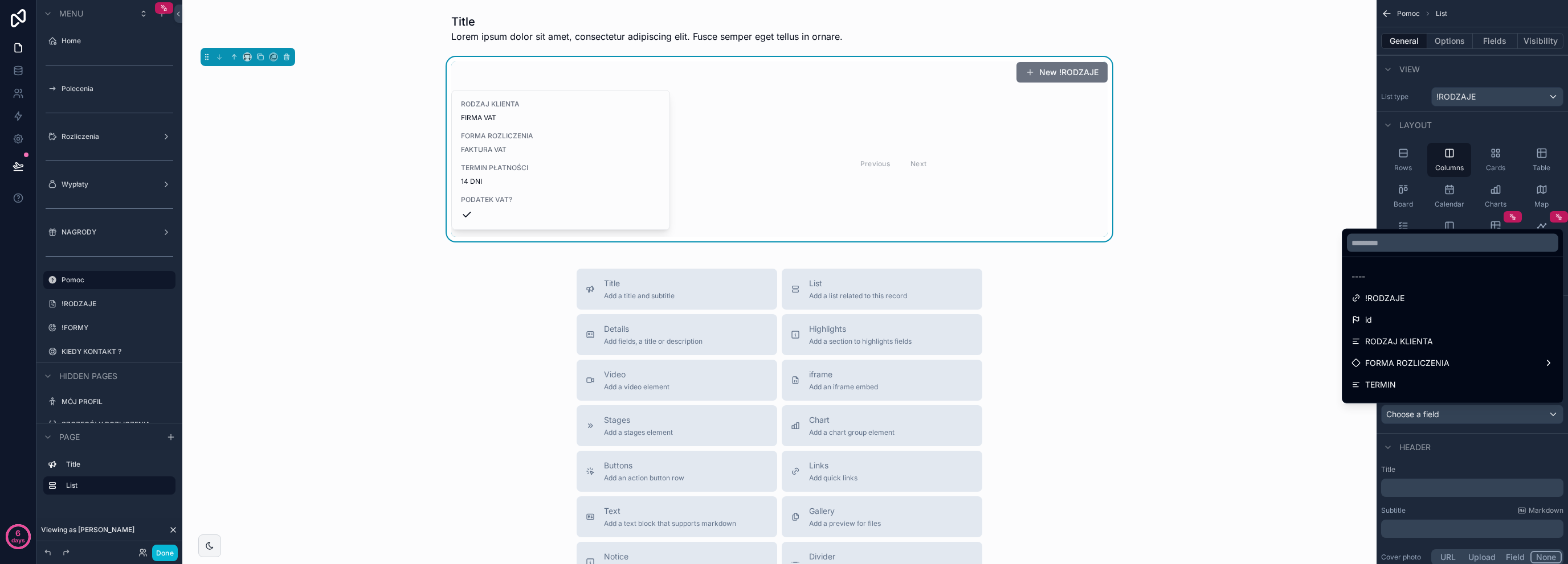
click at [1495, 414] on div "scrollable content" at bounding box center [784, 282] width 1568 height 564
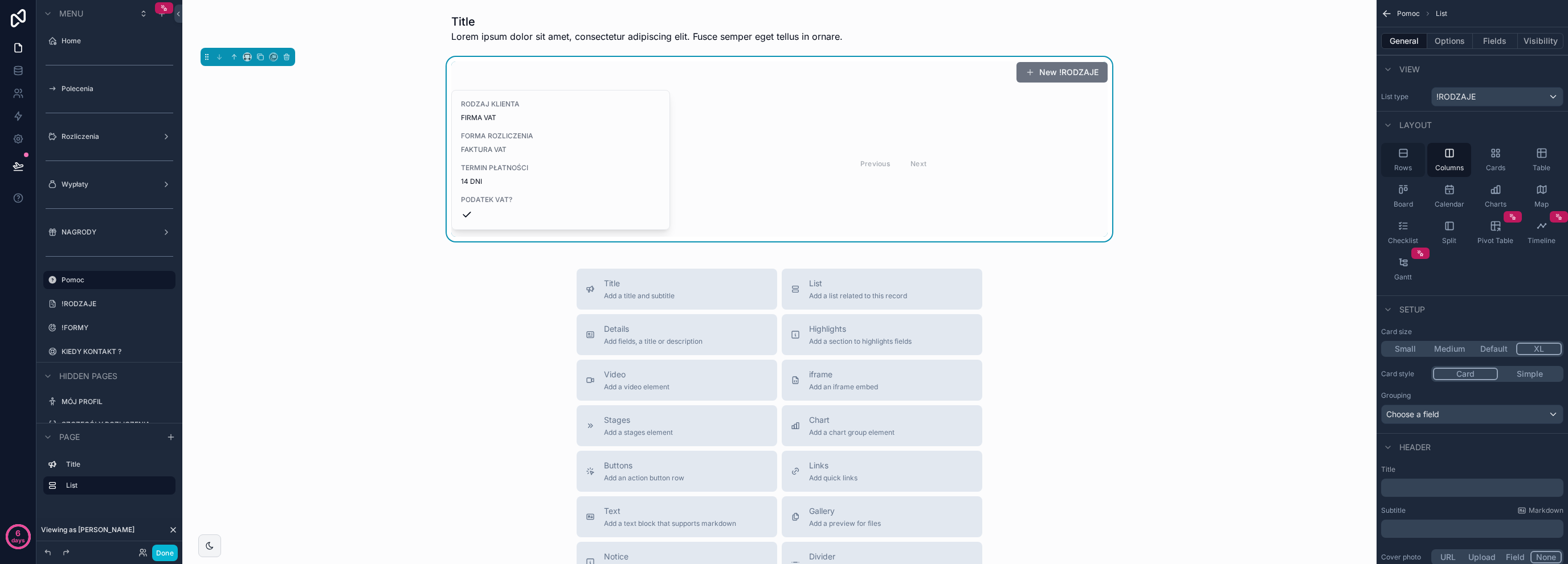
click at [1412, 159] on div "Rows" at bounding box center [1403, 159] width 44 height 34
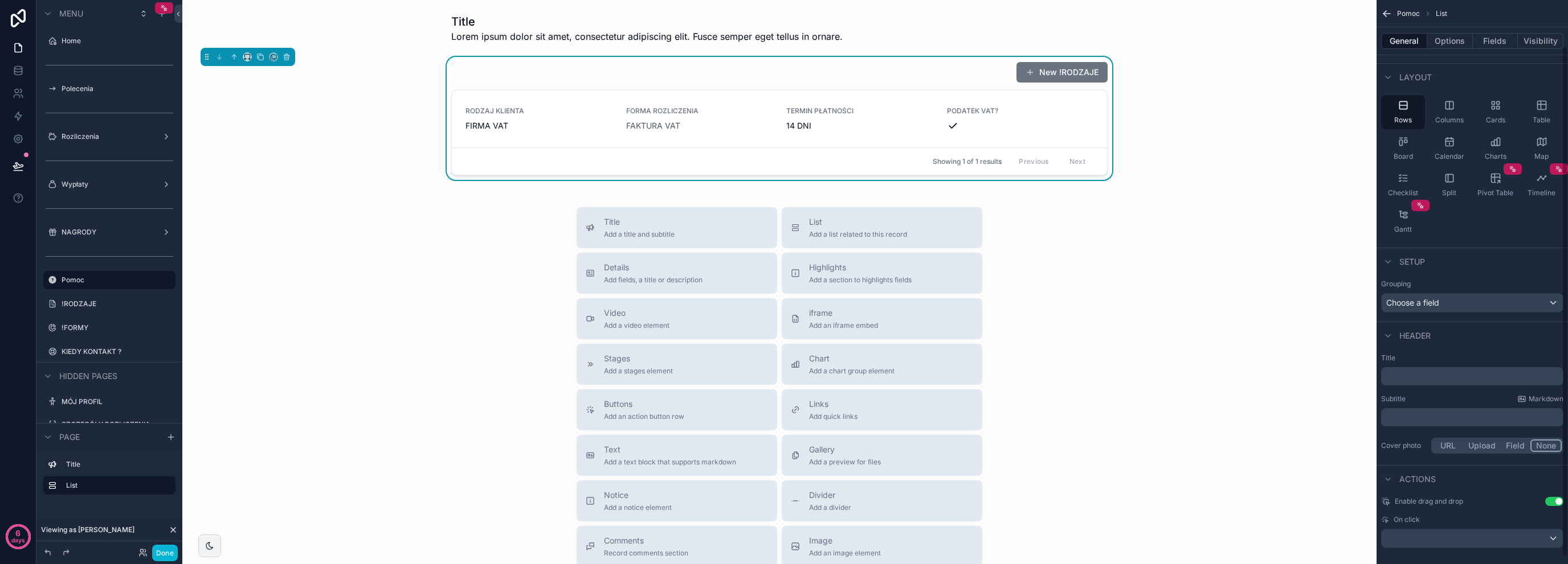
scroll to position [58, 0]
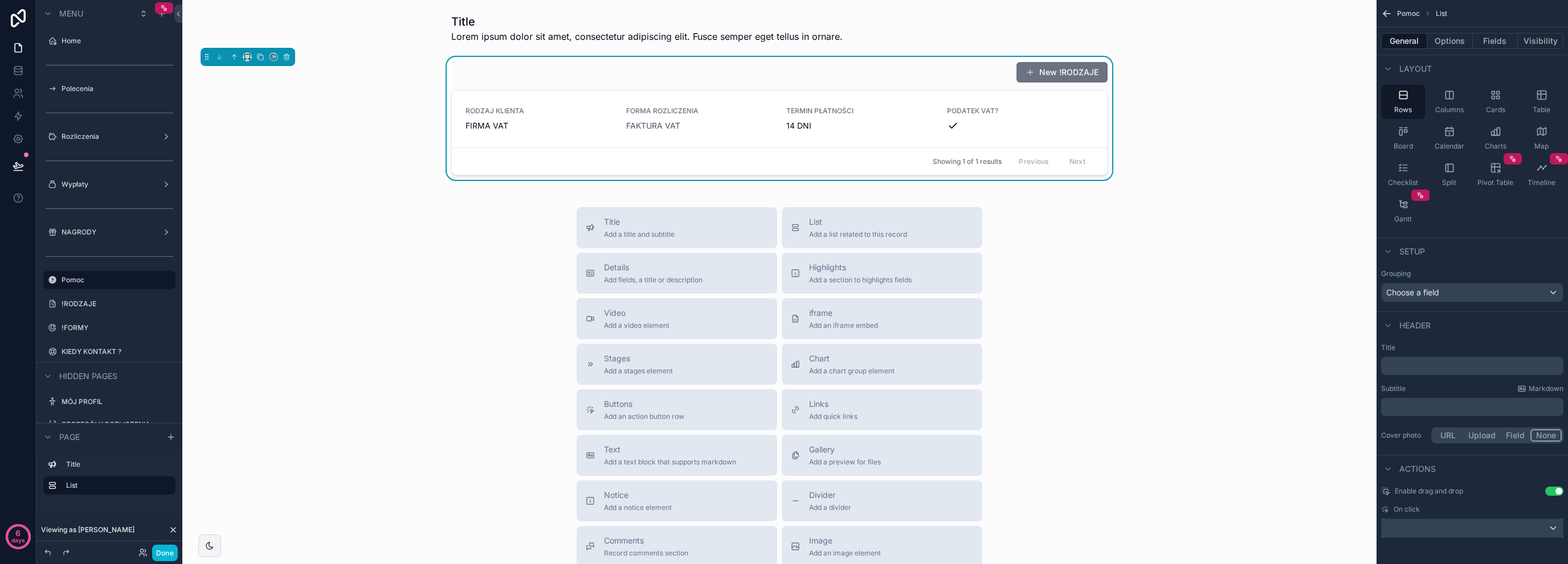
click at [1445, 534] on div "scrollable content" at bounding box center [1472, 528] width 181 height 18
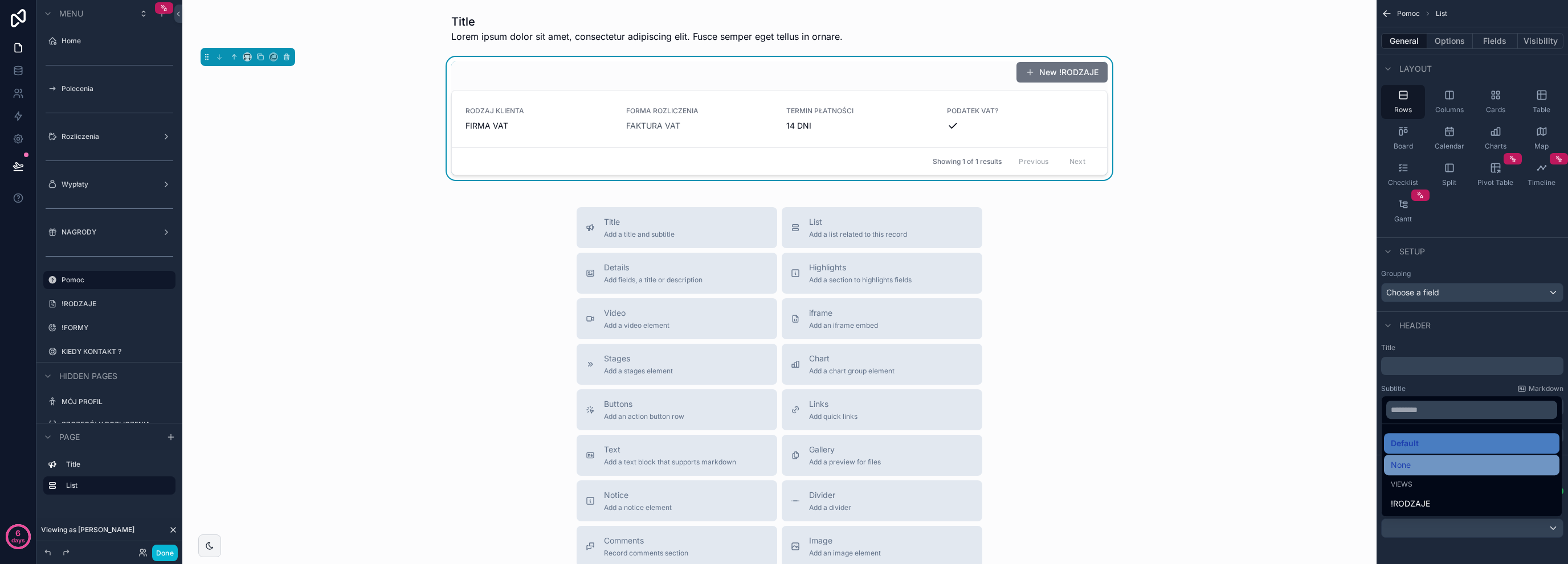
click at [1457, 462] on div "None" at bounding box center [1472, 465] width 162 height 13
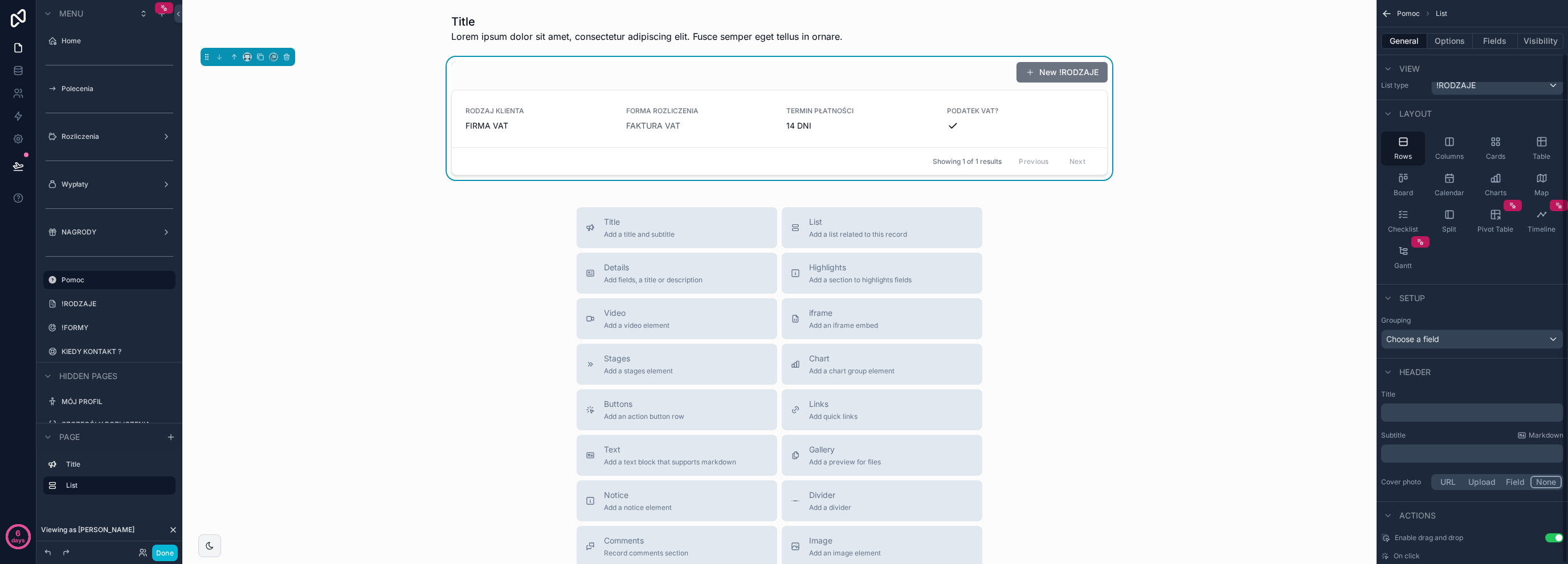
scroll to position [0, 0]
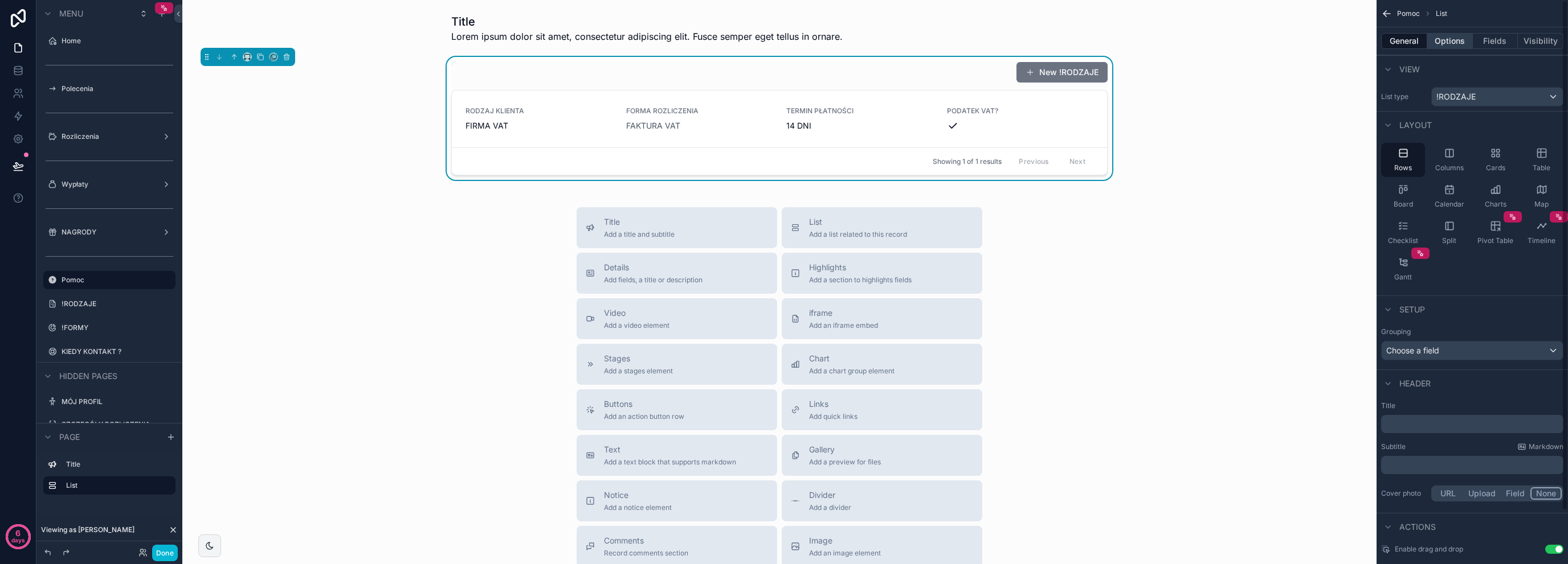
click at [1451, 40] on button "Options" at bounding box center [1450, 40] width 46 height 16
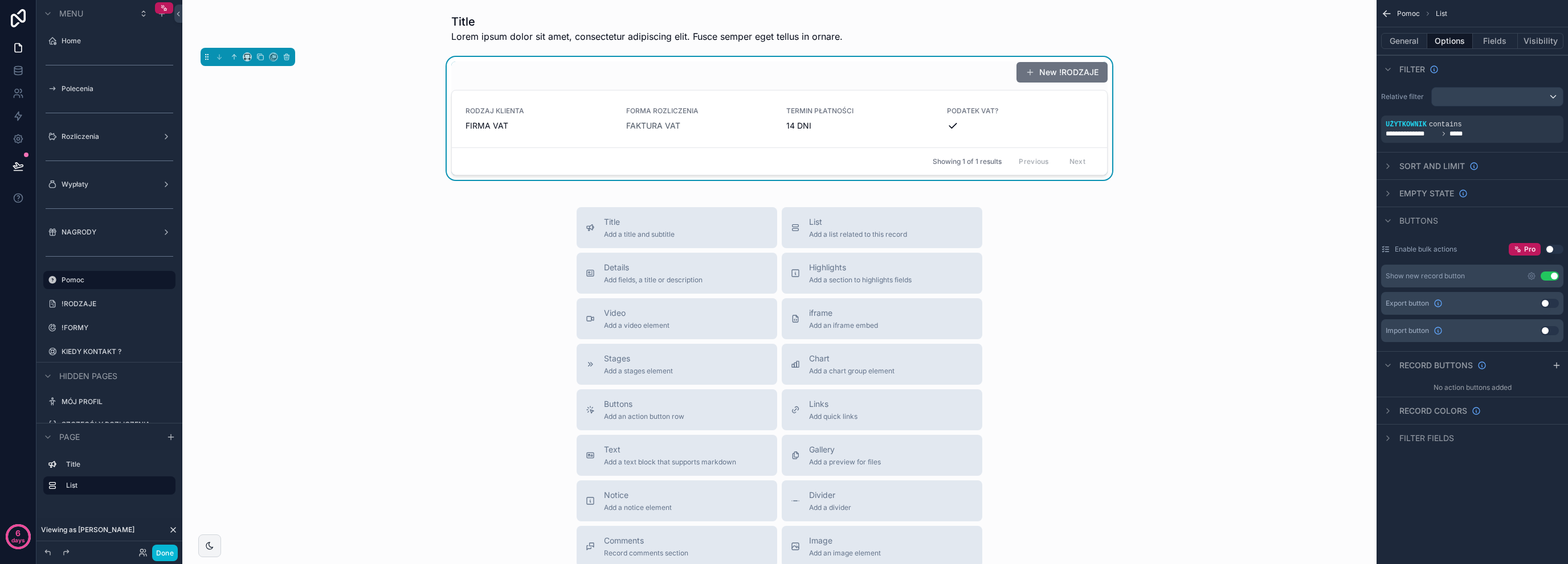
click at [1549, 277] on button "Use setting" at bounding box center [1550, 276] width 18 height 9
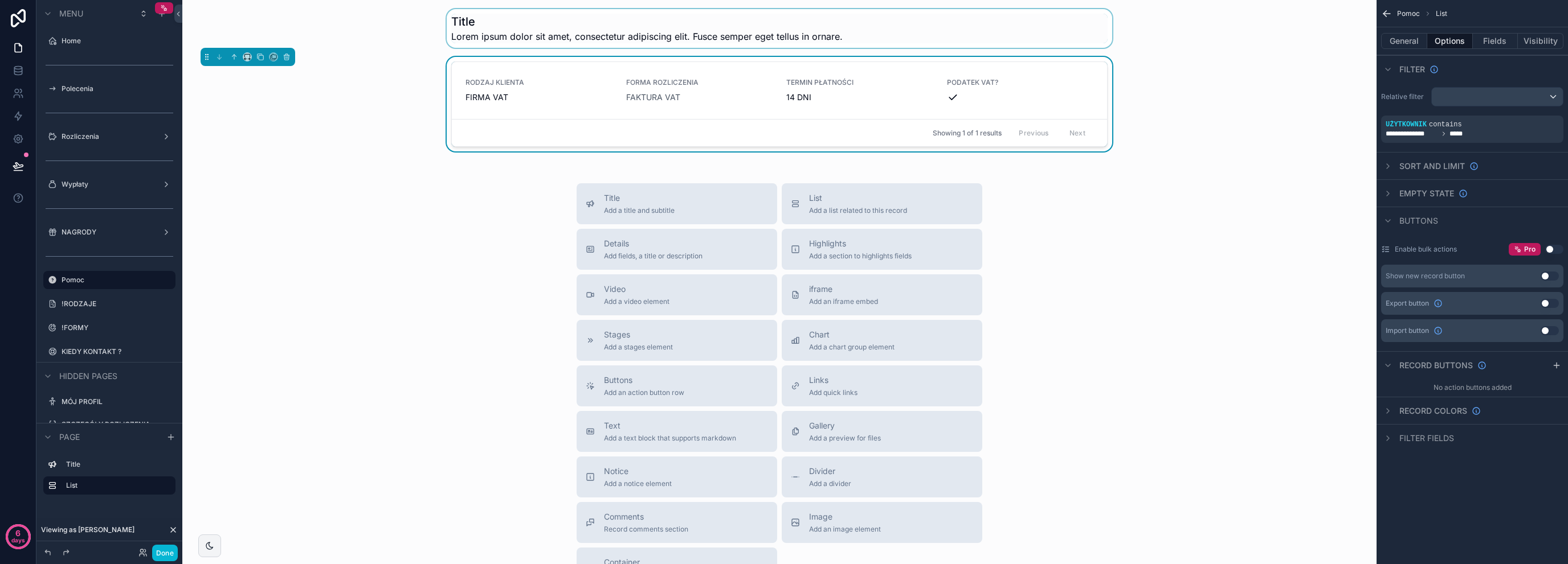
click at [627, 34] on div "scrollable content" at bounding box center [779, 28] width 1176 height 39
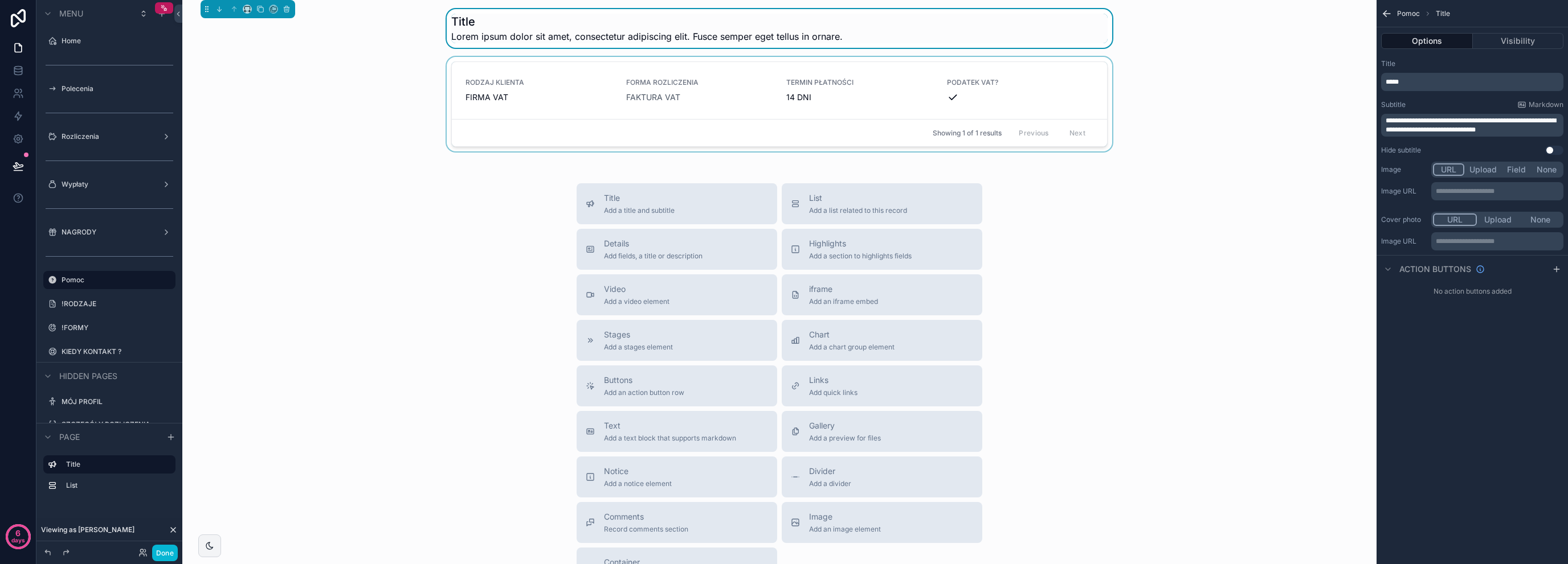
click at [410, 143] on div "scrollable content" at bounding box center [779, 107] width 1176 height 99
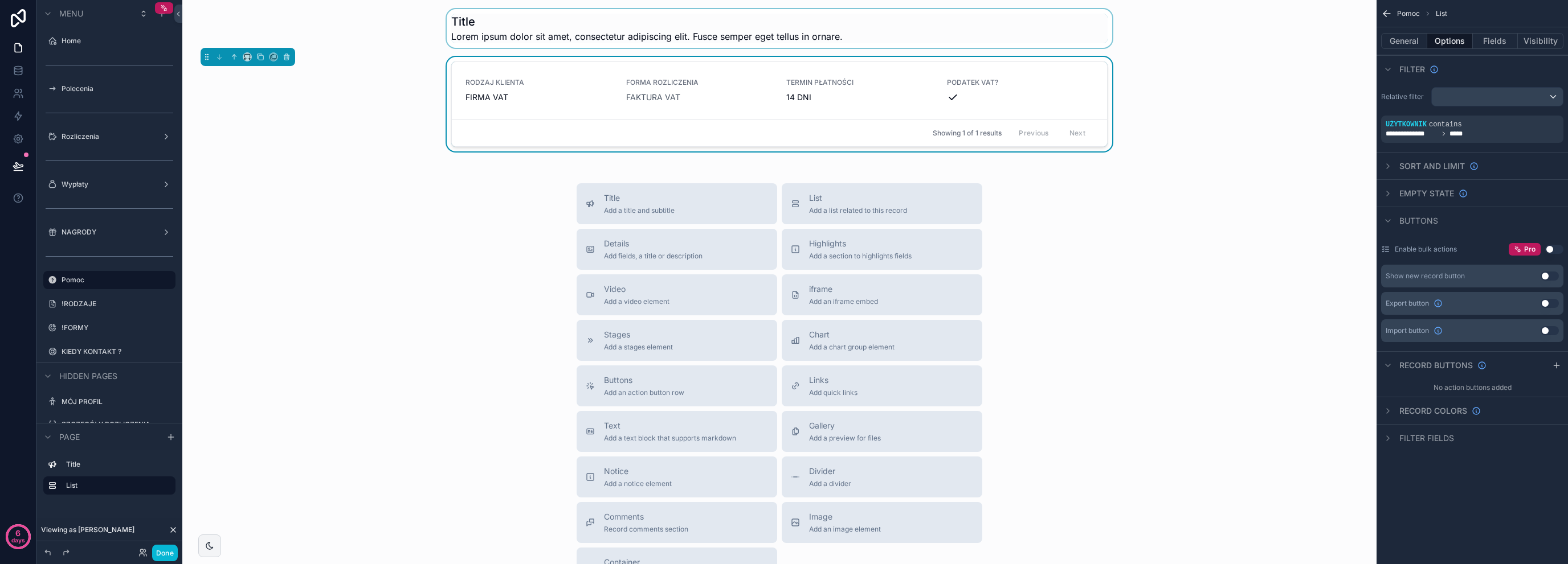
click at [456, 298] on div "Title Add a title and subtitle List Add a list related to this record Details A…" at bounding box center [779, 385] width 1176 height 405
click at [494, 20] on div "scrollable content" at bounding box center [779, 28] width 1176 height 39
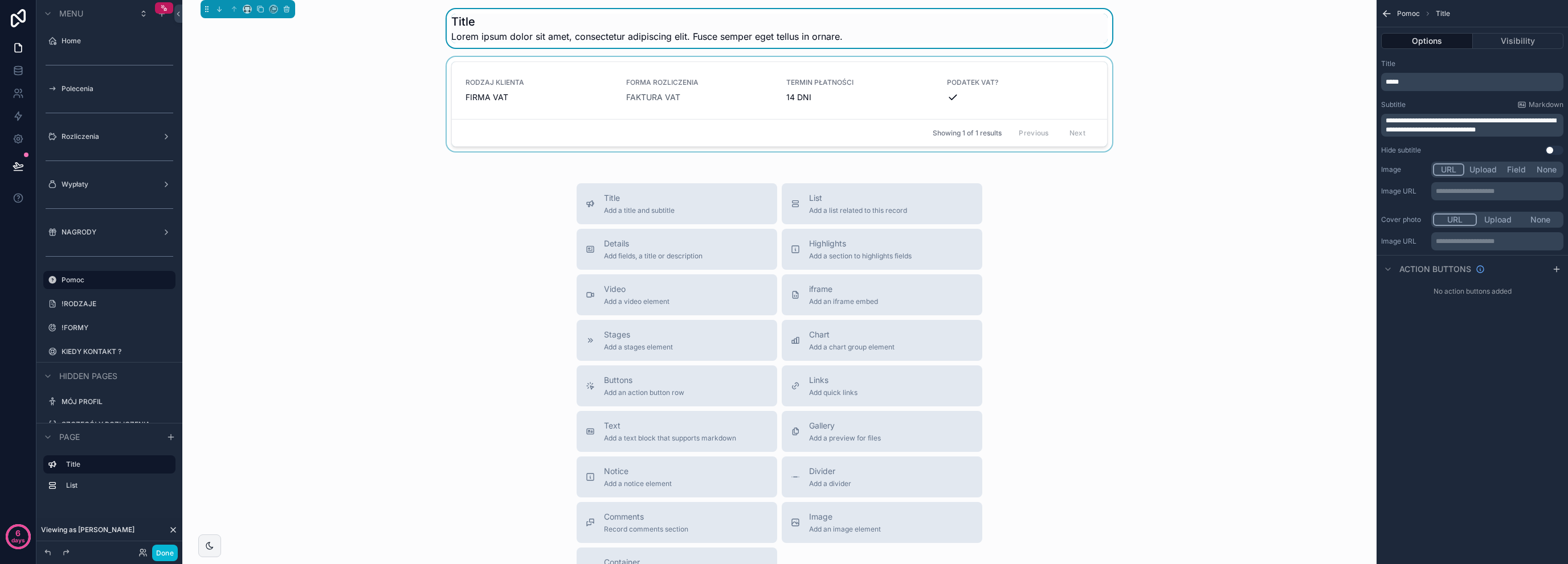
click at [1481, 82] on p "*****" at bounding box center [1473, 82] width 176 height 9
drag, startPoint x: 1428, startPoint y: 79, endPoint x: 1334, endPoint y: 84, distance: 94.1
click at [1334, 84] on div "Home Polecenia 4 Rozliczenia Wypłaty NAGRODY Pomoc !RODZAJE !FORMY KIEDY KONTAK…" at bounding box center [876, 282] width 1386 height 564
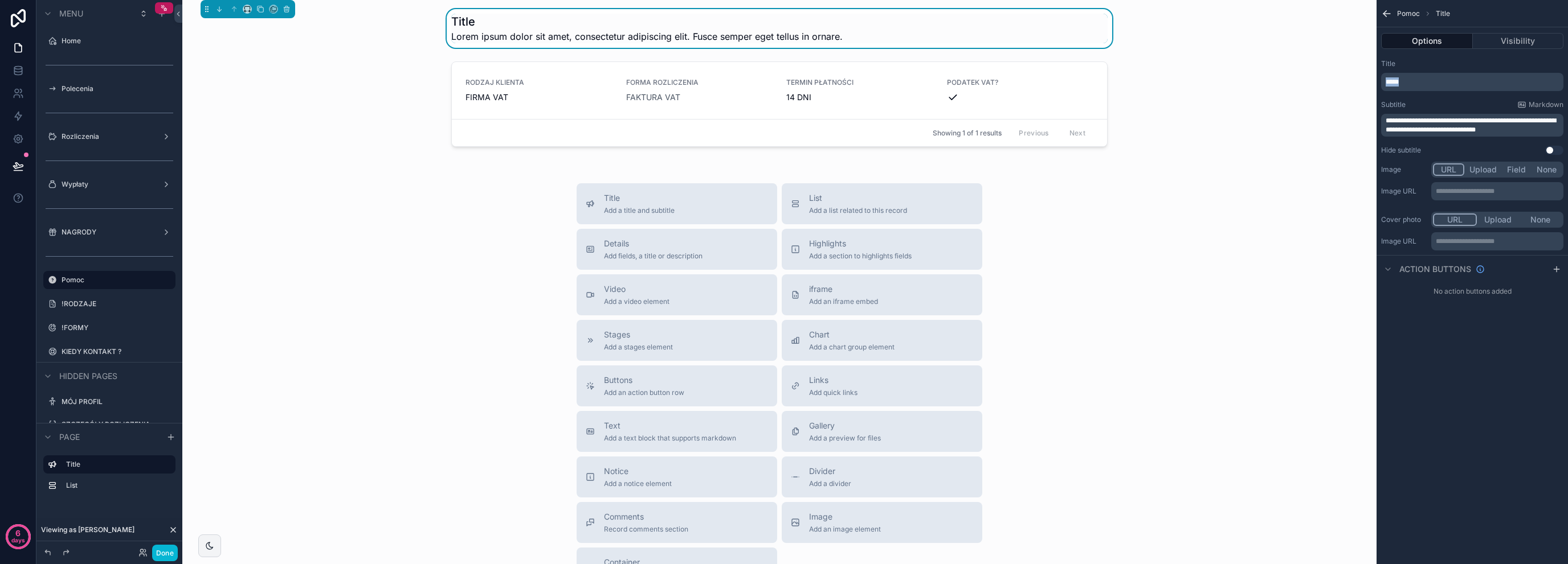
paste div "scrollable content"
drag, startPoint x: 1529, startPoint y: 127, endPoint x: 1352, endPoint y: 109, distance: 177.9
click at [1352, 109] on div "Home Polecenia 4 Rozliczenia Wypłaty NAGRODY Pomoc !RODZAJE !FORMY KIEDY KONTAK…" at bounding box center [876, 282] width 1386 height 564
click at [1459, 119] on span "**********" at bounding box center [1464, 123] width 156 height 7
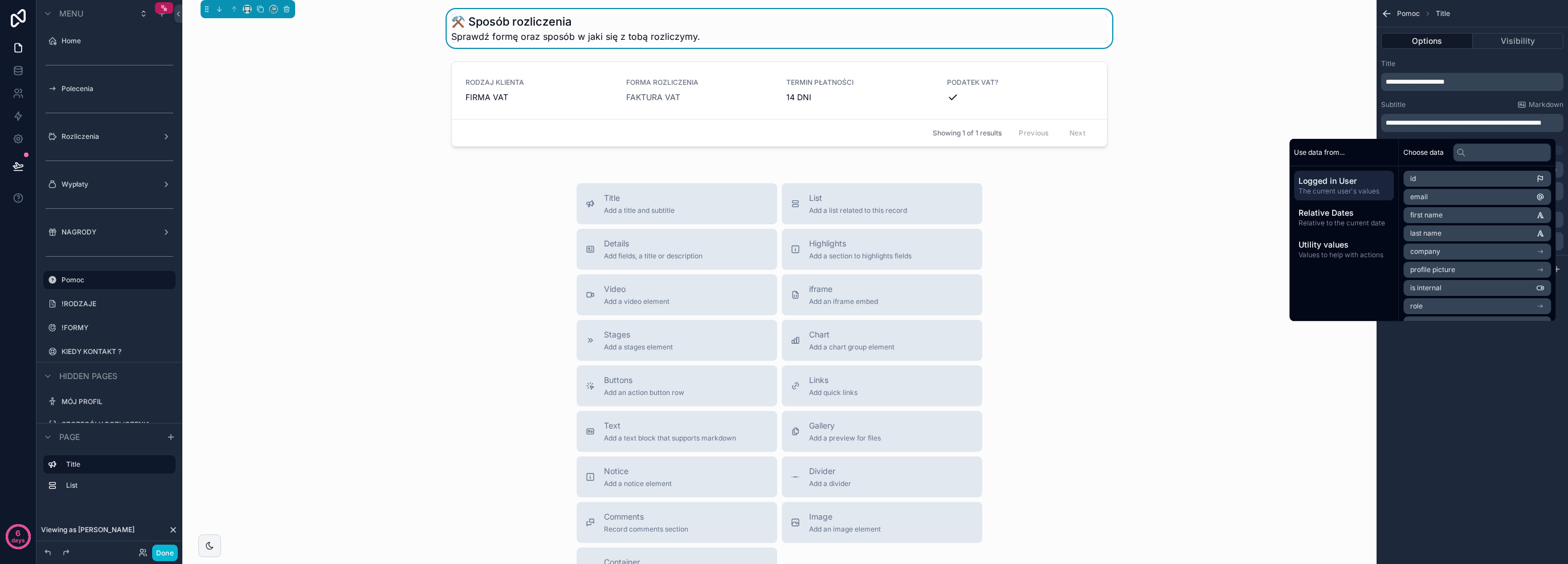
click at [0, 0] on lt-span "****** * ******" at bounding box center [0, 0] width 0 height 0
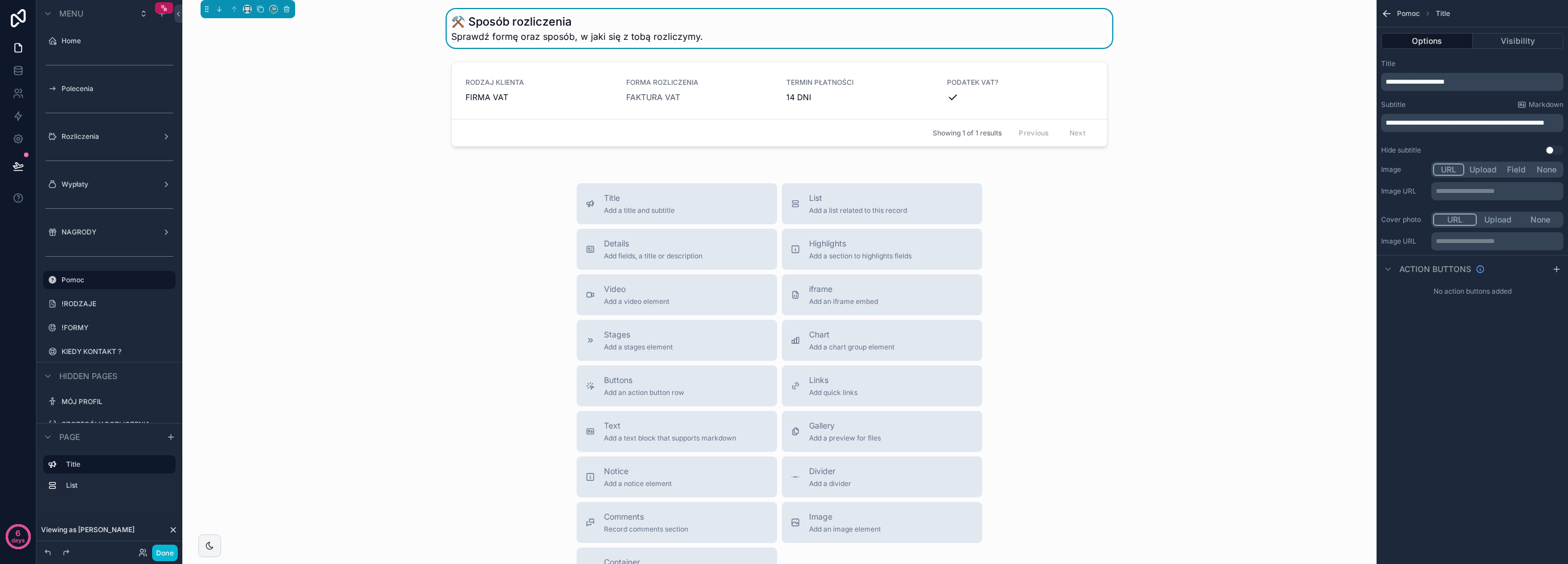
click at [1437, 120] on span "**********" at bounding box center [1465, 123] width 158 height 7
click at [1445, 357] on div "**********" at bounding box center [1472, 282] width 192 height 564
click at [622, 140] on div "Showing 1 of 1 results Previous Next" at bounding box center [779, 132] width 655 height 28
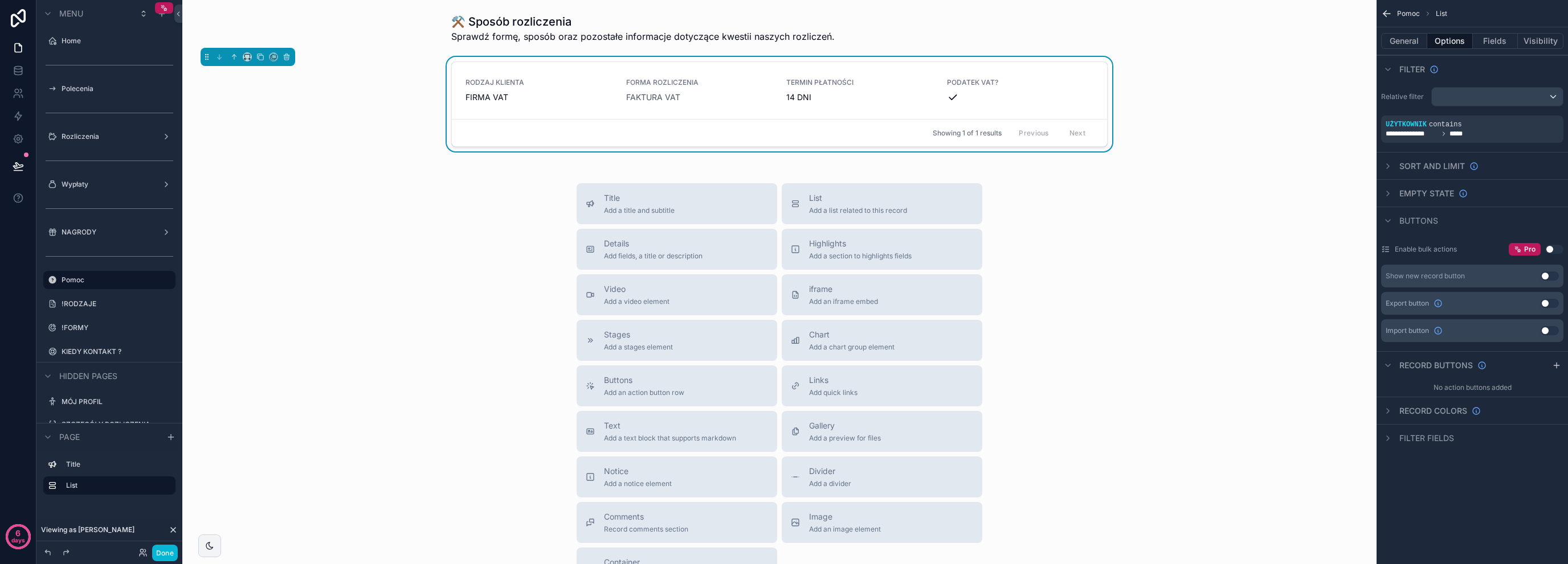
click at [459, 273] on div "Title Add a title and subtitle List Add a list related to this record Details A…" at bounding box center [779, 385] width 1176 height 405
click at [797, 251] on div "Highlights Add a section to highlights fields" at bounding box center [882, 249] width 183 height 22
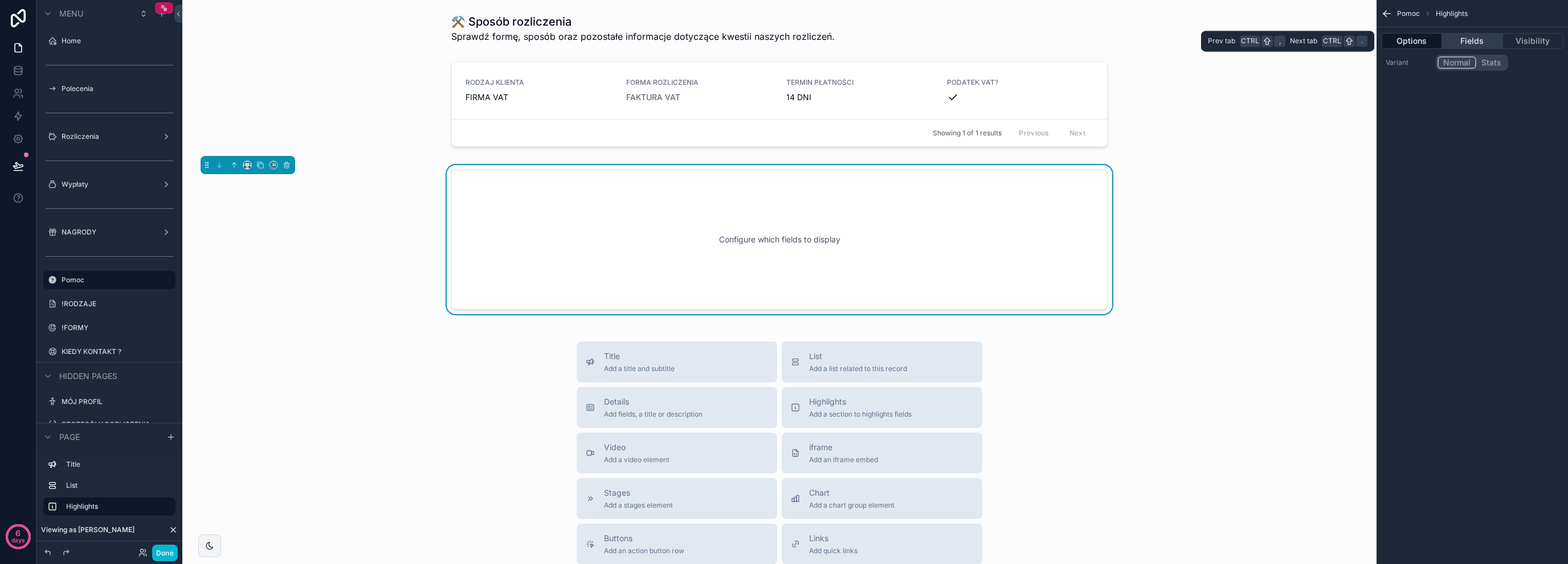
click at [1500, 40] on button "Fields" at bounding box center [1472, 40] width 60 height 16
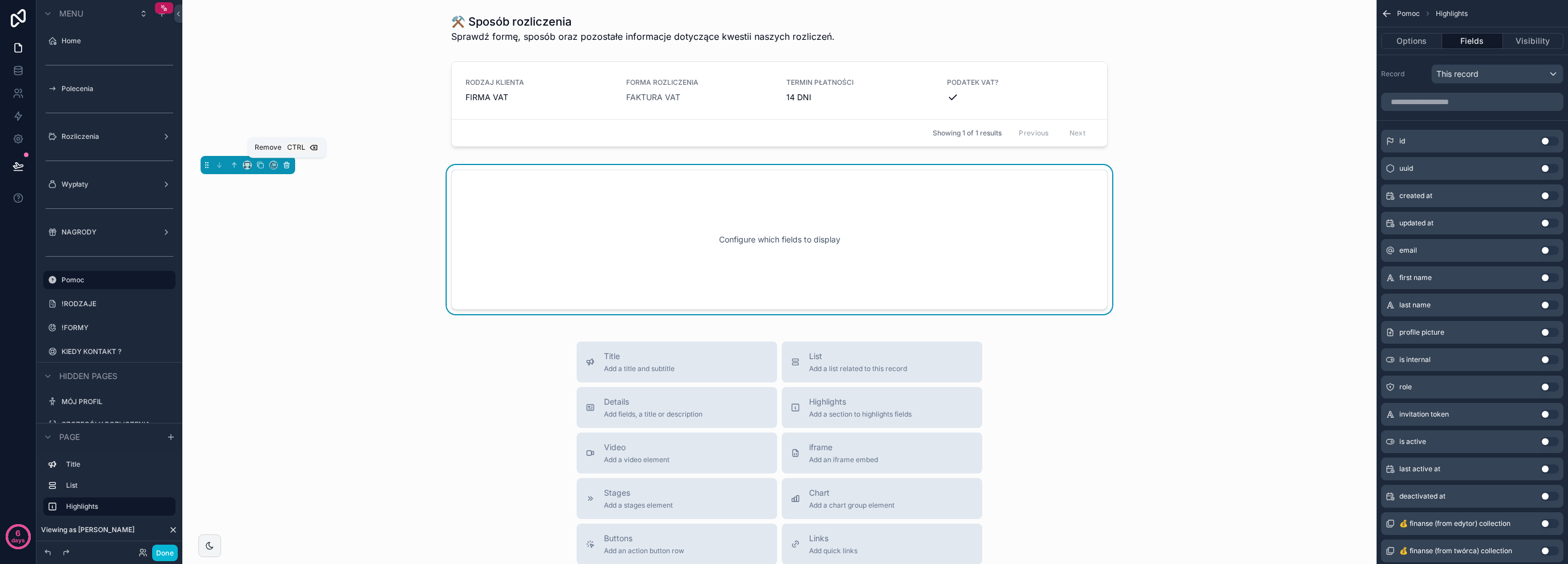
click at [286, 164] on icon "scrollable content" at bounding box center [287, 165] width 8 height 8
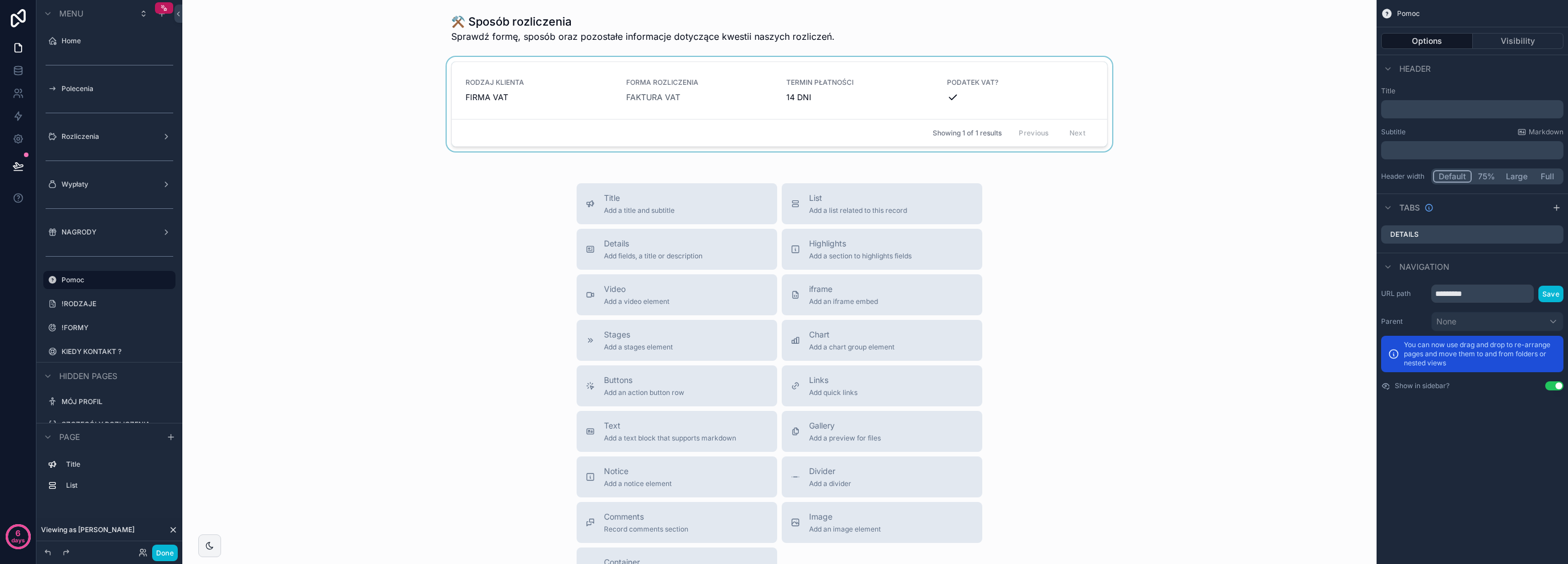
click at [526, 106] on div "scrollable content" at bounding box center [779, 107] width 1176 height 99
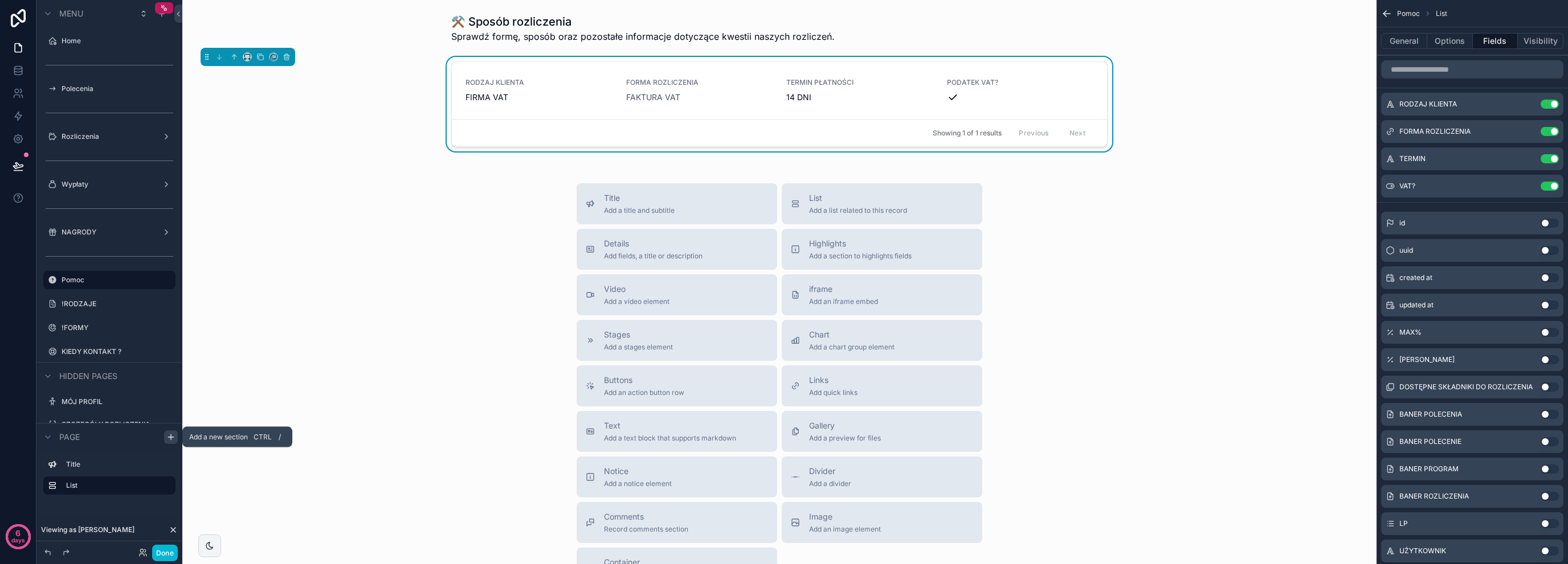
click at [165, 441] on div "scrollable content" at bounding box center [170, 437] width 14 height 13
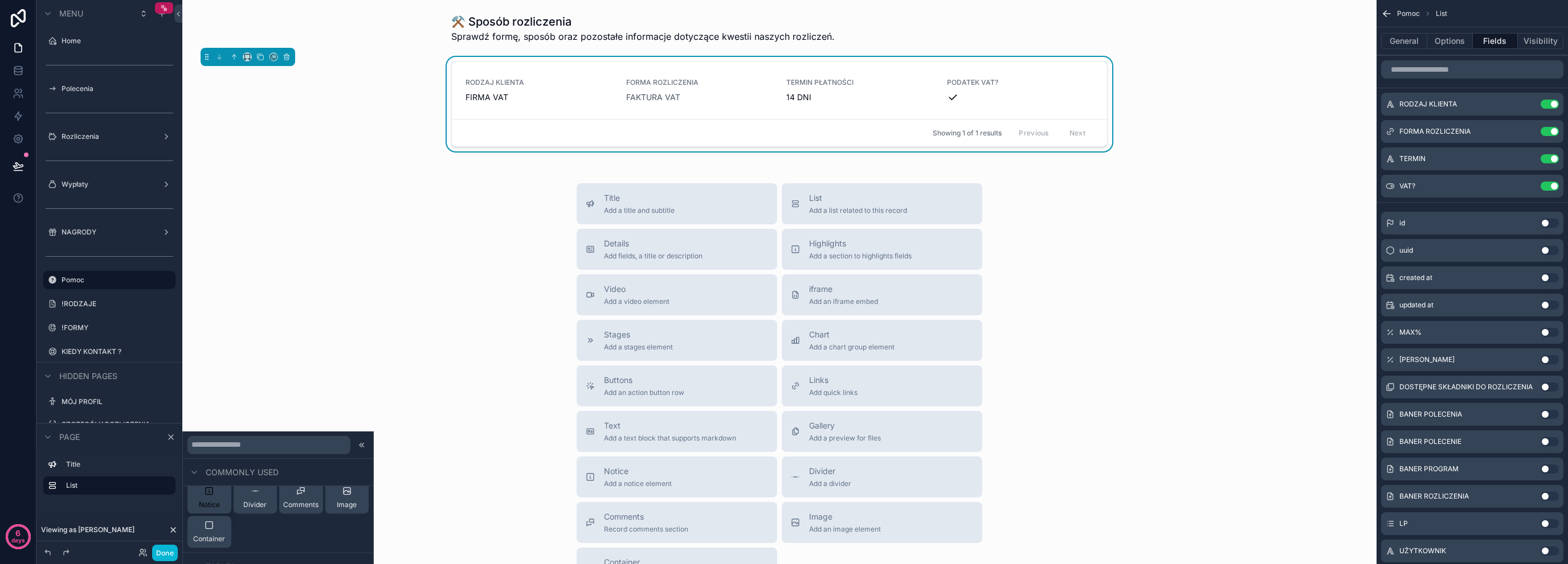
scroll to position [114, 0]
click at [219, 532] on span "Container" at bounding box center [209, 536] width 32 height 9
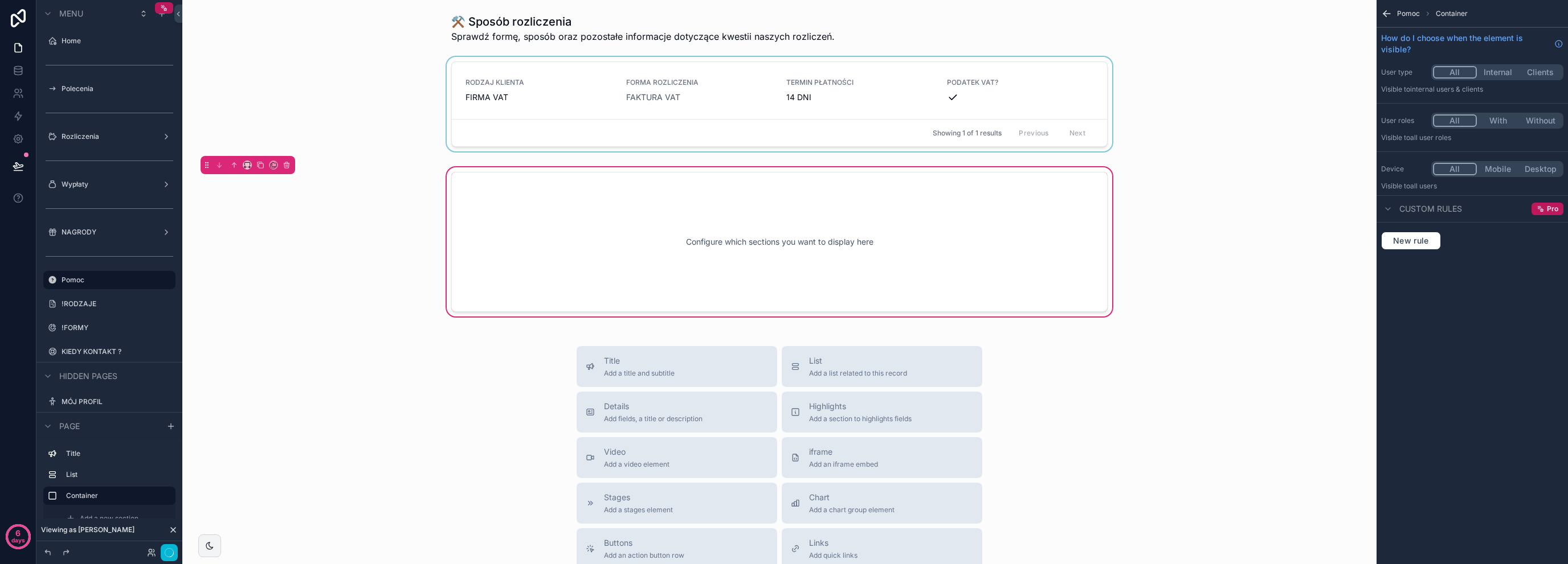
click at [505, 121] on div "Showing 1 of 1 results Previous Next" at bounding box center [779, 132] width 655 height 28
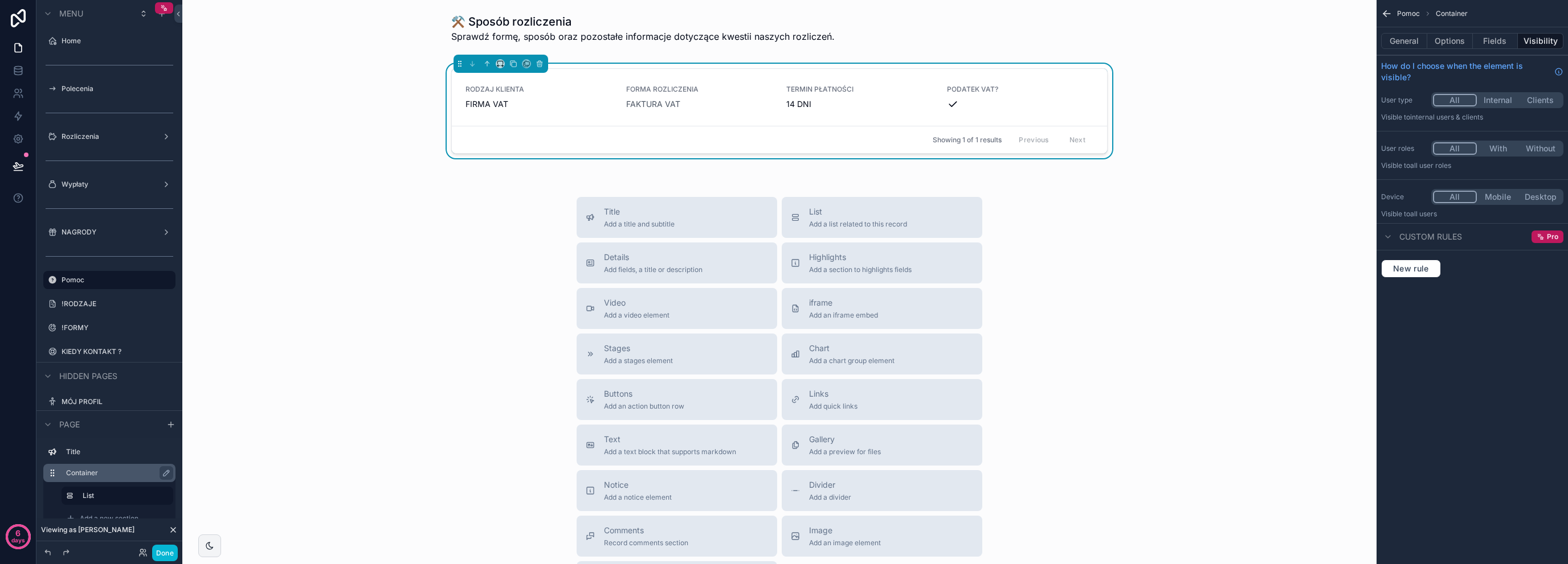
click at [130, 478] on div "Container" at bounding box center [118, 473] width 105 height 13
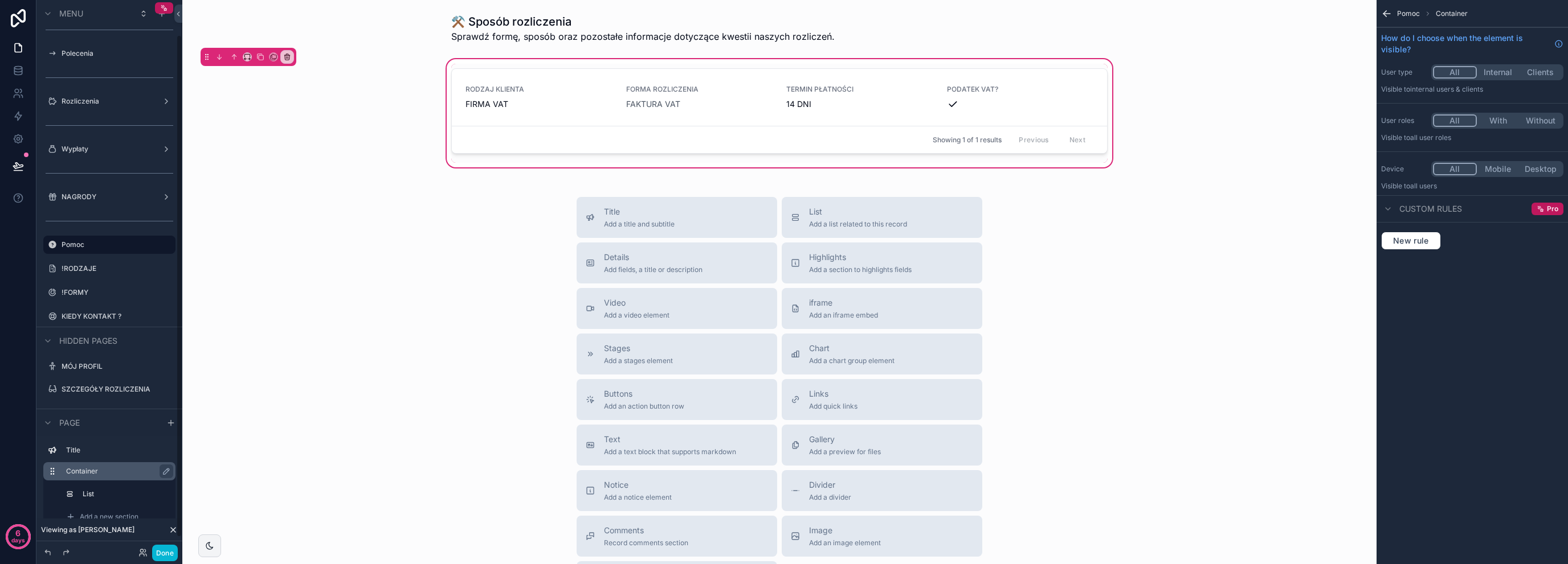
scroll to position [37, 0]
click at [861, 275] on button "Highlights Add a section to highlights fields" at bounding box center [882, 263] width 201 height 41
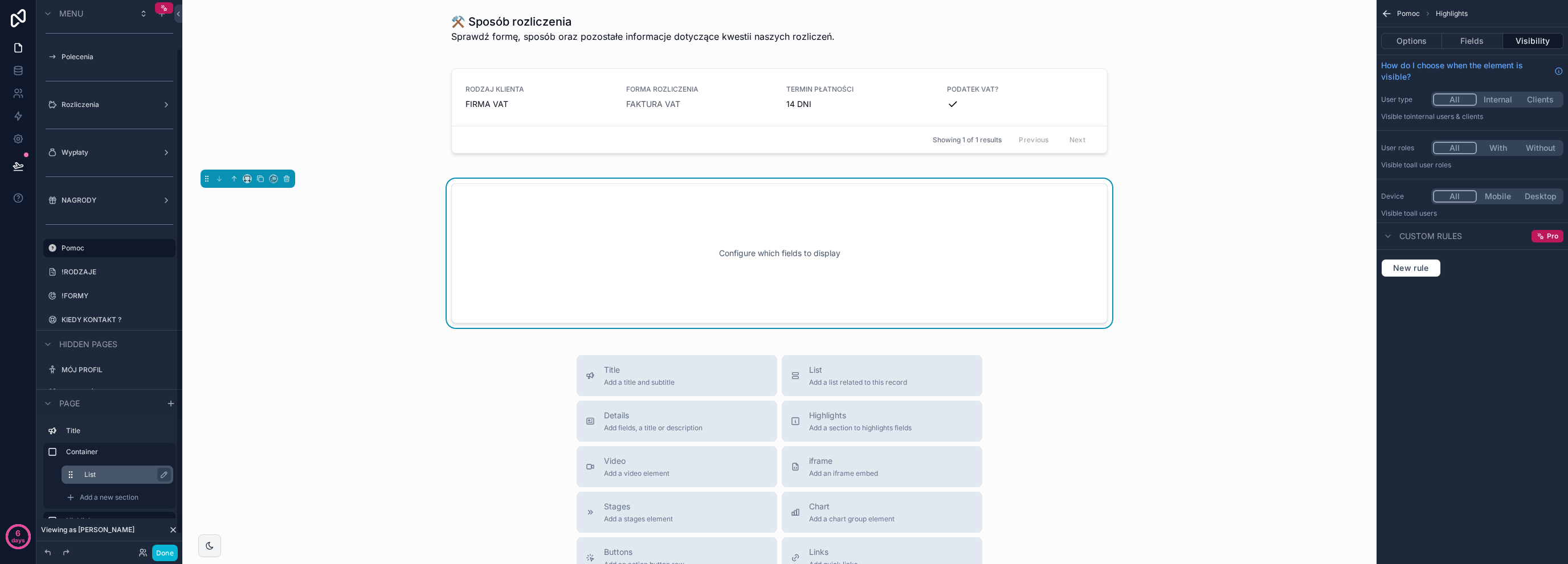
scroll to position [73, 0]
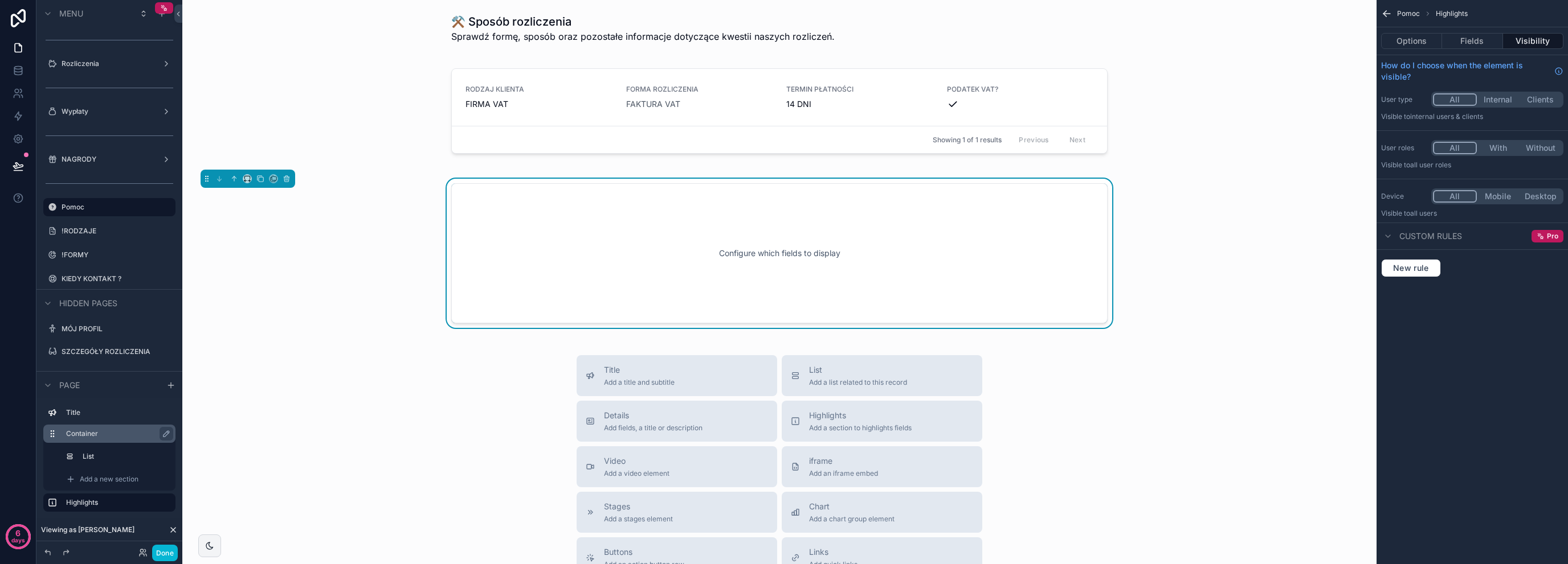
click at [91, 440] on div "Container" at bounding box center [118, 434] width 105 height 13
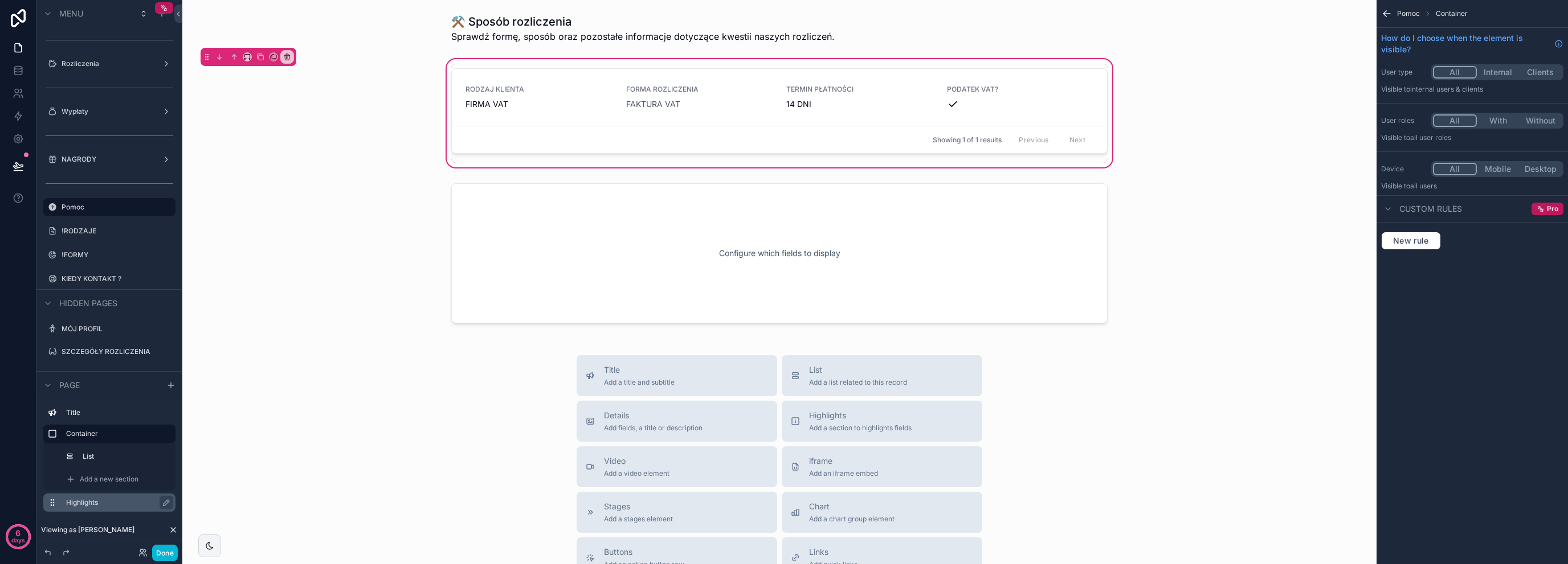
click at [49, 507] on icon "scrollable content" at bounding box center [52, 503] width 9 height 9
drag, startPoint x: 49, startPoint y: 506, endPoint x: 86, endPoint y: 482, distance: 44.1
click at [86, 482] on div "Title Container List Add a new section Highlights" at bounding box center [109, 461] width 146 height 125
click at [48, 502] on div "Highlights" at bounding box center [109, 502] width 132 height 18
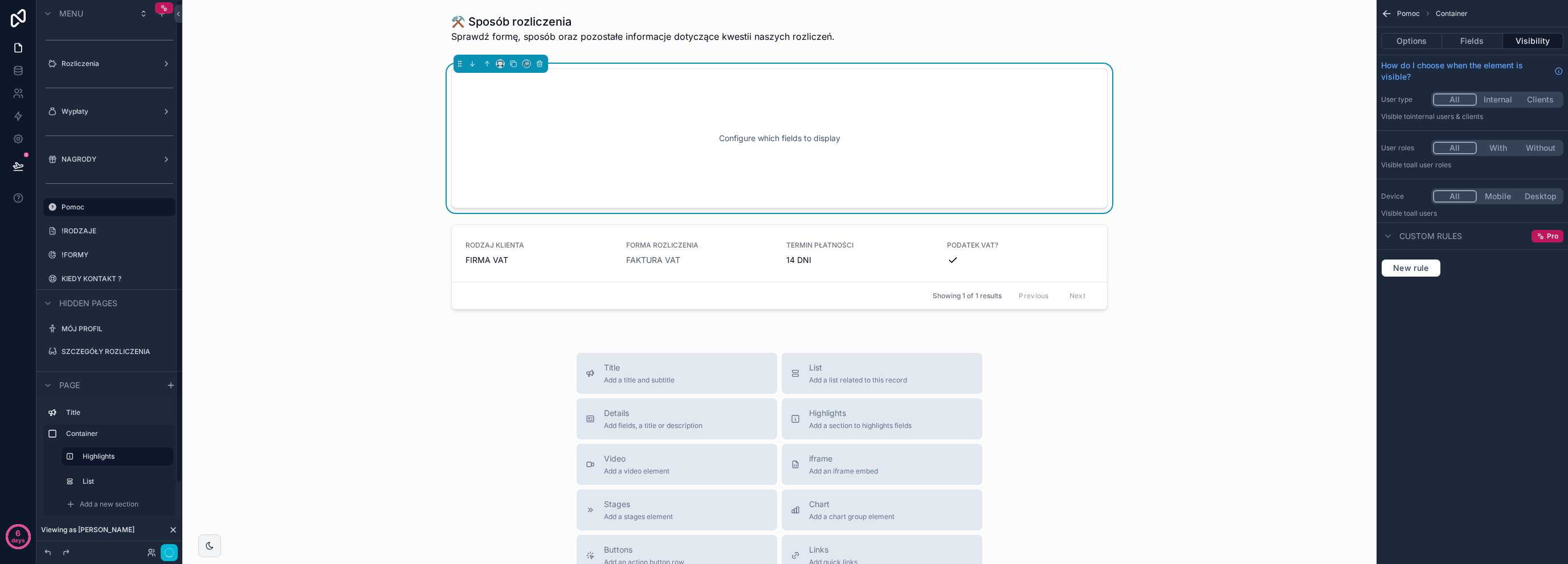
scroll to position [0, 0]
click at [989, 87] on div "Configure which fields to display" at bounding box center [779, 139] width 619 height 103
click at [1494, 35] on button "Fields" at bounding box center [1472, 40] width 60 height 16
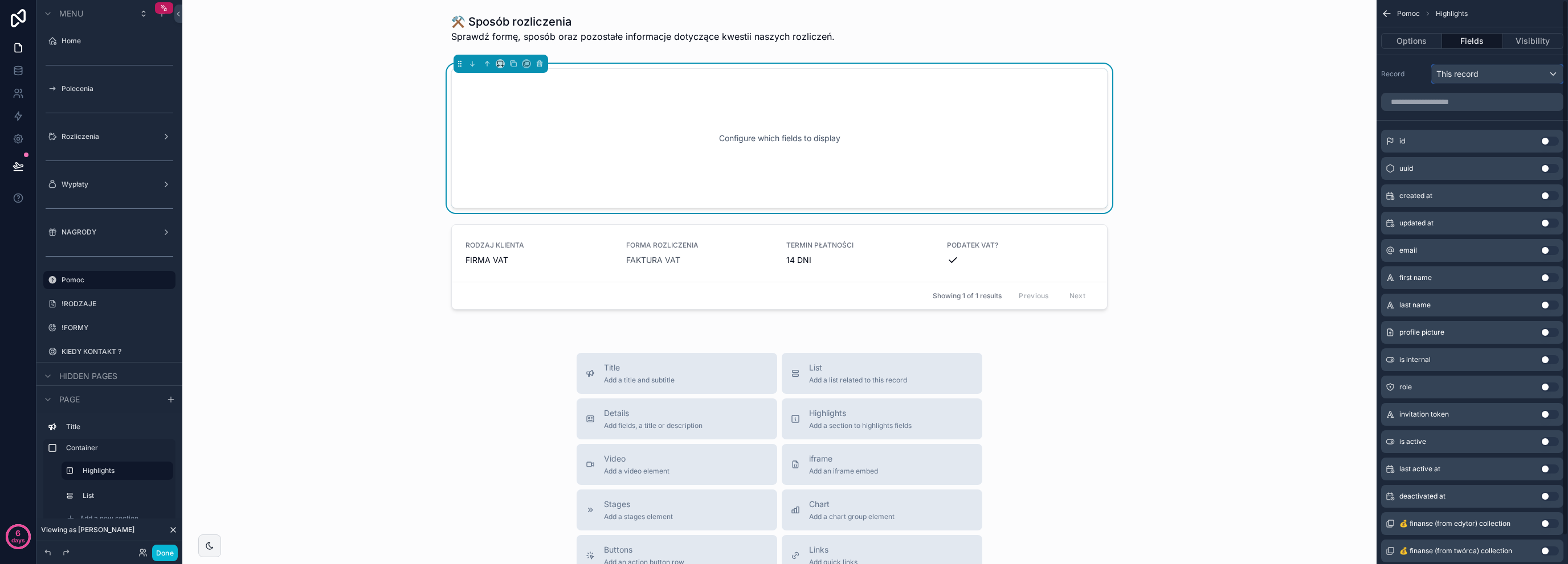
click at [1517, 72] on div "This record" at bounding box center [1497, 74] width 131 height 18
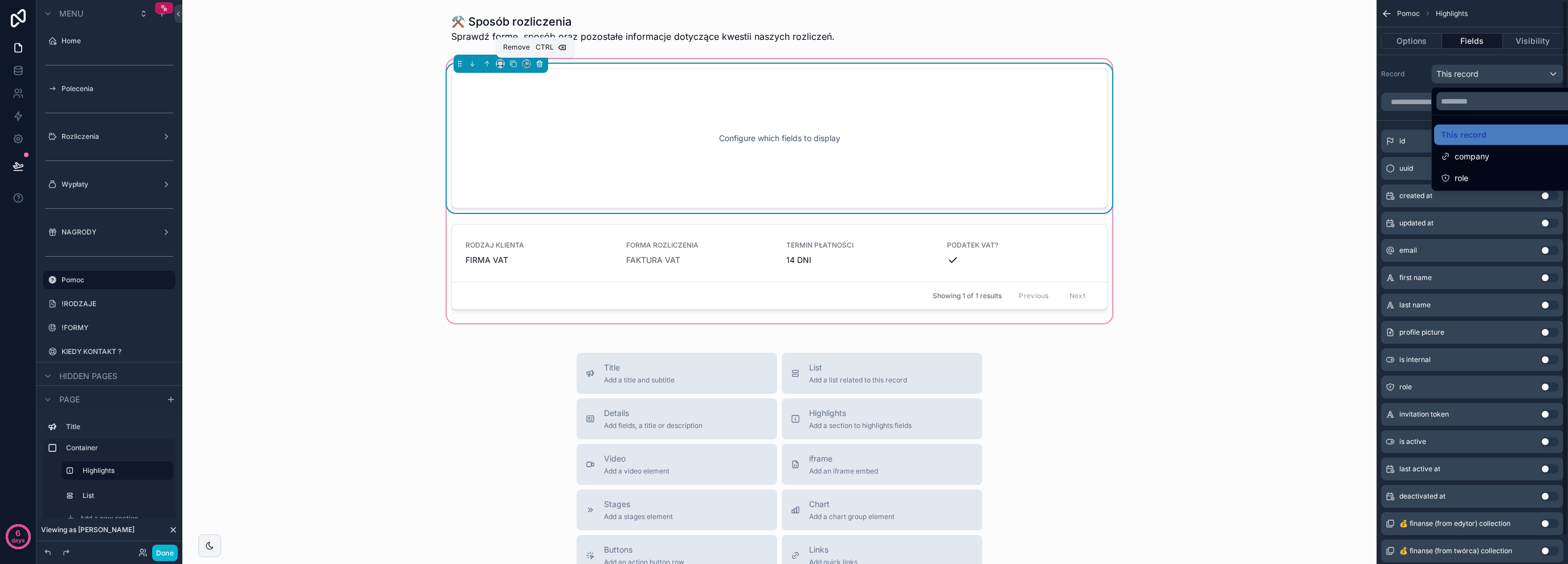
click at [539, 63] on icon "scrollable content" at bounding box center [539, 64] width 0 height 3
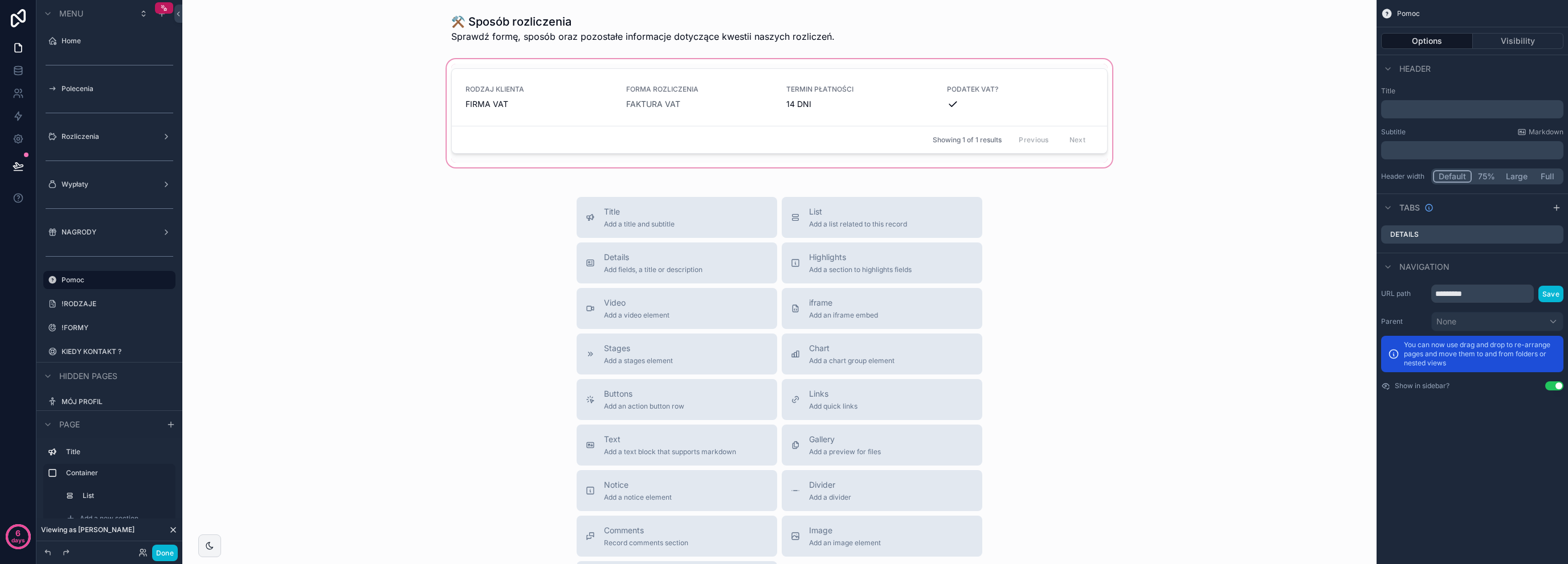
click at [501, 90] on div "scrollable content" at bounding box center [779, 113] width 1176 height 112
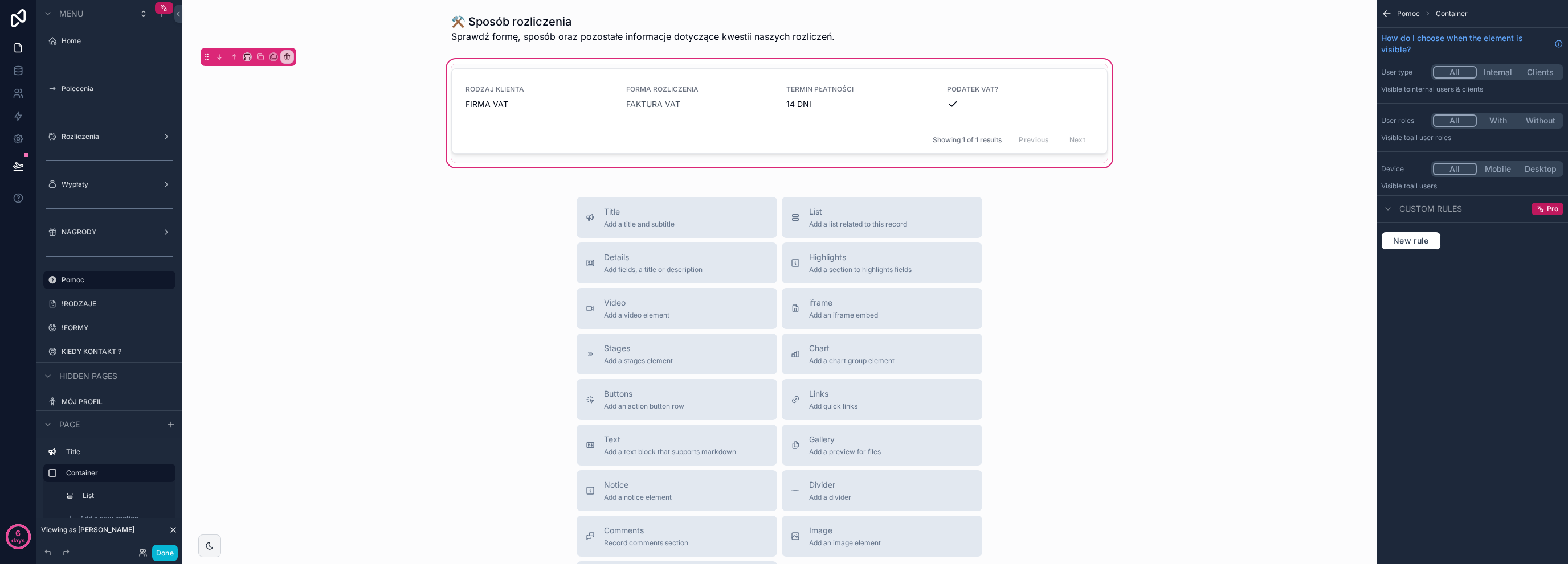
click at [429, 197] on div "Title Add a title and subtitle List Add a list related to this record Details A…" at bounding box center [779, 400] width 1176 height 405
click at [590, 22] on div "scrollable content" at bounding box center [779, 28] width 1176 height 39
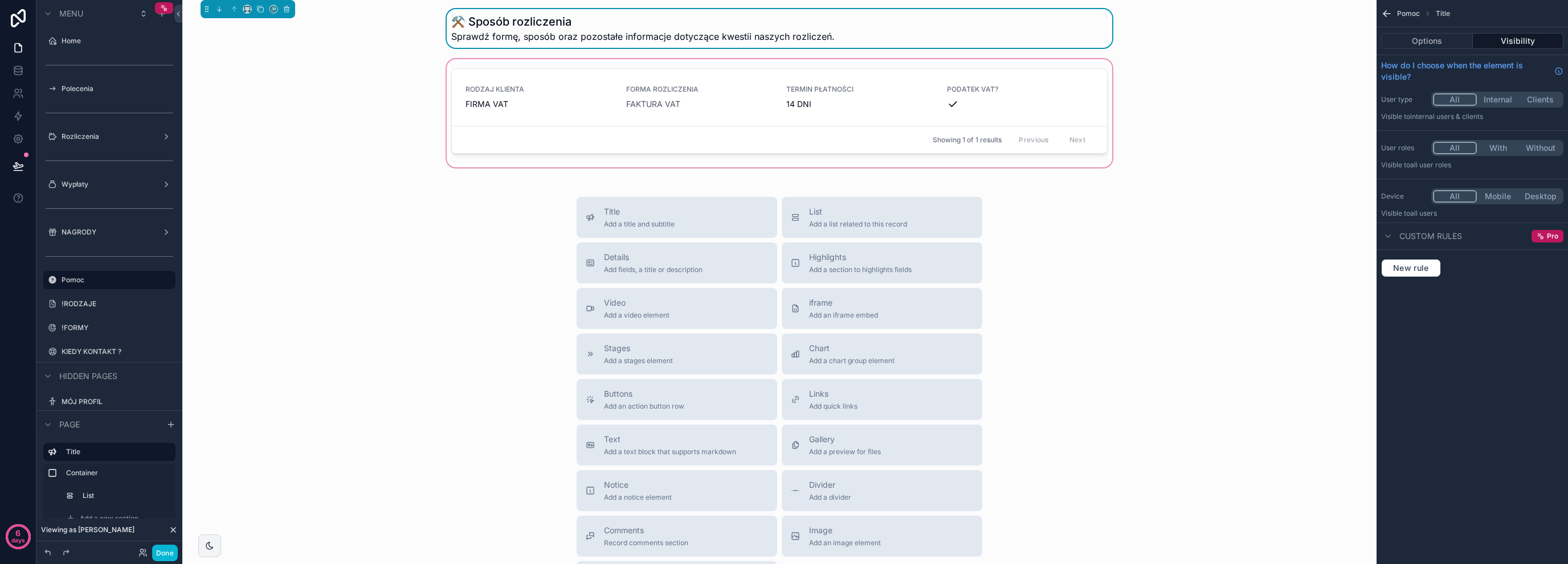
click at [547, 83] on div "scrollable content" at bounding box center [779, 113] width 1176 height 112
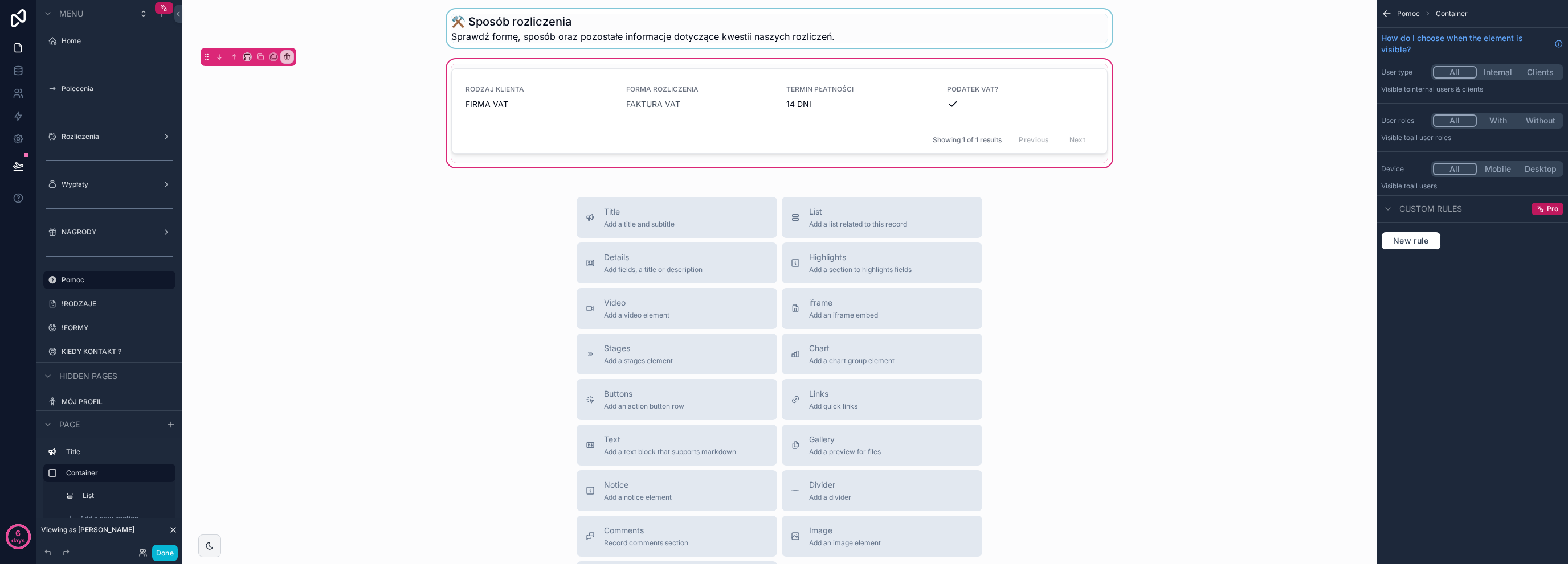
click at [602, 29] on div "scrollable content" at bounding box center [779, 28] width 1176 height 39
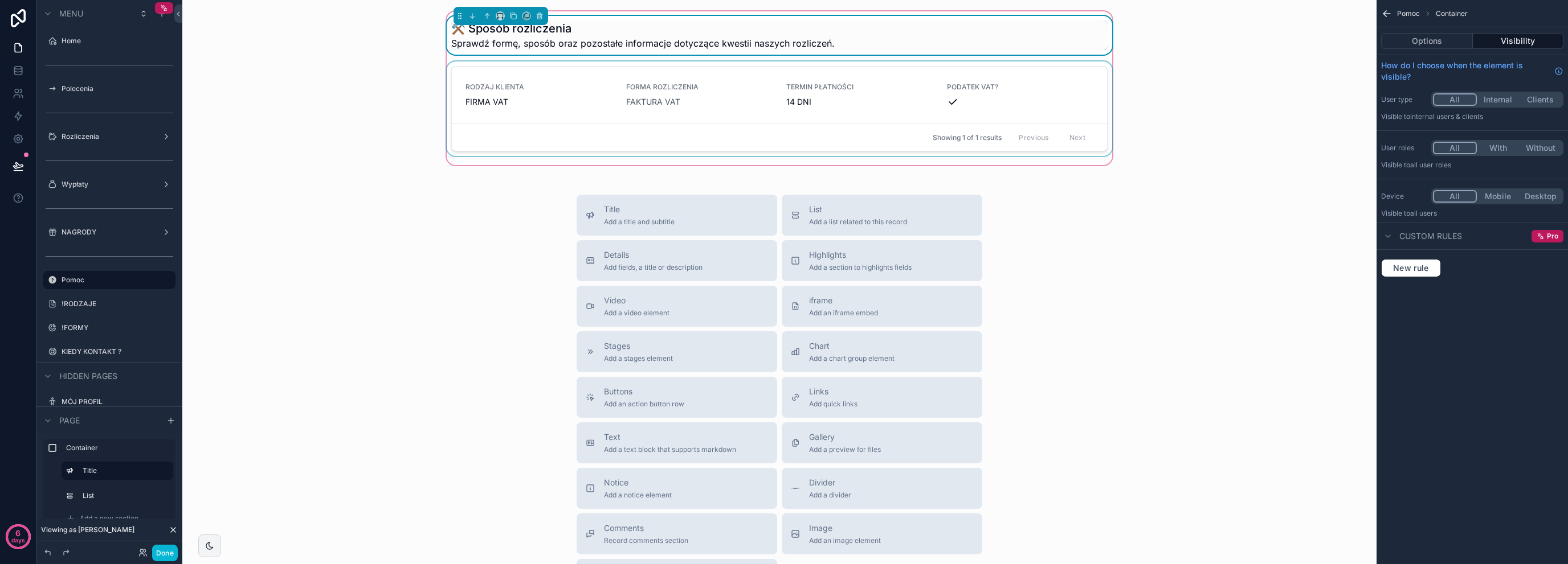
click at [504, 157] on div "scrollable content" at bounding box center [779, 111] width 670 height 99
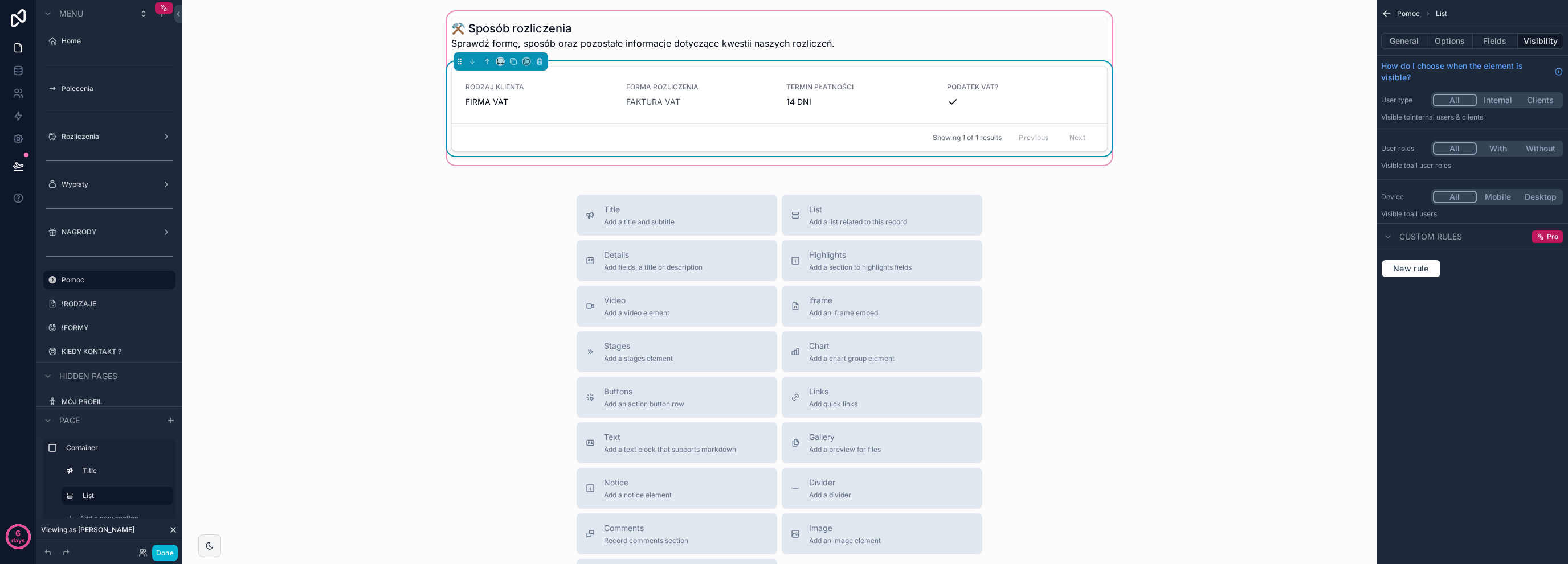
click at [377, 179] on div "⚒️ Sposób rozliczenia Sprawdź formę, sposób oraz pozostałe informacje dotyczące…" at bounding box center [780, 346] width 1194 height 691
click at [502, 36] on div "Move up Ctrl" at bounding box center [483, 45] width 92 height 21
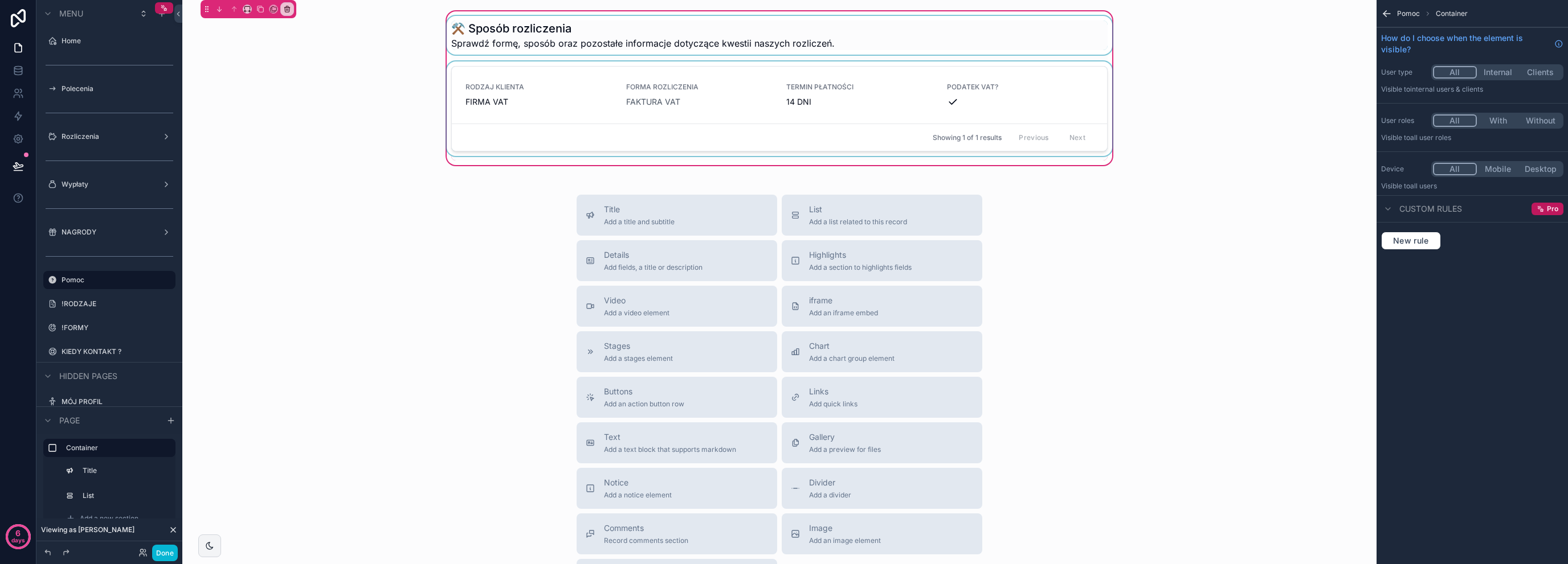
click at [518, 34] on div "scrollable content" at bounding box center [779, 35] width 670 height 39
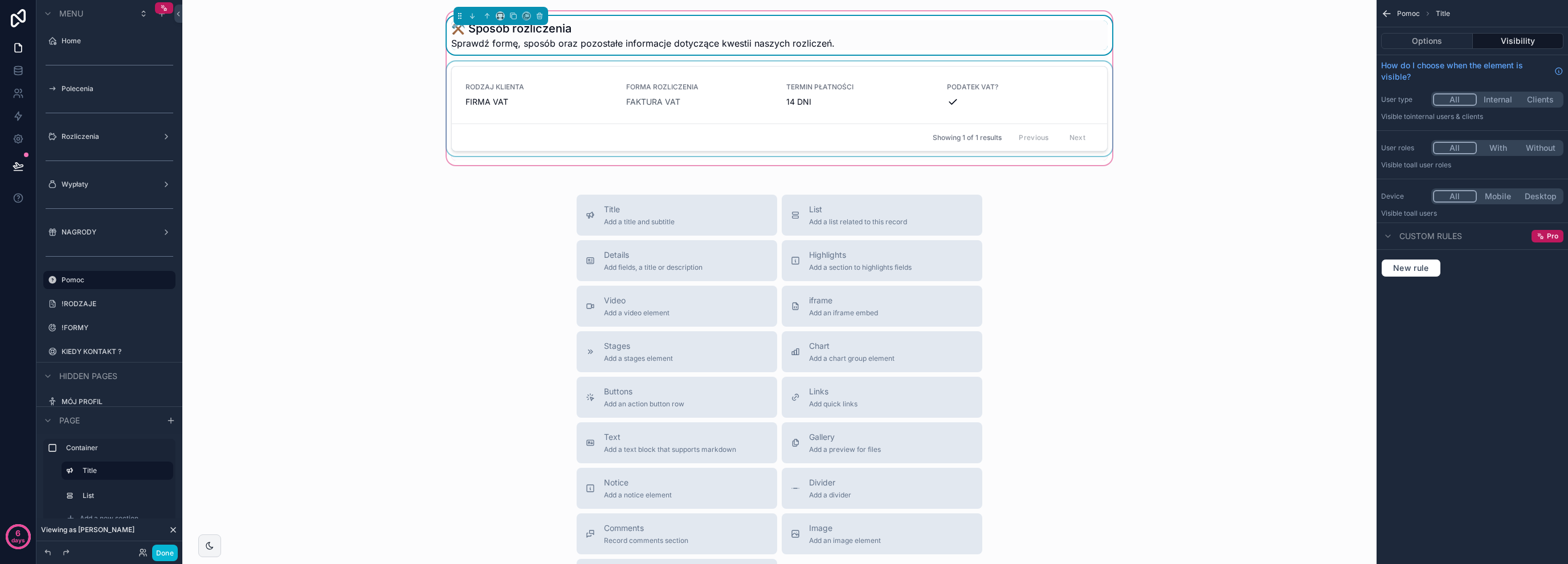
click at [429, 103] on div "⚒️ Sposób rozliczenia Sprawdź formę, sposób oraz pozostałe informacje dotyczące…" at bounding box center [779, 88] width 1176 height 158
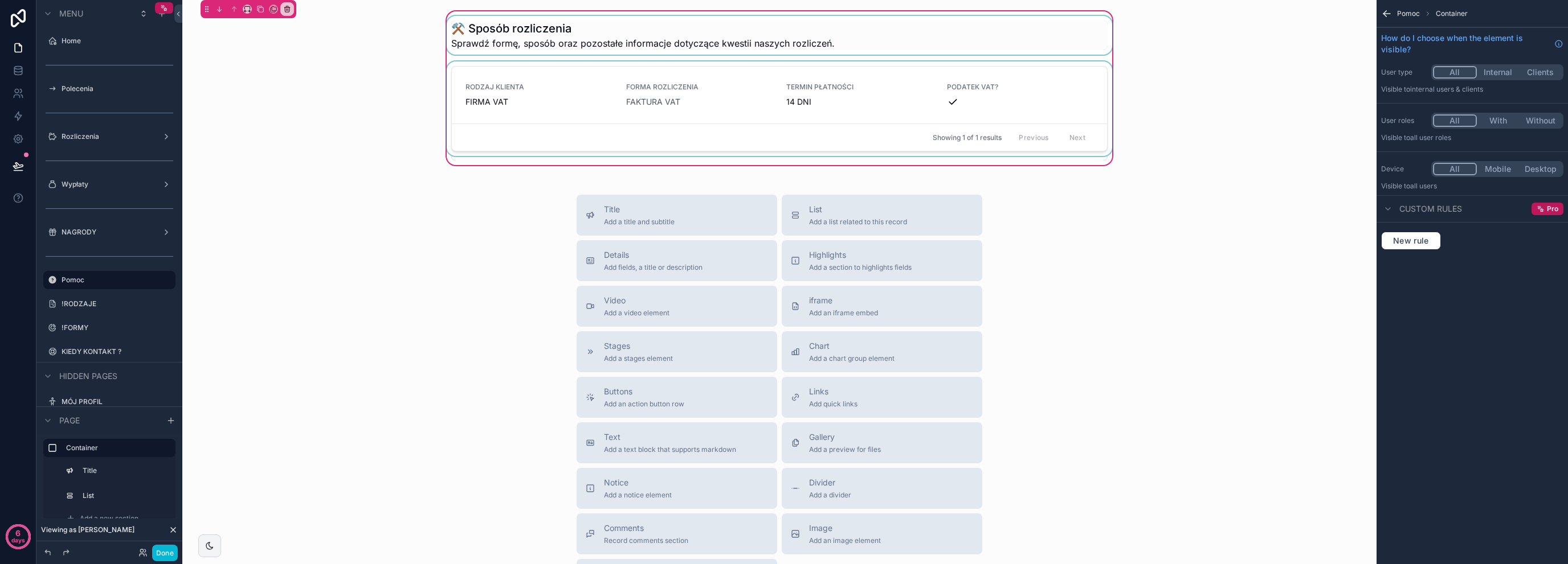
click at [429, 145] on div "⚒️ Sposób rozliczenia Sprawdź formę, sposób oraz pozostałe informacje dotyczące…" at bounding box center [779, 88] width 1176 height 158
click at [101, 48] on div "Home" at bounding box center [109, 40] width 96 height 13
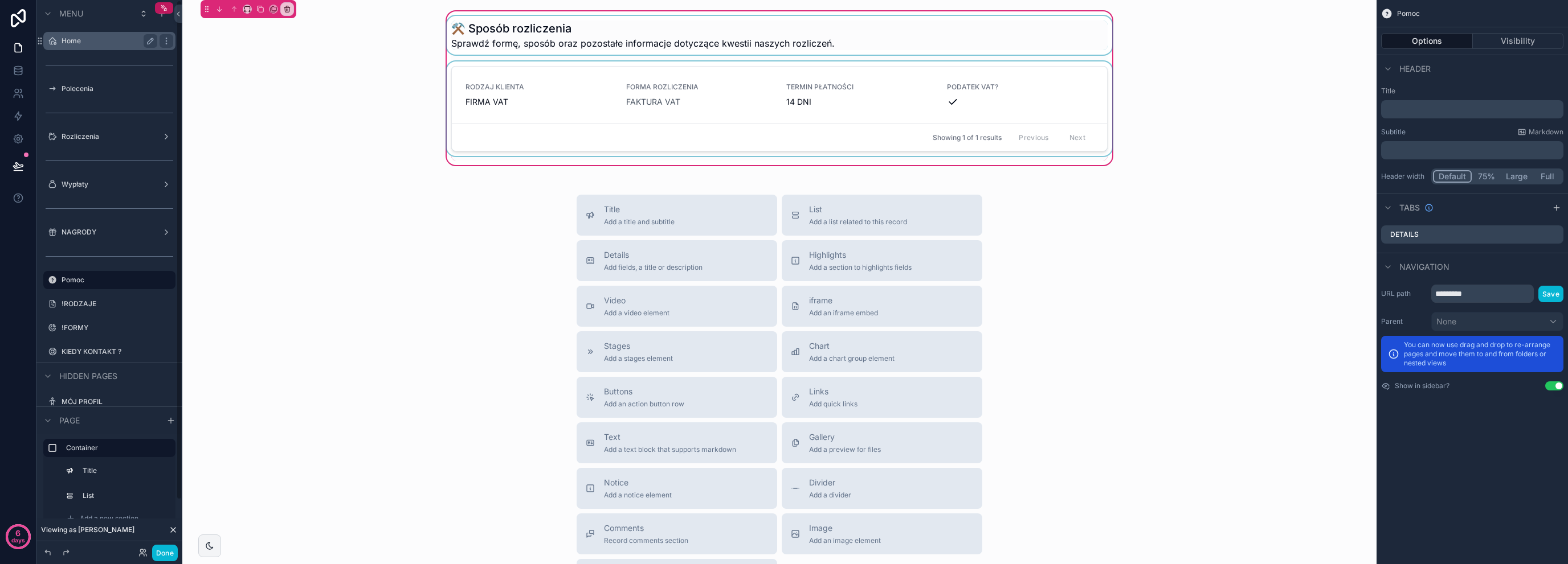
click at [105, 40] on label "Home" at bounding box center [107, 41] width 91 height 9
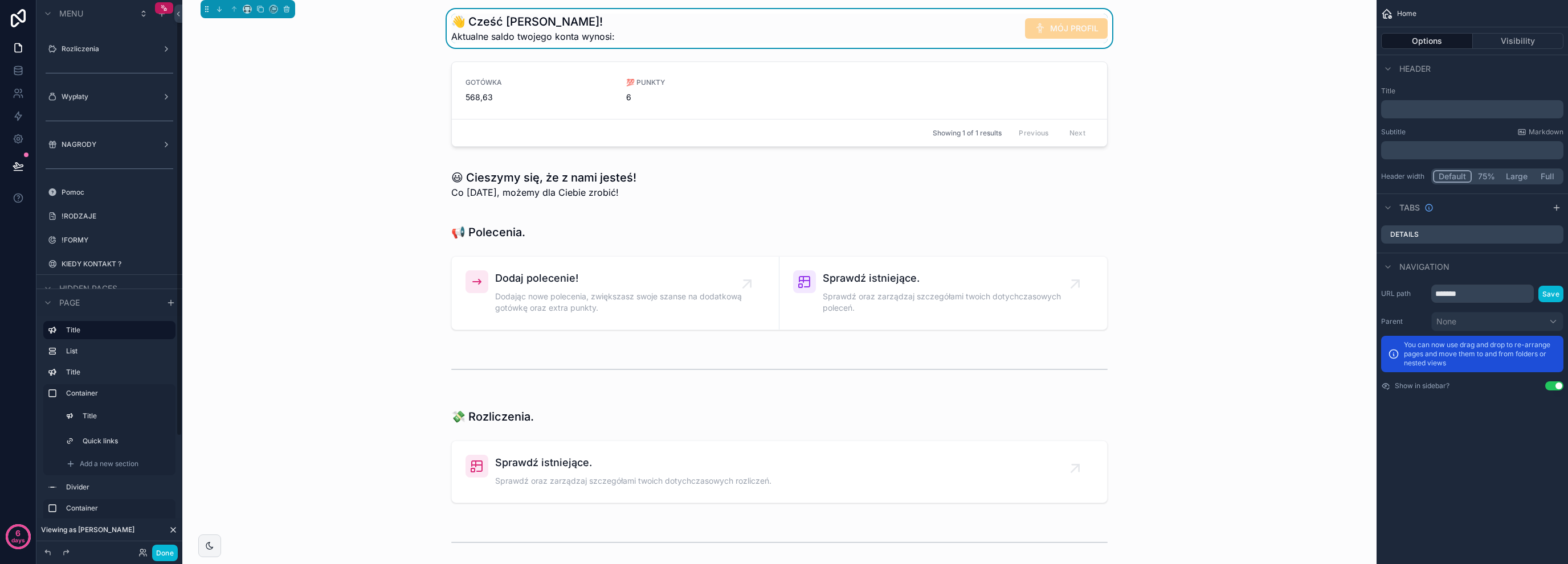
scroll to position [152, 0]
click at [94, 175] on label "!FORMY" at bounding box center [107, 177] width 91 height 9
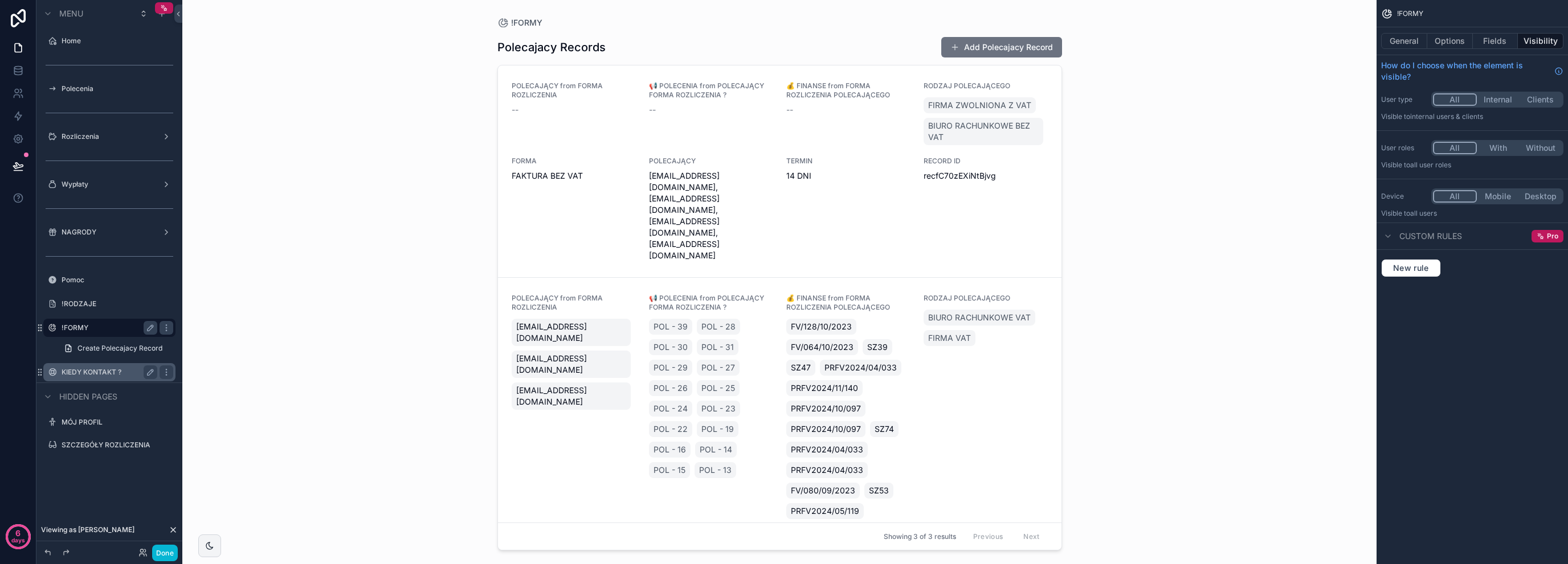
click at [121, 375] on label "KIEDY KONTAKT ?" at bounding box center [107, 373] width 91 height 9
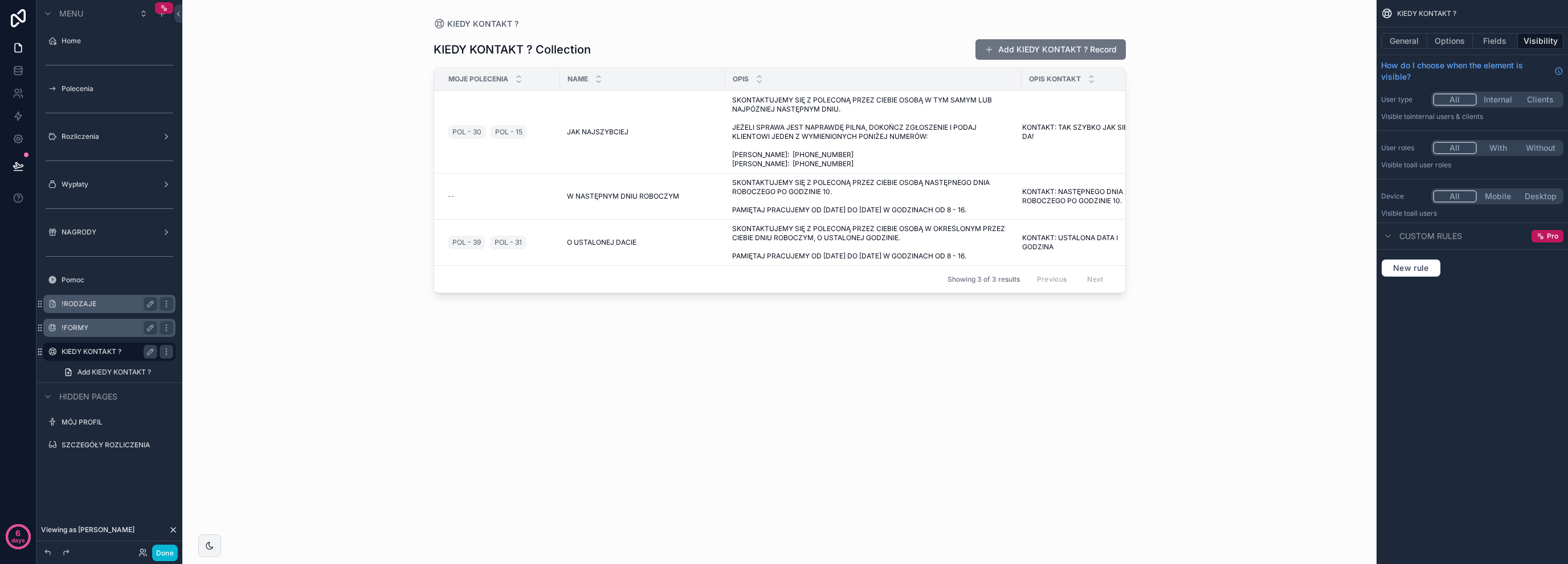
click at [91, 309] on div "!RODZAJE" at bounding box center [109, 304] width 96 height 13
click at [92, 298] on div "!RODZAJE" at bounding box center [109, 304] width 96 height 13
click at [95, 303] on label "!RODZAJE" at bounding box center [107, 304] width 91 height 9
